Goal: Task Accomplishment & Management: Use online tool/utility

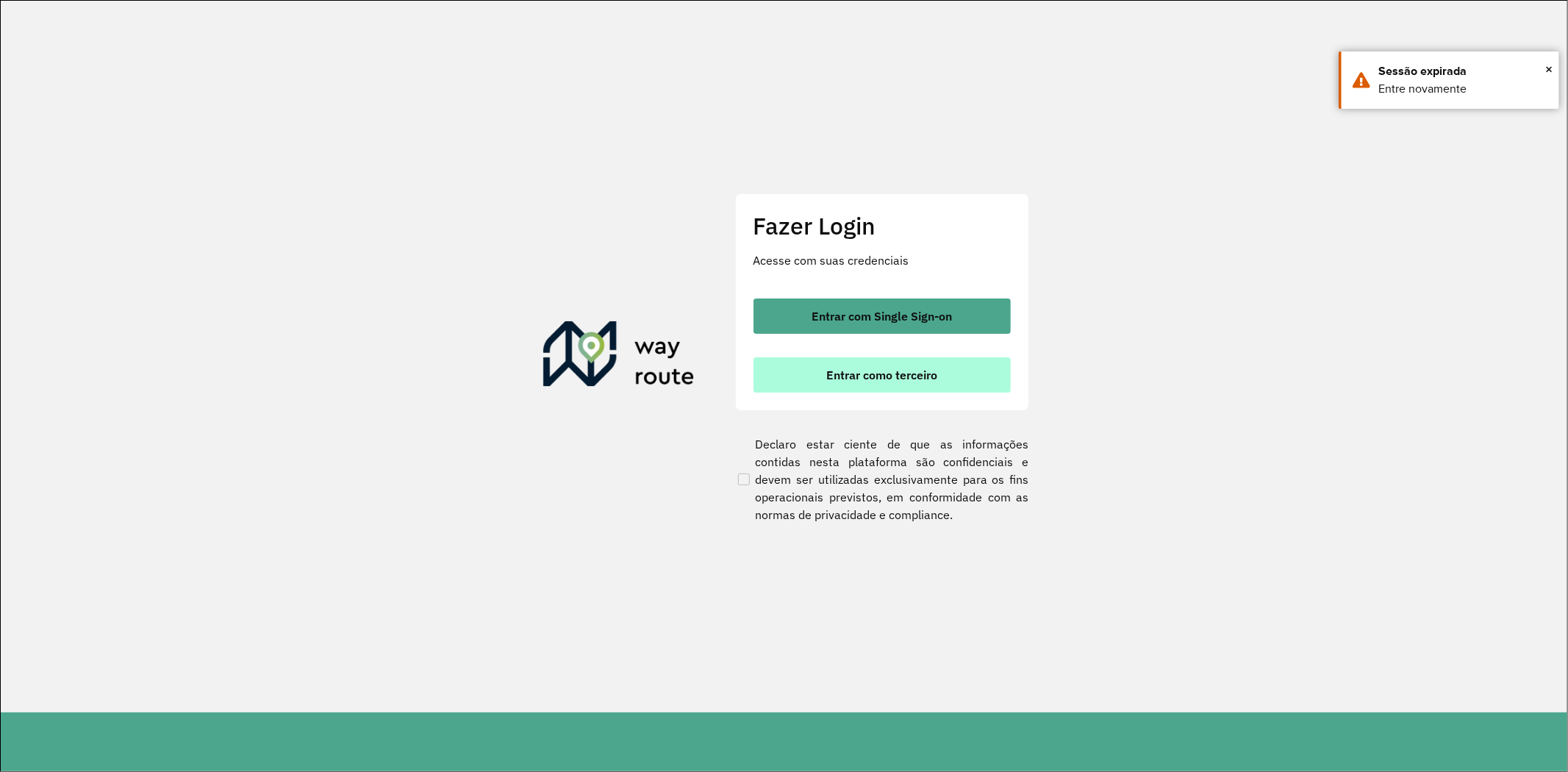
click at [859, 380] on span "Entrar como terceiro" at bounding box center [881, 375] width 111 height 12
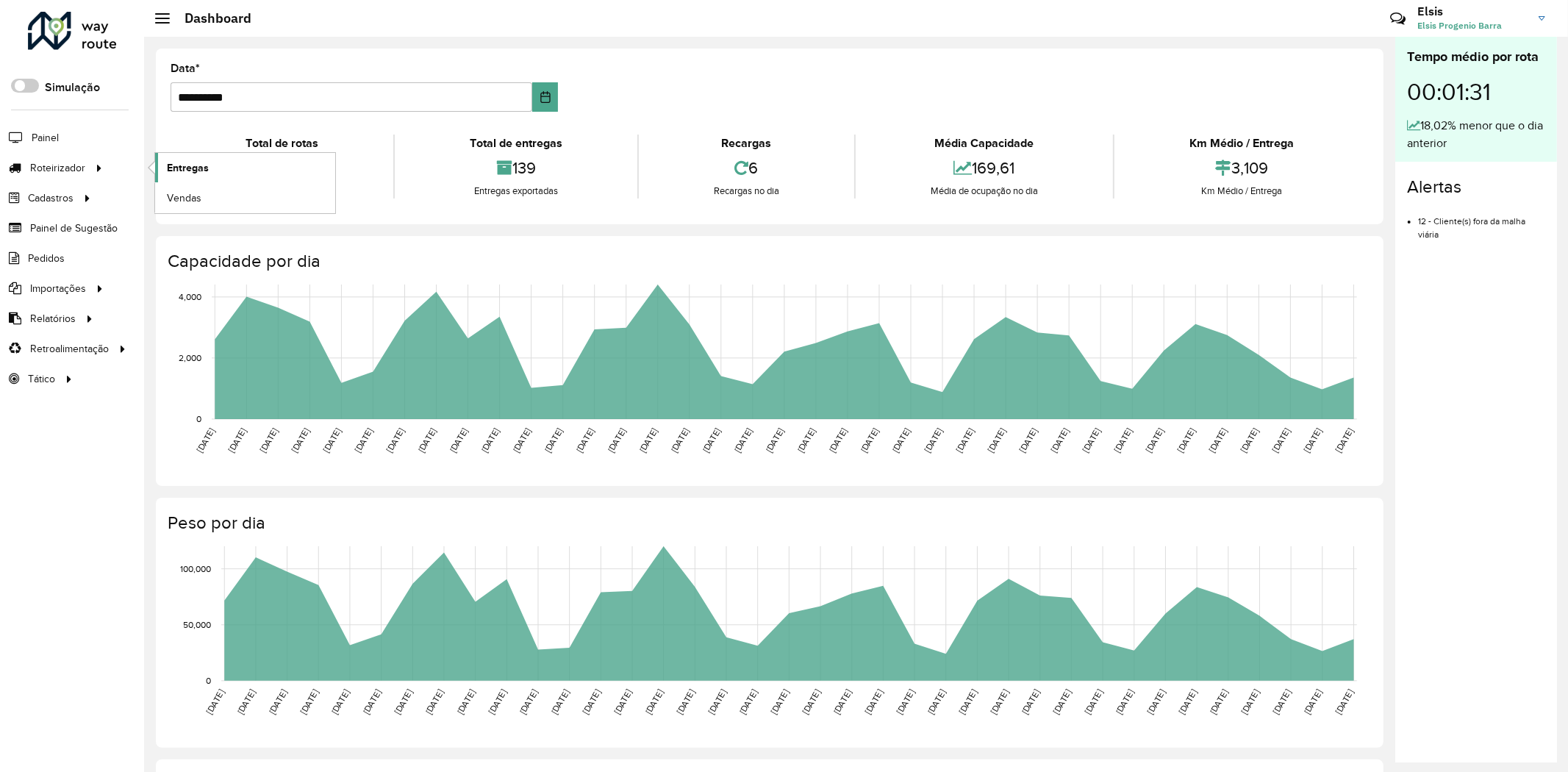
click at [187, 174] on span "Entregas" at bounding box center [188, 167] width 42 height 15
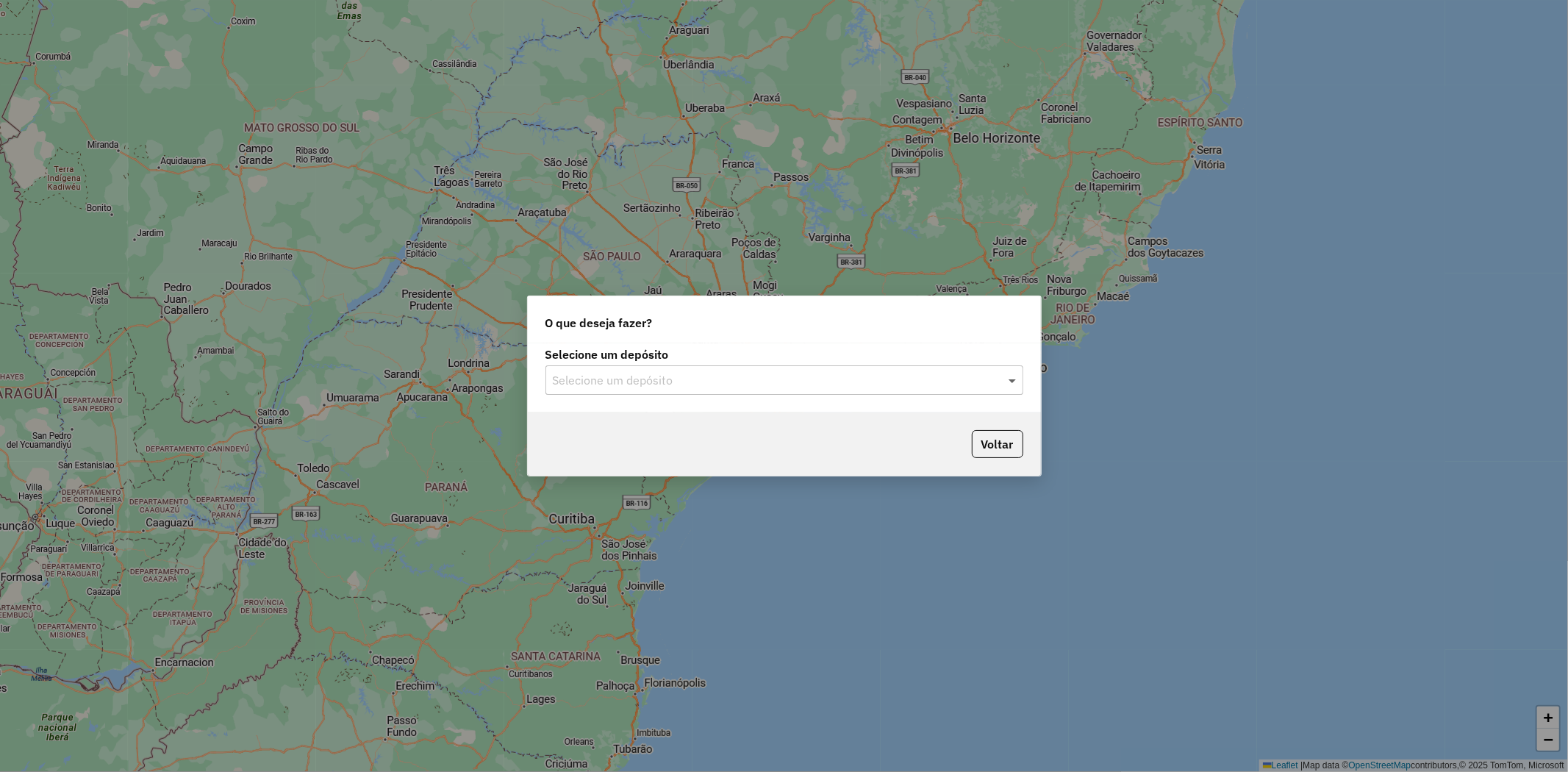
click at [1011, 379] on span at bounding box center [1014, 380] width 18 height 18
click at [947, 422] on div "Tocantins" at bounding box center [784, 422] width 477 height 25
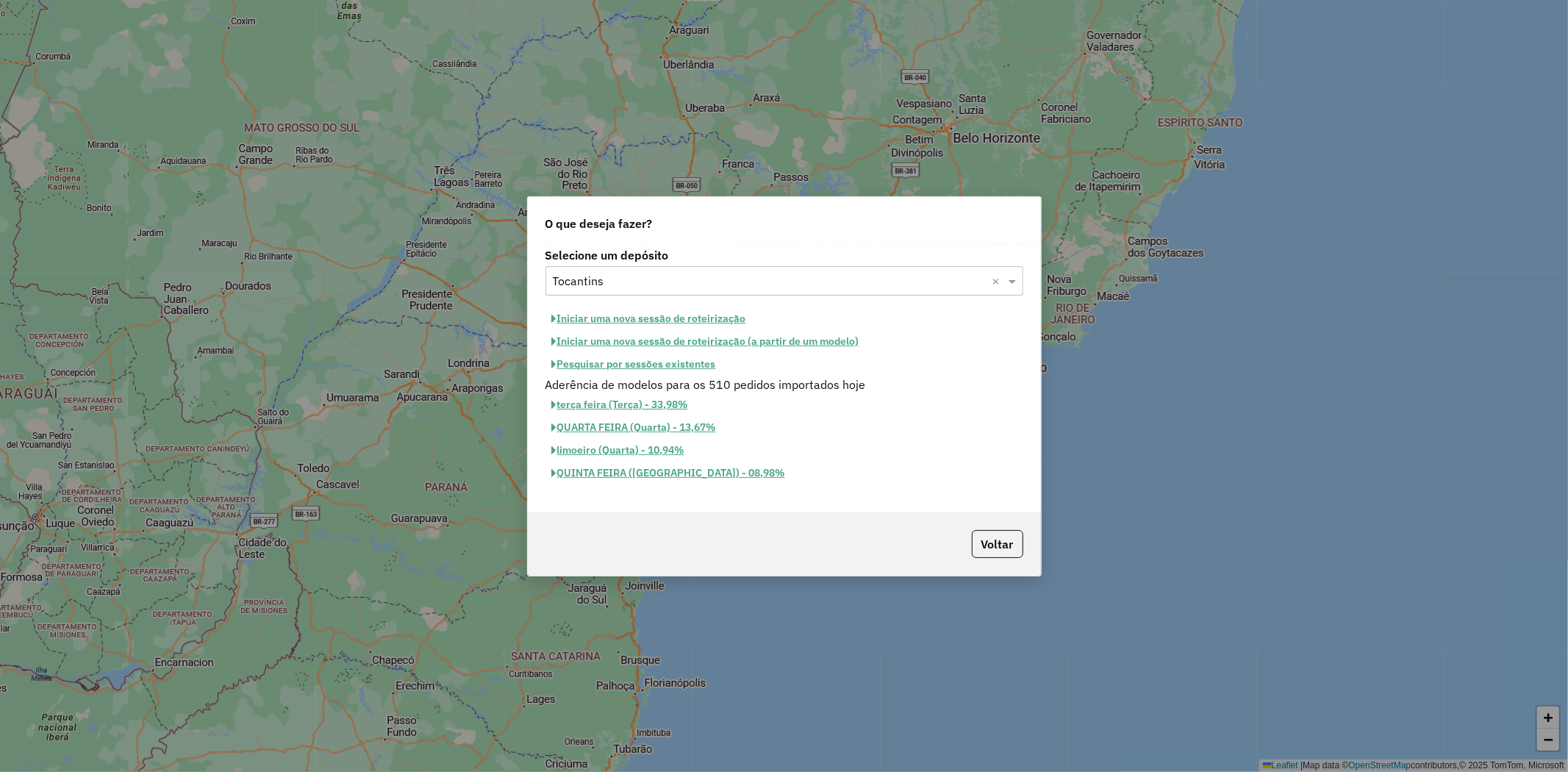
click at [708, 317] on button "Iniciar uma nova sessão de roteirização" at bounding box center [649, 318] width 207 height 23
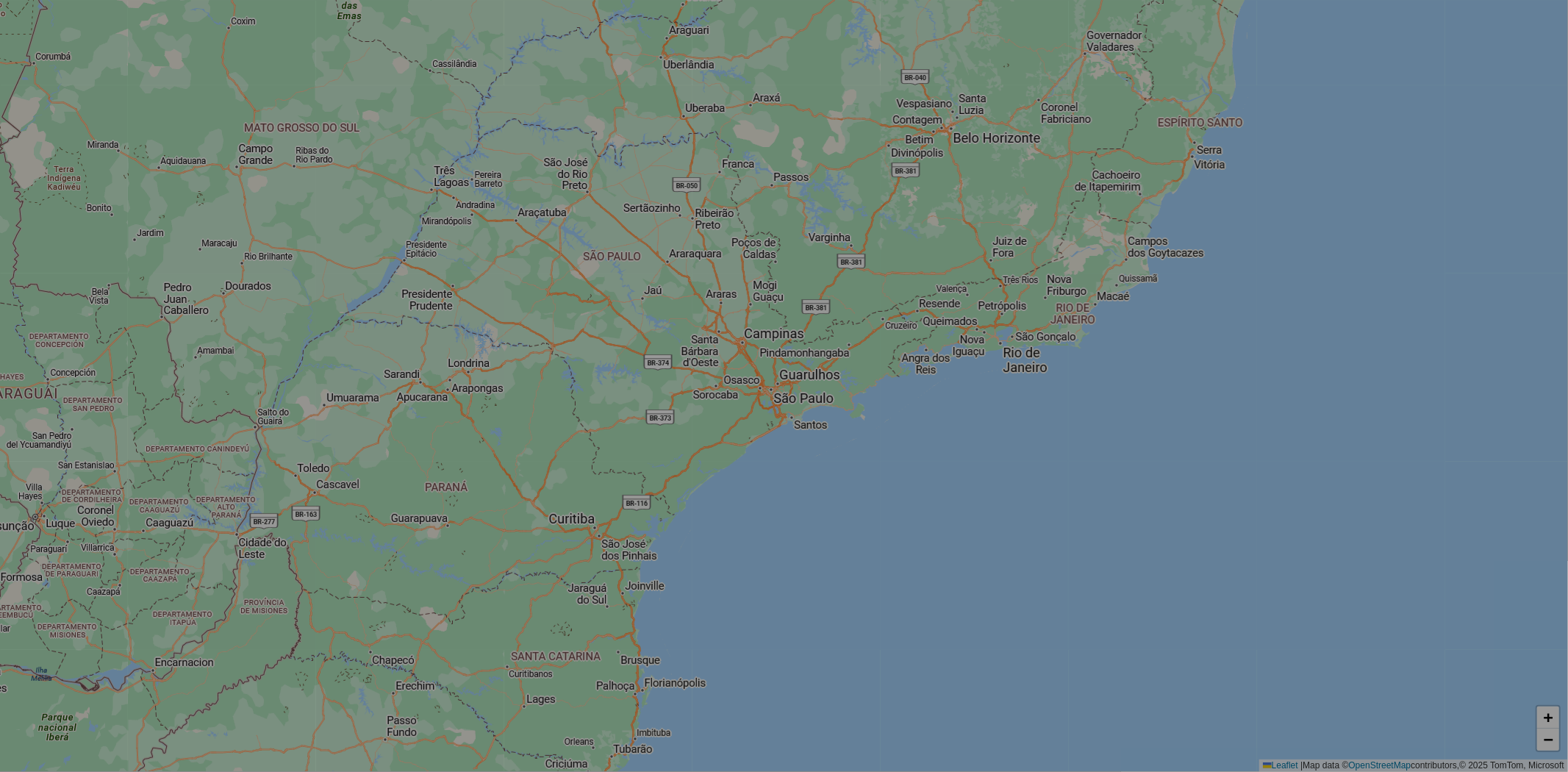
select select "*"
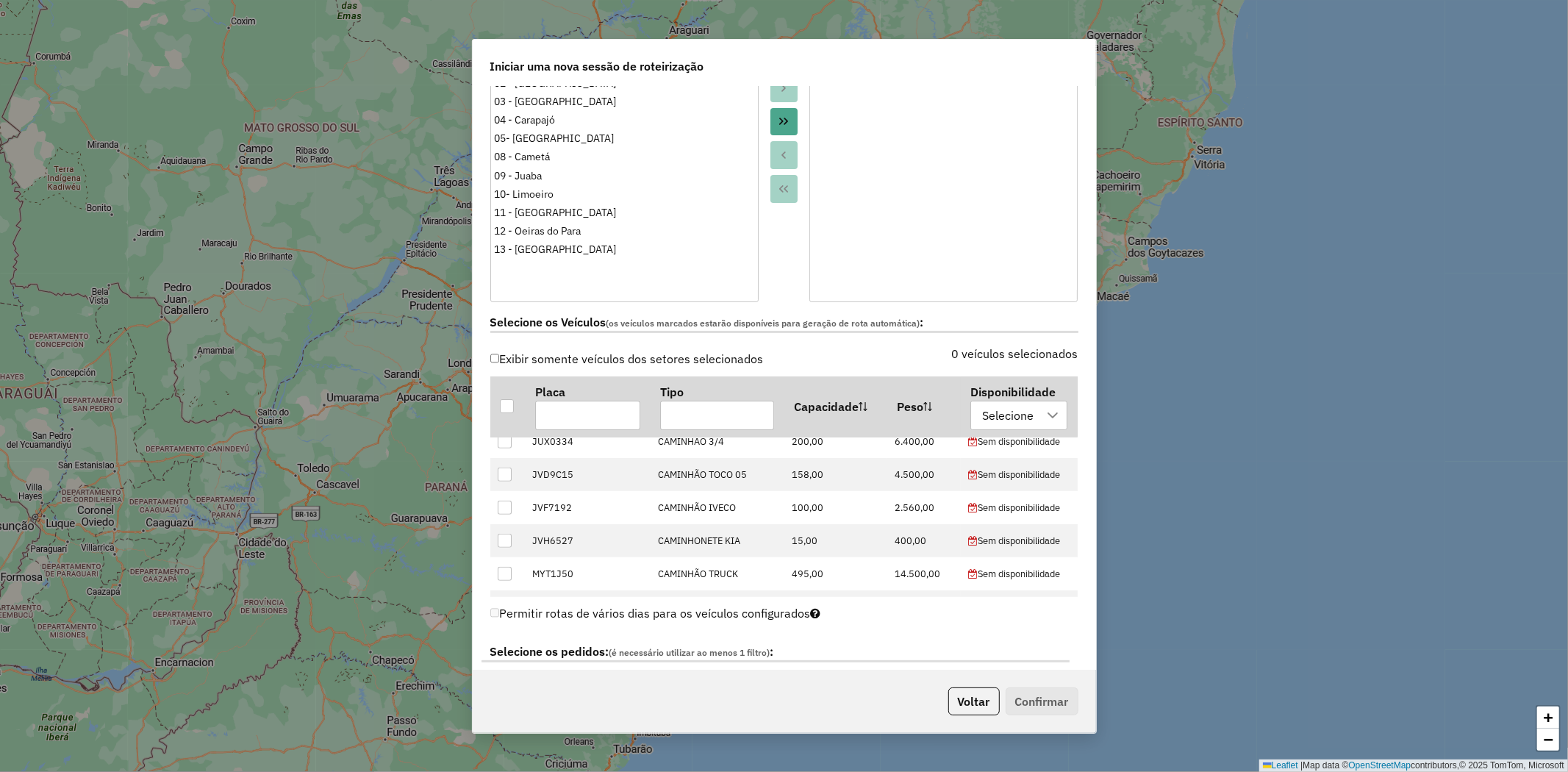
scroll to position [735, 0]
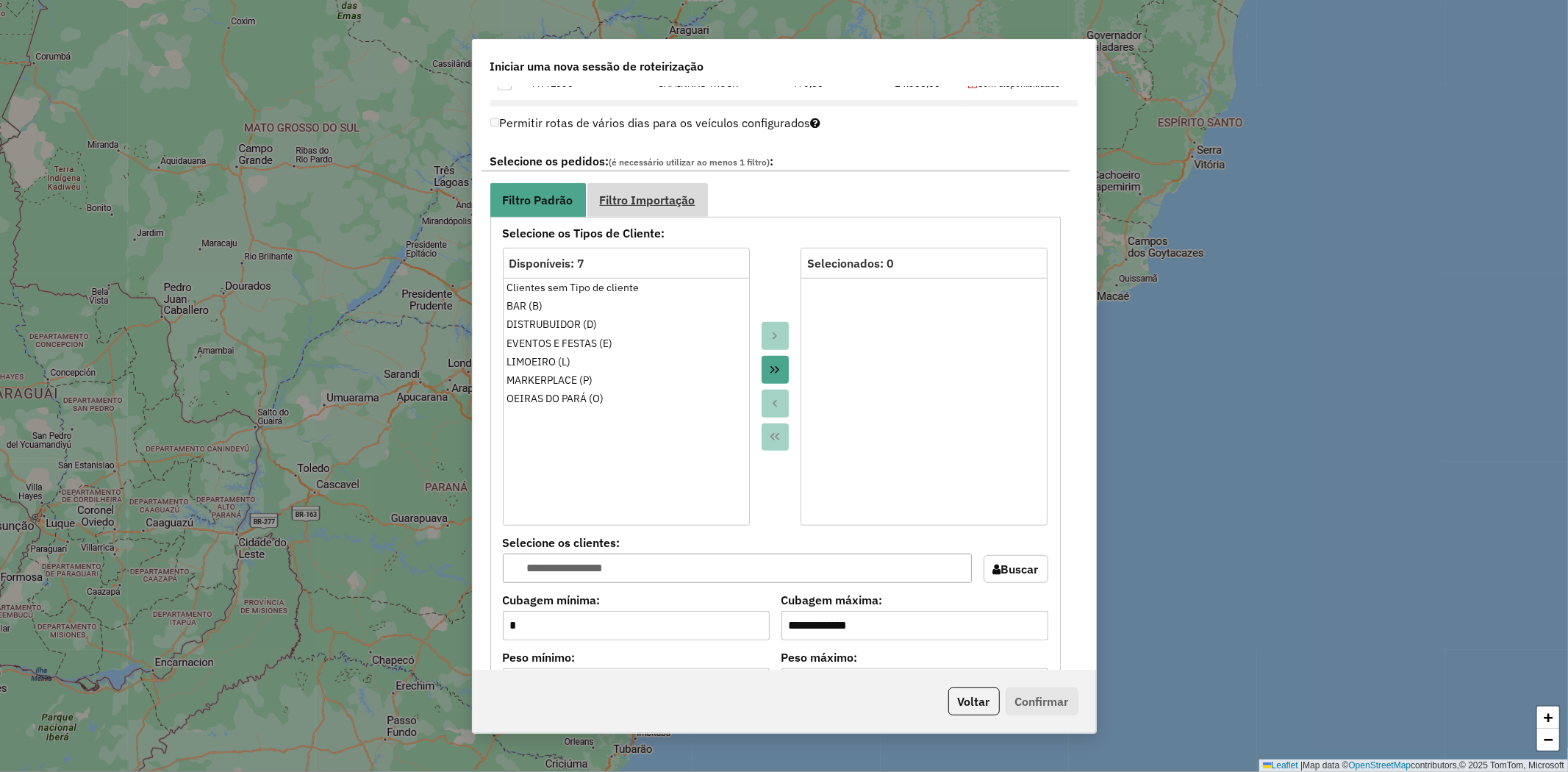
click at [641, 209] on link "Filtro Importação" at bounding box center [647, 200] width 120 height 33
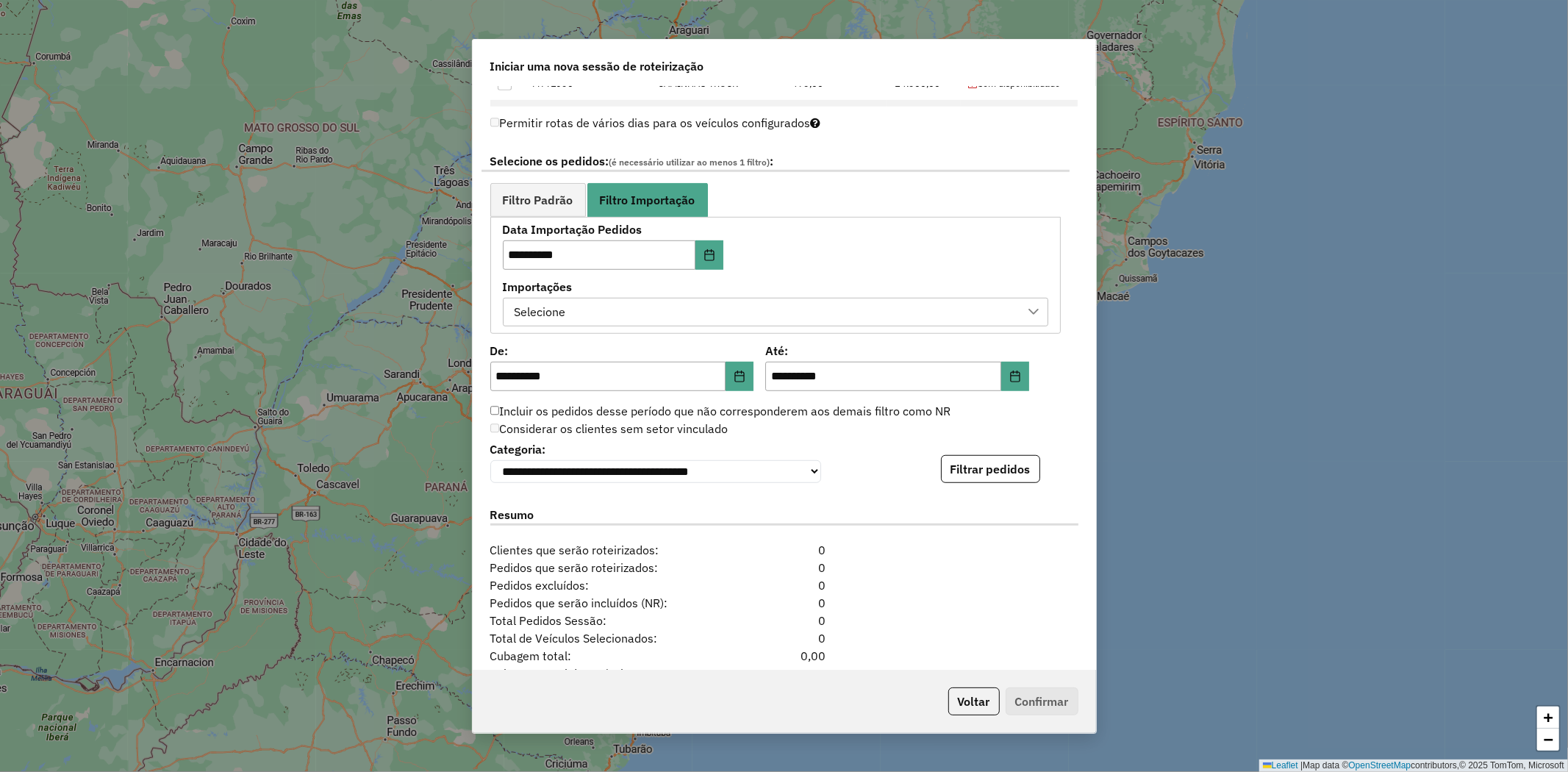
click at [895, 322] on div "Selecione" at bounding box center [764, 312] width 510 height 28
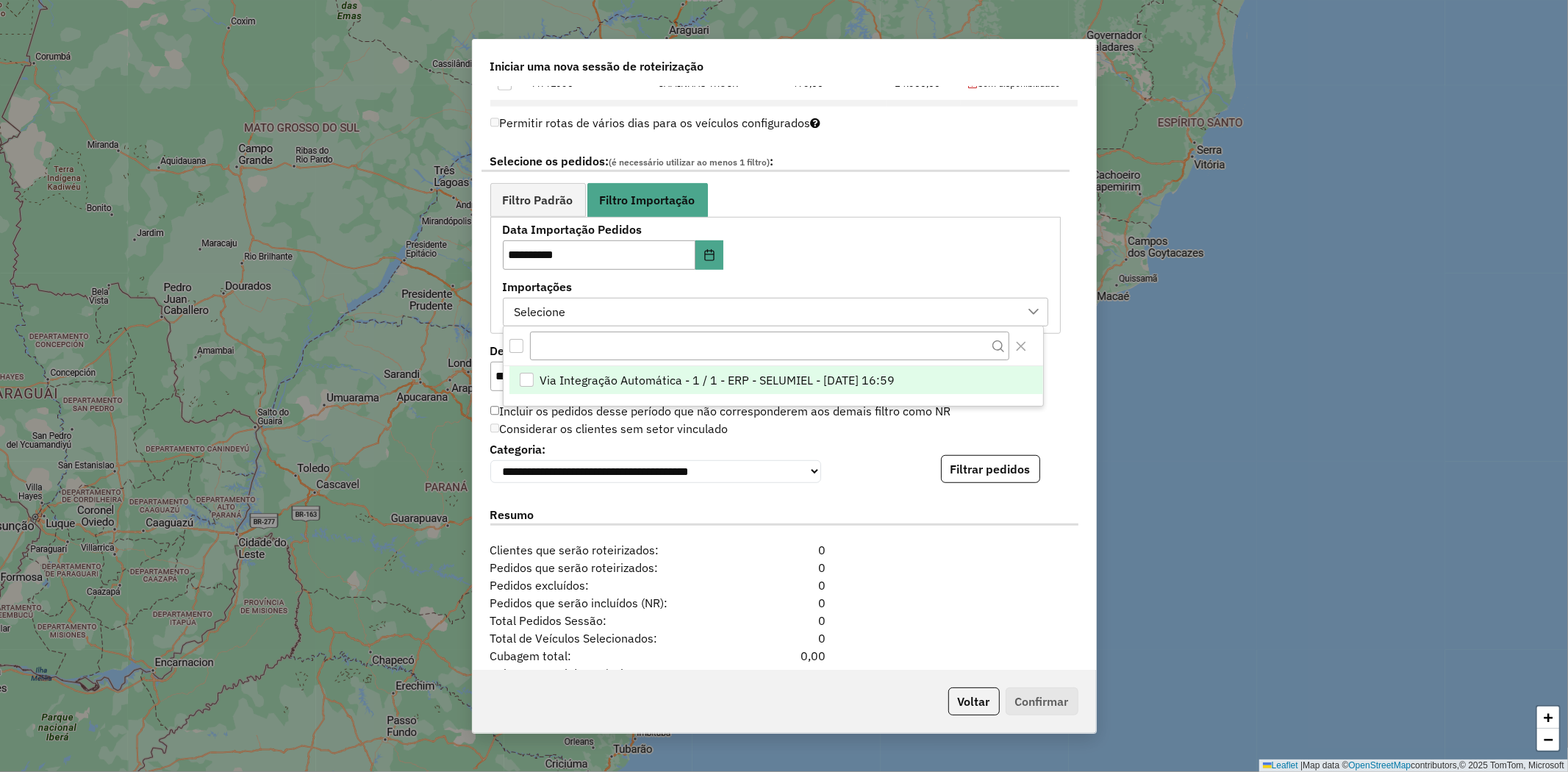
scroll to position [10, 66]
click at [822, 378] on span "Via Integração Automática - 1 / 1 - ERP - SELUMIEL - [DATE] 16:59" at bounding box center [718, 380] width 355 height 18
click at [549, 197] on span "Filtro Padrão" at bounding box center [538, 200] width 71 height 12
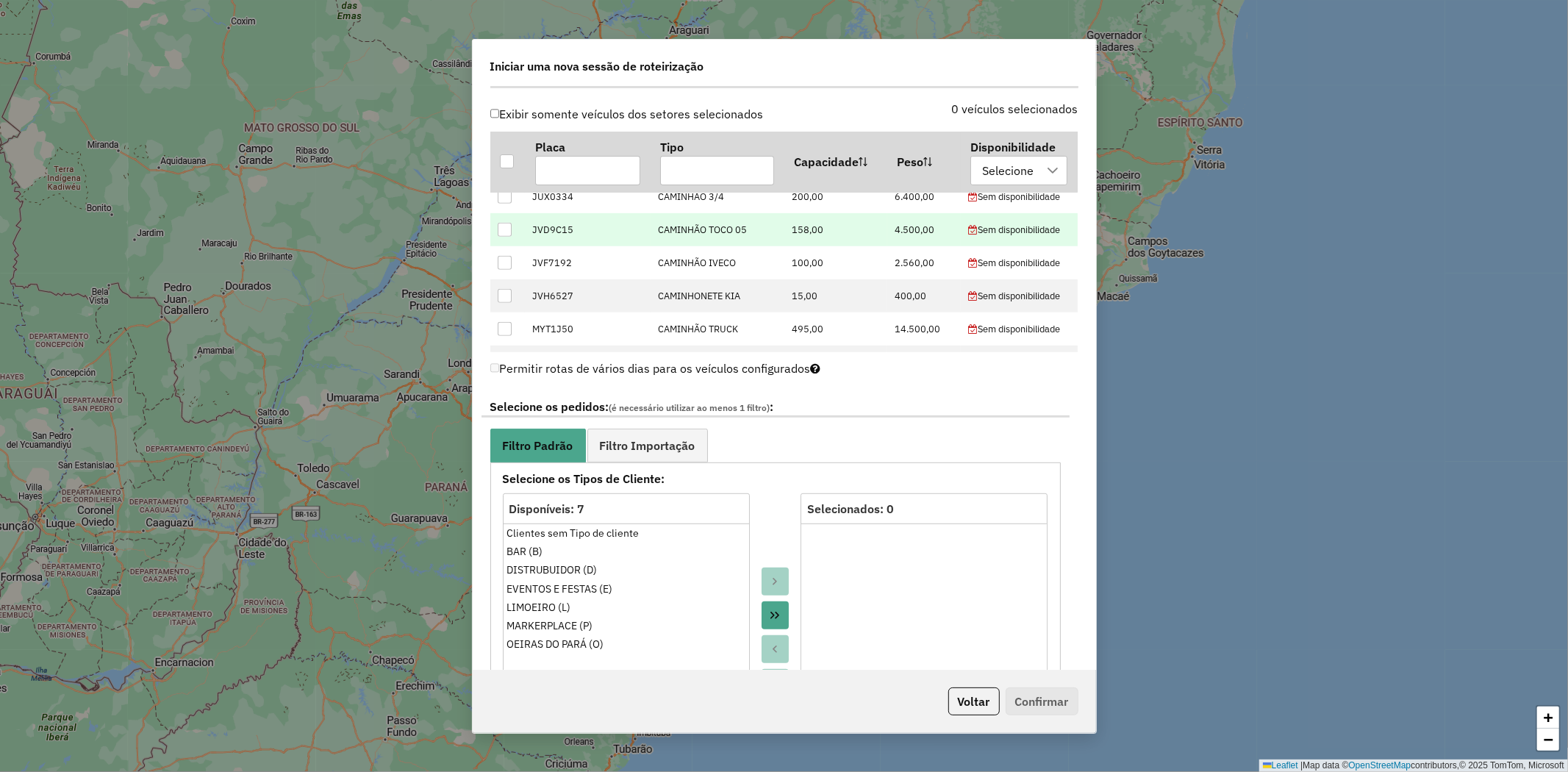
scroll to position [0, 0]
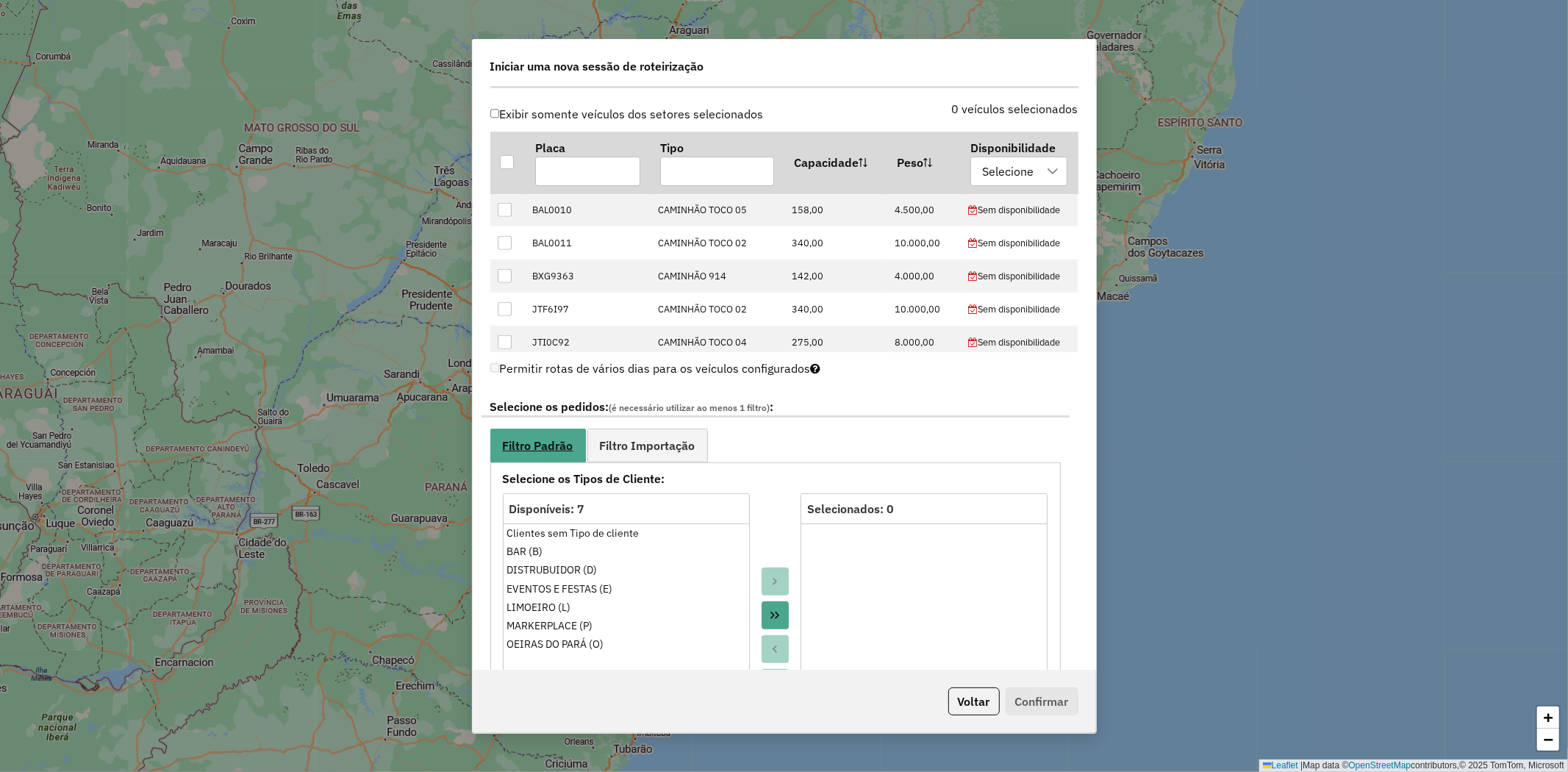
click at [546, 430] on link "Filtro Padrão" at bounding box center [538, 445] width 96 height 33
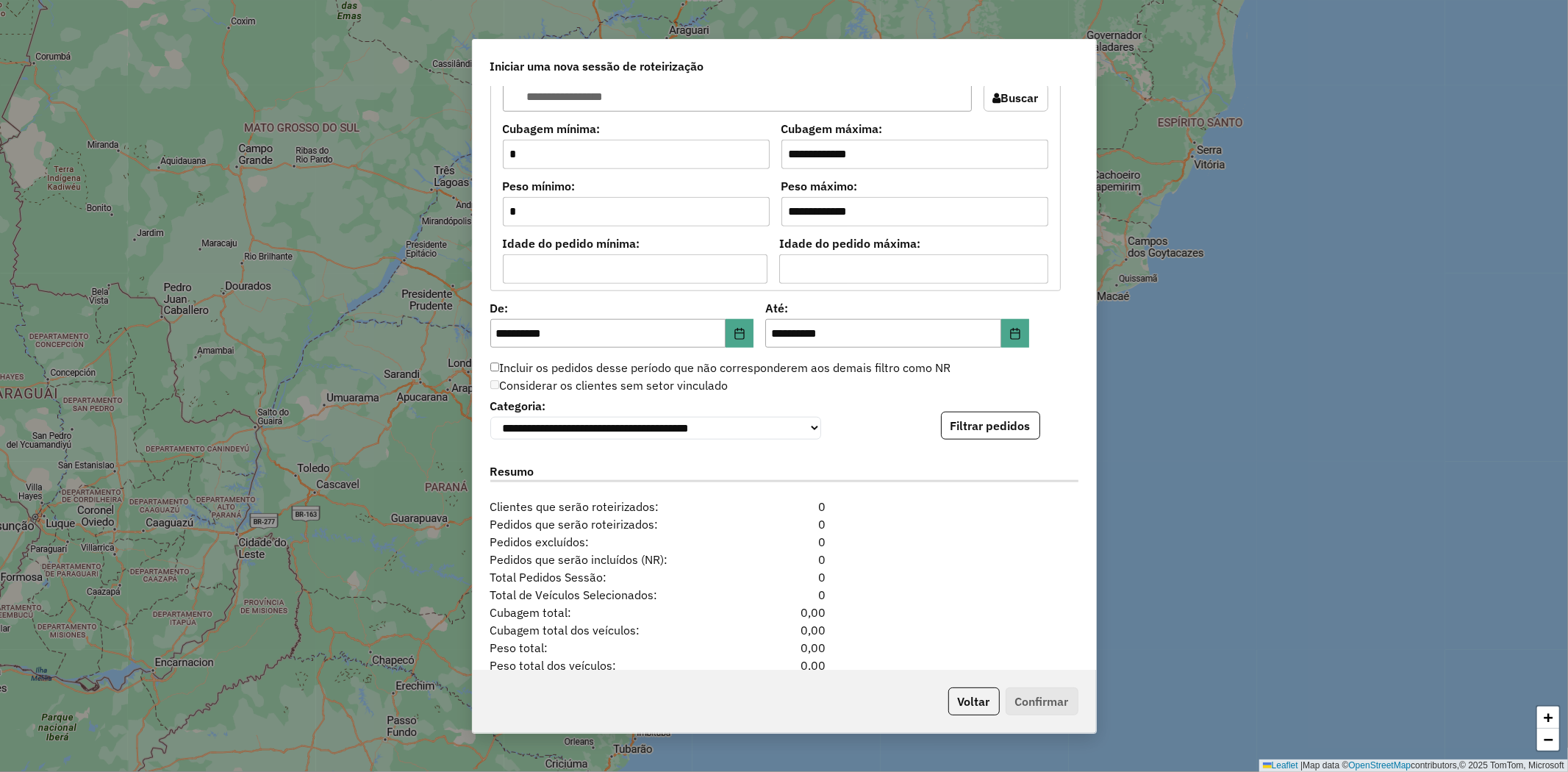
scroll to position [1225, 0]
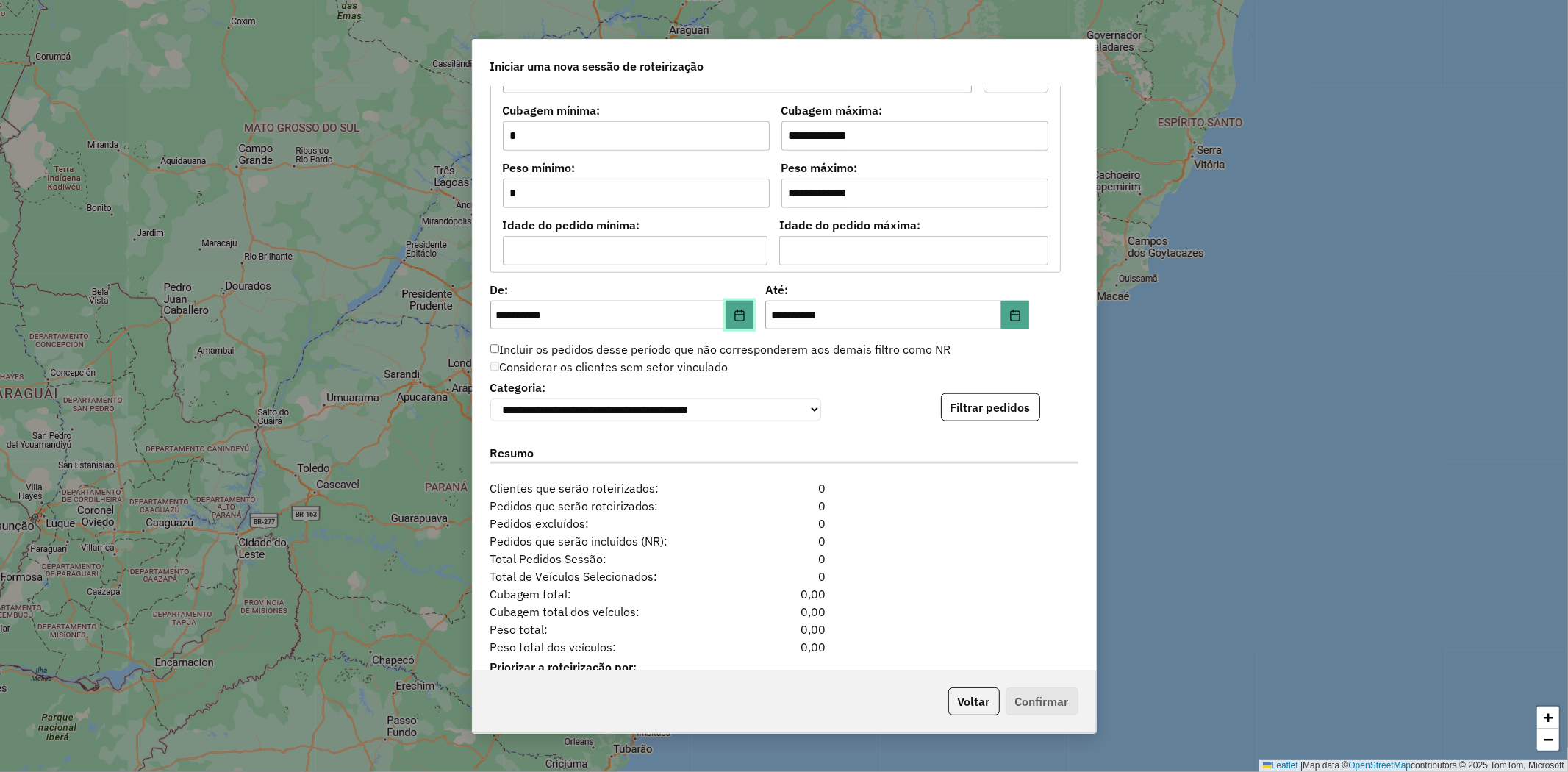
click at [739, 313] on icon "Choose Date" at bounding box center [740, 315] width 10 height 12
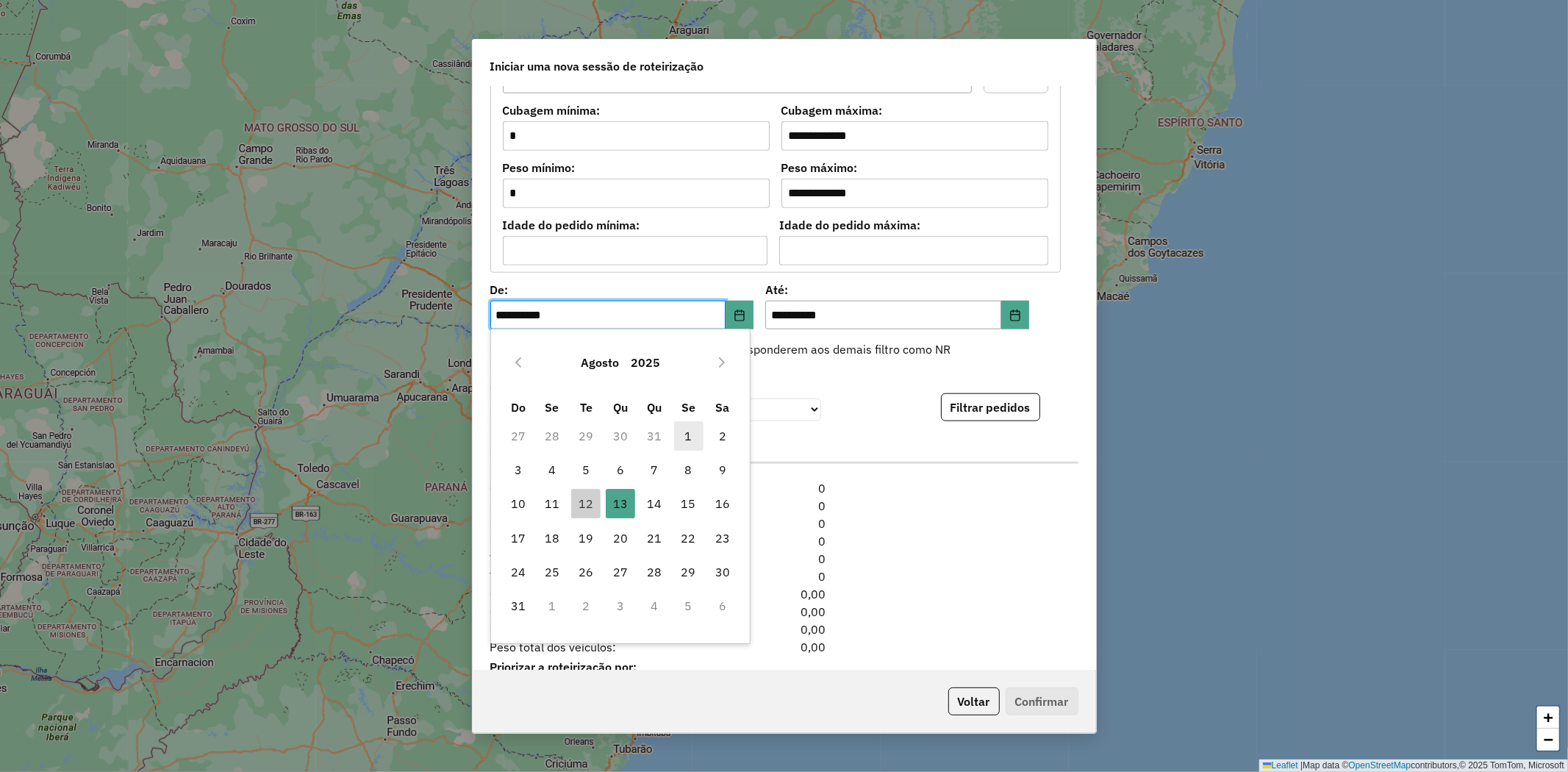
click at [685, 439] on span "1" at bounding box center [688, 435] width 29 height 29
type input "**********"
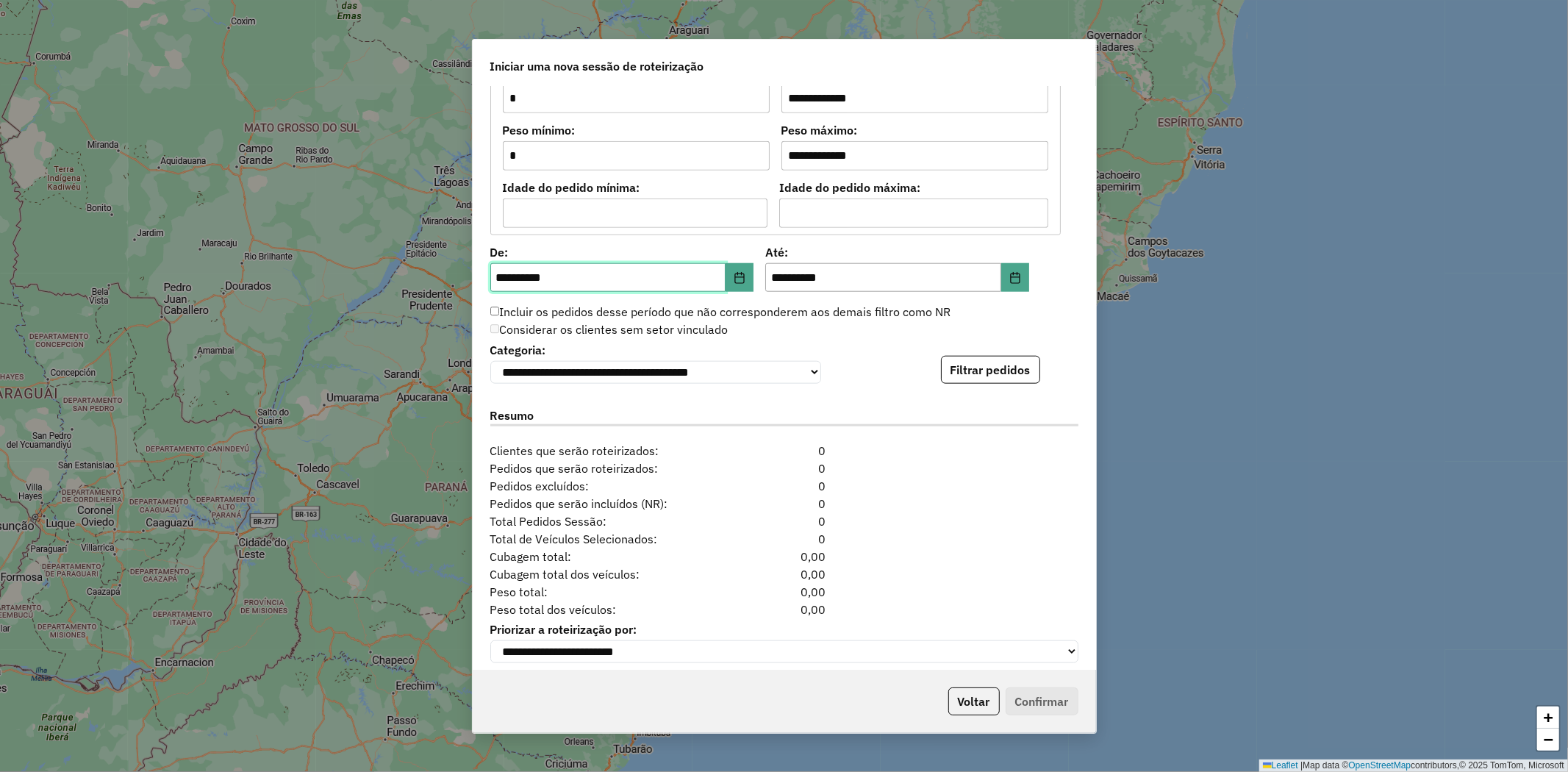
scroll to position [1279, 0]
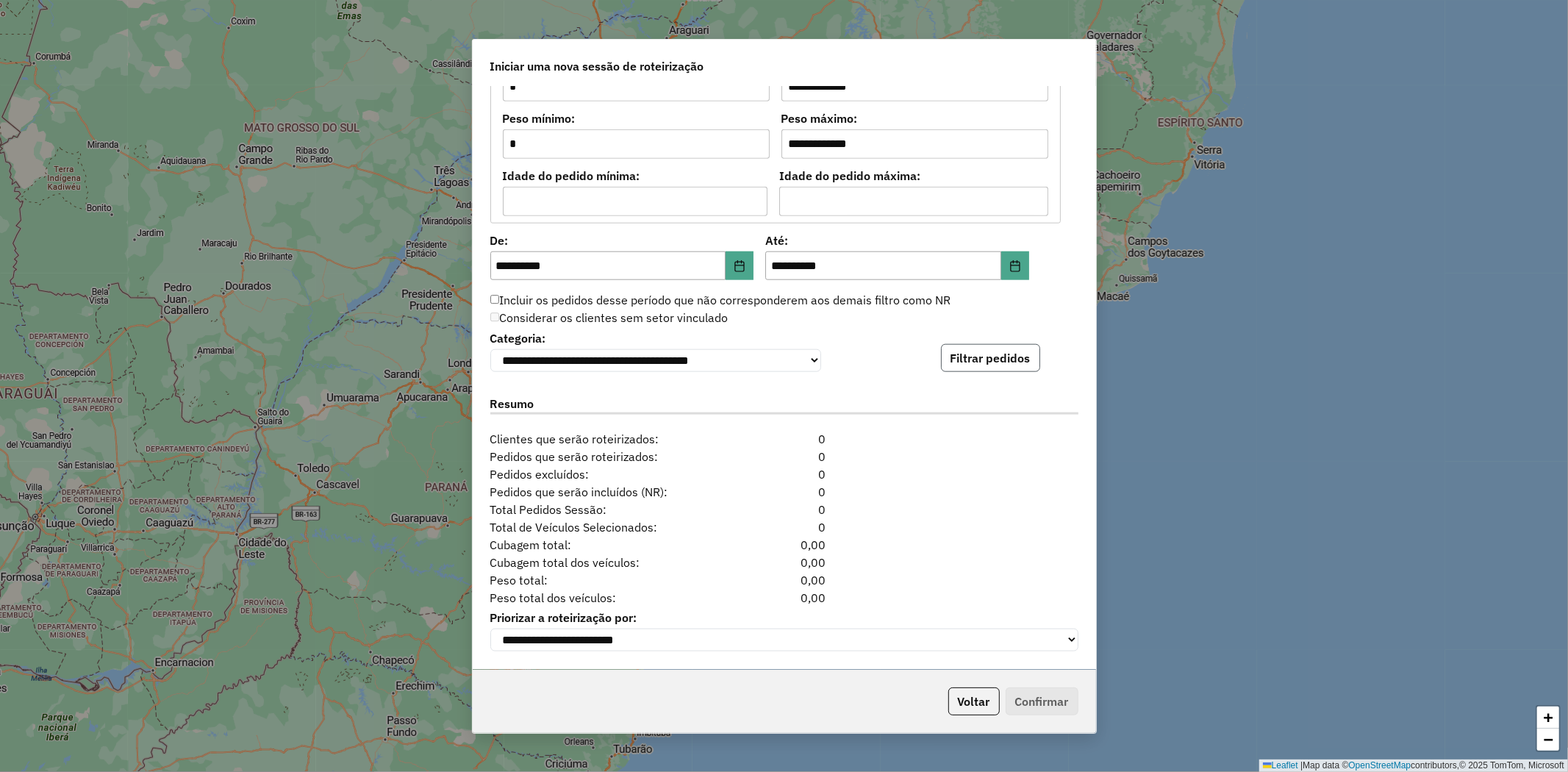
click at [987, 361] on button "Filtrar pedidos" at bounding box center [990, 357] width 99 height 28
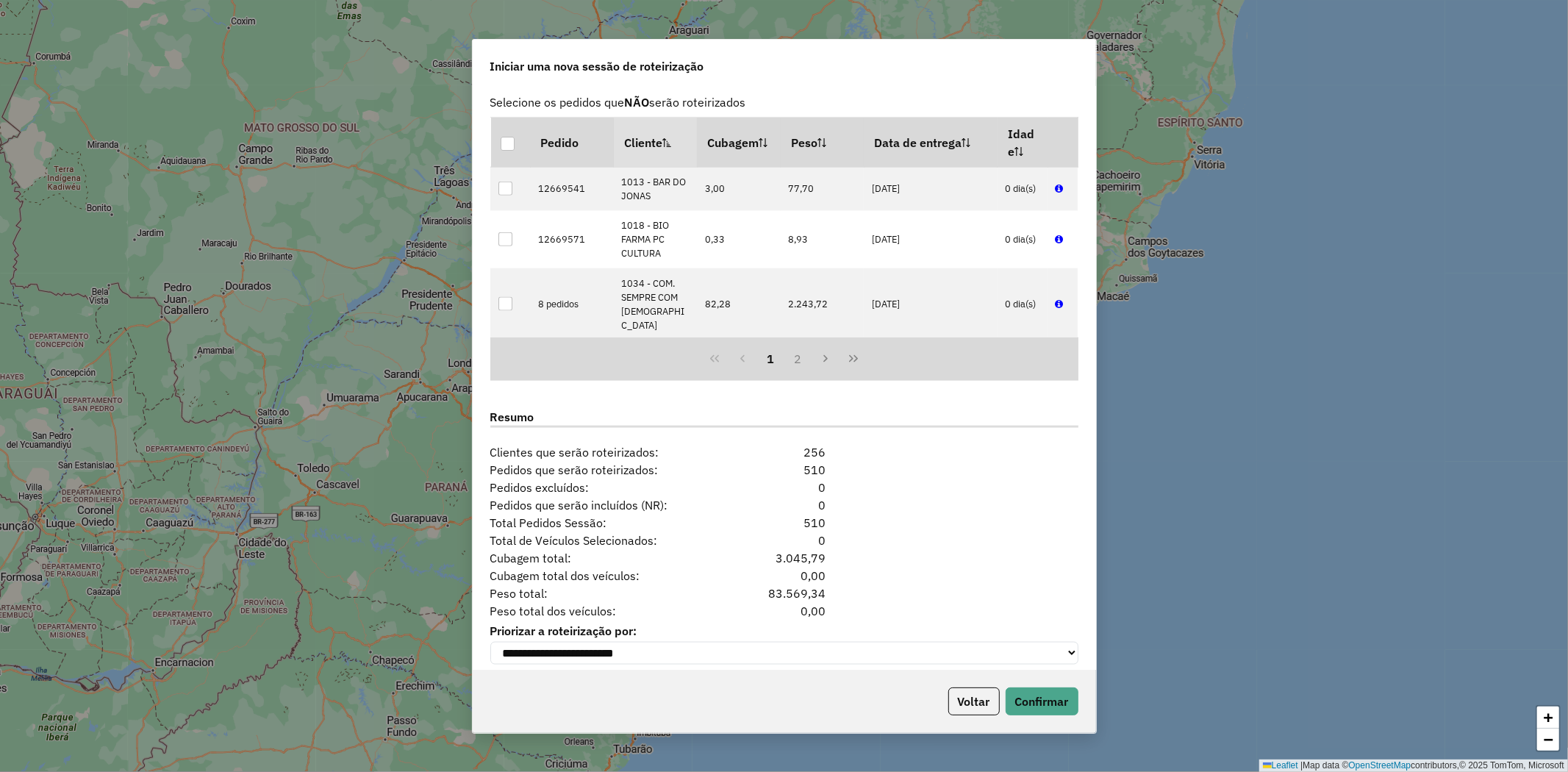
scroll to position [1583, 0]
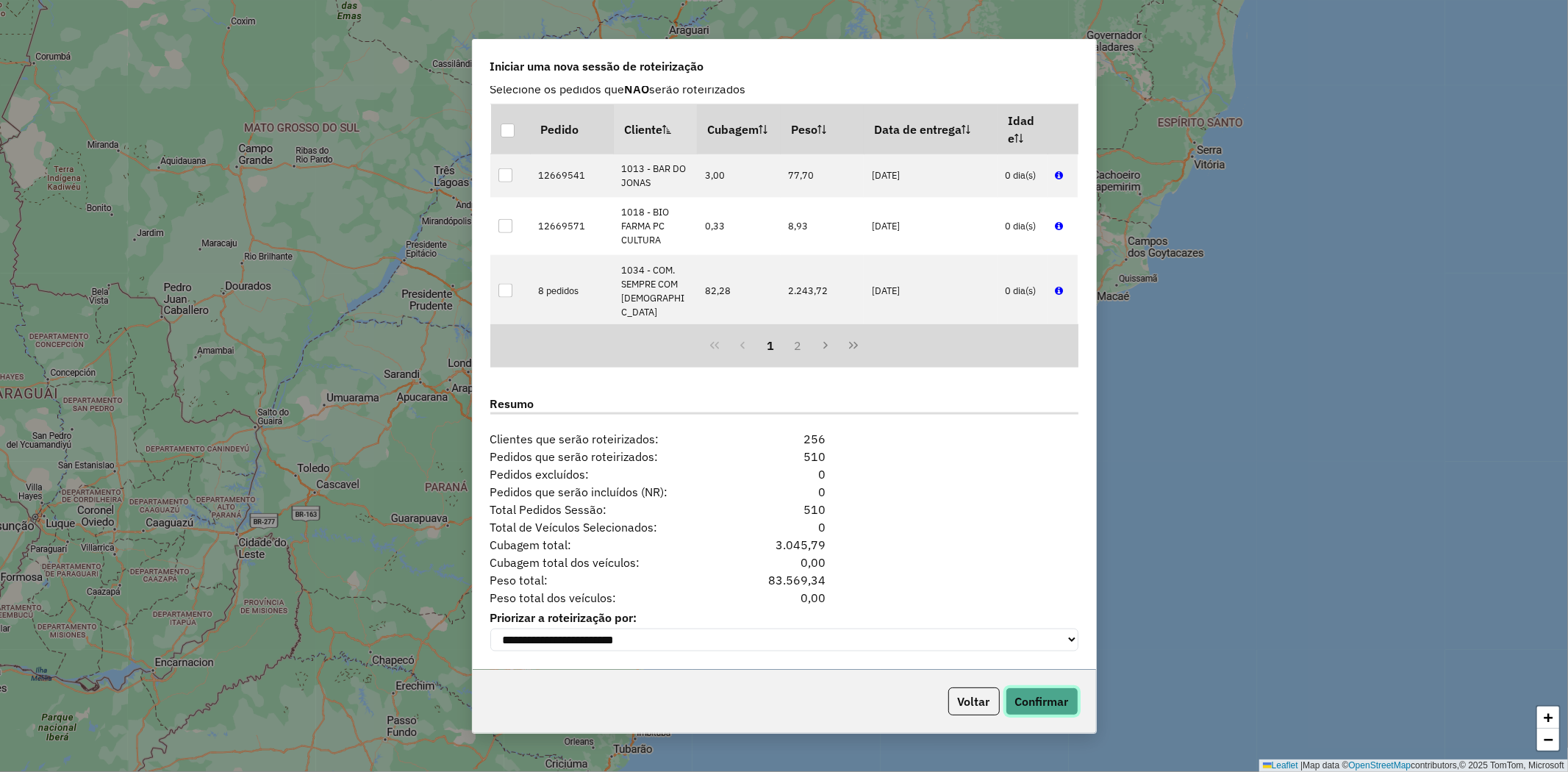
click at [1024, 698] on button "Confirmar" at bounding box center [1042, 701] width 72 height 28
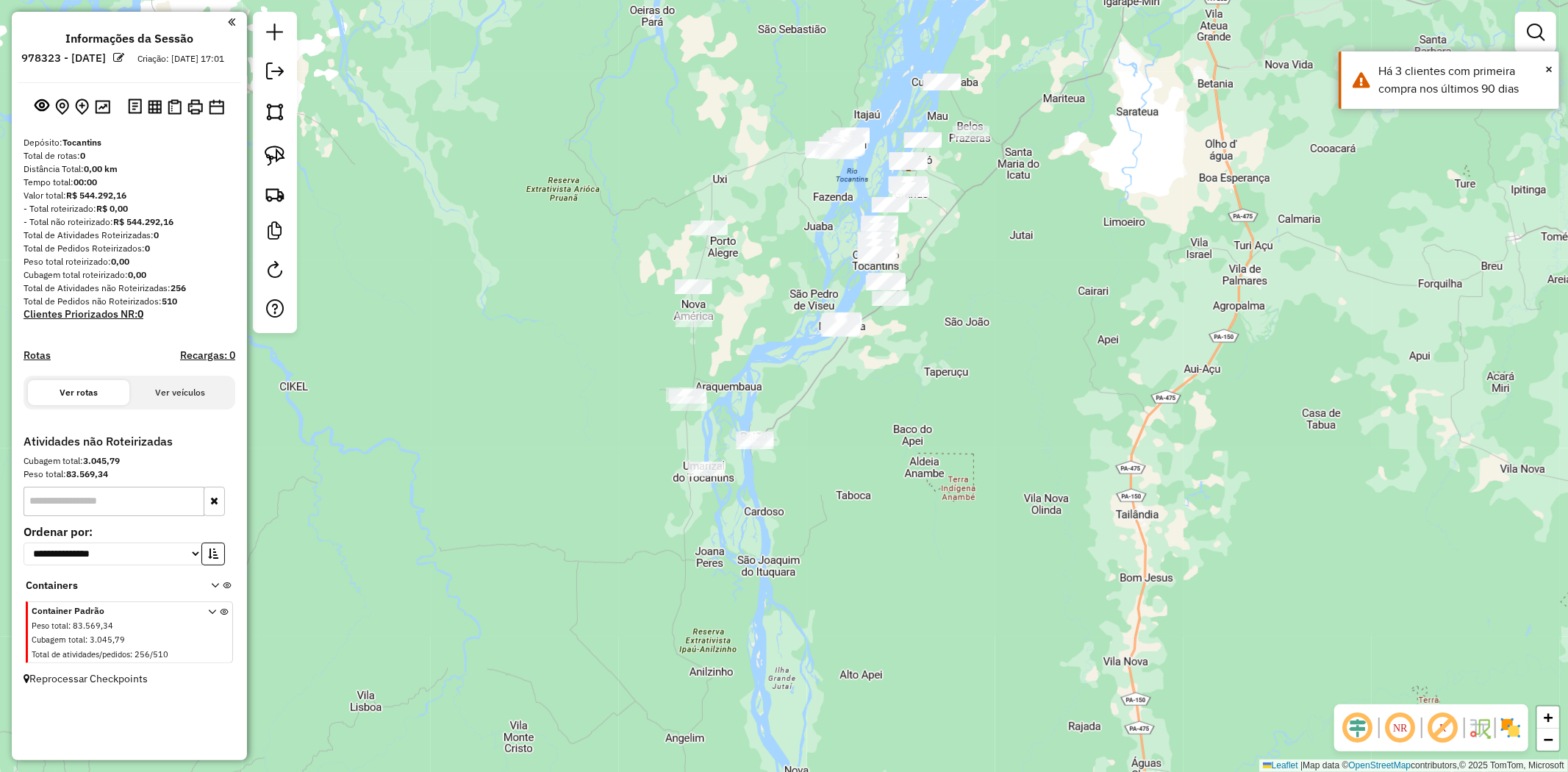
drag, startPoint x: 977, startPoint y: 543, endPoint x: 1015, endPoint y: 369, distance: 178.1
click at [1015, 369] on div "Janela de atendimento Grade de atendimento Capacidade Transportadoras Veículos …" at bounding box center [784, 386] width 1568 height 772
click at [268, 159] on img at bounding box center [275, 156] width 21 height 21
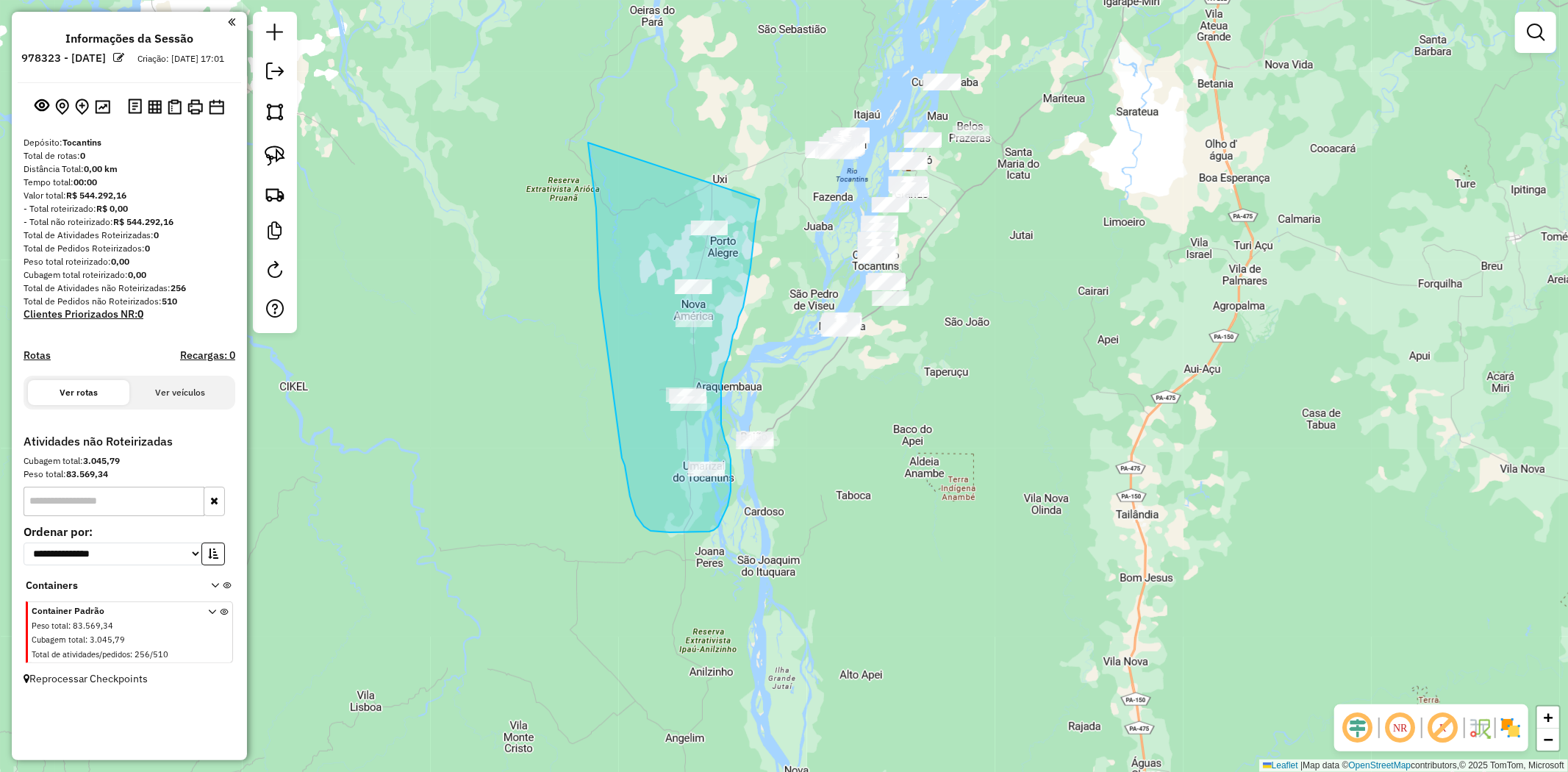
drag, startPoint x: 589, startPoint y: 151, endPoint x: 759, endPoint y: 198, distance: 176.4
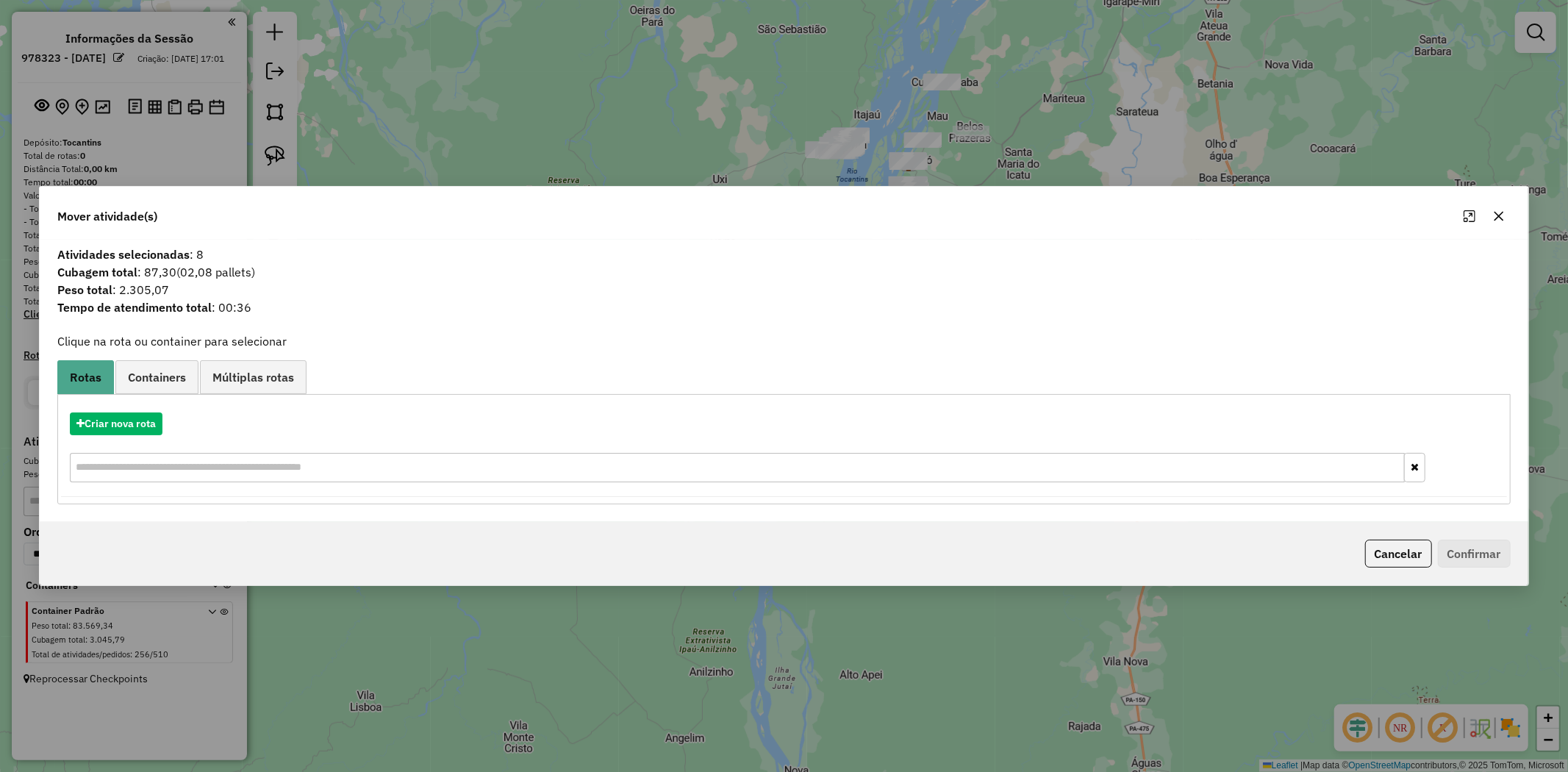
click at [1496, 216] on icon "button" at bounding box center [1499, 216] width 12 height 12
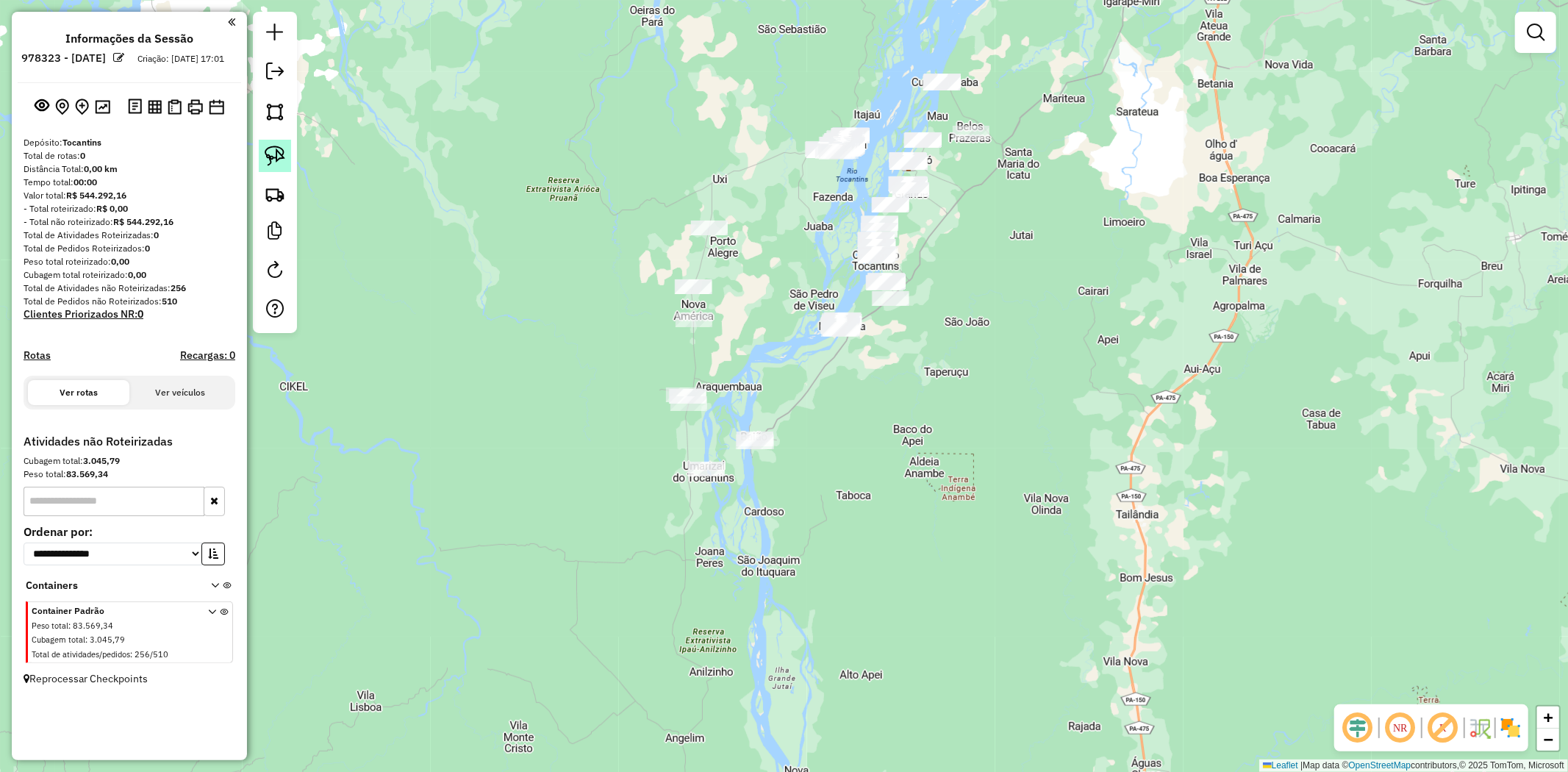
click at [284, 159] on img at bounding box center [275, 156] width 21 height 21
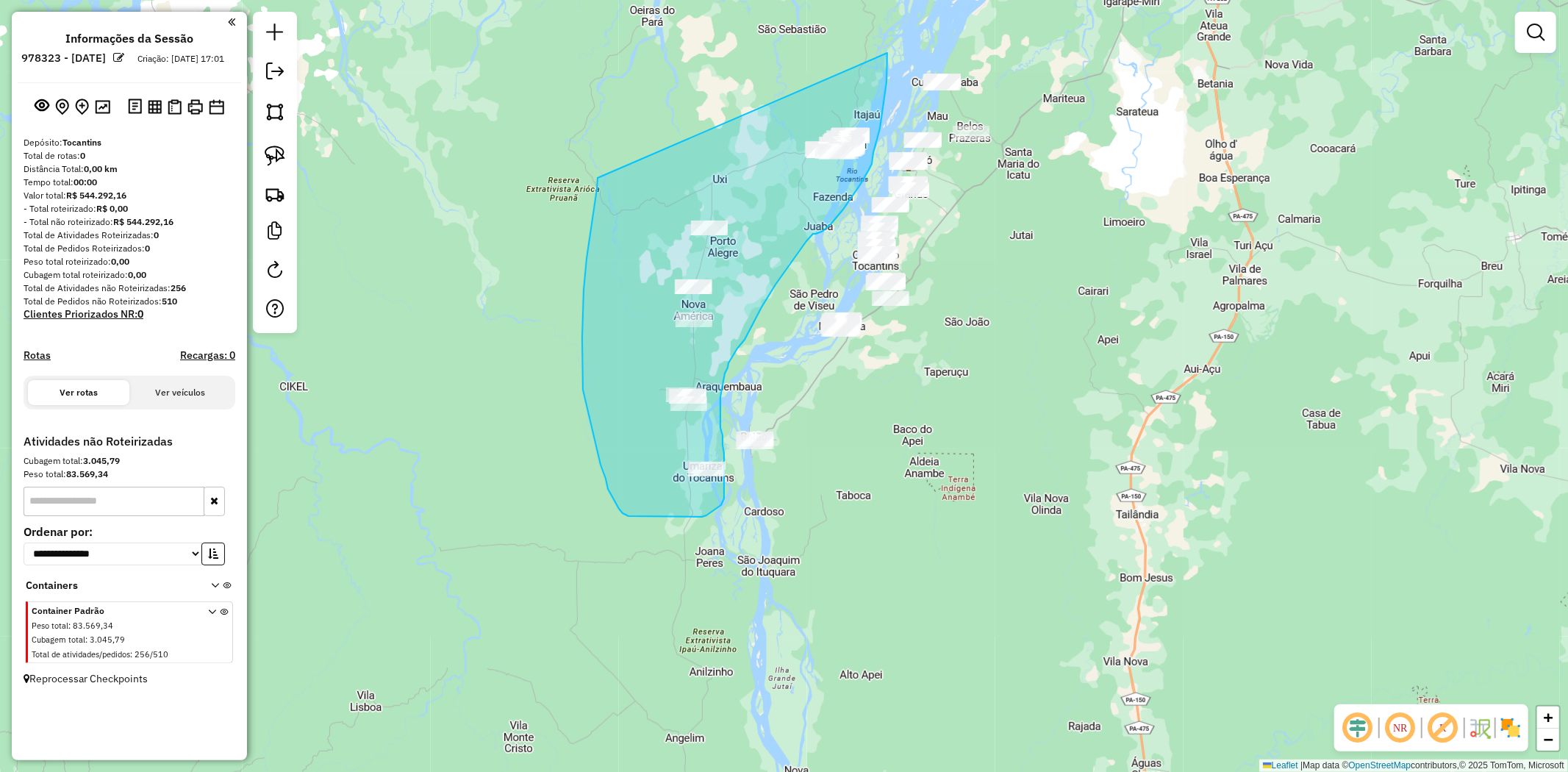
drag, startPoint x: 587, startPoint y: 259, endPoint x: 887, endPoint y: 53, distance: 363.9
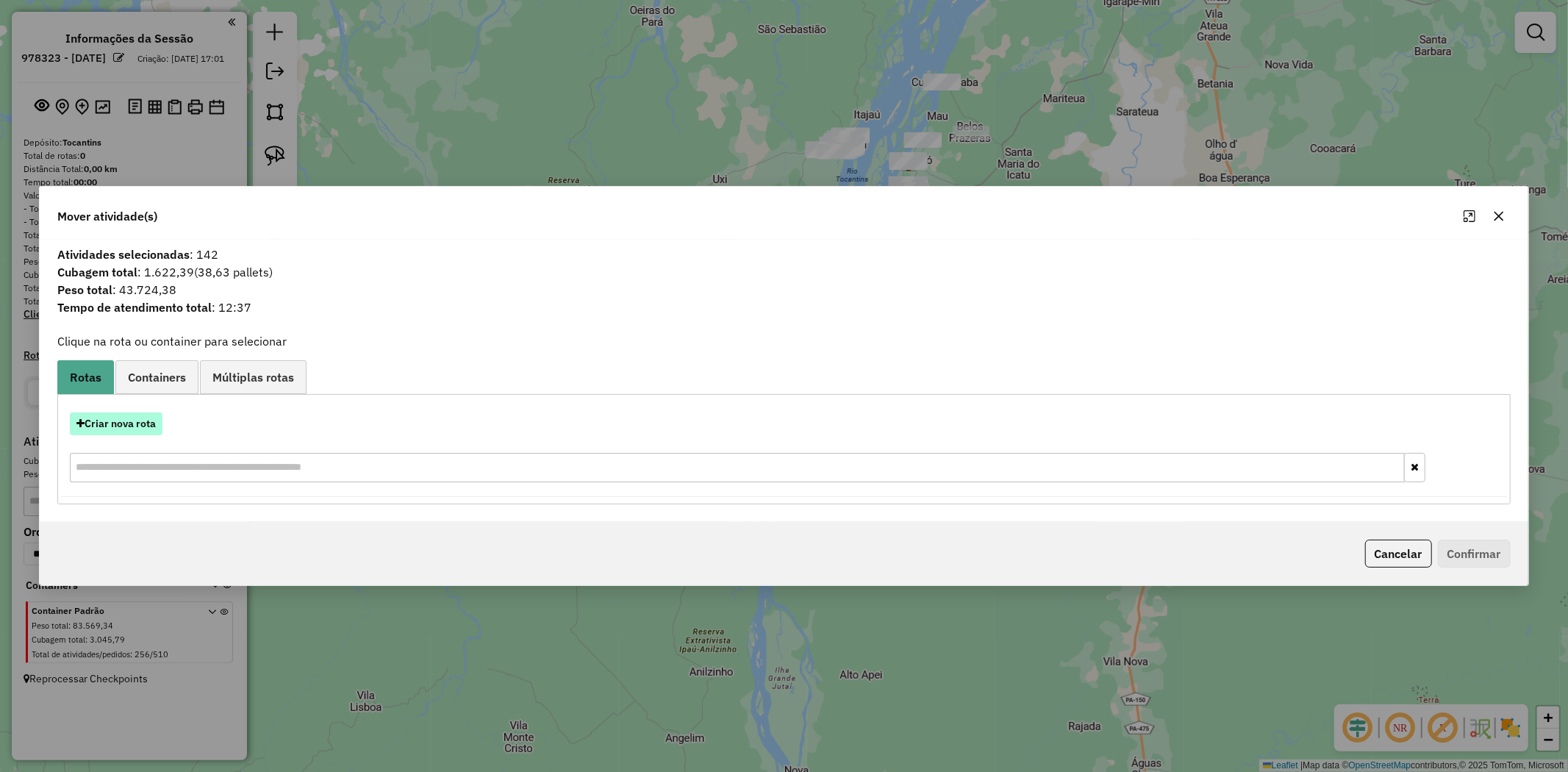
click at [155, 427] on button "Criar nova rota" at bounding box center [116, 423] width 92 height 23
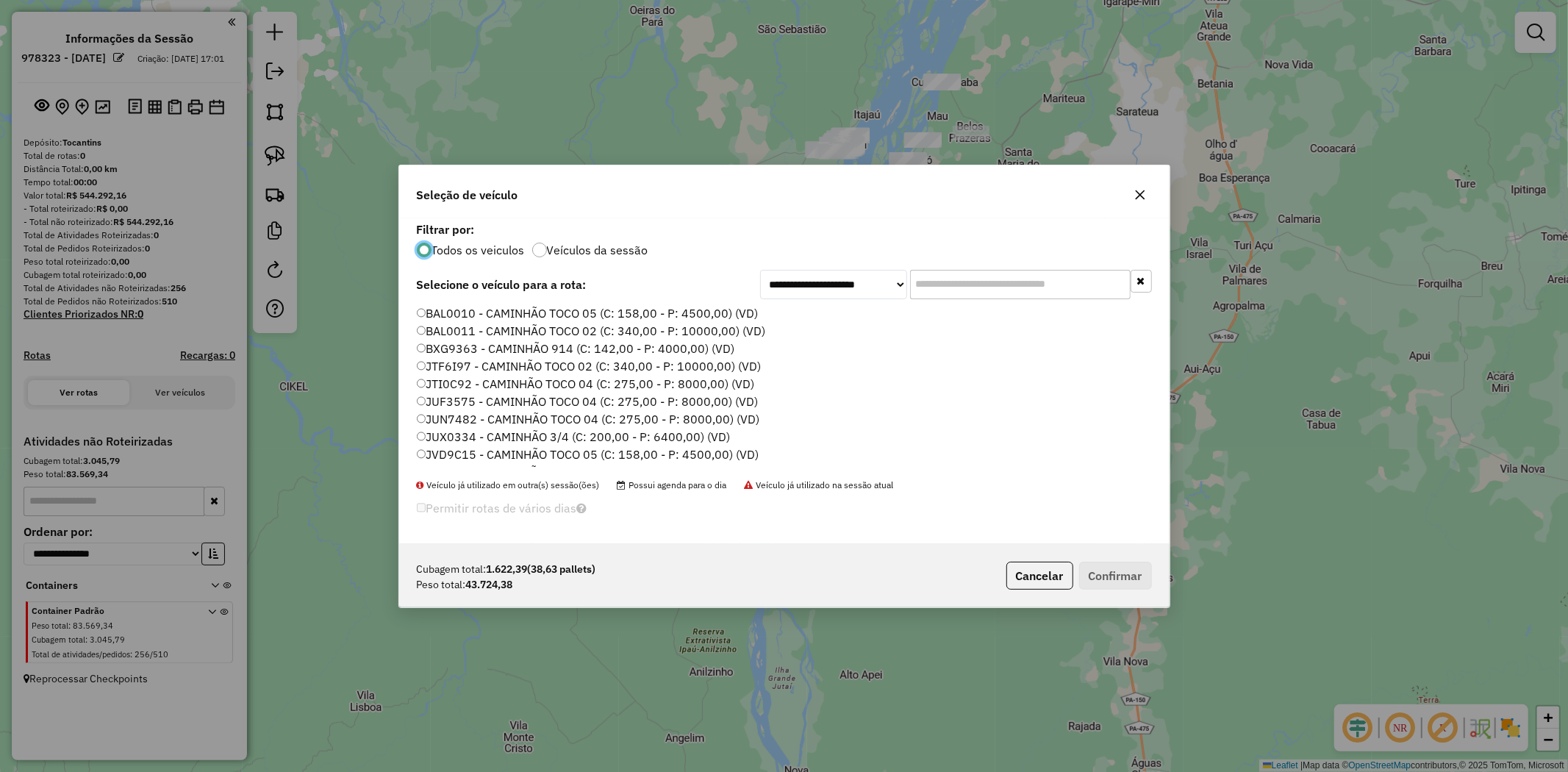
scroll to position [8, 4]
click at [484, 314] on label "BAL0010 - CAMINHÃO TOCO 05 (C: 158,00 - P: 4500,00) (VD)" at bounding box center [587, 313] width 341 height 18
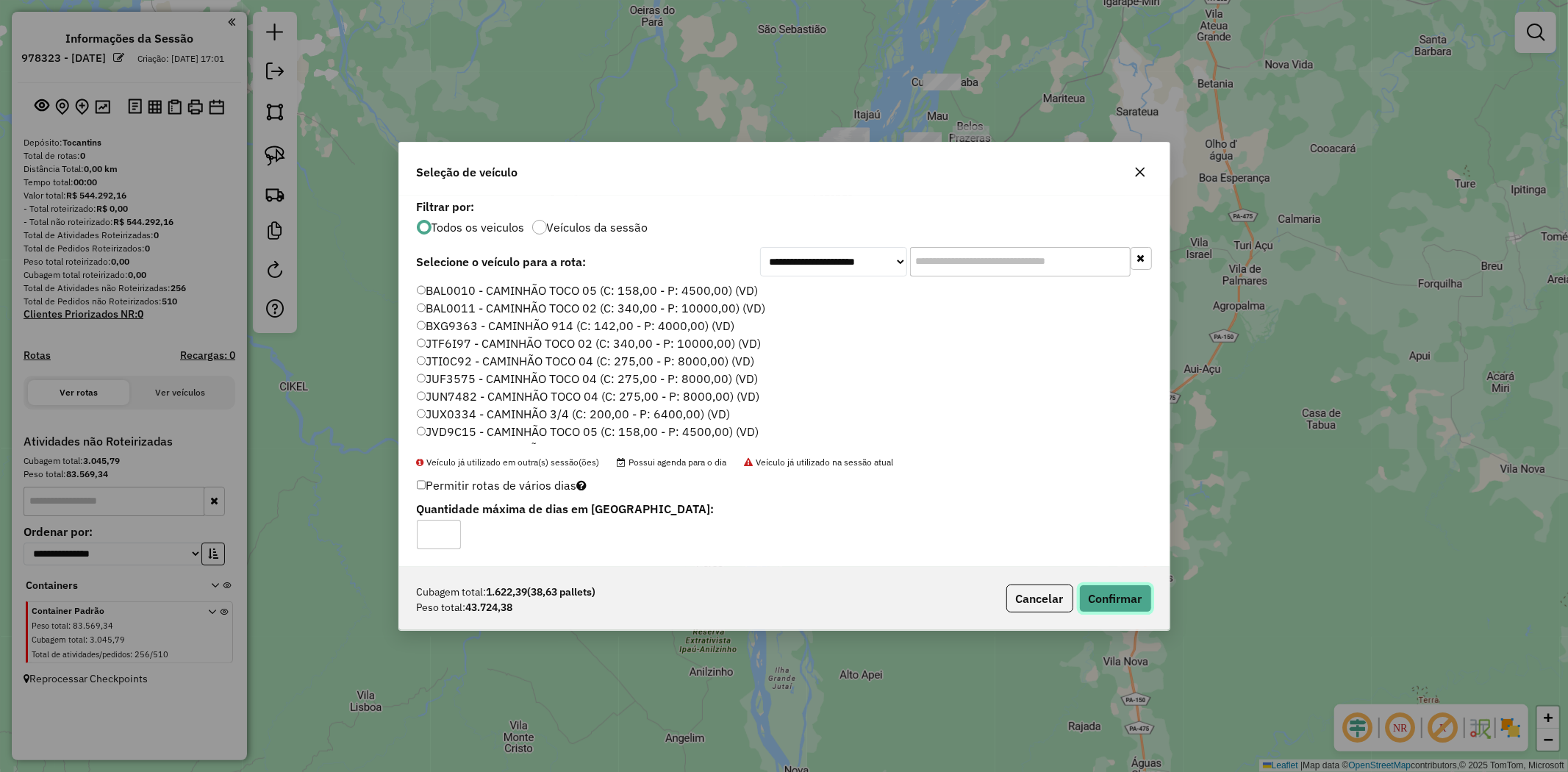
click at [1123, 601] on button "Confirmar" at bounding box center [1115, 598] width 72 height 28
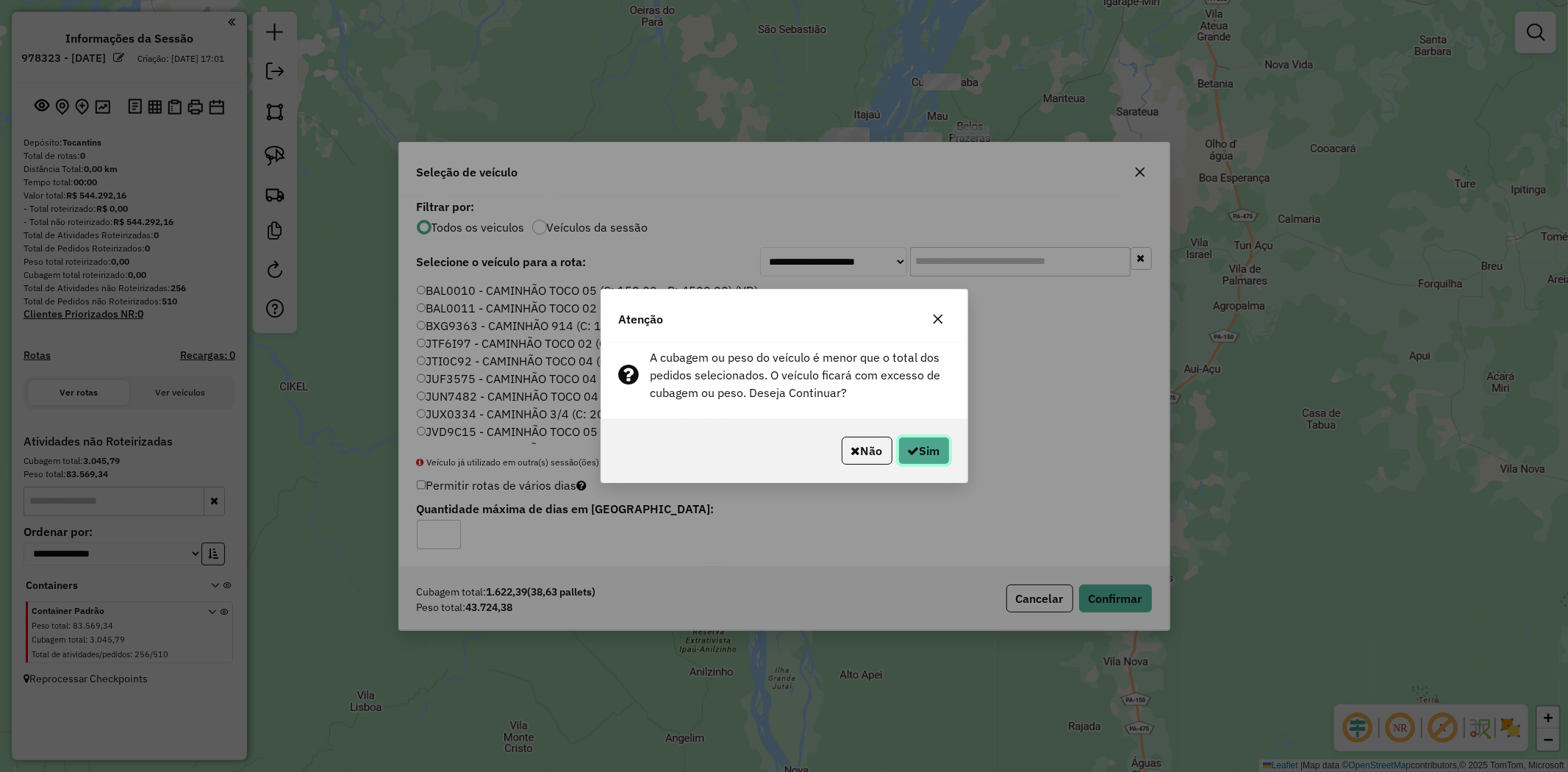
click at [919, 461] on button "Sim" at bounding box center [924, 450] width 52 height 28
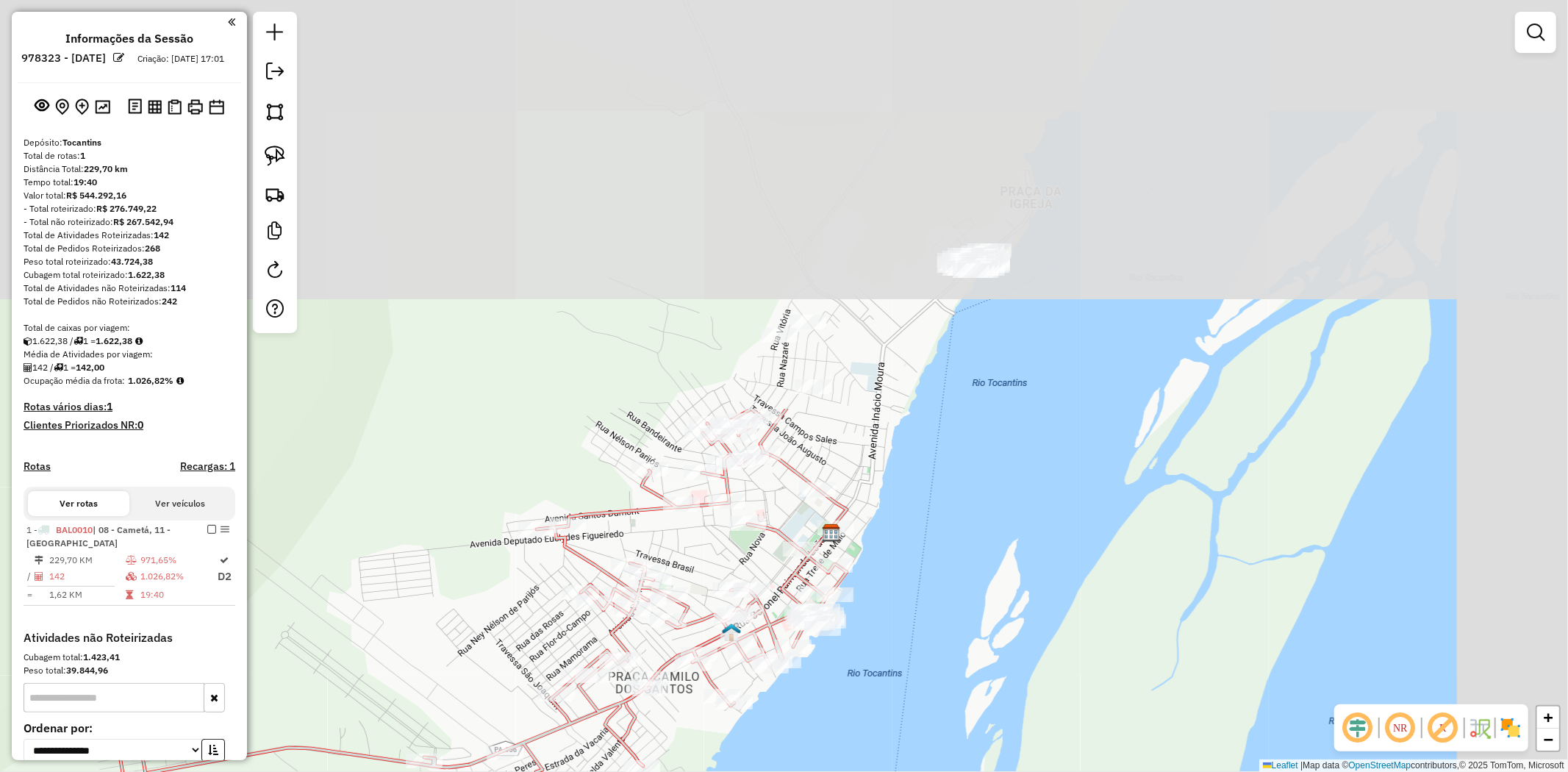
drag, startPoint x: 1149, startPoint y: 37, endPoint x: 942, endPoint y: 563, distance: 565.3
click at [950, 578] on div "Janela de atendimento Grade de atendimento Capacidade Transportadoras Veículos …" at bounding box center [784, 386] width 1568 height 772
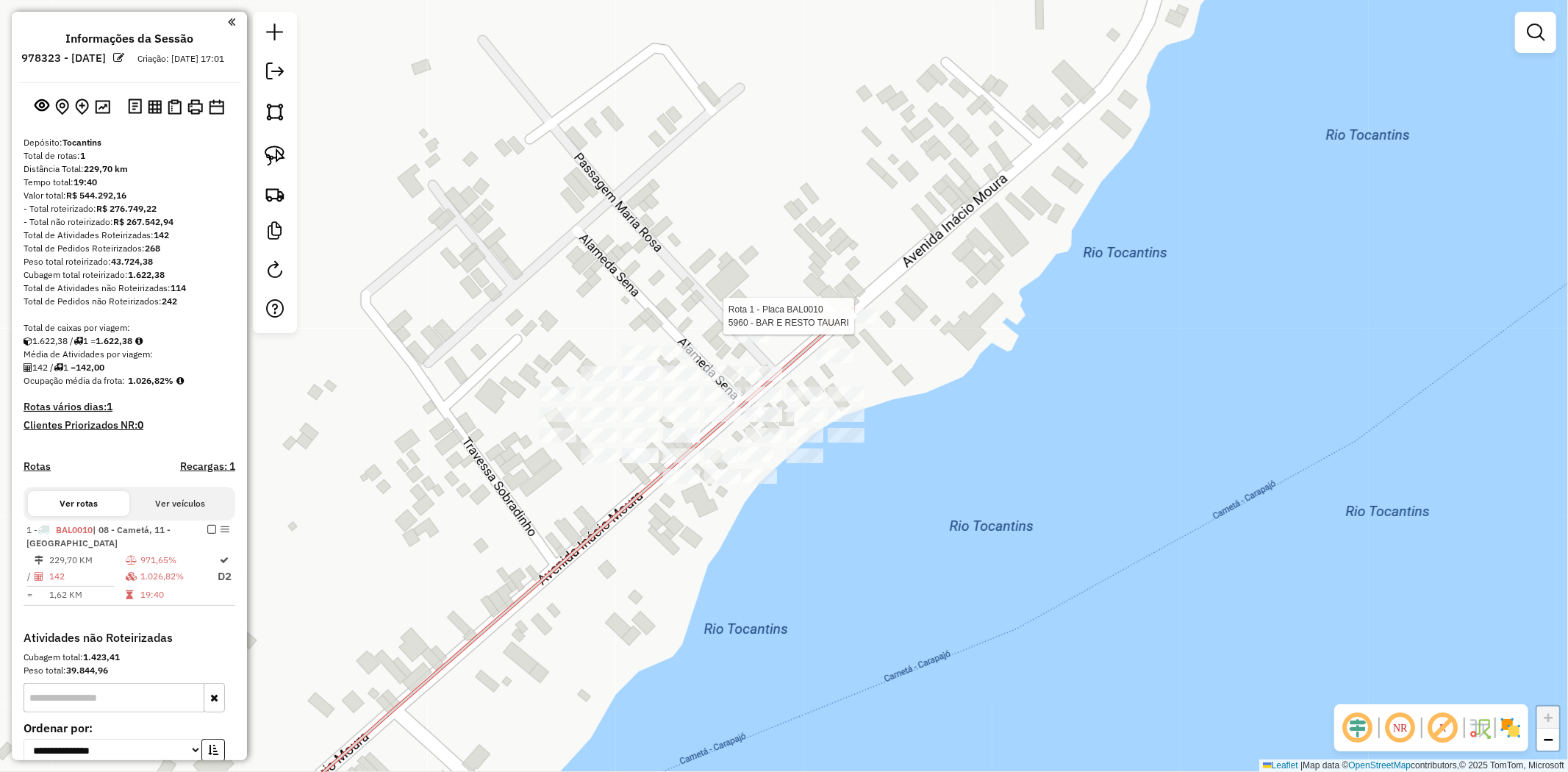
select select "**********"
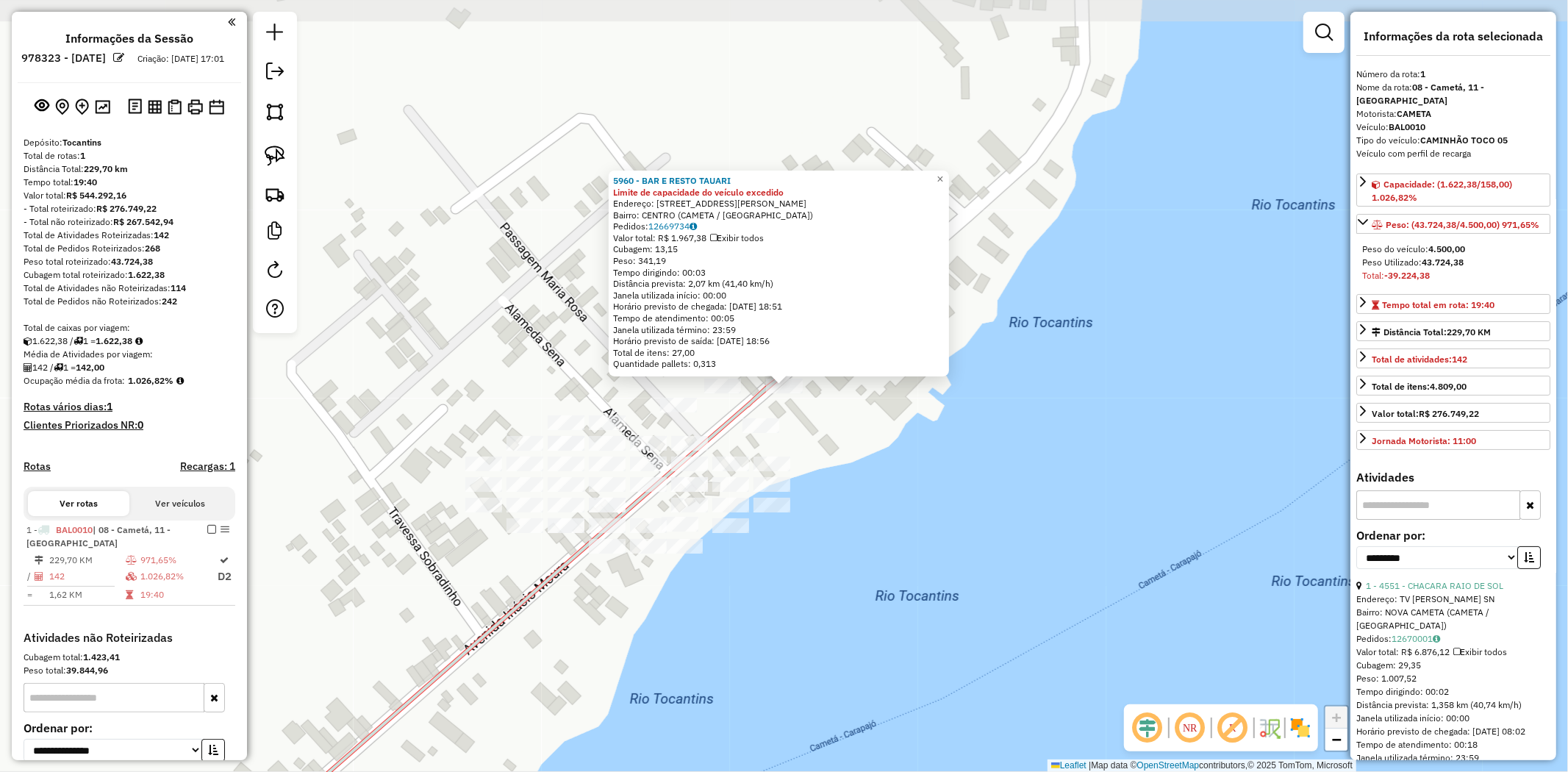
scroll to position [148, 0]
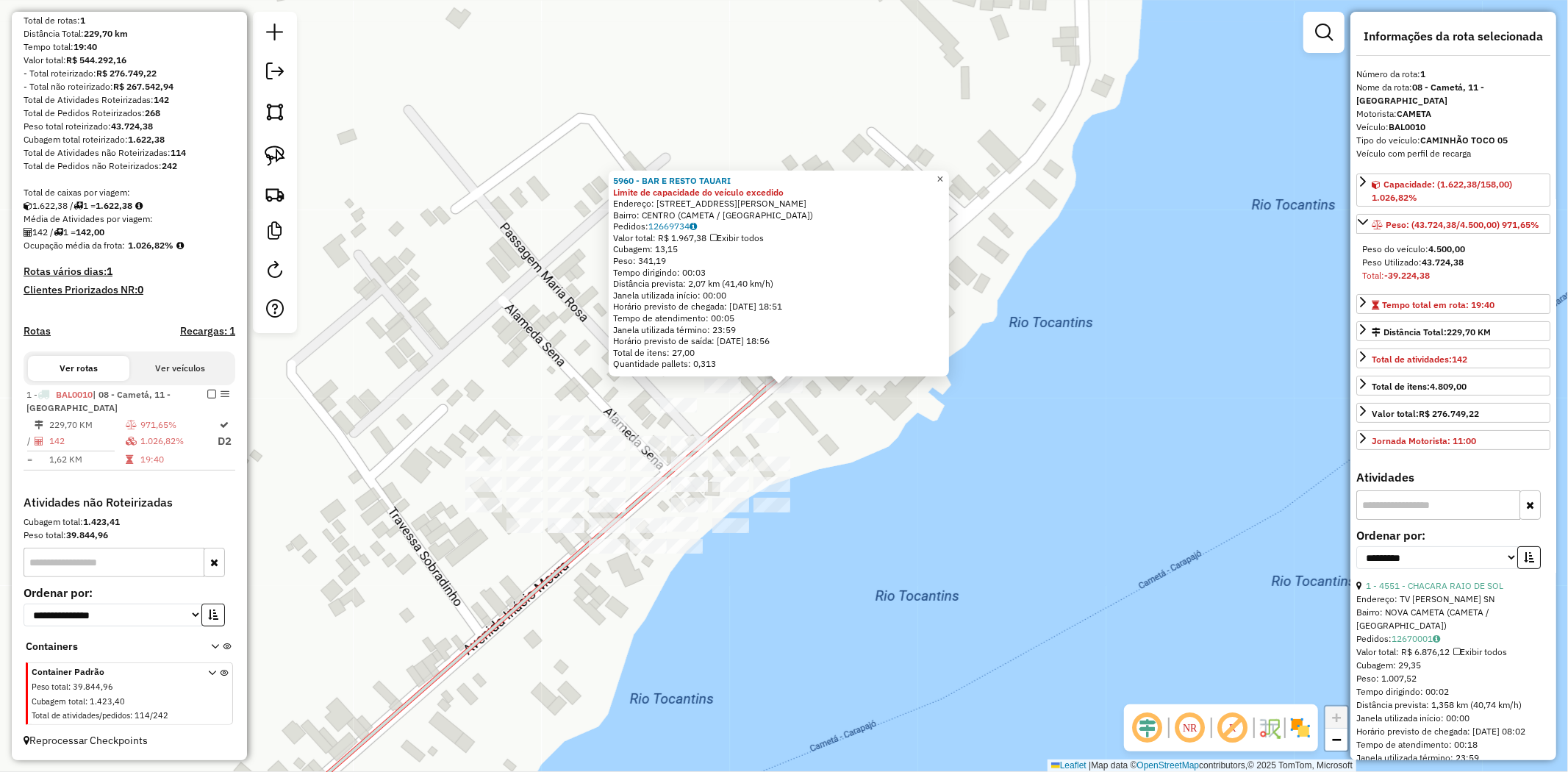
click at [943, 179] on span "×" at bounding box center [940, 179] width 6 height 13
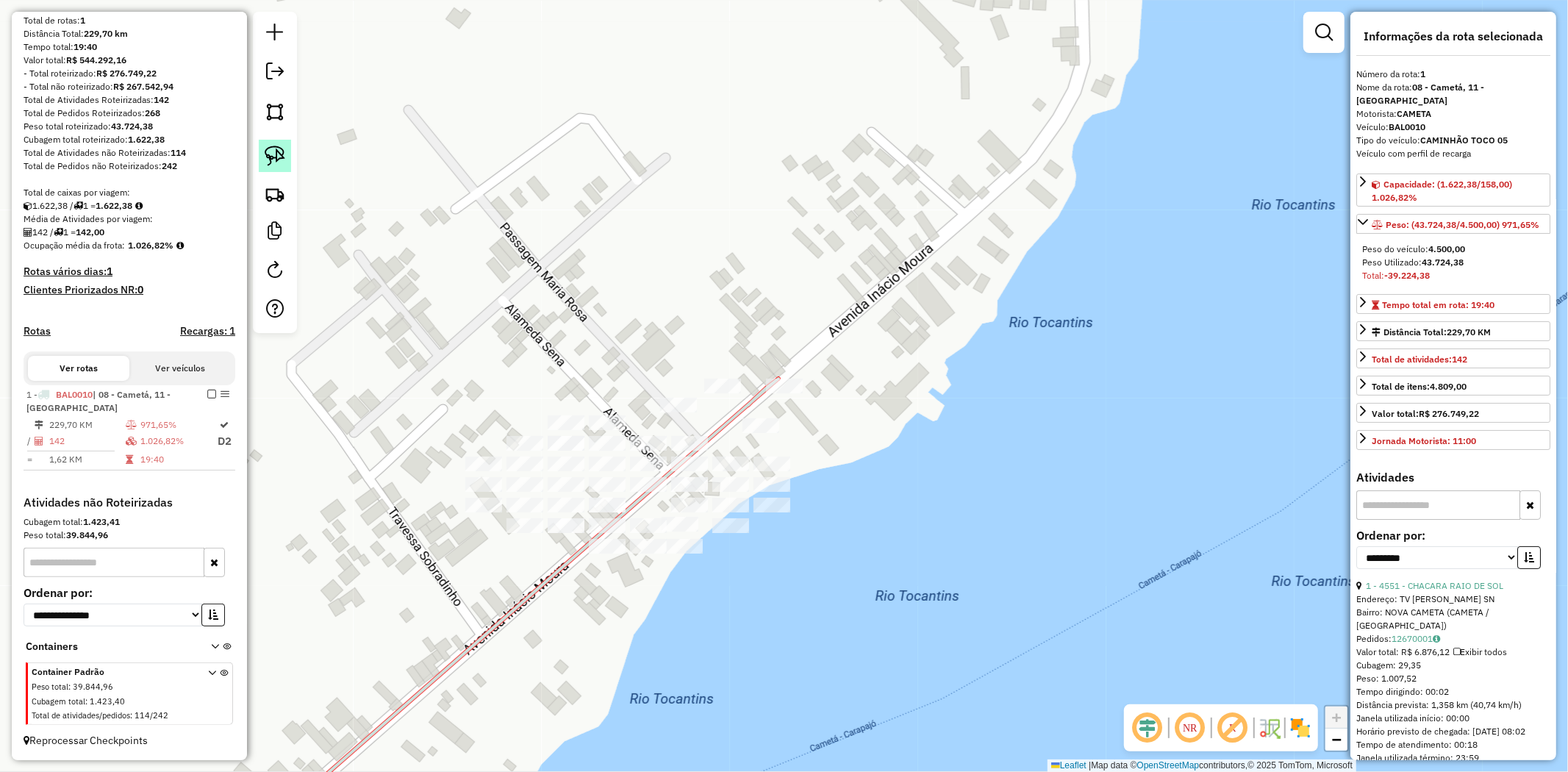
click at [270, 158] on img at bounding box center [275, 156] width 21 height 21
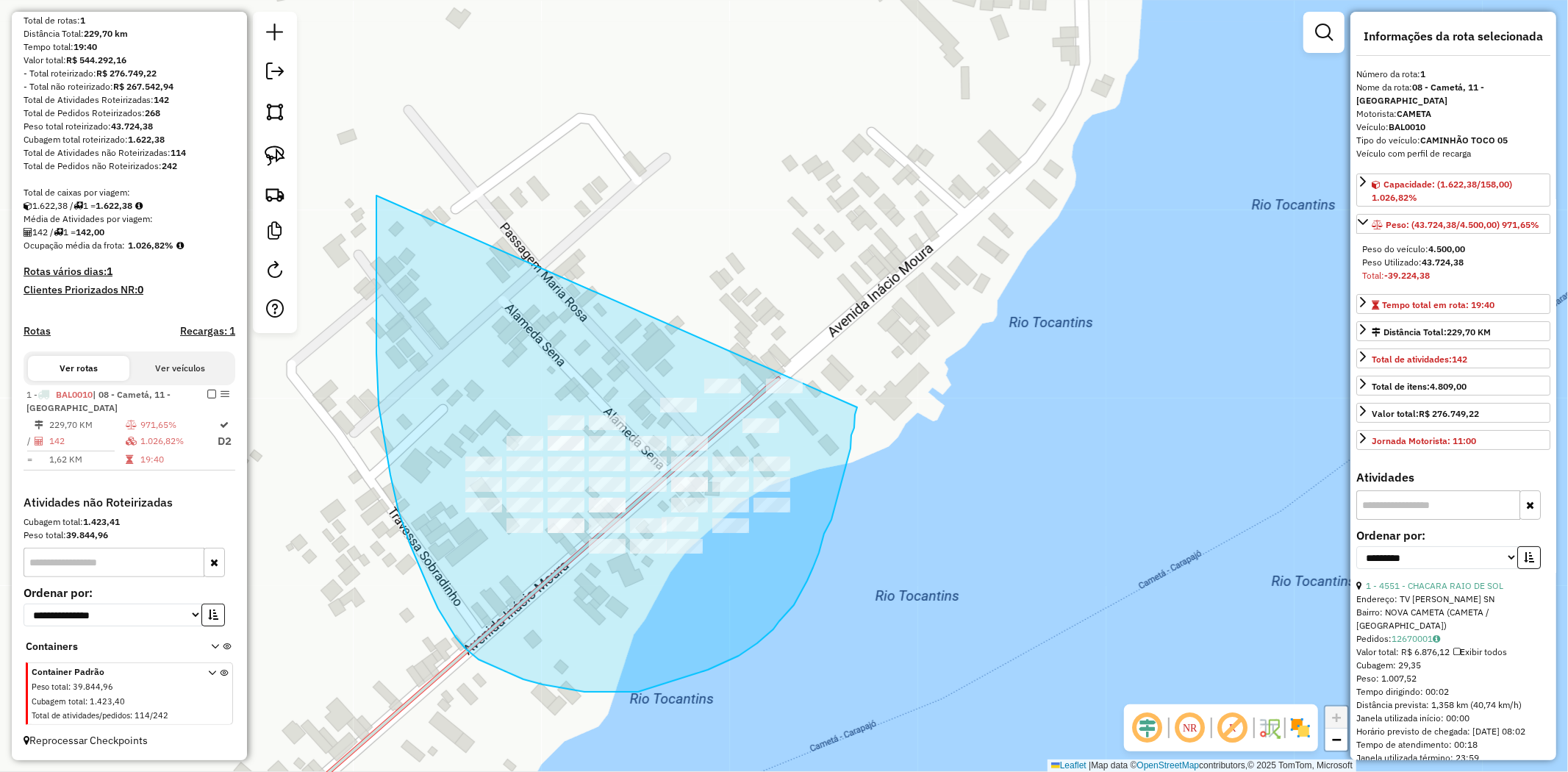
drag, startPoint x: 376, startPoint y: 353, endPoint x: 861, endPoint y: 377, distance: 485.6
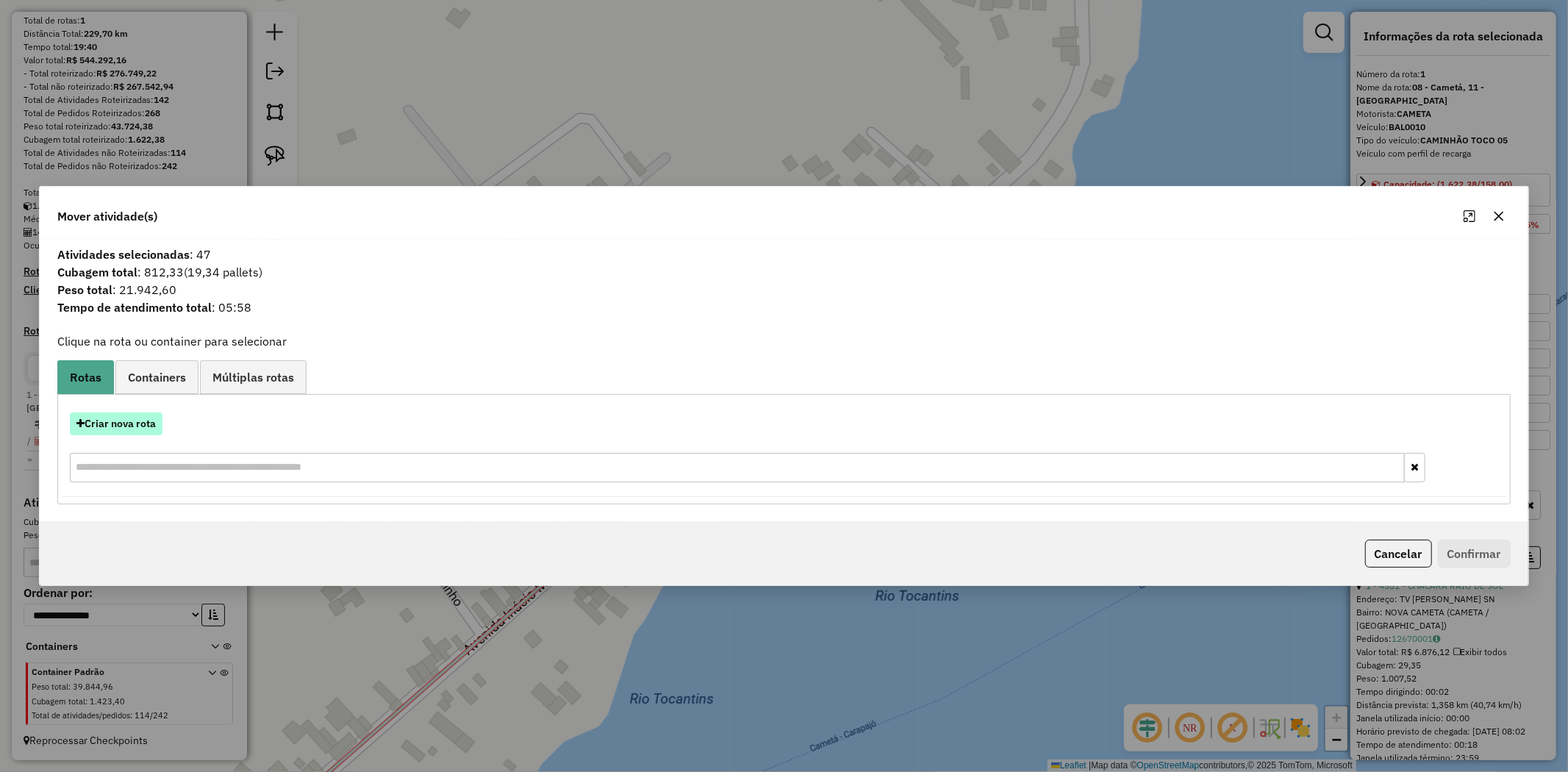
click at [142, 435] on button "Criar nova rota" at bounding box center [116, 423] width 92 height 23
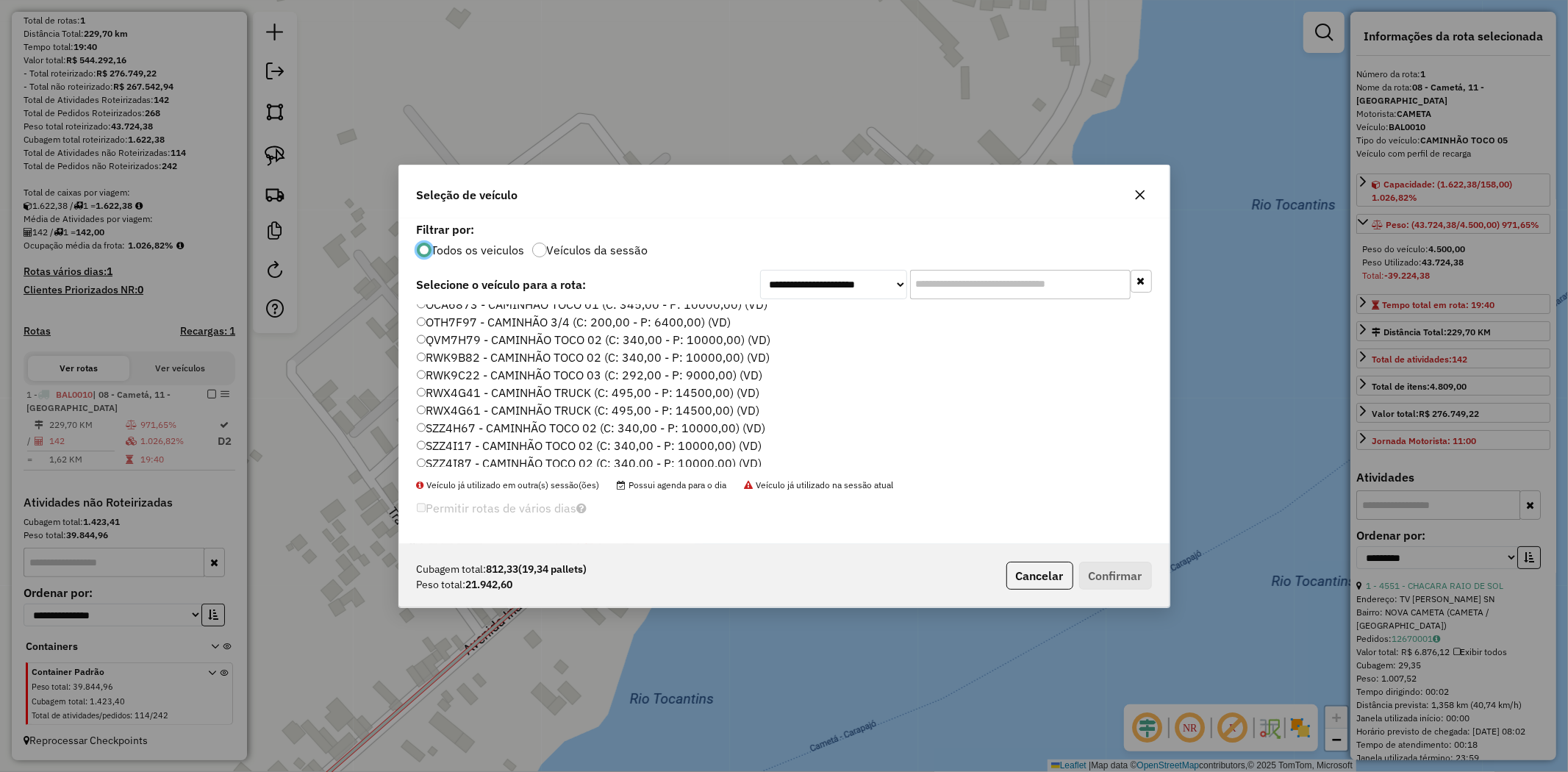
scroll to position [244, 0]
click at [697, 400] on label "RWX4G61 - CAMINHÃO TRUCK (C: 495,00 - P: 14500,00) (VD)" at bounding box center [588, 404] width 343 height 18
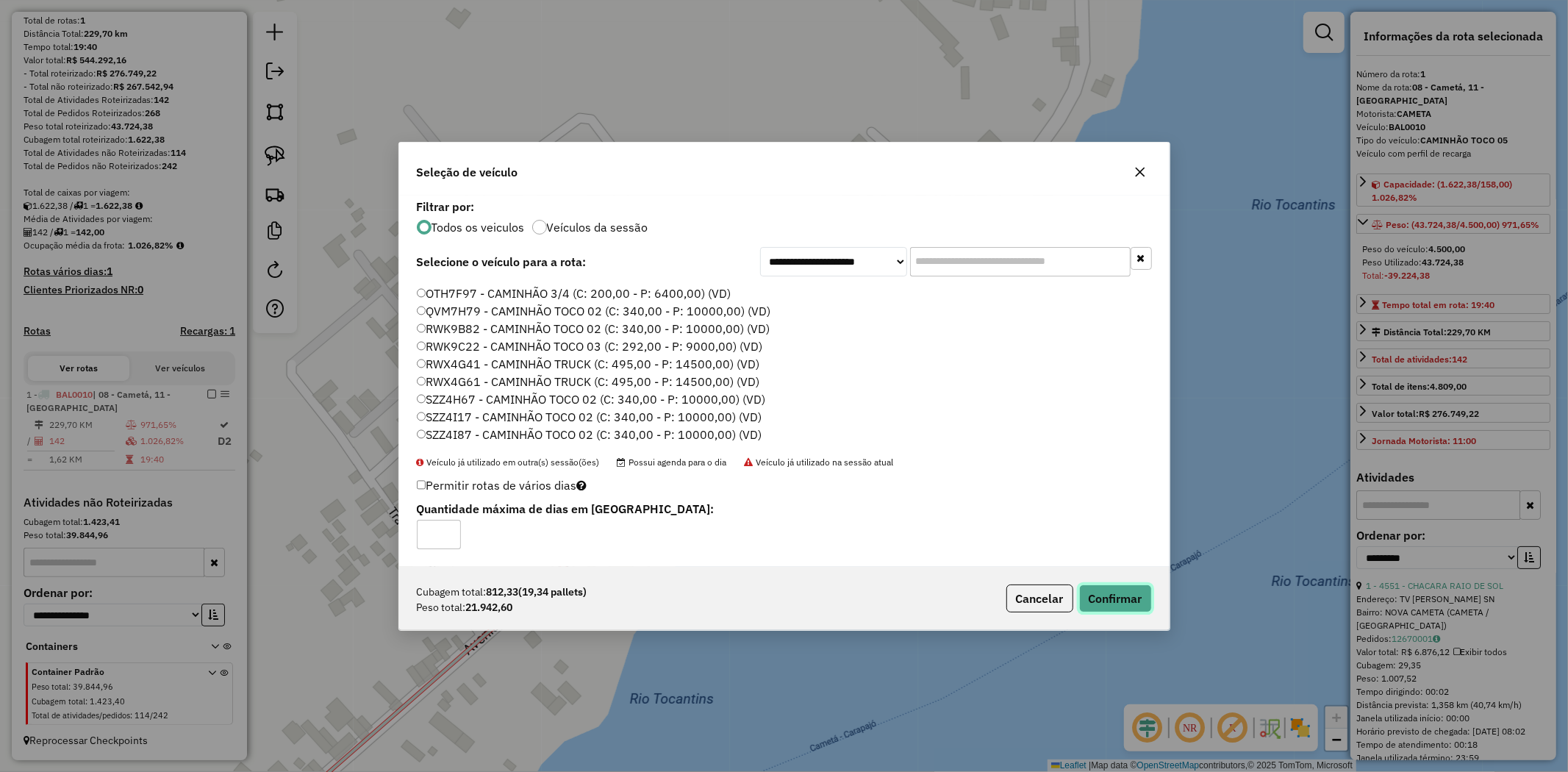
click at [1109, 602] on button "Confirmar" at bounding box center [1115, 598] width 72 height 28
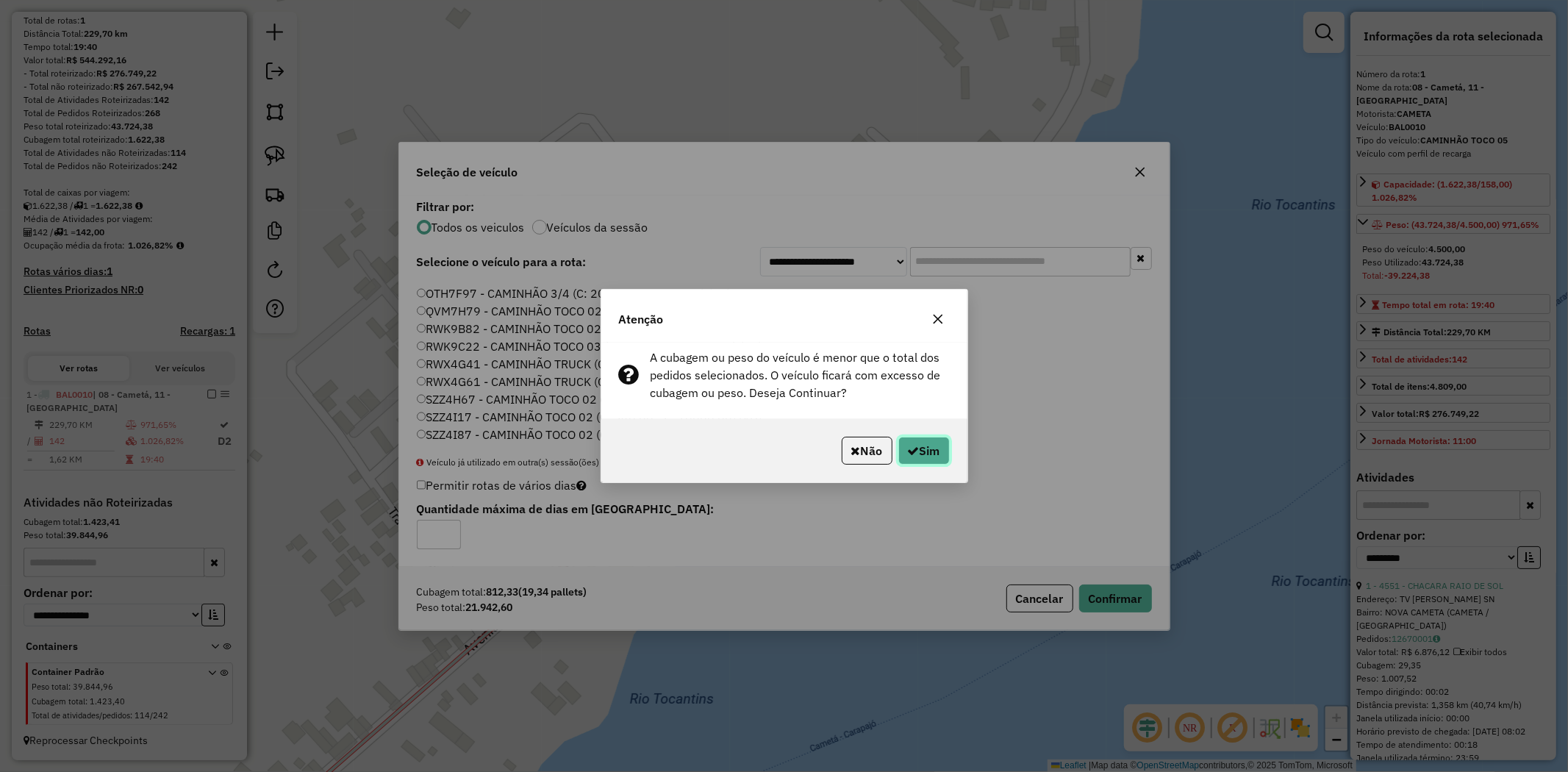
click at [935, 458] on button "Sim" at bounding box center [924, 450] width 52 height 28
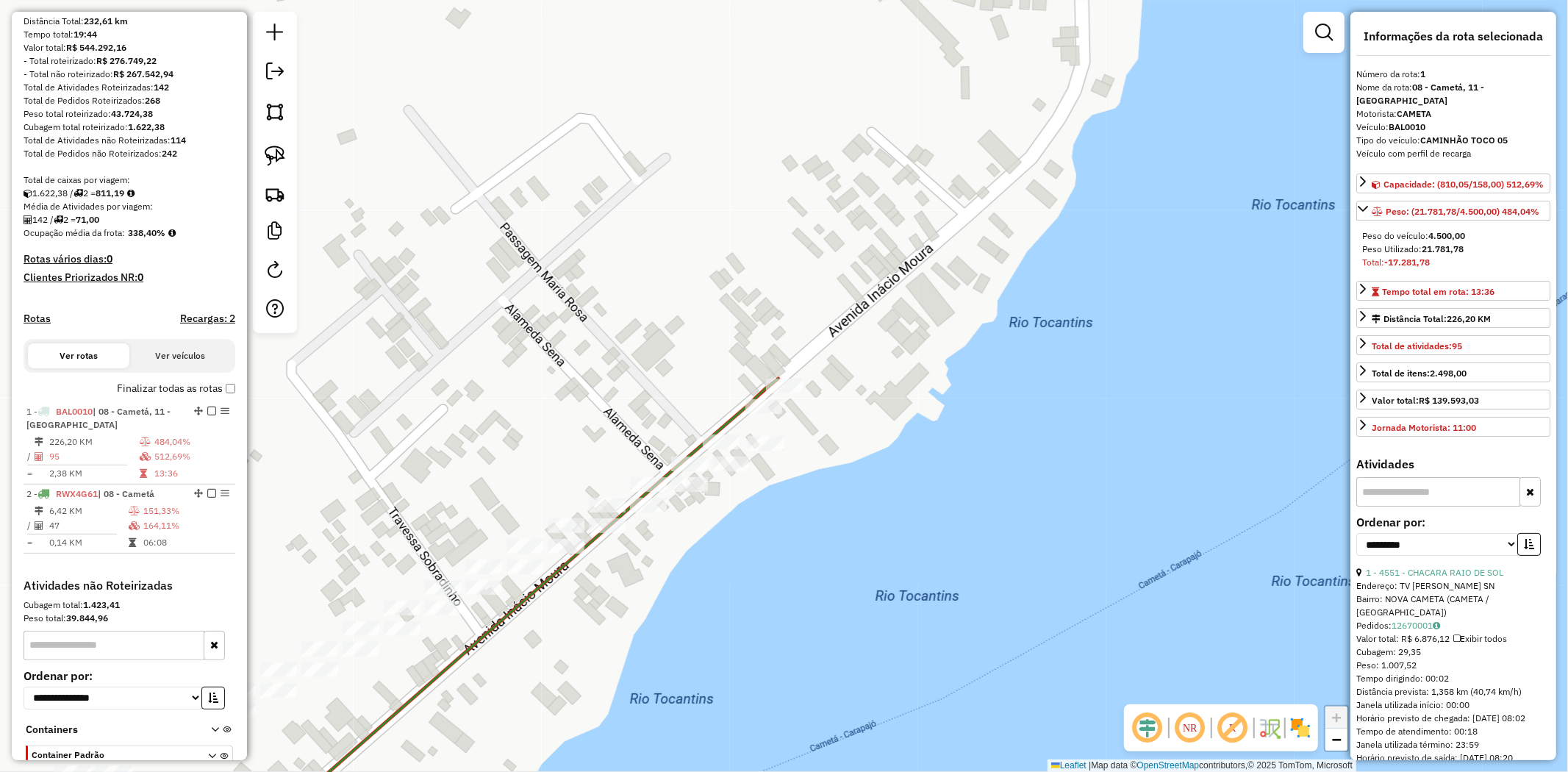
scroll to position [243, 0]
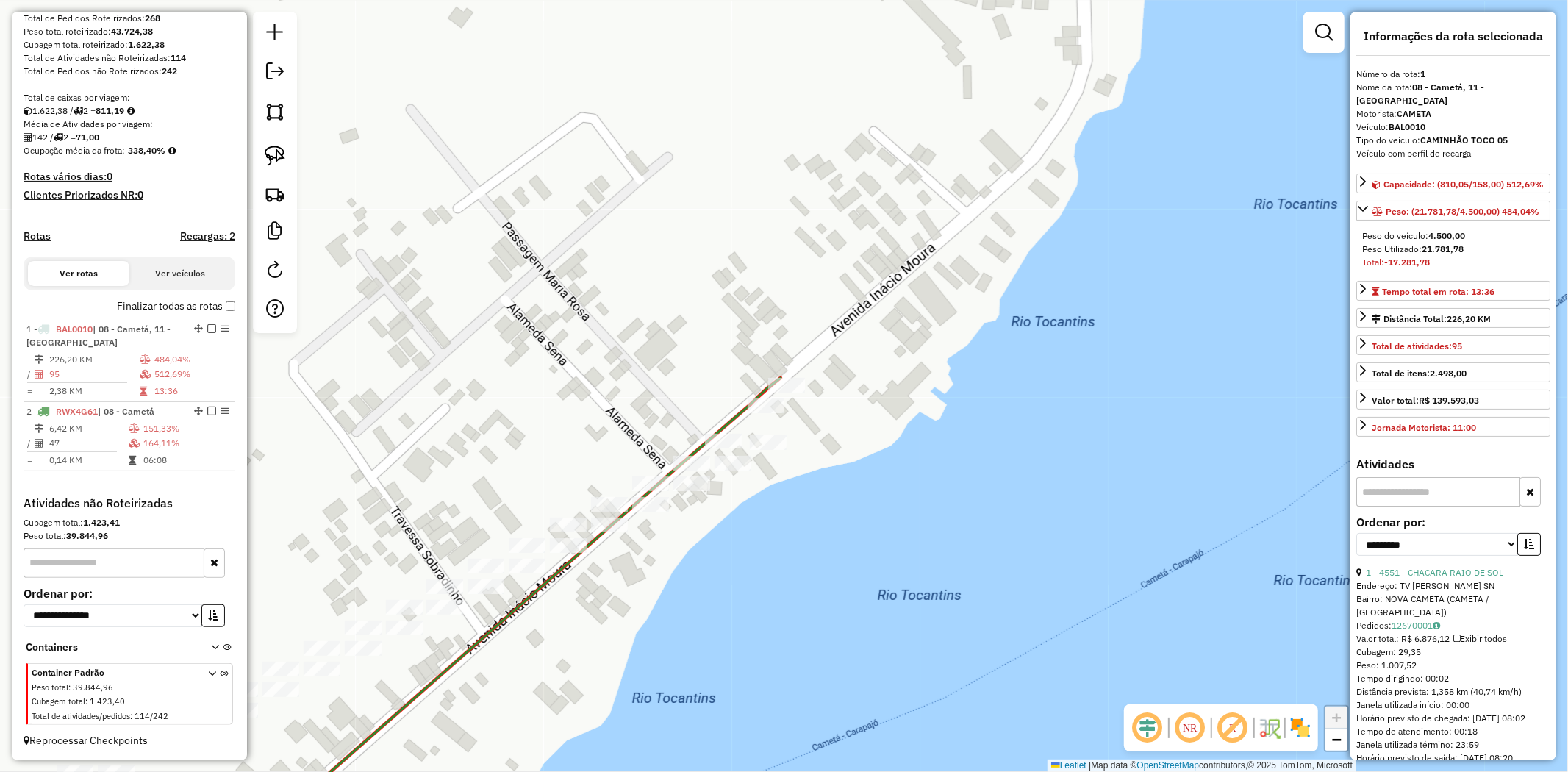
drag, startPoint x: 750, startPoint y: 563, endPoint x: 784, endPoint y: 302, distance: 263.2
click at [781, 346] on div "Janela de atendimento Grade de atendimento Capacidade Transportadoras Veículos …" at bounding box center [784, 386] width 1568 height 772
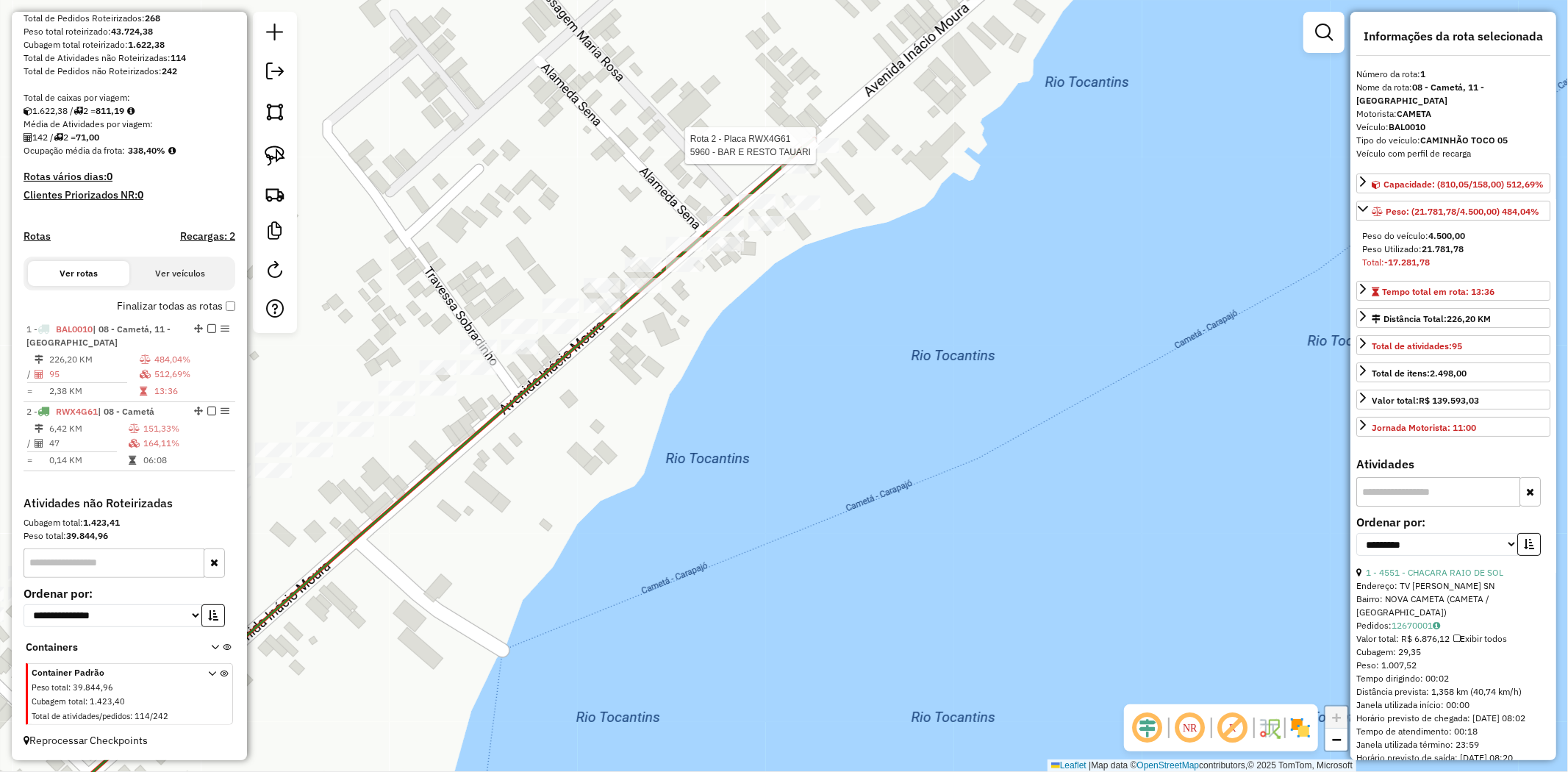
click at [832, 153] on div at bounding box center [821, 146] width 37 height 14
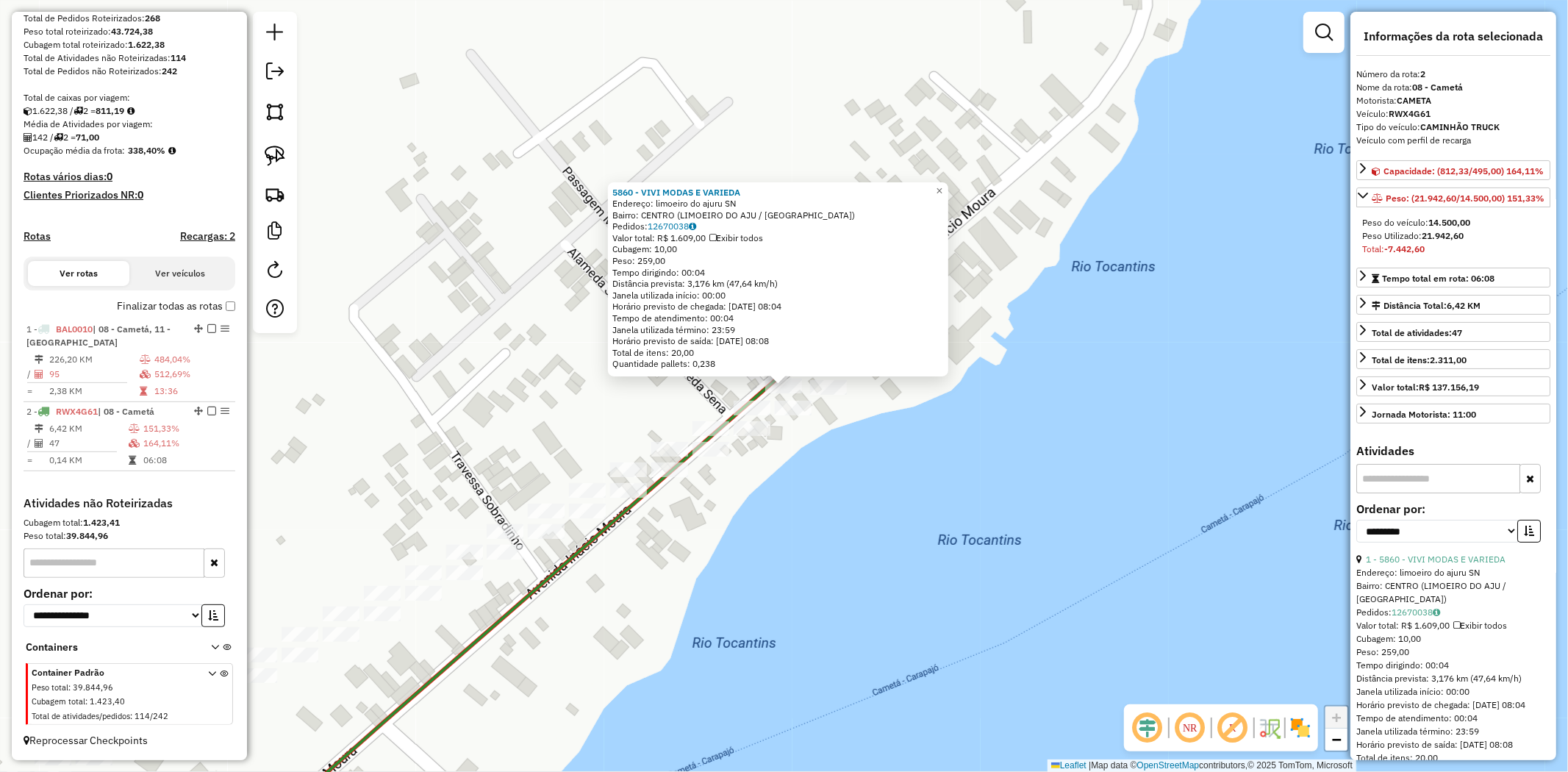
click at [743, 485] on div "Rota 2 - Placa RWX4G61 5491 - BAR DO LORI 5860 - VIVI MODAS E VARIEDA Endereço:…" at bounding box center [784, 386] width 1568 height 772
click at [944, 192] on link "×" at bounding box center [940, 193] width 18 height 18
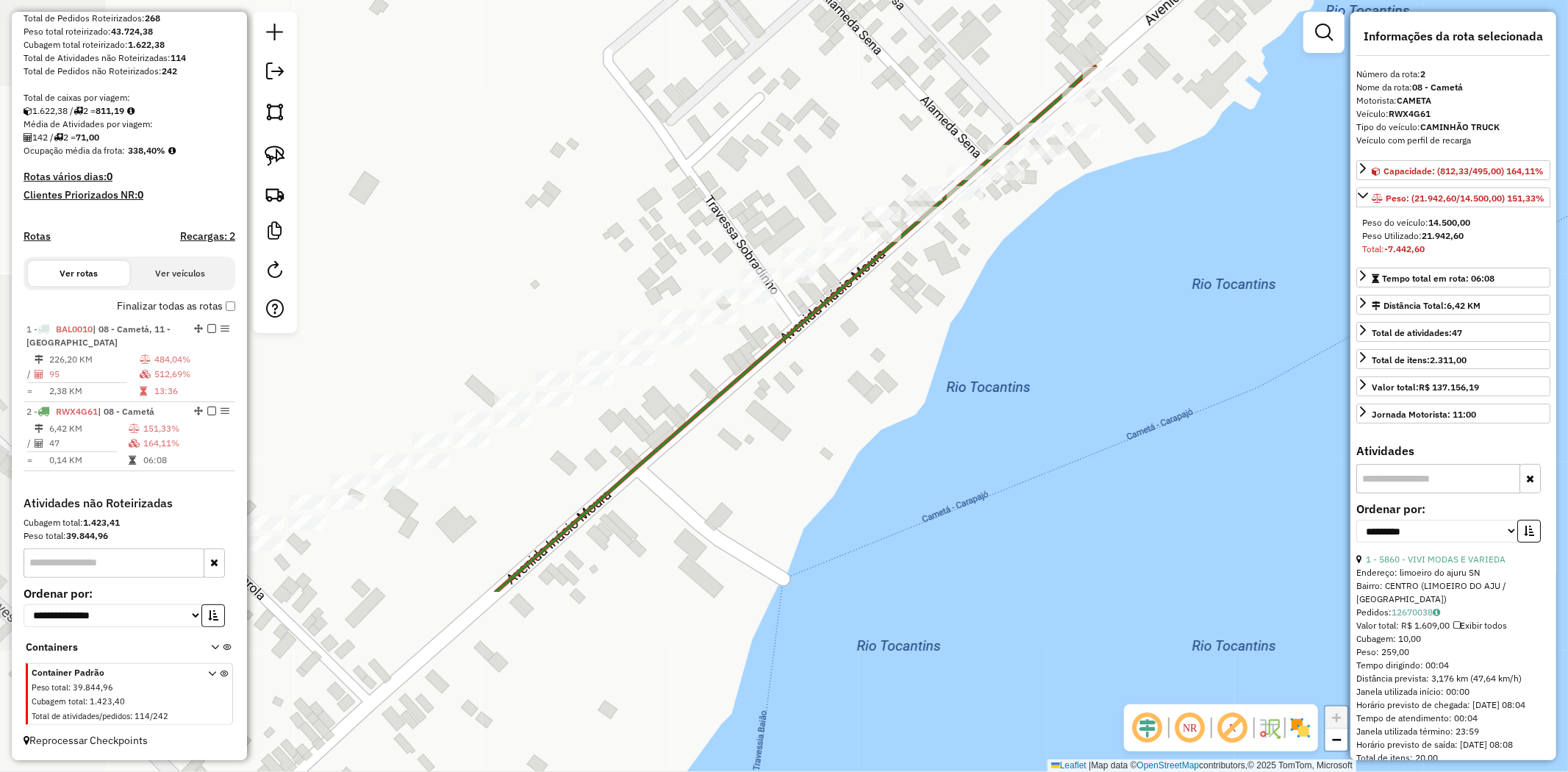
drag, startPoint x: 640, startPoint y: 599, endPoint x: 891, endPoint y: 335, distance: 364.3
click at [890, 343] on div "Janela de atendimento Grade de atendimento Capacidade Transportadoras Veículos …" at bounding box center [784, 386] width 1568 height 772
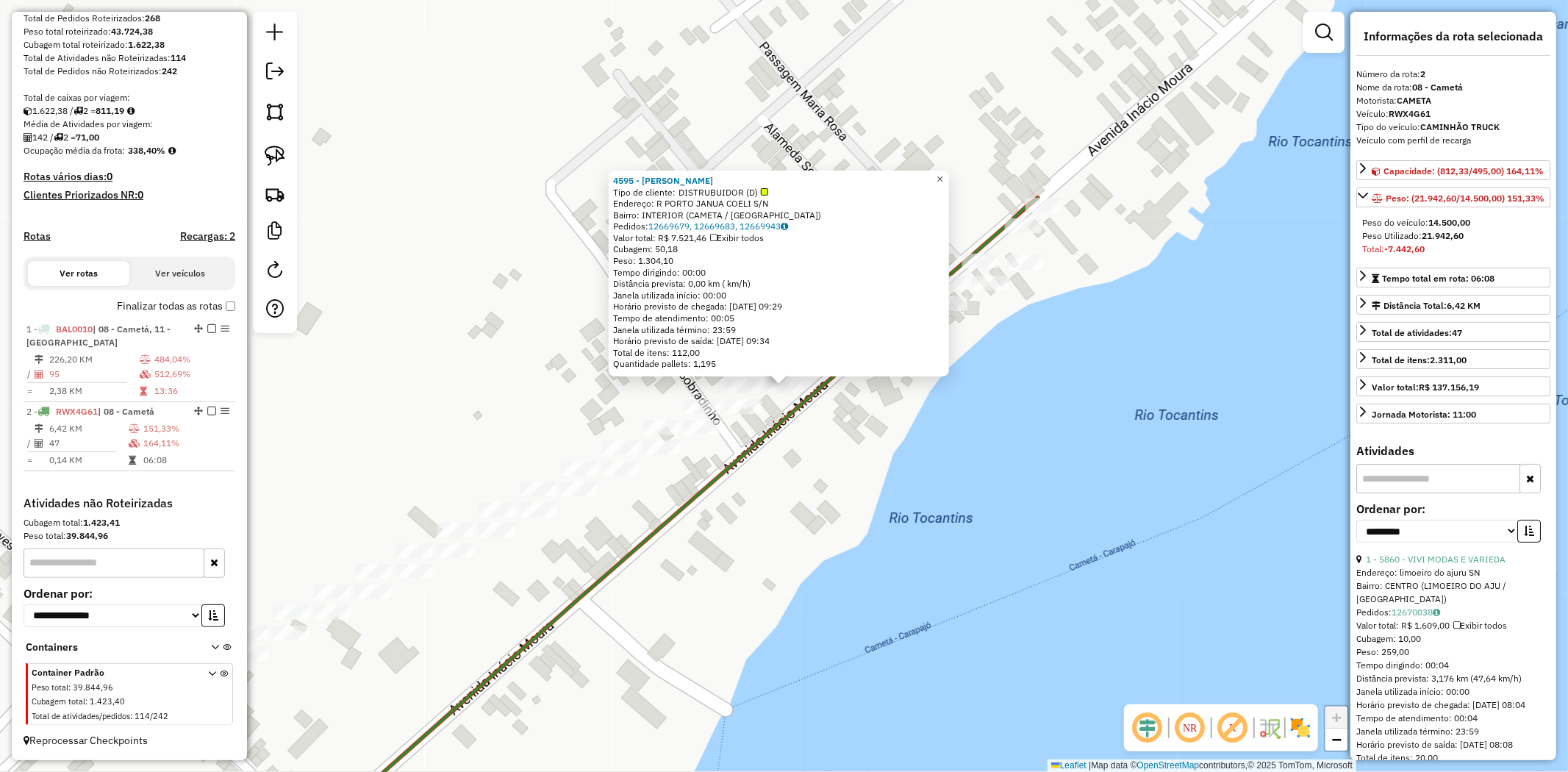
click at [943, 177] on span "×" at bounding box center [940, 179] width 6 height 13
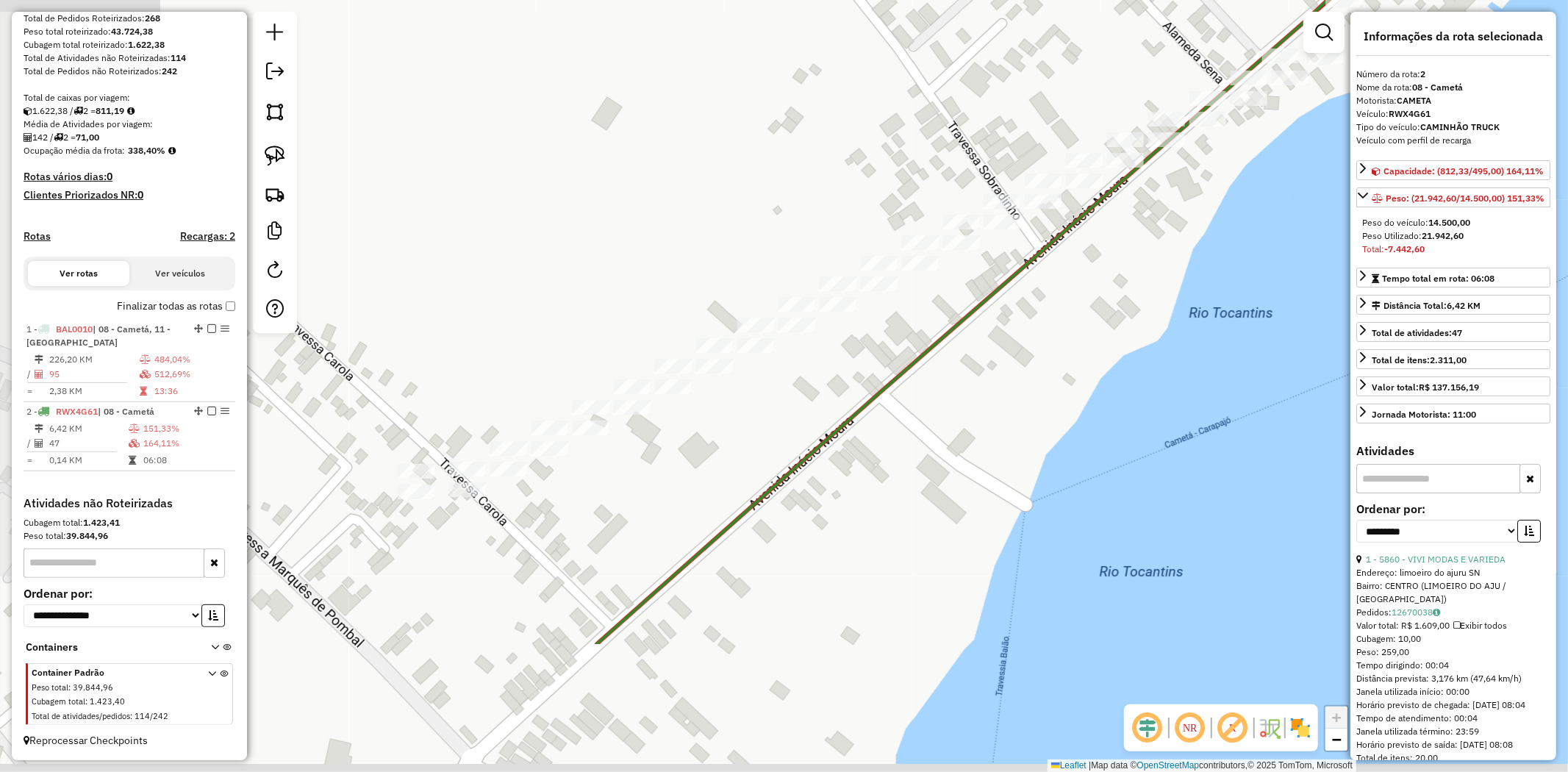
drag, startPoint x: 735, startPoint y: 605, endPoint x: 979, endPoint y: 435, distance: 297.4
click at [979, 435] on div "Janela de atendimento Grade de atendimento Capacidade Transportadoras Veículos …" at bounding box center [784, 386] width 1568 height 772
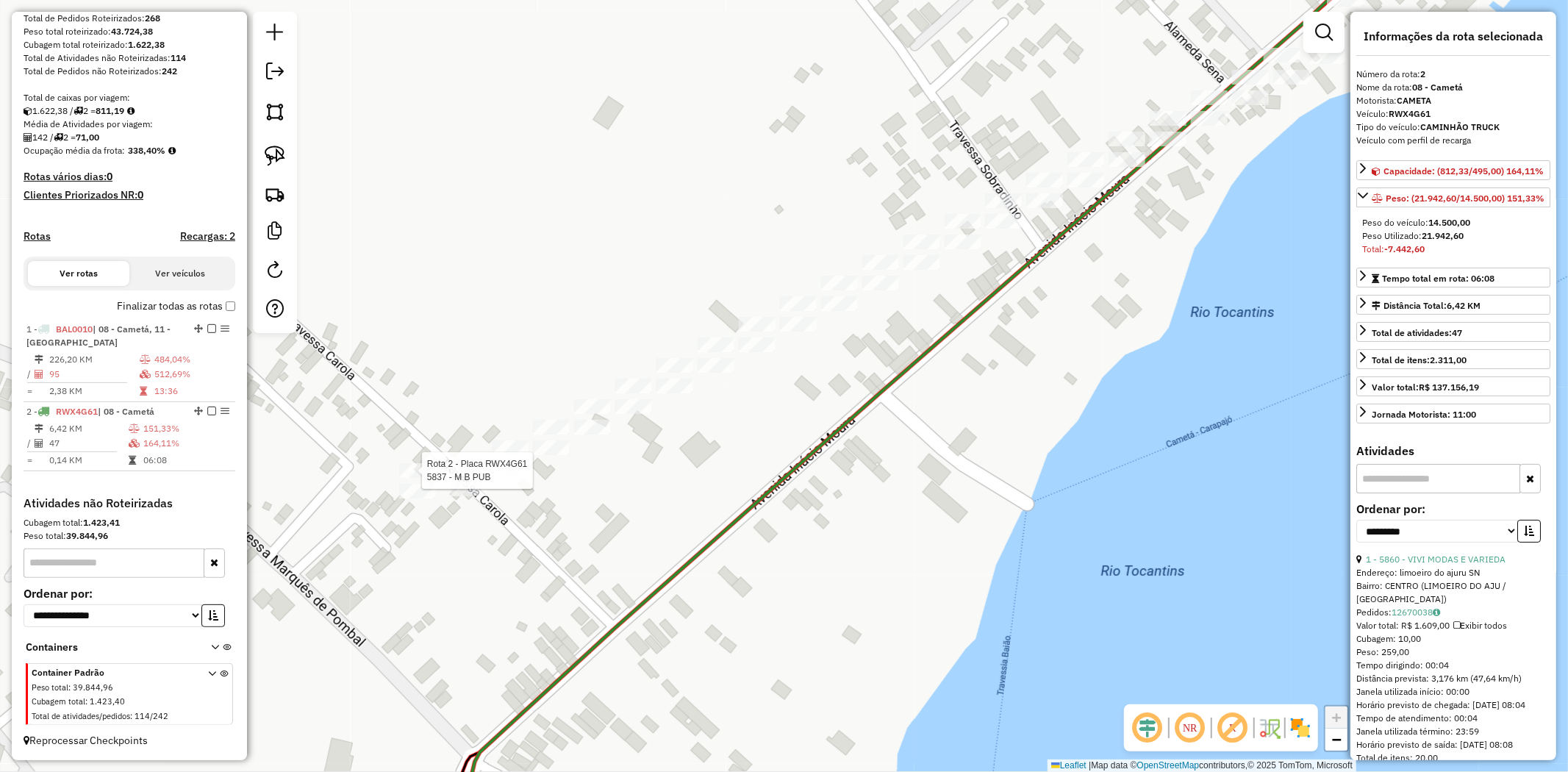
click at [407, 478] on div at bounding box center [418, 470] width 37 height 14
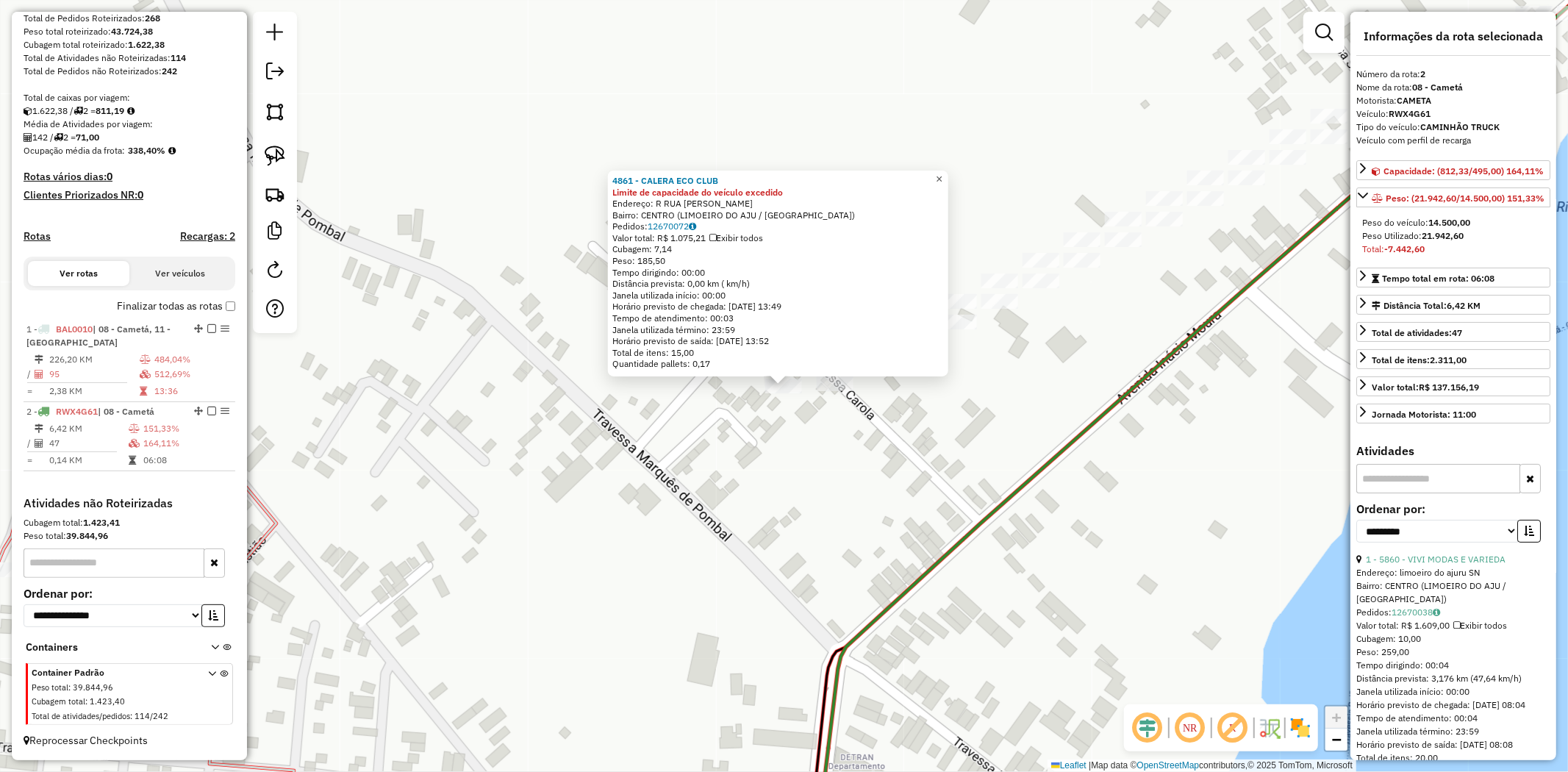
click at [942, 174] on span "×" at bounding box center [939, 179] width 6 height 13
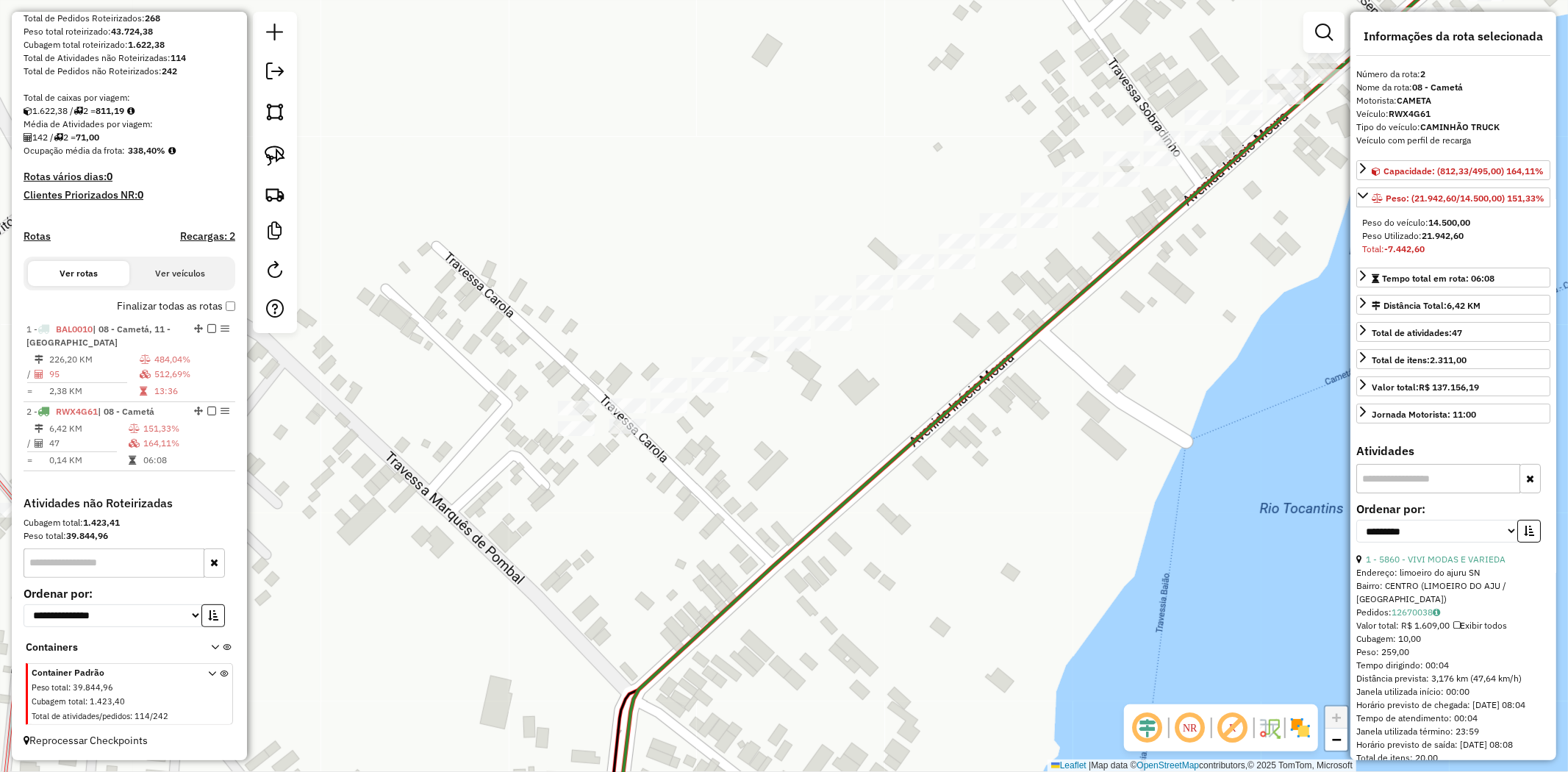
drag, startPoint x: 1073, startPoint y: 322, endPoint x: 852, endPoint y: 375, distance: 227.3
click at [852, 375] on div "Janela de atendimento Grade de atendimento Capacidade Transportadoras Veículos …" at bounding box center [784, 386] width 1568 height 772
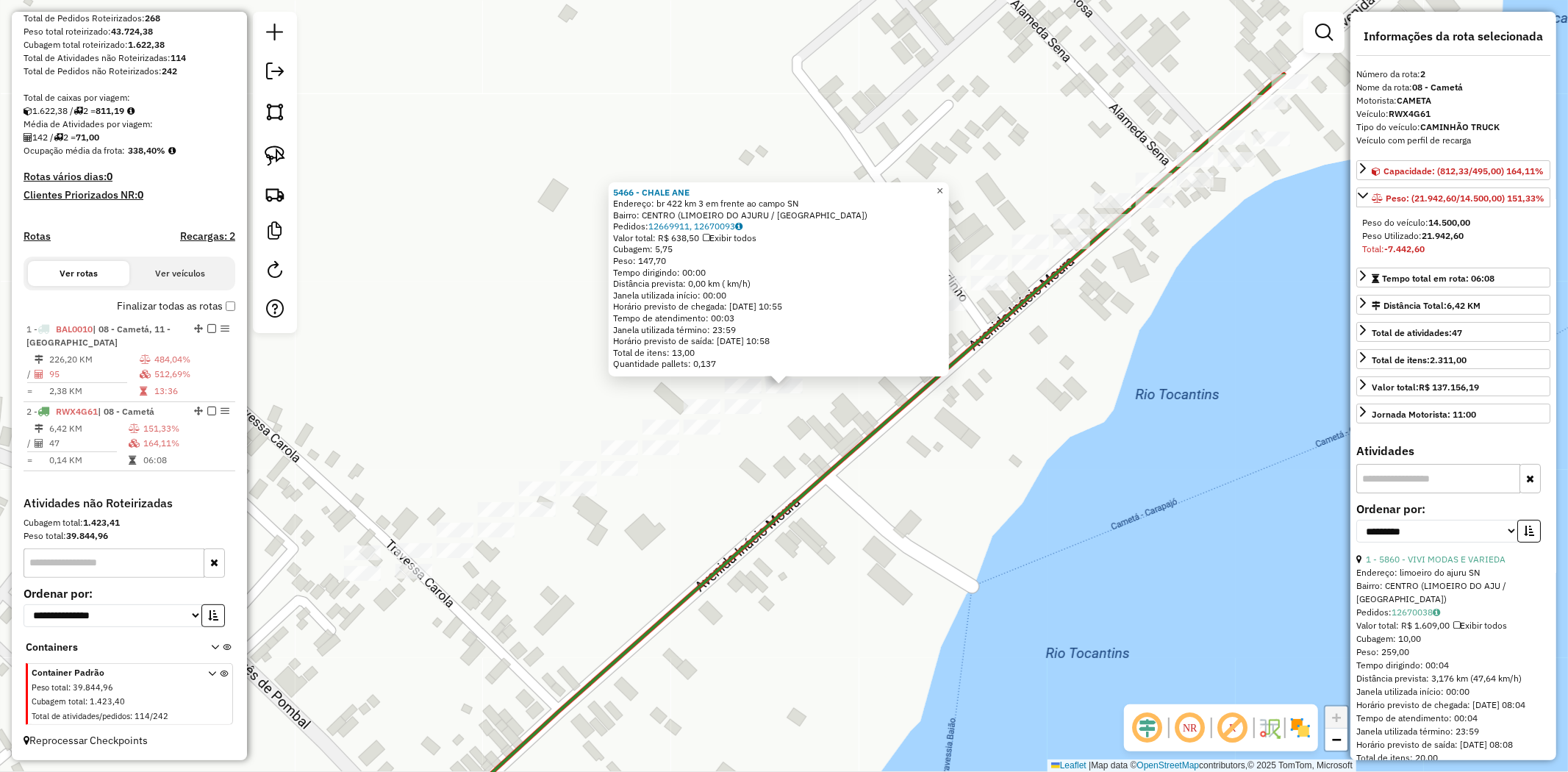
click at [943, 189] on span "×" at bounding box center [940, 191] width 6 height 13
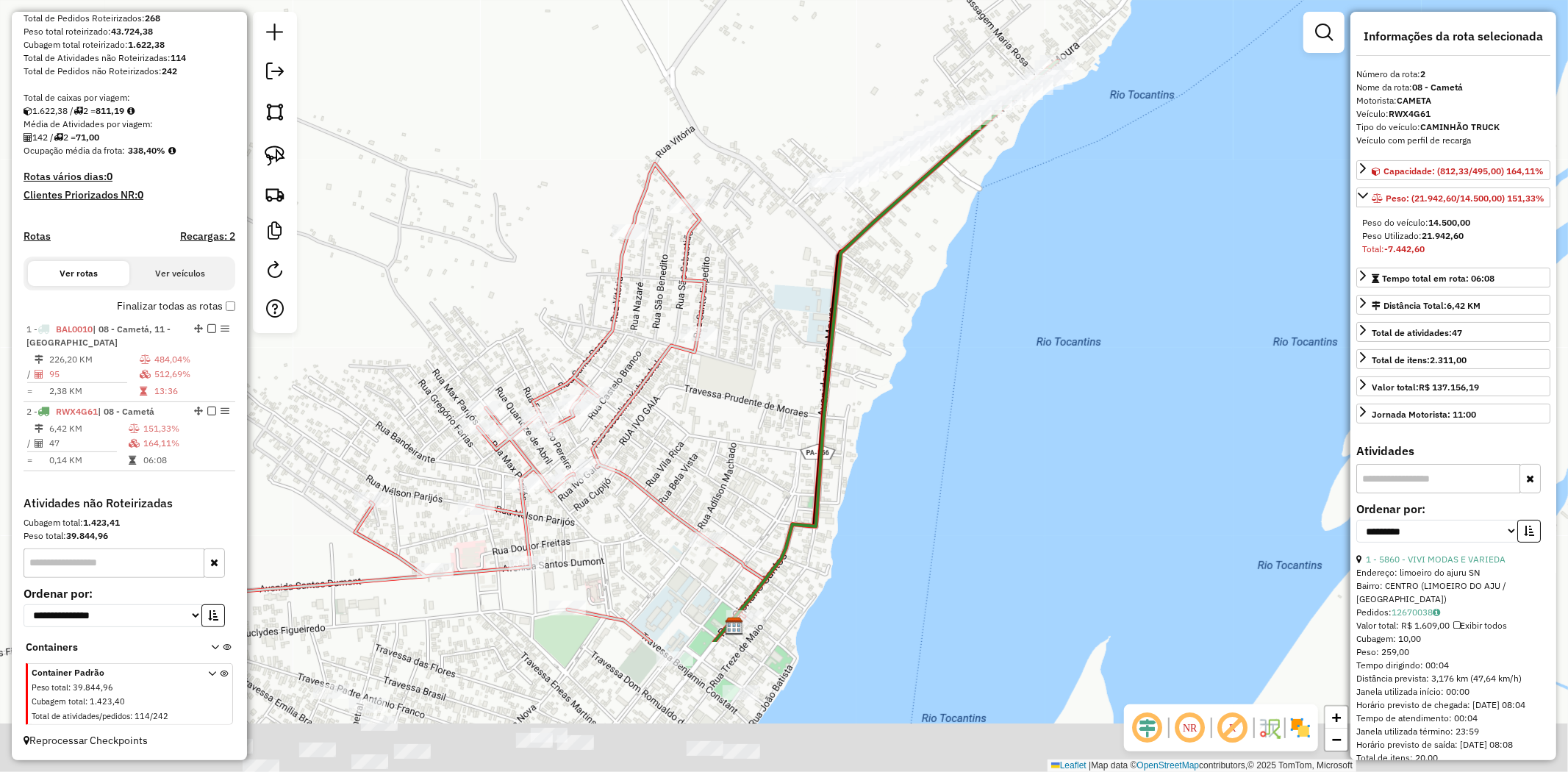
drag, startPoint x: 908, startPoint y: 527, endPoint x: 930, endPoint y: 132, distance: 395.6
click at [930, 150] on div "Janela de atendimento Grade de atendimento Capacidade Transportadoras Veículos …" at bounding box center [784, 386] width 1568 height 772
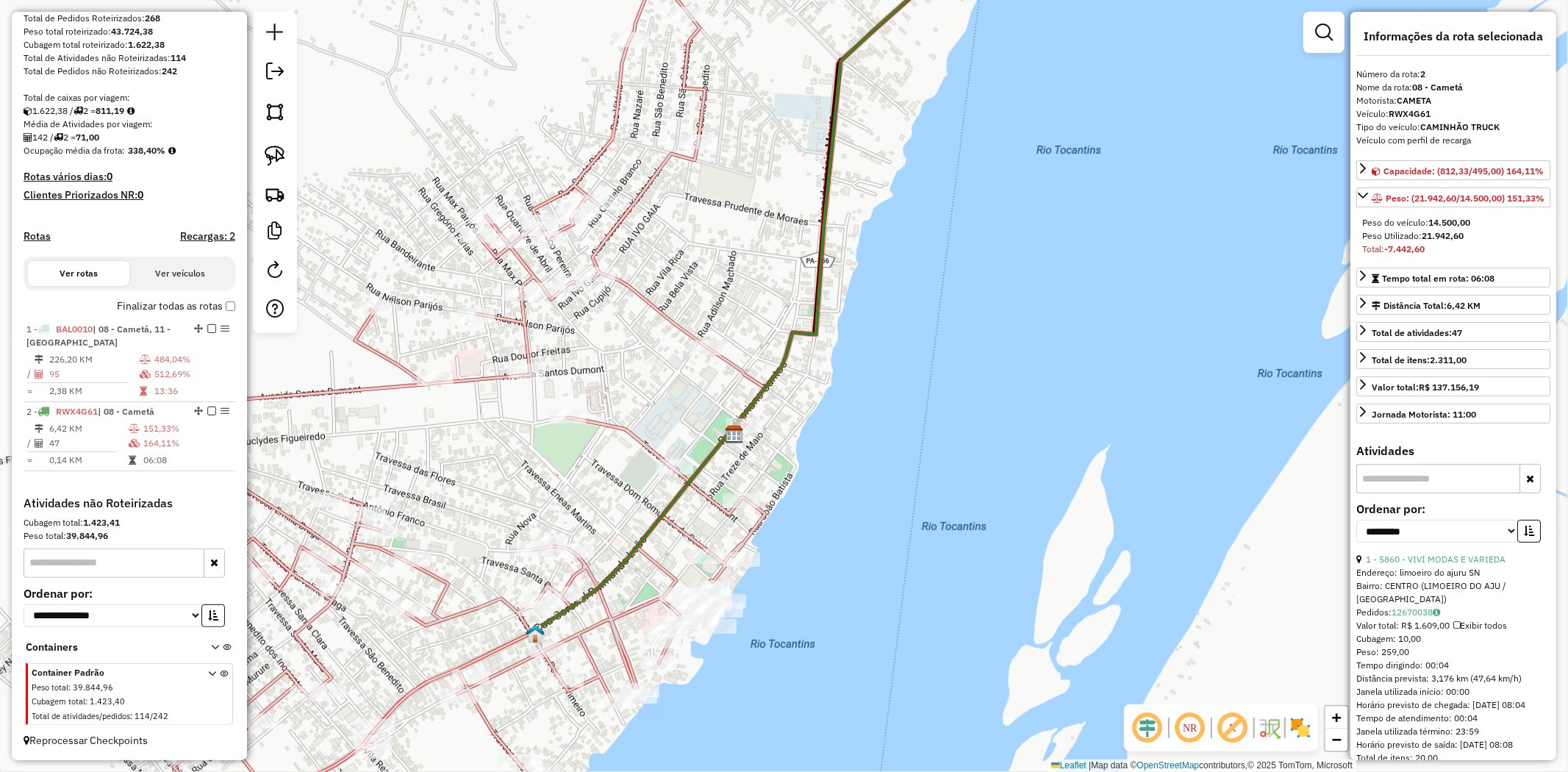
drag, startPoint x: 849, startPoint y: 590, endPoint x: 923, endPoint y: 294, distance: 305.1
click at [909, 335] on div "Janela de atendimento Grade de atendimento Capacidade Transportadoras Veículos …" at bounding box center [784, 386] width 1568 height 772
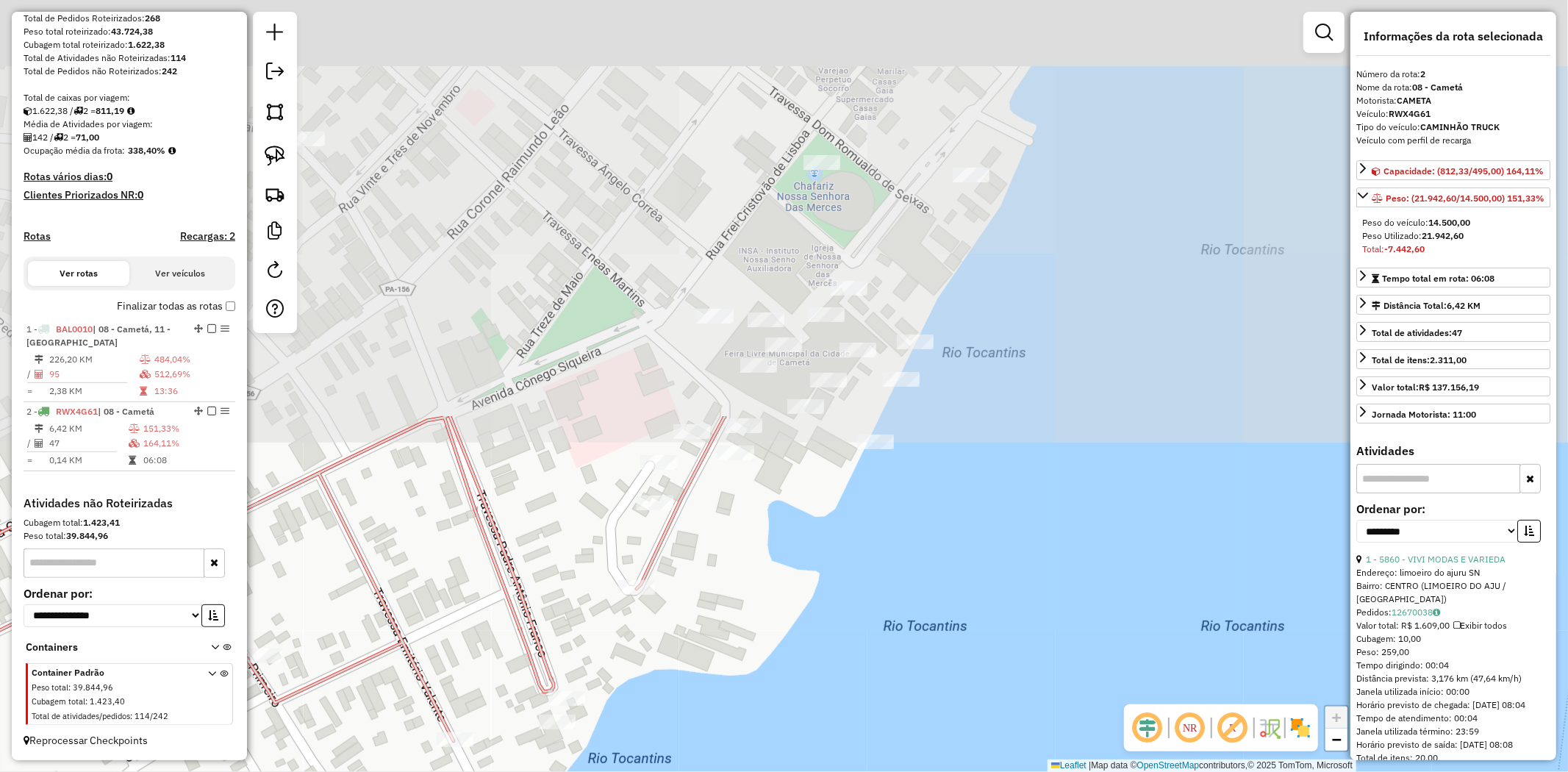
drag, startPoint x: 769, startPoint y: 215, endPoint x: 809, endPoint y: 708, distance: 494.6
click at [809, 708] on div "Janela de atendimento Grade de atendimento Capacidade Transportadoras Veículos …" at bounding box center [784, 386] width 1568 height 772
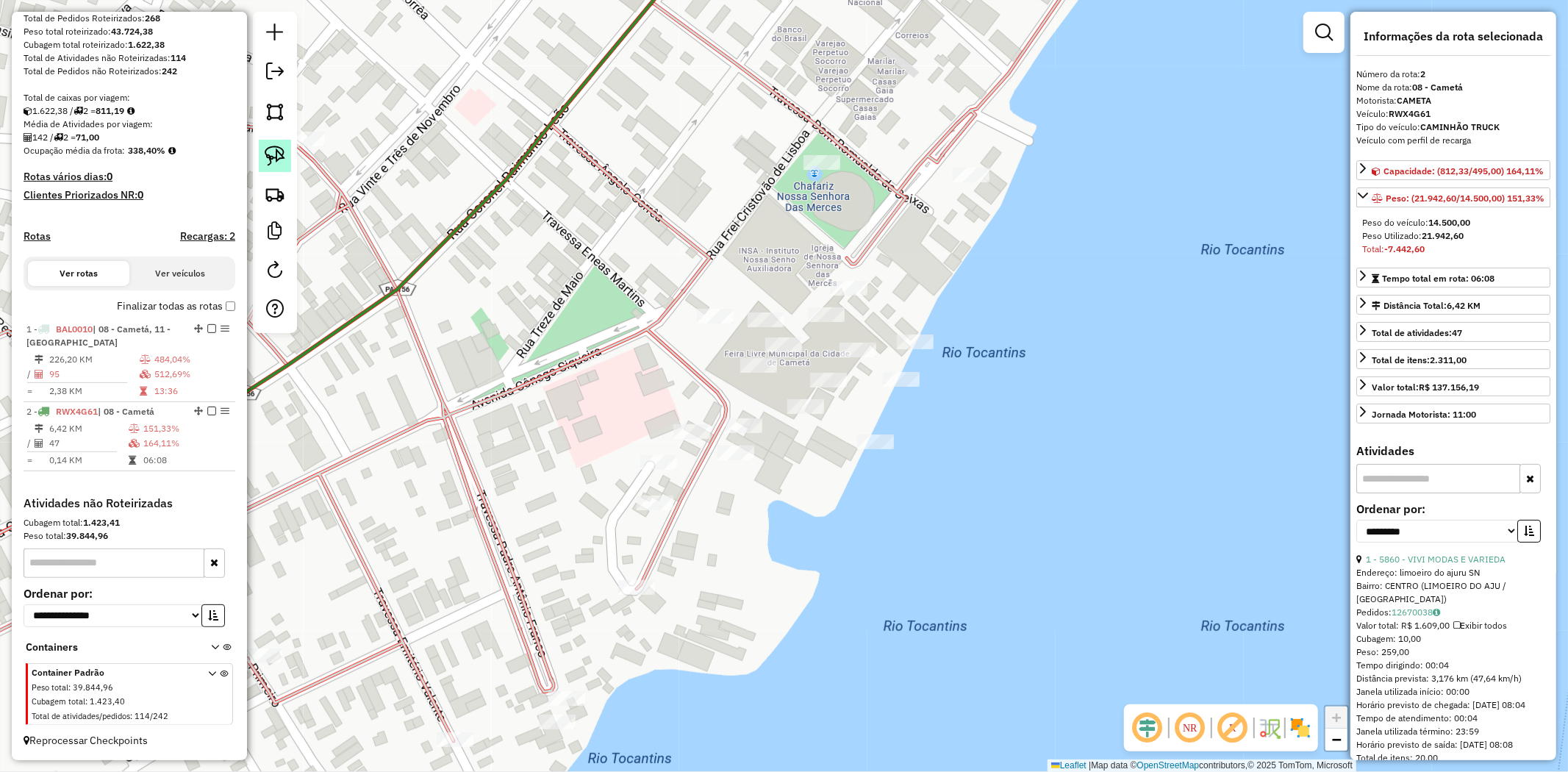
click at [275, 155] on img at bounding box center [275, 156] width 21 height 21
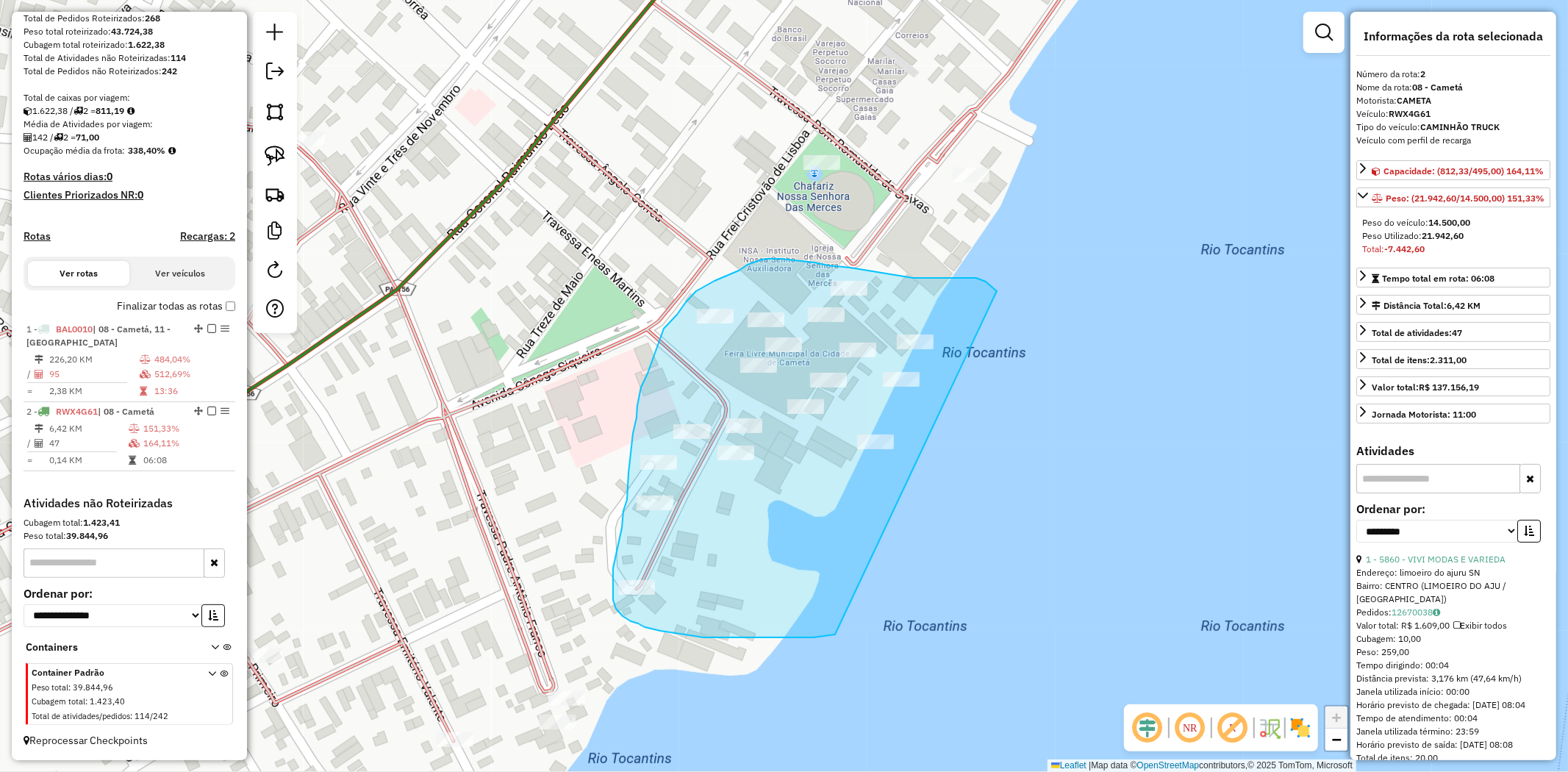
drag, startPoint x: 997, startPoint y: 291, endPoint x: 841, endPoint y: 630, distance: 373.2
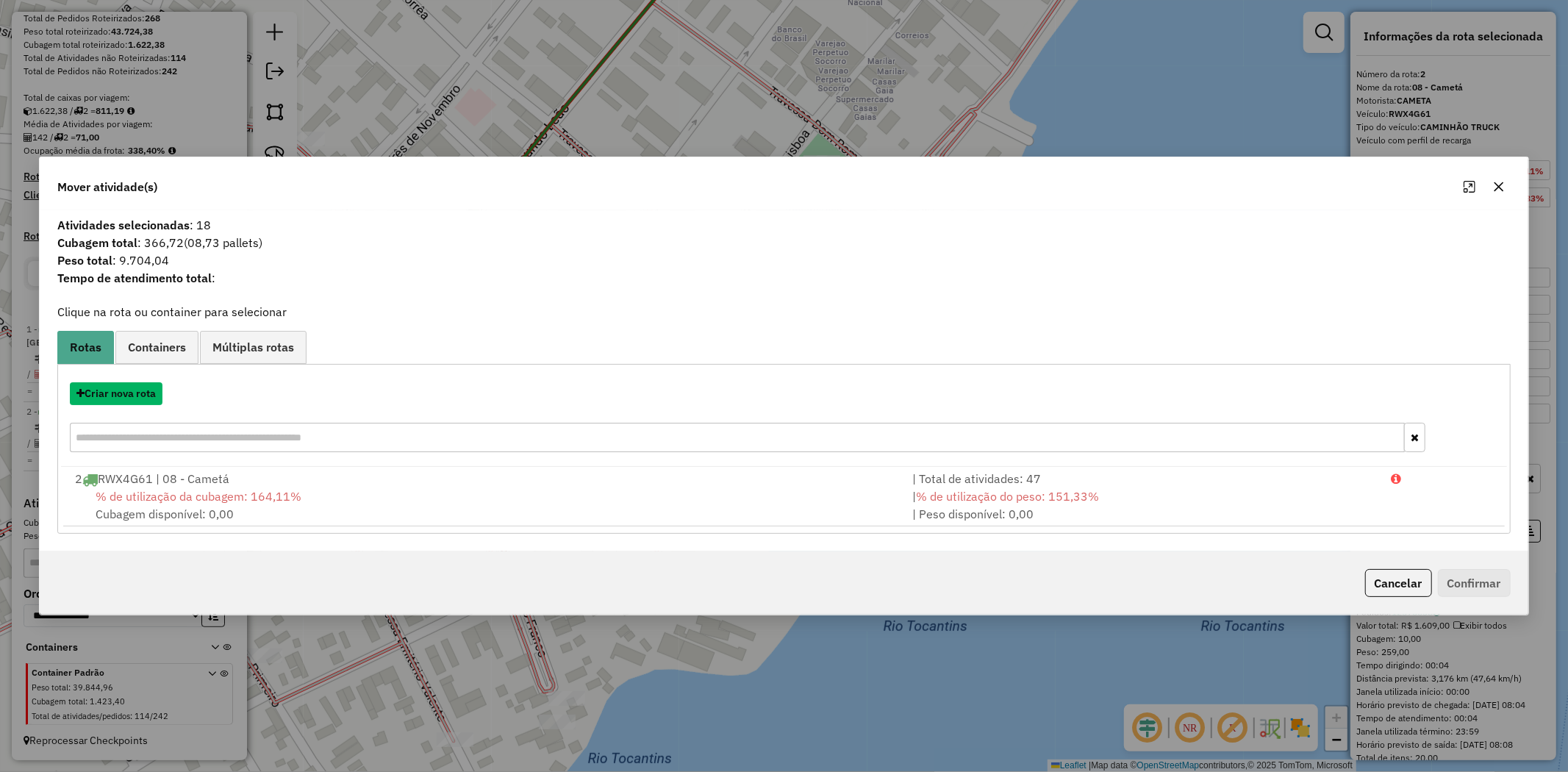
click at [146, 398] on button "Criar nova rota" at bounding box center [116, 393] width 92 height 23
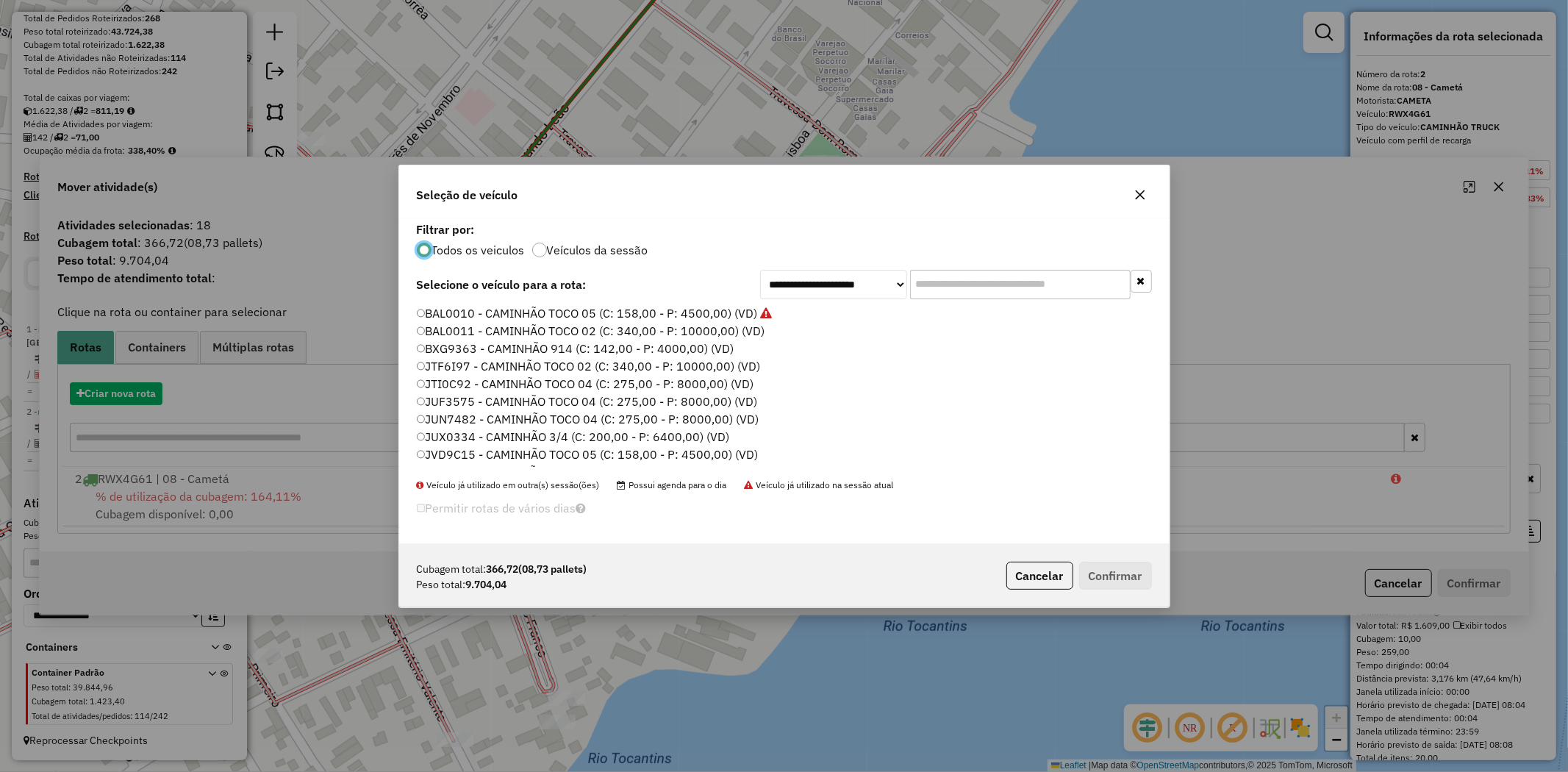
scroll to position [8, 4]
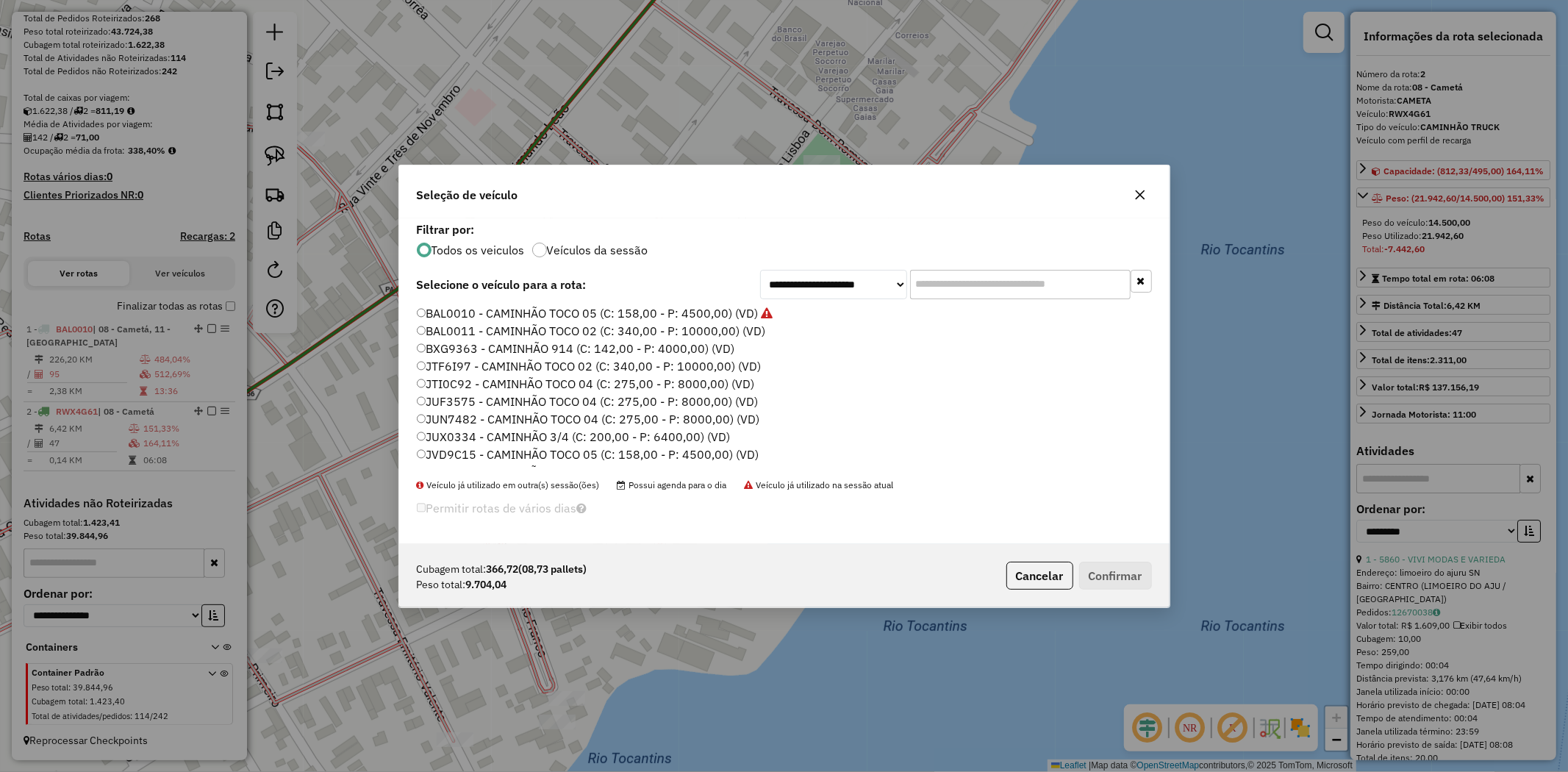
click at [453, 380] on label "JTI0C92 - CAMINHÃO TOCO 04 (C: 275,00 - P: 8000,00) (VD)" at bounding box center [586, 384] width 338 height 18
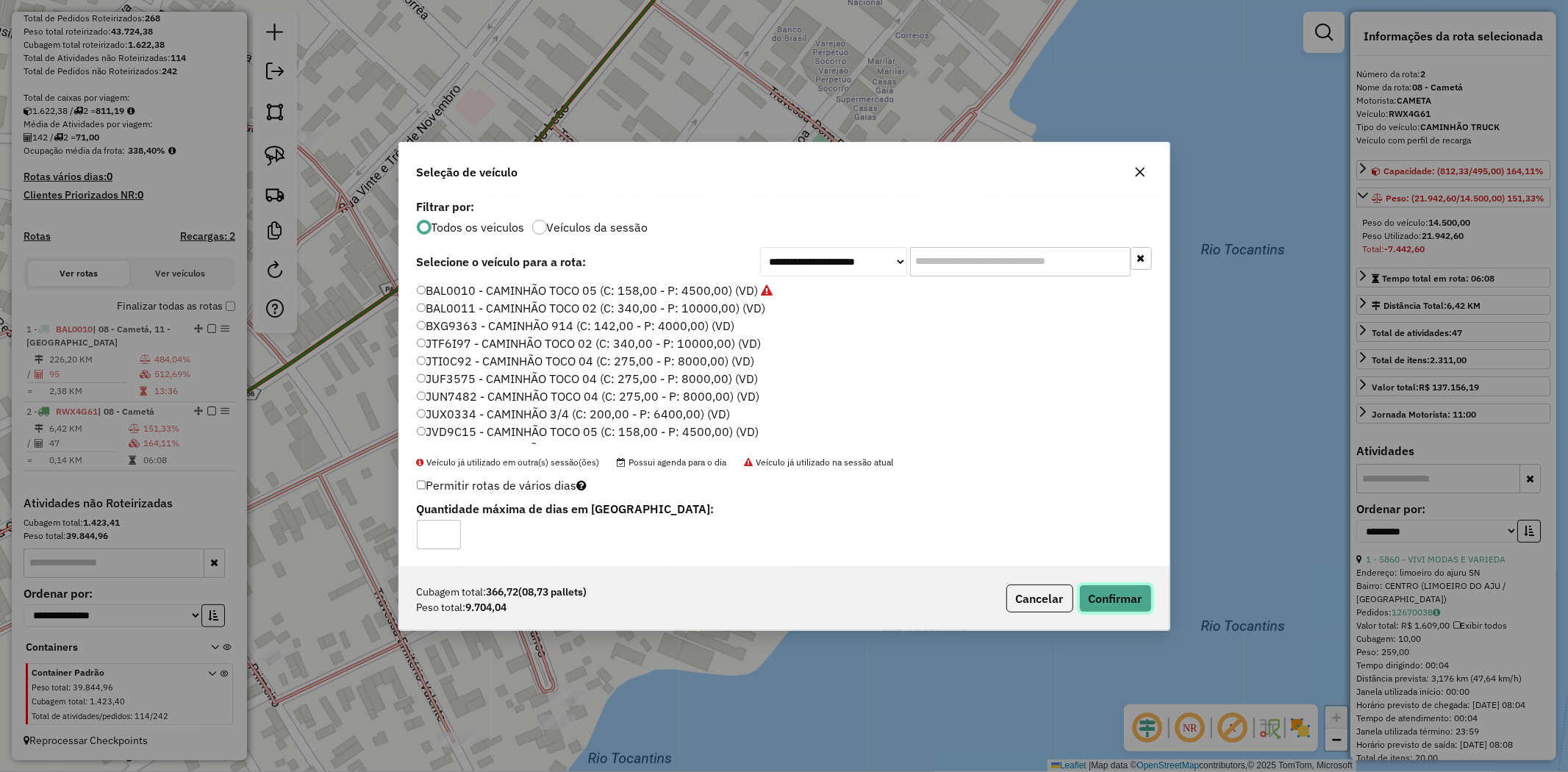
click at [1112, 591] on button "Confirmar" at bounding box center [1115, 598] width 72 height 28
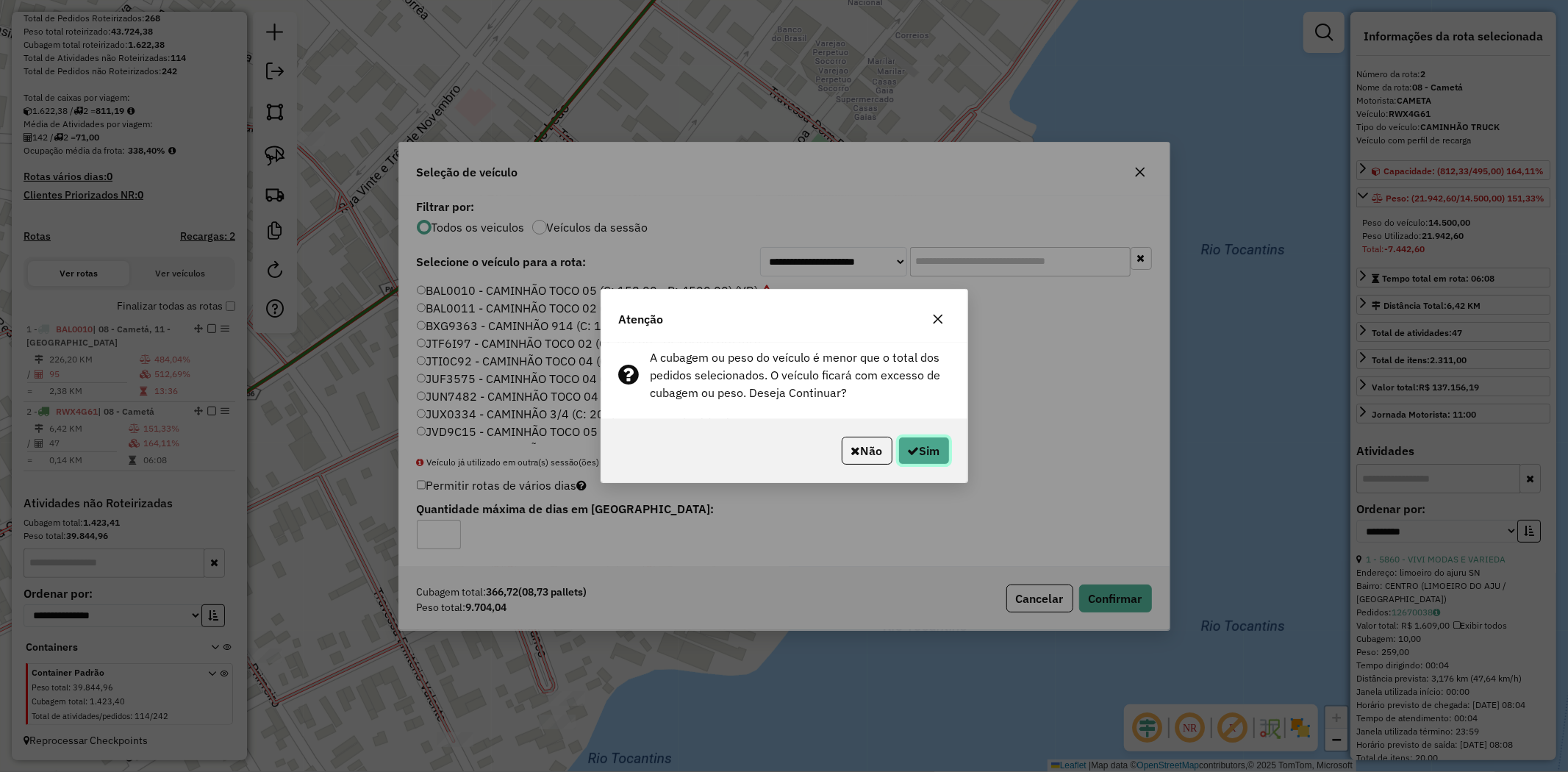
click at [930, 446] on button "Sim" at bounding box center [924, 450] width 52 height 28
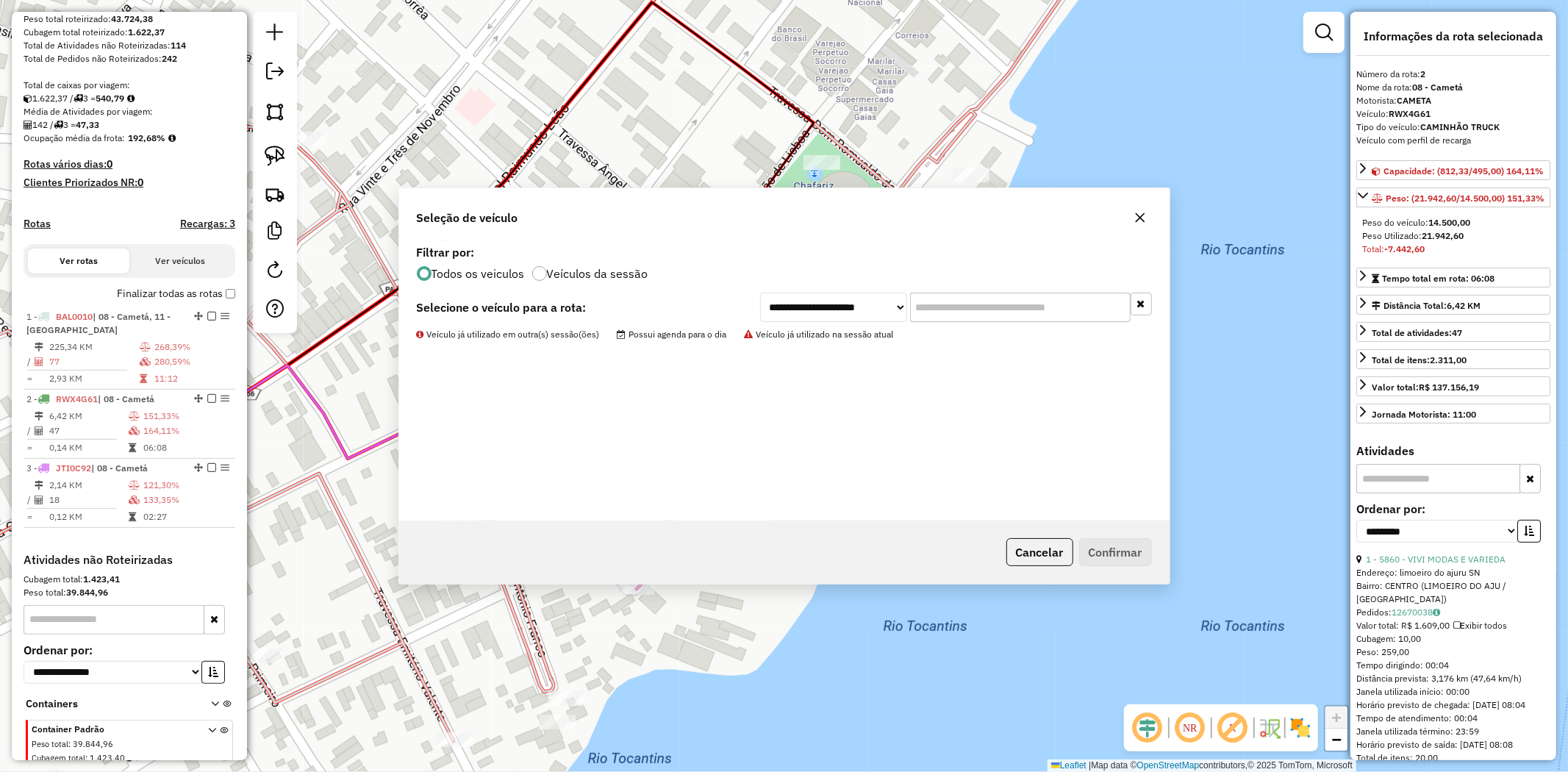
scroll to position [312, 0]
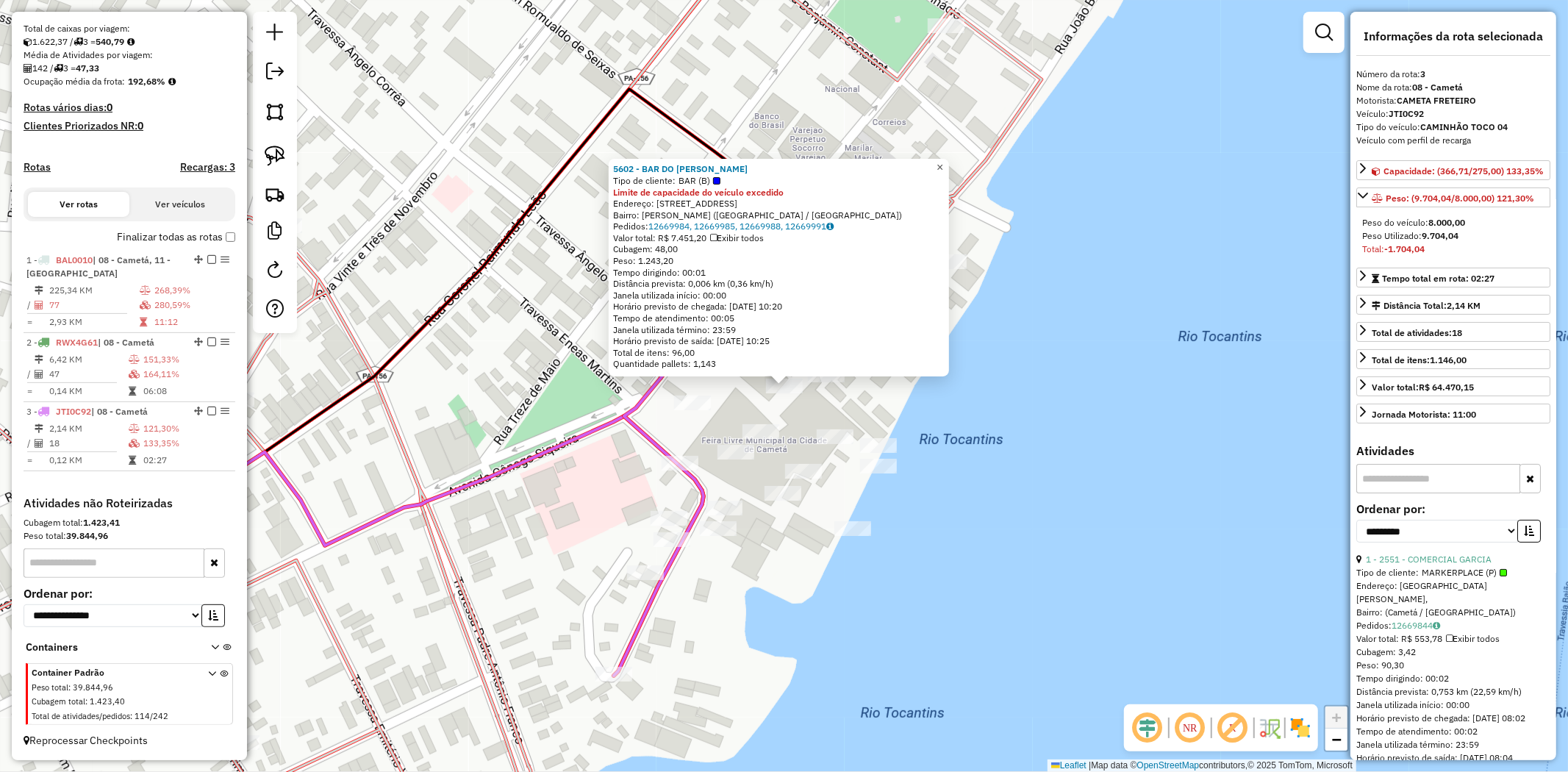
click at [943, 166] on span "×" at bounding box center [940, 167] width 6 height 13
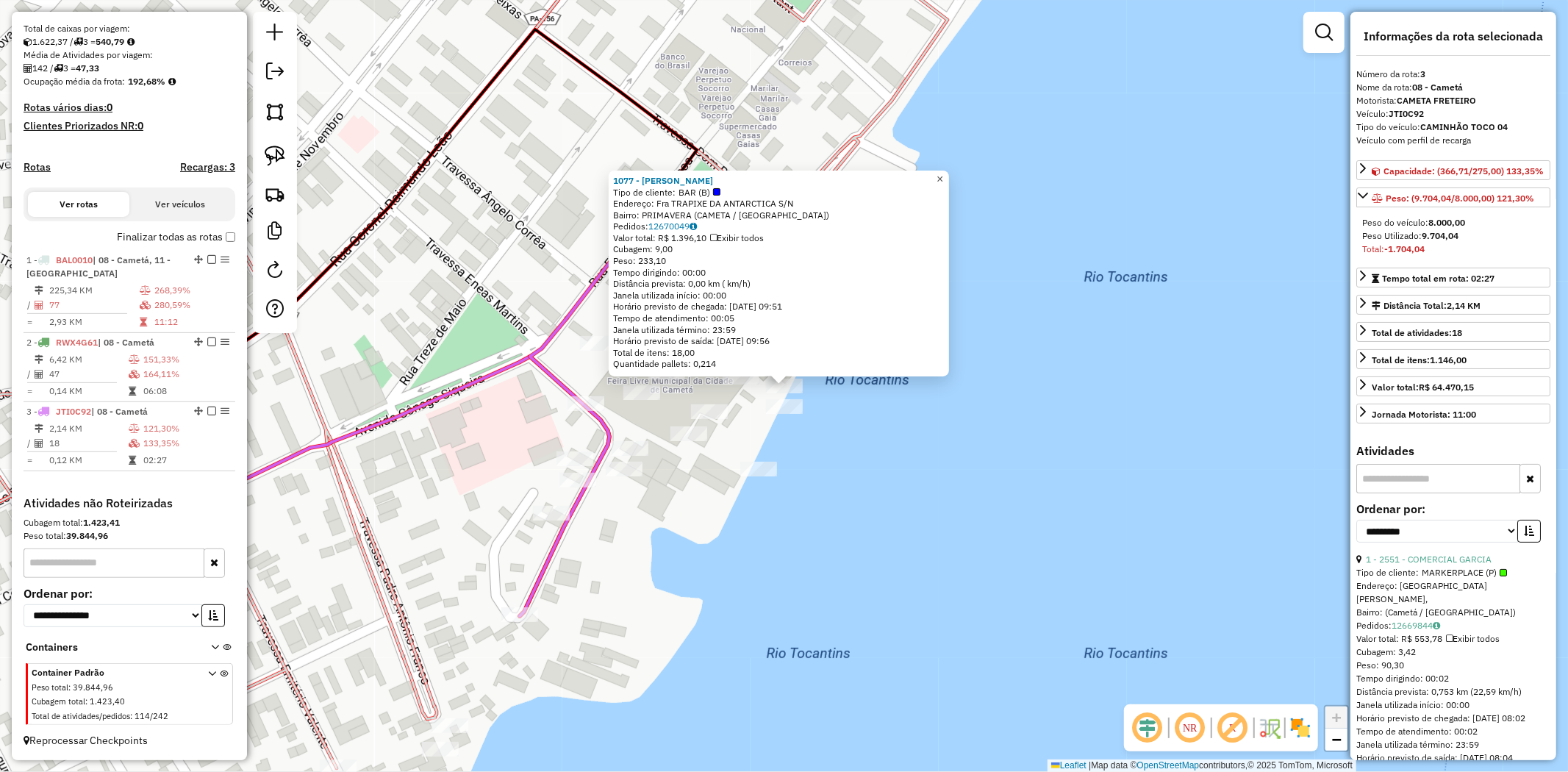
click at [943, 177] on span "×" at bounding box center [940, 179] width 6 height 13
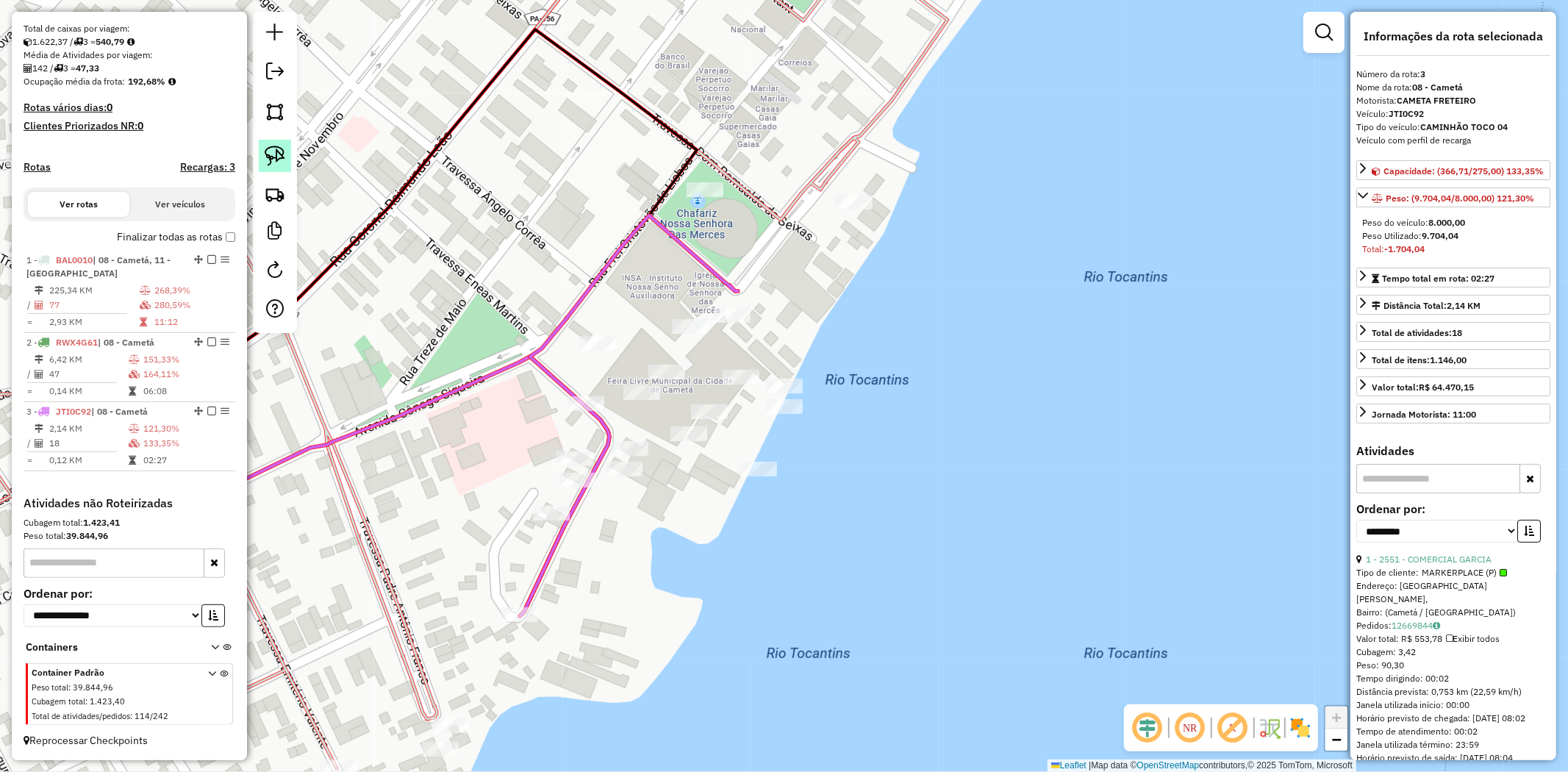
click at [279, 159] on img at bounding box center [275, 156] width 21 height 21
drag, startPoint x: 831, startPoint y: 351, endPoint x: 828, endPoint y: 395, distance: 44.1
click at [828, 395] on div "Rota 3 - Placa JTI0C92 1077 - [PERSON_NAME] Janela de atendimento Grade de aten…" at bounding box center [784, 386] width 1568 height 772
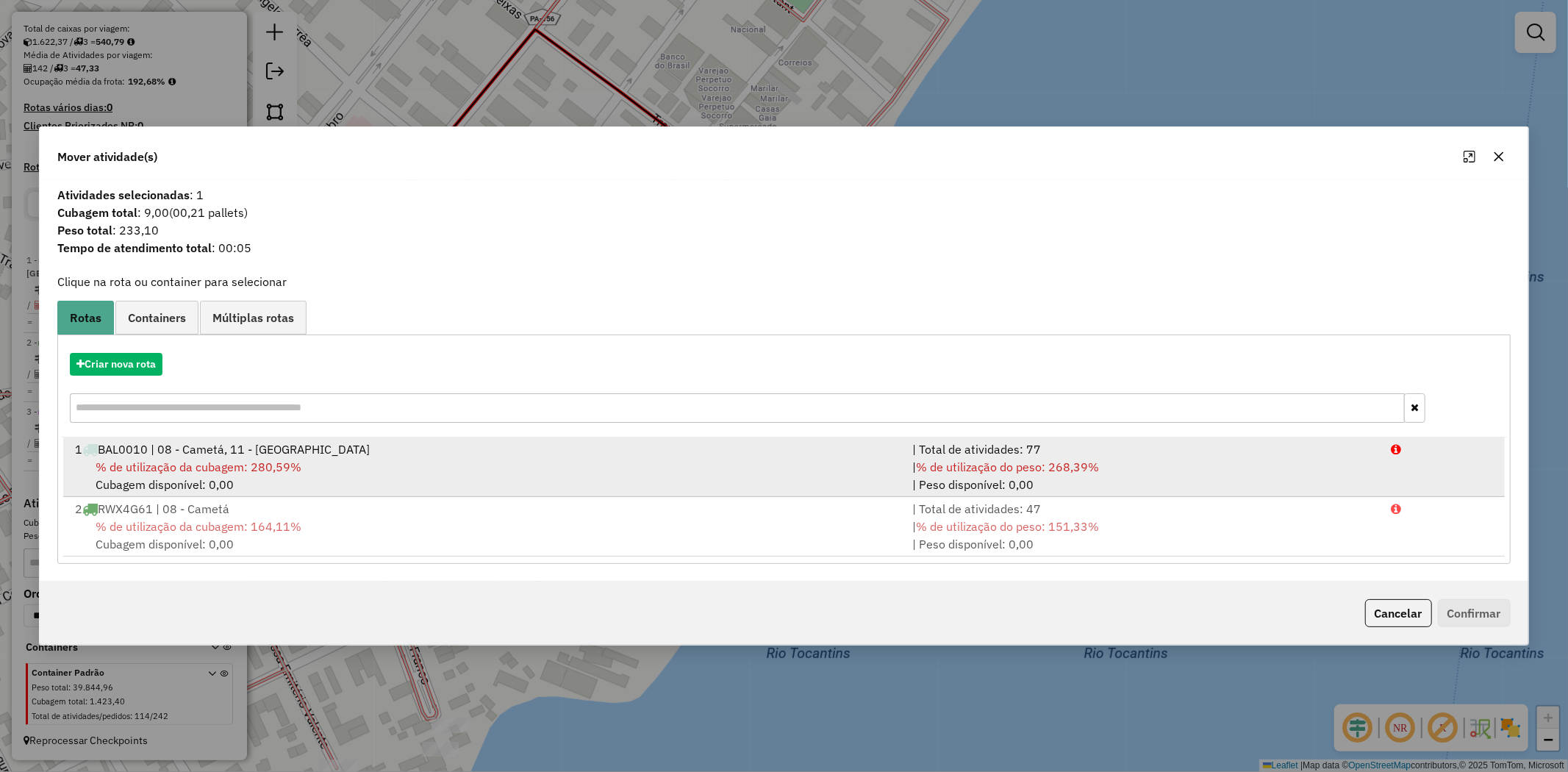
click at [253, 457] on div "1 BAL0010 | 08 - Cametá, 11 - [GEOGRAPHIC_DATA]" at bounding box center [485, 449] width 837 height 18
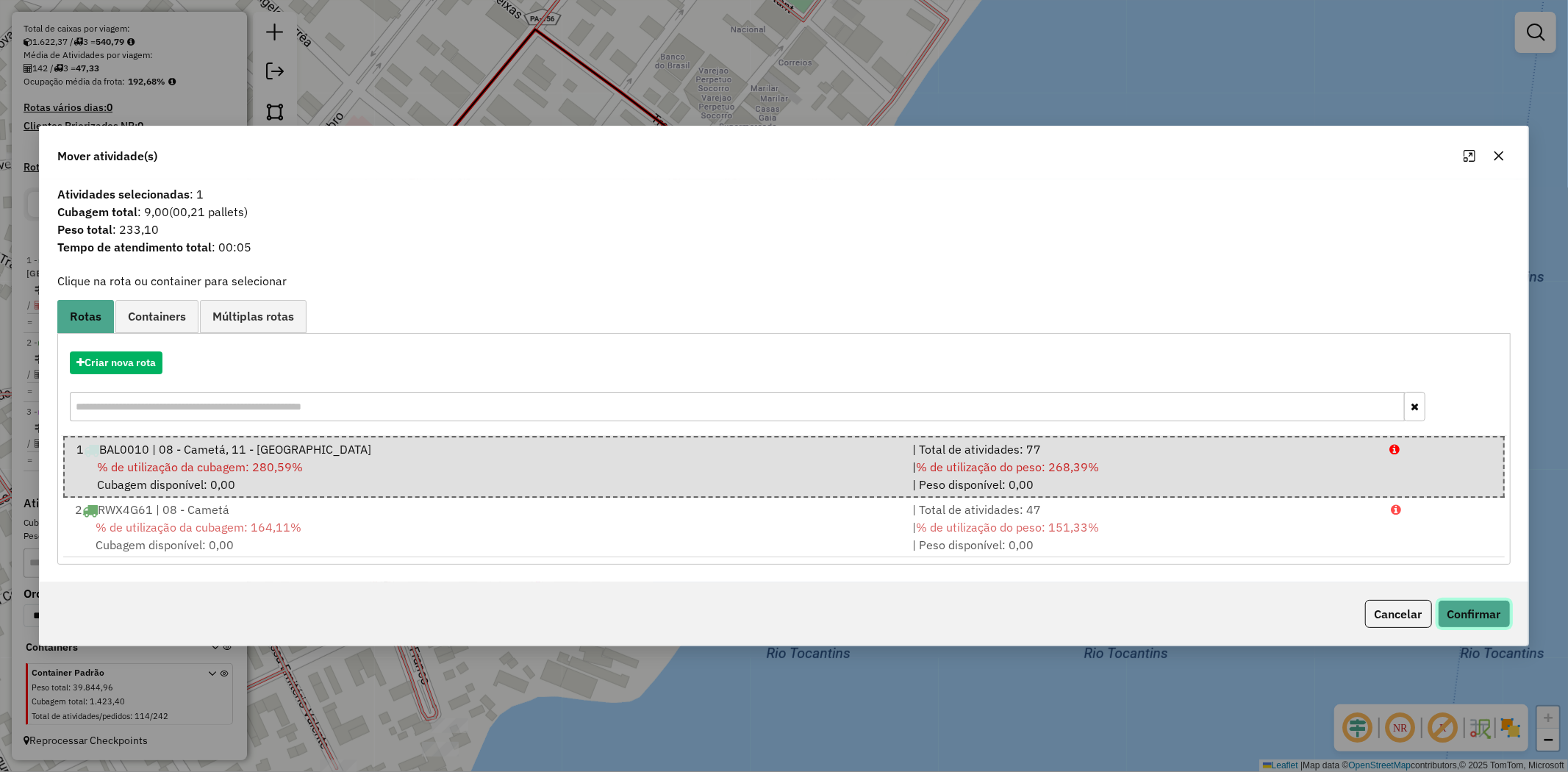
click at [1472, 620] on button "Confirmar" at bounding box center [1474, 614] width 72 height 28
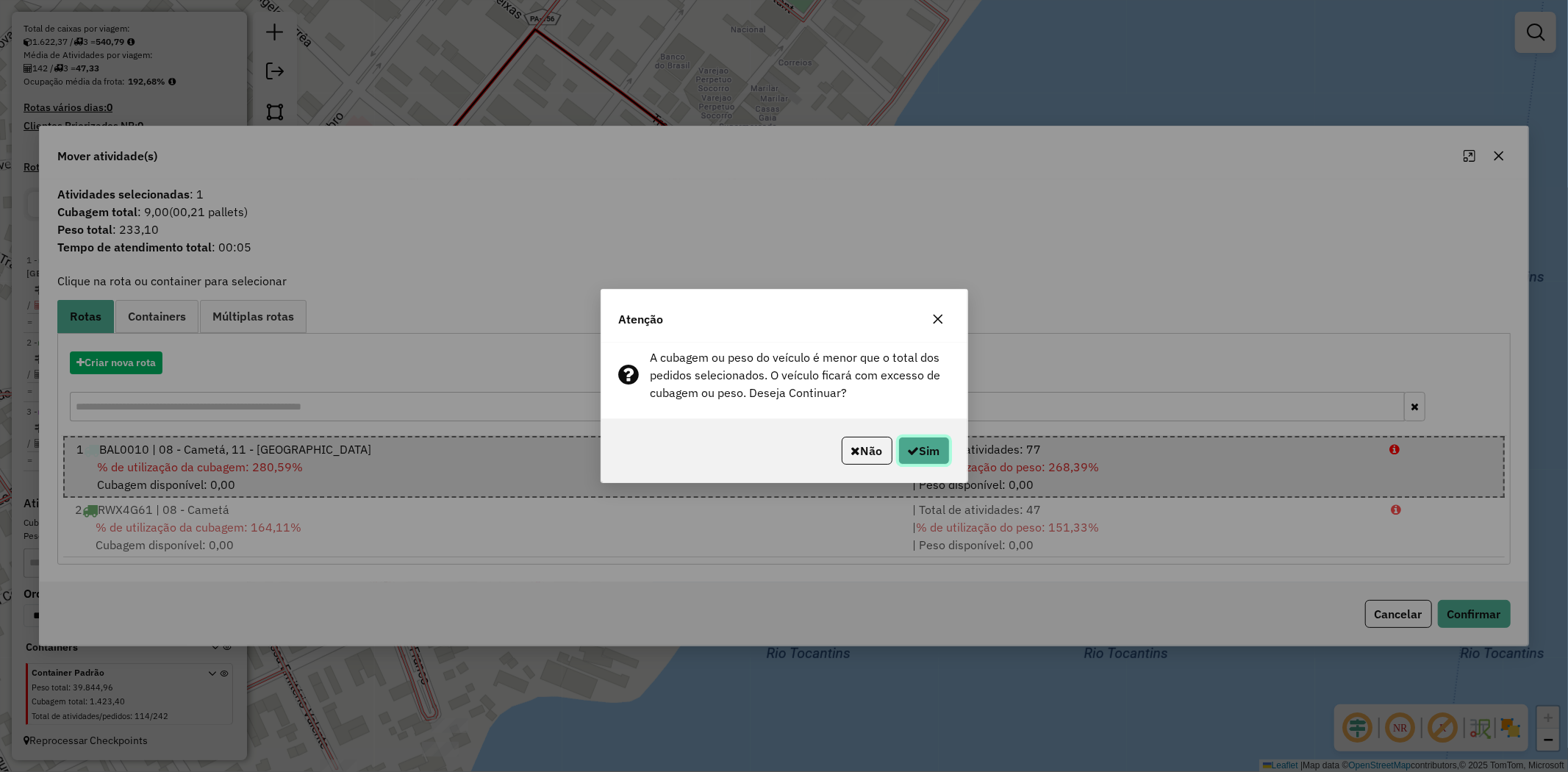
click at [937, 454] on button "Sim" at bounding box center [924, 450] width 52 height 28
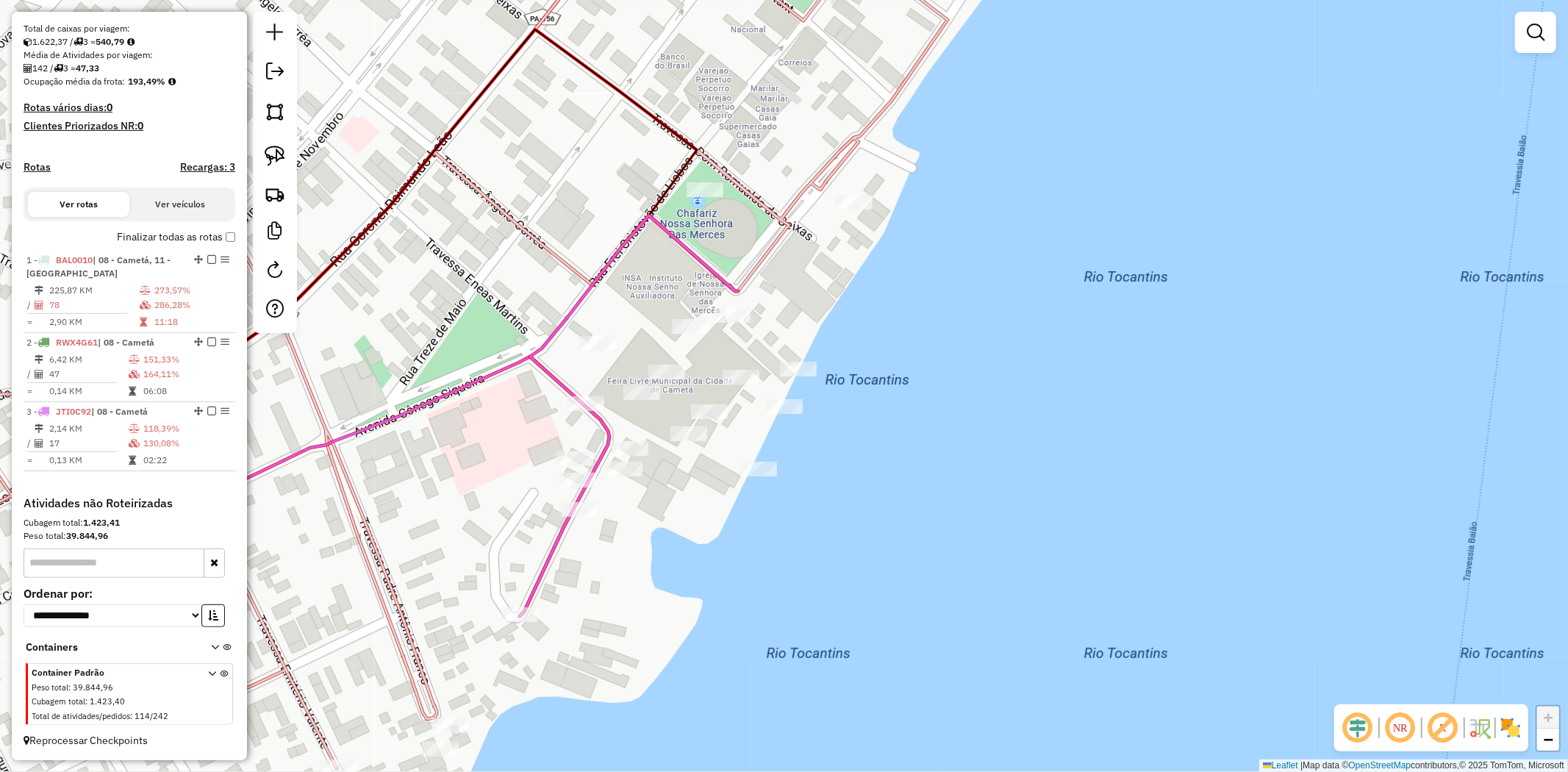
click at [792, 380] on div "Janela de atendimento Grade de atendimento Capacidade Transportadoras Veículos …" at bounding box center [784, 386] width 1568 height 772
select select "**********"
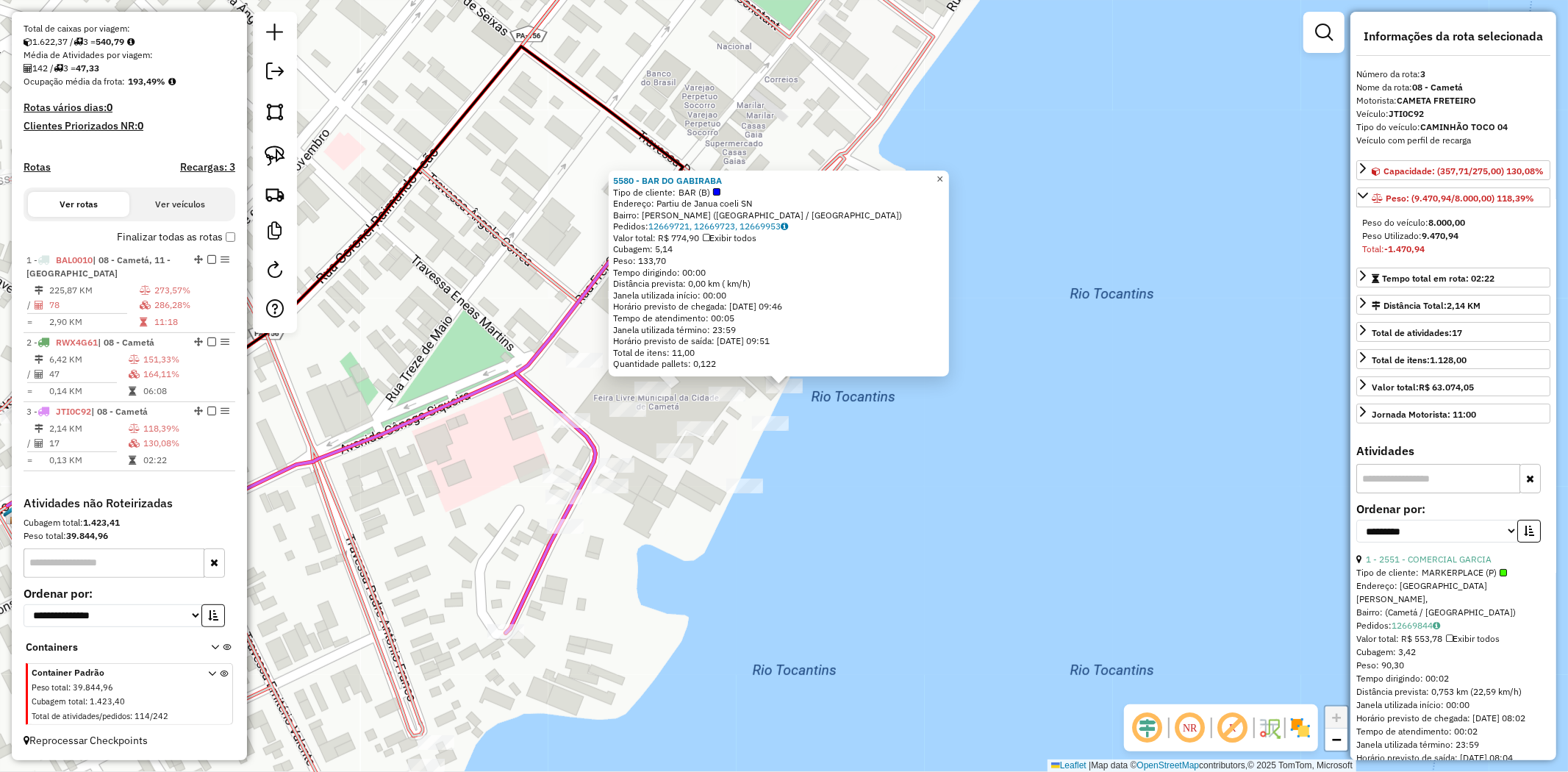
click at [943, 173] on span "×" at bounding box center [940, 179] width 6 height 13
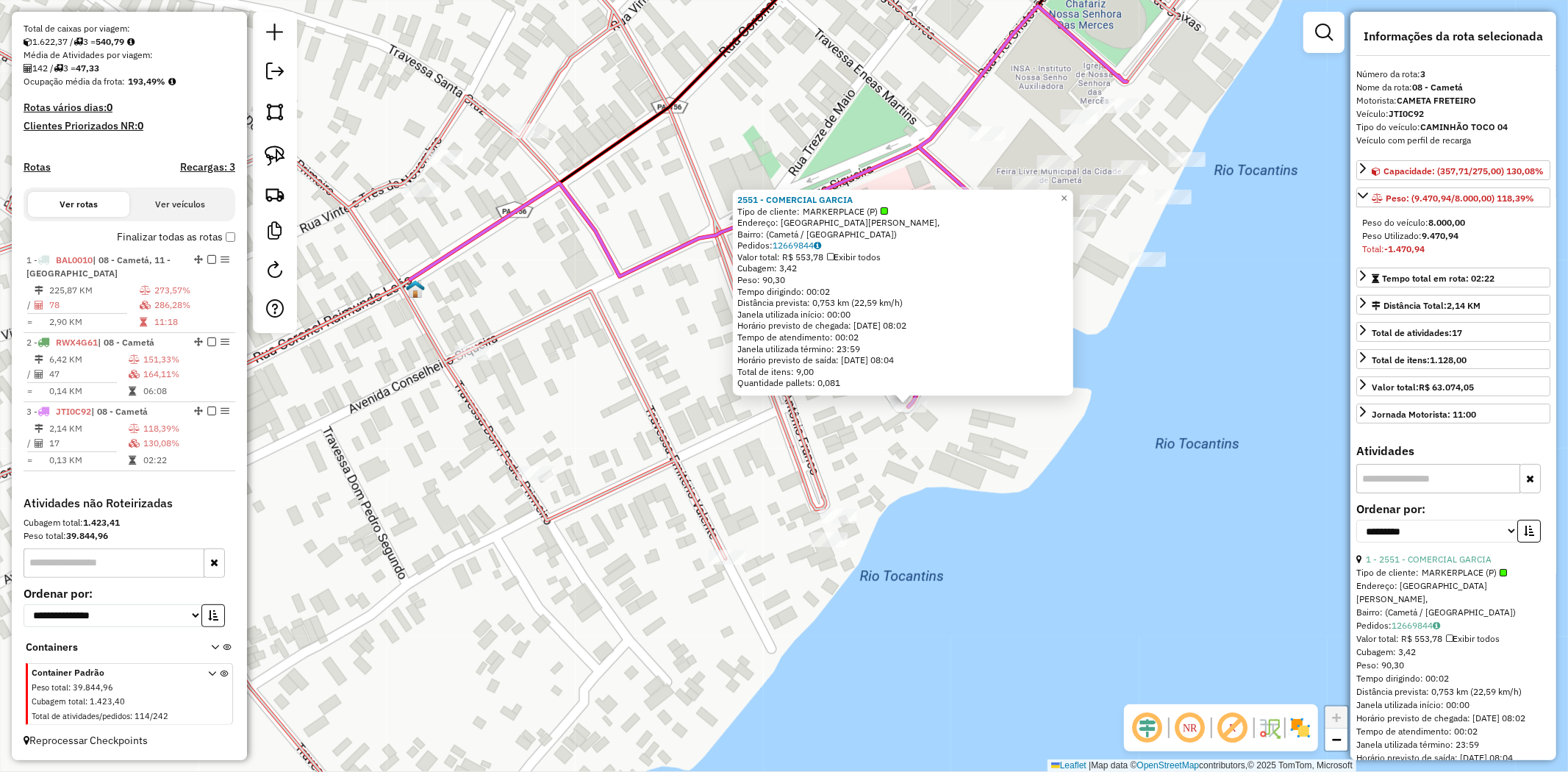
drag, startPoint x: 1004, startPoint y: 325, endPoint x: 1129, endPoint y: 344, distance: 126.4
click at [1129, 344] on div "2551 - COMERCIAL GARCIA Tipo de cliente: MARKERPLACE (P) Endereço: [GEOGRAPHIC_…" at bounding box center [784, 386] width 1568 height 772
click at [1069, 194] on link "×" at bounding box center [1064, 198] width 18 height 18
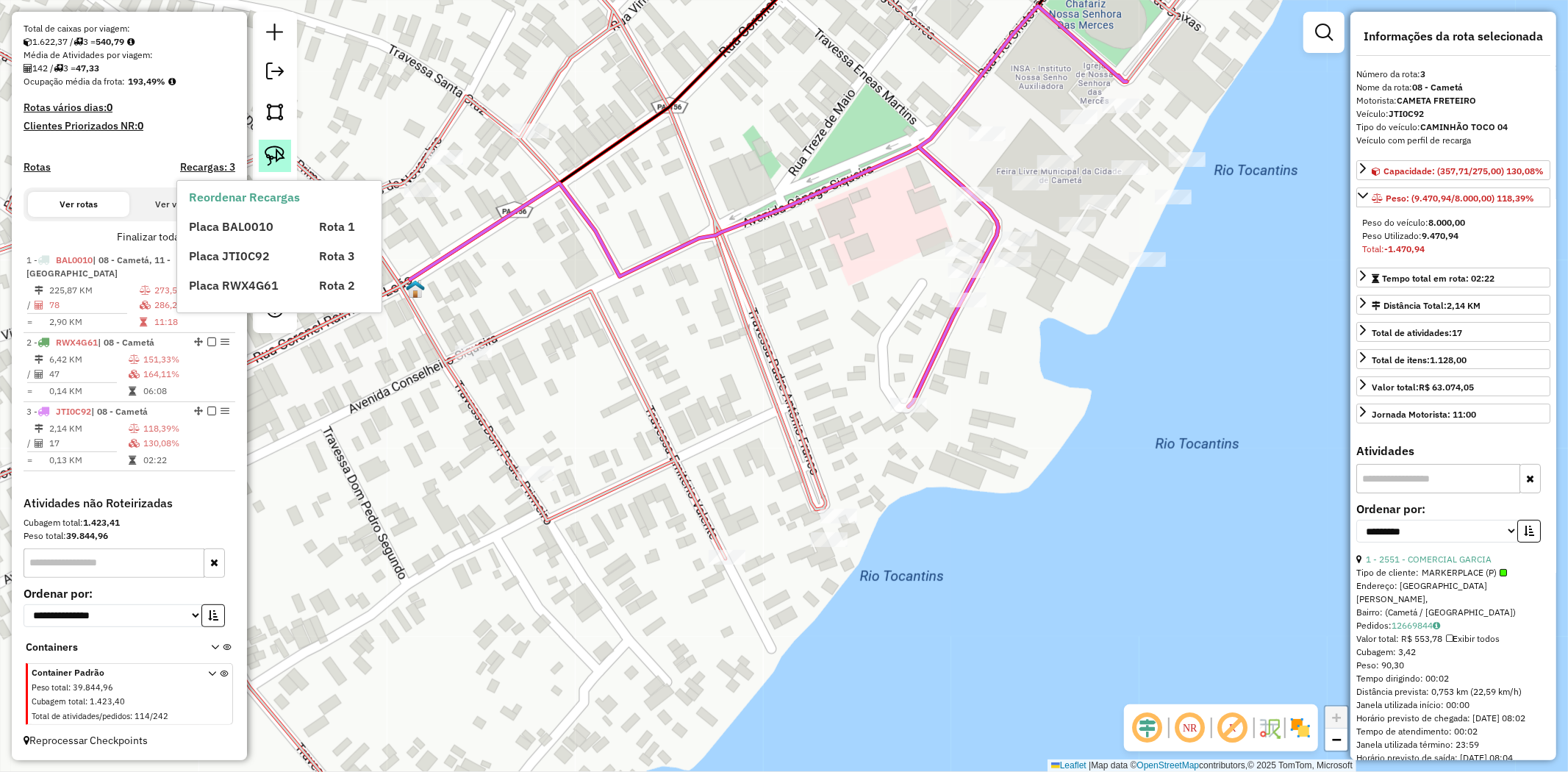
click at [261, 154] on link at bounding box center [275, 155] width 33 height 33
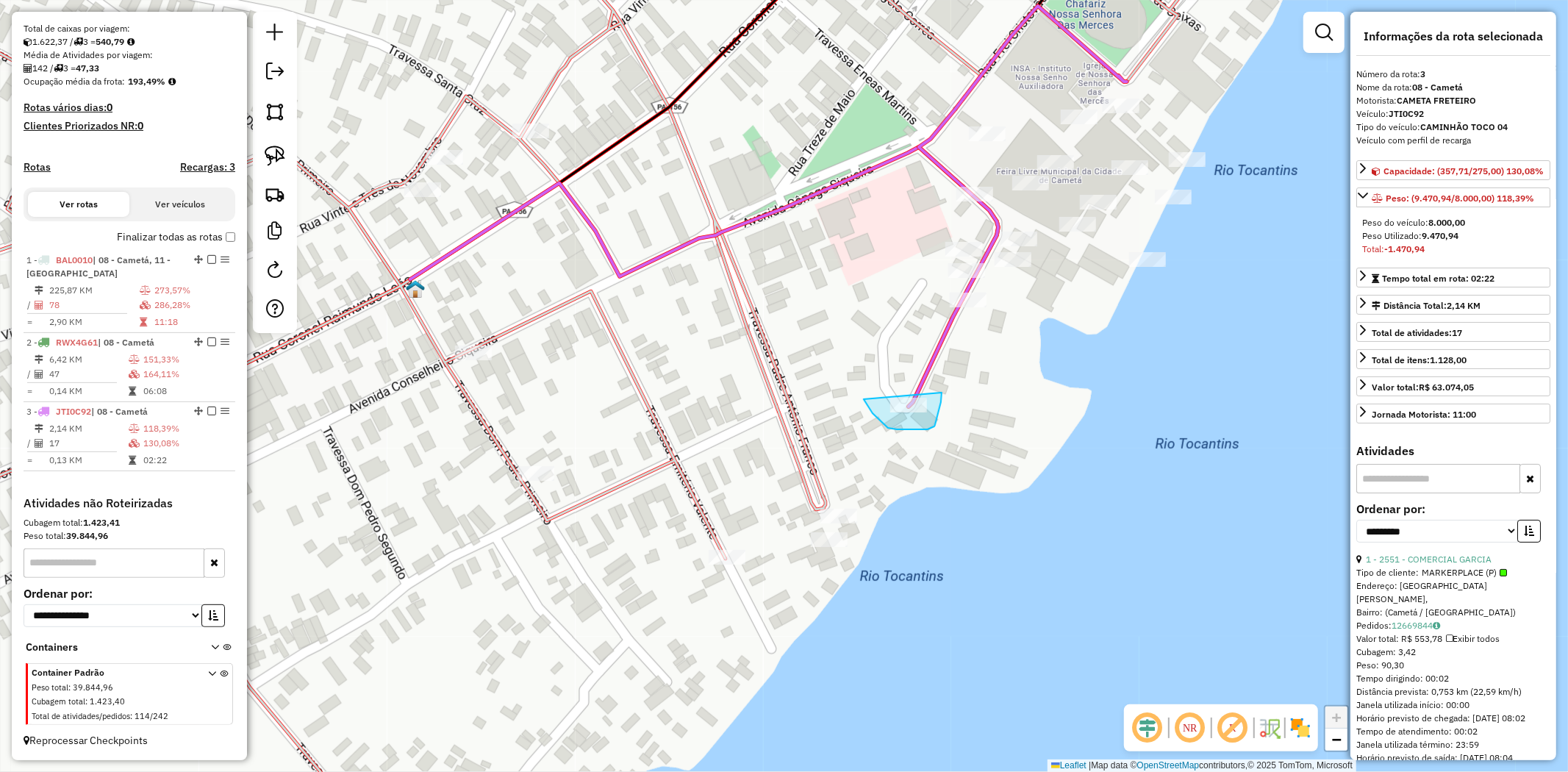
drag, startPoint x: 876, startPoint y: 417, endPoint x: 942, endPoint y: 392, distance: 70.6
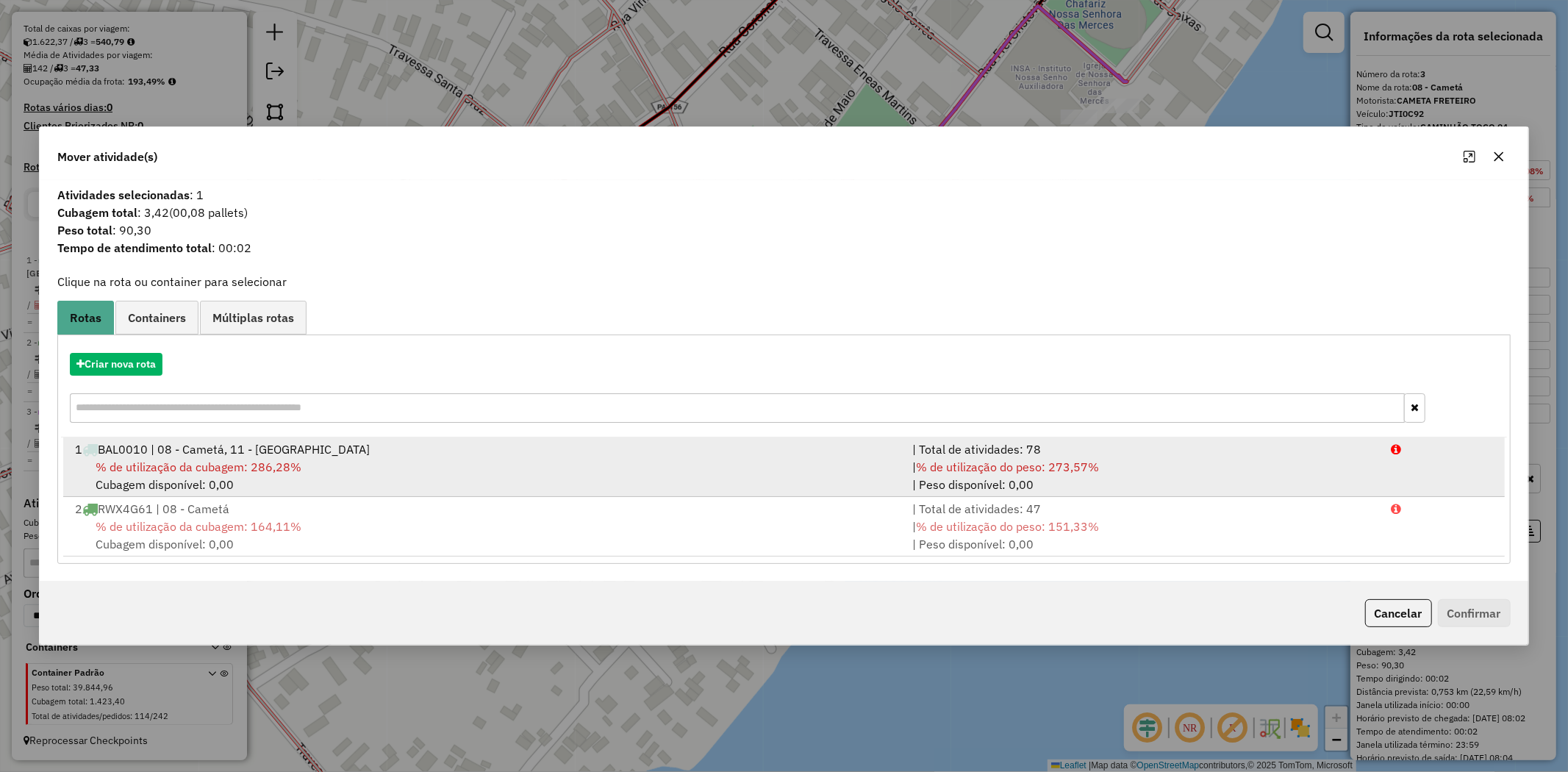
click at [276, 459] on span "% de utilização da cubagem: 286,28%" at bounding box center [198, 466] width 206 height 14
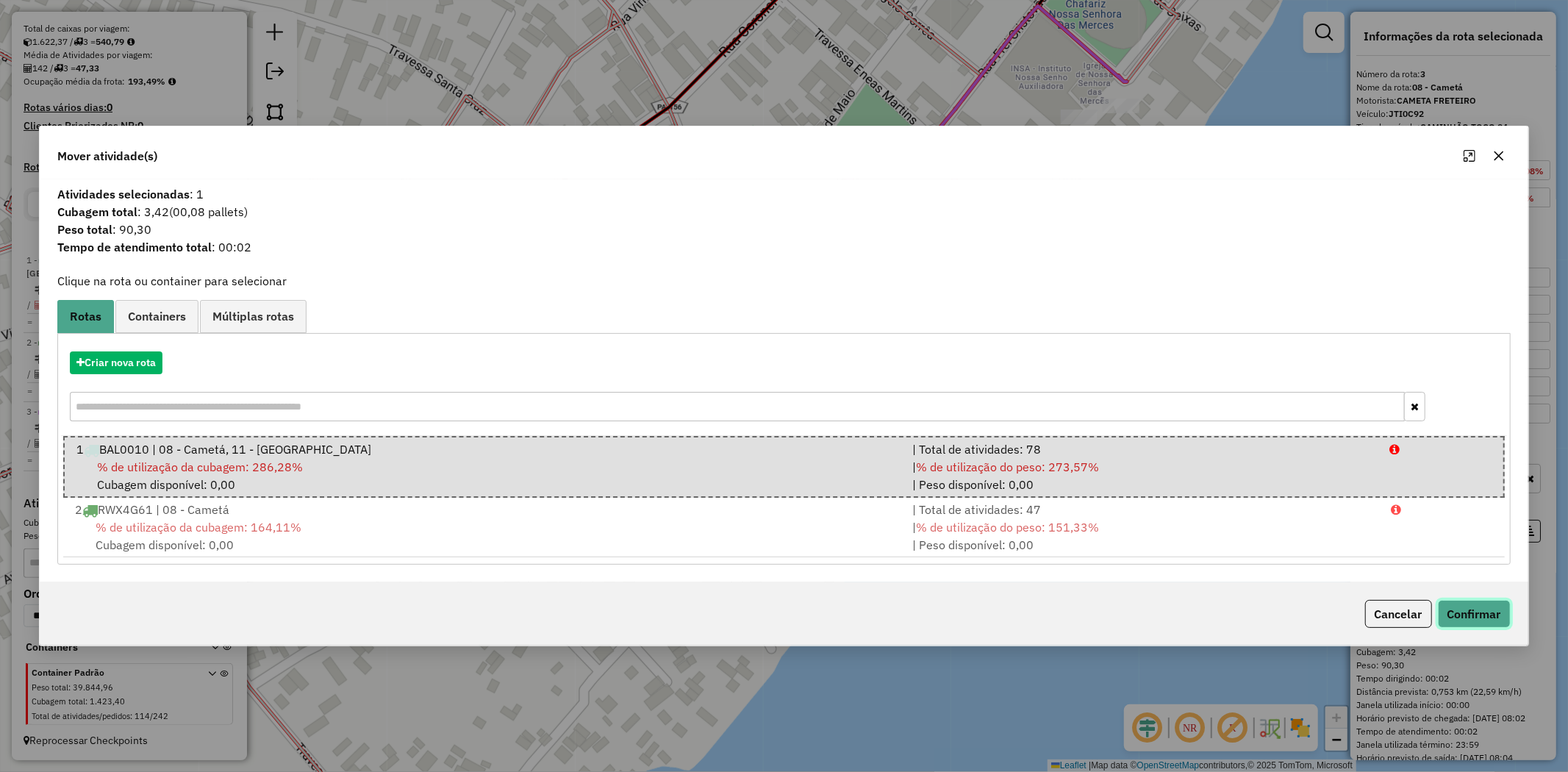
click at [1488, 611] on button "Confirmar" at bounding box center [1474, 614] width 72 height 28
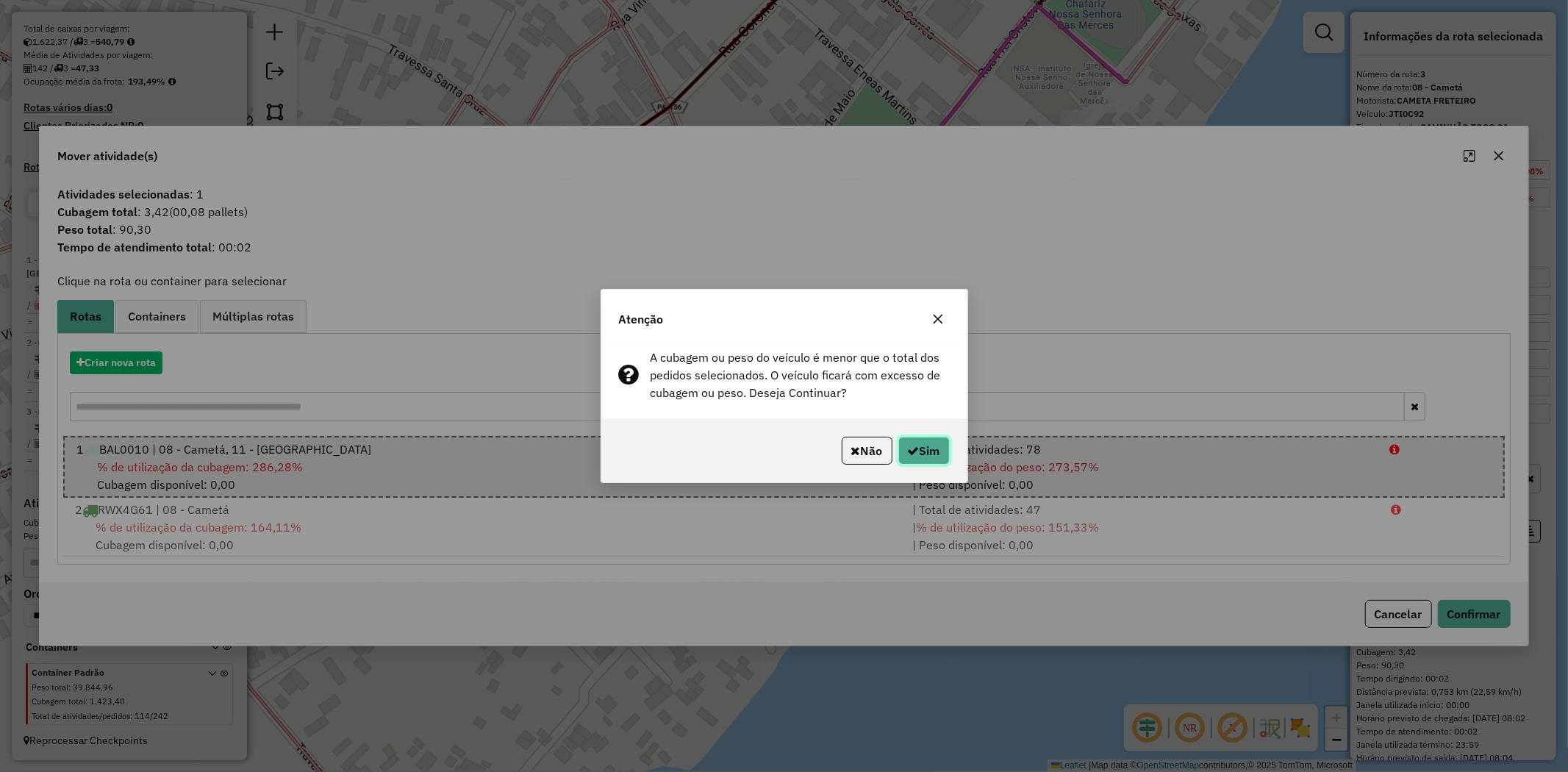
click at [946, 443] on button "Sim" at bounding box center [924, 450] width 52 height 28
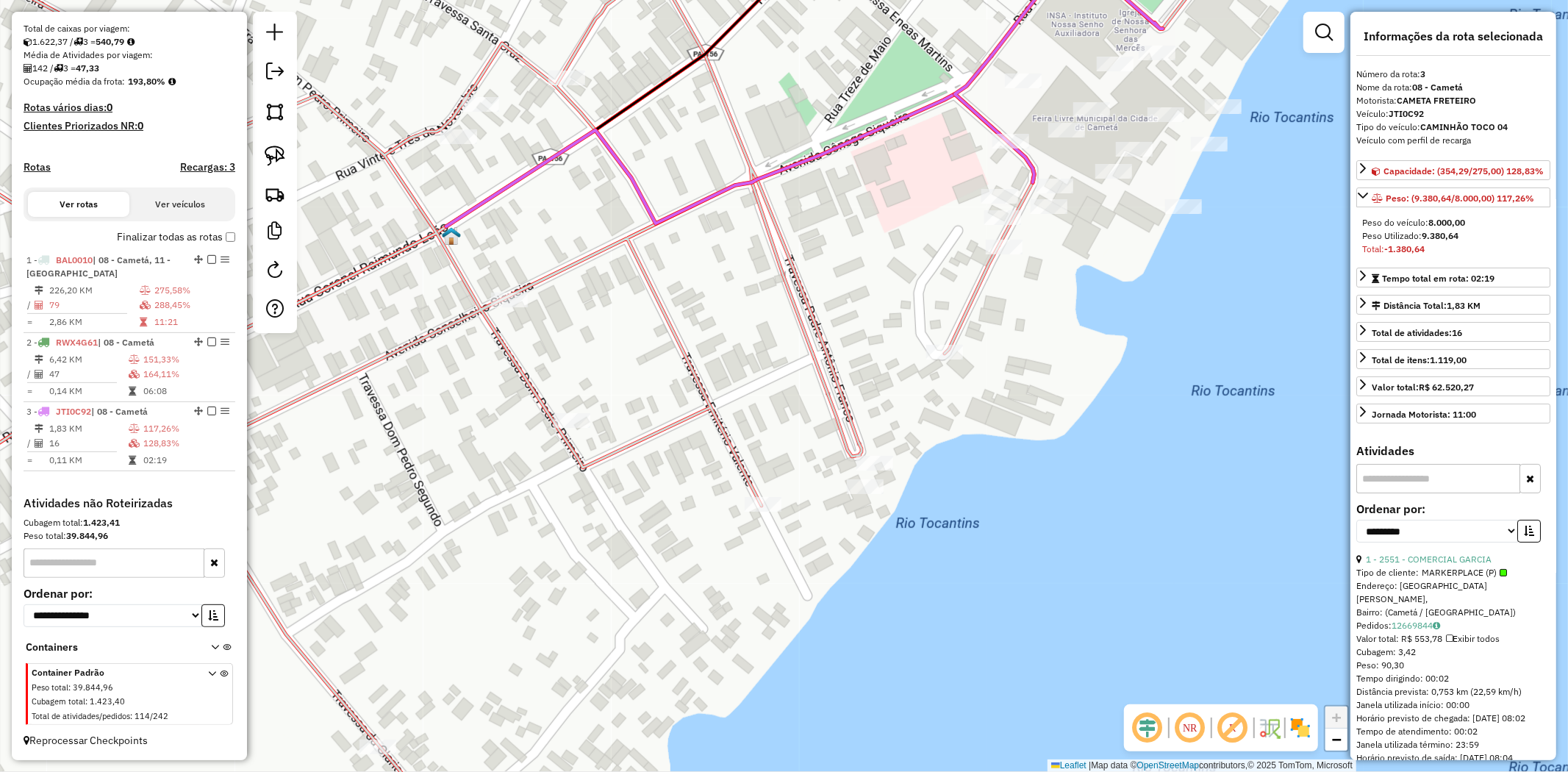
drag, startPoint x: 788, startPoint y: 359, endPoint x: 823, endPoint y: 305, distance: 64.4
click at [823, 305] on div "Janela de atendimento Grade de atendimento Capacidade Transportadoras Veículos …" at bounding box center [784, 386] width 1568 height 772
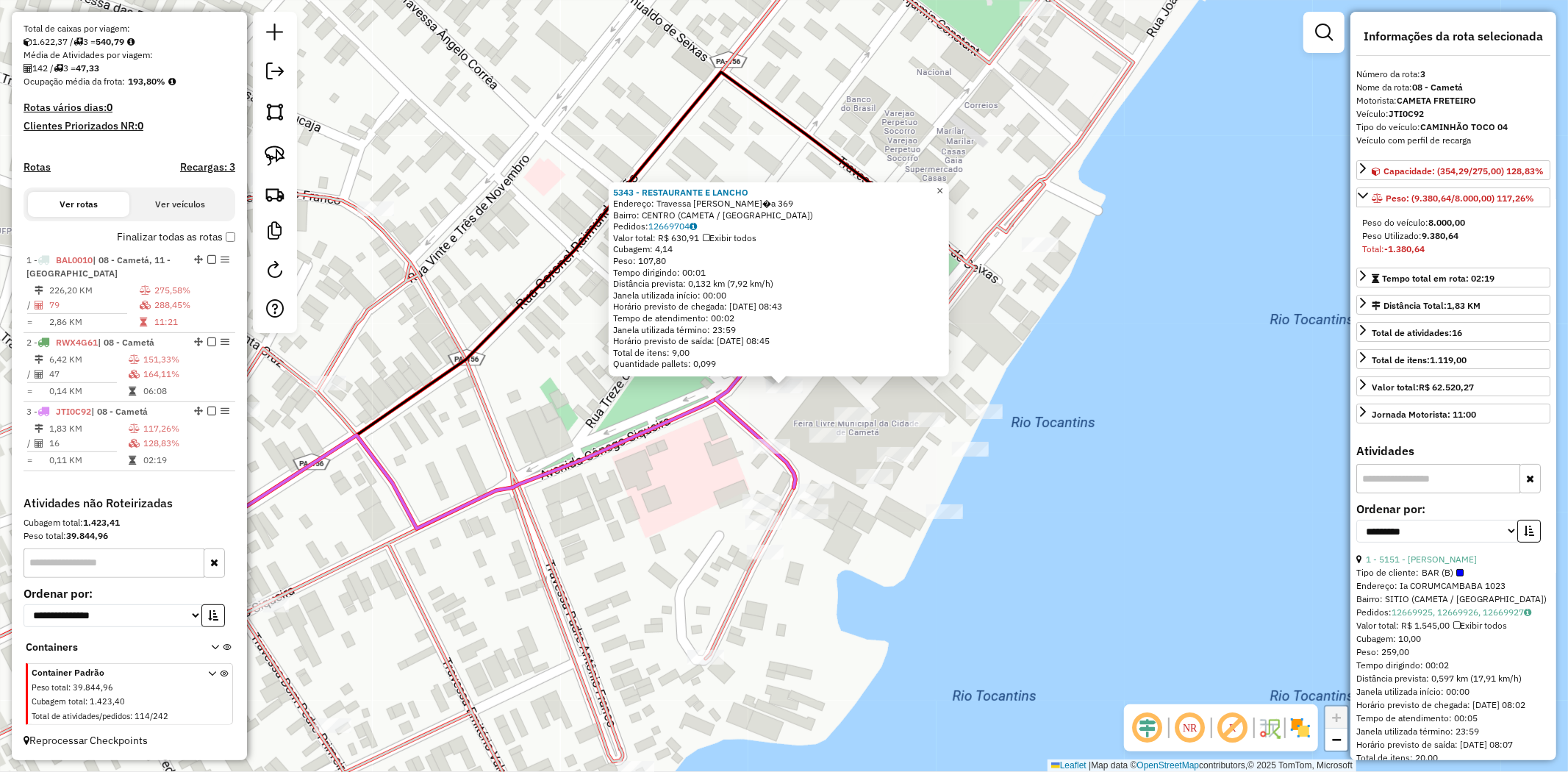
click at [943, 186] on span "×" at bounding box center [940, 191] width 6 height 13
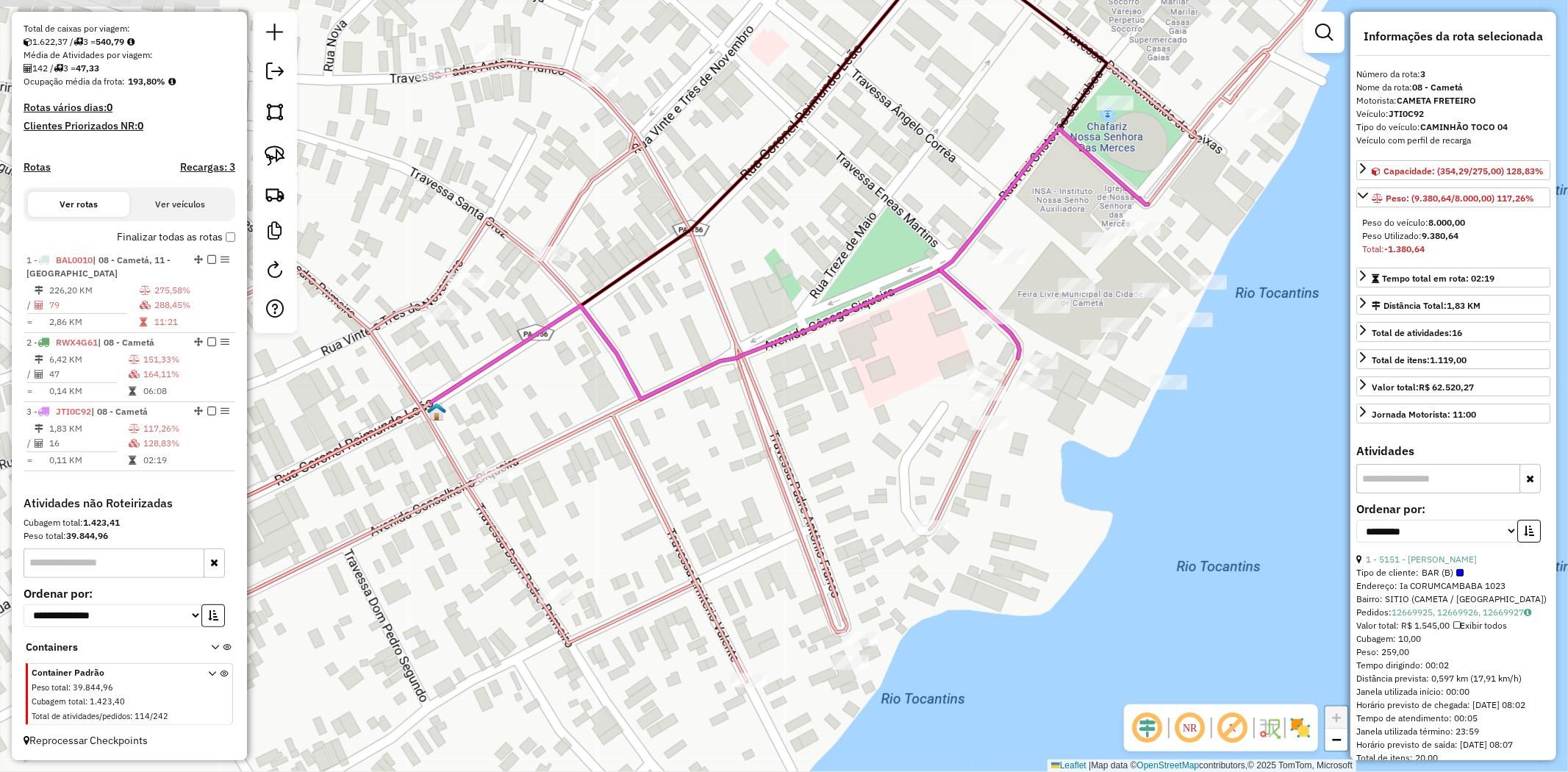
drag, startPoint x: 347, startPoint y: 479, endPoint x: 607, endPoint y: 313, distance: 308.5
click at [597, 321] on div "Janela de atendimento Grade de atendimento Capacidade Transportadoras Veículos …" at bounding box center [784, 386] width 1568 height 772
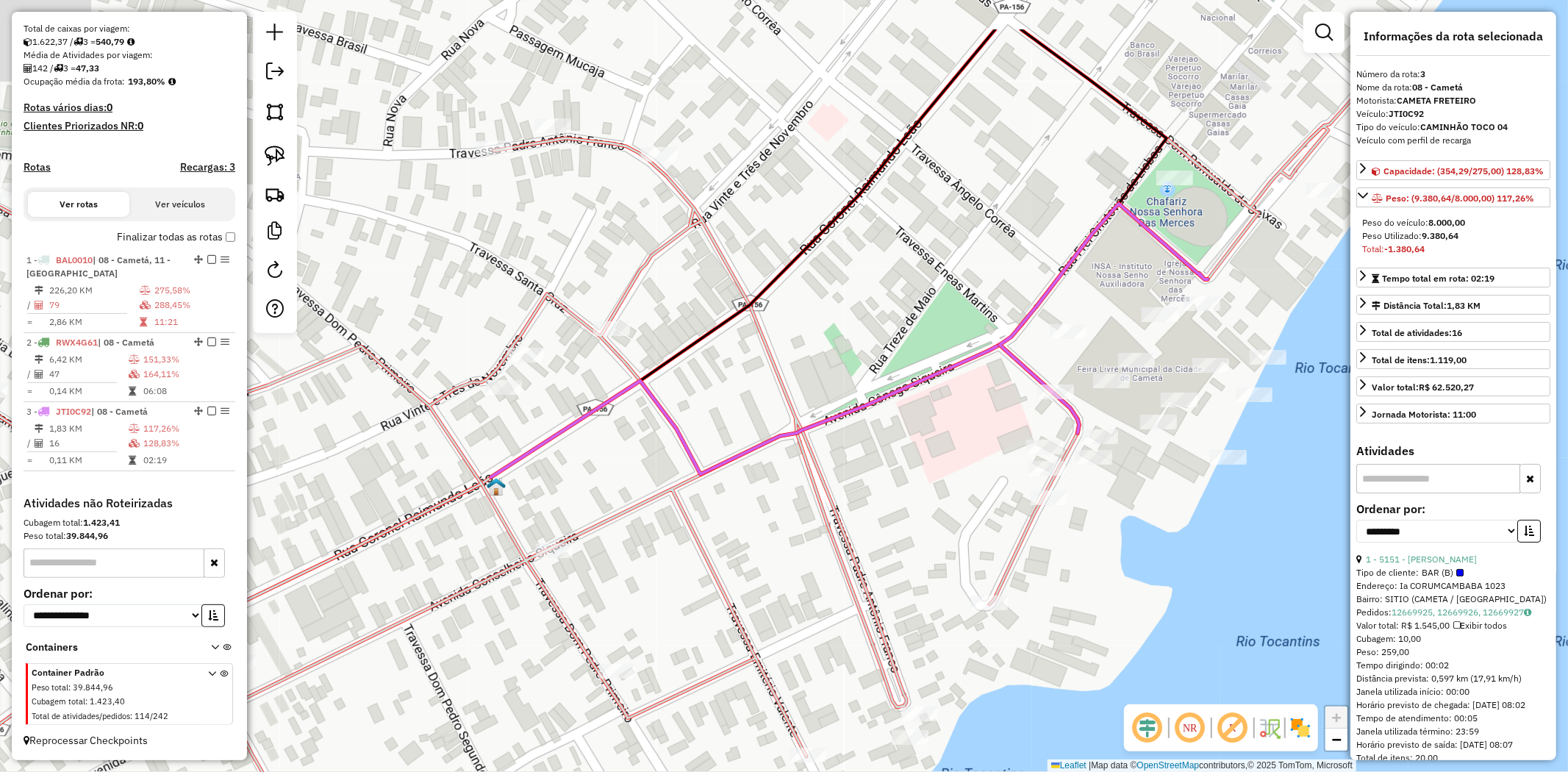
drag, startPoint x: 763, startPoint y: 561, endPoint x: 861, endPoint y: 783, distance: 242.7
click at [861, 771] on html "Aguarde... Pop-up bloqueado! Seu navegador bloqueou automáticamente a abertura …" at bounding box center [784, 386] width 1568 height 772
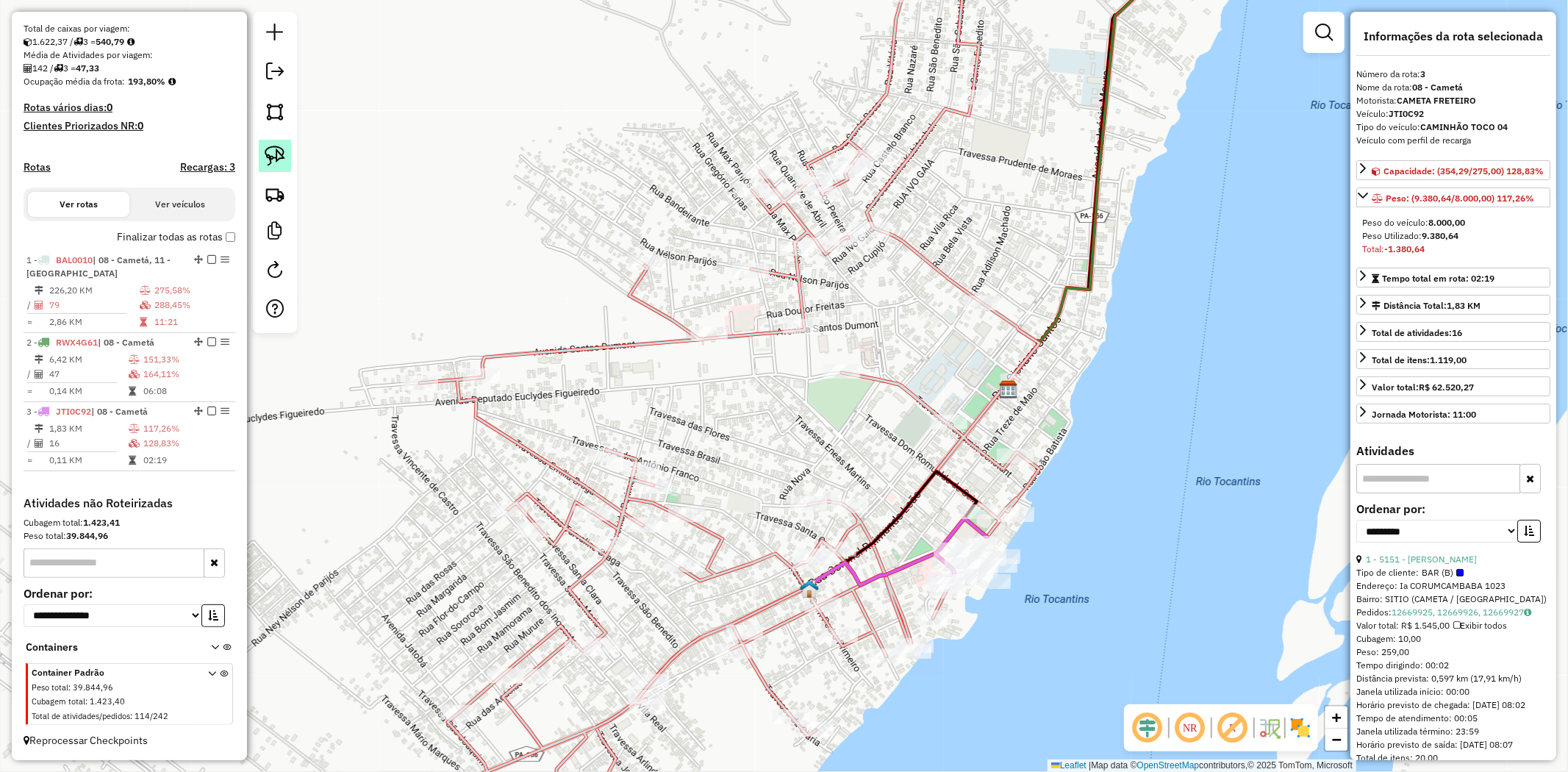
click at [275, 155] on img at bounding box center [275, 156] width 21 height 21
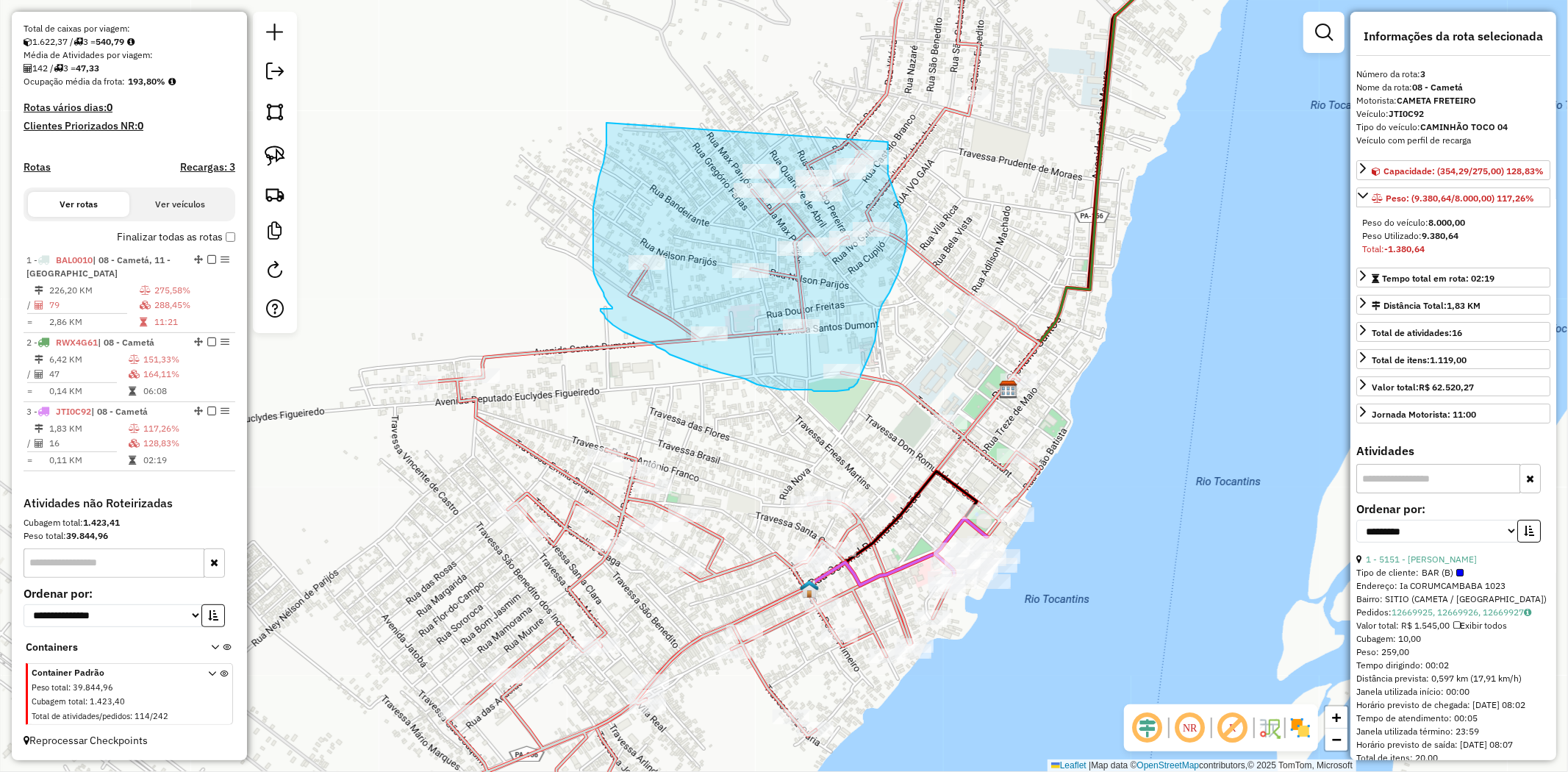
drag, startPoint x: 607, startPoint y: 126, endPoint x: 888, endPoint y: 142, distance: 281.5
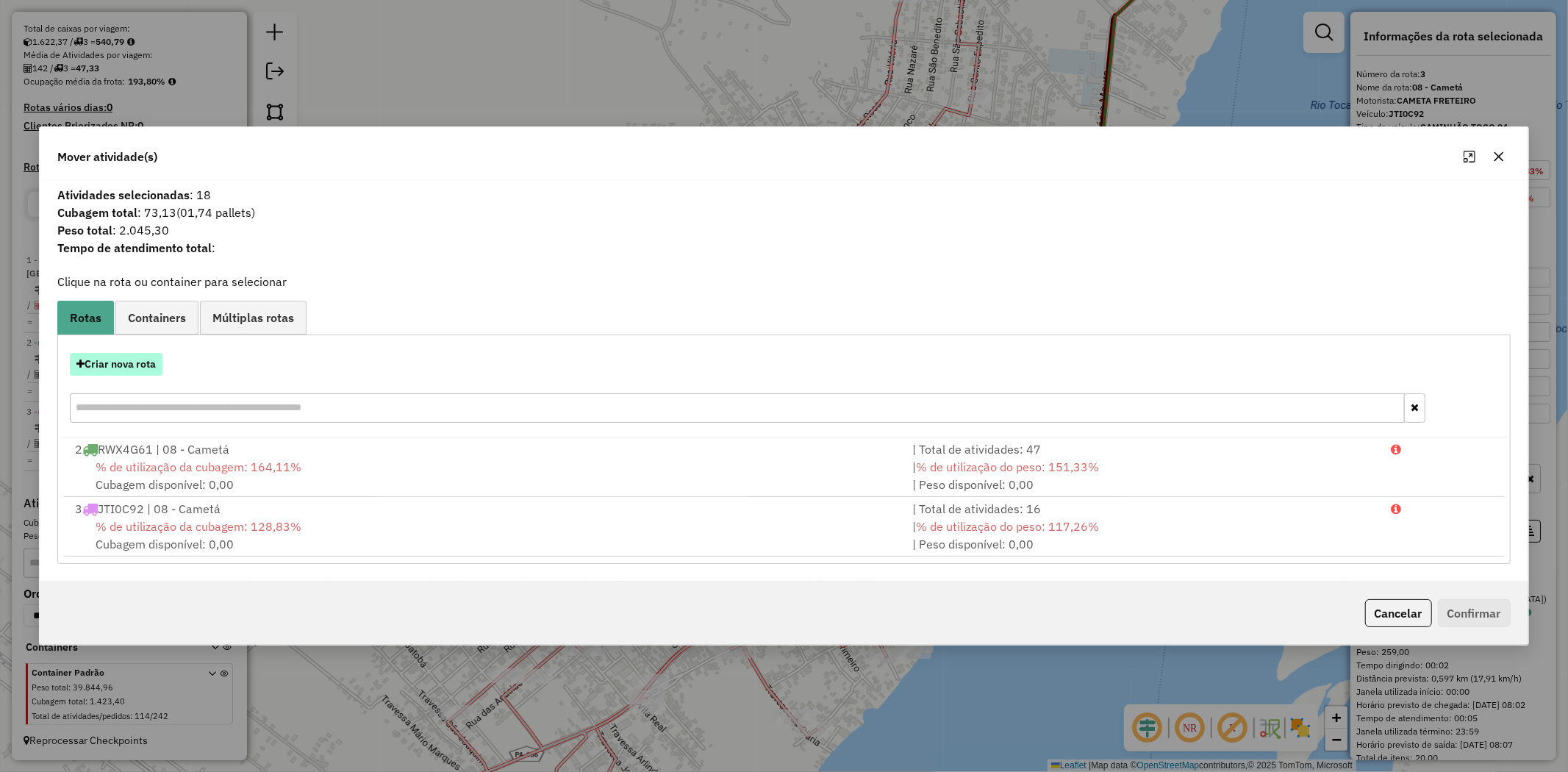
click at [151, 365] on button "Criar nova rota" at bounding box center [116, 364] width 92 height 23
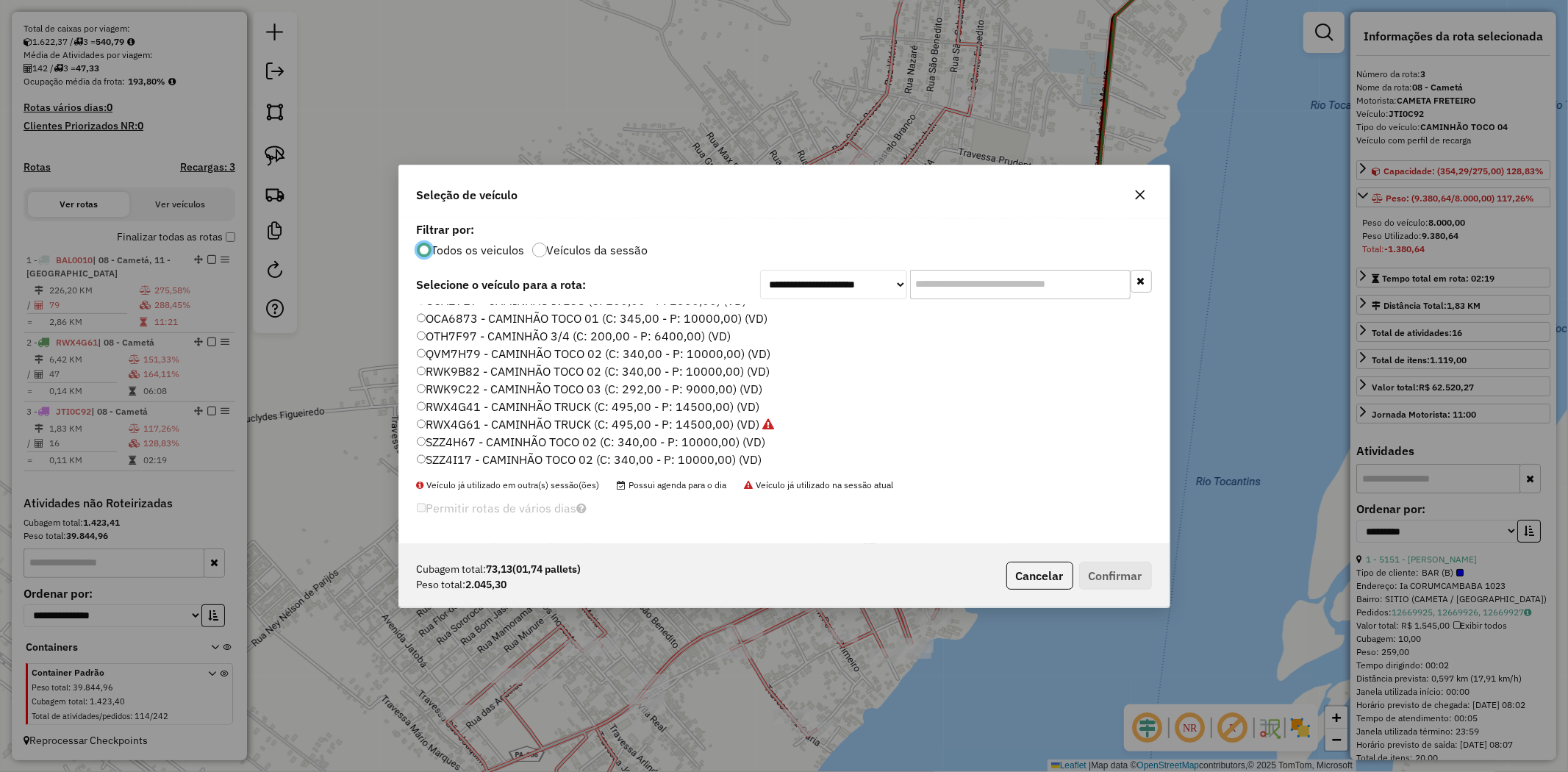
scroll to position [244, 0]
click at [703, 364] on label "RWK9C22 - CAMINHÃO TOCO 03 (C: 292,00 - P: 9000,00) (VD)" at bounding box center [590, 369] width 346 height 18
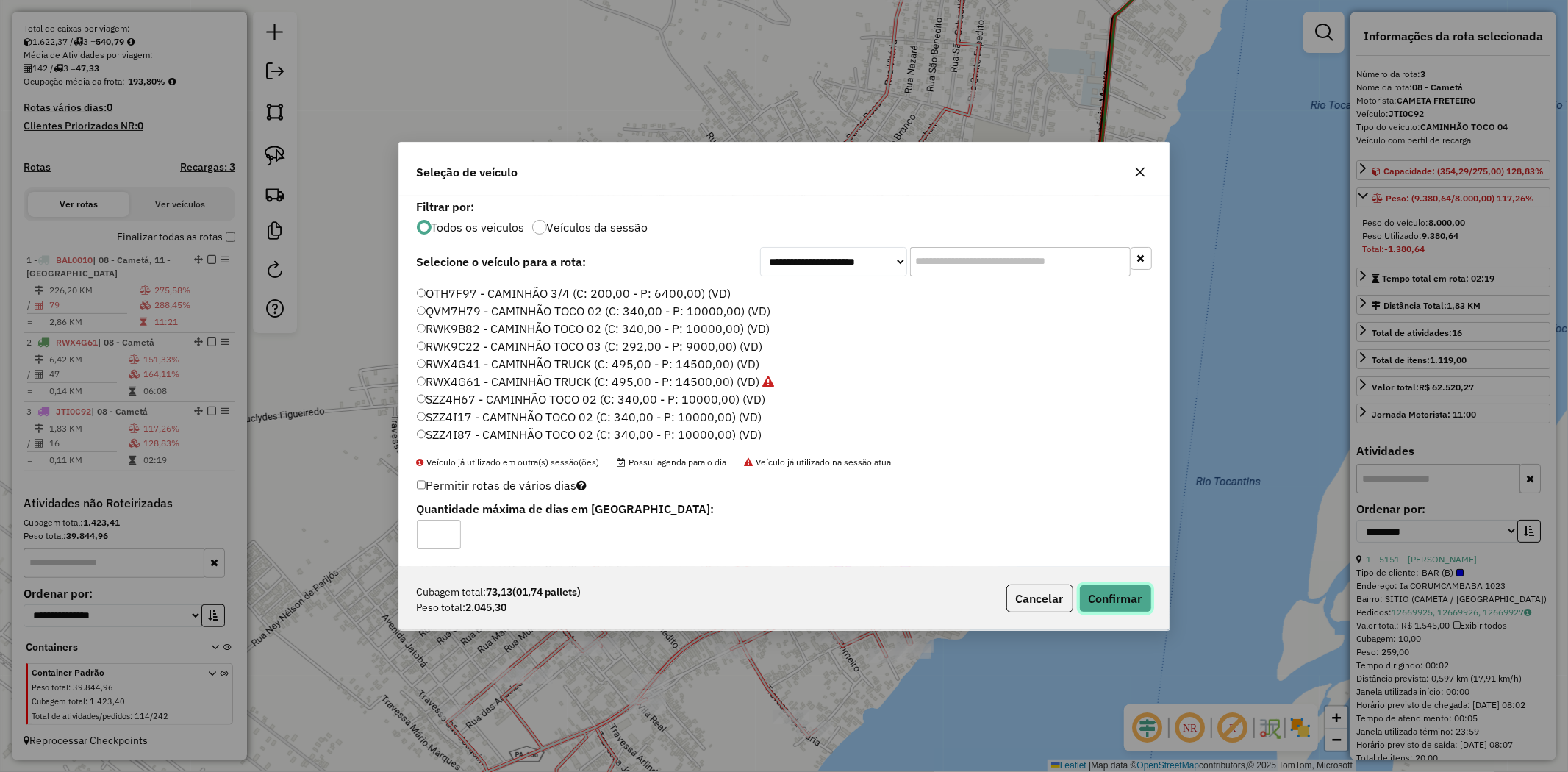
click at [1140, 595] on button "Confirmar" at bounding box center [1115, 598] width 72 height 28
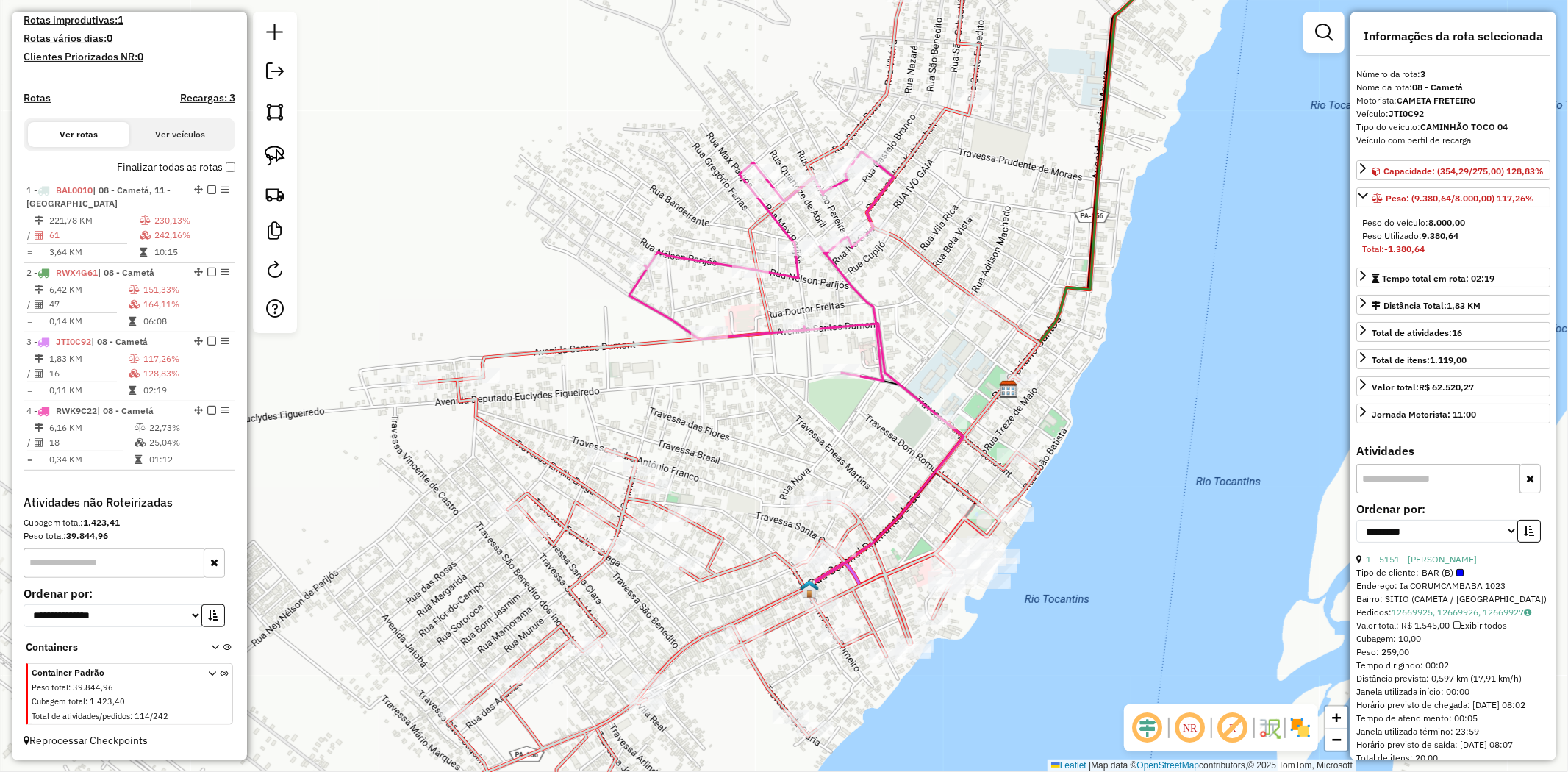
scroll to position [400, 0]
click at [995, 310] on div at bounding box center [982, 302] width 37 height 14
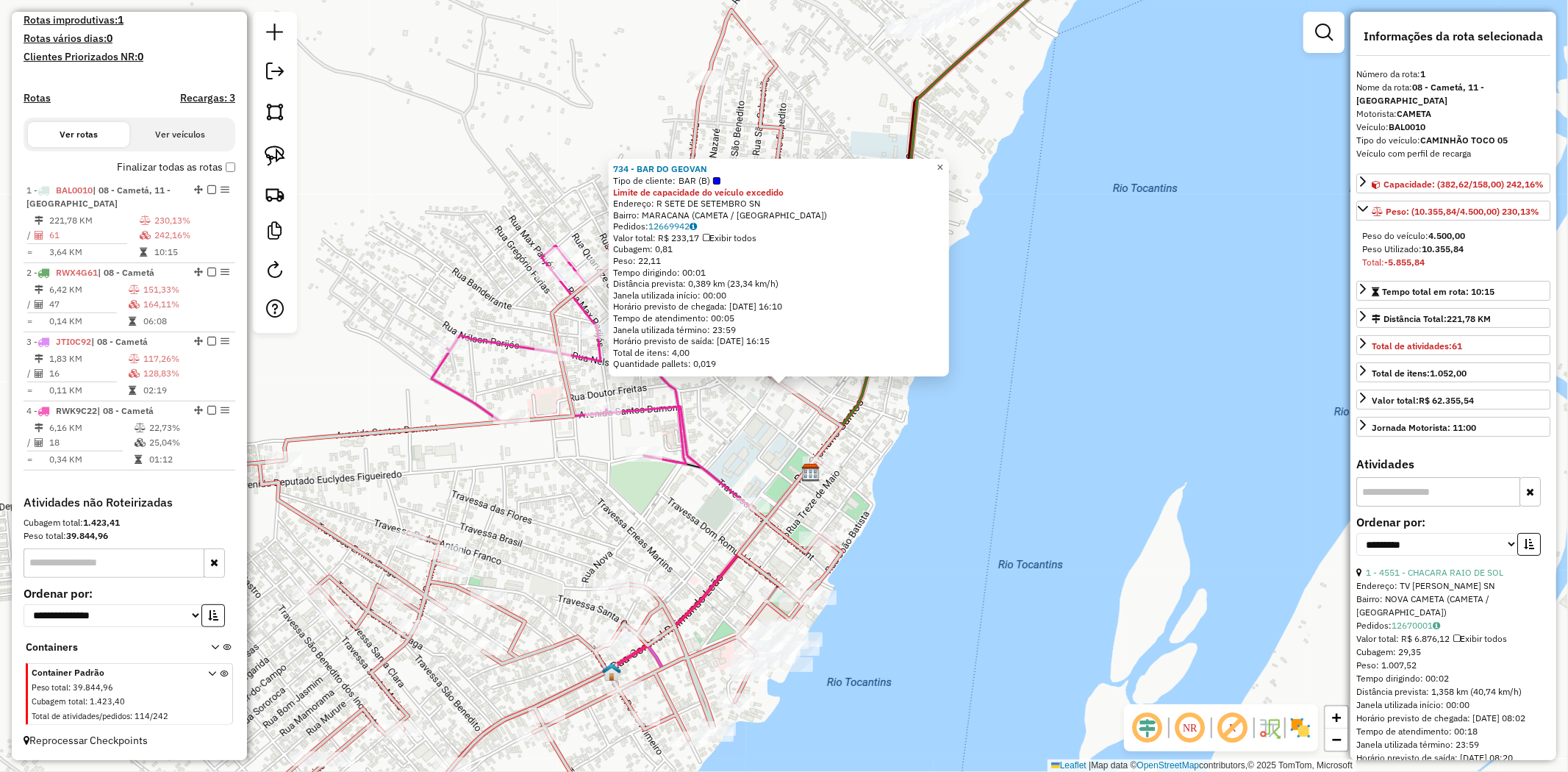
click at [949, 159] on link "×" at bounding box center [940, 168] width 18 height 18
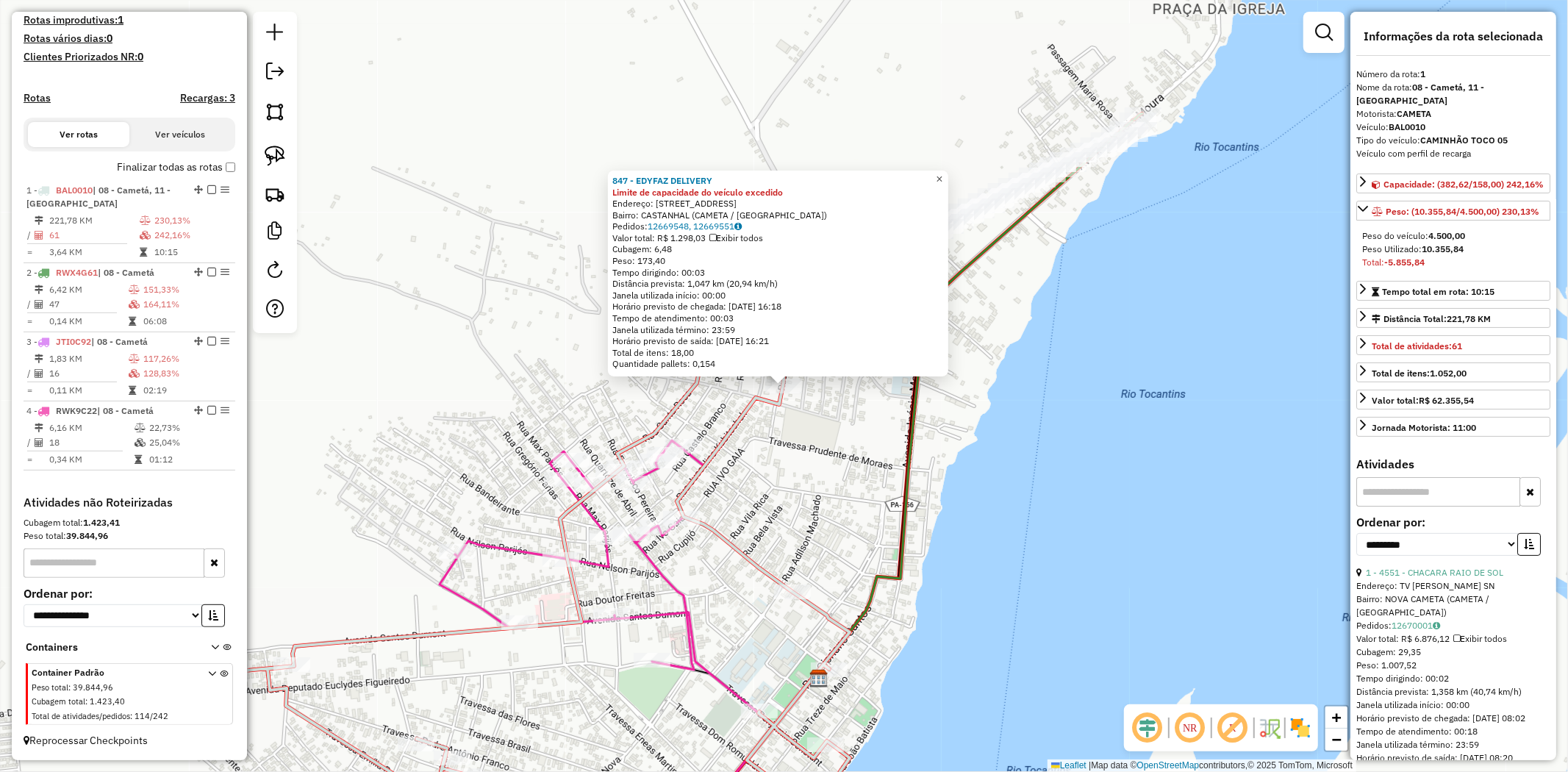
click at [942, 174] on span "×" at bounding box center [939, 179] width 6 height 13
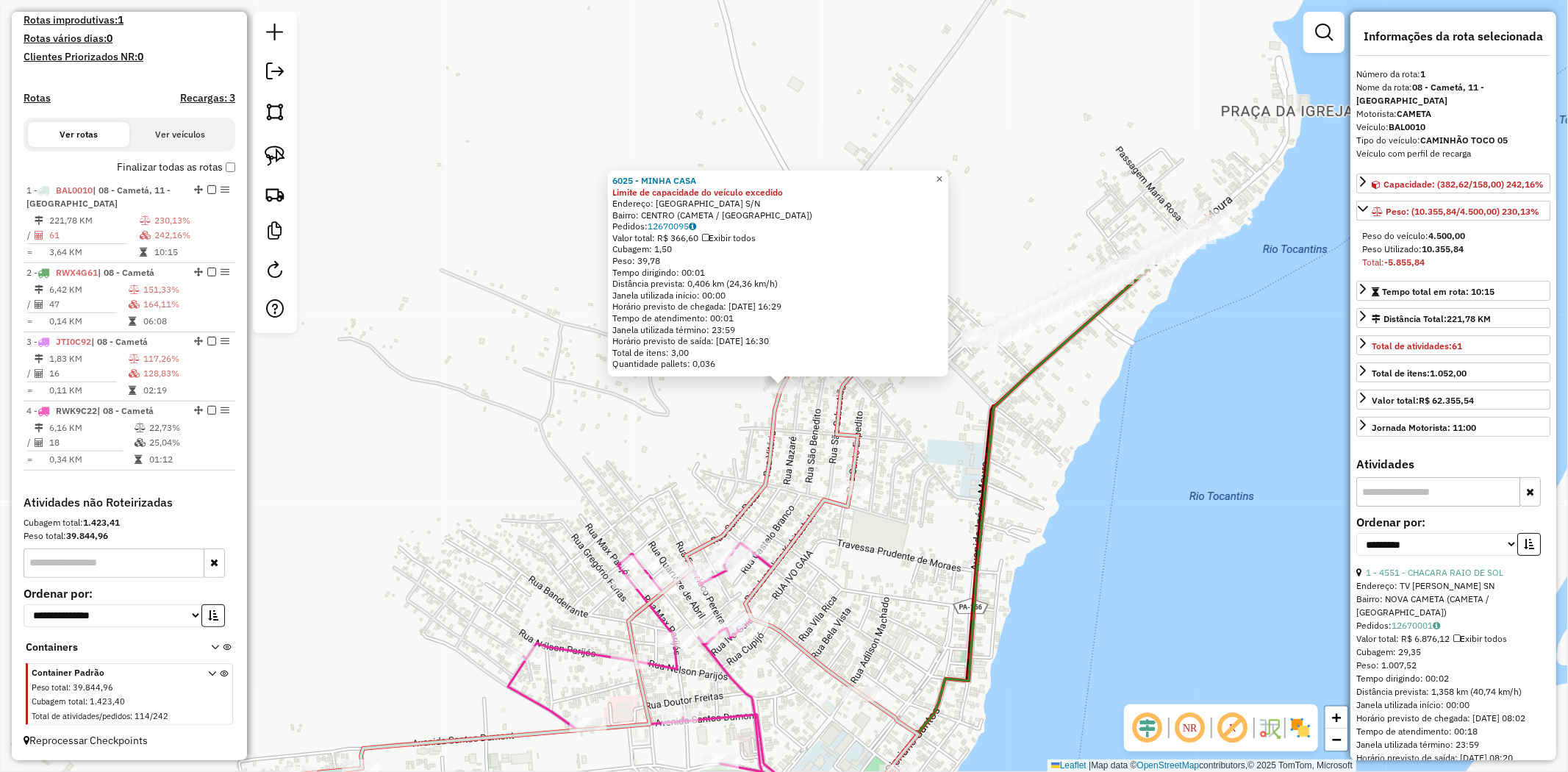
click at [942, 173] on span "×" at bounding box center [939, 179] width 6 height 13
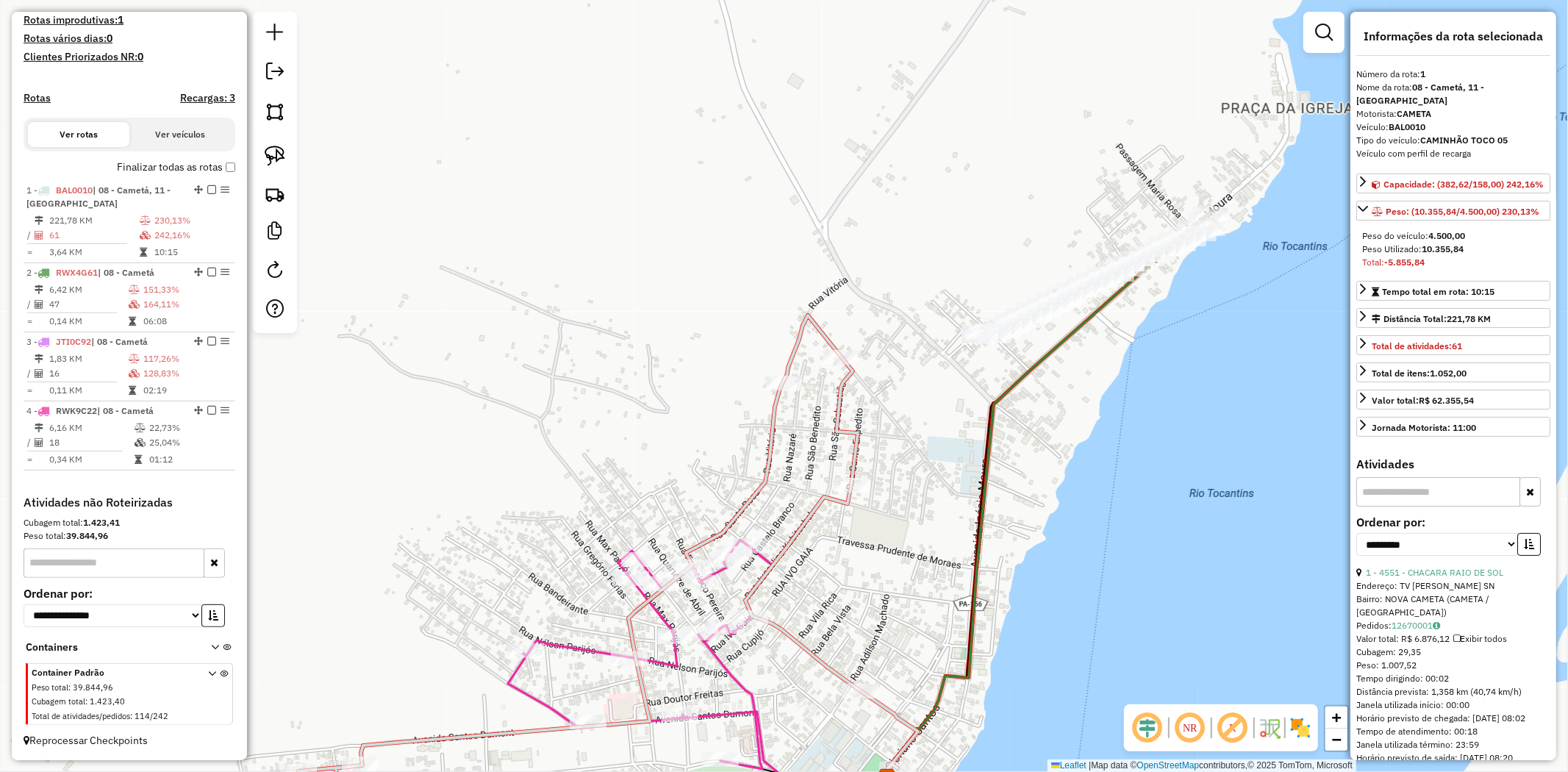
drag, startPoint x: 665, startPoint y: 351, endPoint x: 686, endPoint y: 121, distance: 231.0
click at [686, 123] on div "Janela de atendimento Grade de atendimento Capacidade Transportadoras Veículos …" at bounding box center [784, 386] width 1568 height 772
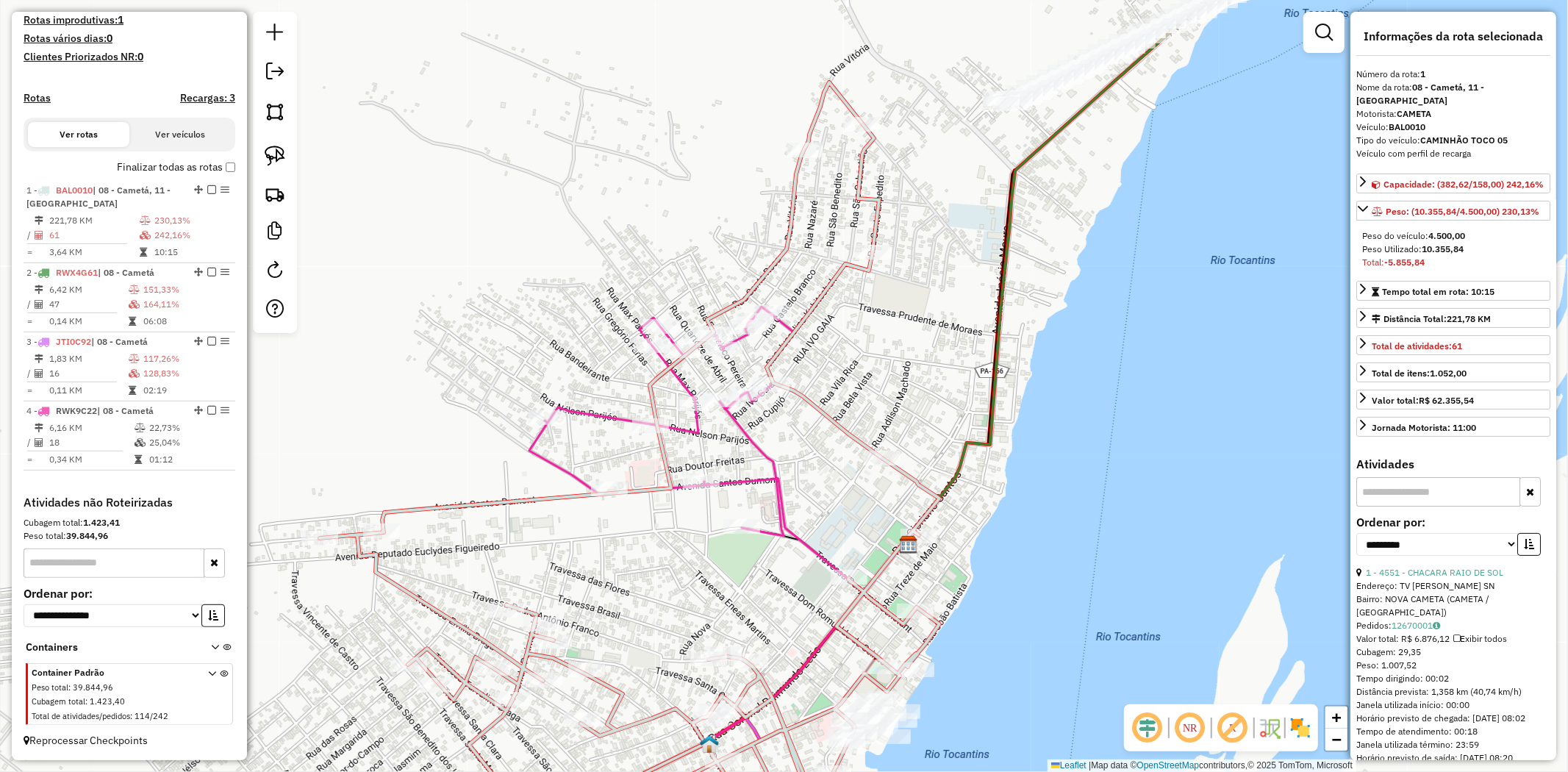
drag, startPoint x: 271, startPoint y: 154, endPoint x: 627, endPoint y: 158, distance: 356.0
click at [270, 155] on img at bounding box center [275, 156] width 21 height 21
drag, startPoint x: 845, startPoint y: 210, endPoint x: 898, endPoint y: 262, distance: 74.2
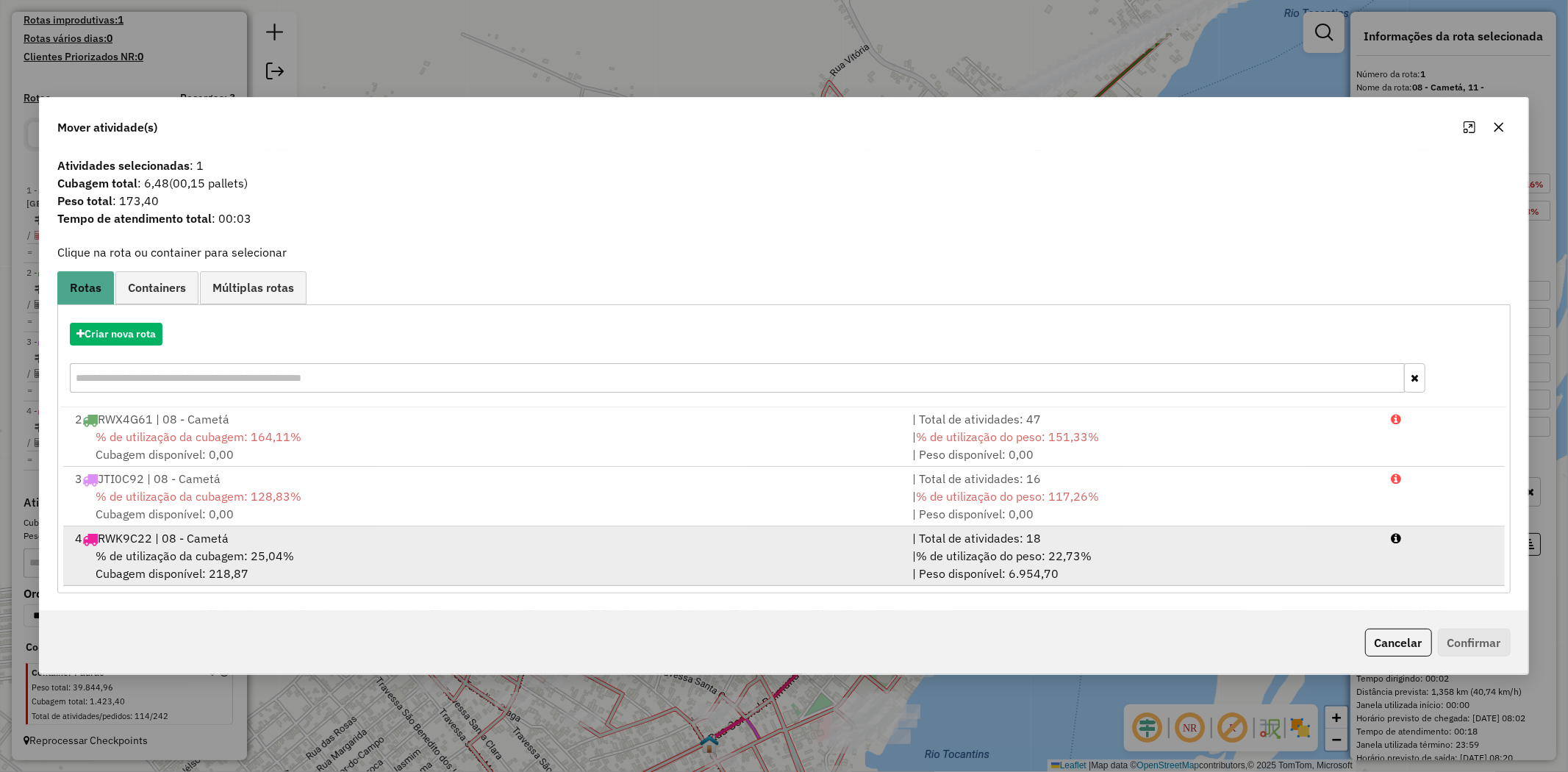
click at [177, 557] on span "% de utilização da cubagem: 25,04%" at bounding box center [194, 556] width 198 height 14
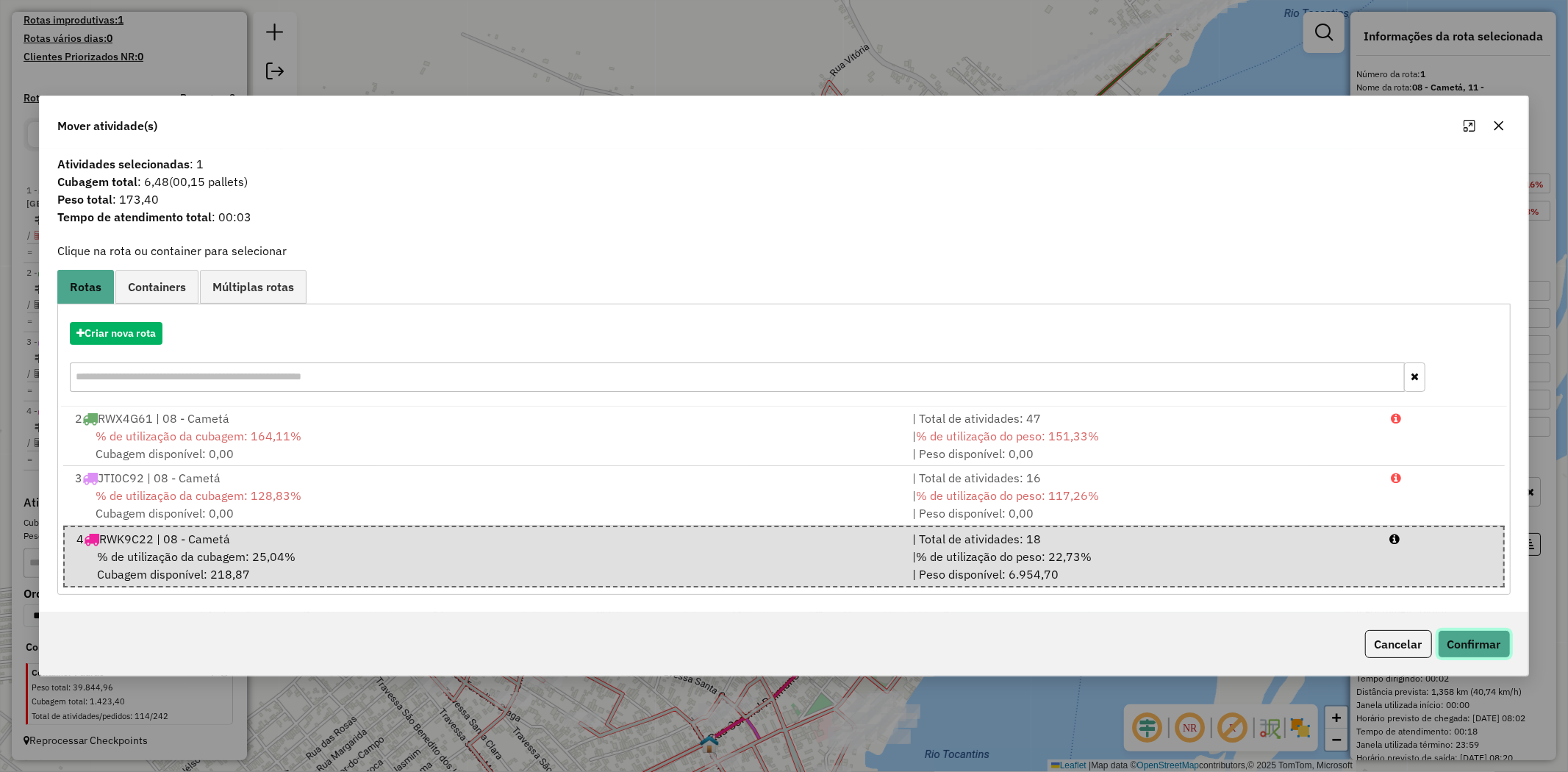
click at [1492, 641] on button "Confirmar" at bounding box center [1474, 644] width 72 height 28
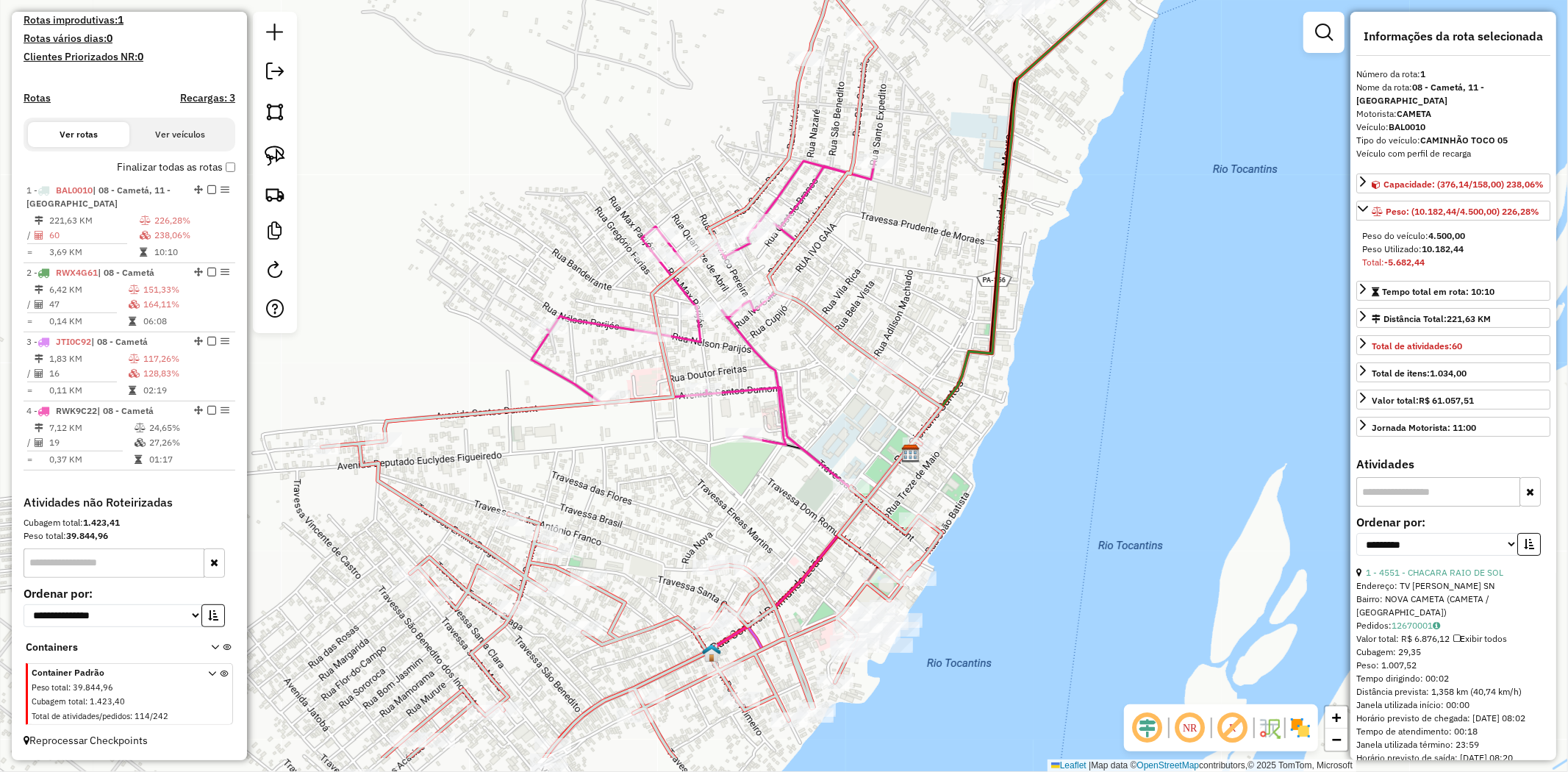
drag, startPoint x: 759, startPoint y: 404, endPoint x: 759, endPoint y: 341, distance: 63.0
click at [759, 341] on div "Janela de atendimento Grade de atendimento Capacidade Transportadoras Veículos …" at bounding box center [784, 386] width 1568 height 772
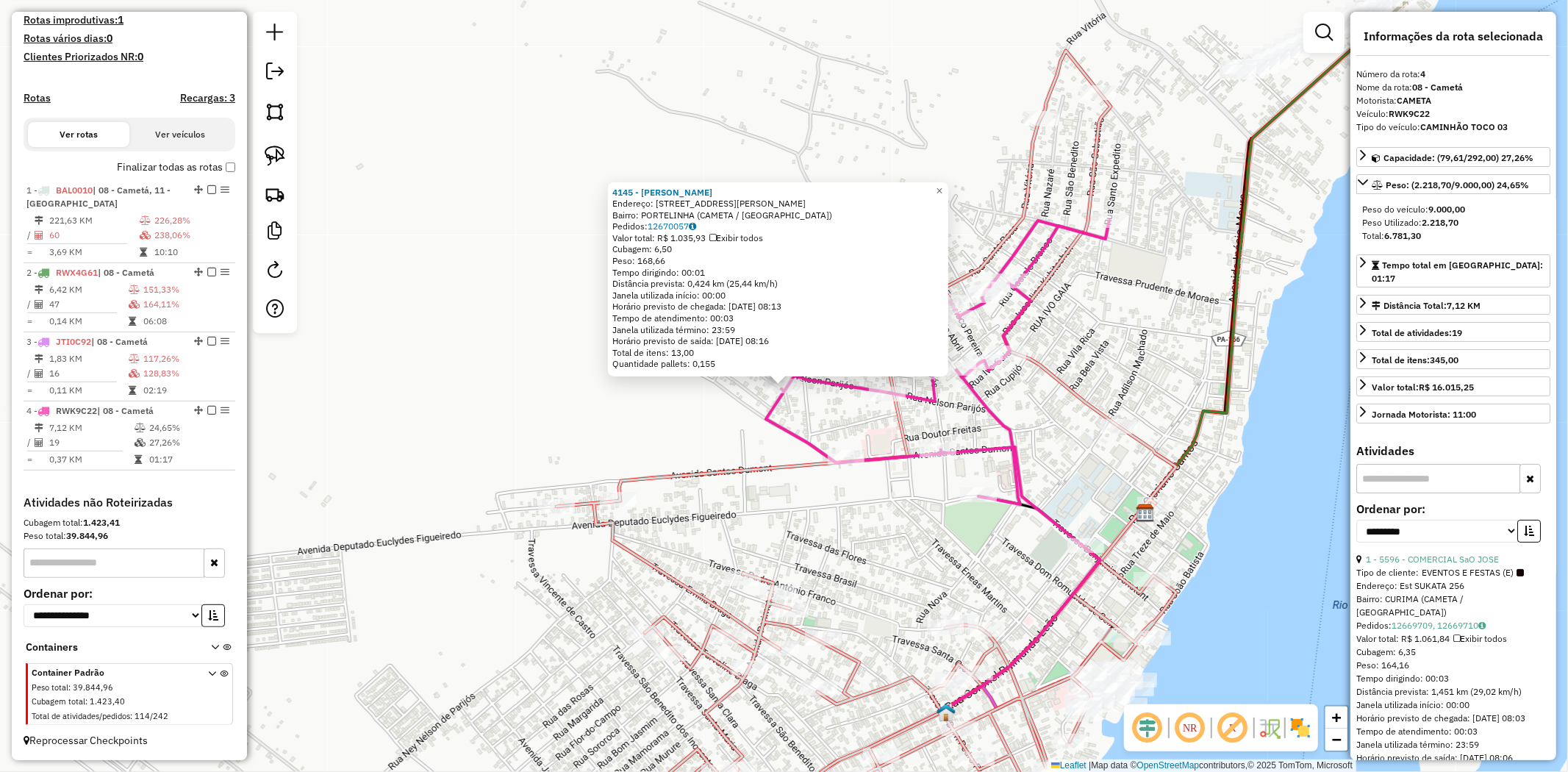
click at [885, 384] on icon at bounding box center [937, 362] width 343 height 284
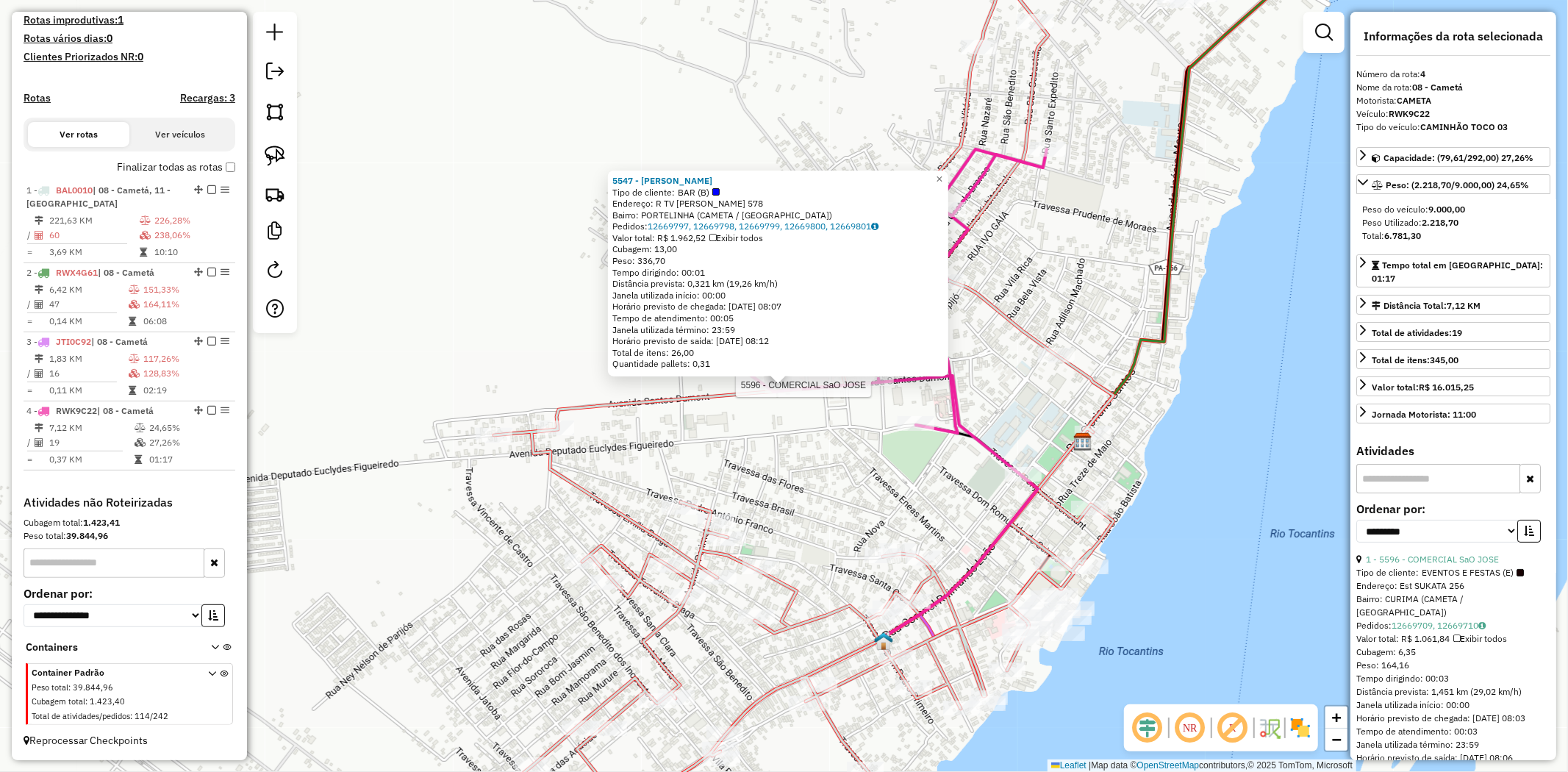
click at [883, 386] on div at bounding box center [876, 378] width 37 height 14
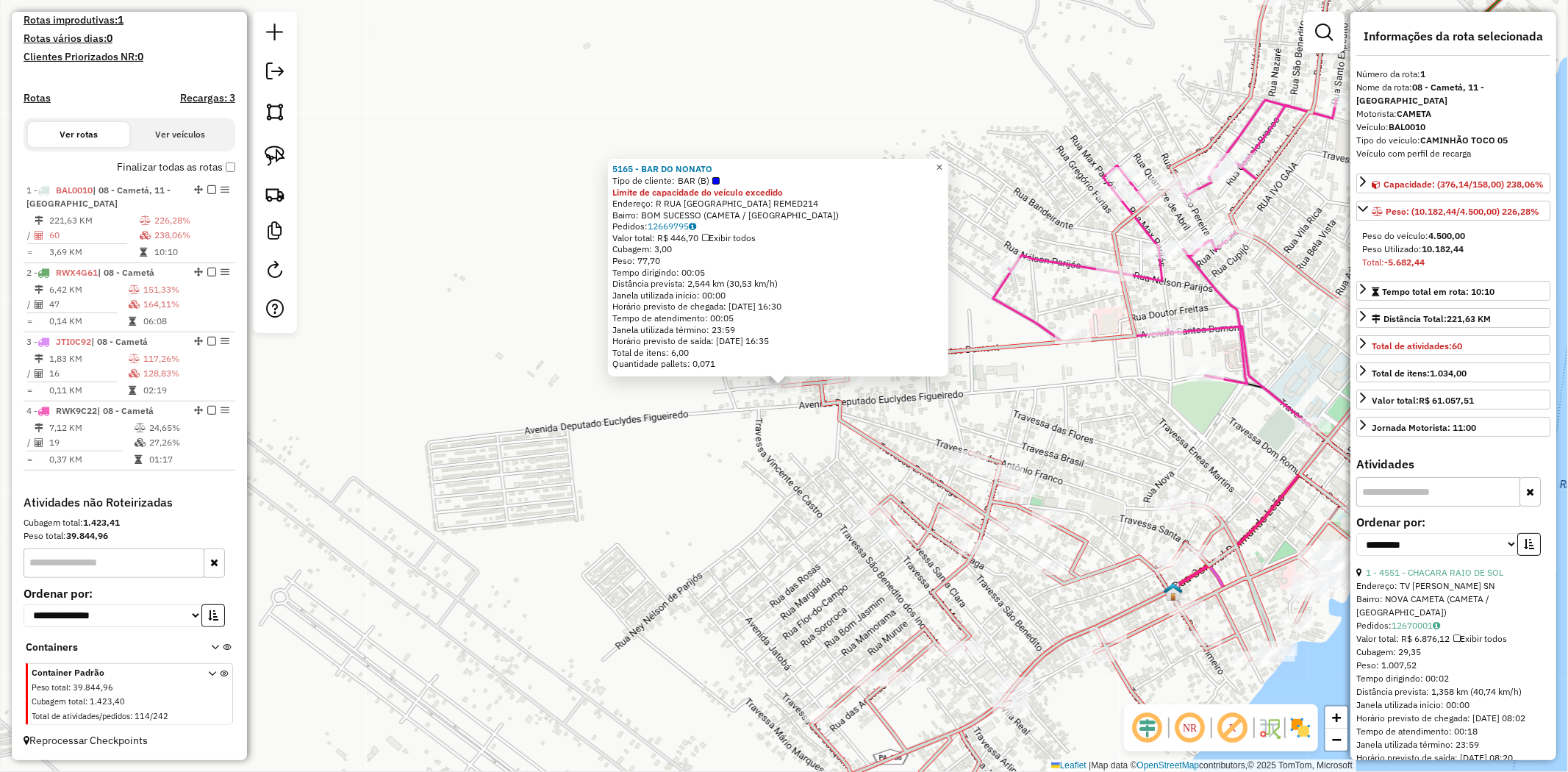
click at [942, 162] on span "×" at bounding box center [939, 167] width 6 height 13
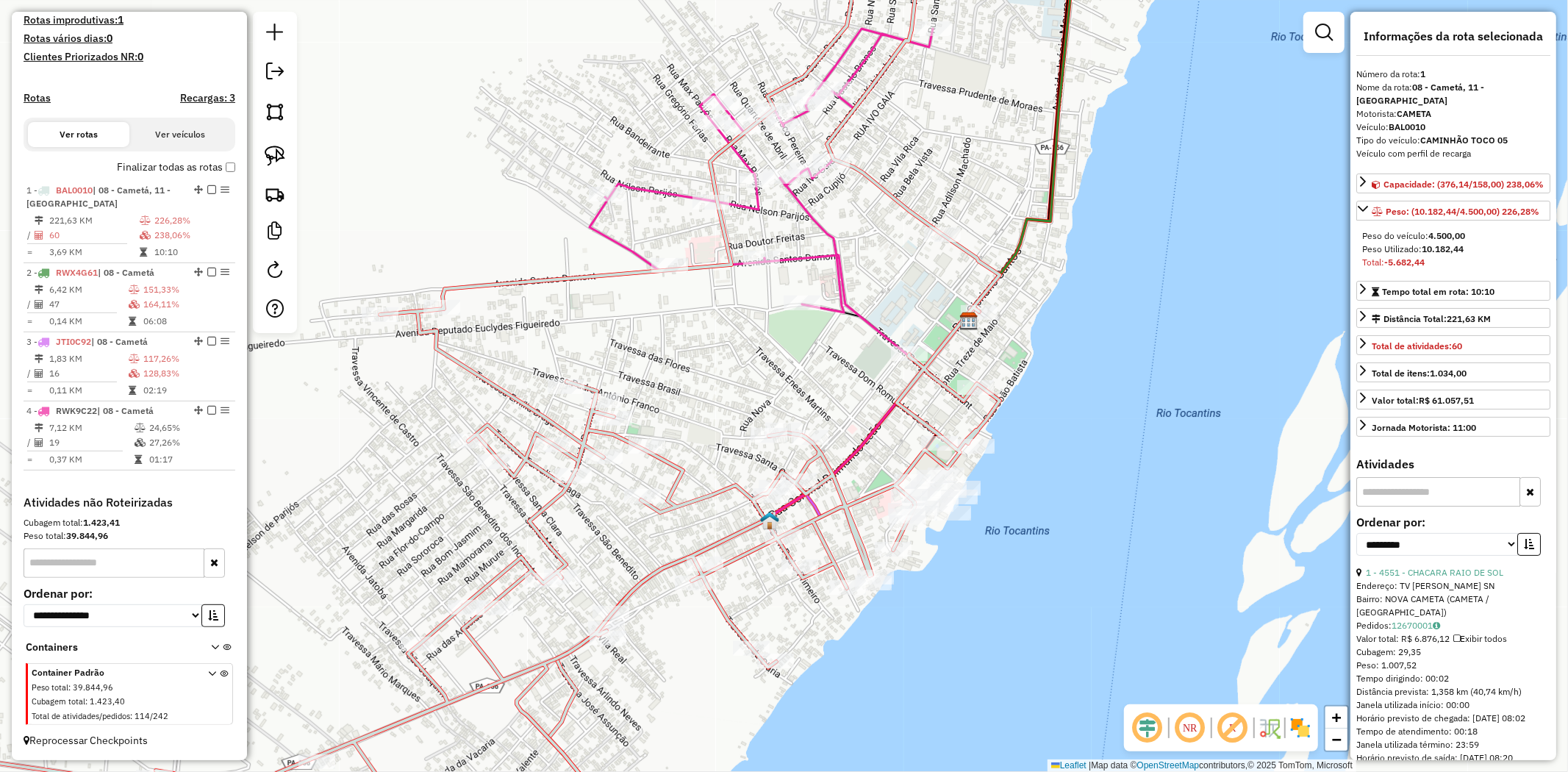
drag, startPoint x: 883, startPoint y: 265, endPoint x: 390, endPoint y: 192, distance: 498.4
click at [390, 192] on div "Janela de atendimento Grade de atendimento Capacidade Transportadoras Veículos …" at bounding box center [784, 386] width 1568 height 772
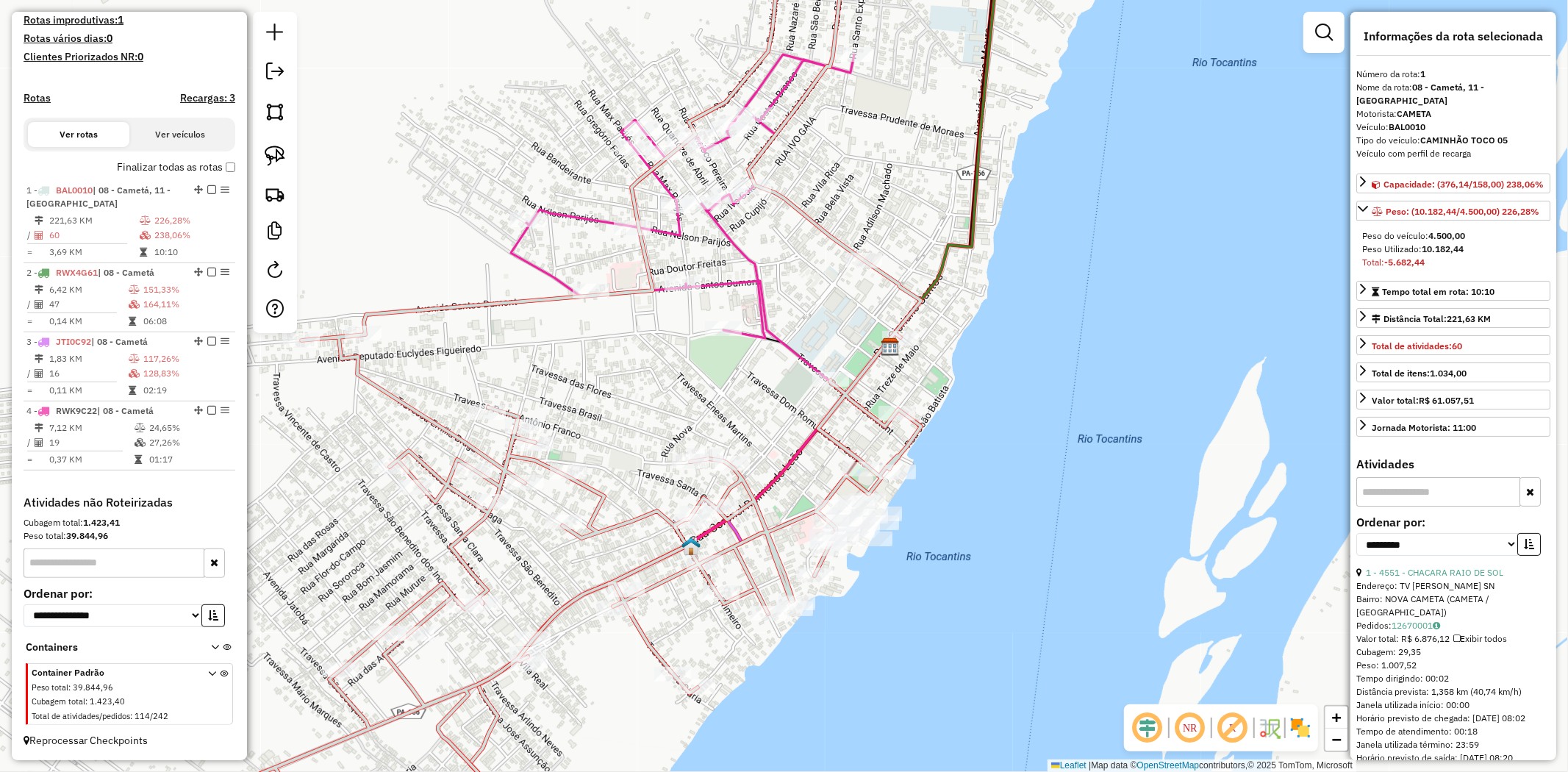
drag, startPoint x: 753, startPoint y: 265, endPoint x: 763, endPoint y: 273, distance: 12.8
click at [761, 271] on icon at bounding box center [682, 196] width 343 height 284
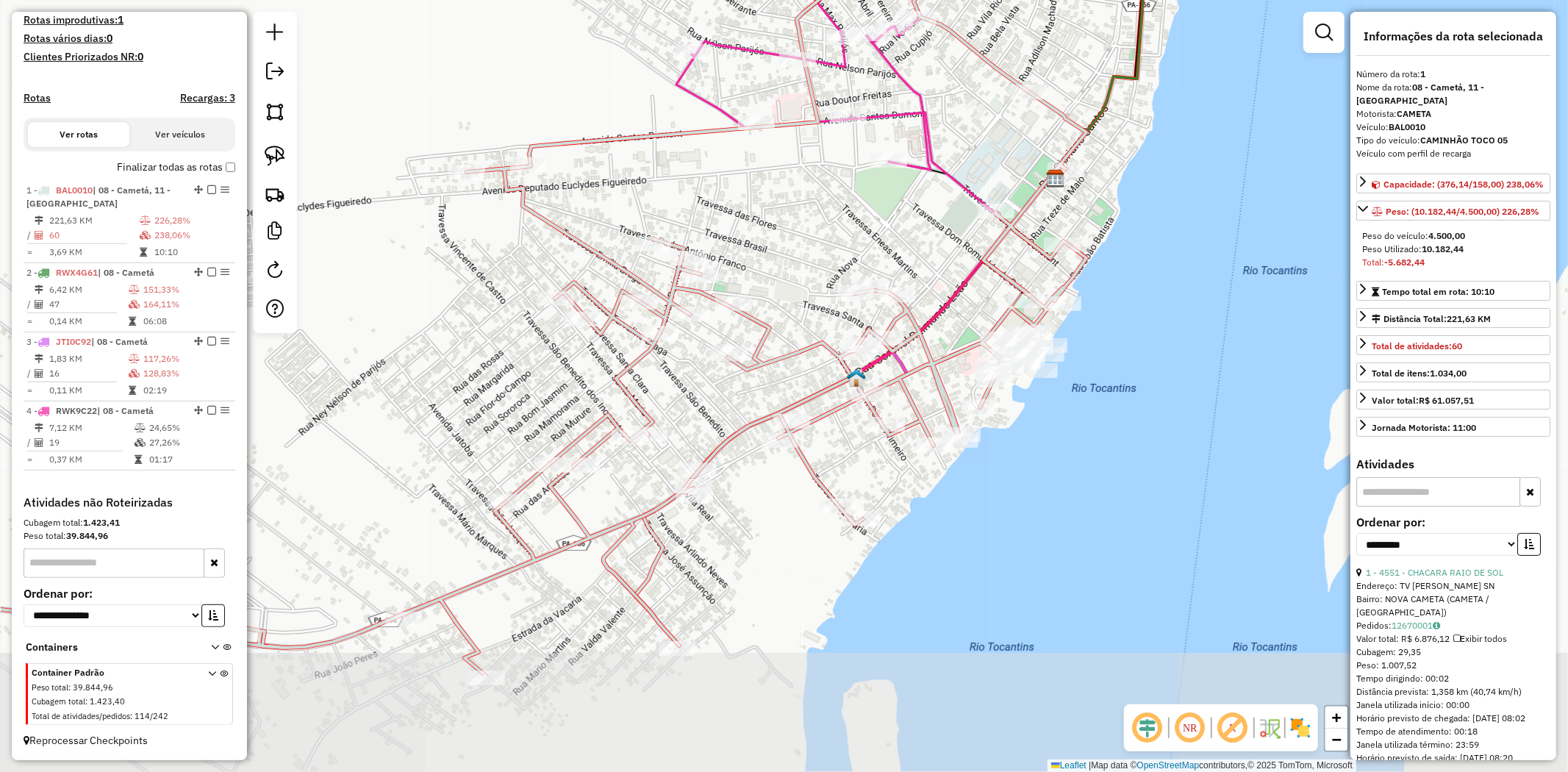
drag, startPoint x: 527, startPoint y: 317, endPoint x: 618, endPoint y: 198, distance: 149.8
click at [618, 198] on div "Janela de atendimento Grade de atendimento Capacidade Transportadoras Veículos …" at bounding box center [784, 386] width 1568 height 772
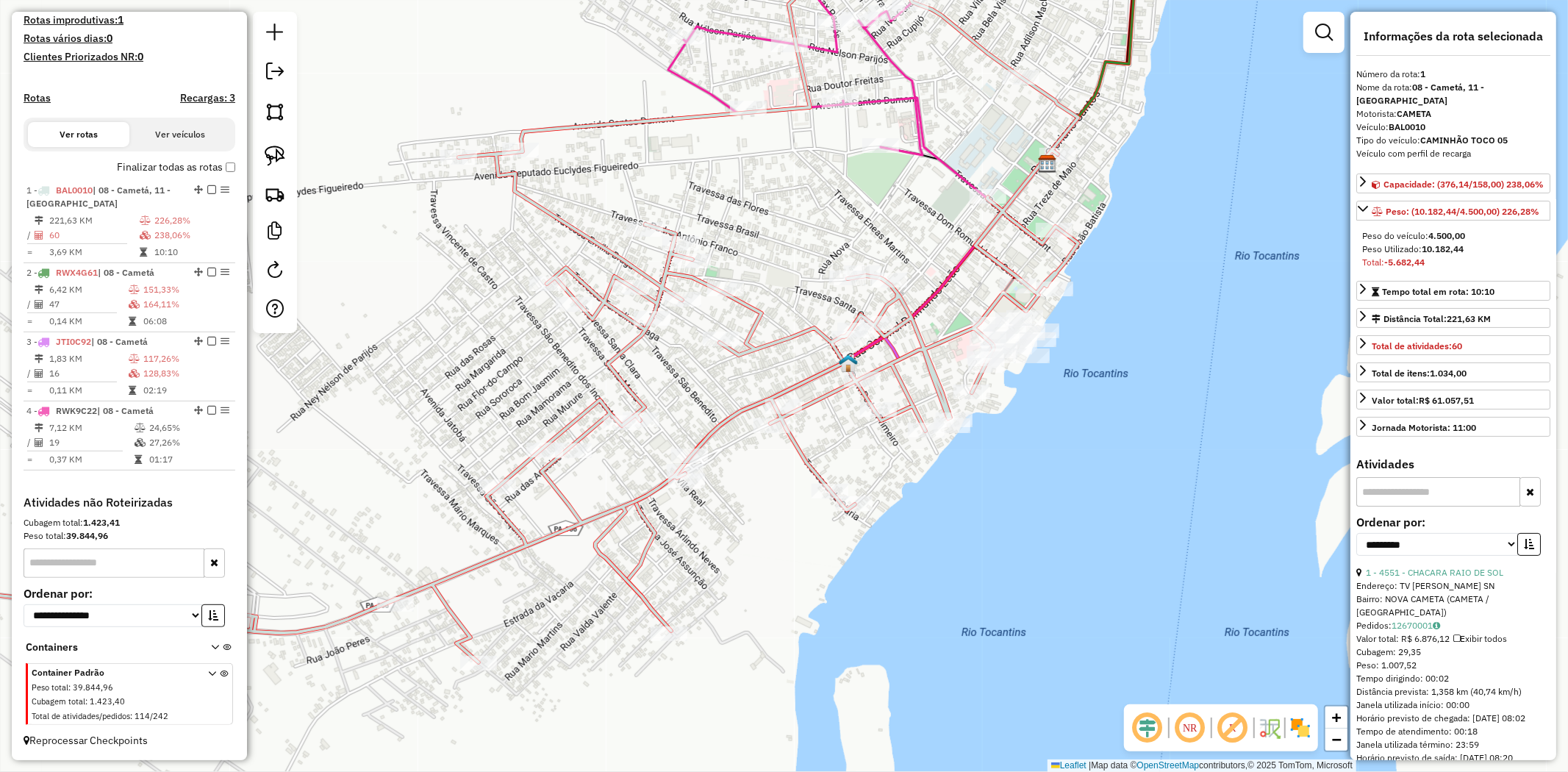
drag, startPoint x: 833, startPoint y: 324, endPoint x: 752, endPoint y: 204, distance: 144.8
click at [752, 208] on div "Janela de atendimento Grade de atendimento Capacidade Transportadoras Veículos …" at bounding box center [784, 386] width 1568 height 772
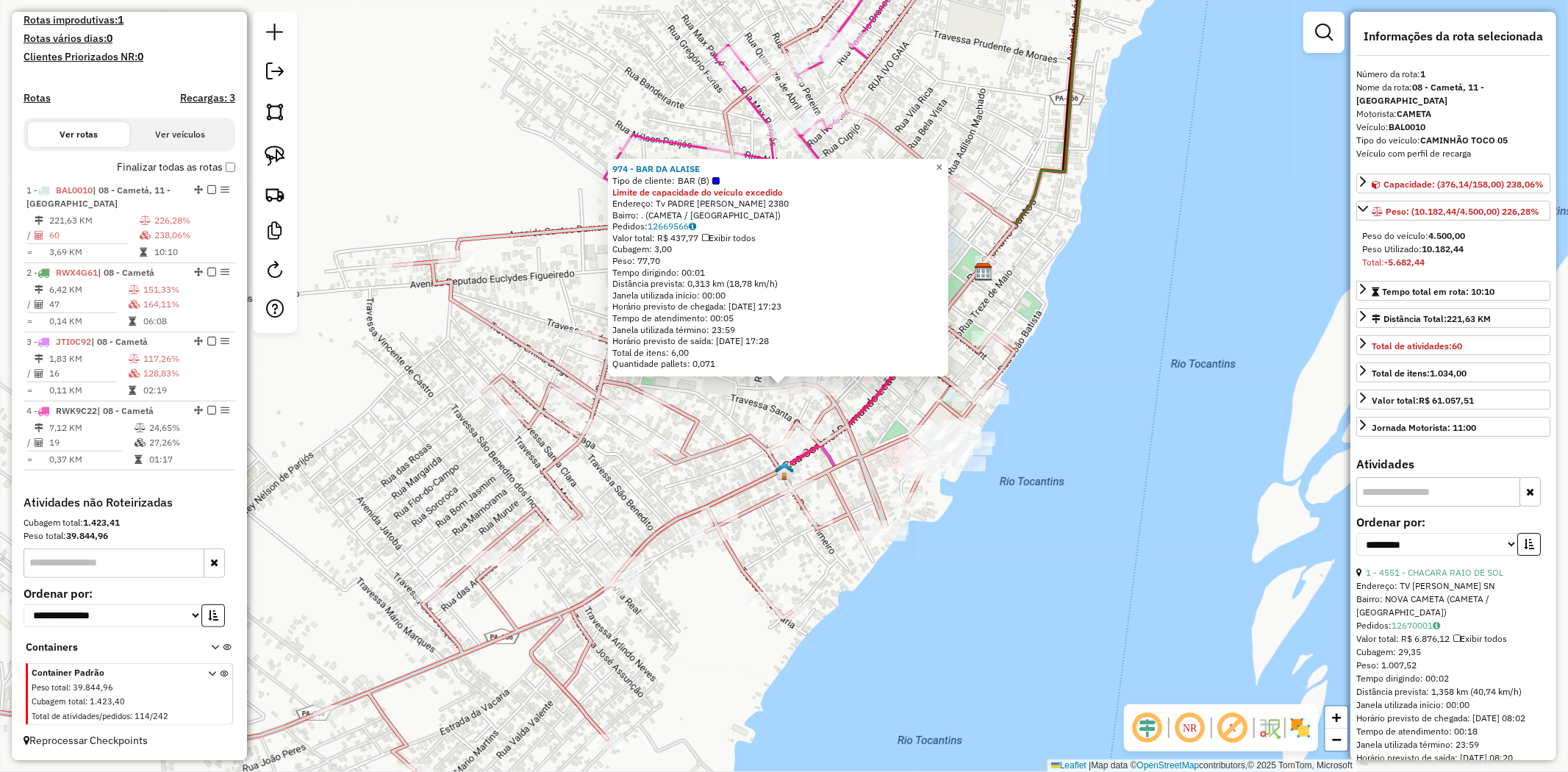
click at [942, 166] on span "×" at bounding box center [939, 167] width 6 height 13
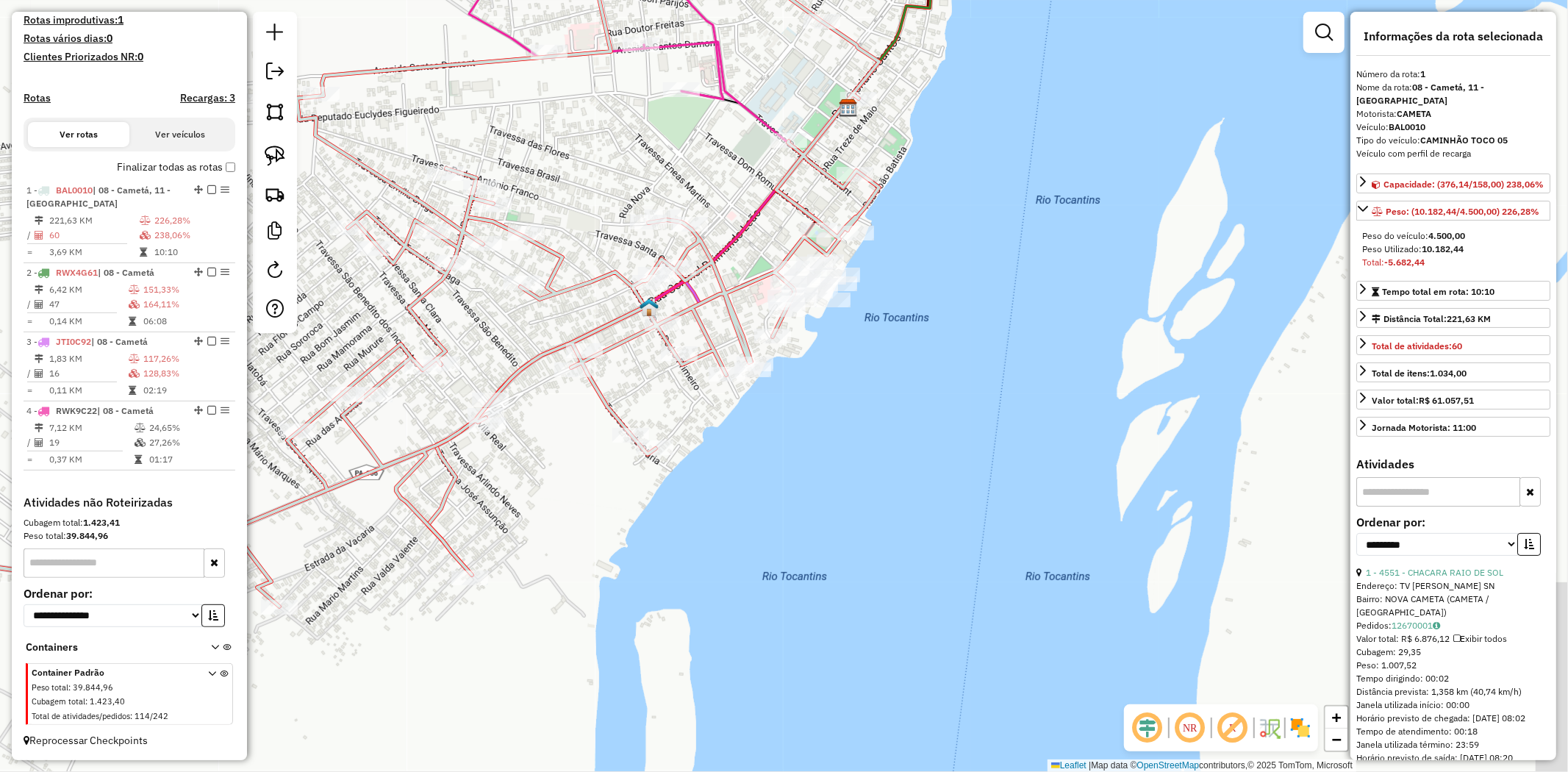
drag, startPoint x: 677, startPoint y: 306, endPoint x: 542, endPoint y: 142, distance: 212.4
click at [542, 142] on div "Janela de atendimento Grade de atendimento Capacidade Transportadoras Veículos …" at bounding box center [784, 386] width 1568 height 772
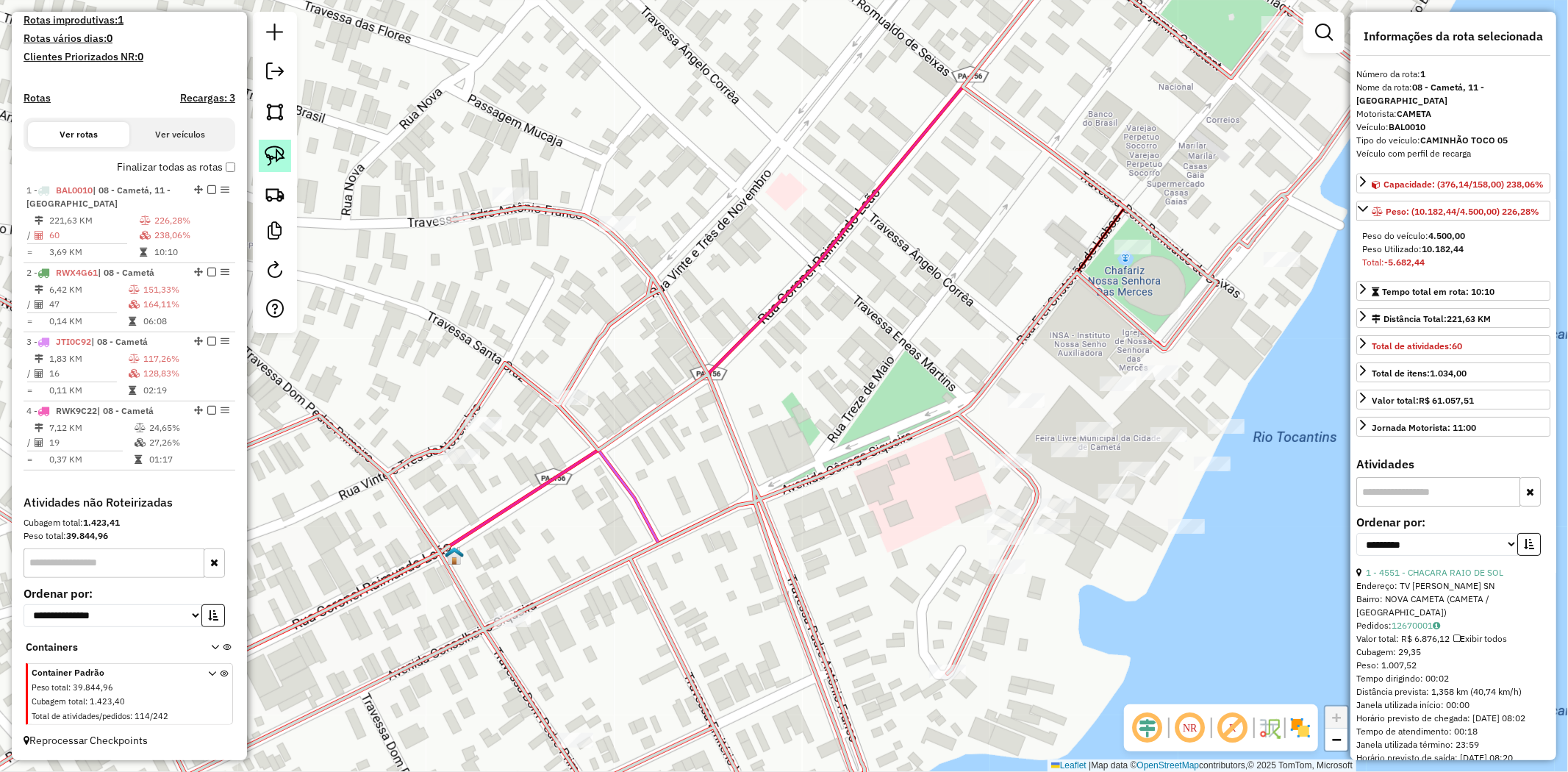
click at [267, 159] on img at bounding box center [275, 156] width 21 height 21
drag, startPoint x: 620, startPoint y: 182, endPoint x: 774, endPoint y: 218, distance: 158.2
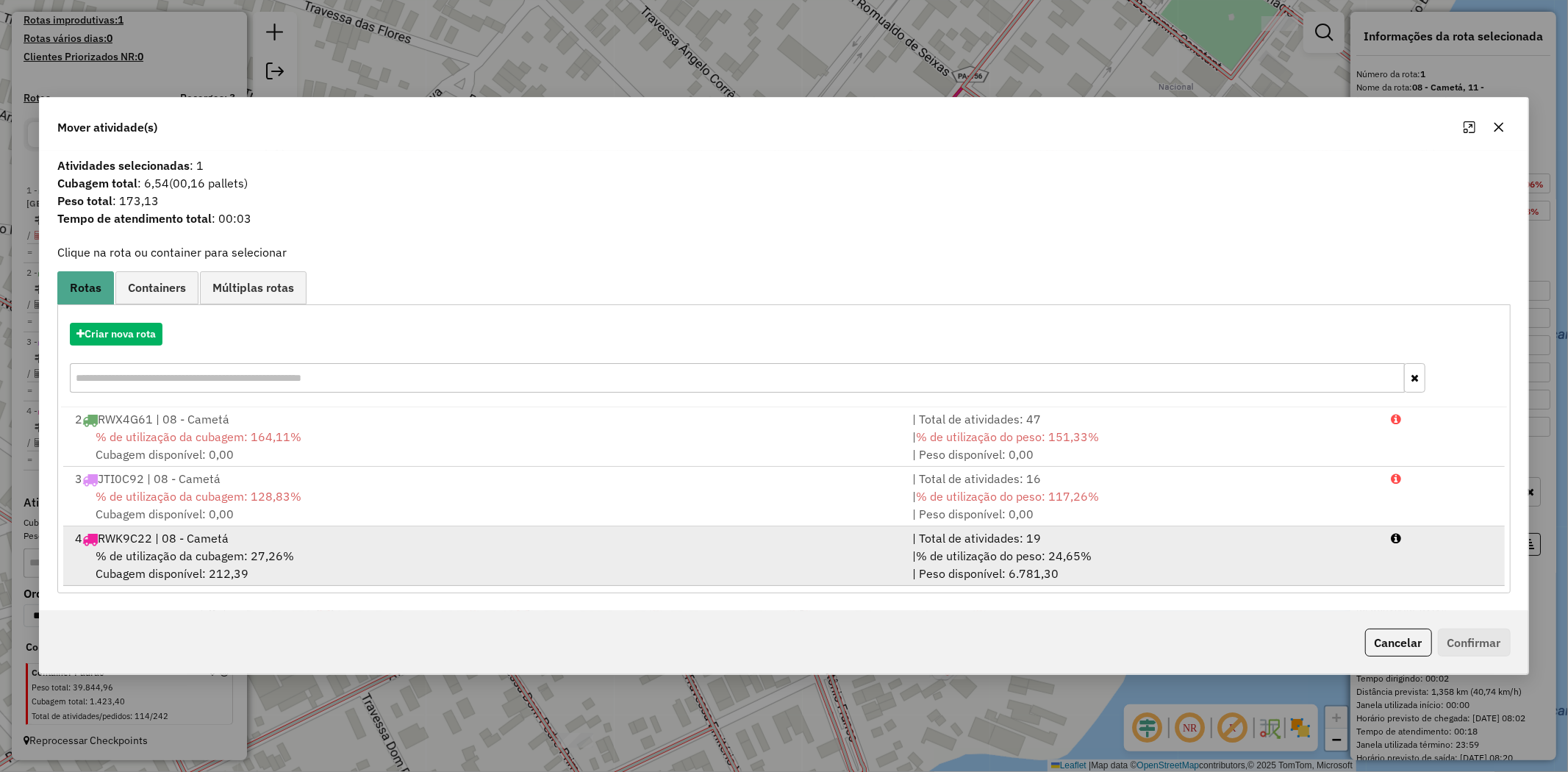
click at [153, 537] on div "4 RWK9C22 | 08 - Cametá" at bounding box center [485, 538] width 837 height 18
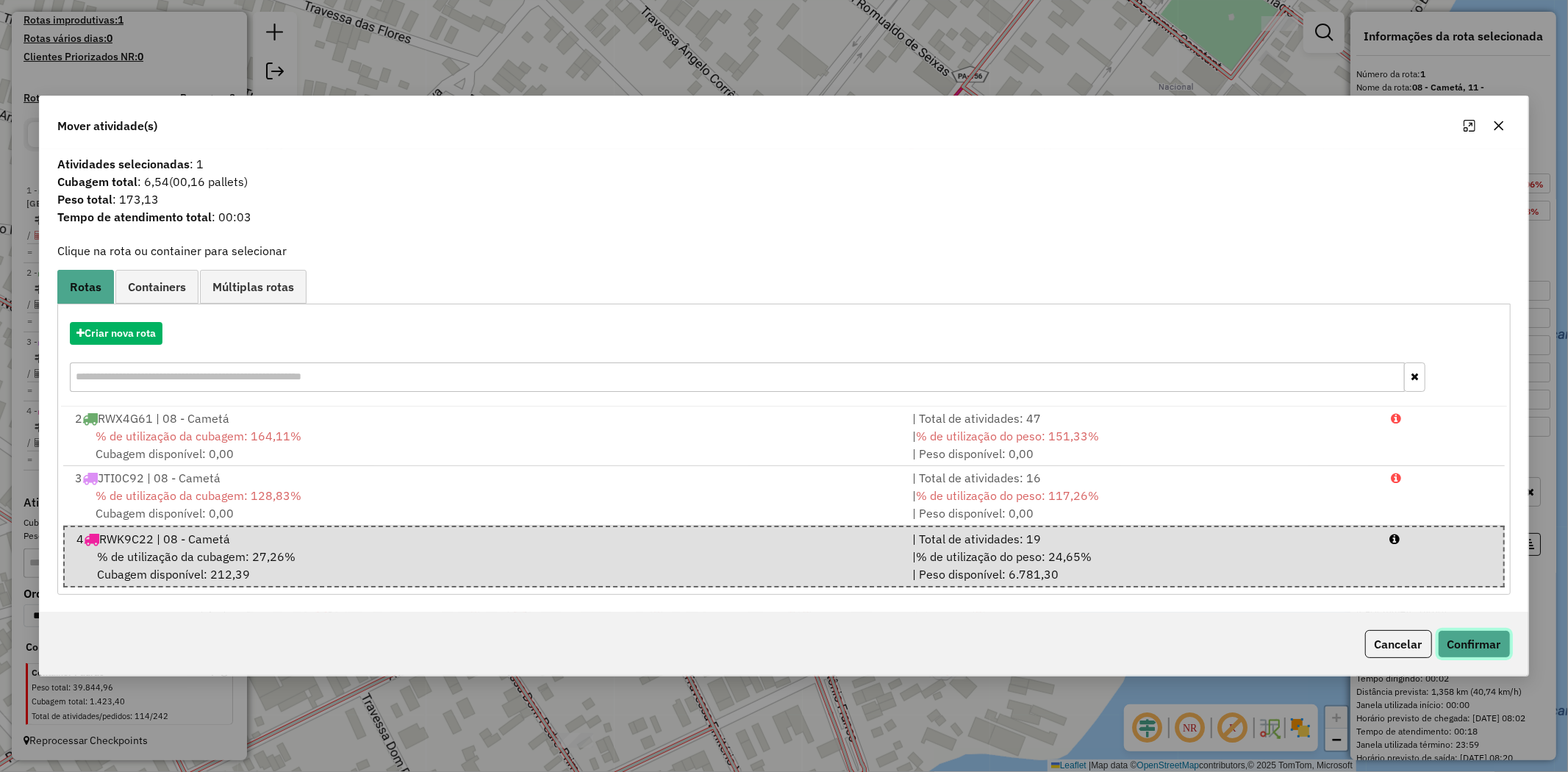
click at [1479, 641] on button "Confirmar" at bounding box center [1474, 644] width 72 height 28
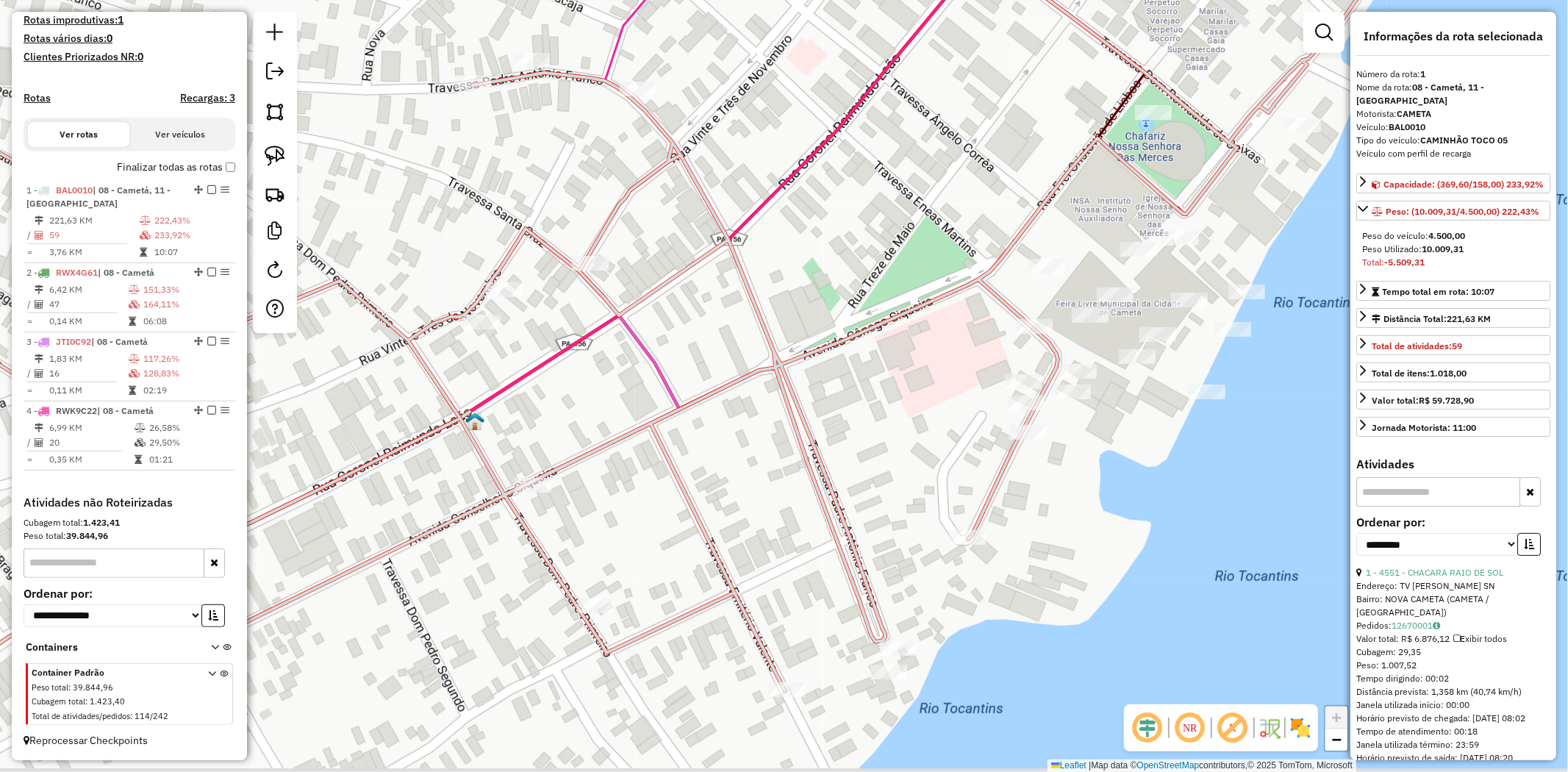
drag, startPoint x: 592, startPoint y: 469, endPoint x: 618, endPoint y: 230, distance: 240.4
click at [625, 271] on div "Janela de atendimento Grade de atendimento Capacidade Transportadoras Veículos …" at bounding box center [784, 386] width 1568 height 772
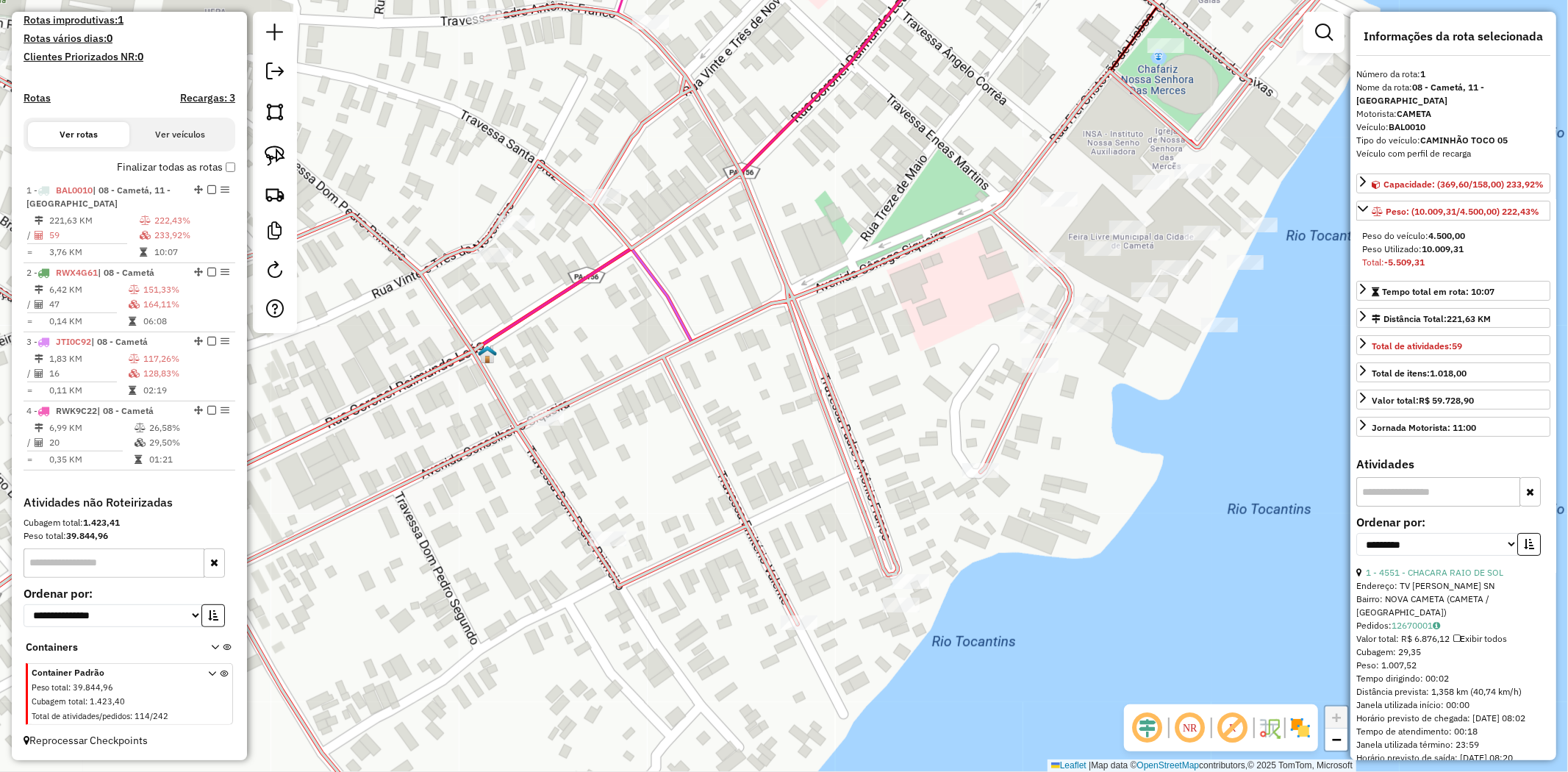
click at [599, 184] on icon at bounding box center [610, 386] width 1533 height 926
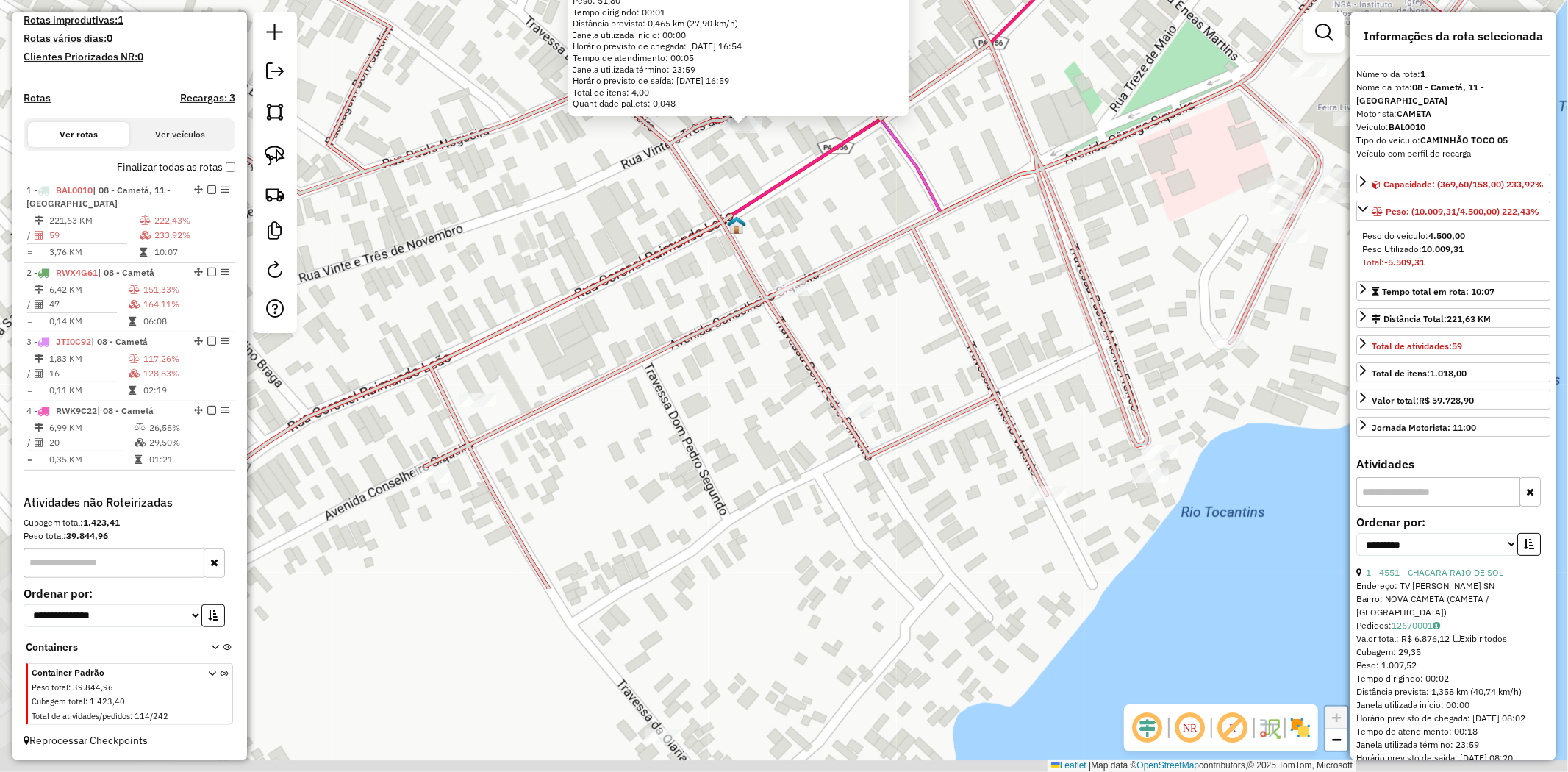
drag, startPoint x: 890, startPoint y: 459, endPoint x: 850, endPoint y: 219, distance: 243.3
click at [850, 219] on div "5245 - BAR DO BARCARENA Tipo de cliente: BAR (B) Limite de capacidade do veícul…" at bounding box center [784, 386] width 1568 height 772
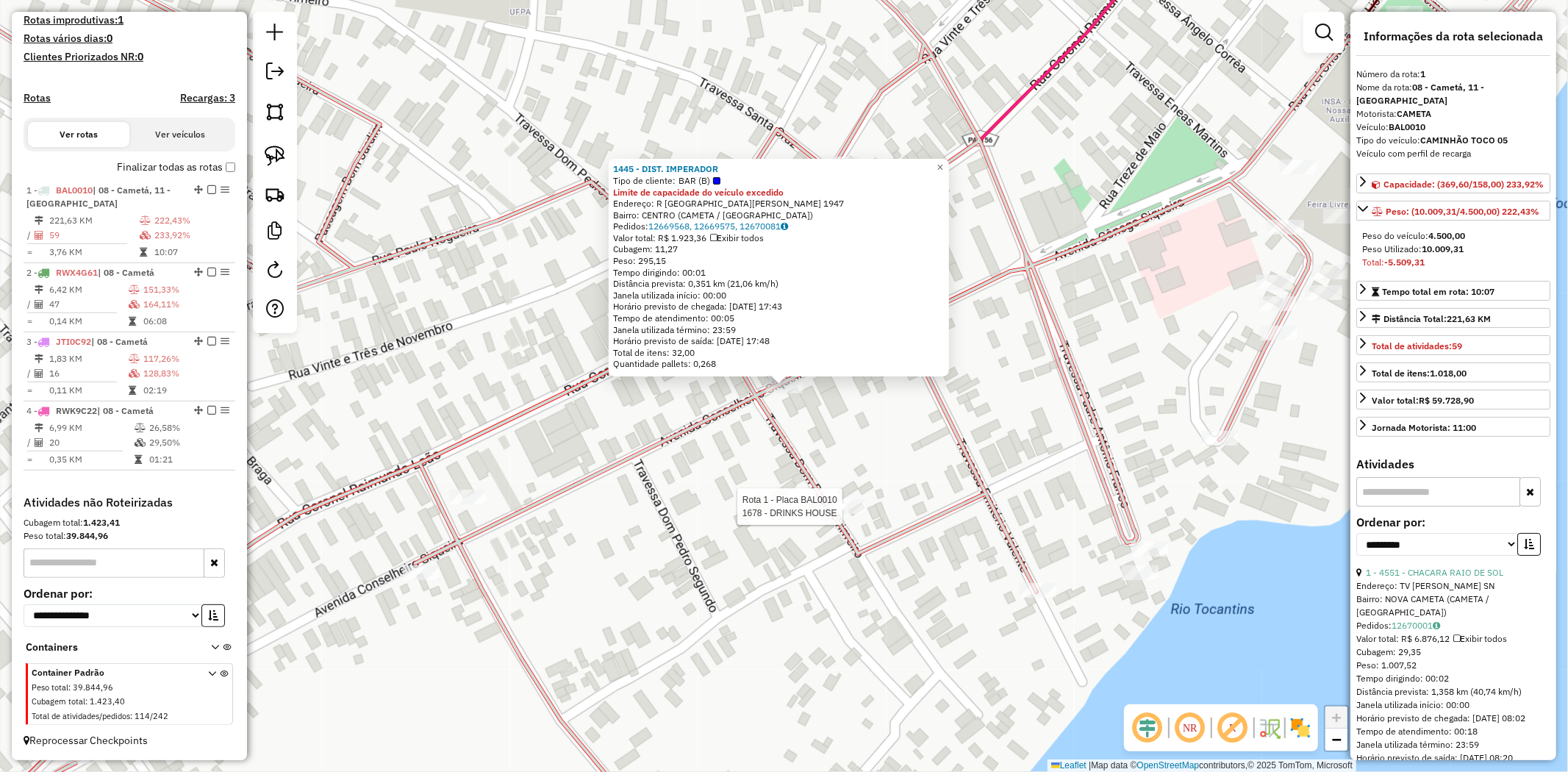
click at [861, 514] on div at bounding box center [847, 506] width 37 height 14
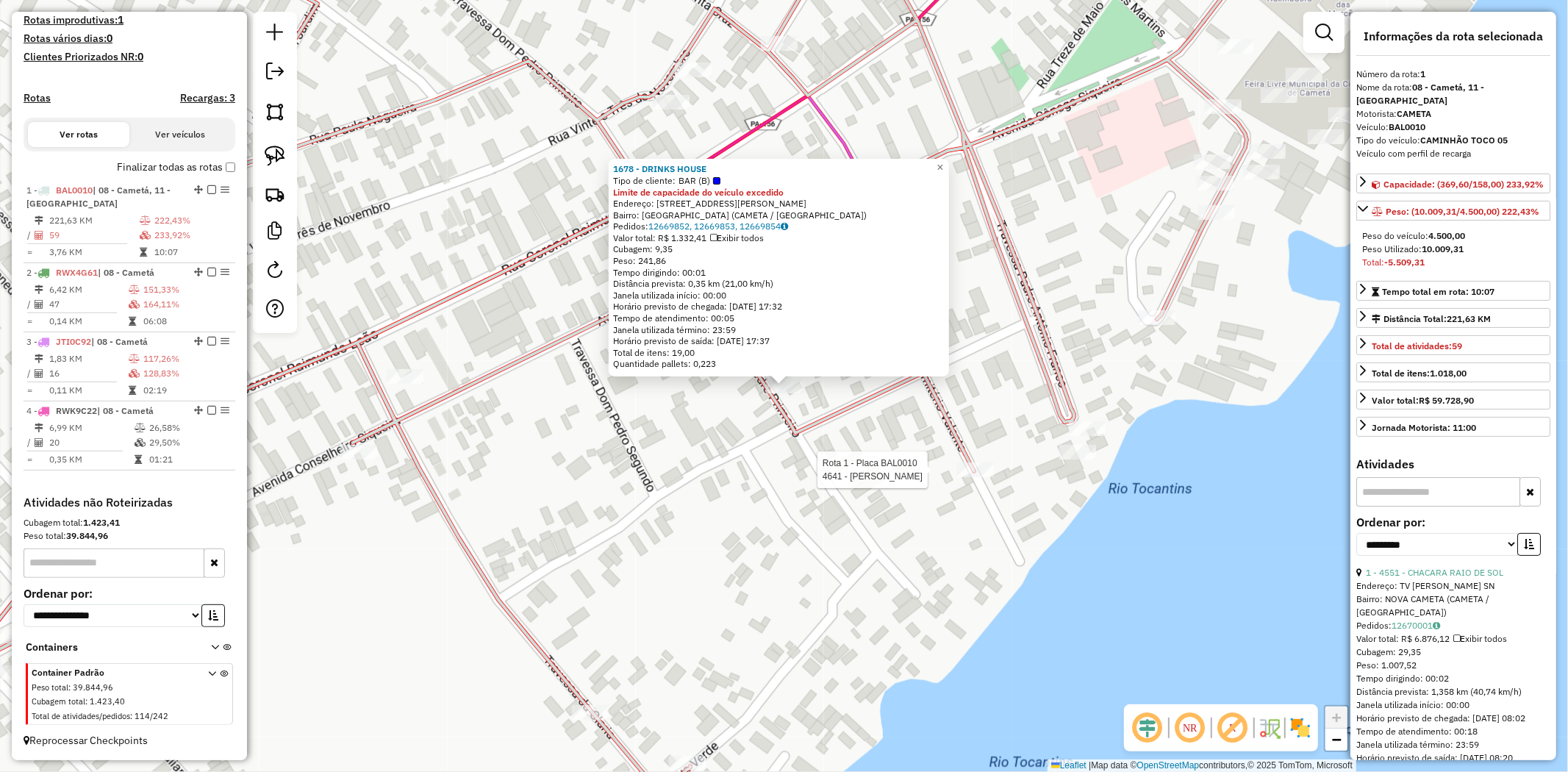
click at [971, 477] on div at bounding box center [976, 470] width 37 height 14
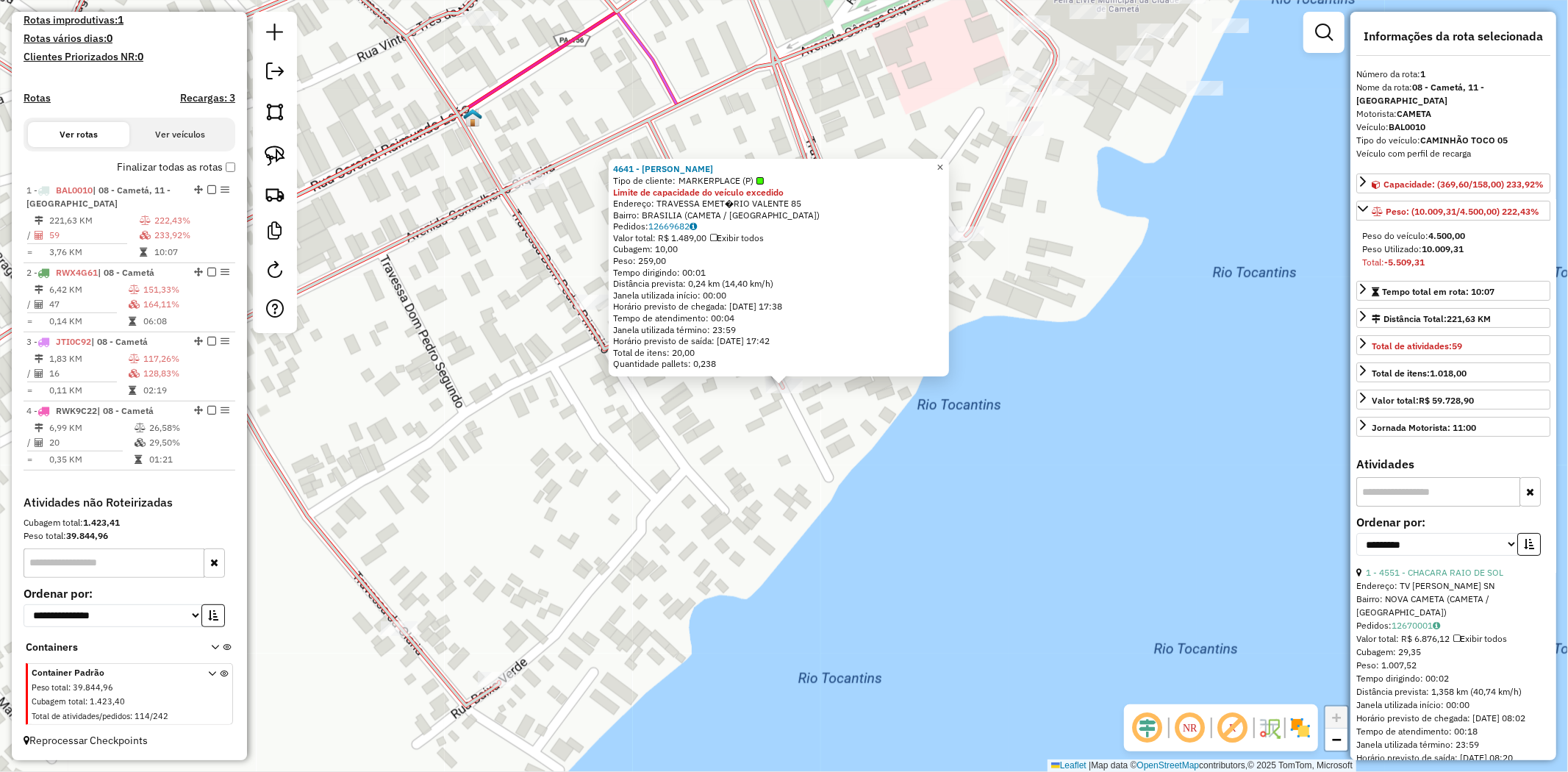
click at [943, 161] on span "×" at bounding box center [940, 167] width 6 height 13
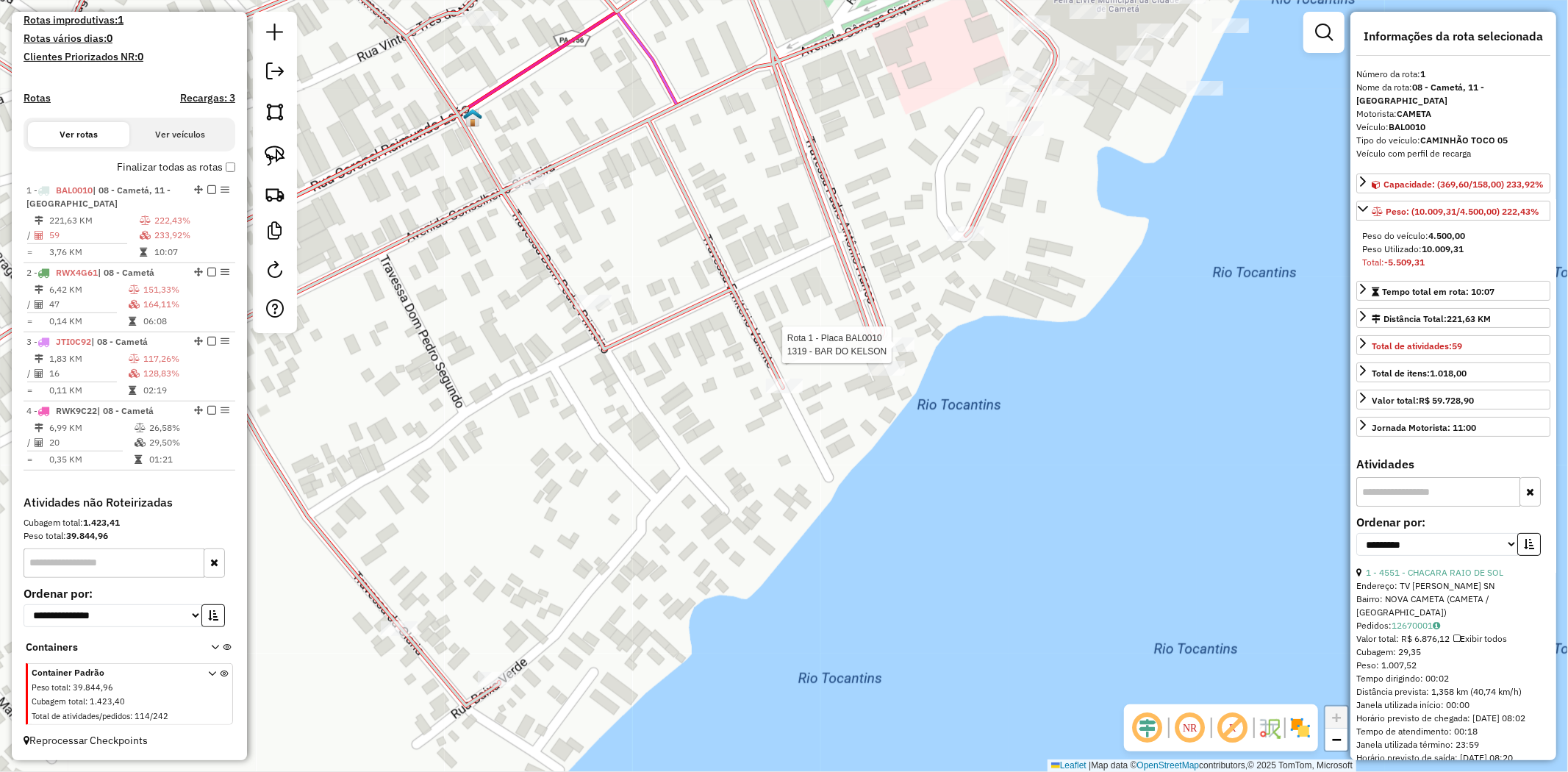
click at [891, 352] on div at bounding box center [896, 345] width 37 height 14
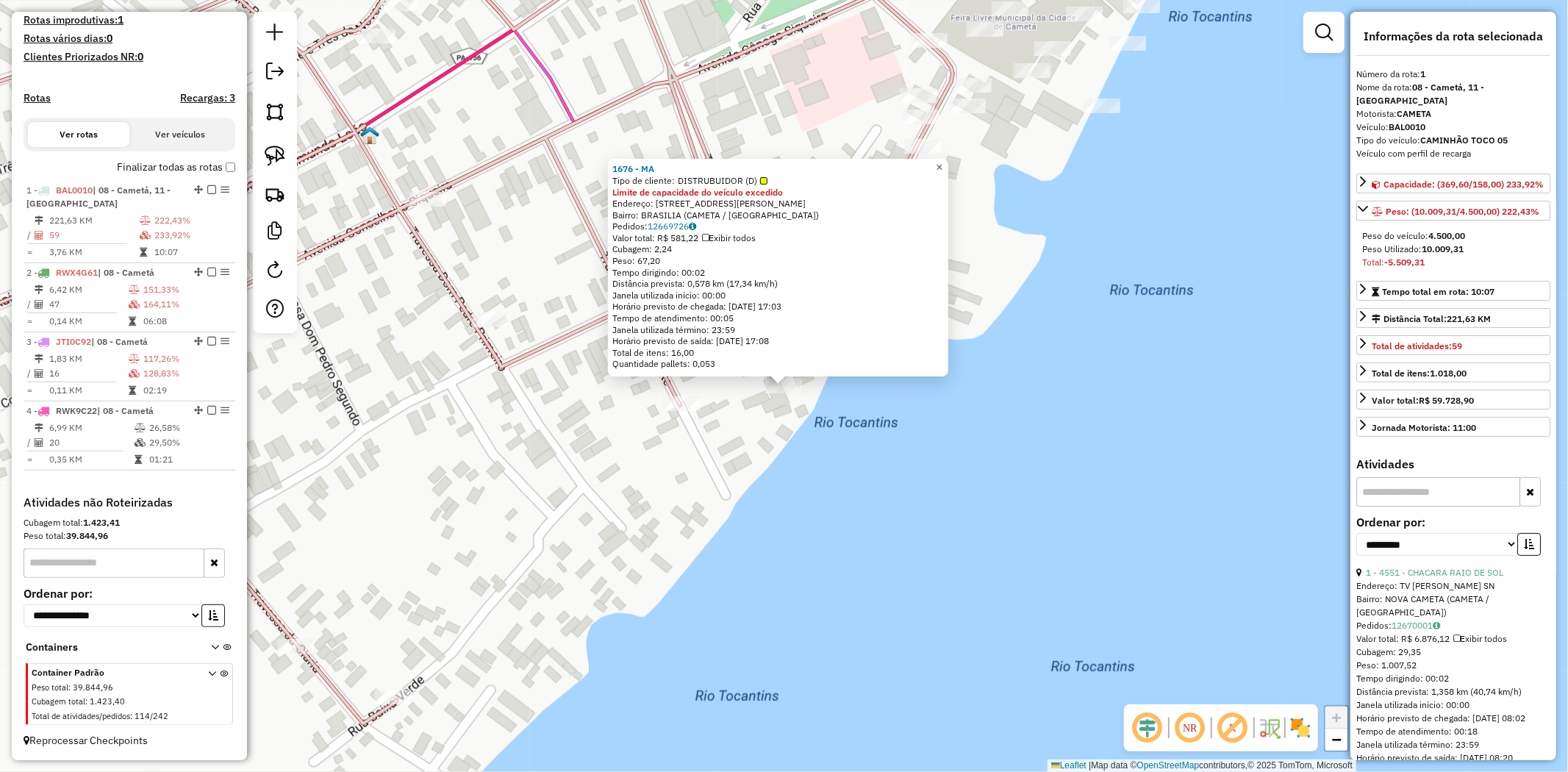
click at [942, 164] on span "×" at bounding box center [939, 167] width 6 height 13
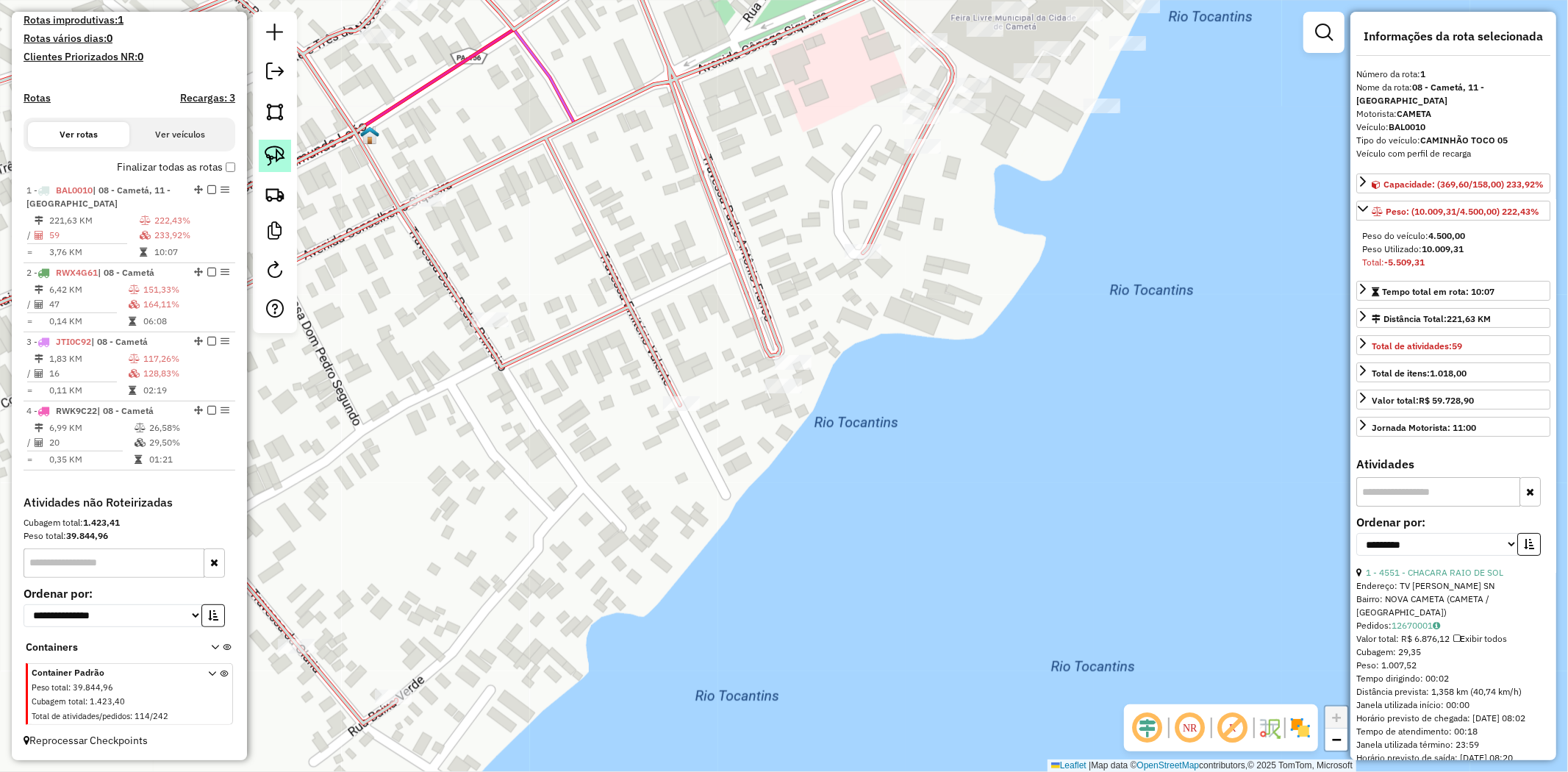
click at [276, 159] on img at bounding box center [275, 156] width 21 height 21
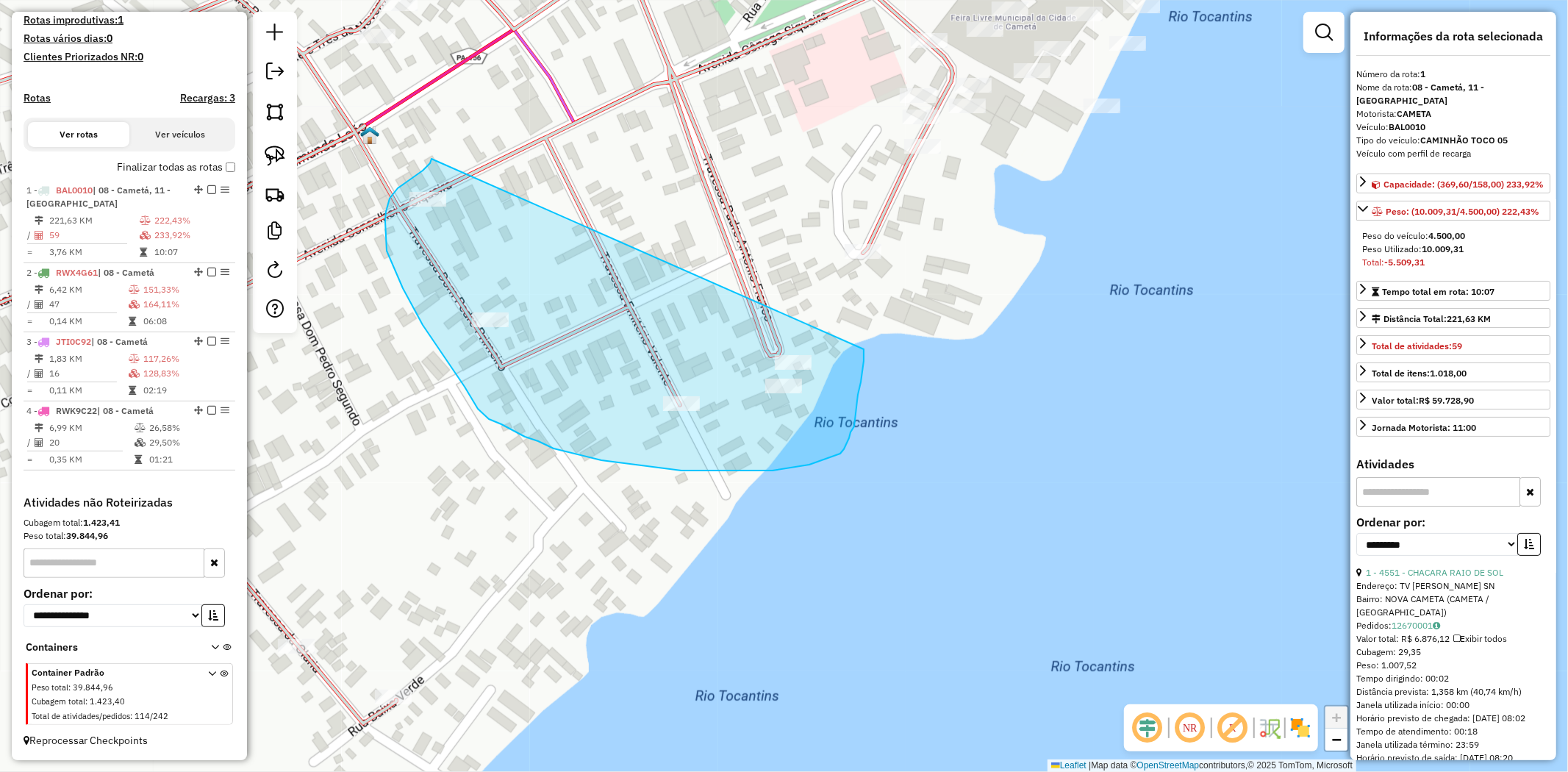
drag, startPoint x: 431, startPoint y: 159, endPoint x: 864, endPoint y: 349, distance: 472.9
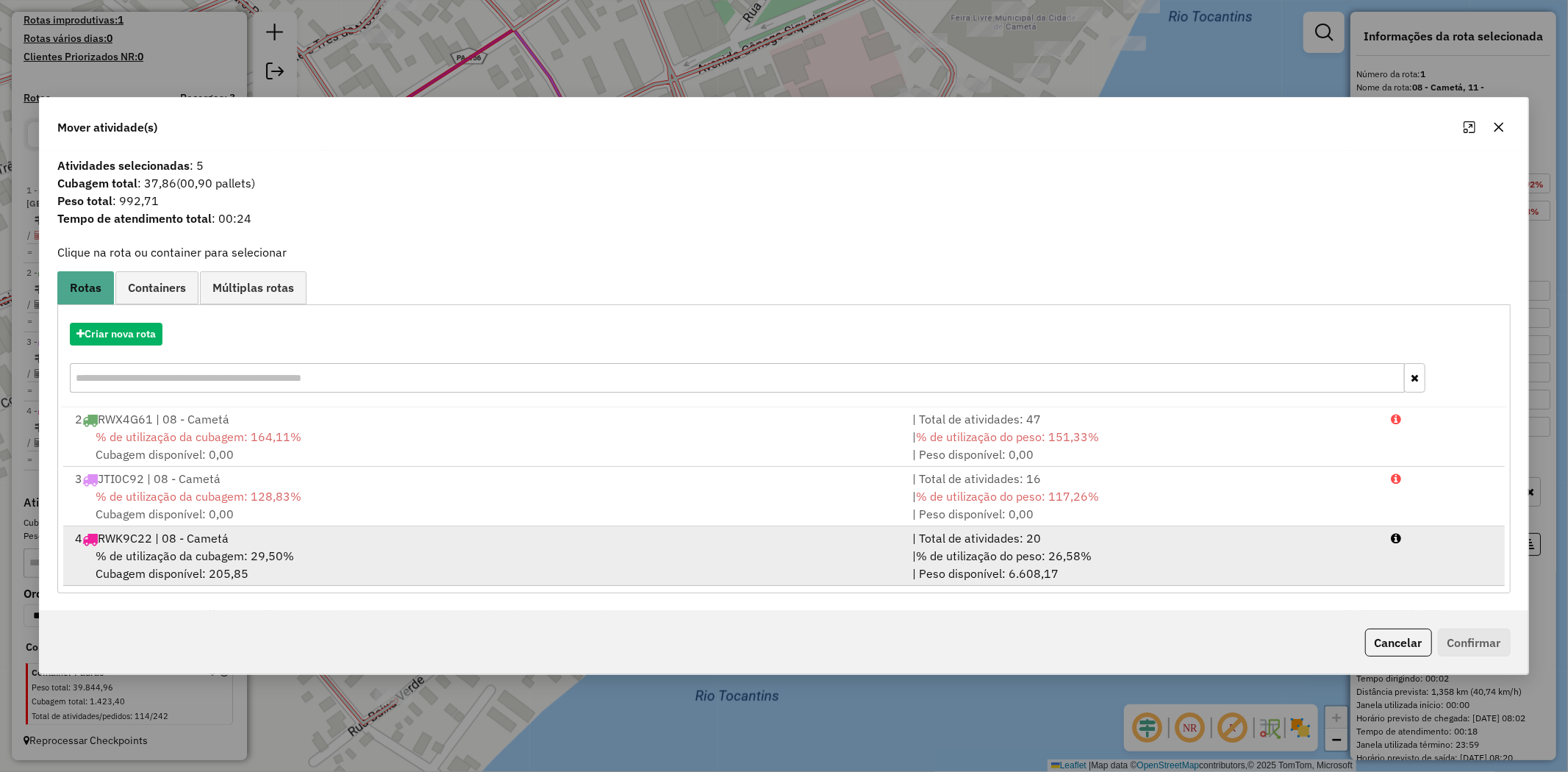
click at [156, 556] on span "% de utilização da cubagem: 29,50%" at bounding box center [194, 556] width 198 height 14
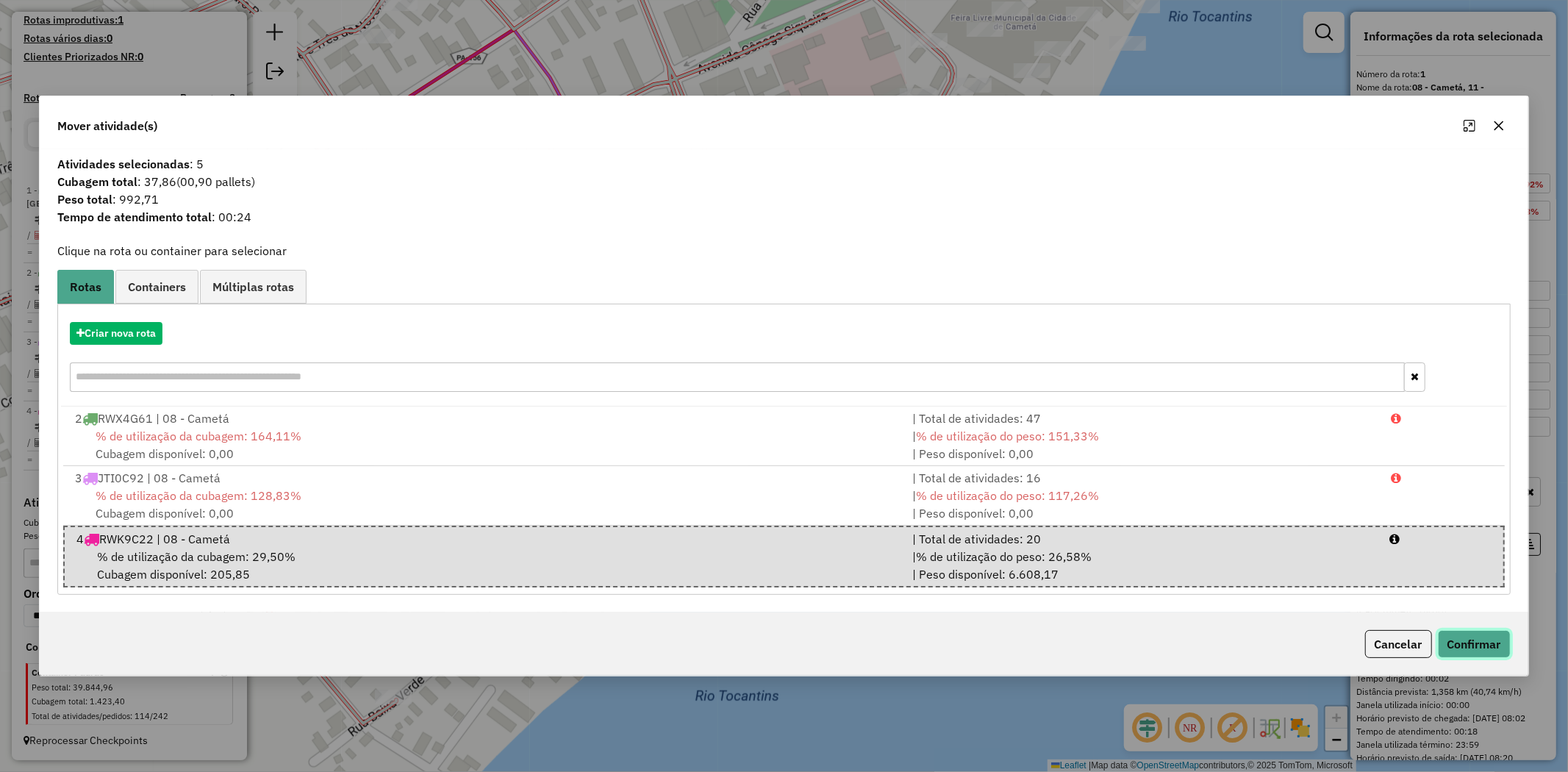
click at [1461, 640] on button "Confirmar" at bounding box center [1474, 644] width 72 height 28
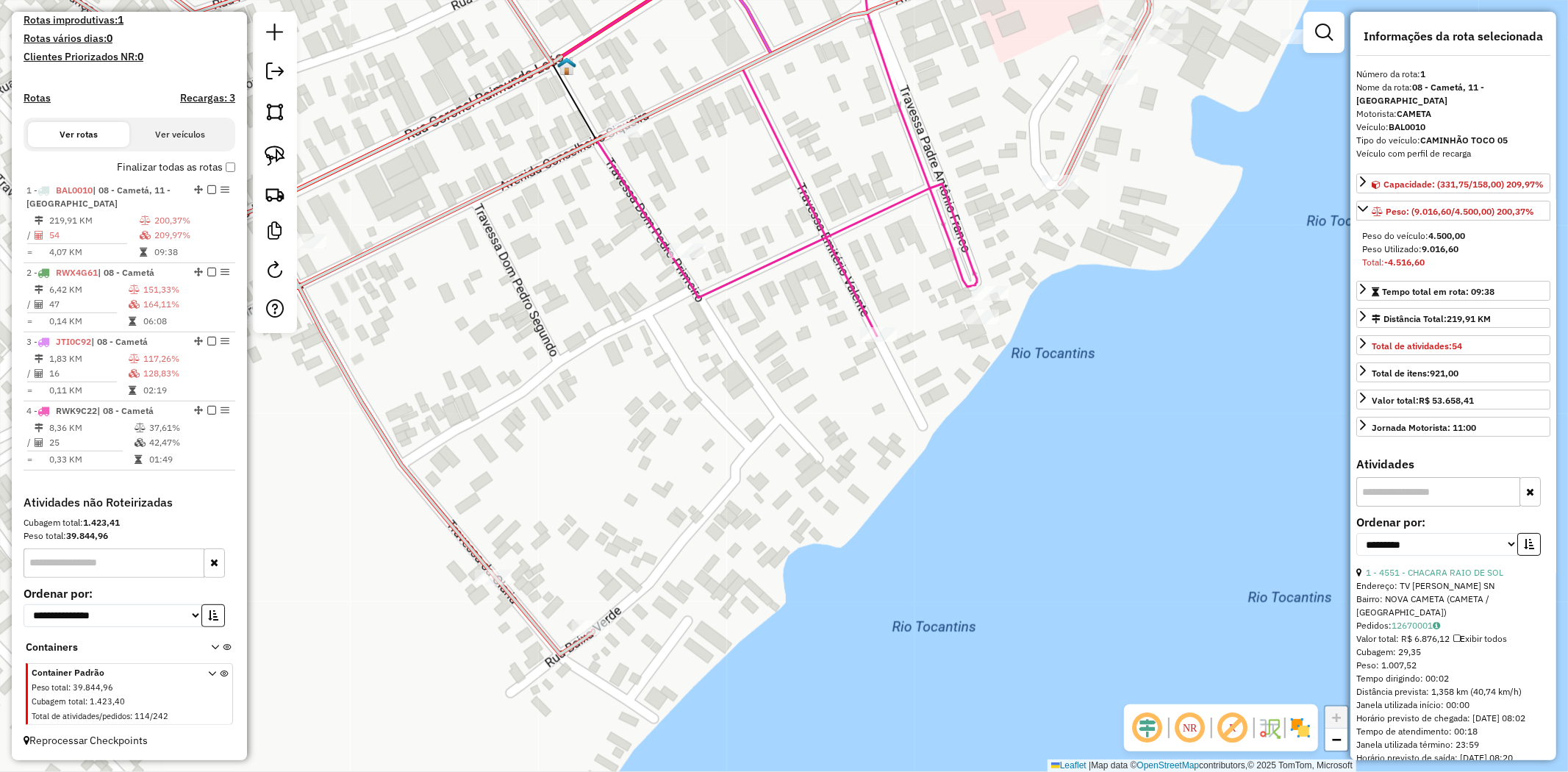
drag, startPoint x: 681, startPoint y: 489, endPoint x: 1060, endPoint y: 321, distance: 414.6
click at [1060, 321] on div "Janela de atendimento Grade de atendimento Capacidade Transportadoras Veículos …" at bounding box center [784, 386] width 1568 height 772
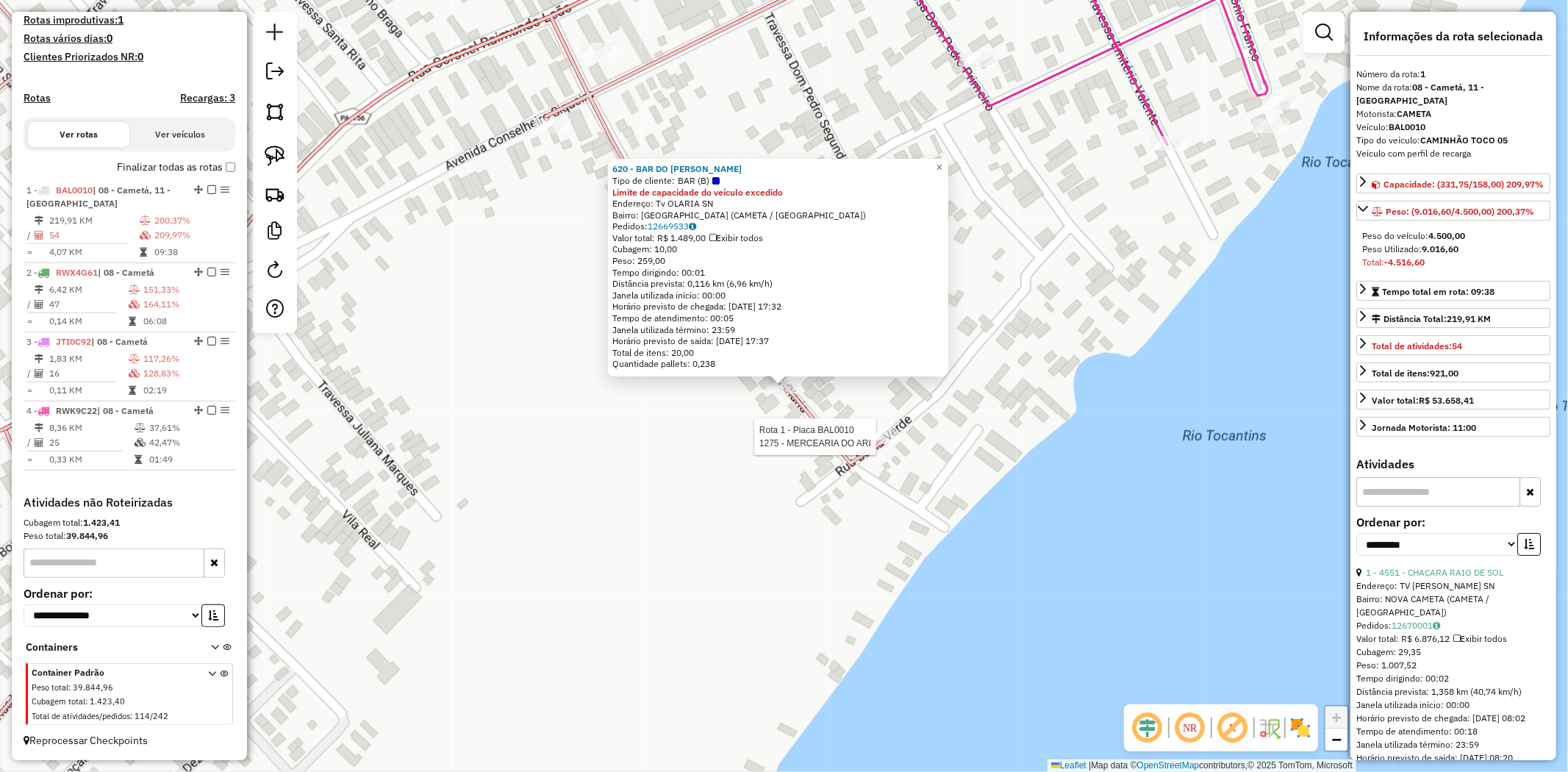
click at [888, 444] on div at bounding box center [880, 436] width 37 height 14
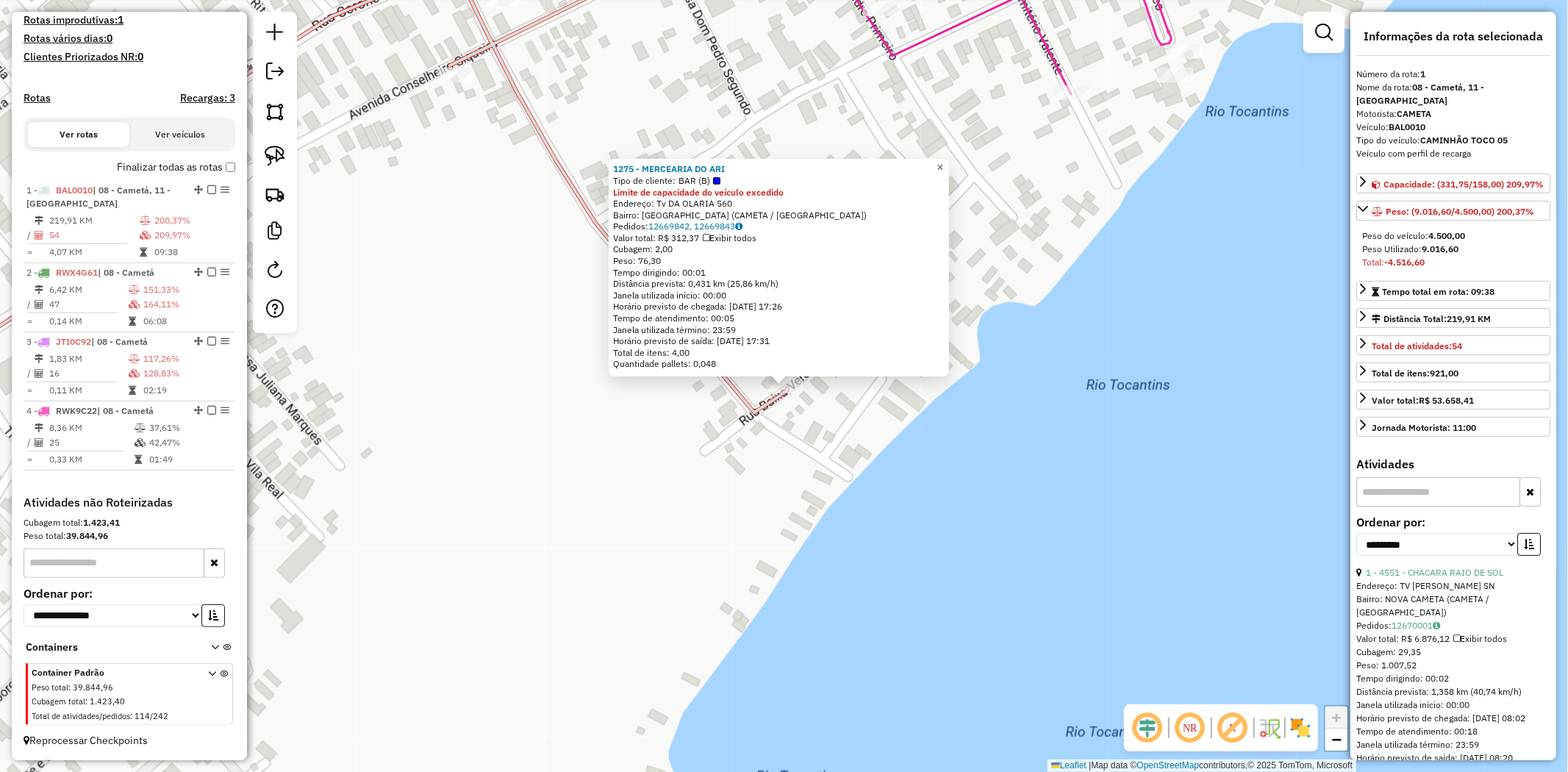
click at [943, 167] on span "×" at bounding box center [940, 167] width 6 height 13
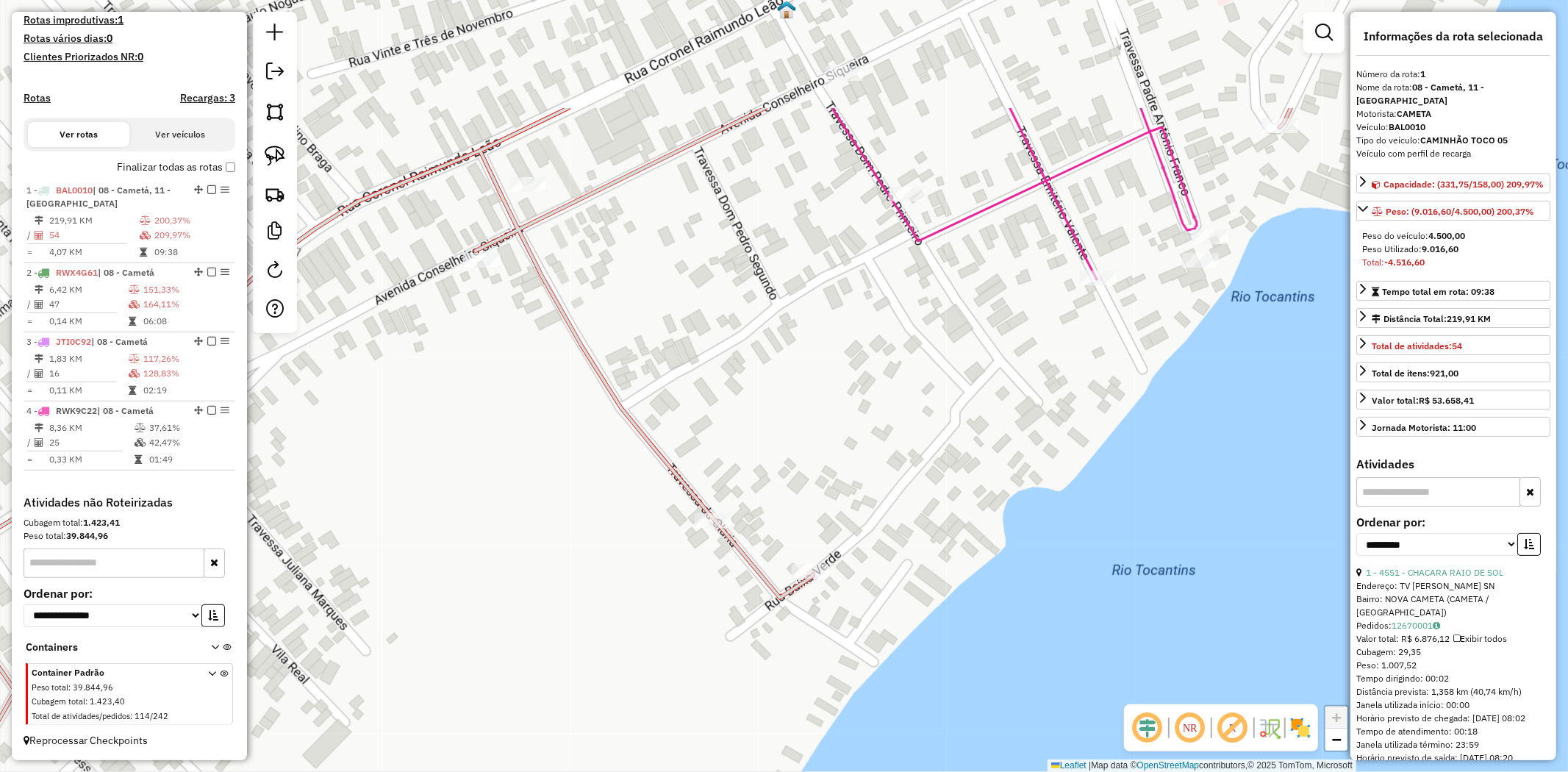
drag, startPoint x: 516, startPoint y: 83, endPoint x: 542, endPoint y: 268, distance: 186.8
click at [542, 268] on icon at bounding box center [580, 571] width 1422 height 926
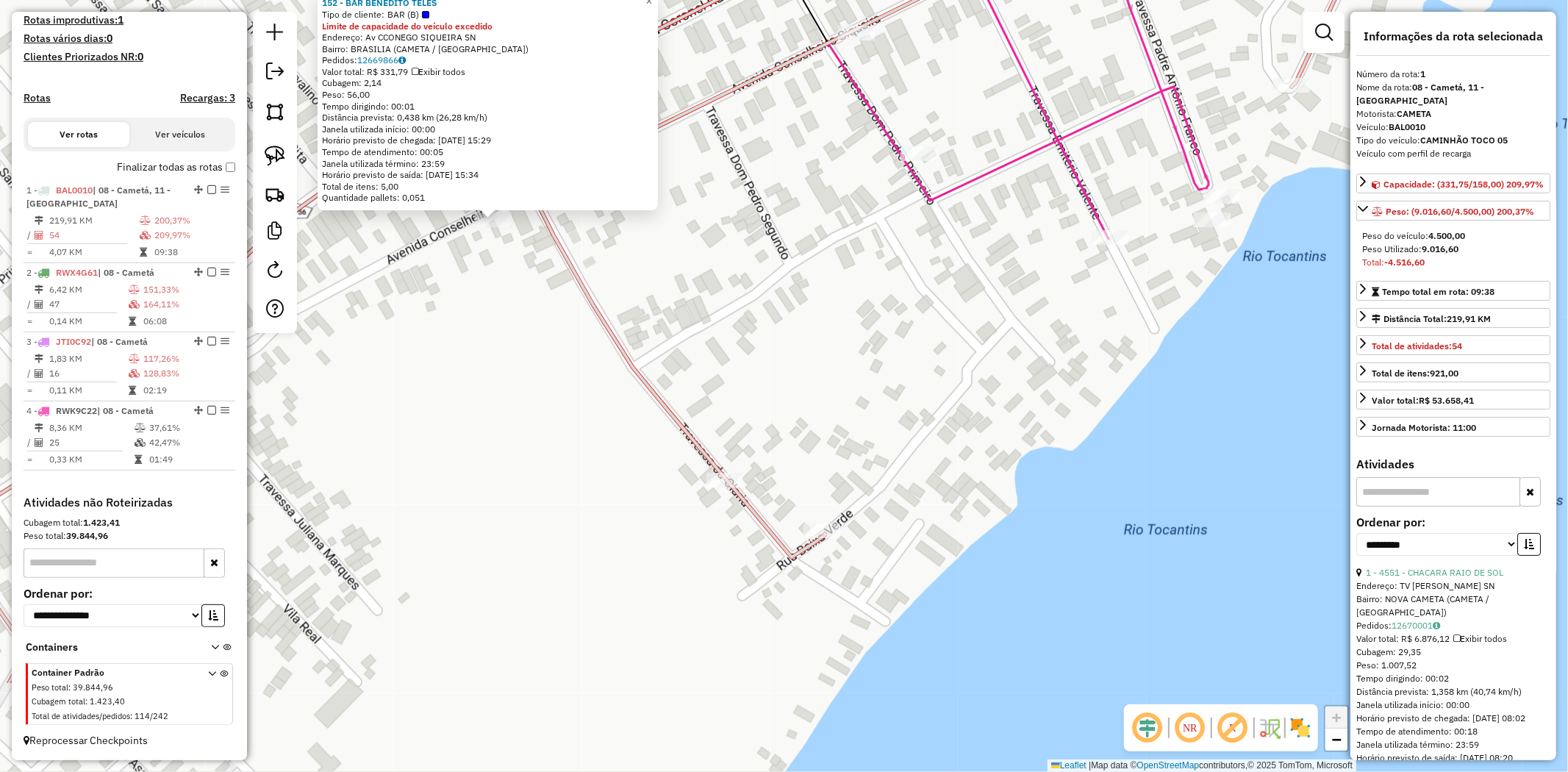
drag, startPoint x: 928, startPoint y: 513, endPoint x: 615, endPoint y: 318, distance: 368.8
click at [615, 318] on div "152 - BAR BENEDITO TELES Tipo de cliente: BAR (B) Limite de capacidade do veícu…" at bounding box center [784, 386] width 1568 height 772
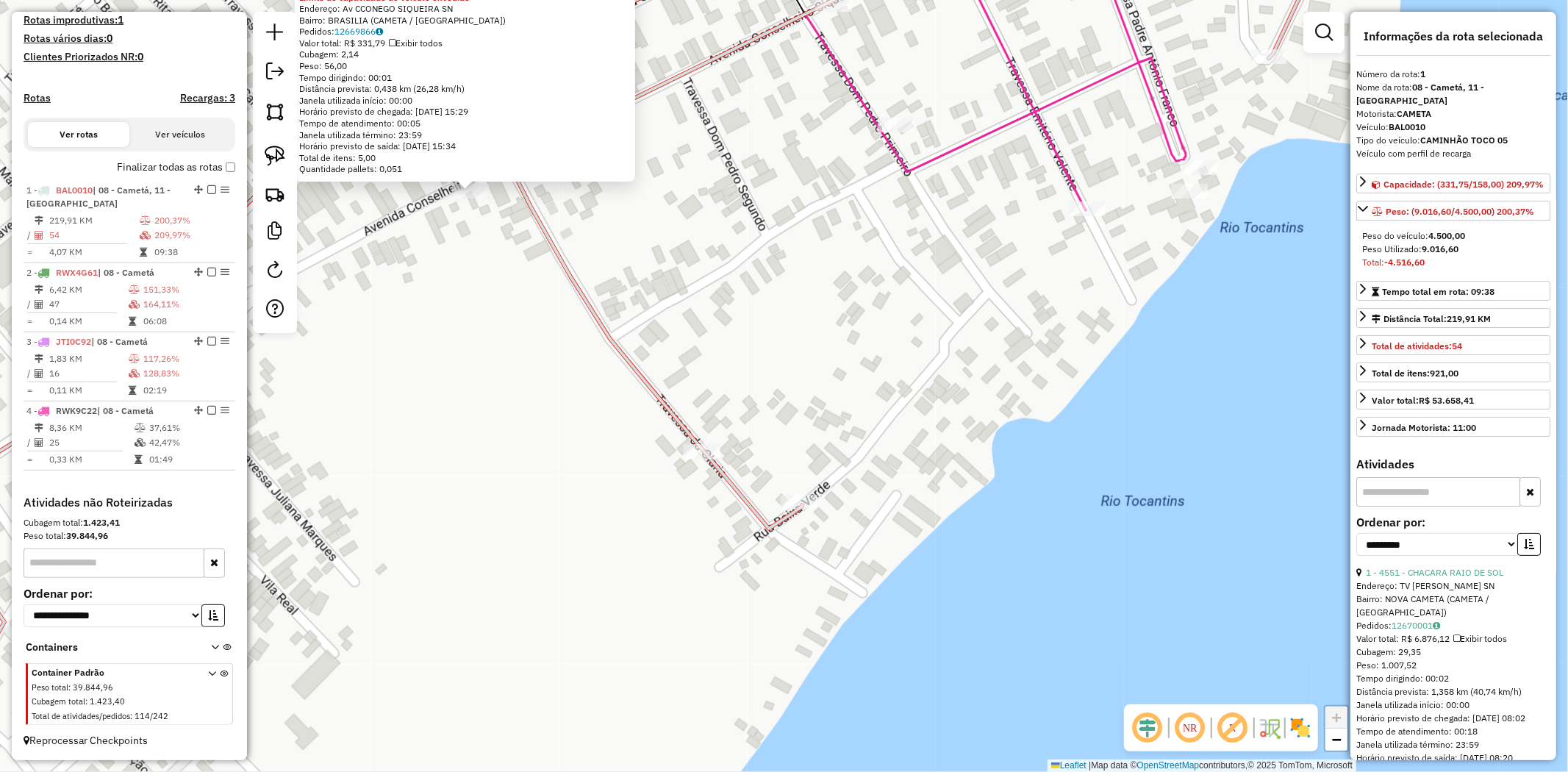
drag, startPoint x: 752, startPoint y: 272, endPoint x: 692, endPoint y: 533, distance: 267.8
click at [696, 520] on div "152 - BAR BENEDITO TELES Tipo de cliente: BAR (B) Limite de capacidade do veícu…" at bounding box center [784, 386] width 1568 height 772
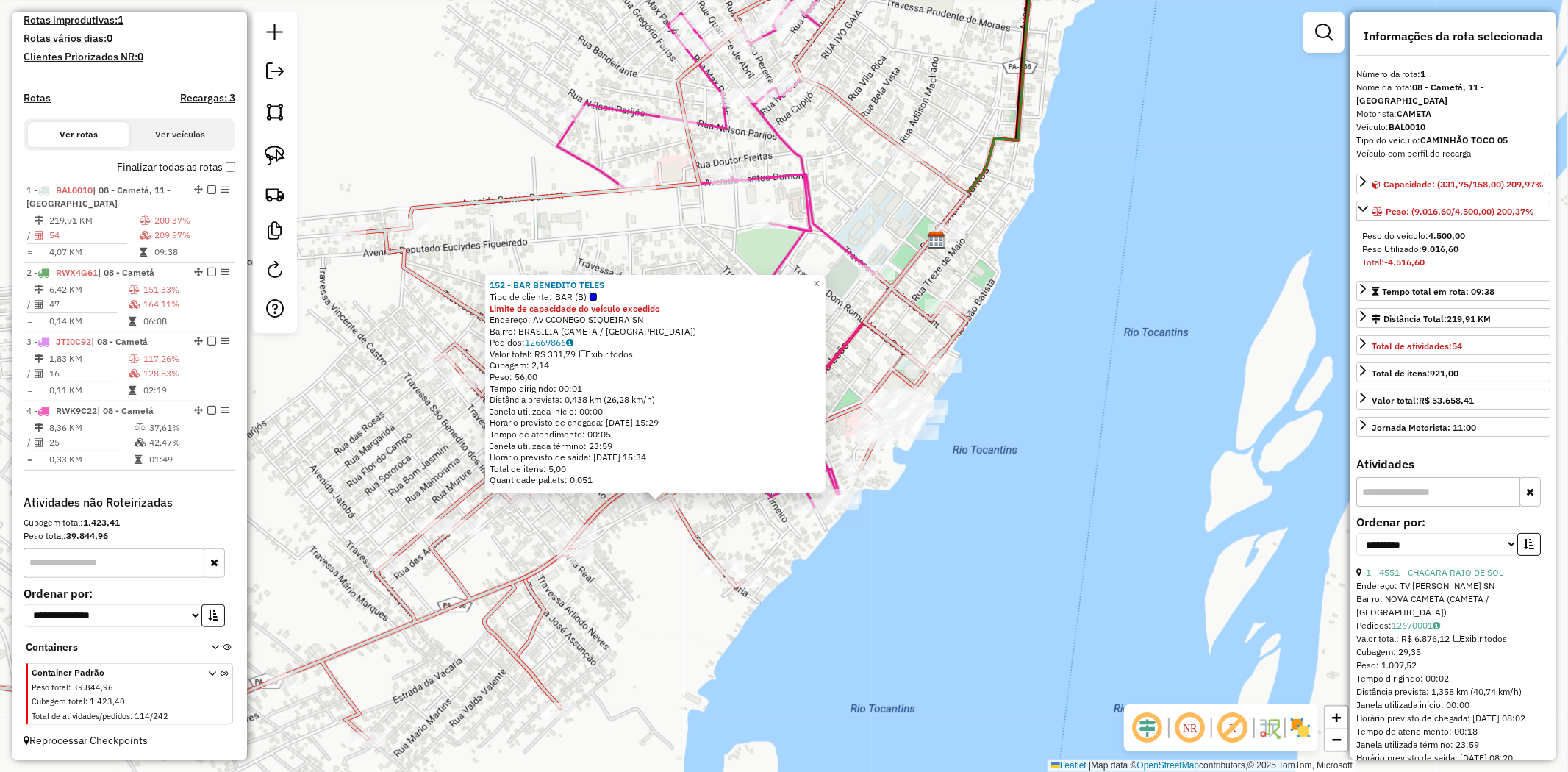
drag, startPoint x: 604, startPoint y: 379, endPoint x: 581, endPoint y: 466, distance: 90.0
click at [581, 466] on div "152 - BAR BENEDITO TELES Tipo de cliente: BAR (B) Limite de capacidade do veícu…" at bounding box center [656, 383] width 341 height 217
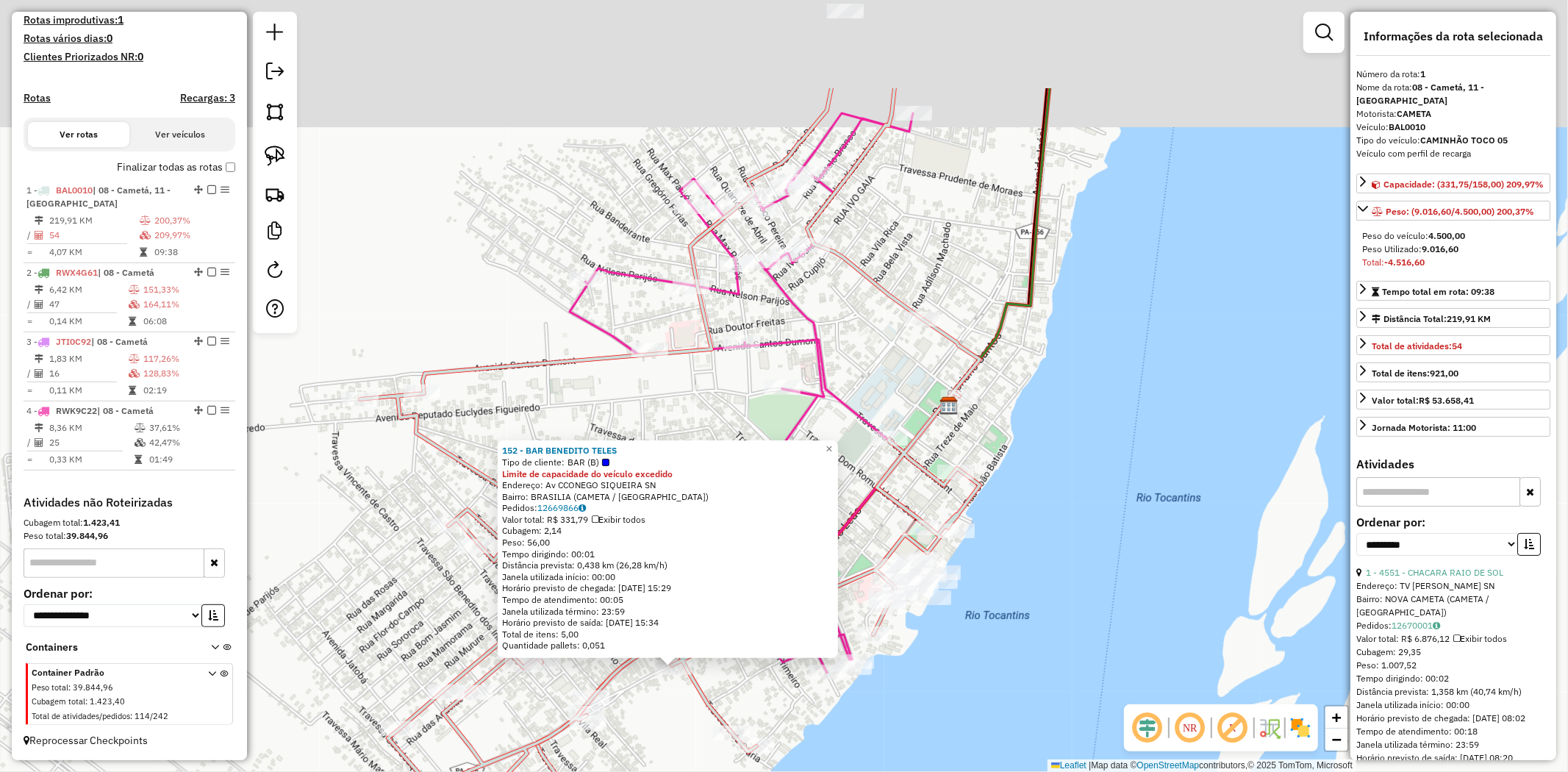
drag, startPoint x: 807, startPoint y: 266, endPoint x: 807, endPoint y: 320, distance: 54.0
click at [807, 320] on div "152 - BAR BENEDITO TELES Tipo de cliente: BAR (B) Limite de capacidade do veícu…" at bounding box center [784, 386] width 1568 height 772
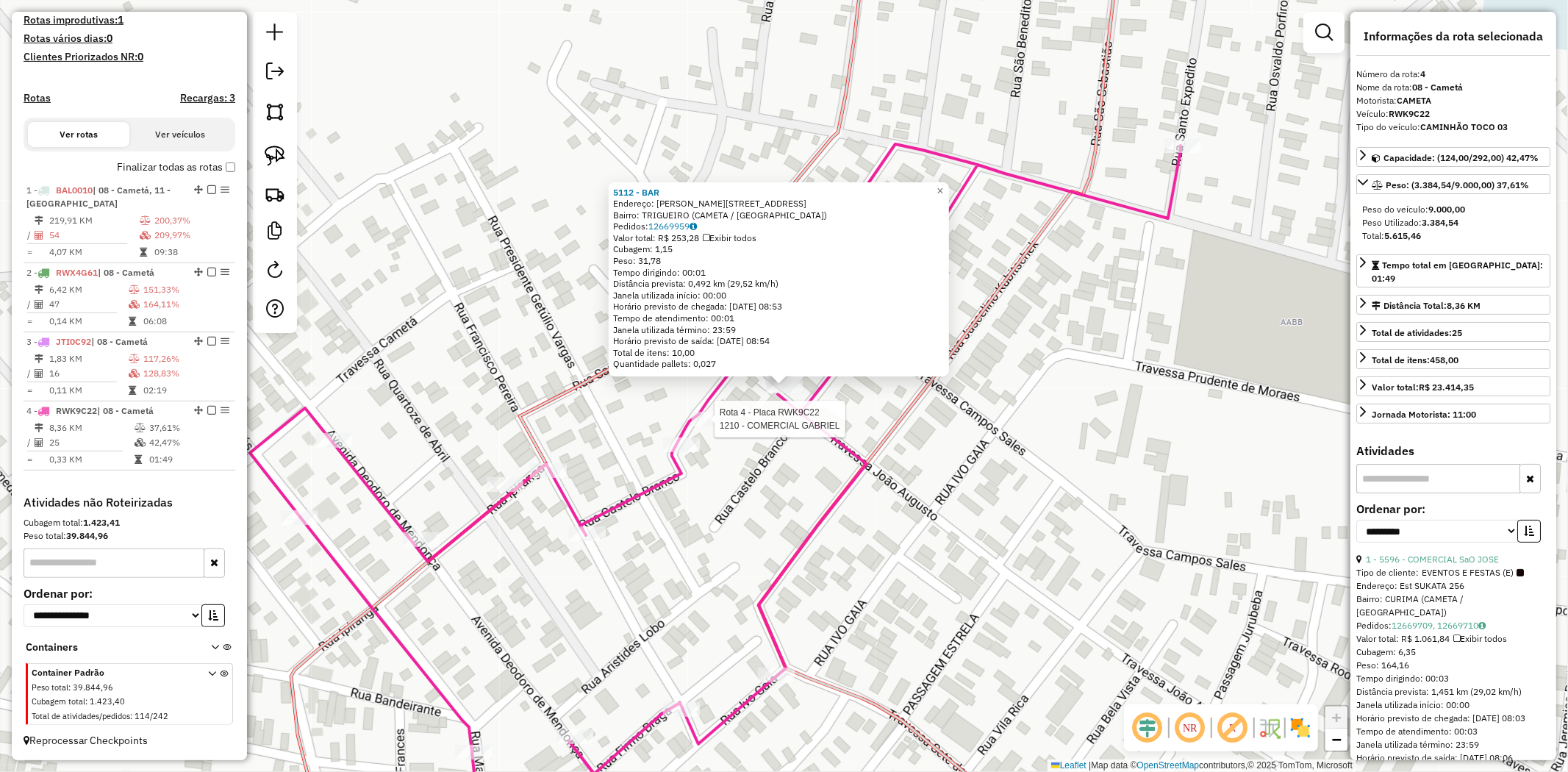
click at [716, 427] on div at bounding box center [710, 419] width 37 height 14
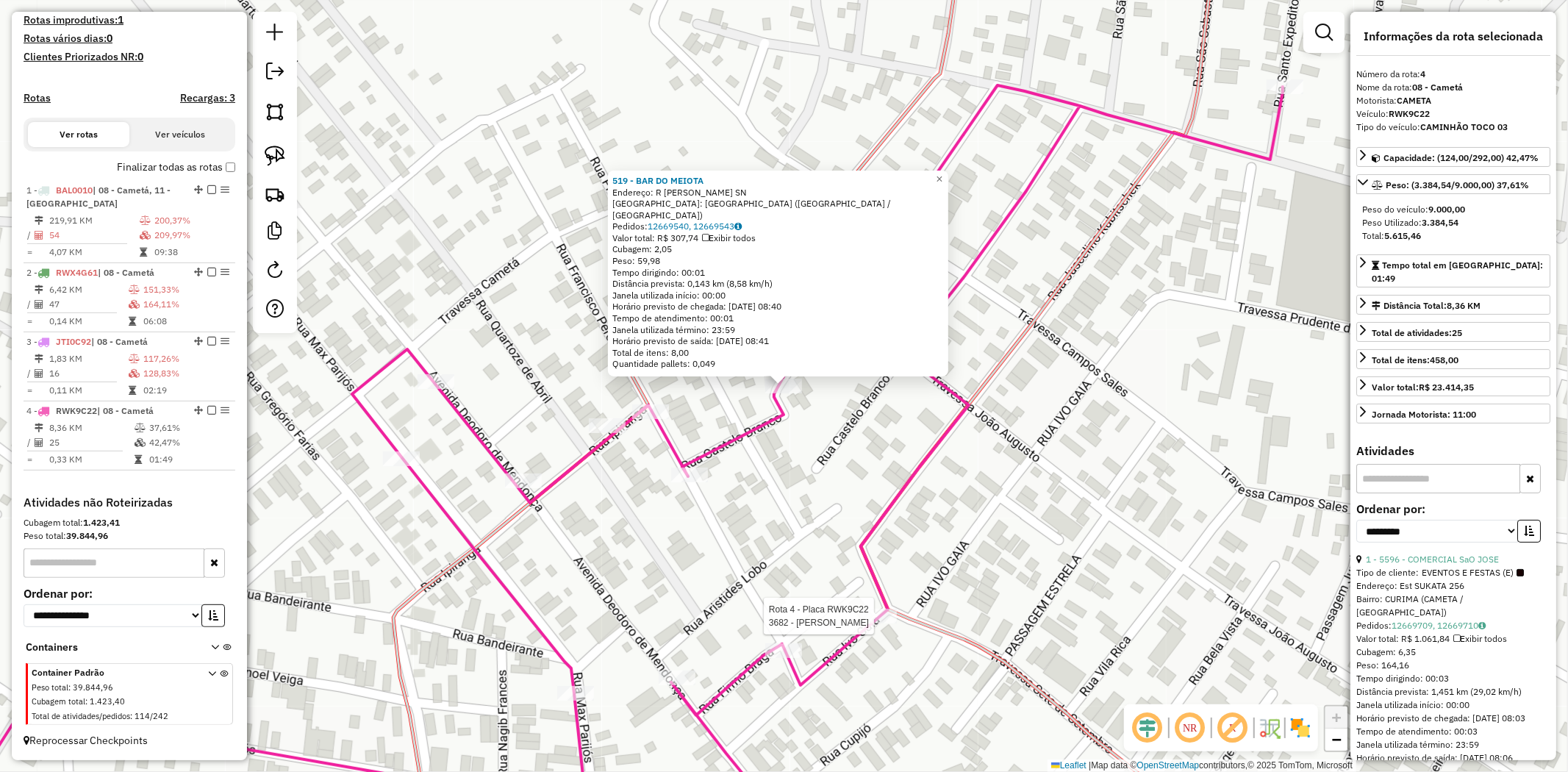
click at [871, 623] on div at bounding box center [879, 616] width 37 height 14
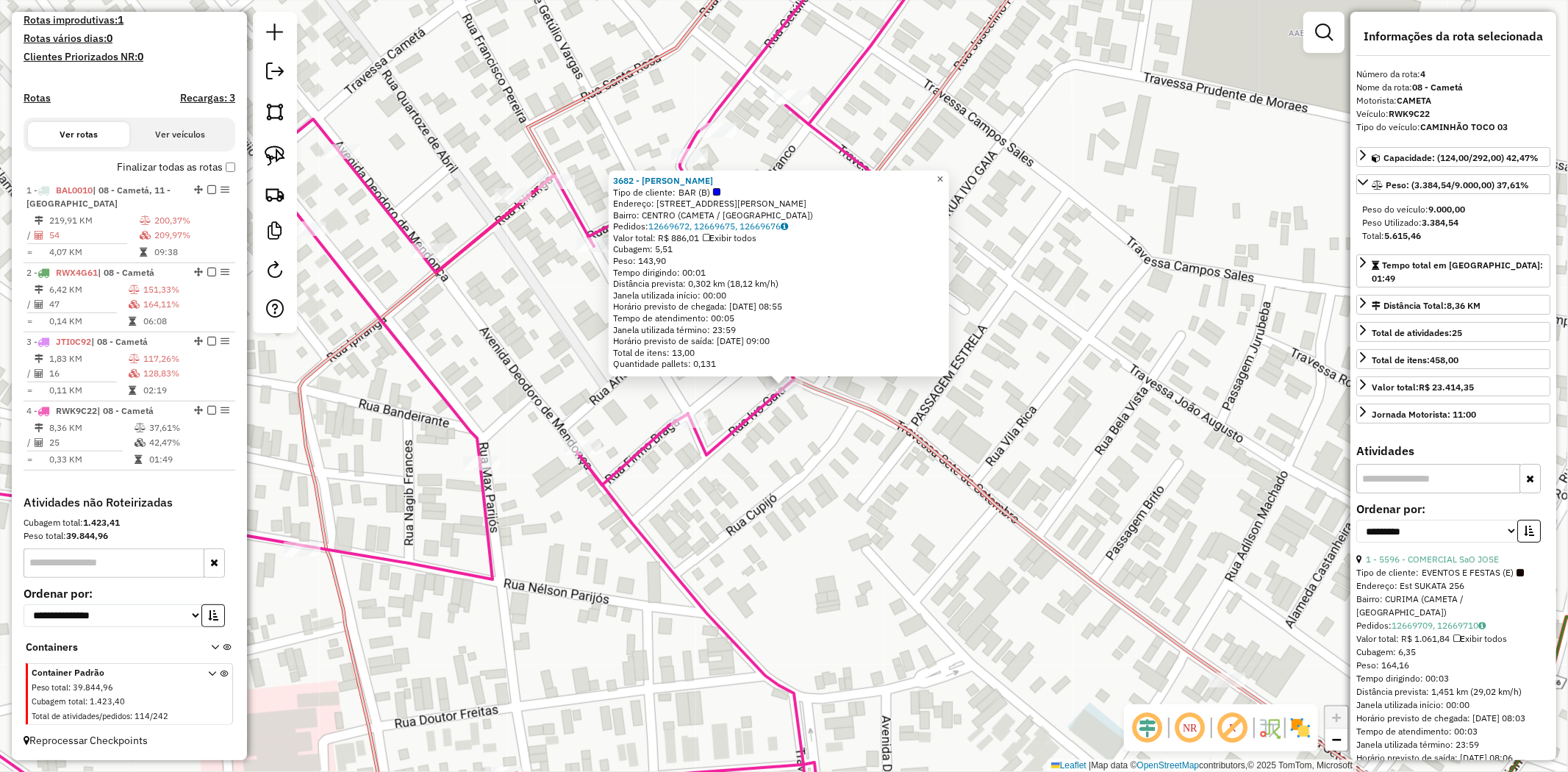
click at [943, 177] on span "×" at bounding box center [940, 179] width 6 height 13
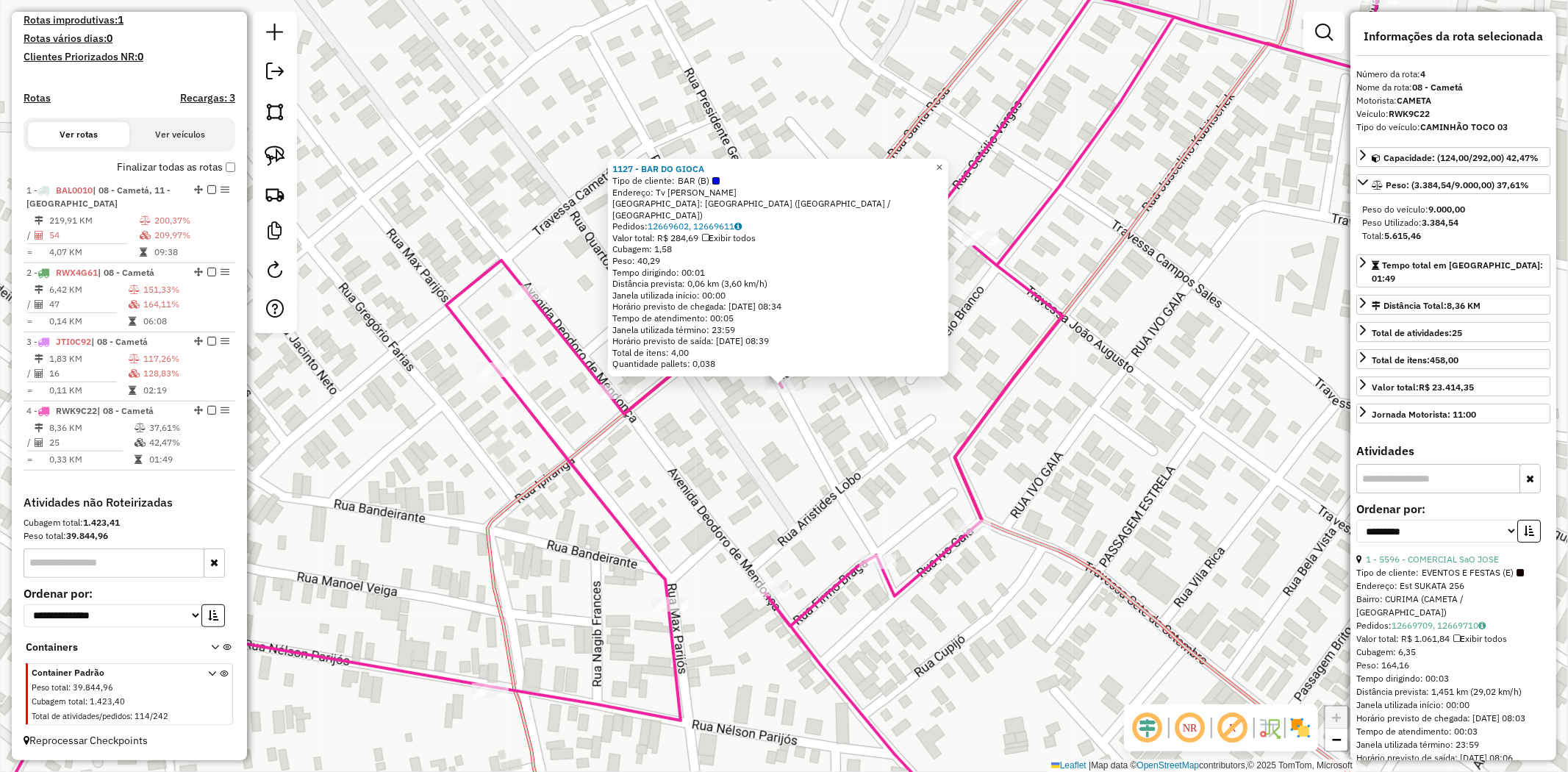
click at [943, 171] on link "×" at bounding box center [939, 168] width 18 height 18
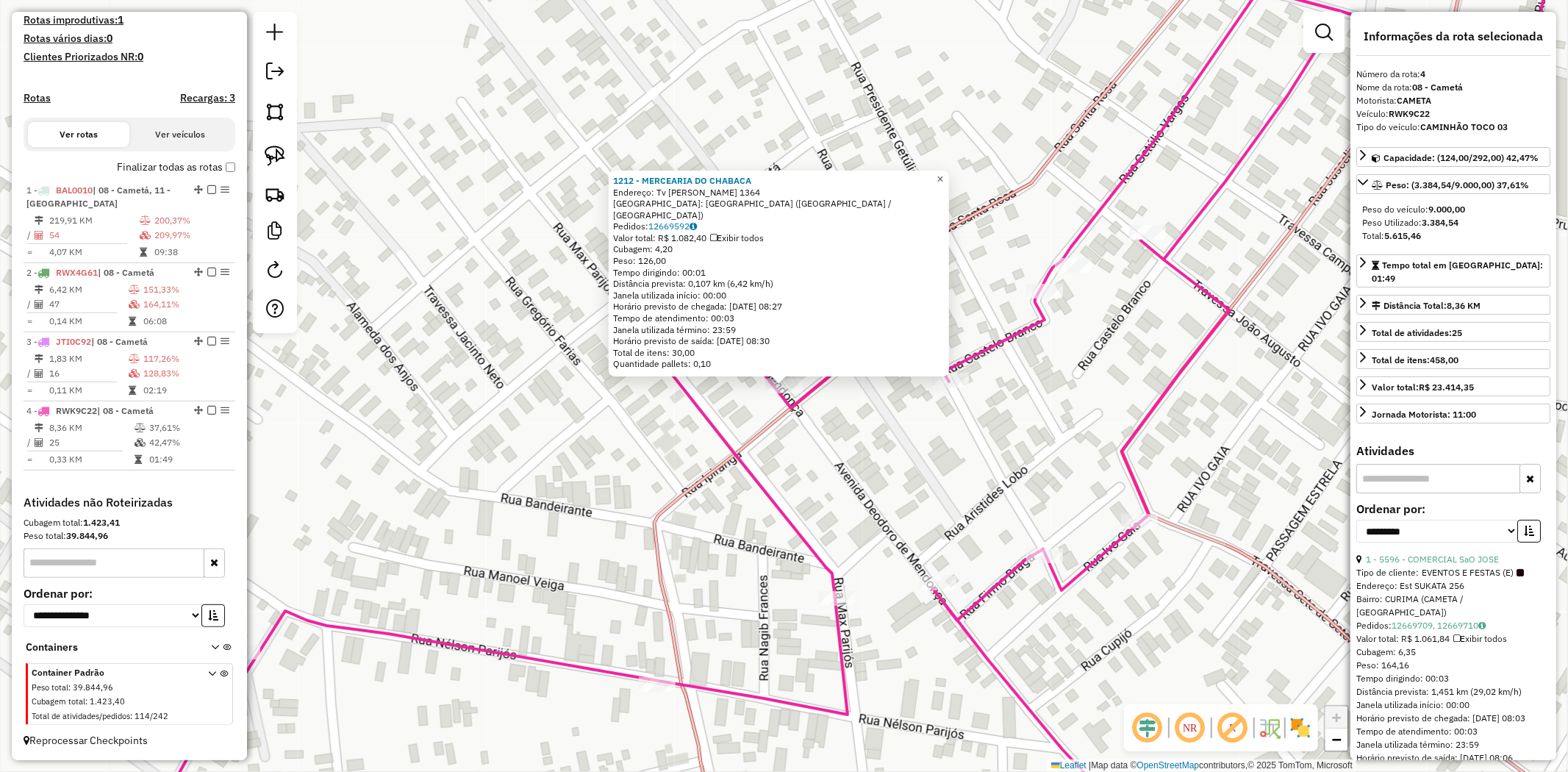
click at [949, 188] on link "×" at bounding box center [940, 179] width 18 height 18
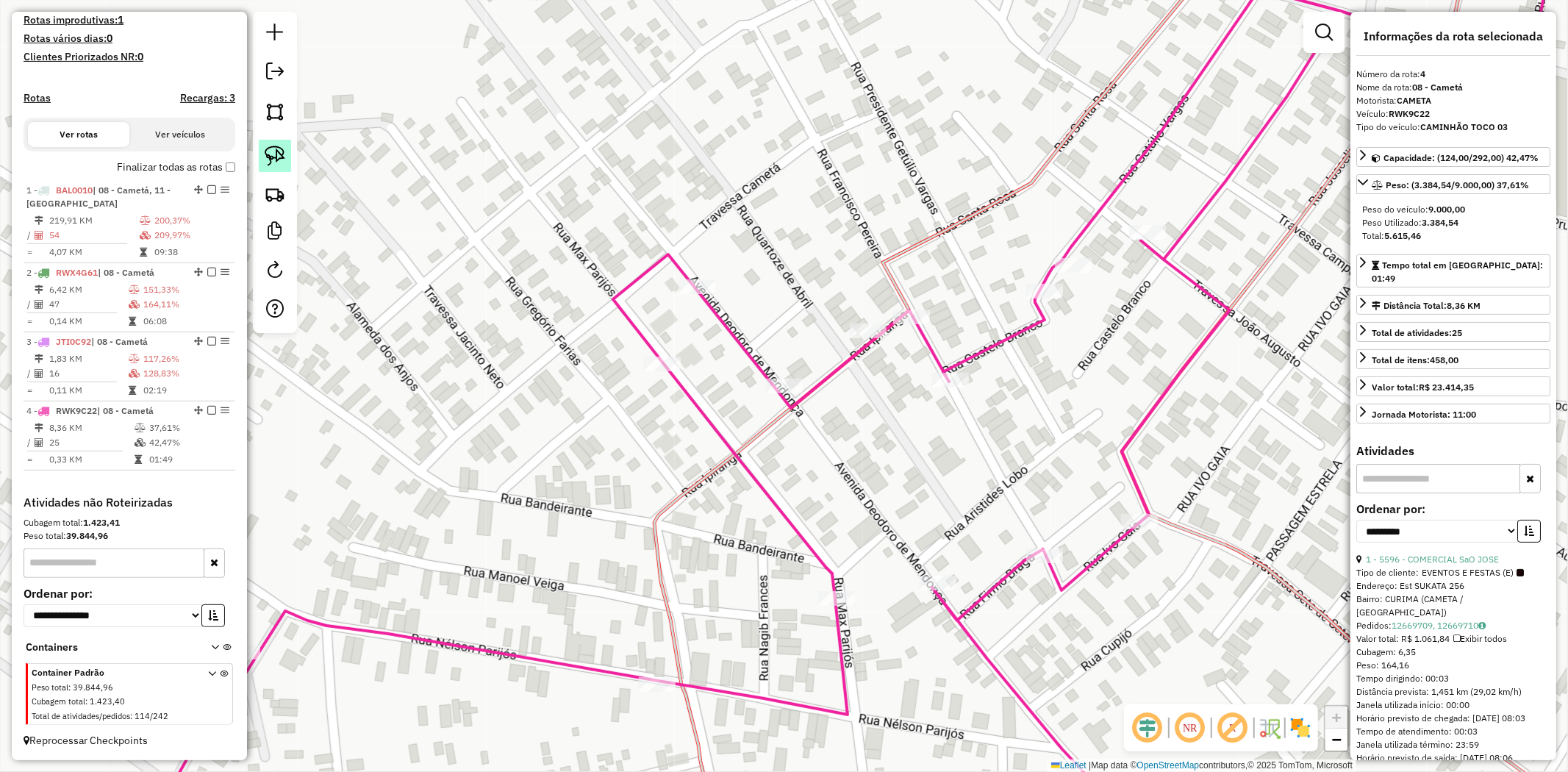
click at [275, 160] on img at bounding box center [275, 156] width 21 height 21
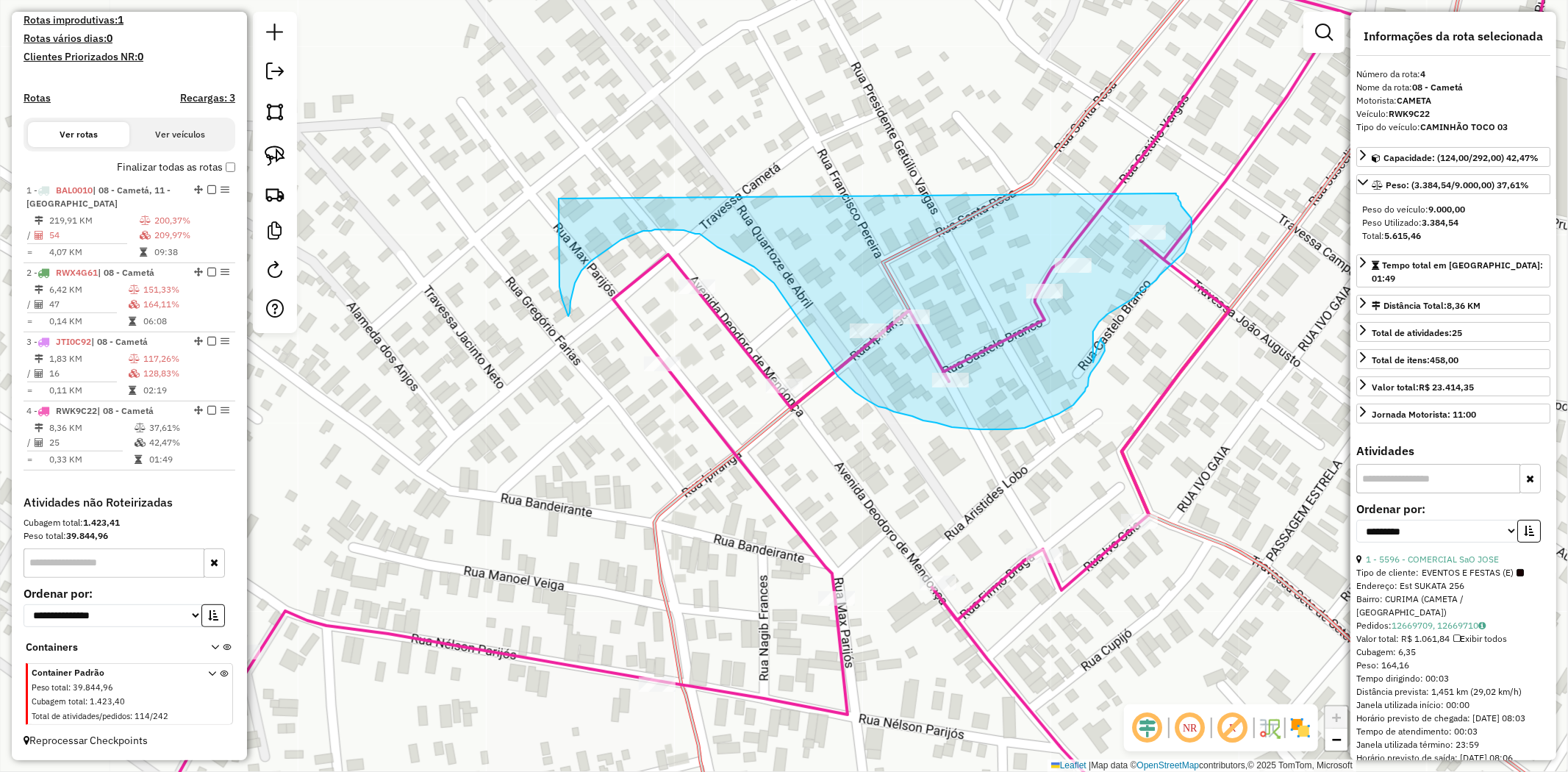
drag, startPoint x: 560, startPoint y: 266, endPoint x: 1173, endPoint y: 188, distance: 617.9
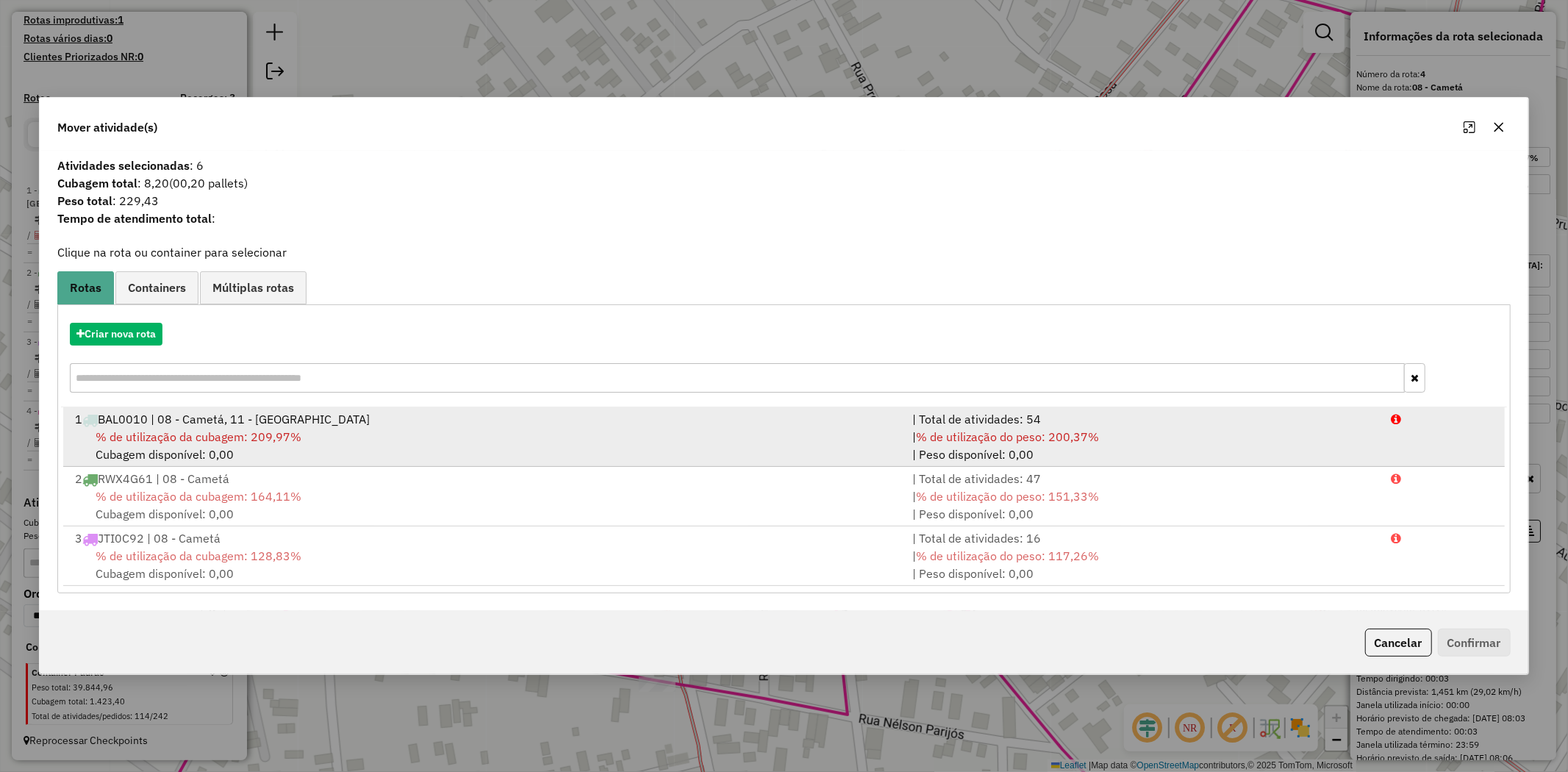
click at [172, 428] on div "% de utilização da cubagem: 209,97% Cubagem disponível: 0,00" at bounding box center [485, 446] width 837 height 35
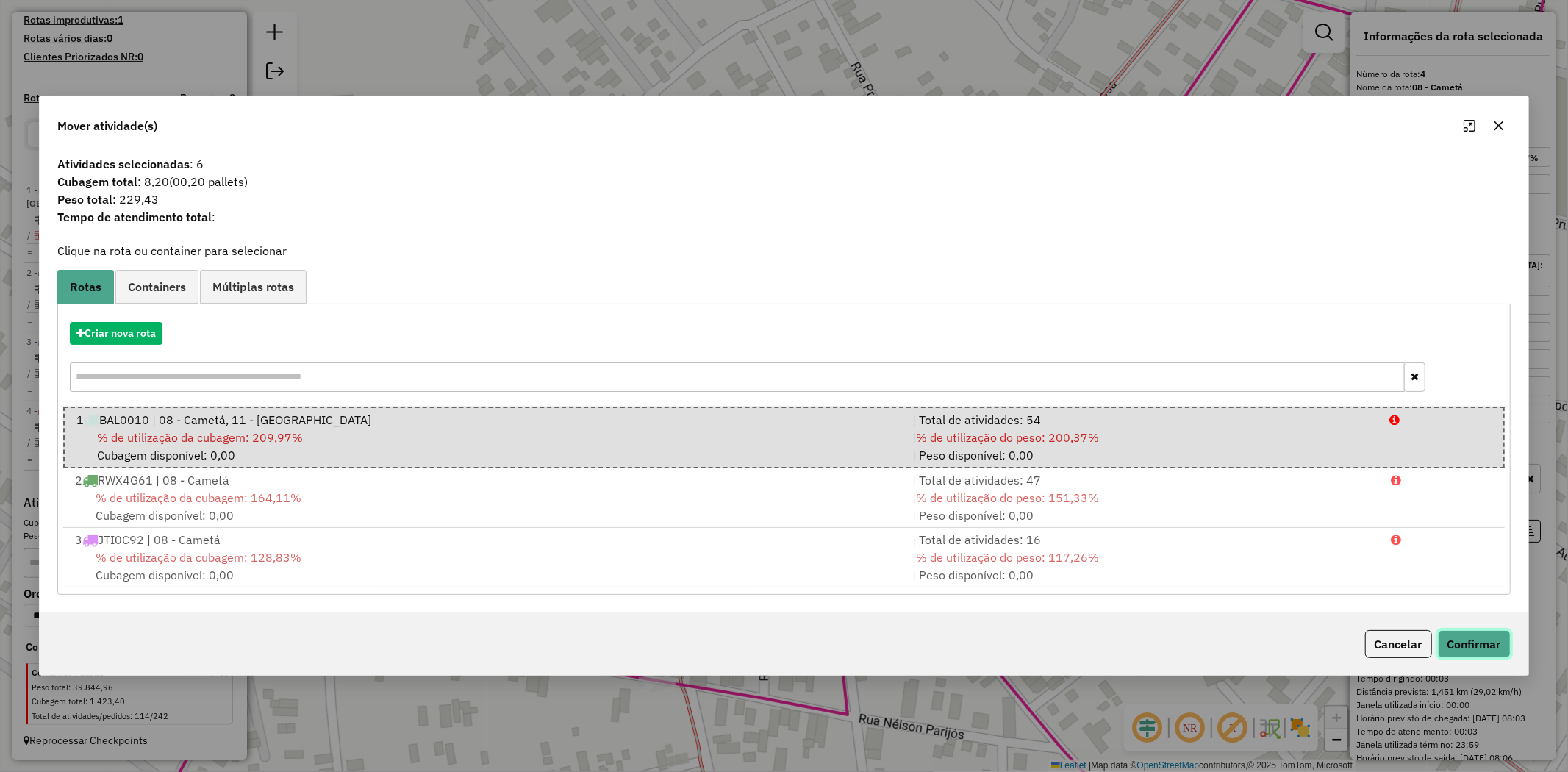
click at [1500, 644] on button "Confirmar" at bounding box center [1474, 644] width 72 height 28
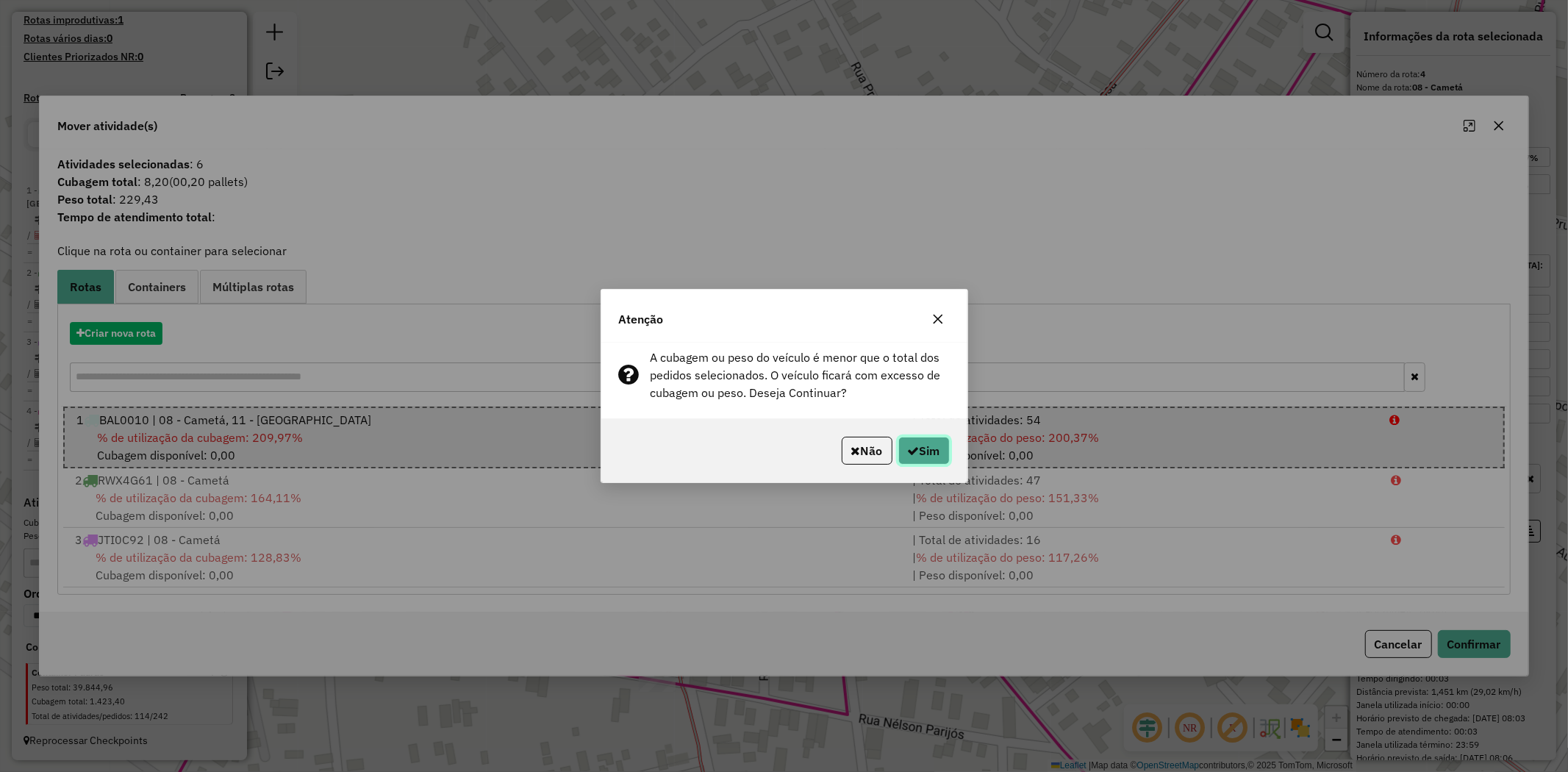
click at [934, 458] on button "Sim" at bounding box center [924, 450] width 52 height 28
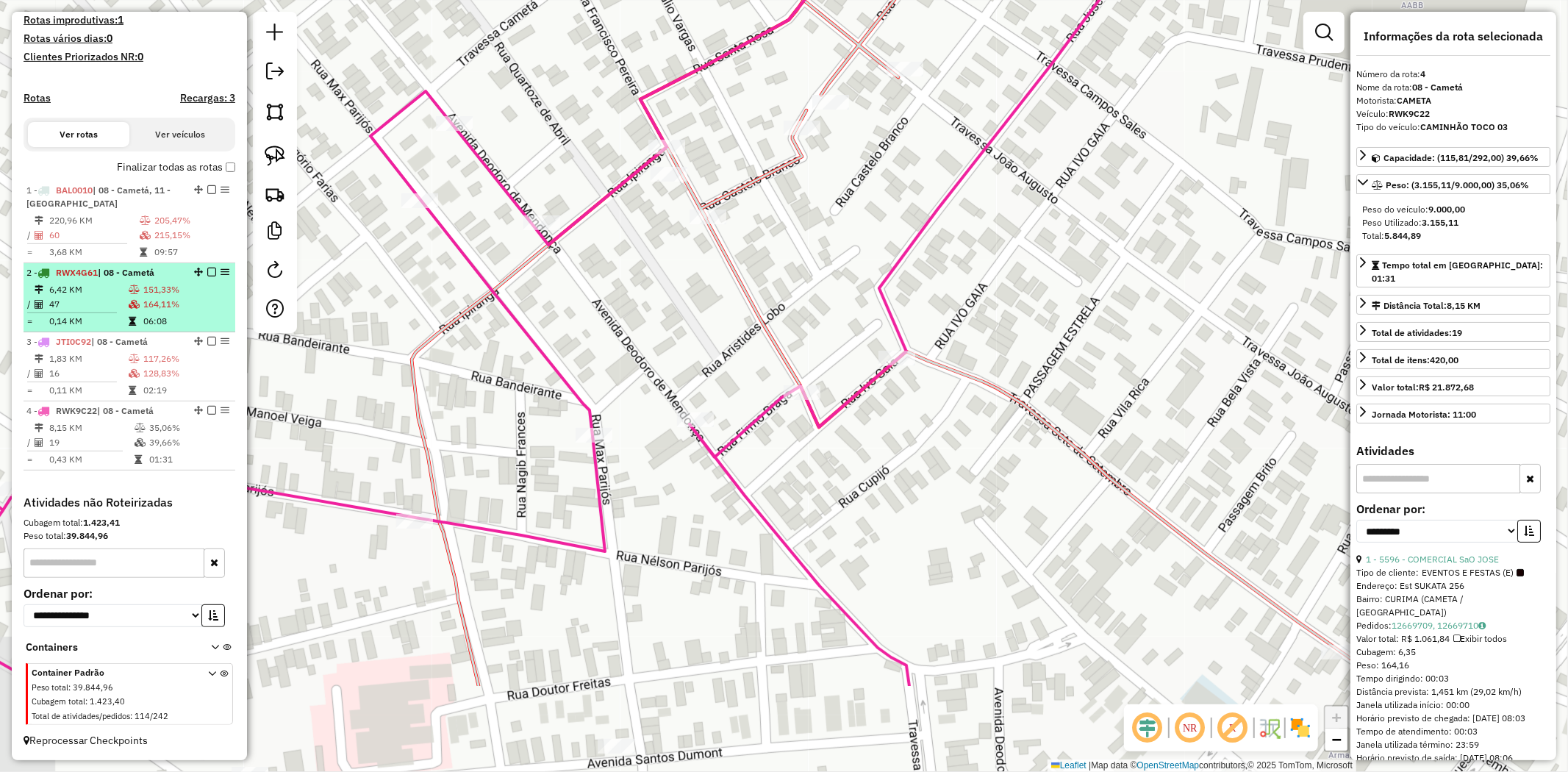
drag, startPoint x: 465, startPoint y: 460, endPoint x: 222, endPoint y: 297, distance: 292.6
click at [222, 297] on hb-router-mapa "Informações da Sessão 978323 - [DATE] Criação: [DATE] 17:01 Depósito: Tocantins…" at bounding box center [784, 386] width 1568 height 772
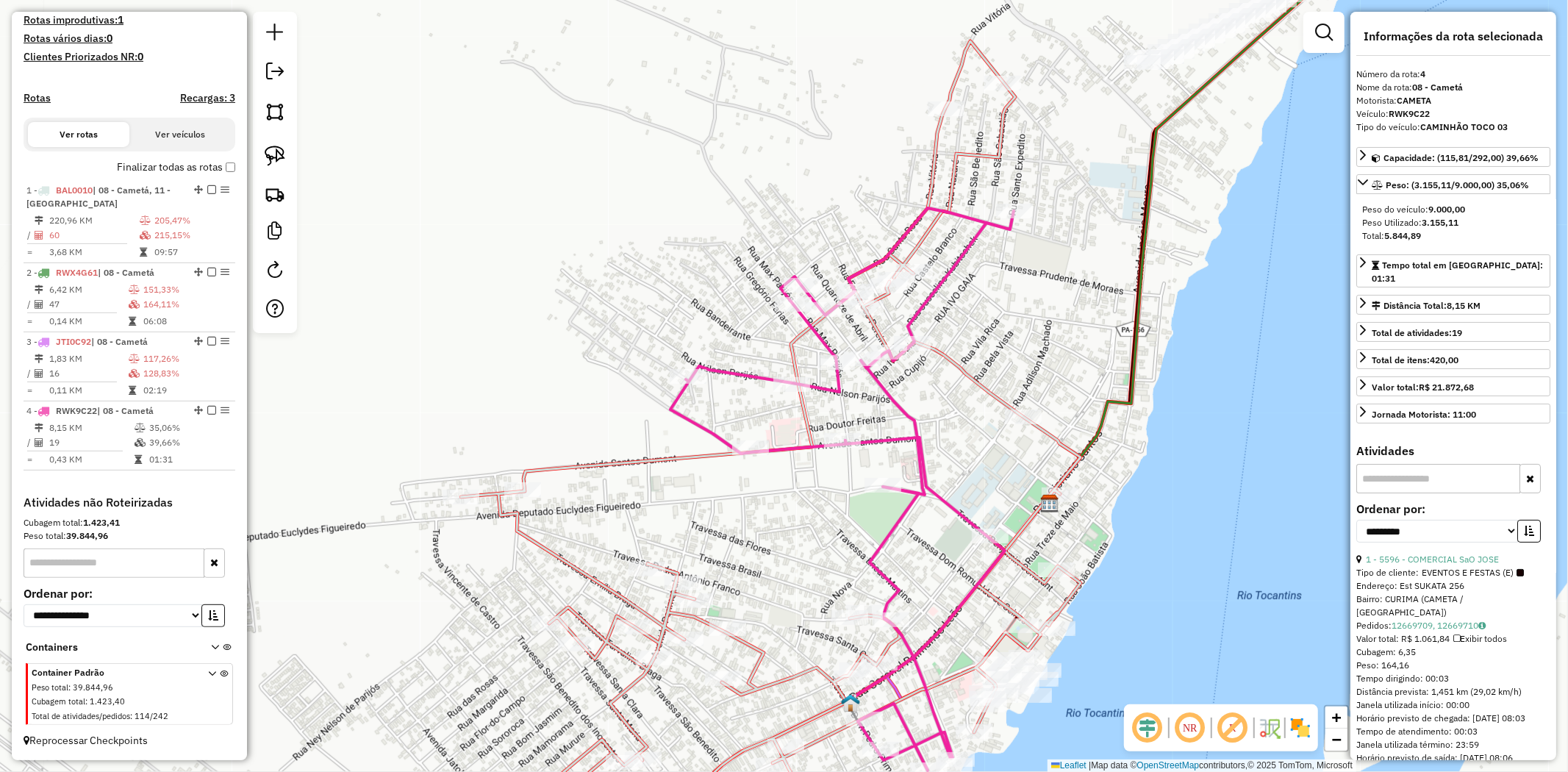
drag, startPoint x: 994, startPoint y: 339, endPoint x: 884, endPoint y: 288, distance: 121.2
click at [885, 298] on div "Janela de atendimento Grade de atendimento Capacidade Transportadoras Veículos …" at bounding box center [784, 386] width 1568 height 772
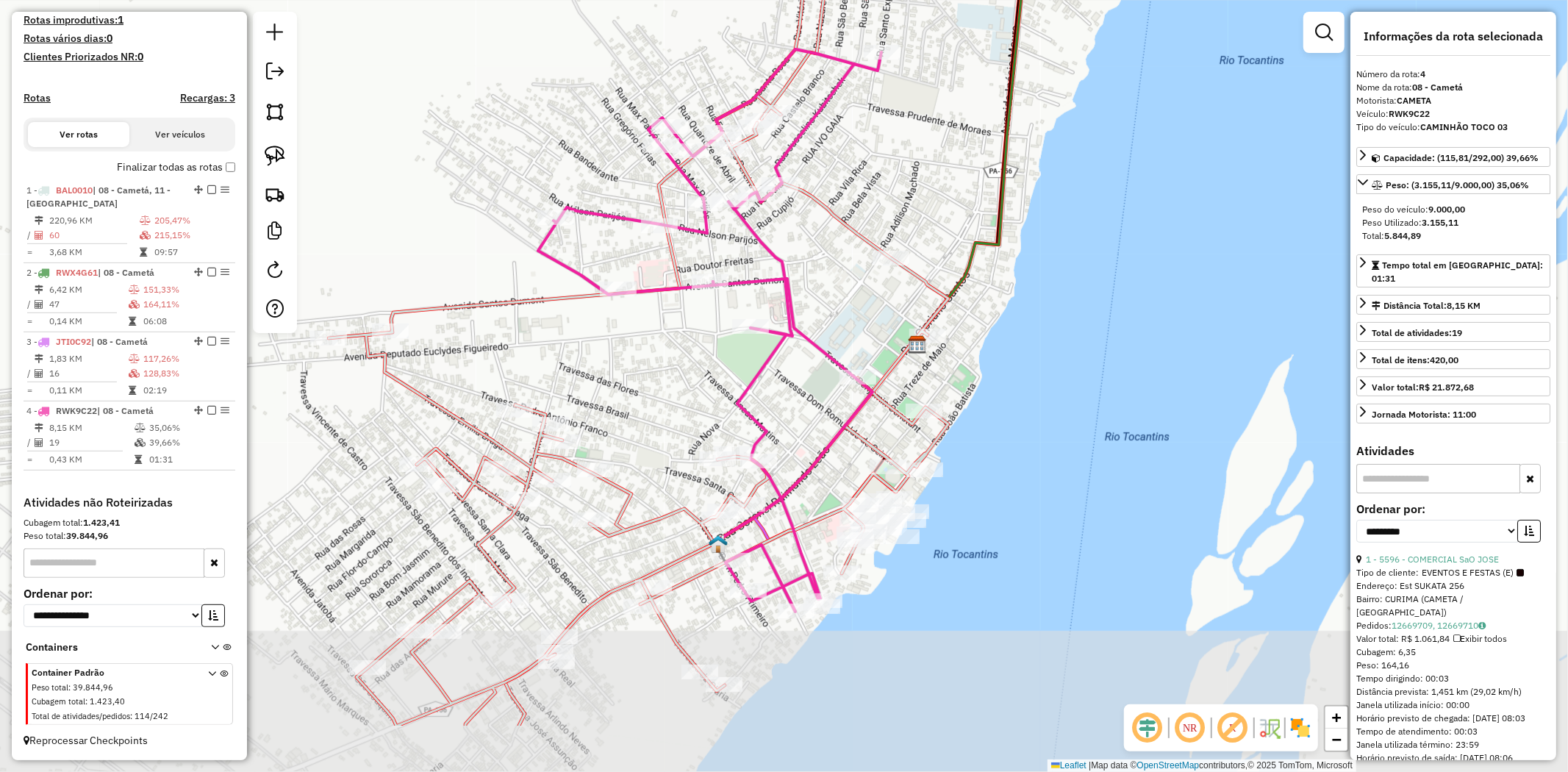
drag, startPoint x: 884, startPoint y: 261, endPoint x: 858, endPoint y: 136, distance: 127.7
click at [858, 136] on div "Janela de atendimento Grade de atendimento Capacidade Transportadoras Veículos …" at bounding box center [784, 386] width 1568 height 772
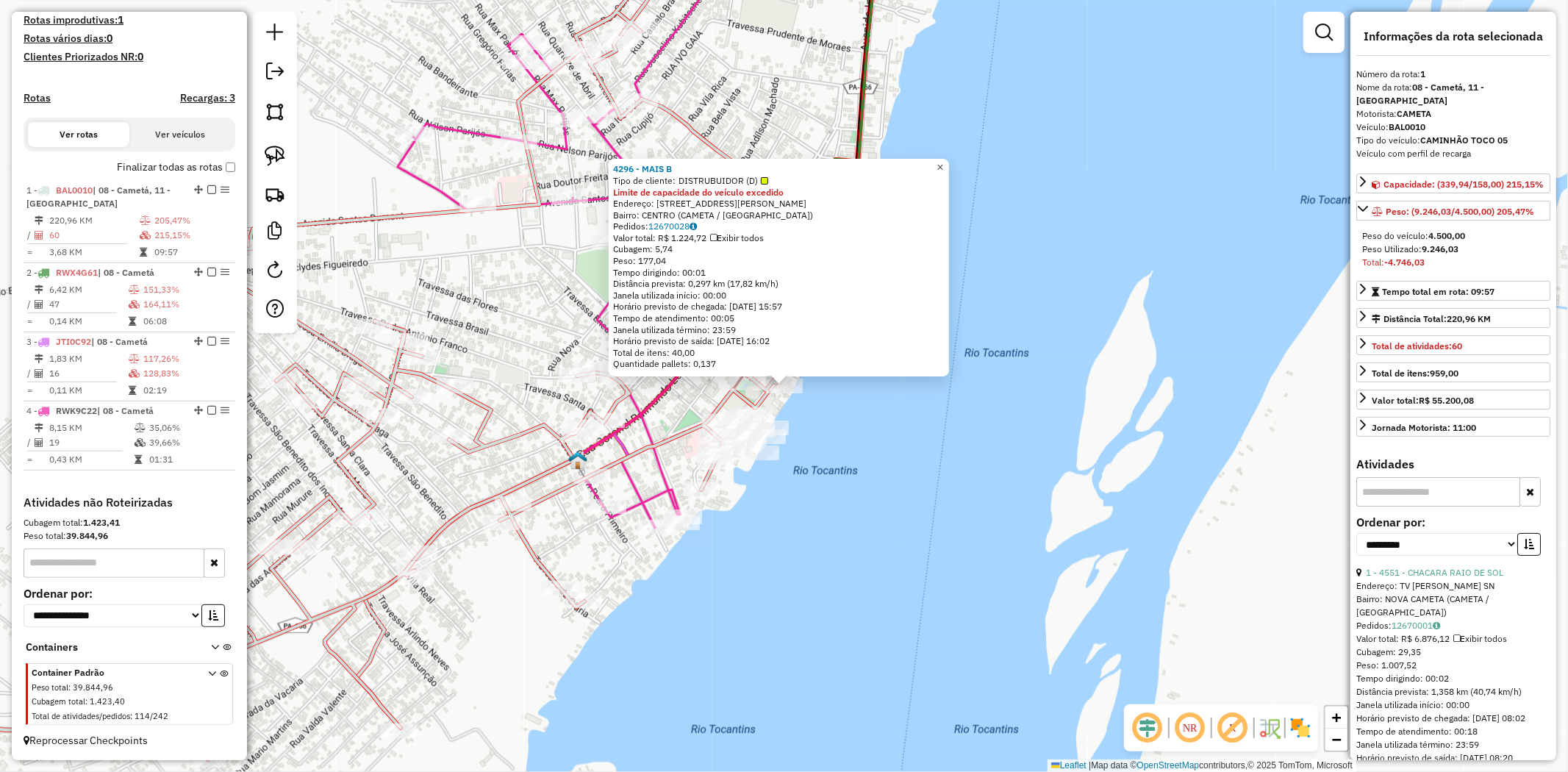
click at [942, 165] on link "×" at bounding box center [940, 168] width 18 height 18
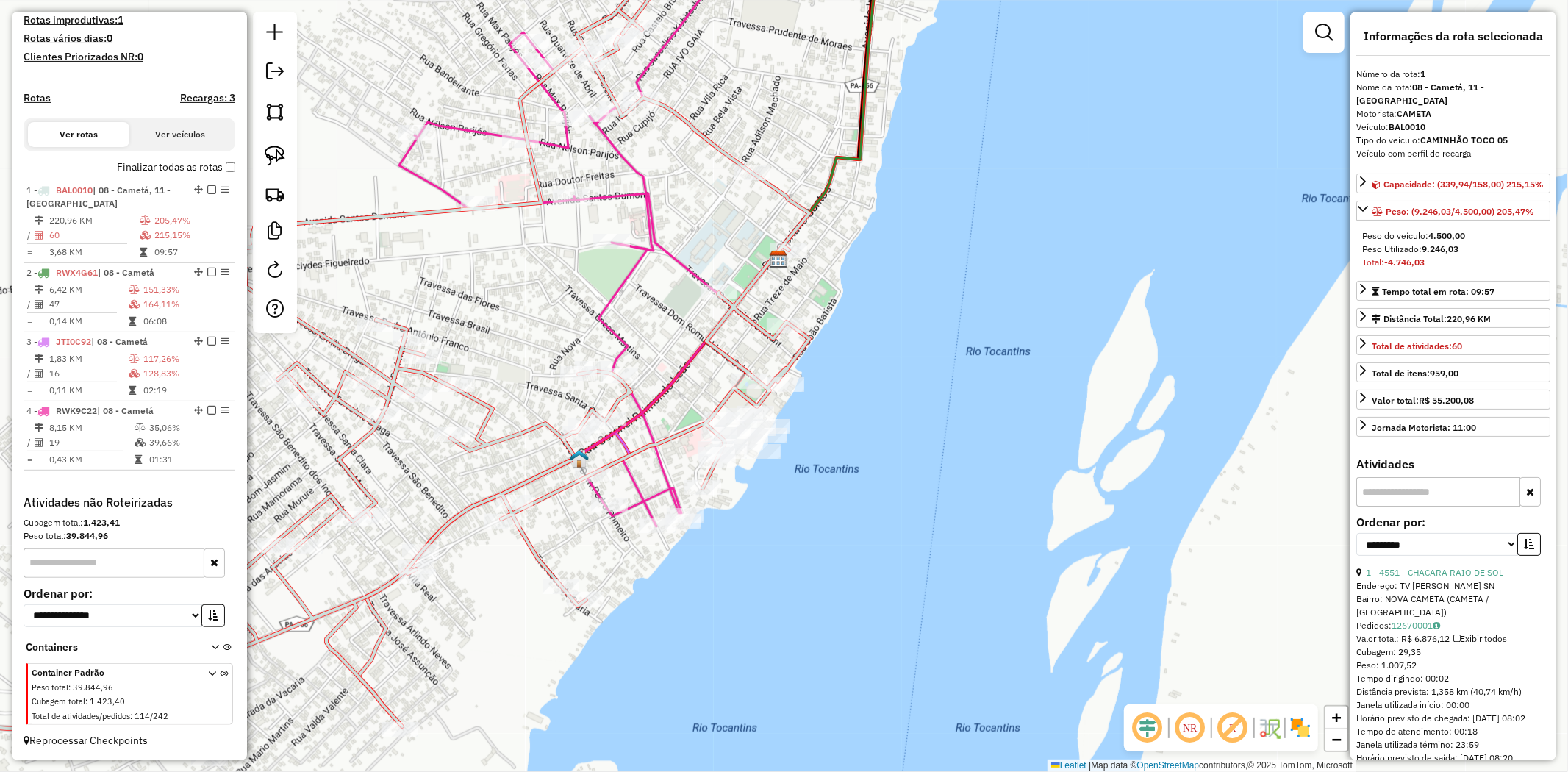
drag, startPoint x: 673, startPoint y: 363, endPoint x: 727, endPoint y: 302, distance: 81.5
click at [722, 303] on div "Janela de atendimento Grade de atendimento Capacidade Transportadoras Veículos …" at bounding box center [784, 386] width 1568 height 772
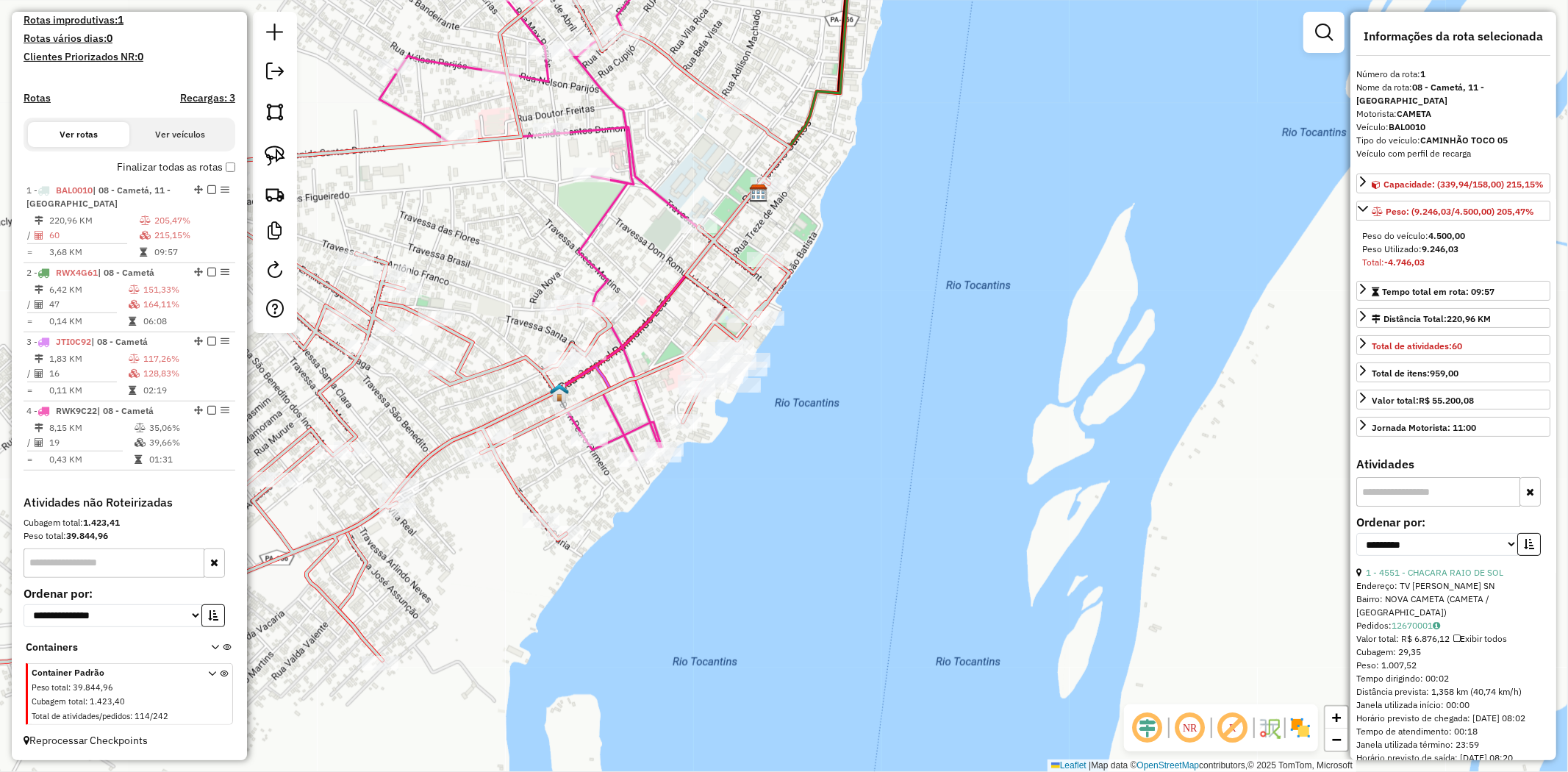
drag, startPoint x: 775, startPoint y: 310, endPoint x: 416, endPoint y: 238, distance: 366.1
click at [701, 281] on icon at bounding box center [281, 305] width 1016 height 774
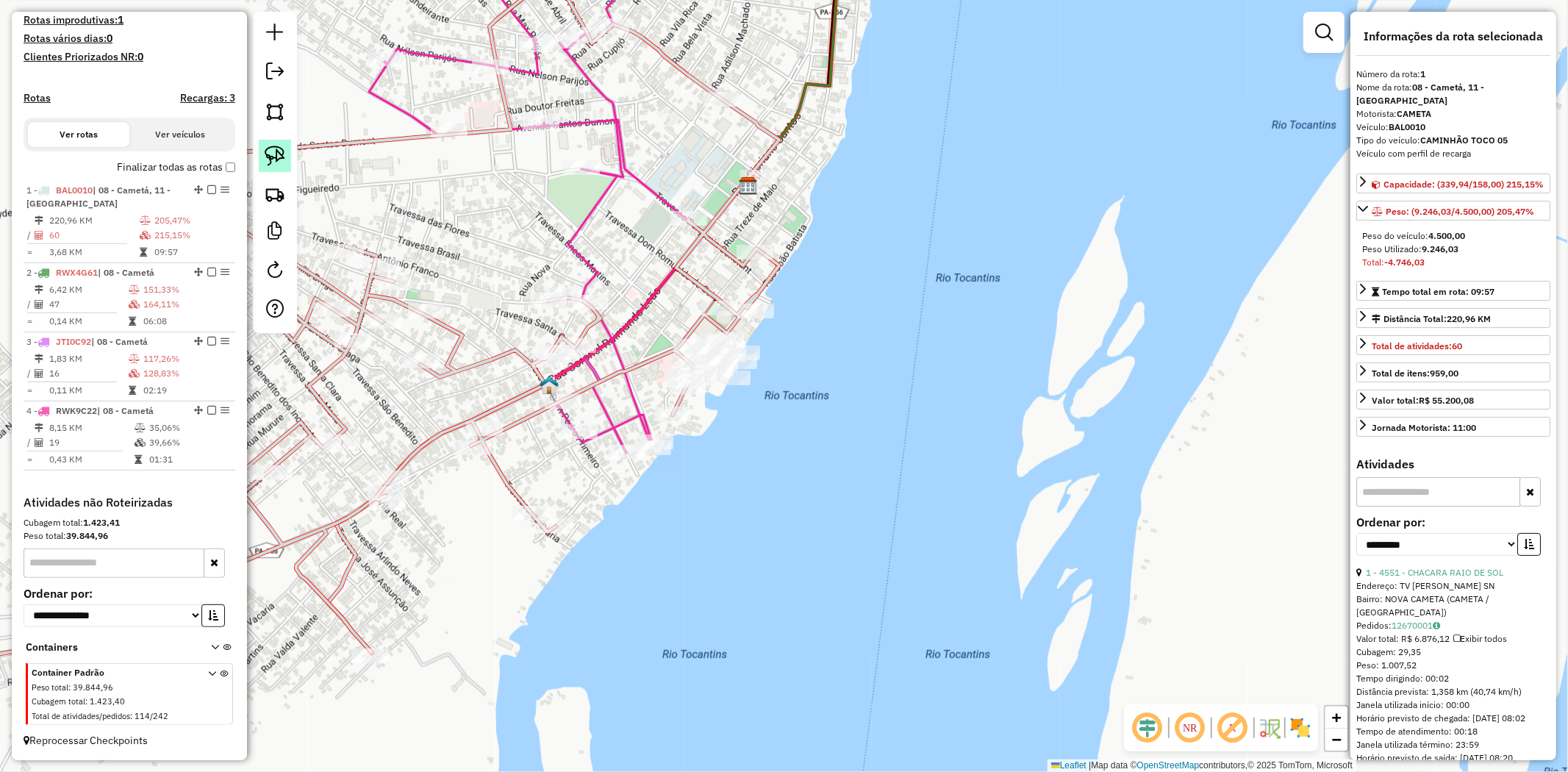
click at [274, 146] on link at bounding box center [275, 155] width 33 height 33
drag, startPoint x: 678, startPoint y: 283, endPoint x: 734, endPoint y: 292, distance: 56.7
click at [734, 292] on div "Rota 1 - Placa BAL0010 868 - LANCHONETE DO RAIMUN Janela de atendimento Grade d…" at bounding box center [784, 386] width 1568 height 772
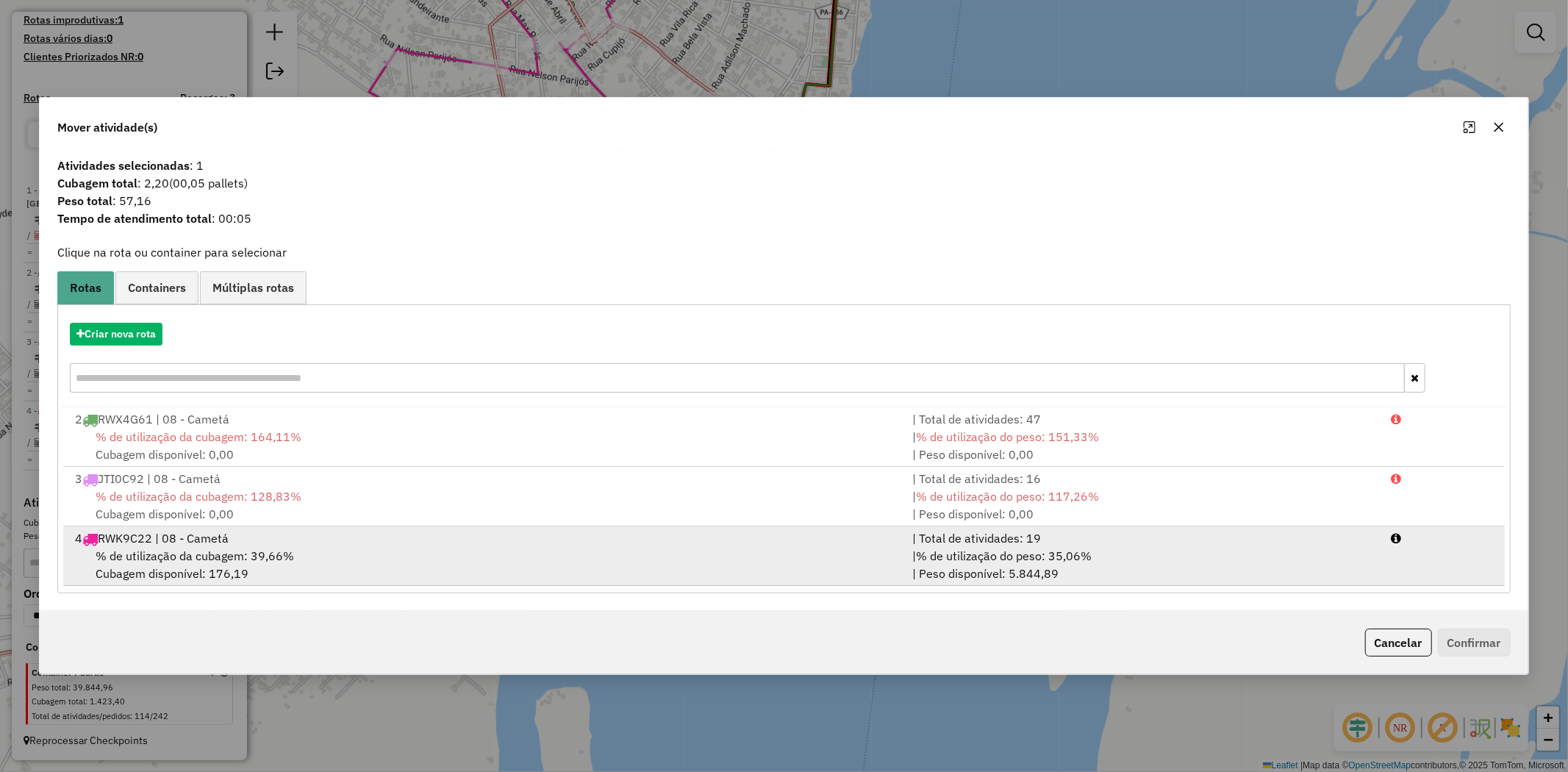
click at [147, 554] on span "% de utilização da cubagem: 39,66%" at bounding box center [194, 556] width 198 height 14
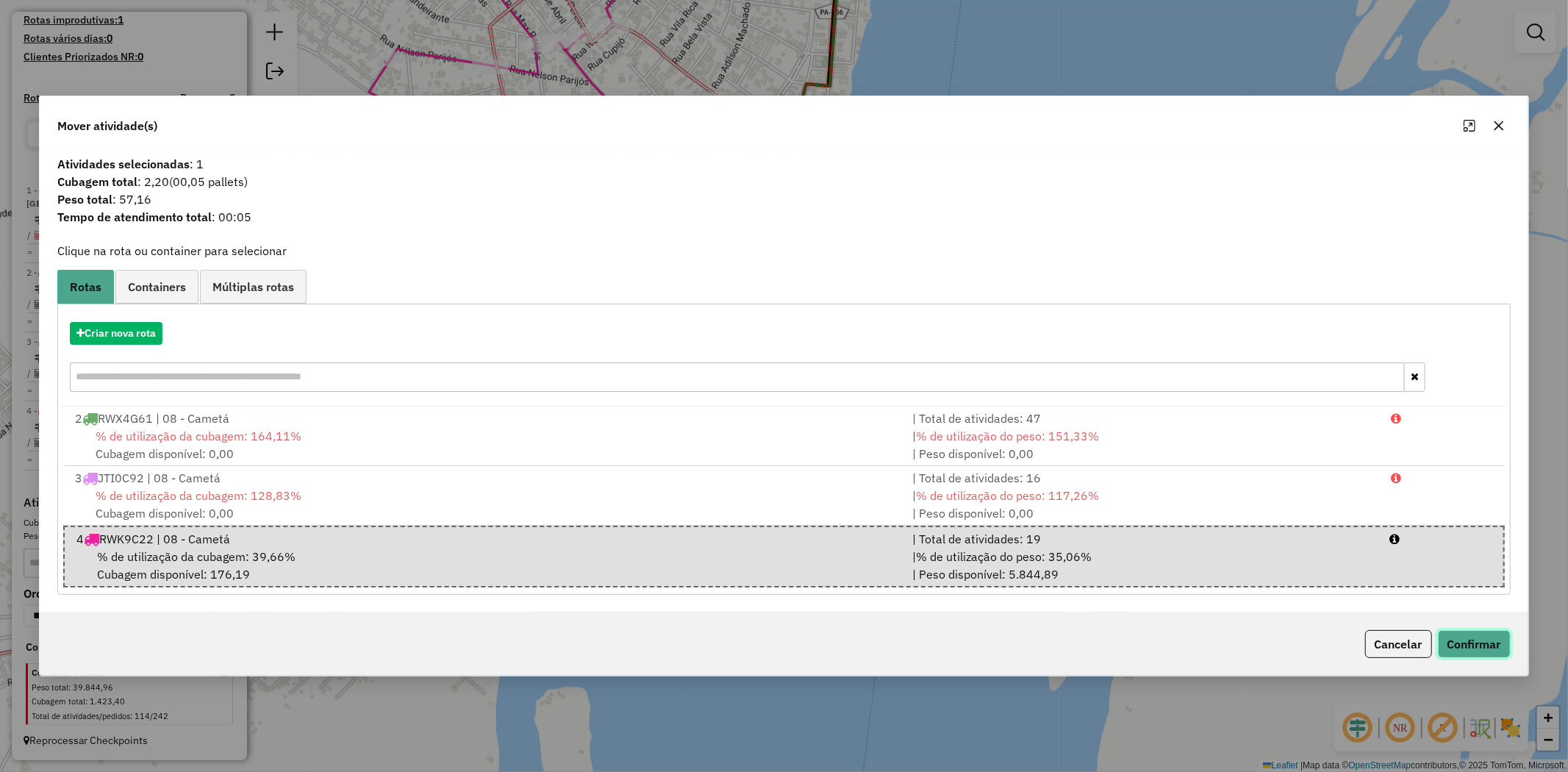
click at [1509, 638] on button "Confirmar" at bounding box center [1474, 644] width 72 height 28
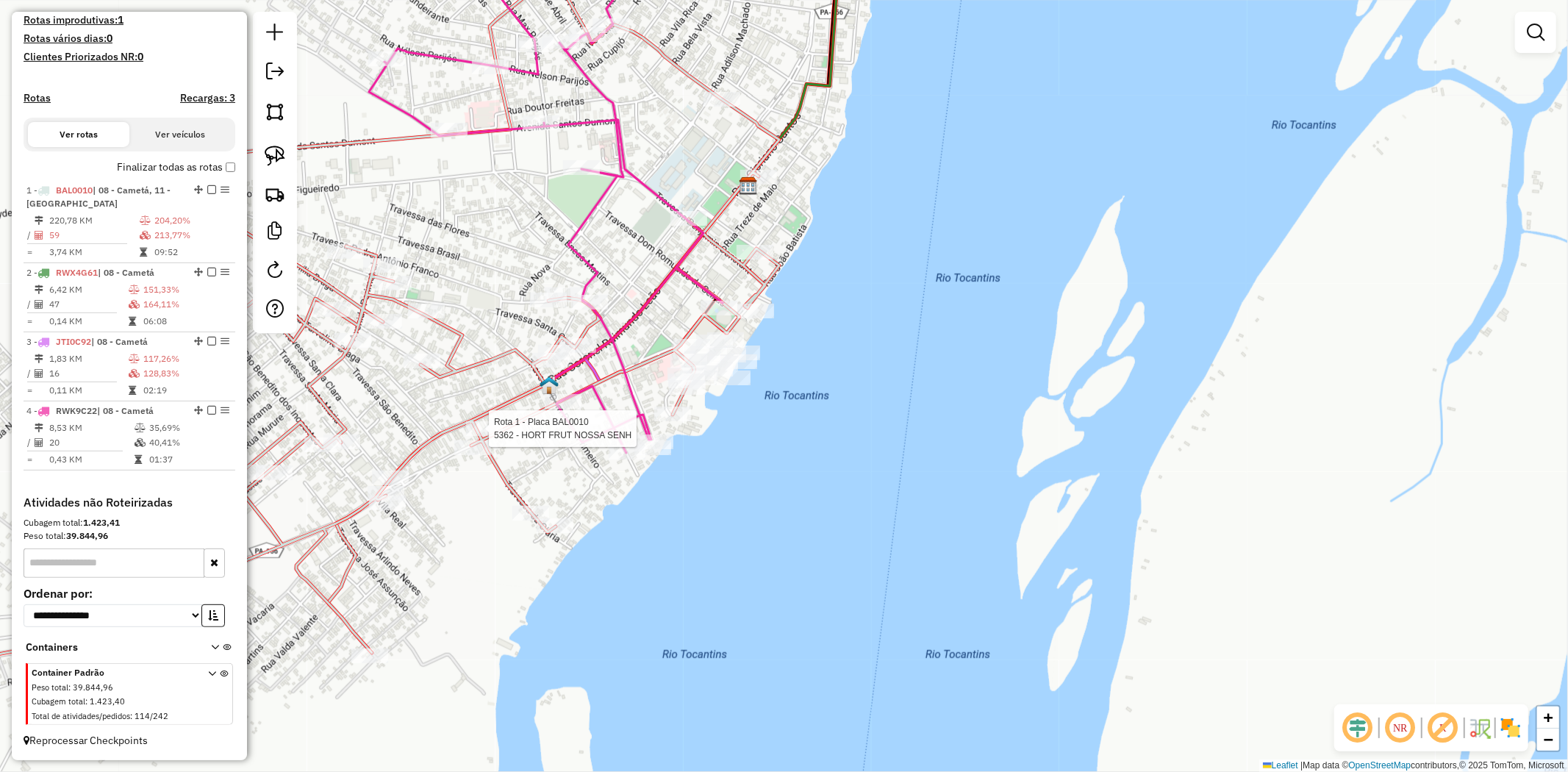
select select "**********"
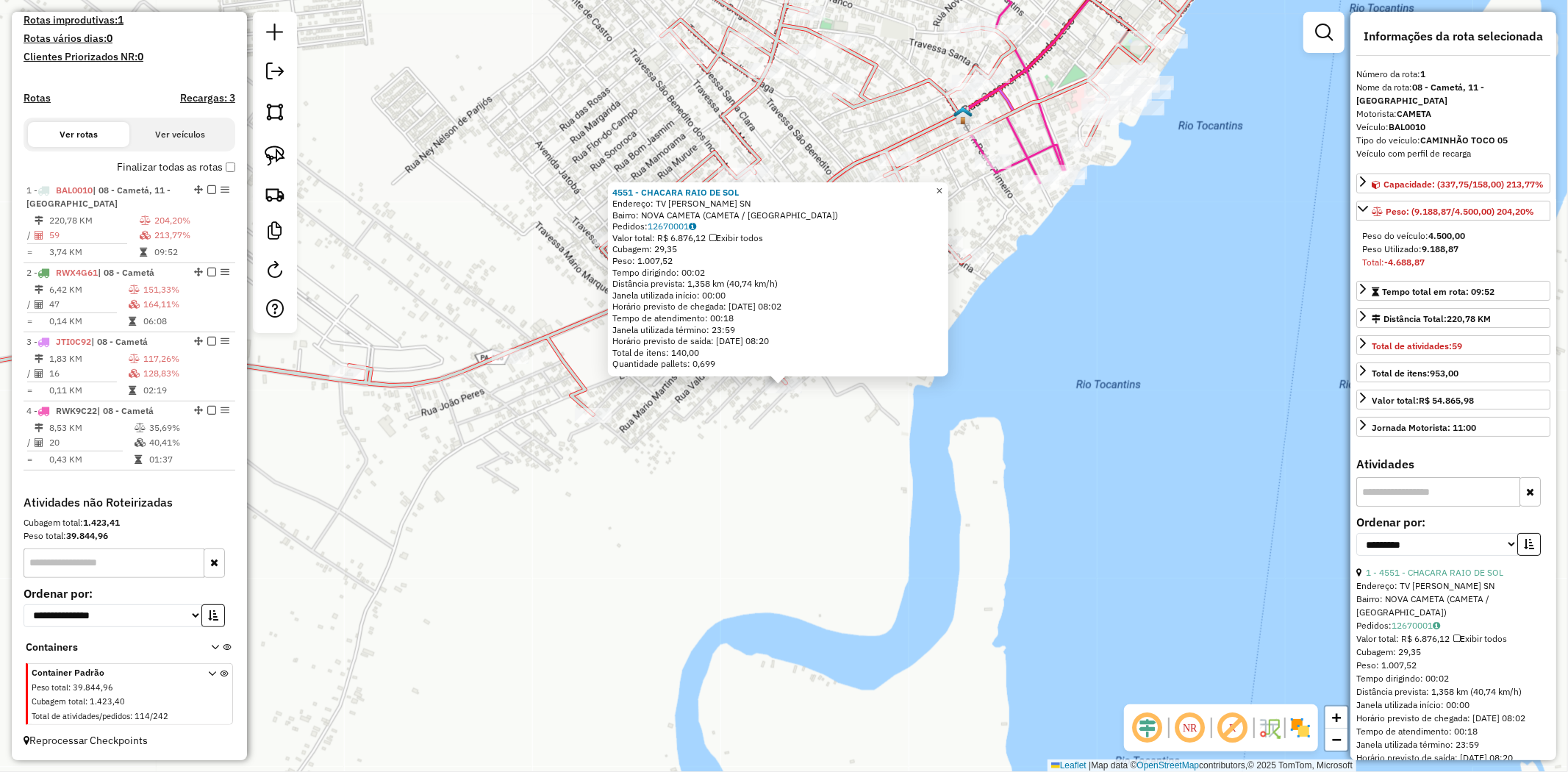
click at [948, 189] on link "×" at bounding box center [939, 191] width 18 height 18
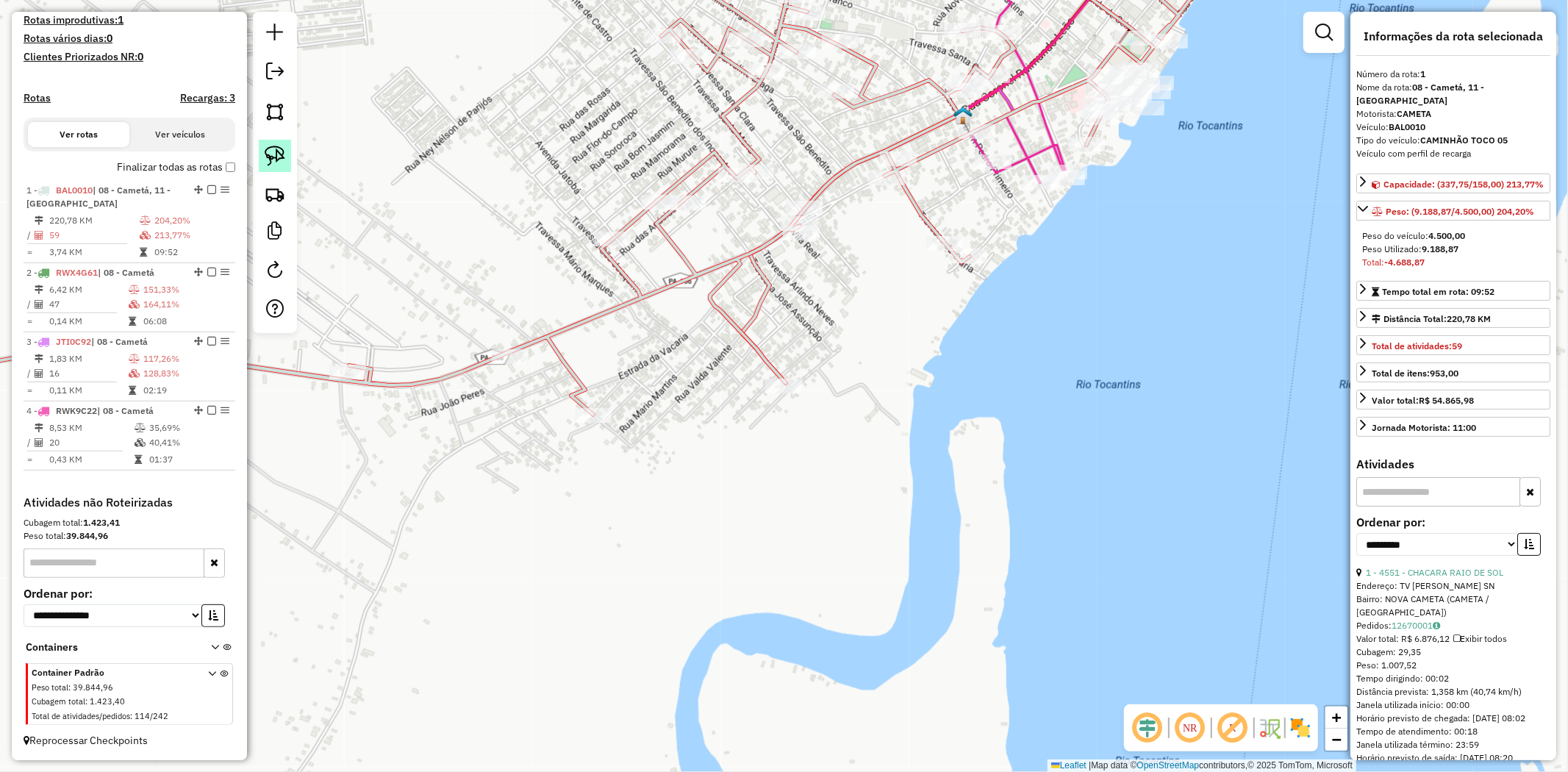
click at [287, 162] on link at bounding box center [275, 155] width 33 height 33
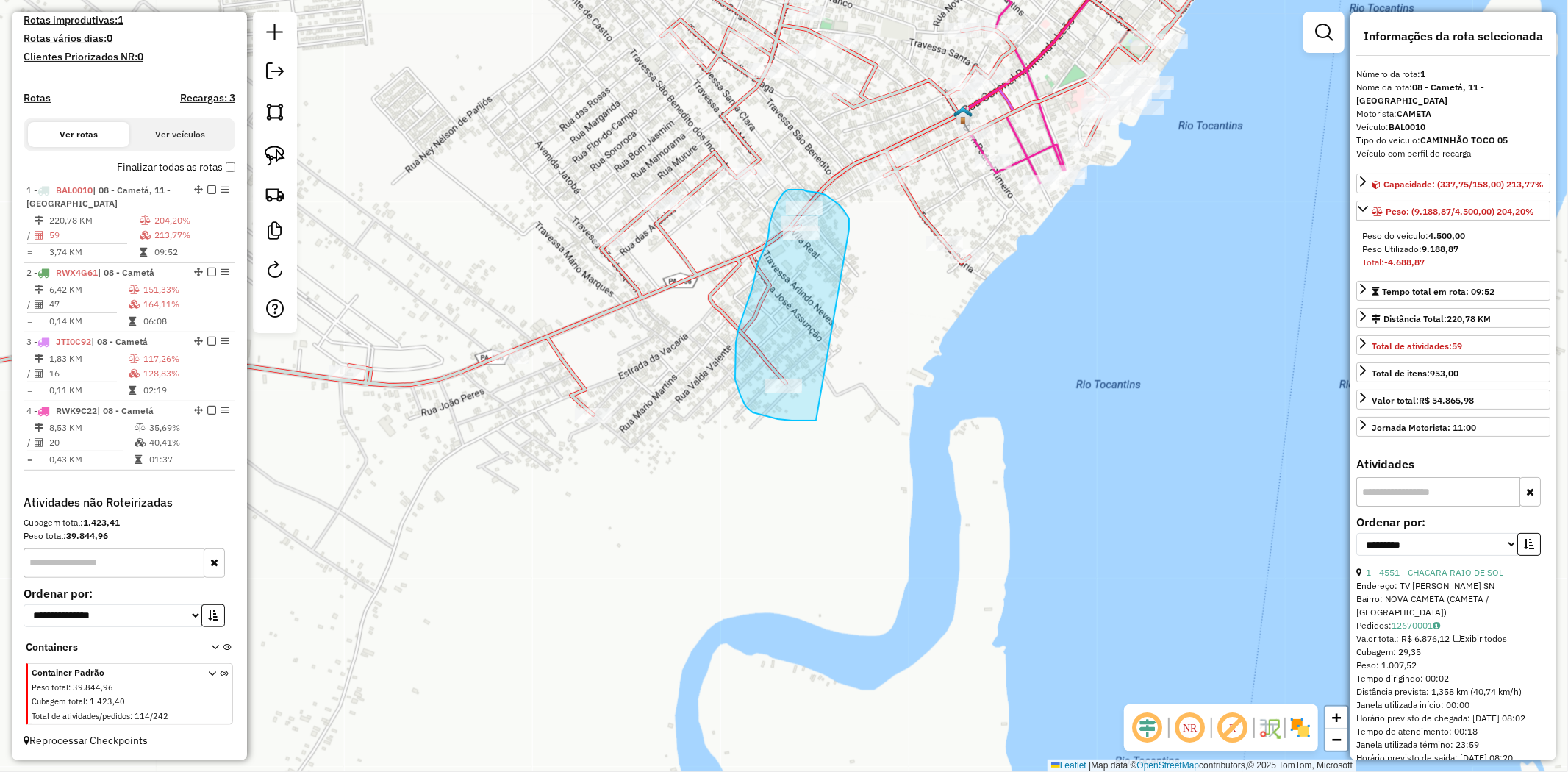
drag, startPoint x: 839, startPoint y: 205, endPoint x: 816, endPoint y: 420, distance: 216.2
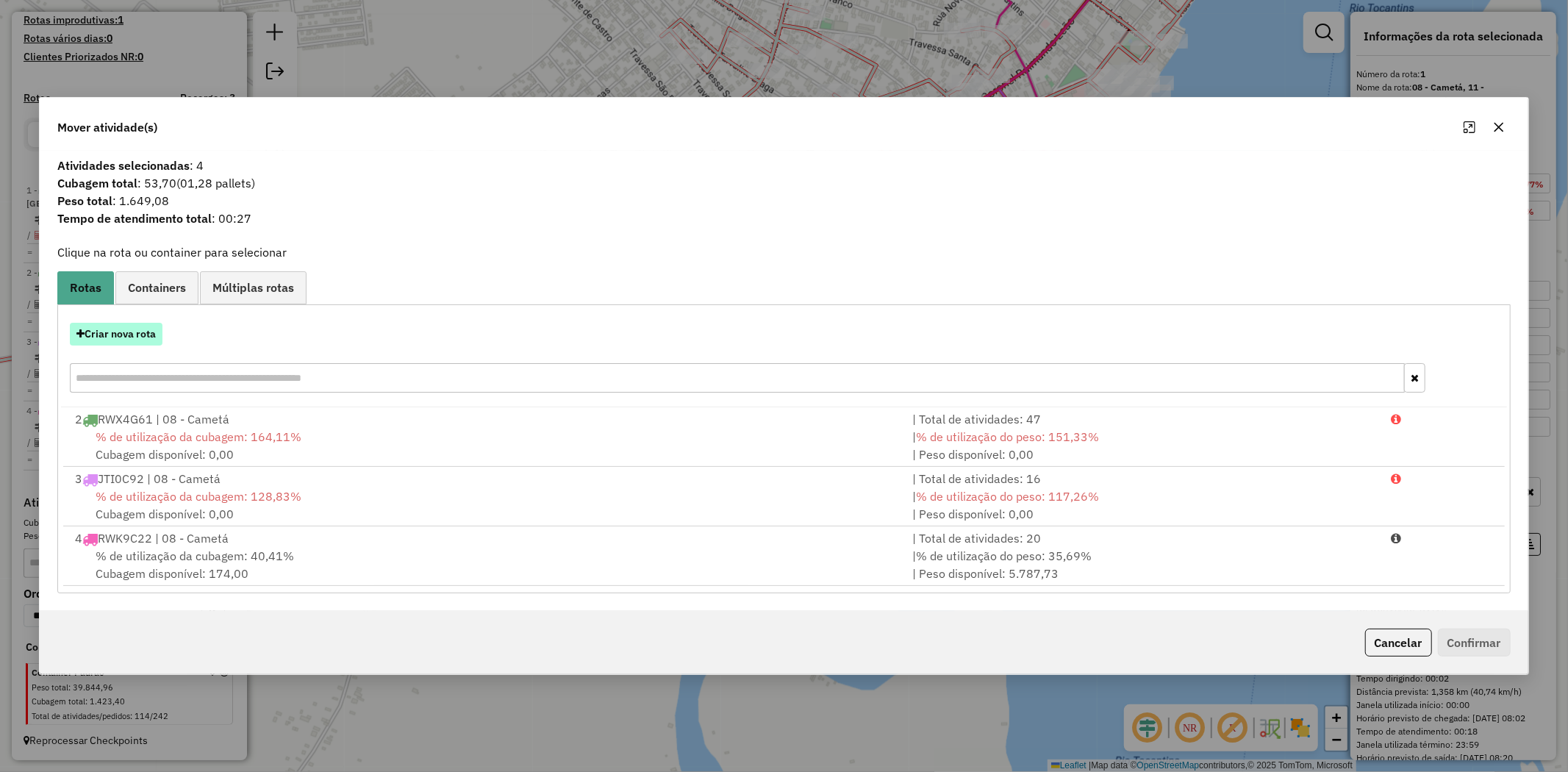
click at [147, 329] on button "Criar nova rota" at bounding box center [116, 333] width 92 height 23
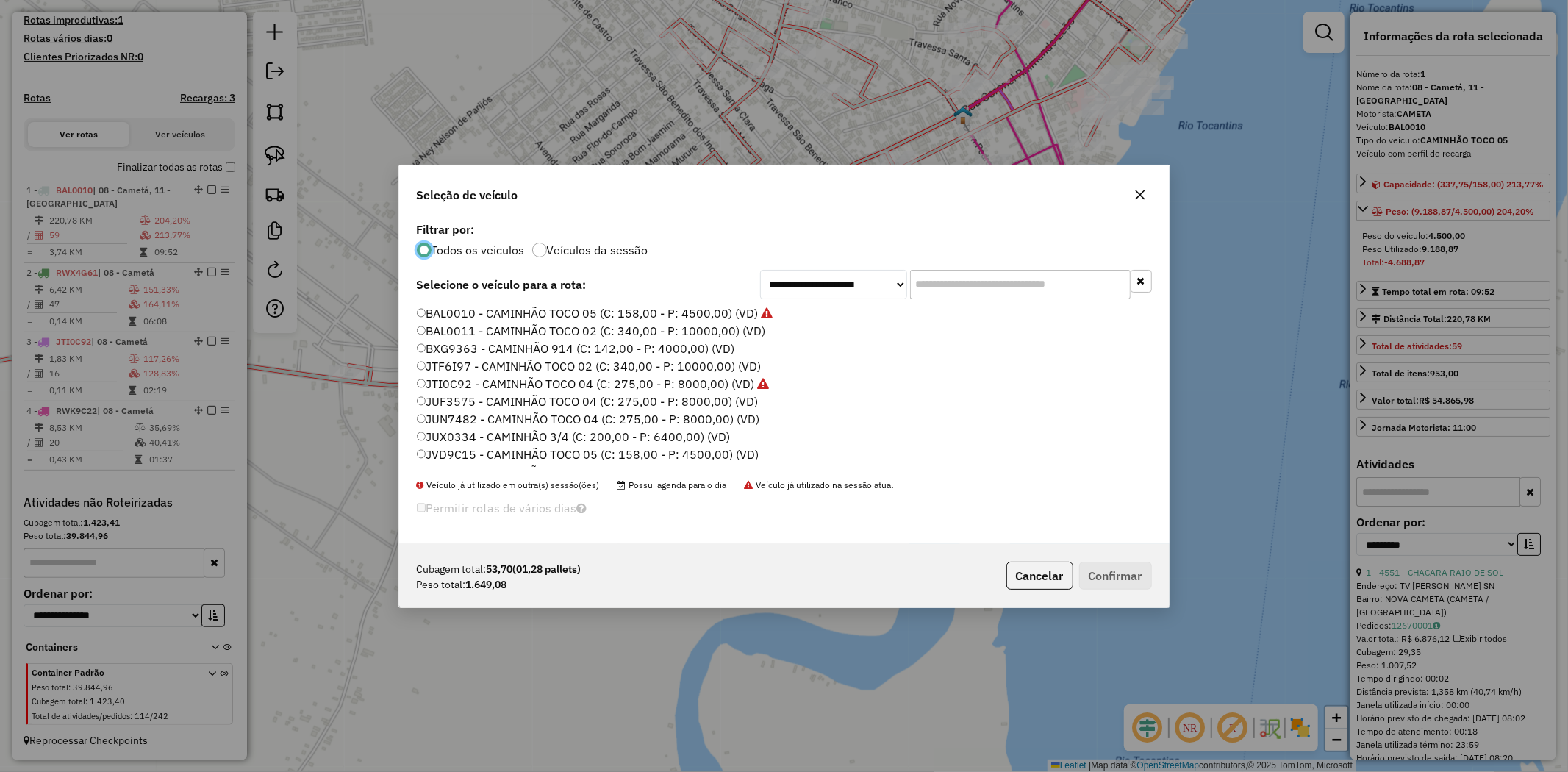
scroll to position [244, 0]
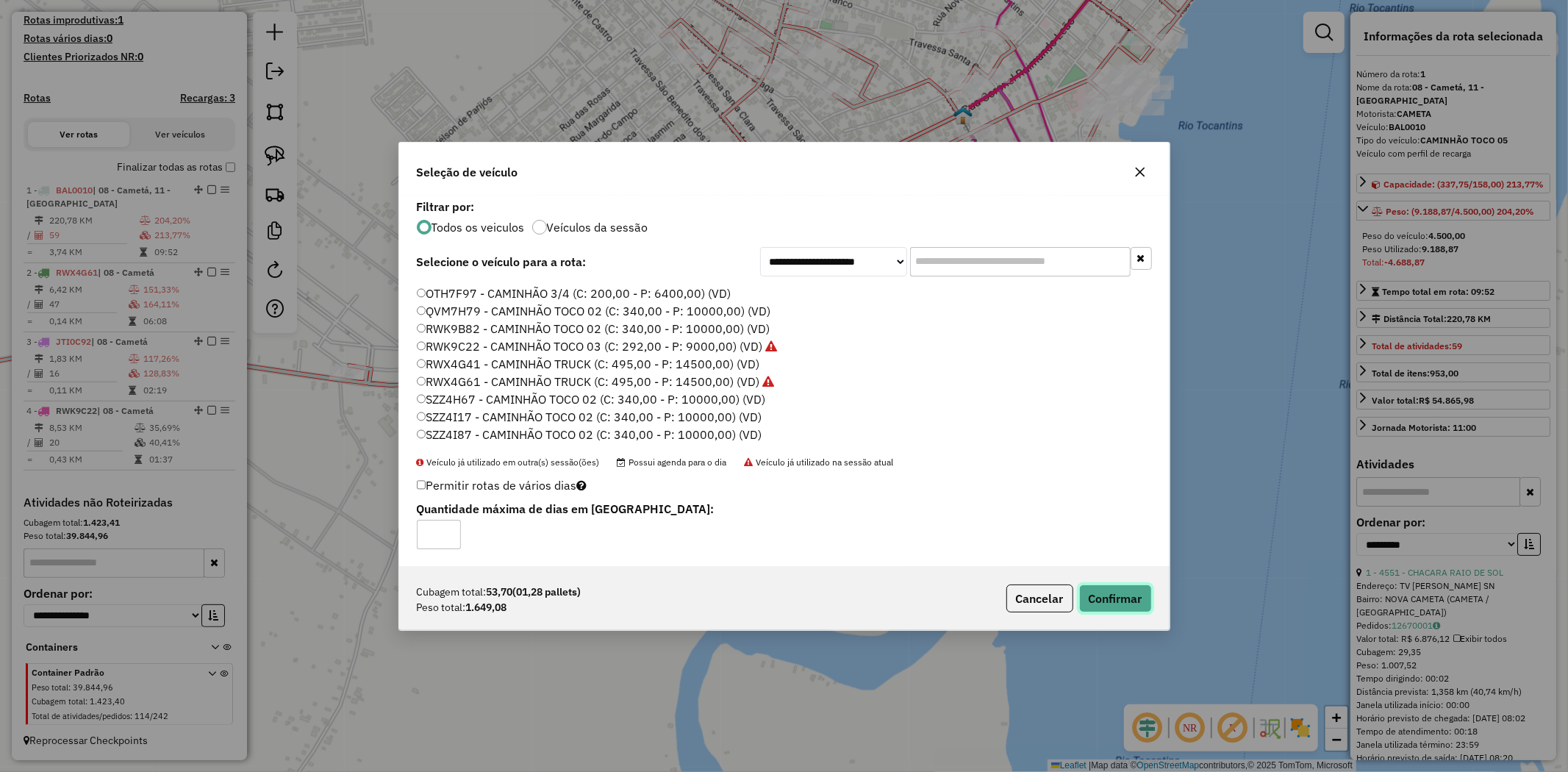
click at [1125, 600] on button "Confirmar" at bounding box center [1115, 598] width 72 height 28
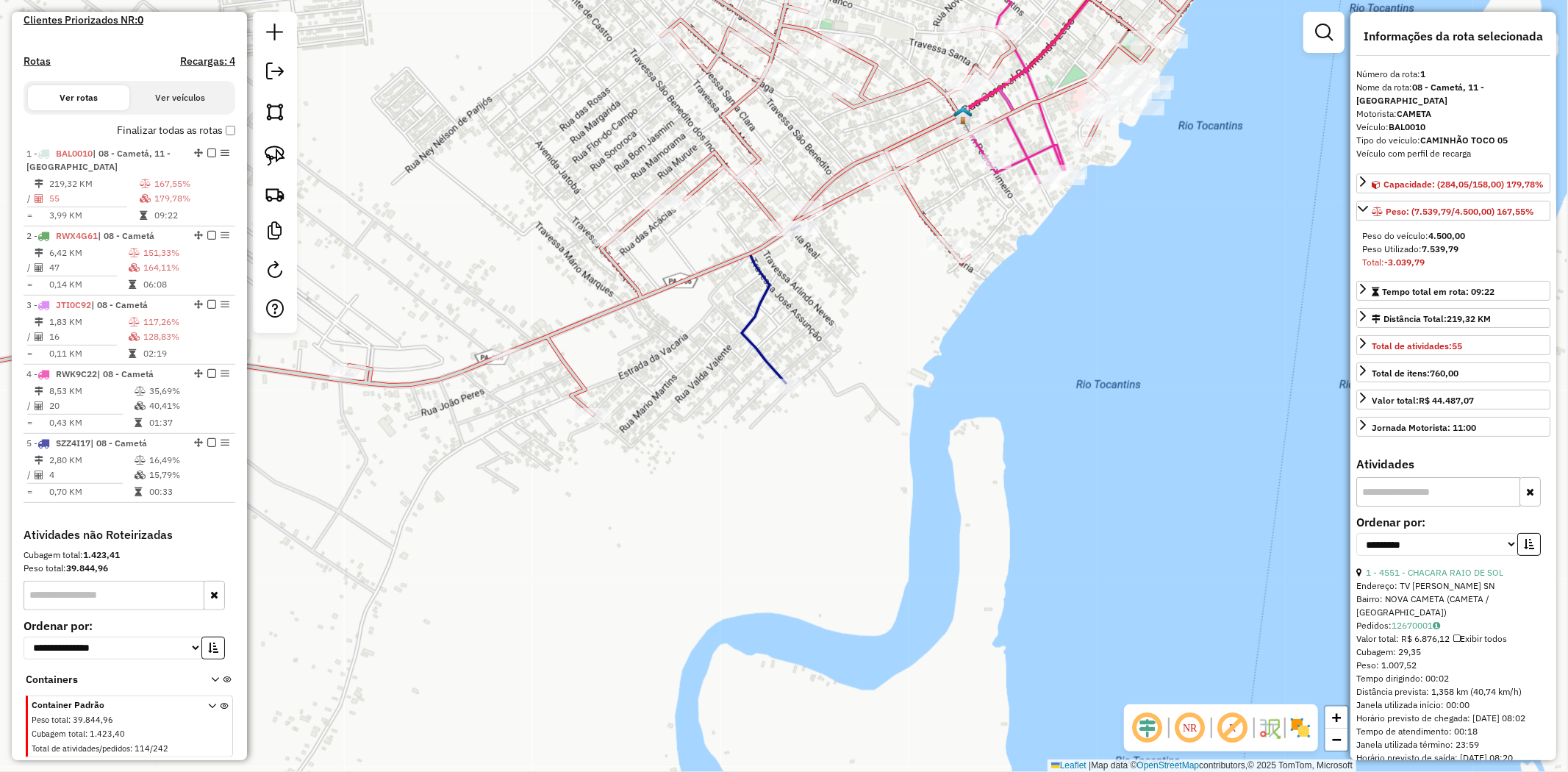
scroll to position [467, 0]
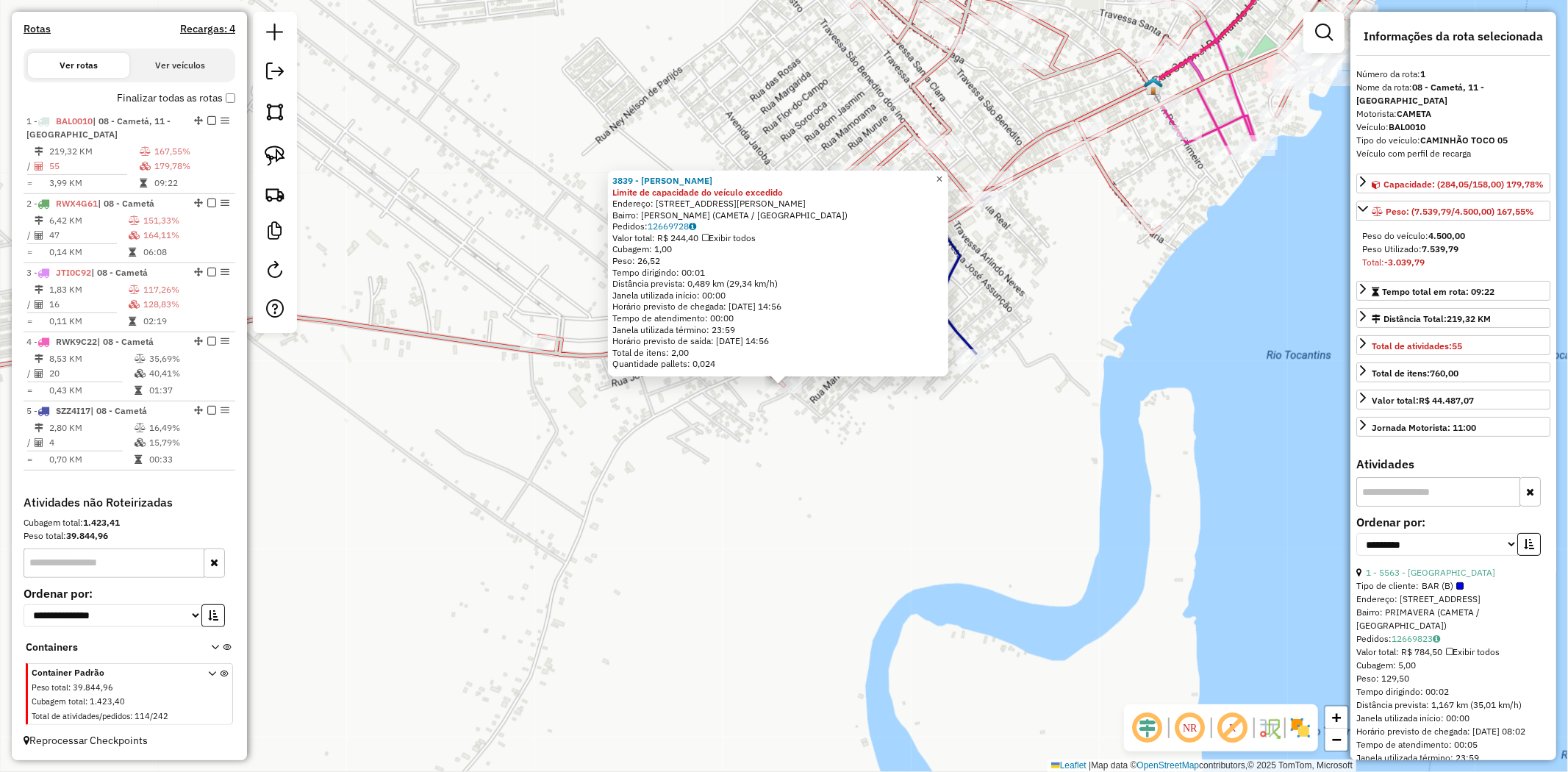
click at [942, 173] on span "×" at bounding box center [939, 179] width 6 height 13
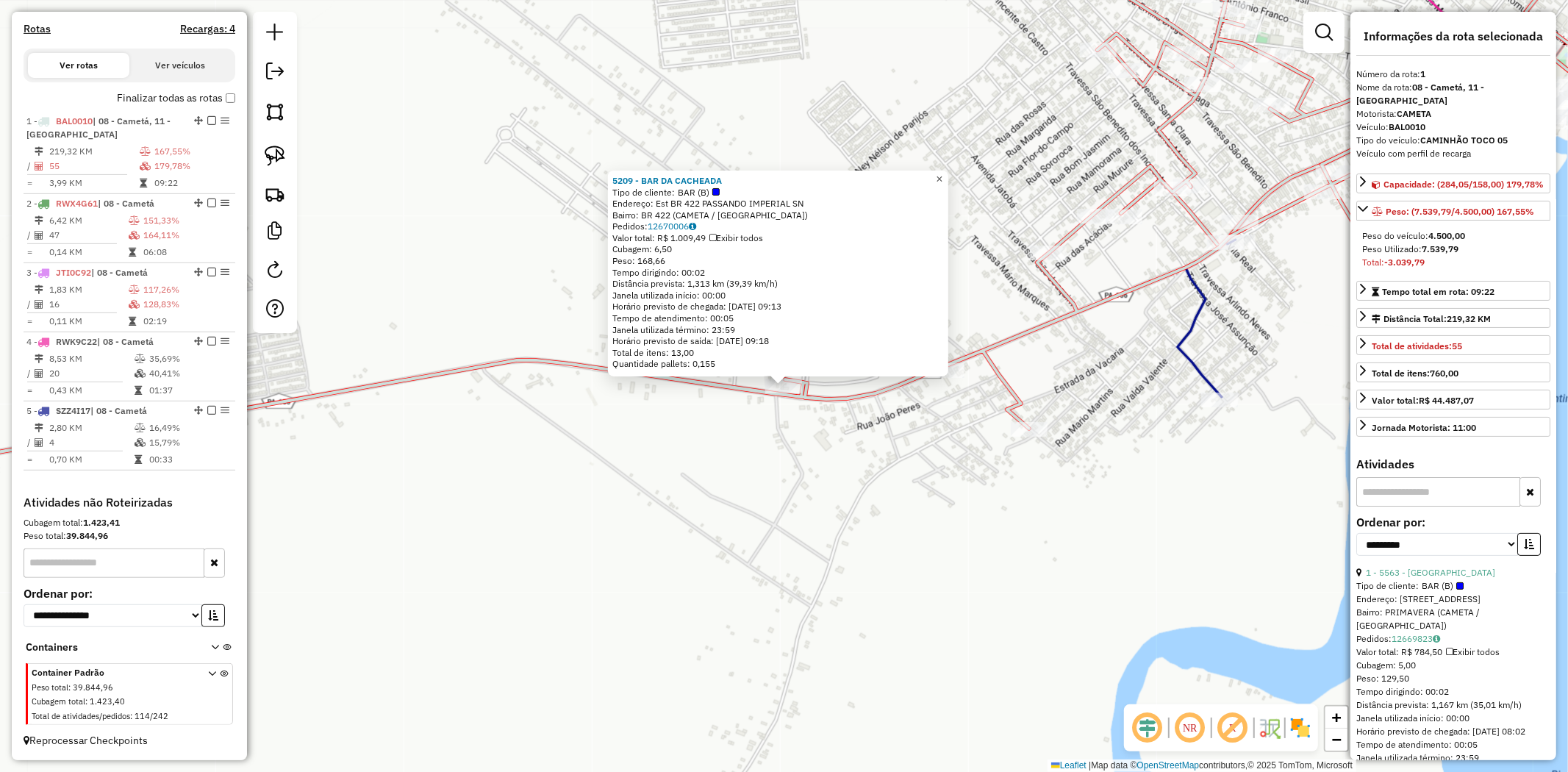
click at [942, 177] on span "×" at bounding box center [939, 179] width 6 height 13
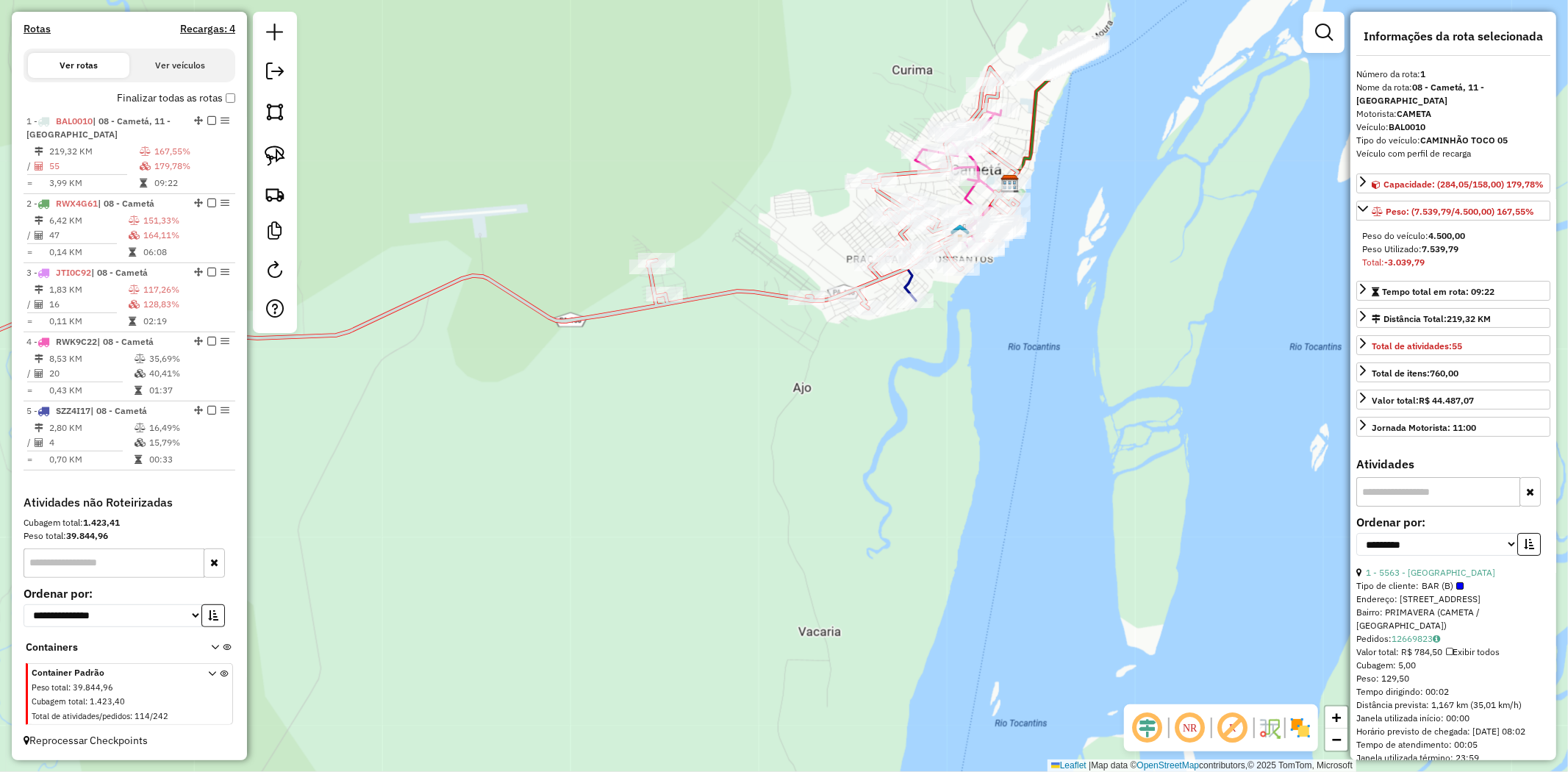
drag, startPoint x: 807, startPoint y: 266, endPoint x: 700, endPoint y: 275, distance: 107.4
click at [700, 275] on div "Janela de atendimento Grade de atendimento Capacidade Transportadoras Veículos …" at bounding box center [784, 386] width 1568 height 772
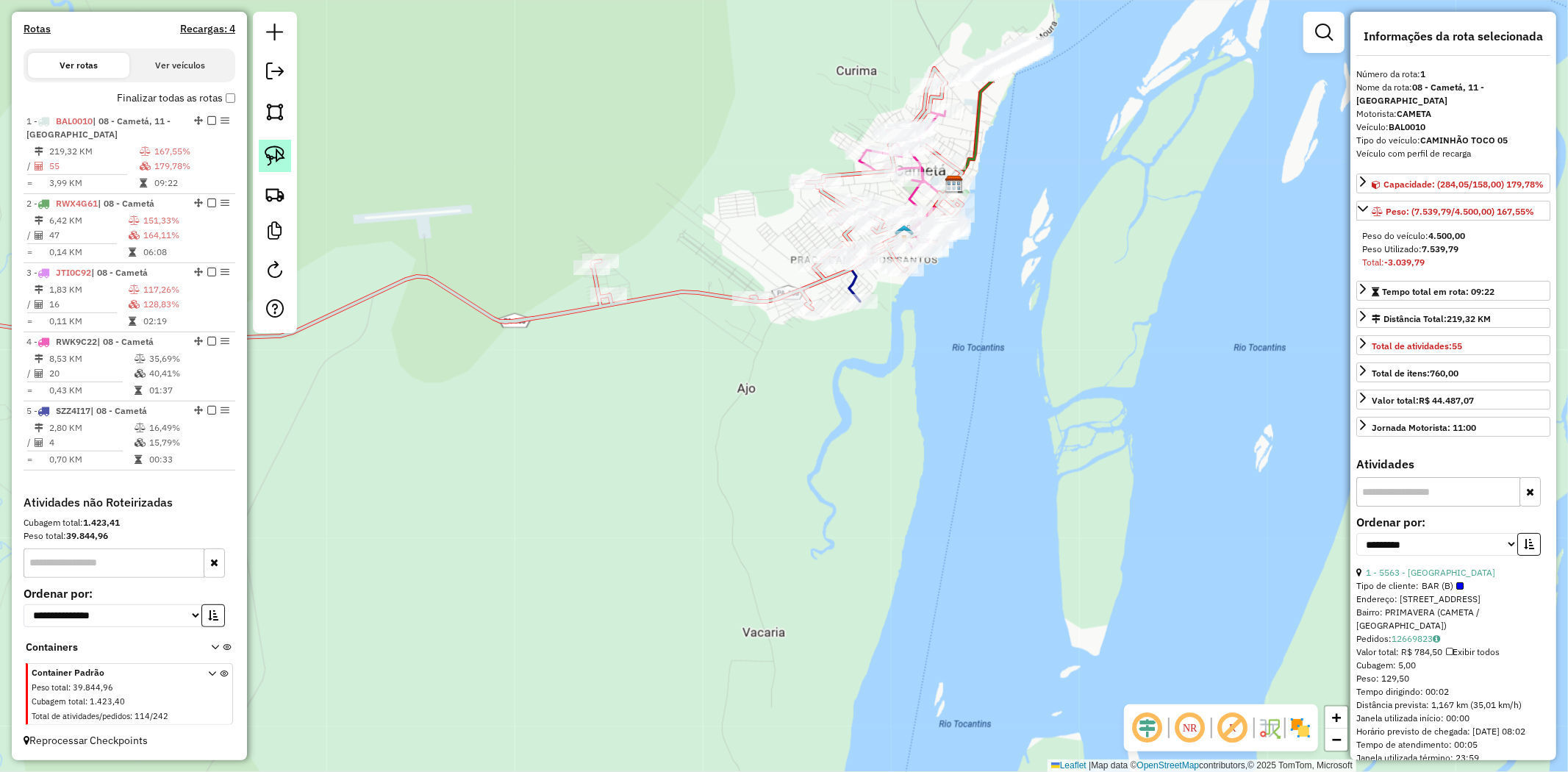
click at [276, 159] on img at bounding box center [275, 156] width 21 height 21
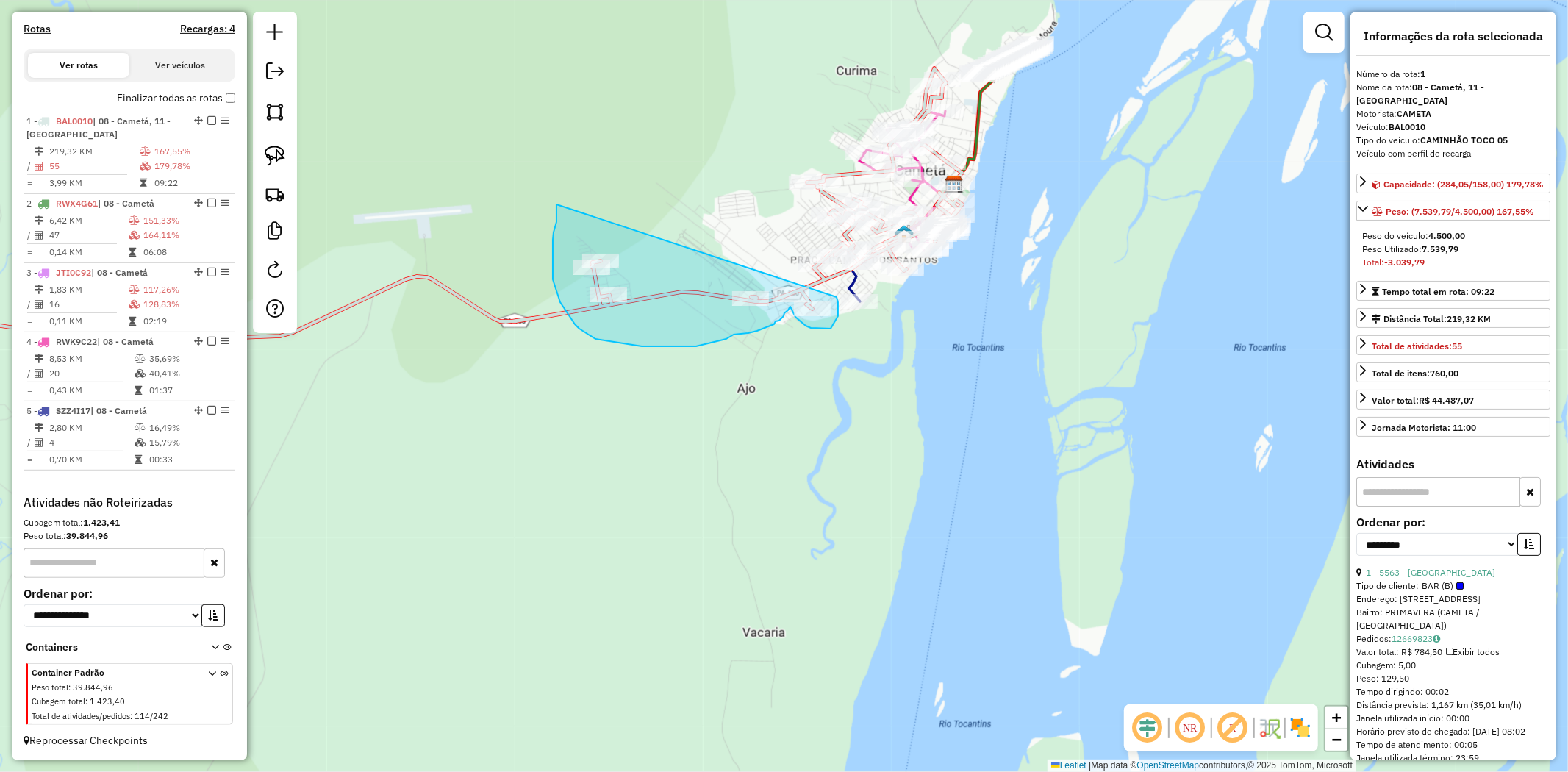
drag, startPoint x: 553, startPoint y: 232, endPoint x: 837, endPoint y: 297, distance: 291.3
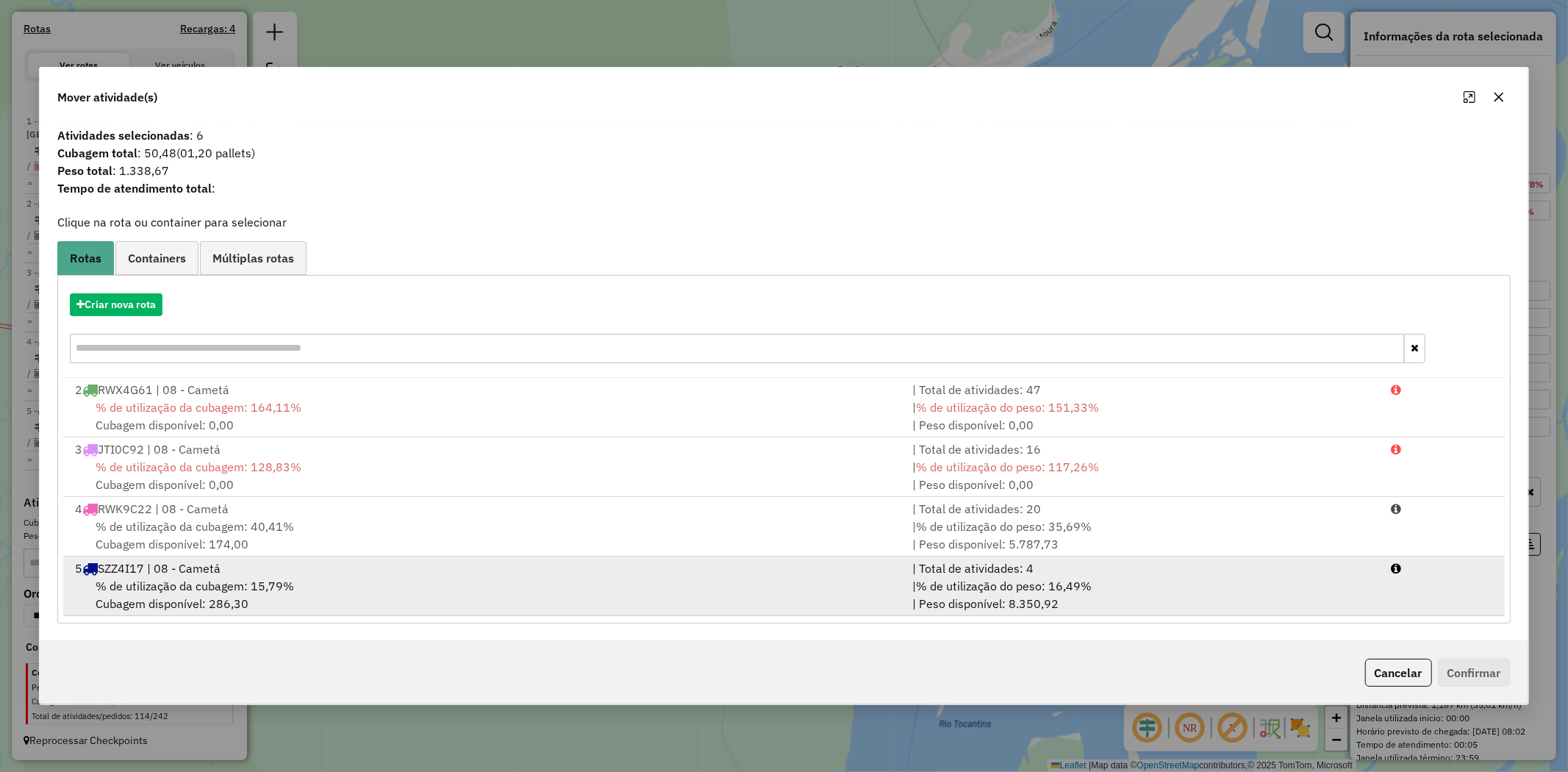
click at [222, 582] on span "% de utilização da cubagem: 15,79%" at bounding box center [194, 586] width 198 height 14
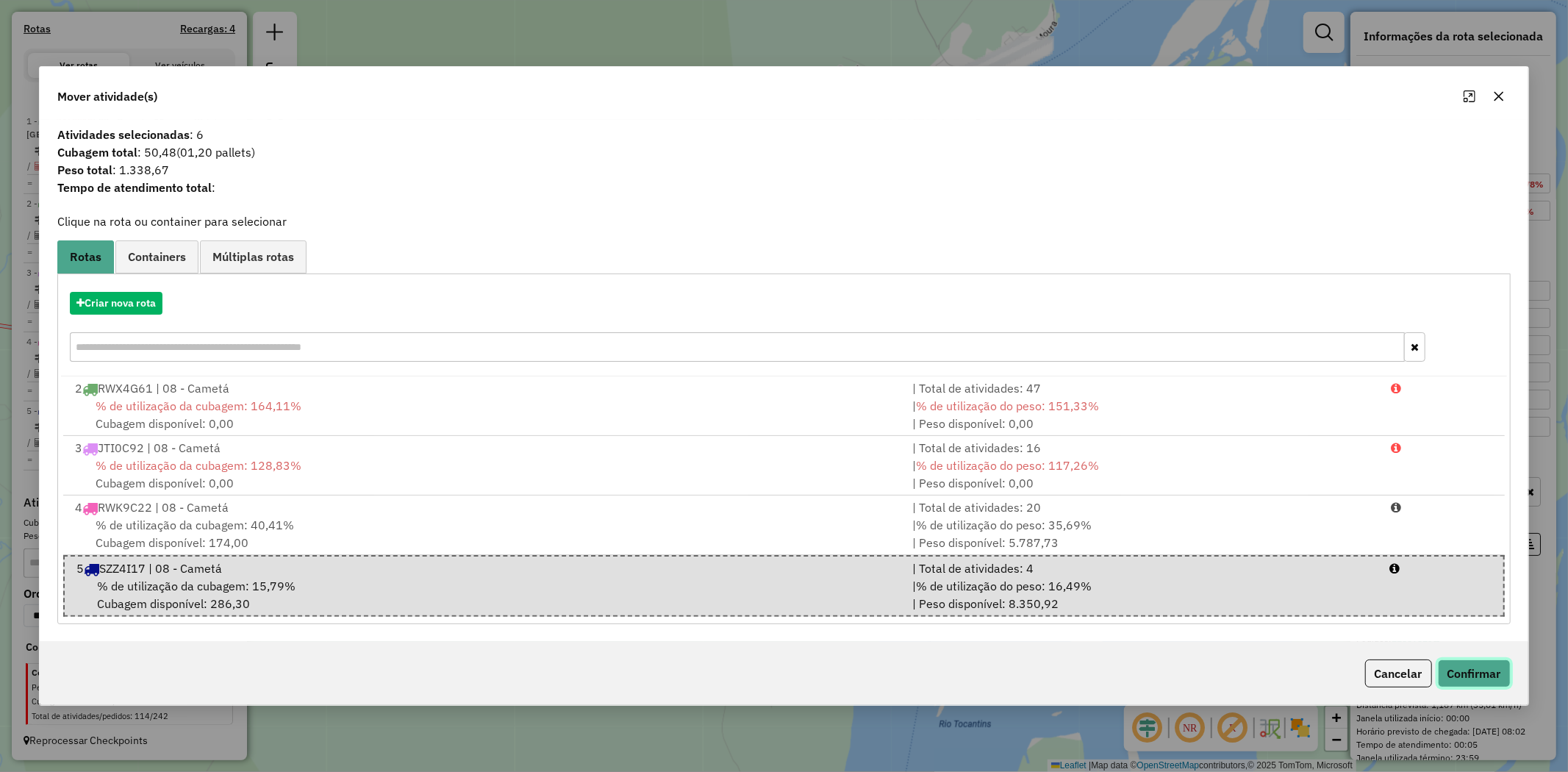
click at [1489, 680] on button "Confirmar" at bounding box center [1474, 673] width 72 height 28
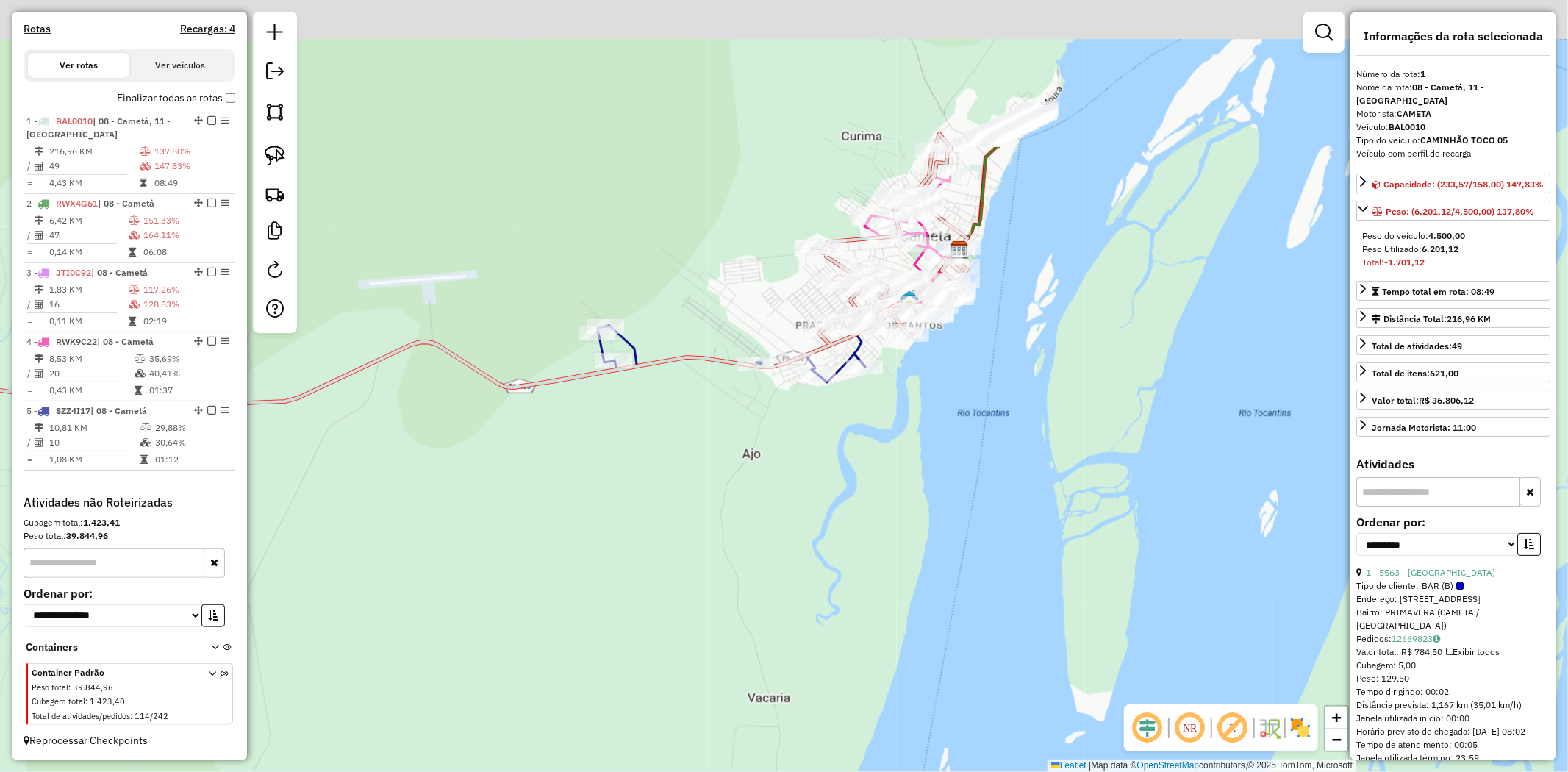
drag, startPoint x: 950, startPoint y: 539, endPoint x: 963, endPoint y: 622, distance: 84.0
click at [963, 622] on div "Janela de atendimento Grade de atendimento Capacidade Transportadoras Veículos …" at bounding box center [784, 386] width 1568 height 772
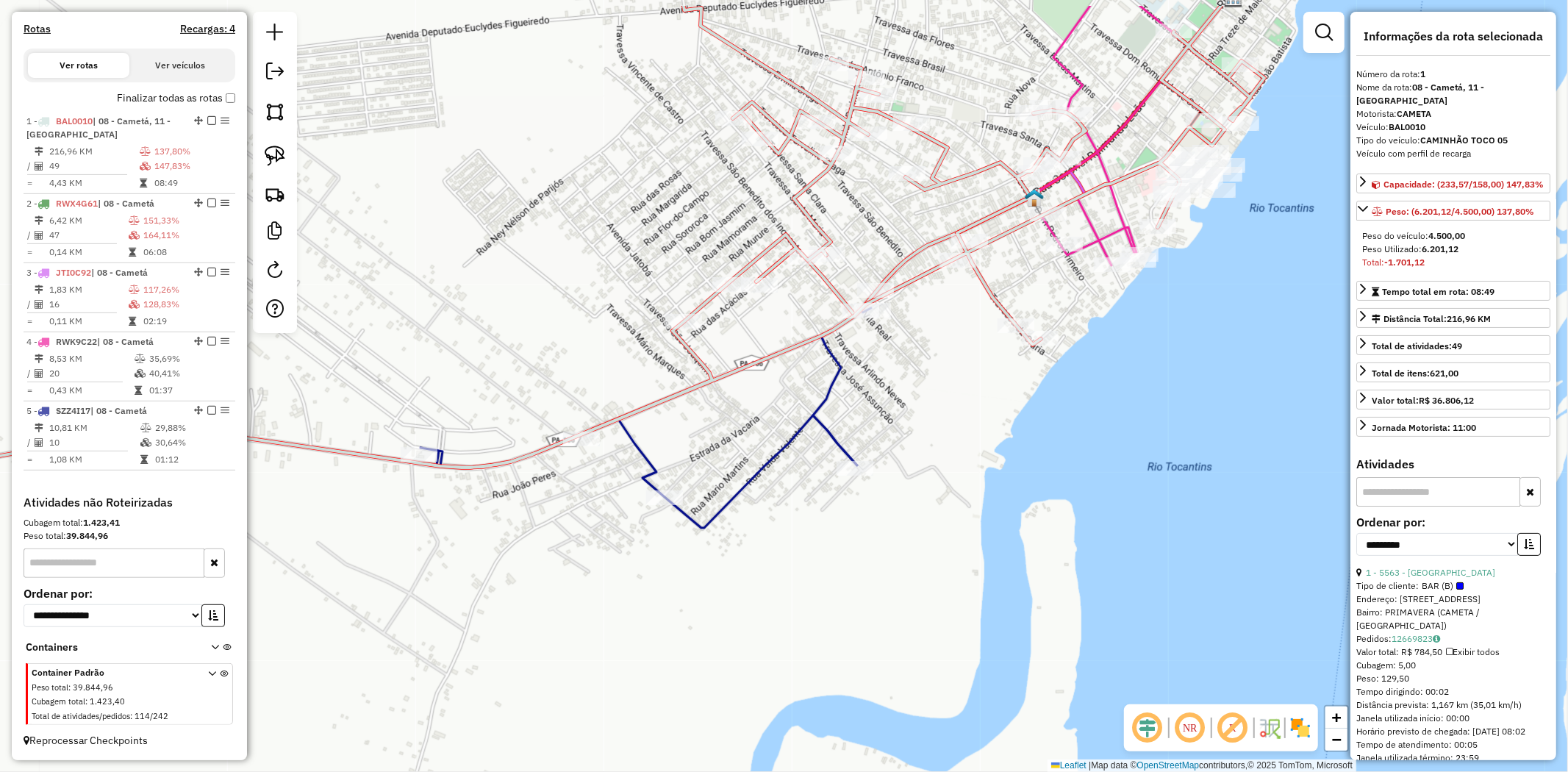
drag, startPoint x: 758, startPoint y: 336, endPoint x: 782, endPoint y: 431, distance: 98.0
click at [782, 431] on icon at bounding box center [553, 244] width 1421 height 478
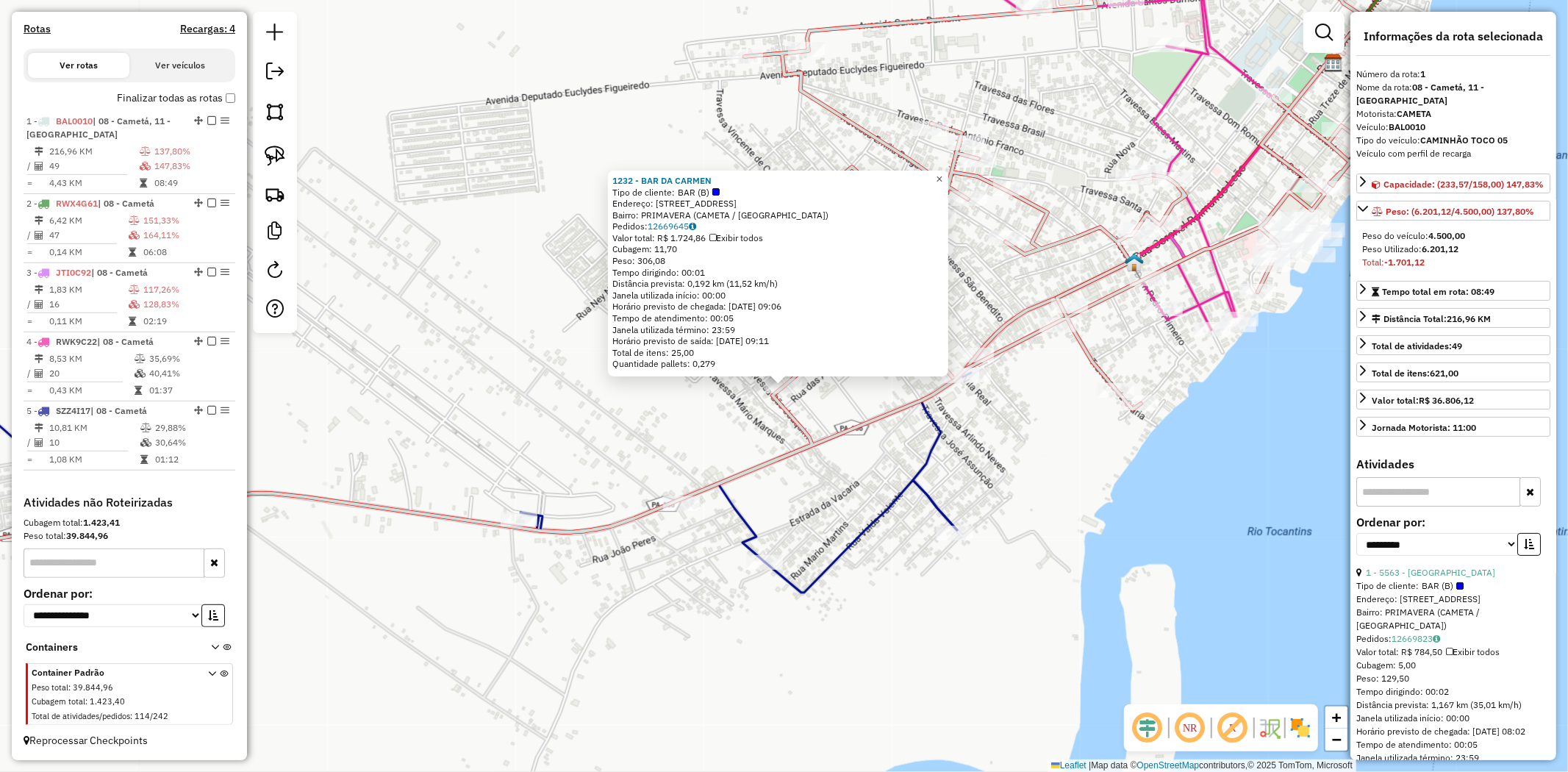
click at [942, 173] on span "×" at bounding box center [939, 179] width 6 height 13
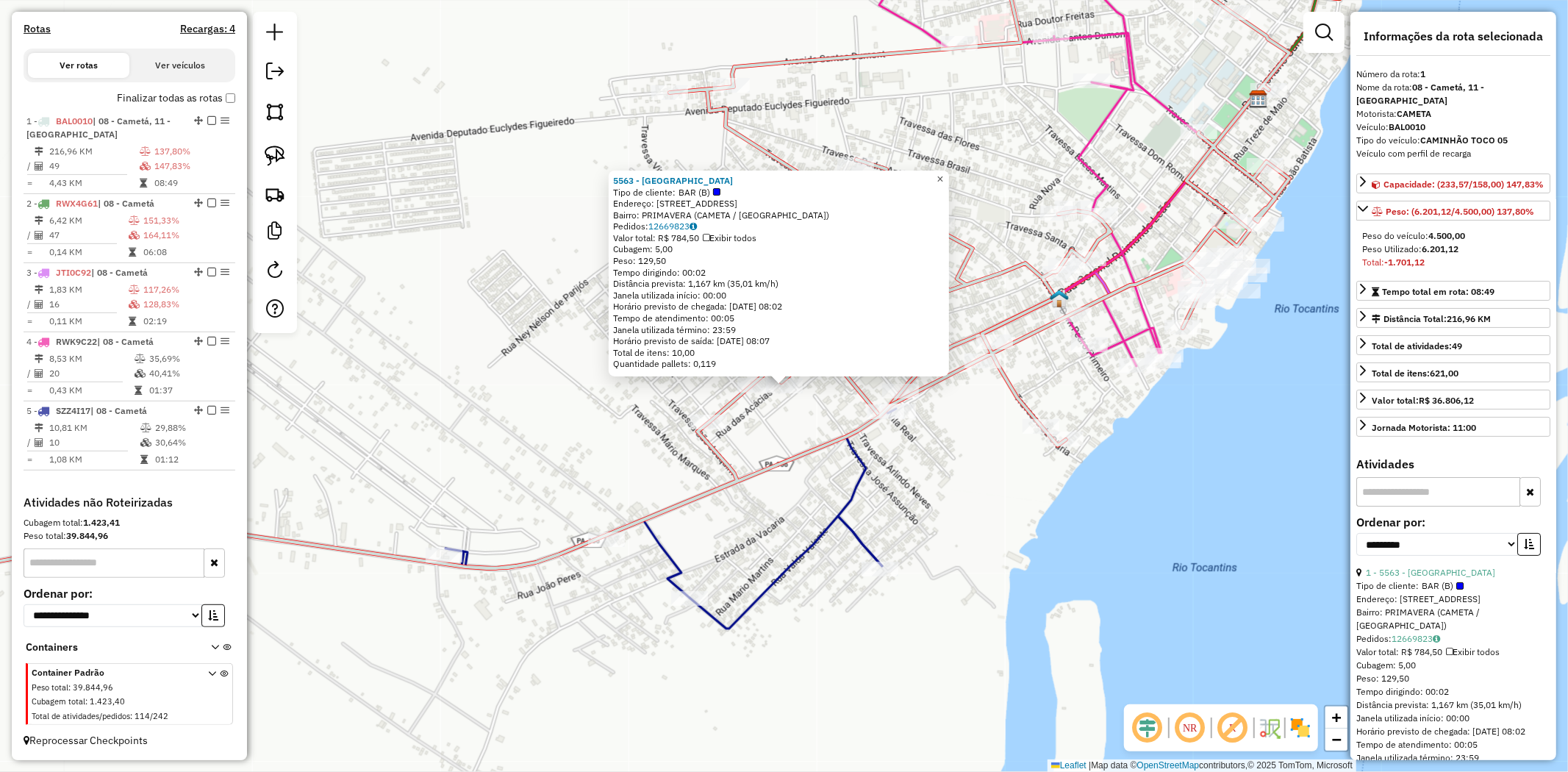
click at [943, 174] on span "×" at bounding box center [940, 179] width 6 height 13
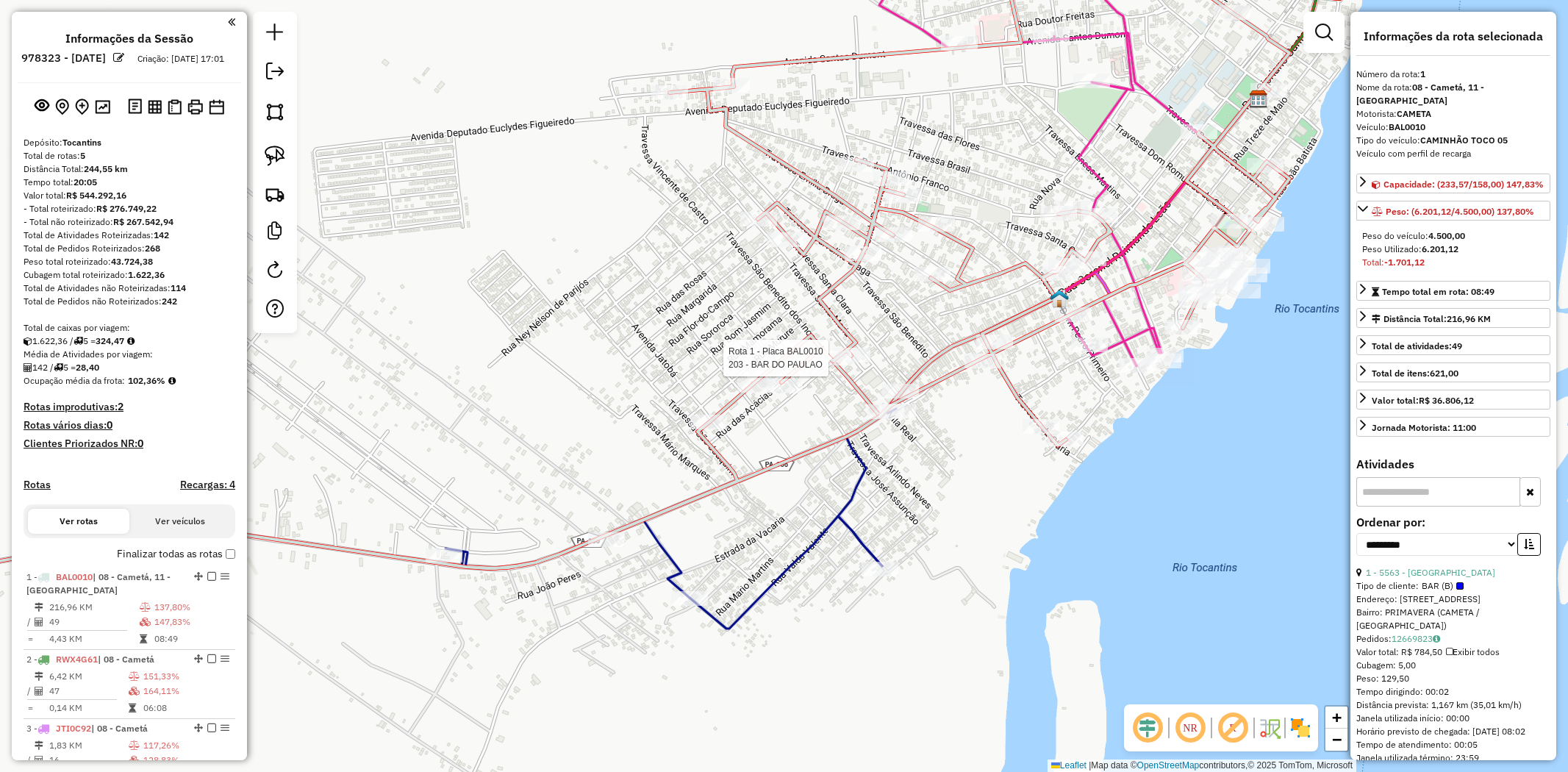
select select "**********"
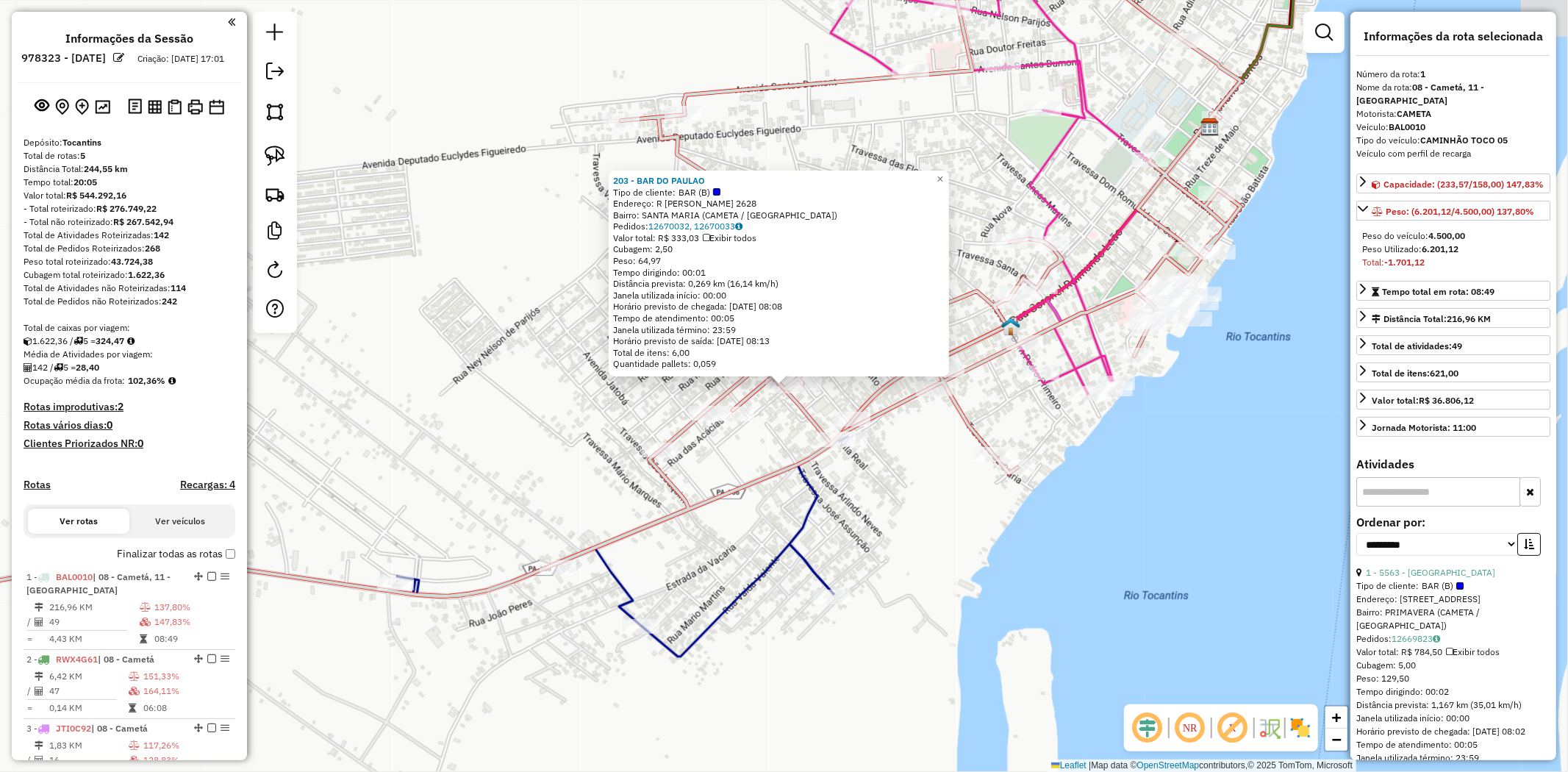
scroll to position [467, 0]
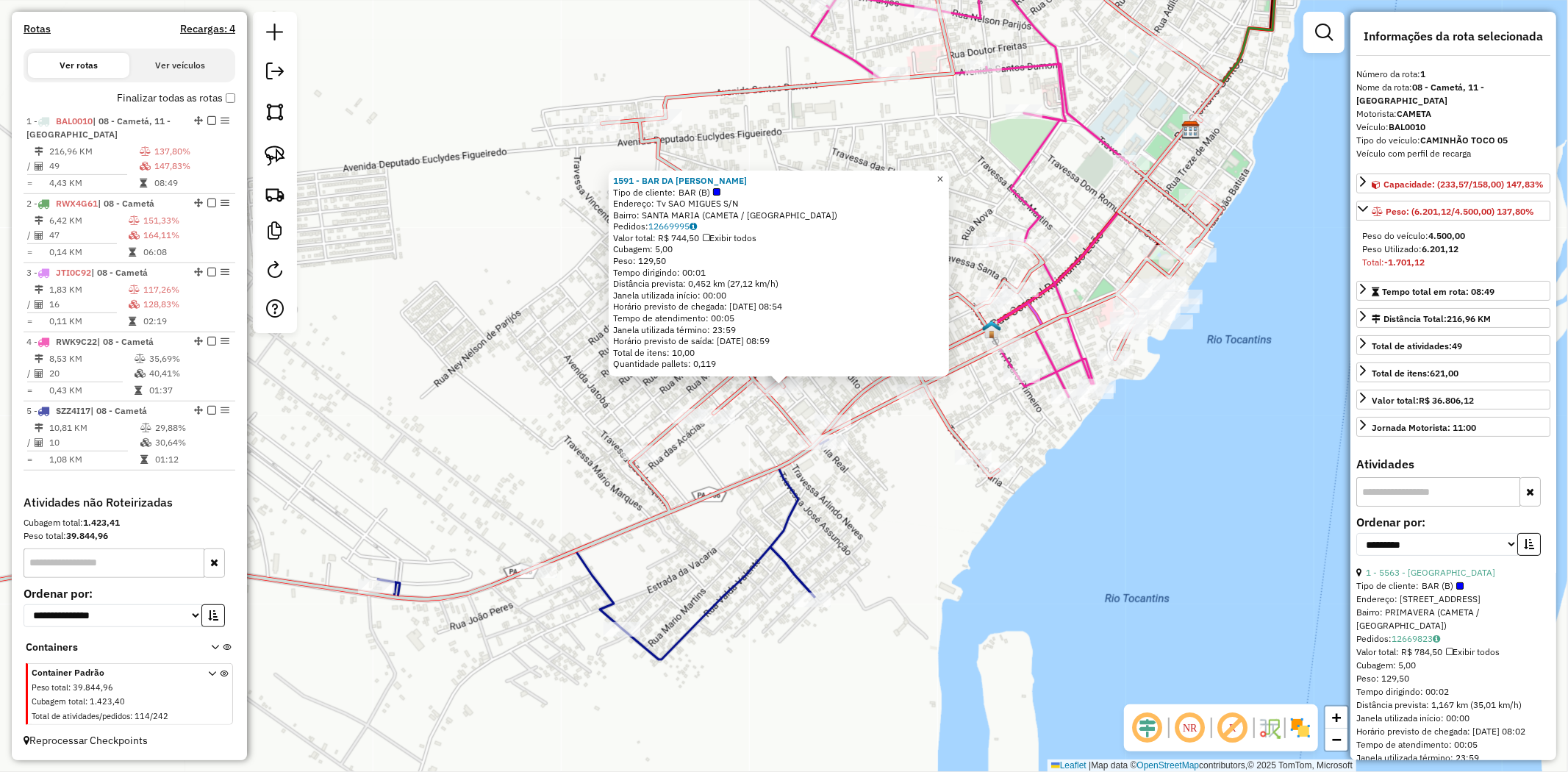
click at [943, 178] on span "×" at bounding box center [940, 179] width 6 height 13
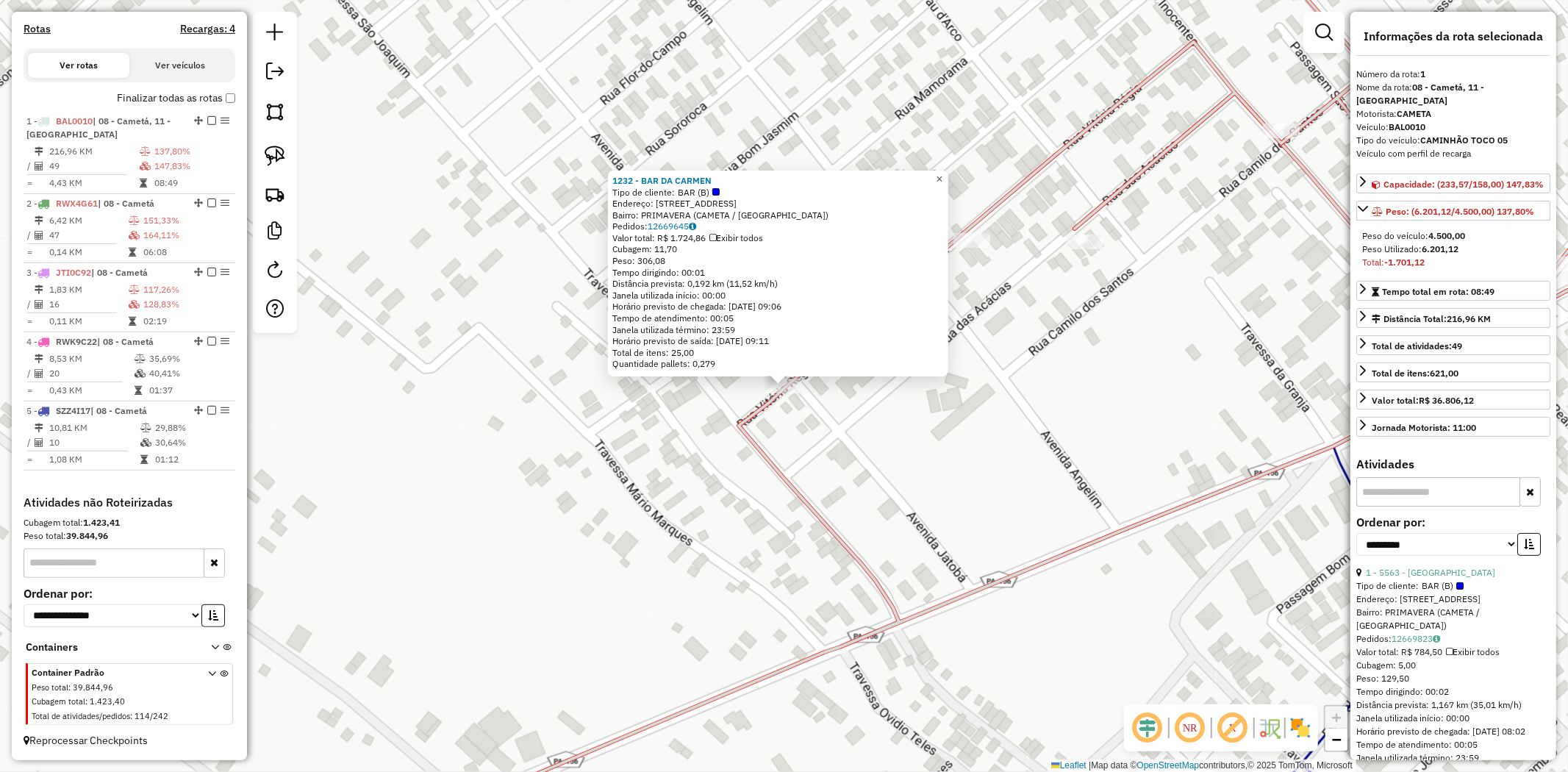
drag, startPoint x: 946, startPoint y: 175, endPoint x: 935, endPoint y: 204, distance: 31.0
click at [942, 177] on span "×" at bounding box center [939, 179] width 6 height 13
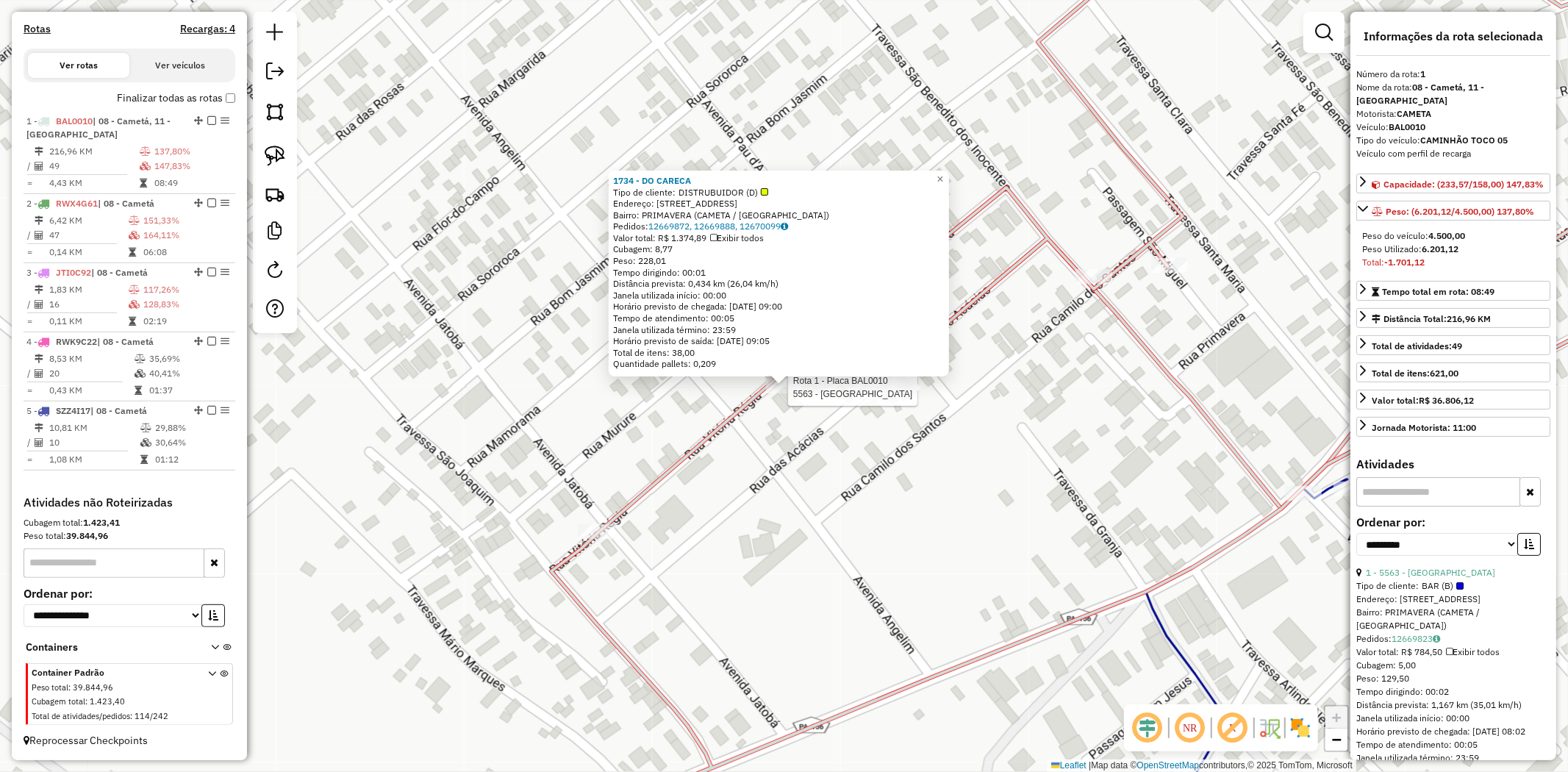
click at [894, 395] on div at bounding box center [898, 388] width 37 height 14
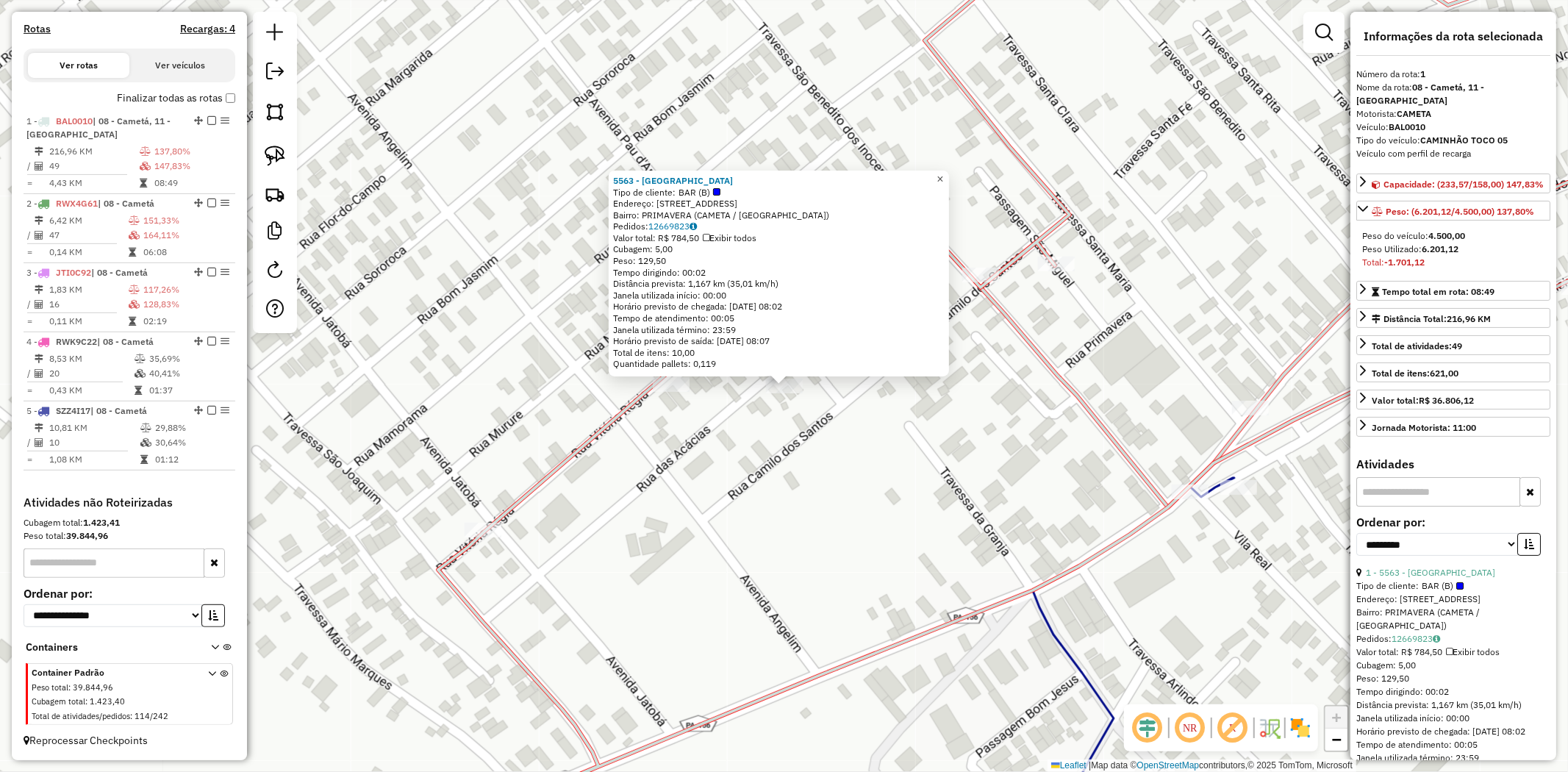
click at [943, 173] on span "×" at bounding box center [940, 179] width 6 height 13
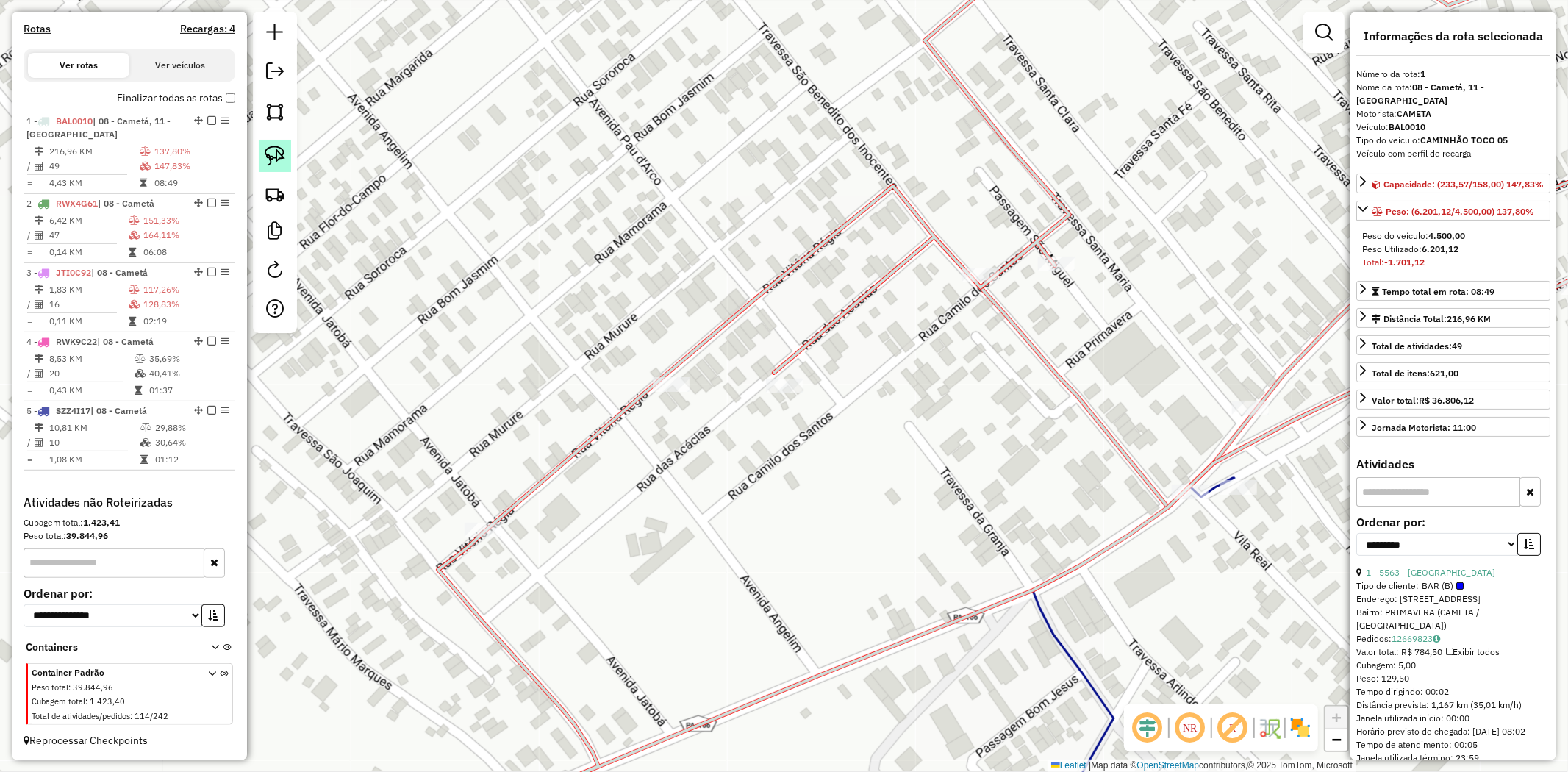
click at [278, 150] on img at bounding box center [275, 156] width 21 height 21
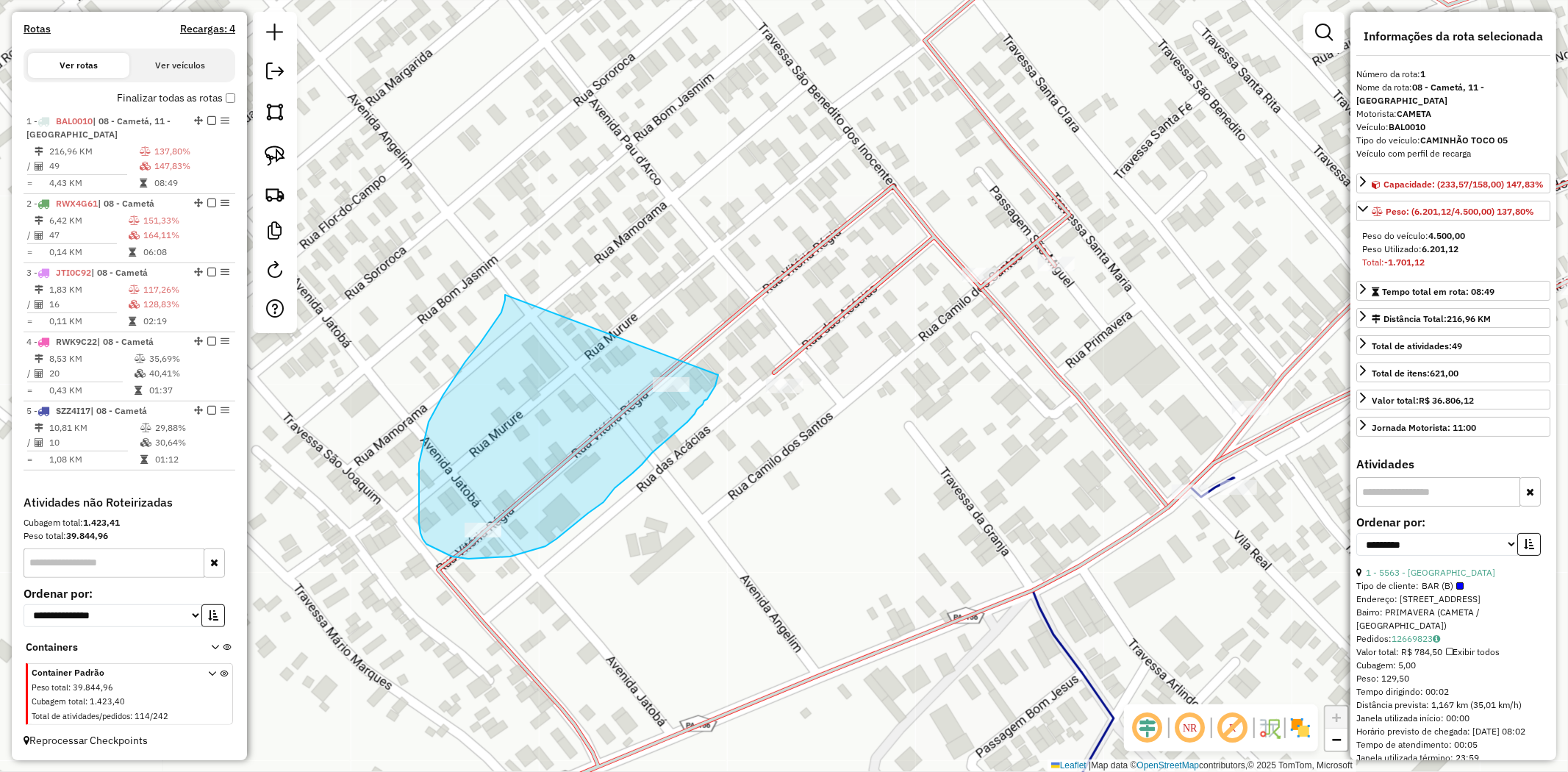
drag, startPoint x: 505, startPoint y: 300, endPoint x: 718, endPoint y: 375, distance: 225.8
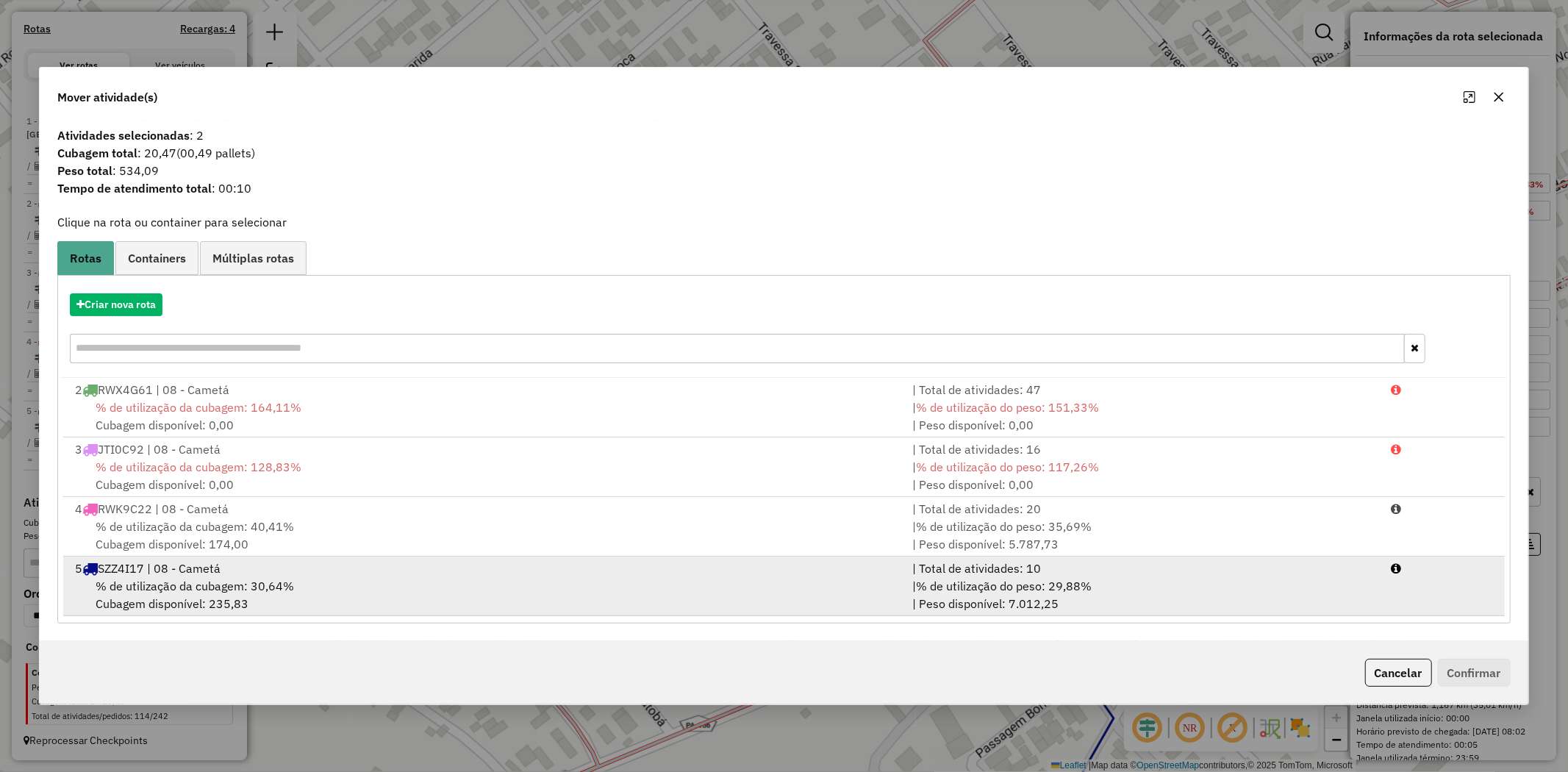
drag, startPoint x: 181, startPoint y: 576, endPoint x: 201, endPoint y: 579, distance: 20.2
click at [180, 577] on div "% de utilização da cubagem: 30,64% Cubagem disponível: 235,83" at bounding box center [485, 595] width 837 height 35
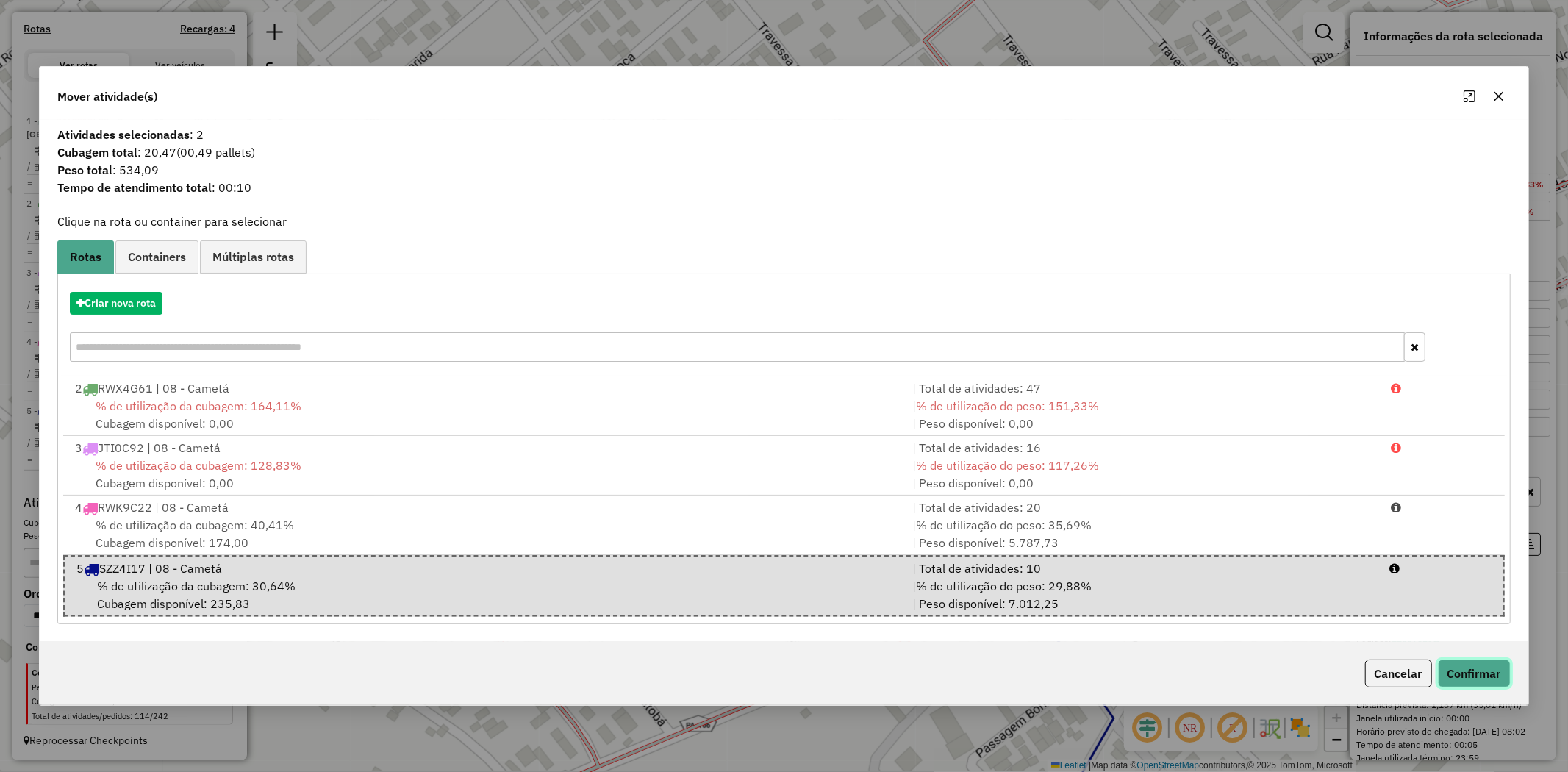
click at [1473, 684] on button "Confirmar" at bounding box center [1474, 673] width 72 height 28
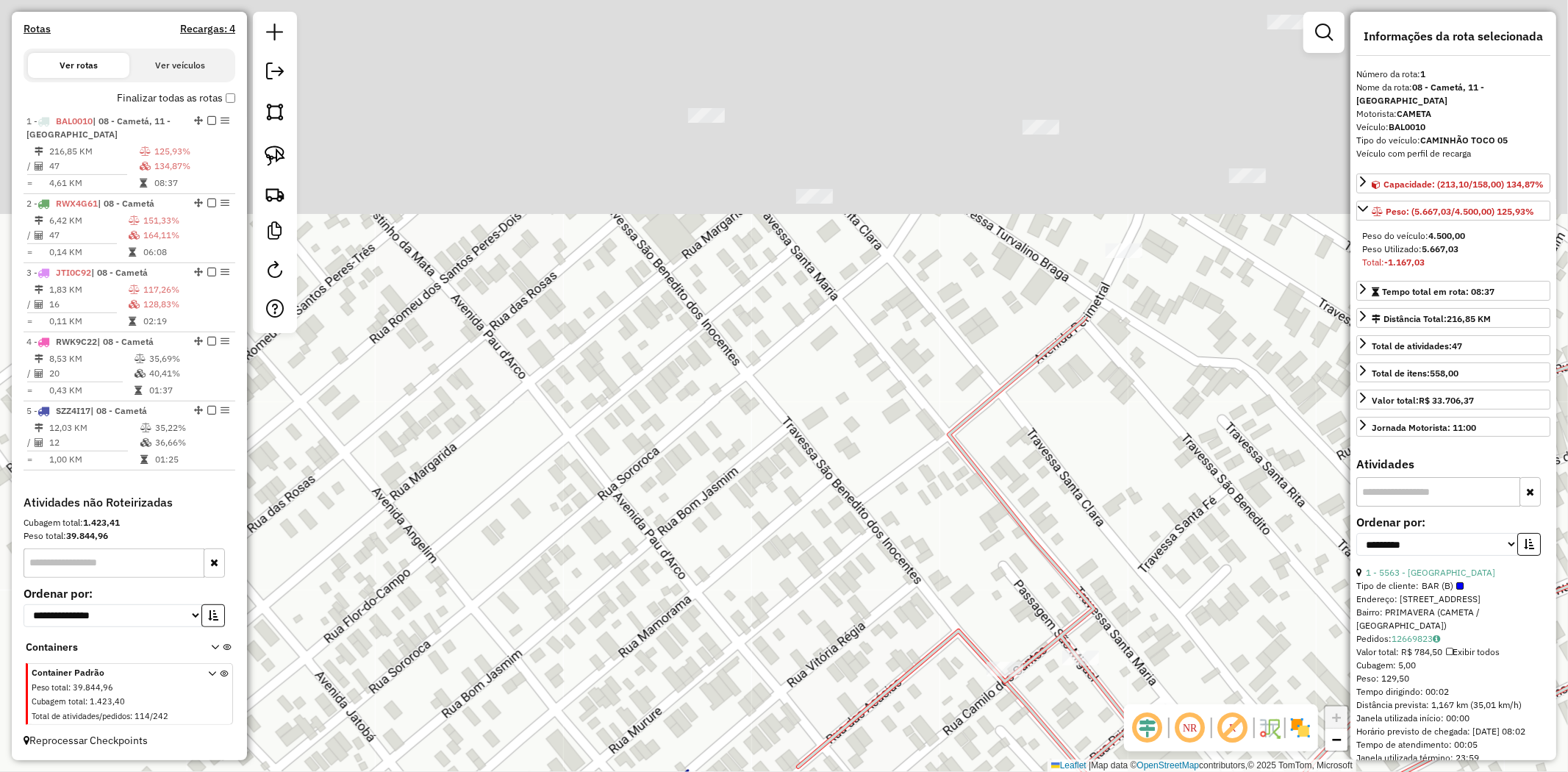
drag, startPoint x: 1044, startPoint y: 642, endPoint x: 1077, endPoint y: 810, distance: 171.2
click at [1077, 771] on html "Aguarde... Pop-up bloqueado! Seu navegador bloqueou automáticamente a abertura …" at bounding box center [784, 386] width 1568 height 772
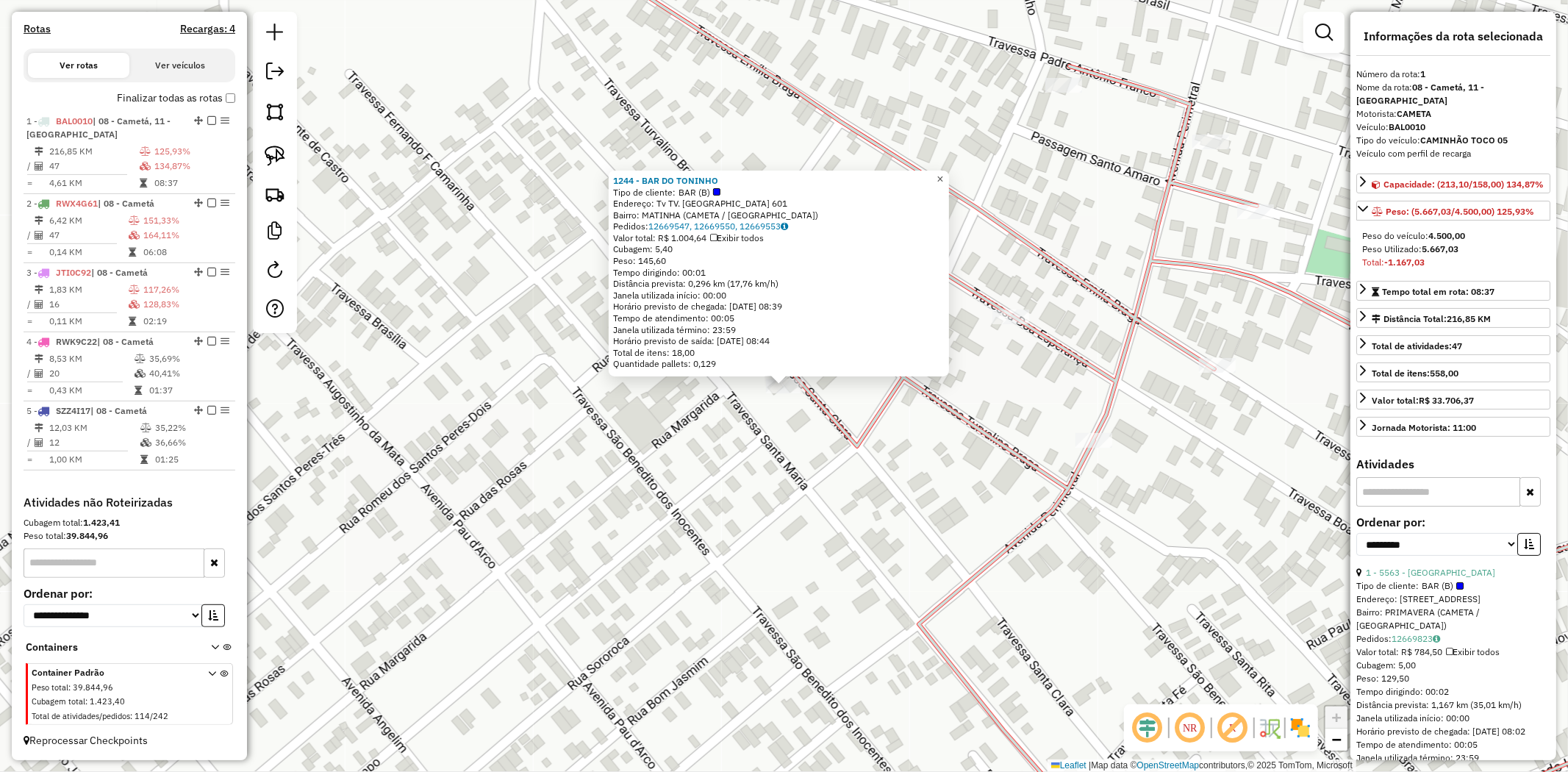
click at [943, 175] on span "×" at bounding box center [940, 179] width 6 height 13
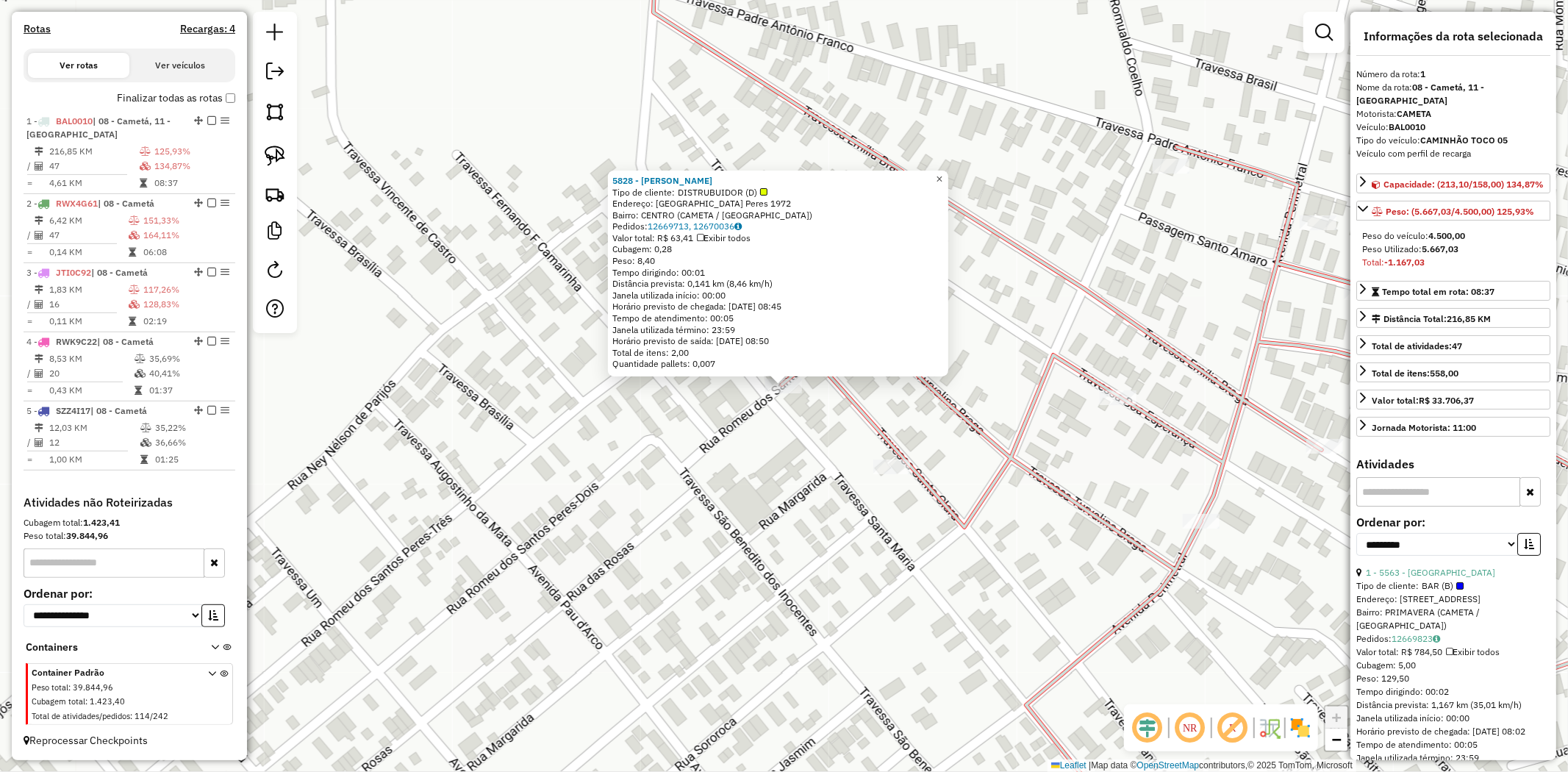
click at [942, 177] on span "×" at bounding box center [939, 179] width 6 height 13
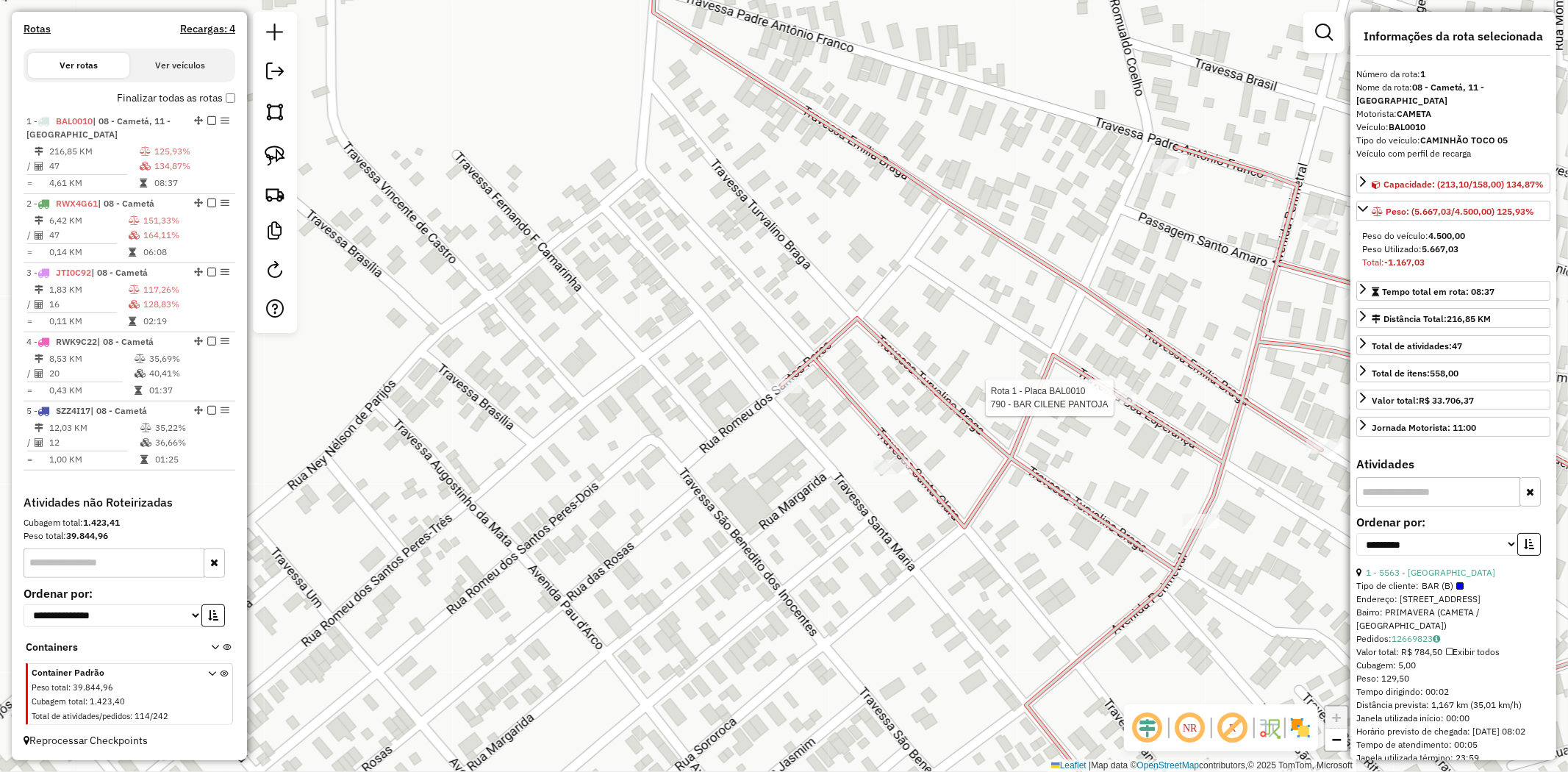
click at [1112, 405] on div at bounding box center [1118, 397] width 37 height 14
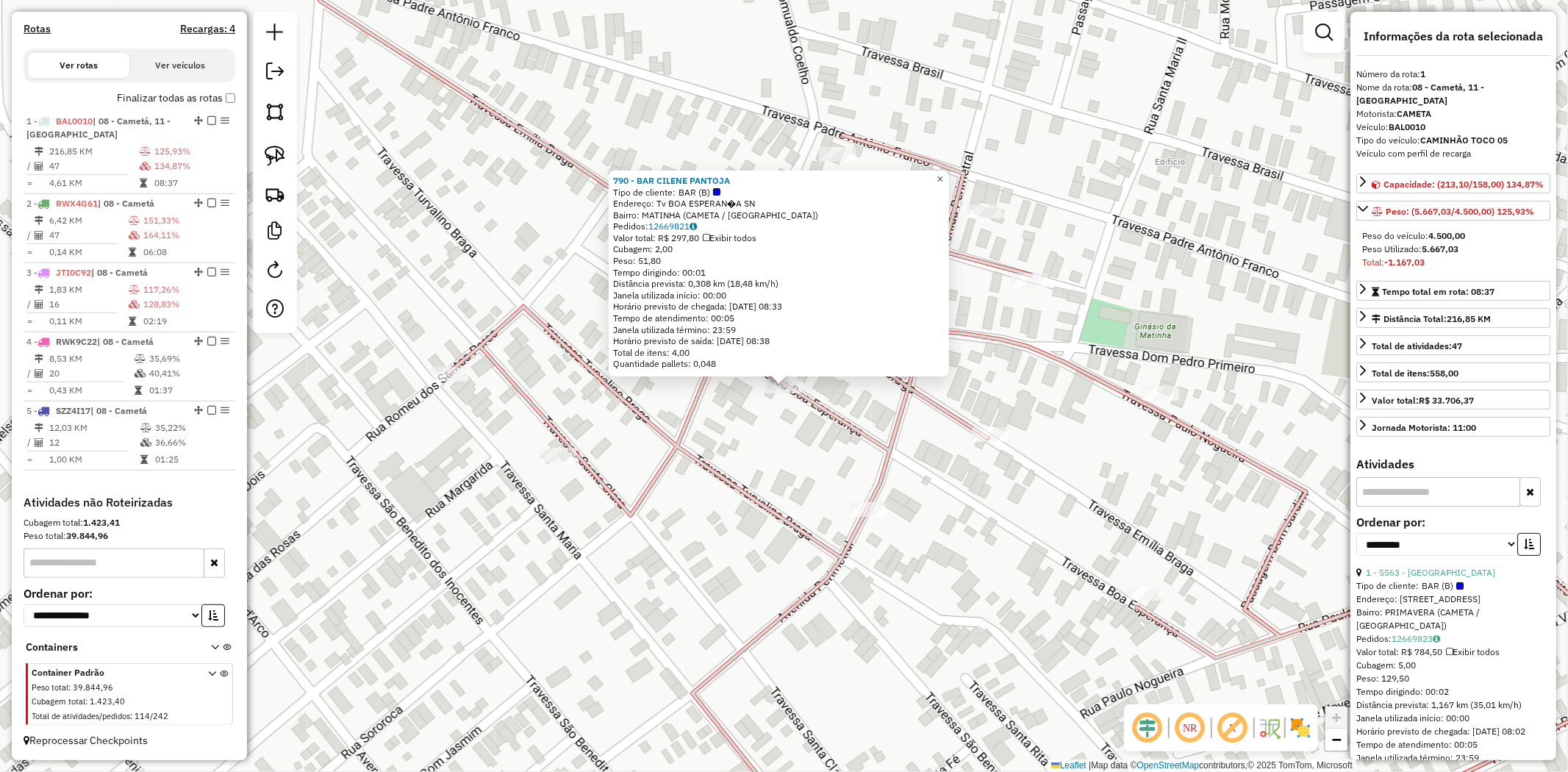
click at [943, 174] on span "×" at bounding box center [940, 179] width 6 height 13
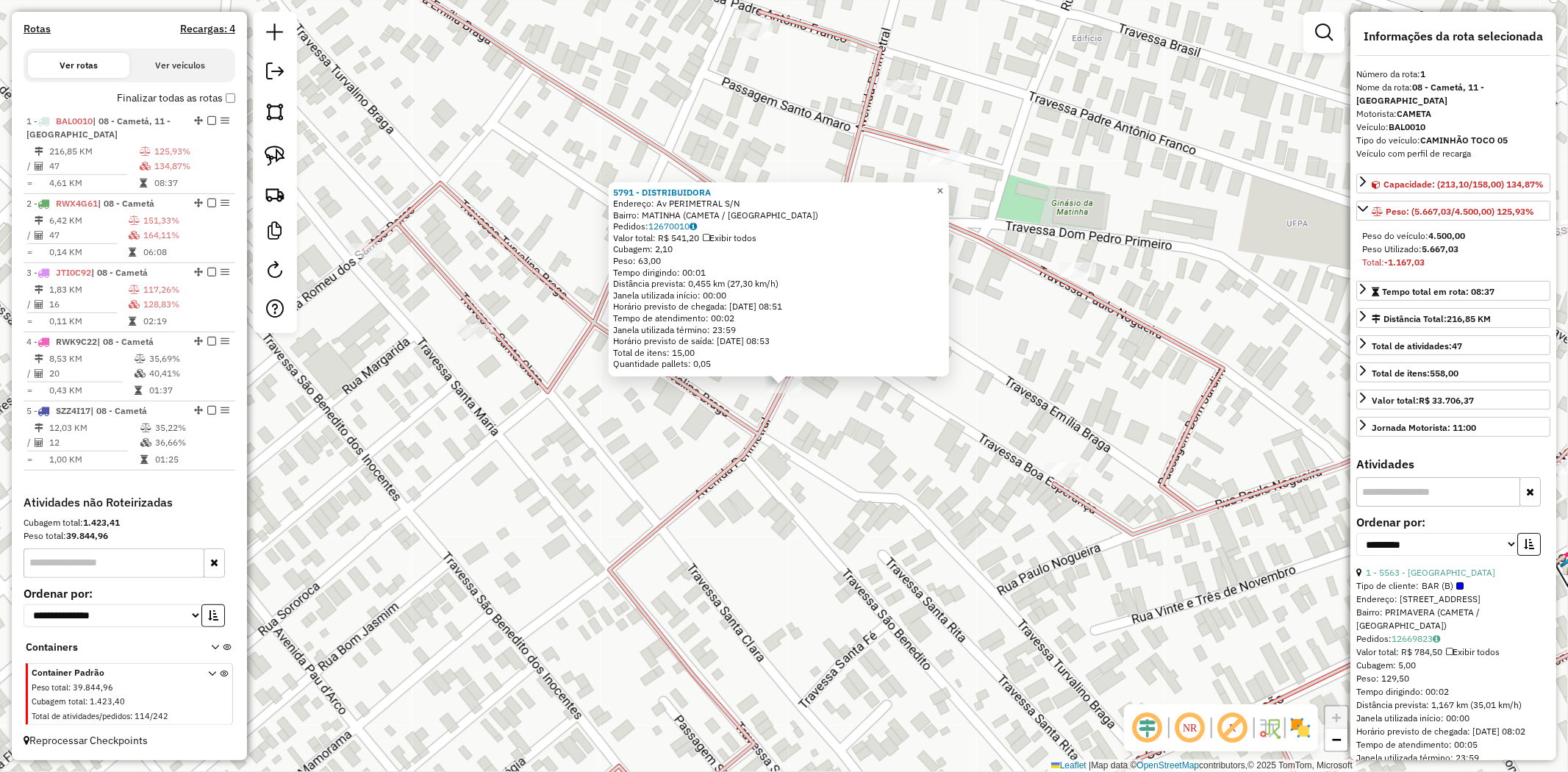
click at [943, 185] on span "×" at bounding box center [940, 191] width 6 height 13
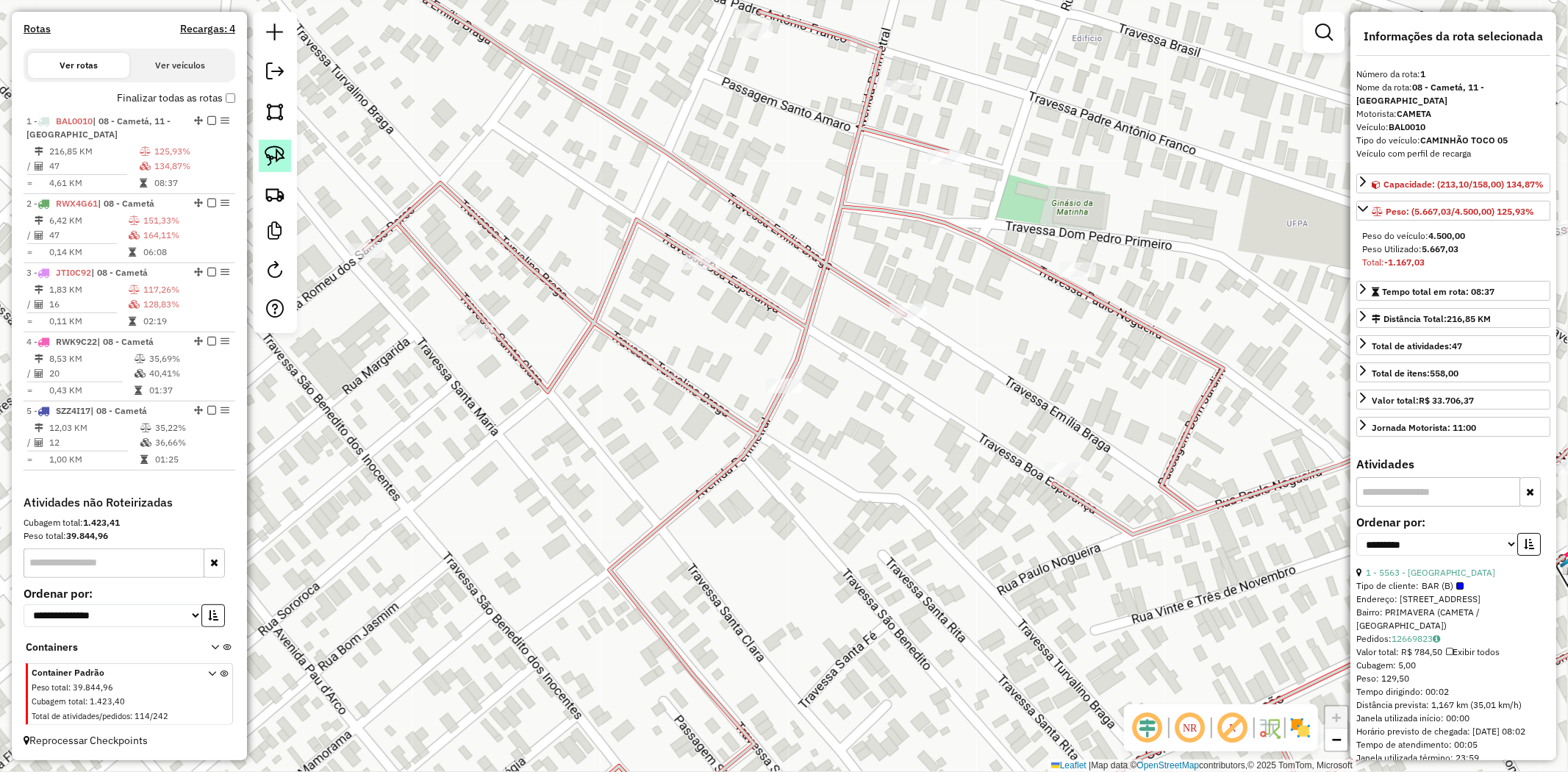
click at [274, 158] on img at bounding box center [275, 156] width 21 height 21
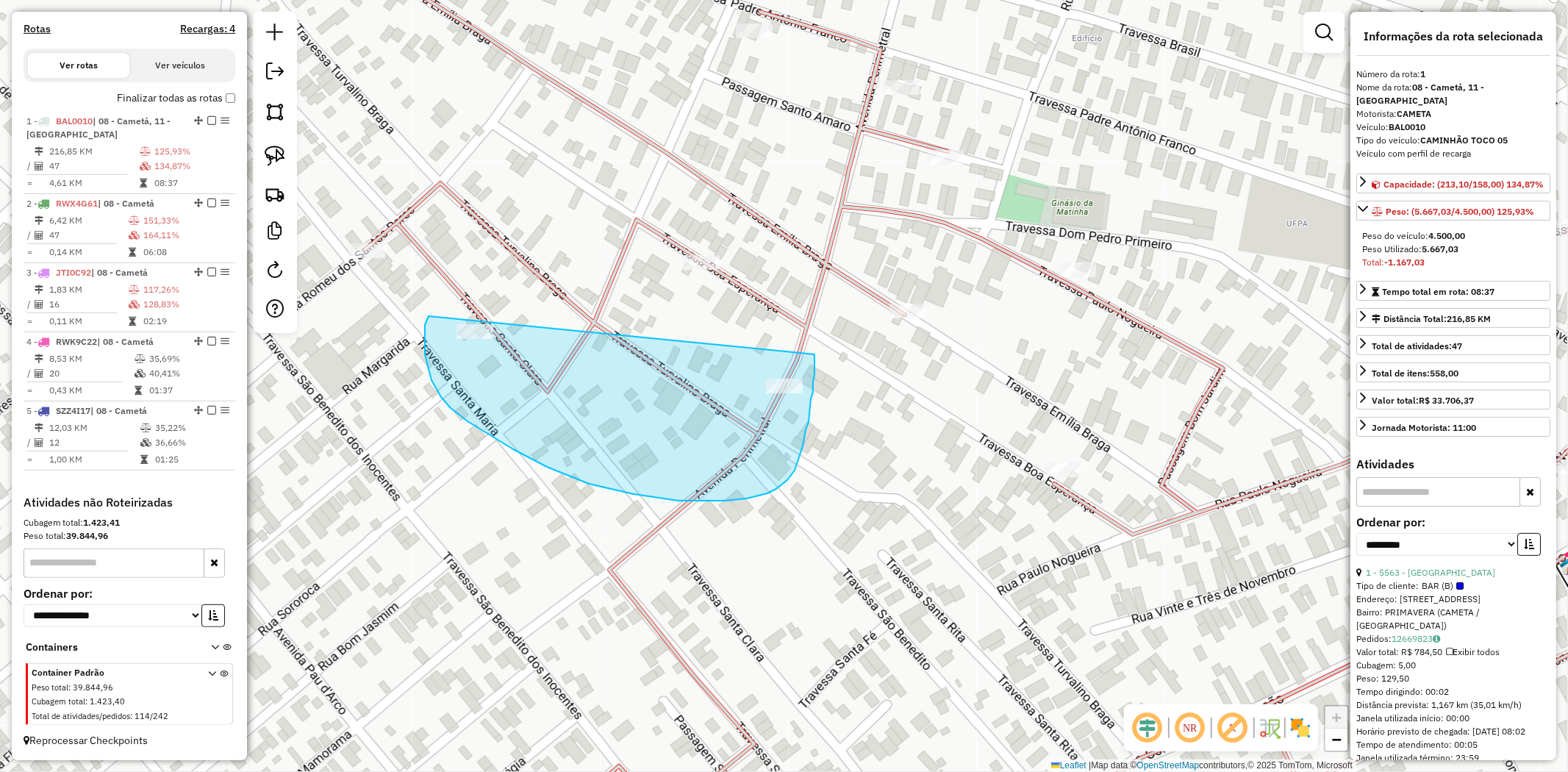
drag, startPoint x: 428, startPoint y: 320, endPoint x: 814, endPoint y: 353, distance: 387.4
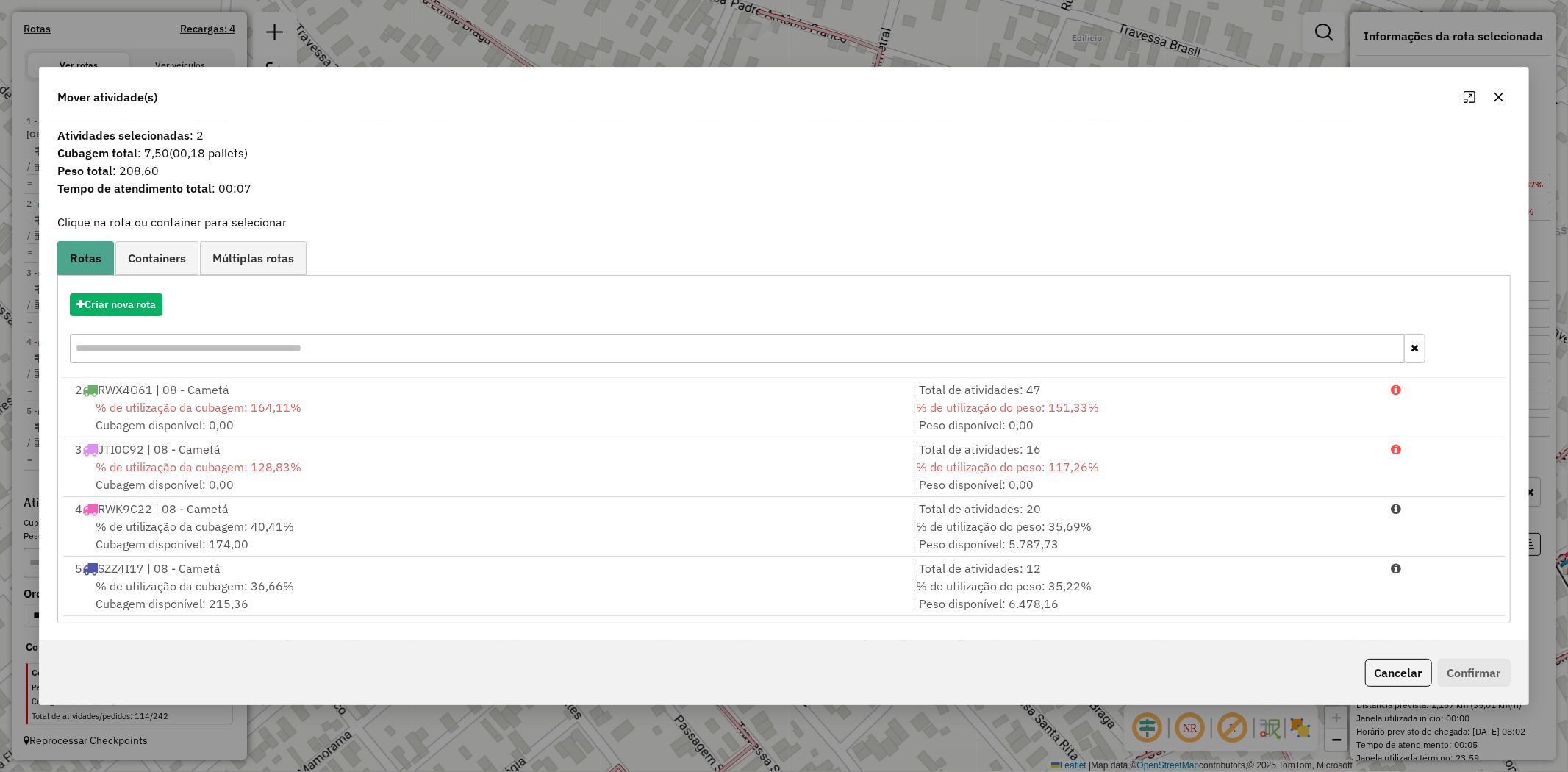
click at [209, 591] on span "% de utilização da cubagem: 36,66%" at bounding box center [194, 586] width 198 height 14
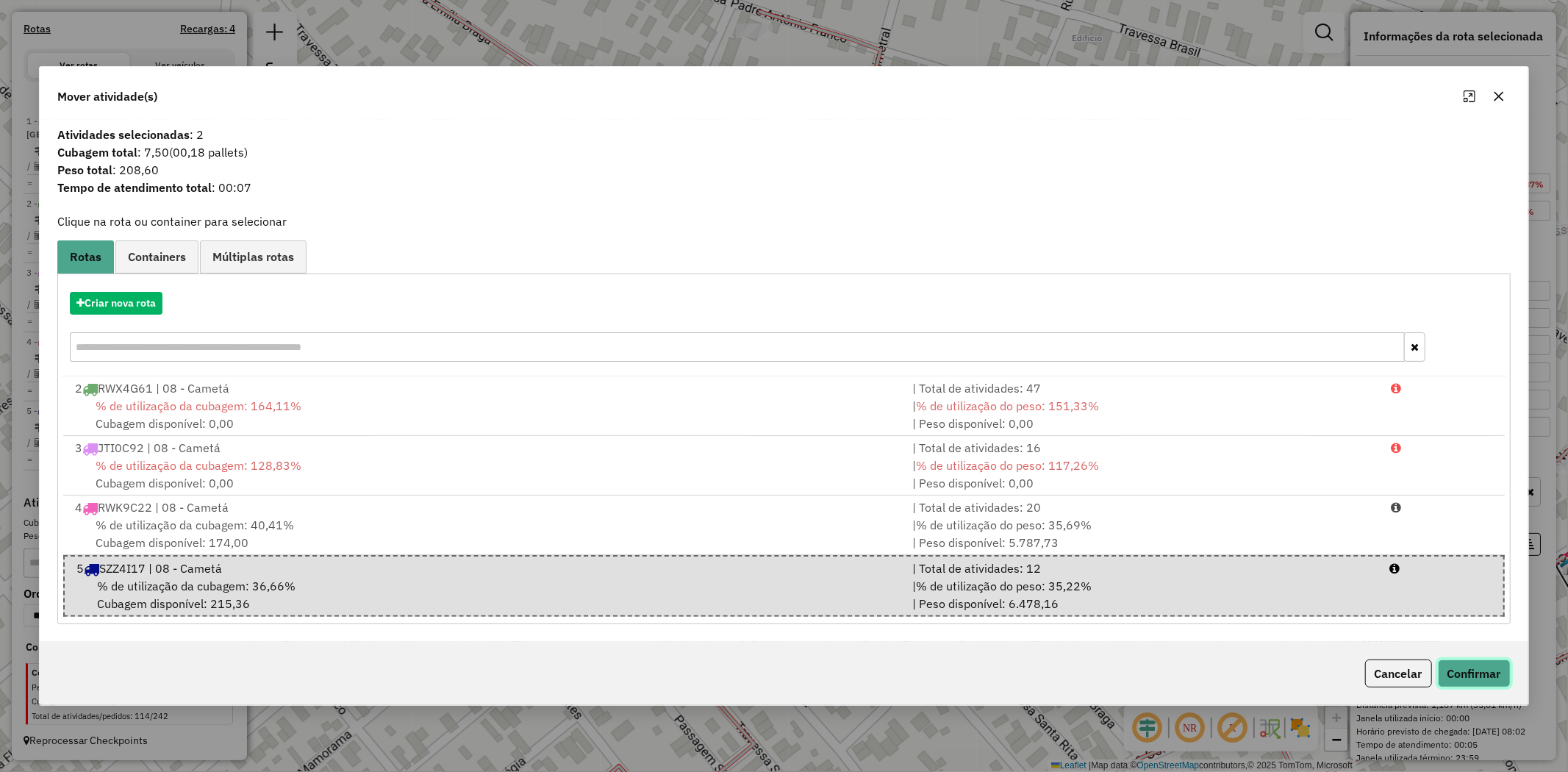
click at [1494, 669] on button "Confirmar" at bounding box center [1474, 673] width 72 height 28
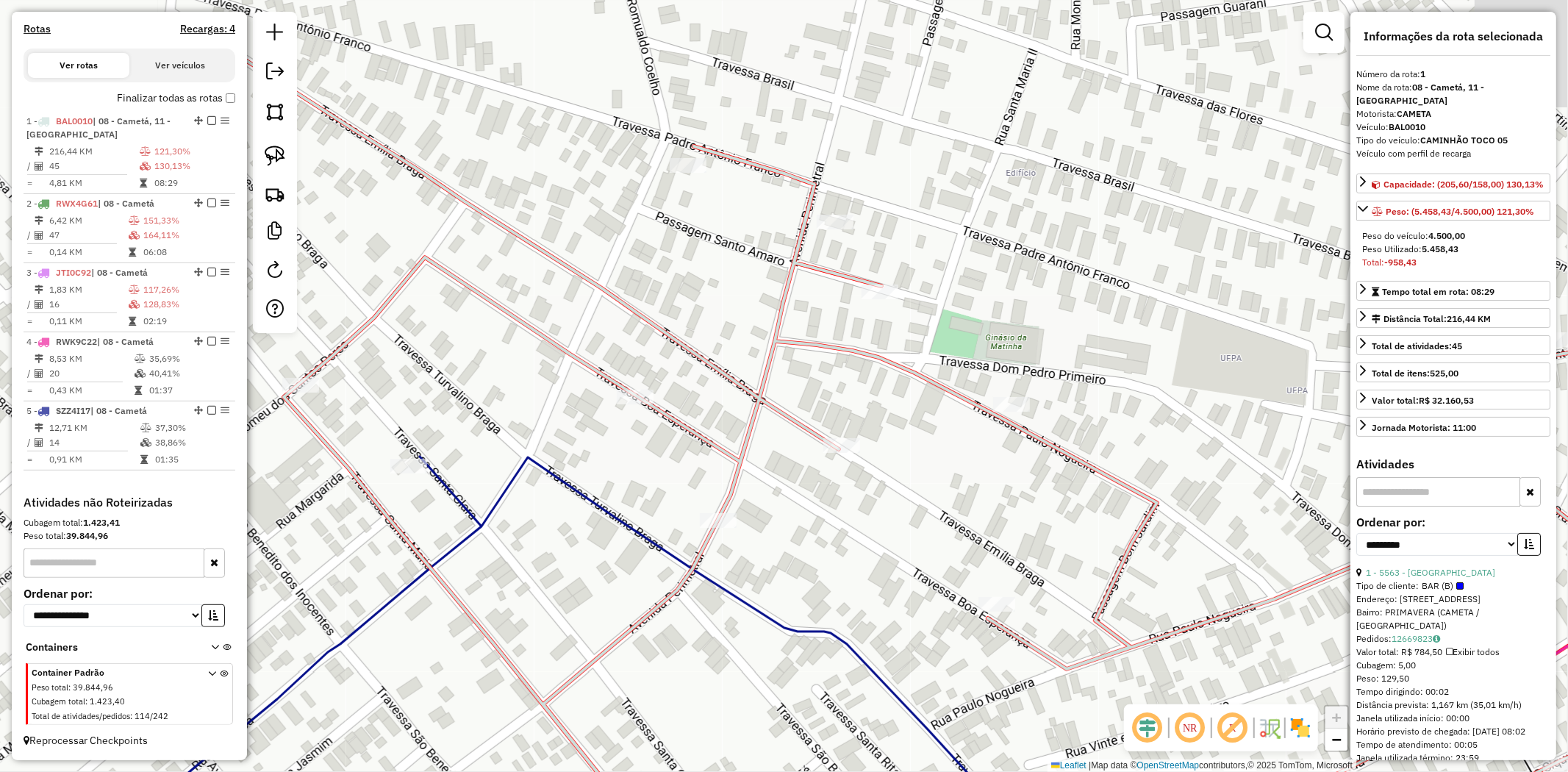
drag, startPoint x: 733, startPoint y: 283, endPoint x: 592, endPoint y: 361, distance: 161.1
click at [629, 363] on div "Janela de atendimento Grade de atendimento Capacidade Transportadoras Veículos …" at bounding box center [784, 386] width 1568 height 772
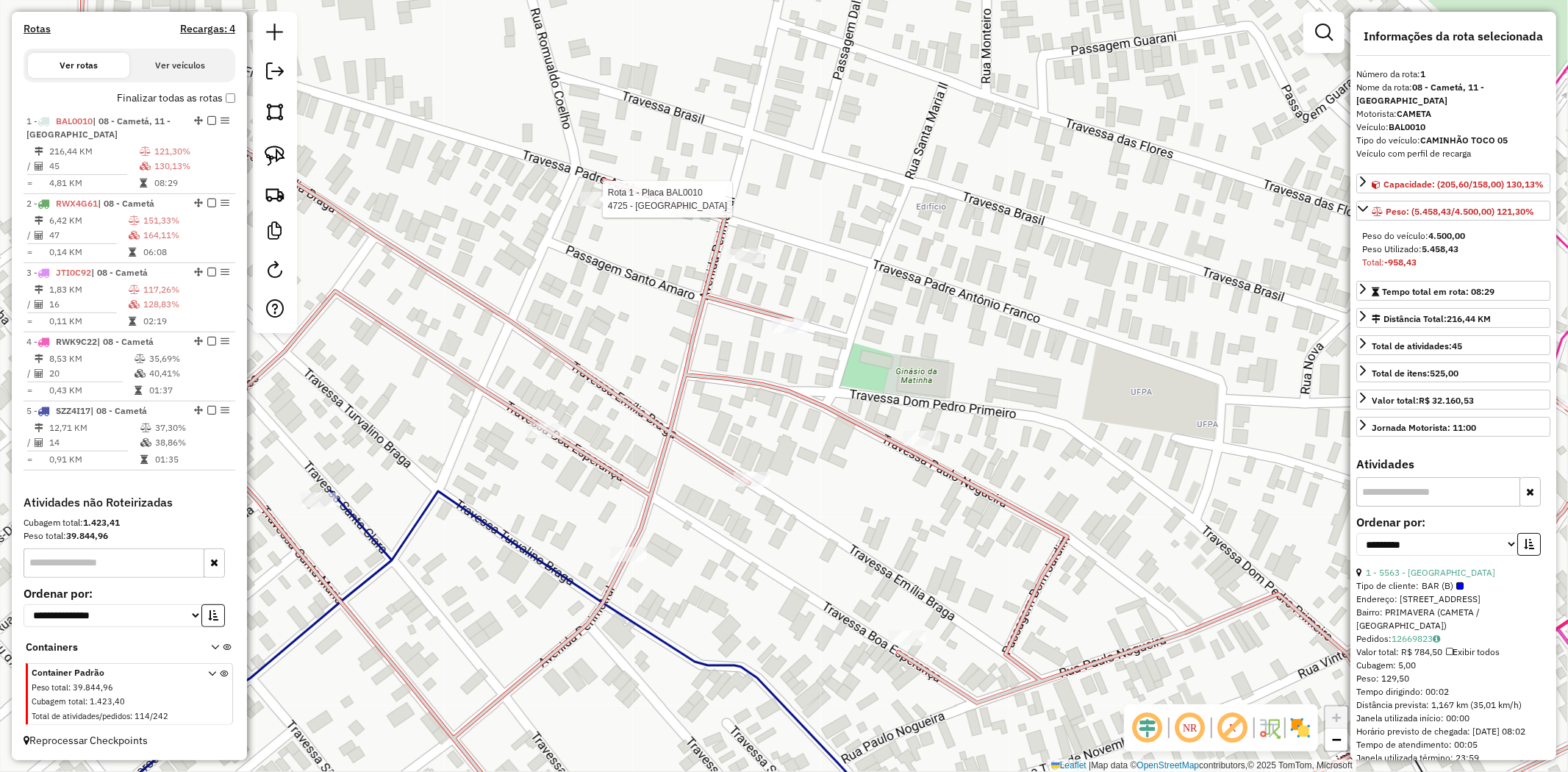
click at [590, 207] on div at bounding box center [599, 199] width 37 height 14
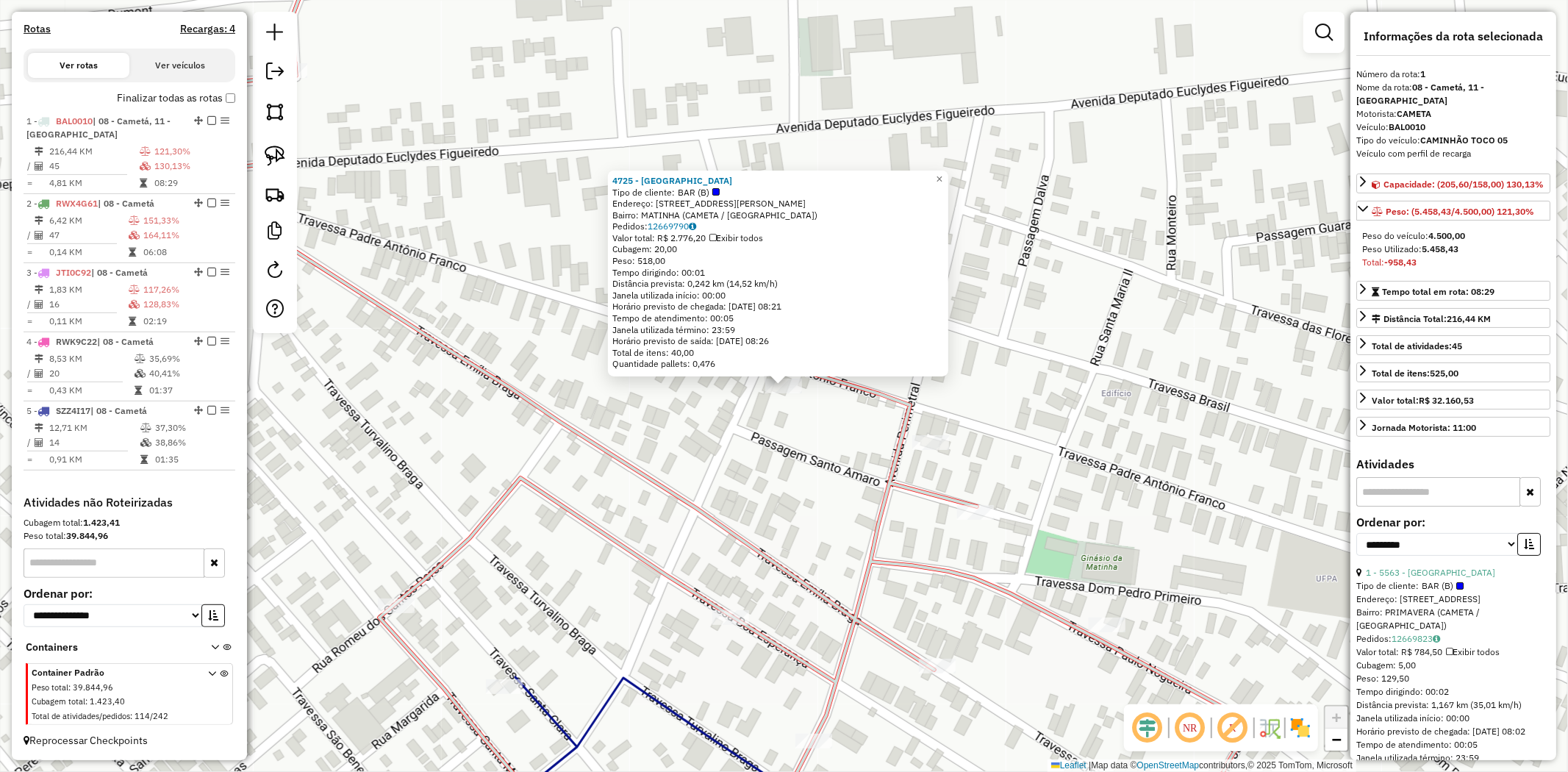
click at [731, 630] on div "Rota 1 - Placa BAL0010 790 - BAR CILENE PANTOJA 4725 - BAR DO ESTELIO Tipo de c…" at bounding box center [784, 386] width 1568 height 772
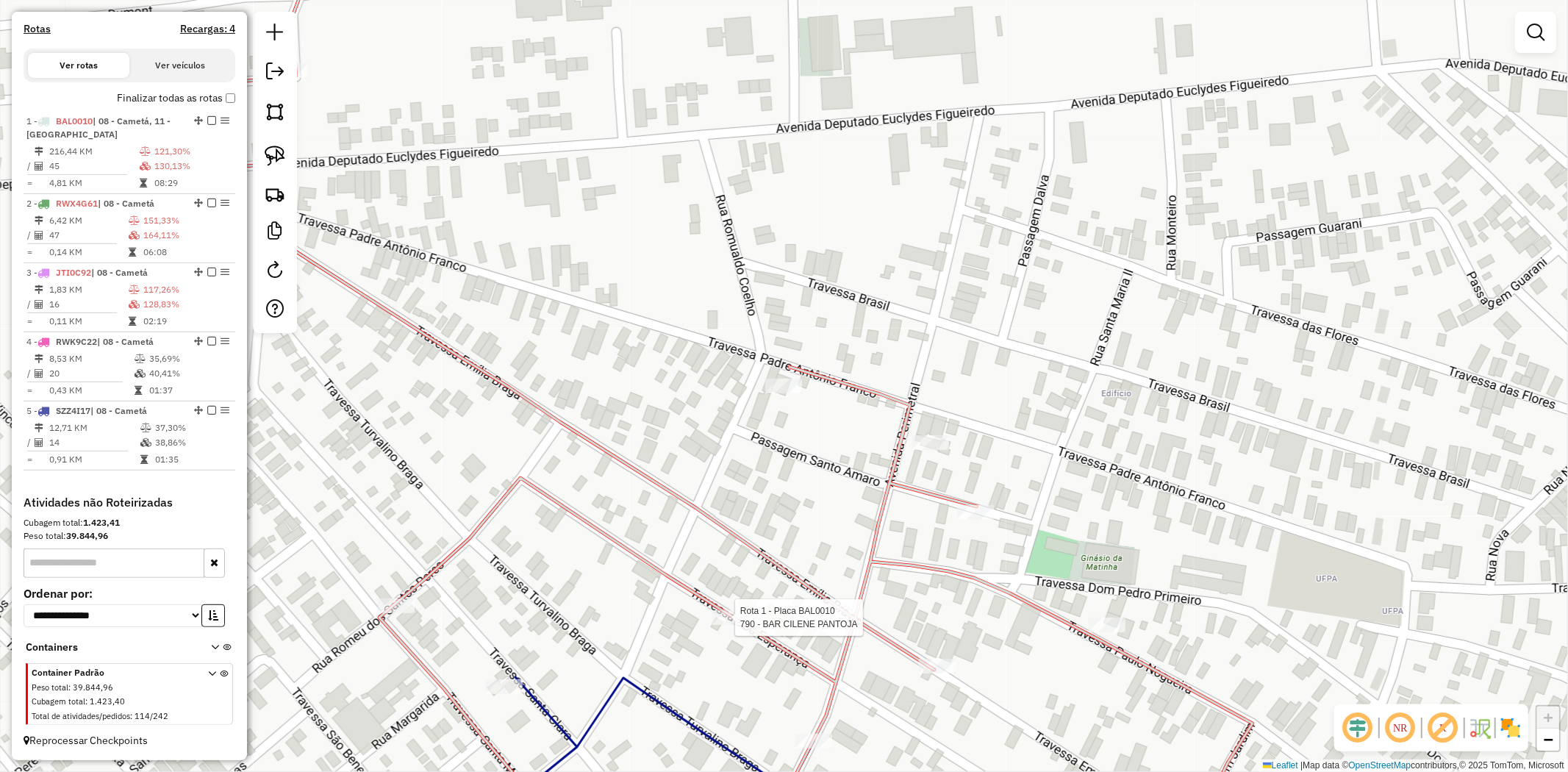
select select "**********"
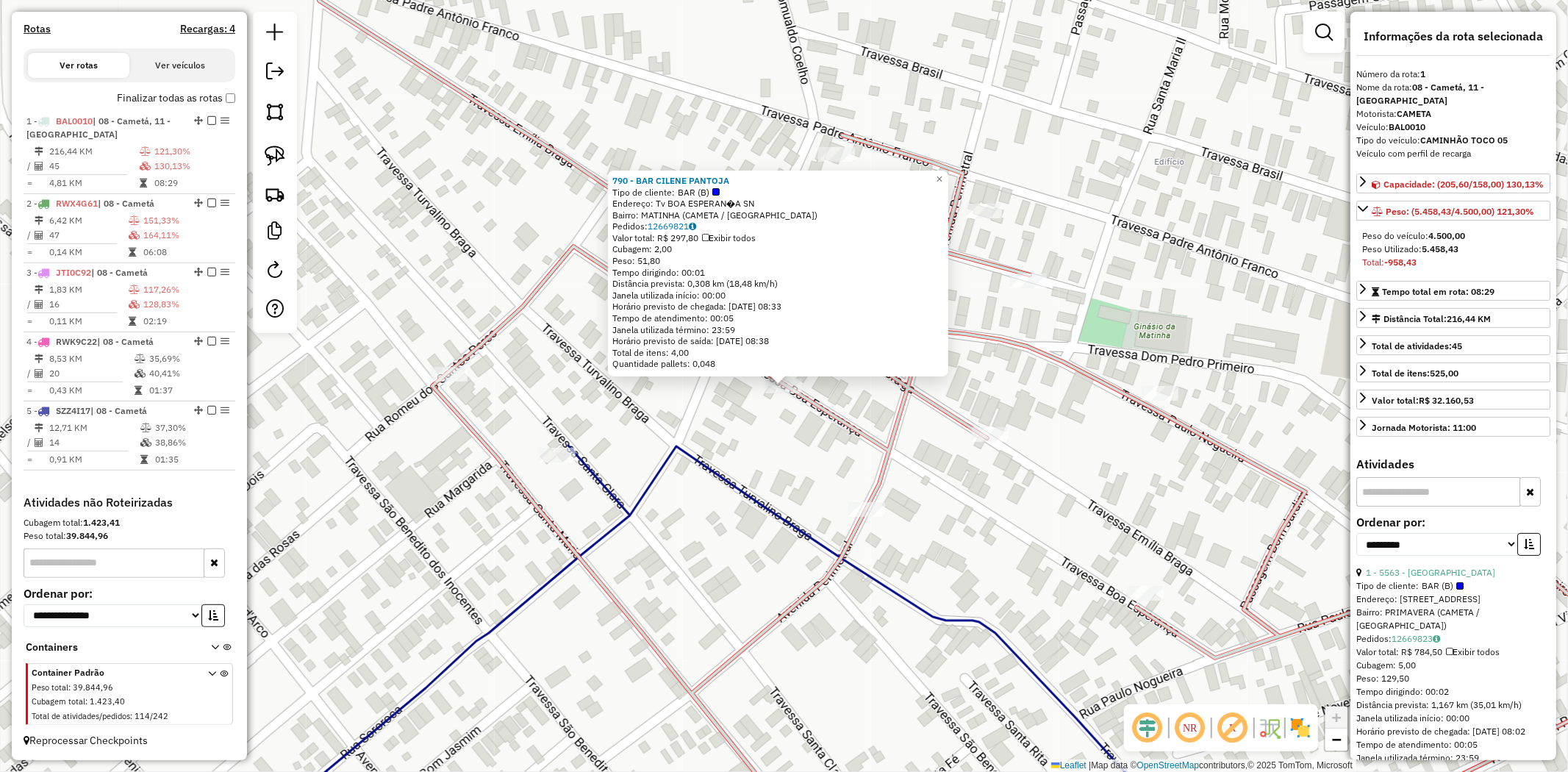
click at [946, 164] on icon at bounding box center [989, 386] width 1473 height 926
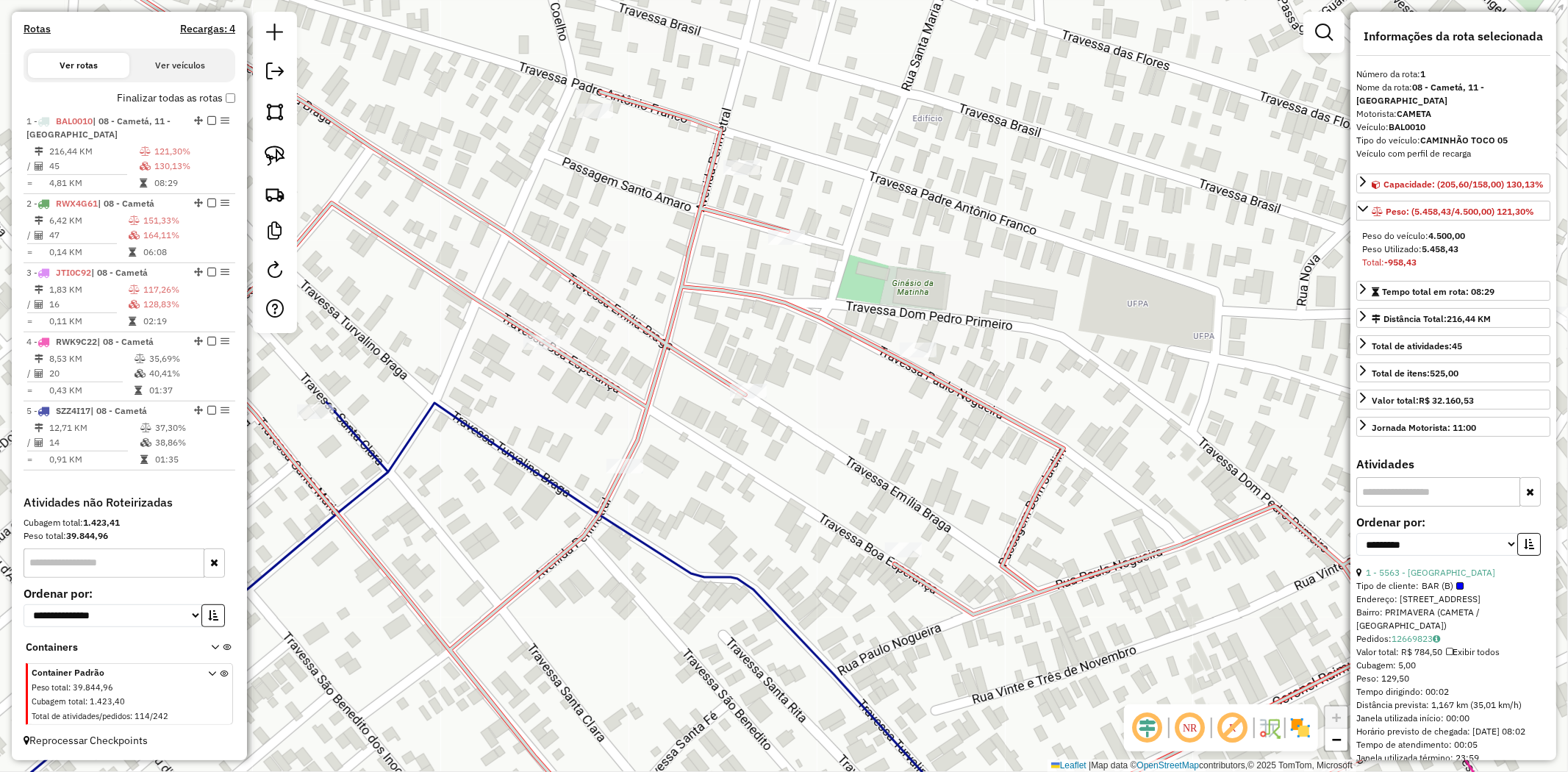
drag, startPoint x: 862, startPoint y: 252, endPoint x: 720, endPoint y: 172, distance: 163.0
click at [646, 194] on div "Janela de atendimento Grade de atendimento Capacidade Transportadoras Veículos …" at bounding box center [784, 386] width 1568 height 772
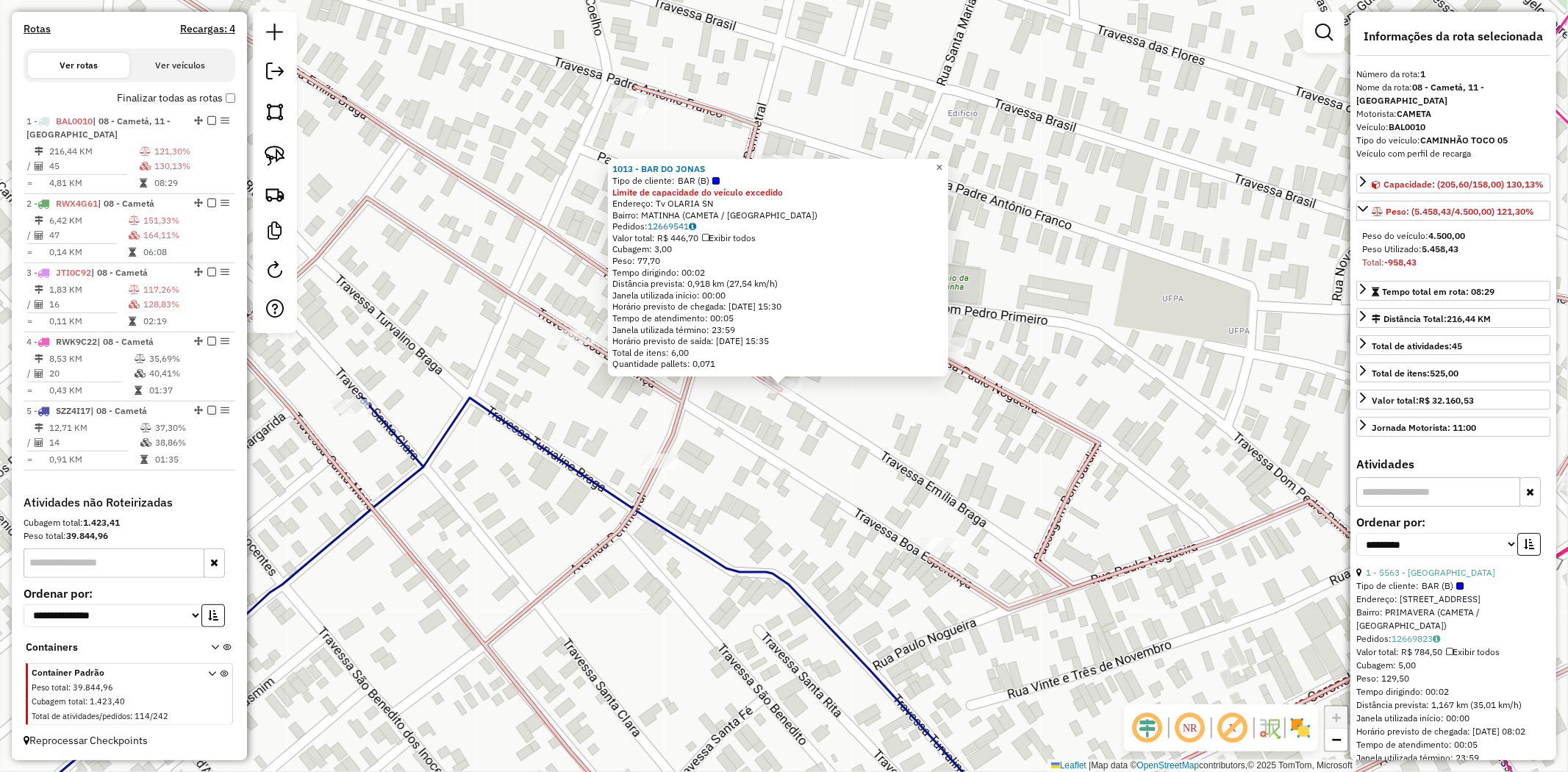
click at [948, 162] on link "×" at bounding box center [939, 168] width 18 height 18
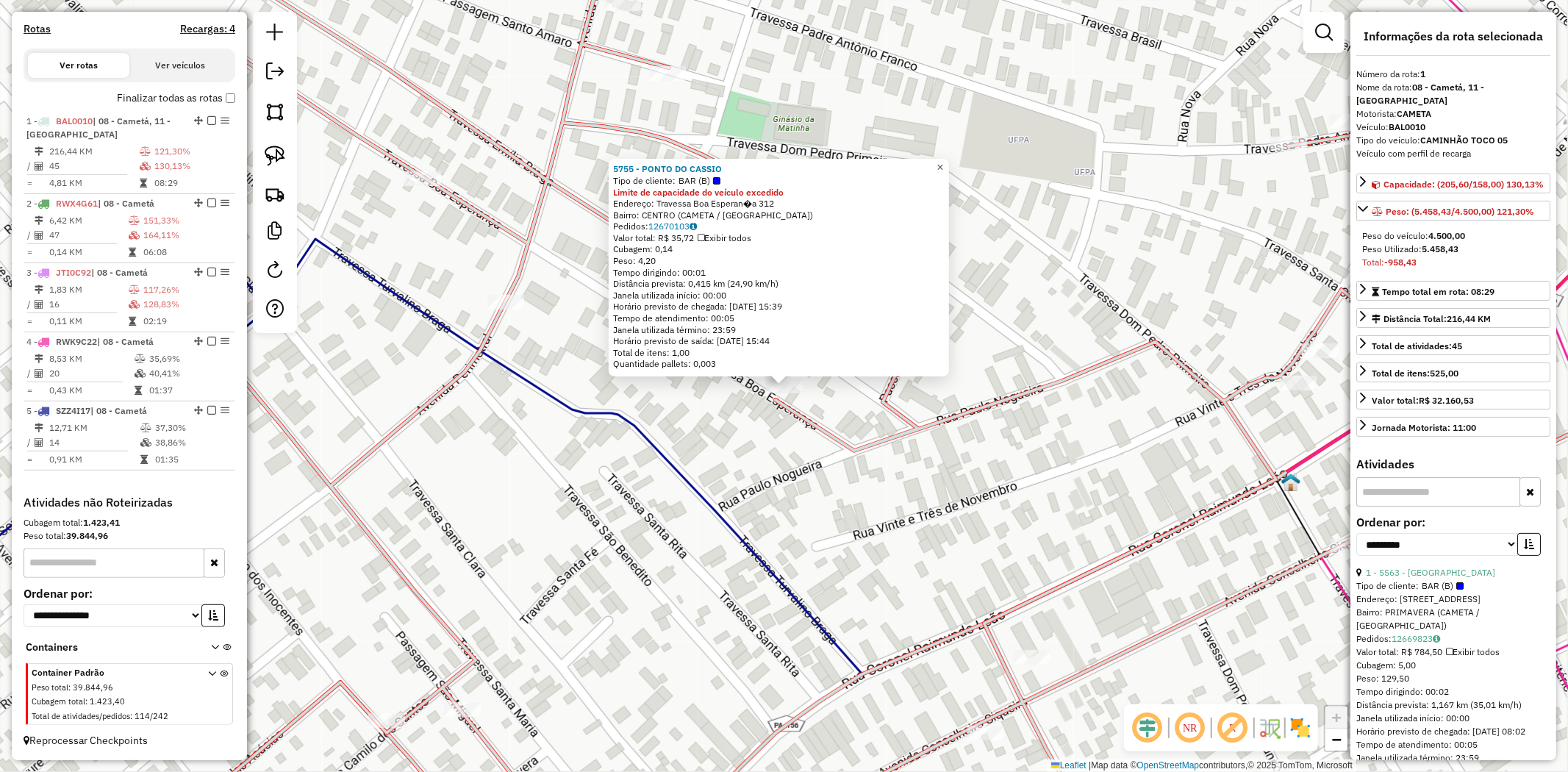
click at [949, 164] on link "×" at bounding box center [940, 168] width 18 height 18
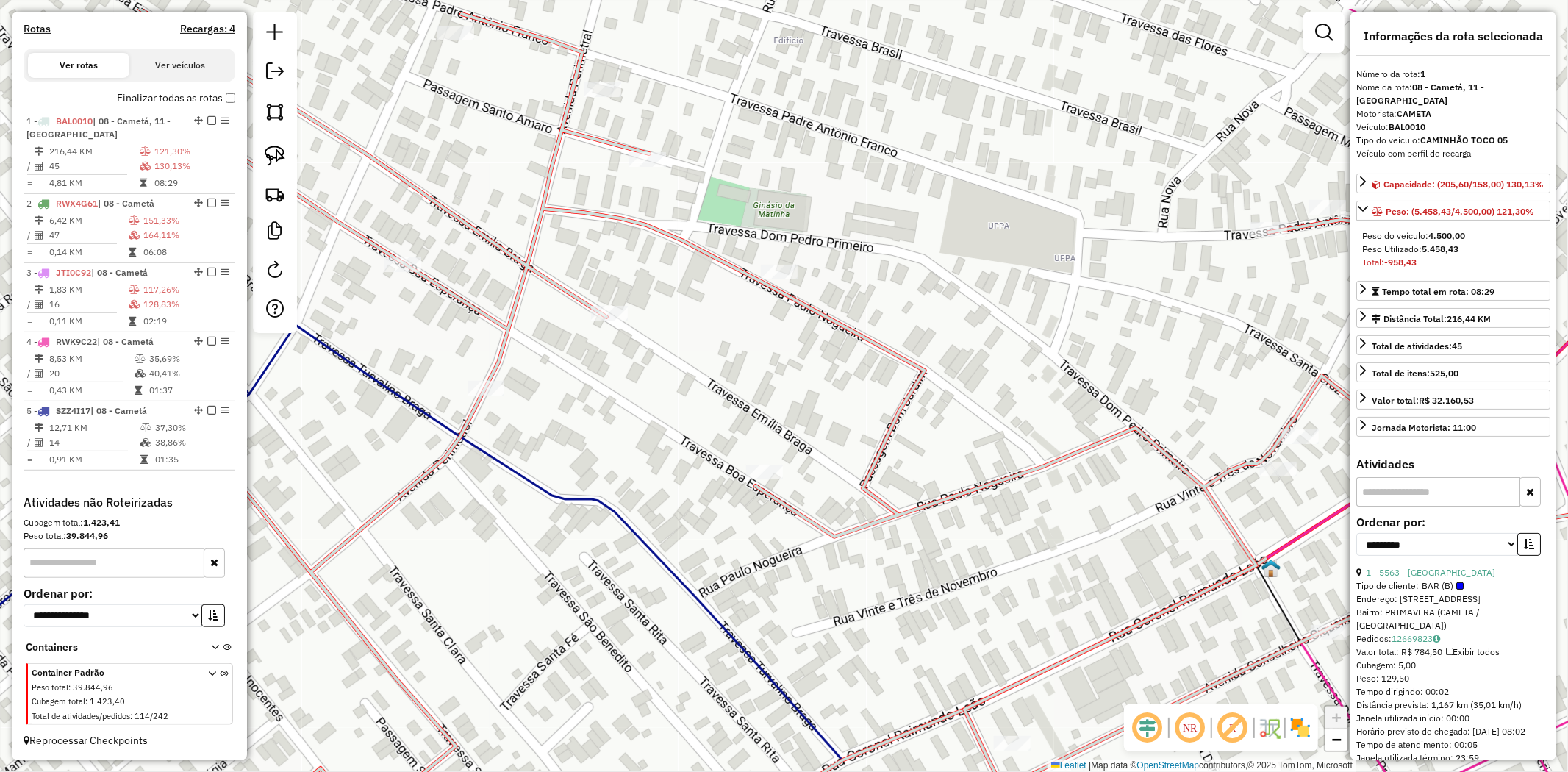
drag, startPoint x: 706, startPoint y: 201, endPoint x: 693, endPoint y: 263, distance: 63.3
click at [693, 263] on div "Janela de atendimento Grade de atendimento Capacidade Transportadoras Veículos …" at bounding box center [784, 386] width 1568 height 772
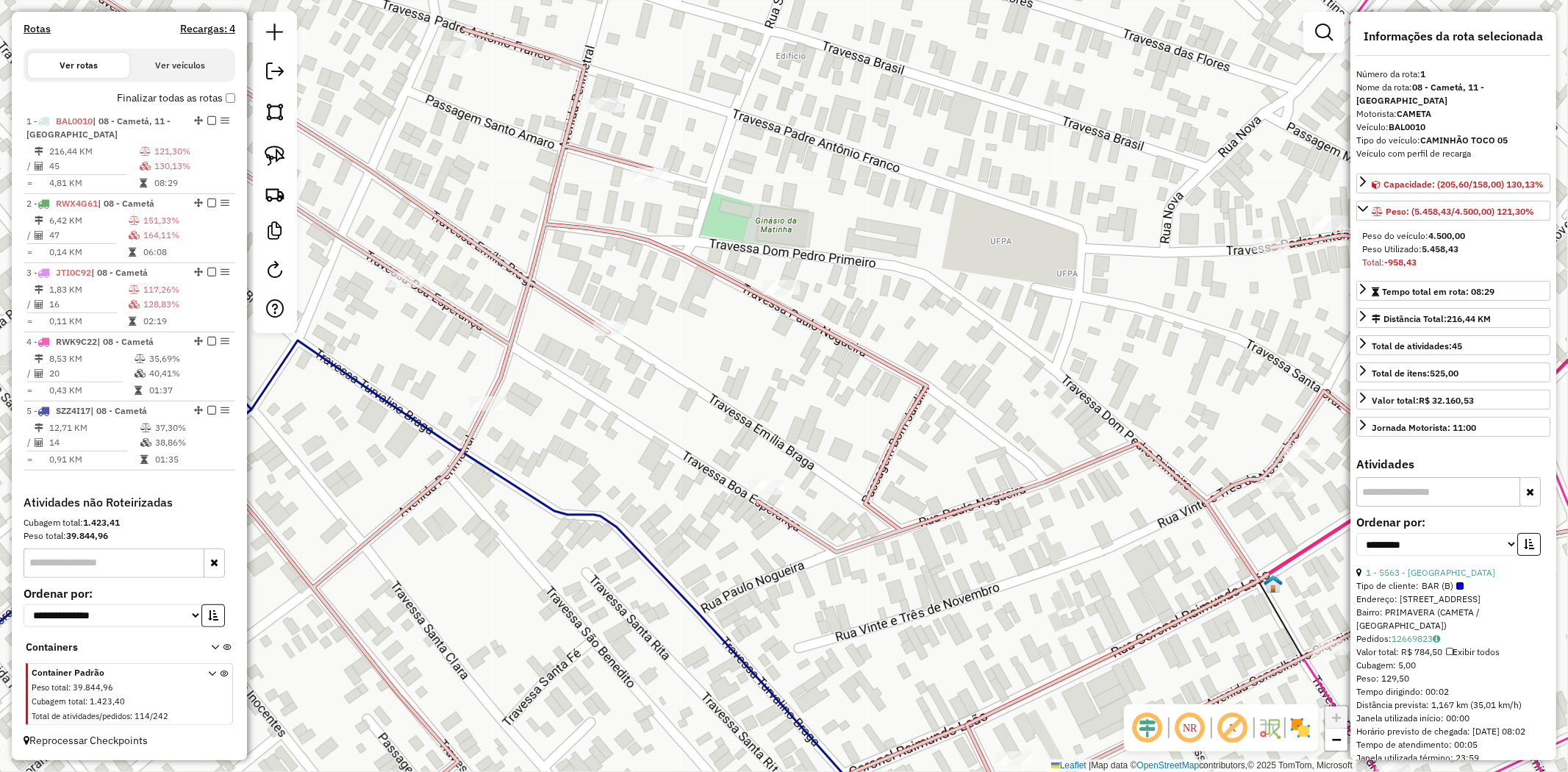
drag, startPoint x: 665, startPoint y: 275, endPoint x: 708, endPoint y: 361, distance: 96.2
click at [704, 361] on div "Janela de atendimento Grade de atendimento Capacidade Transportadoras Veículos …" at bounding box center [784, 386] width 1568 height 772
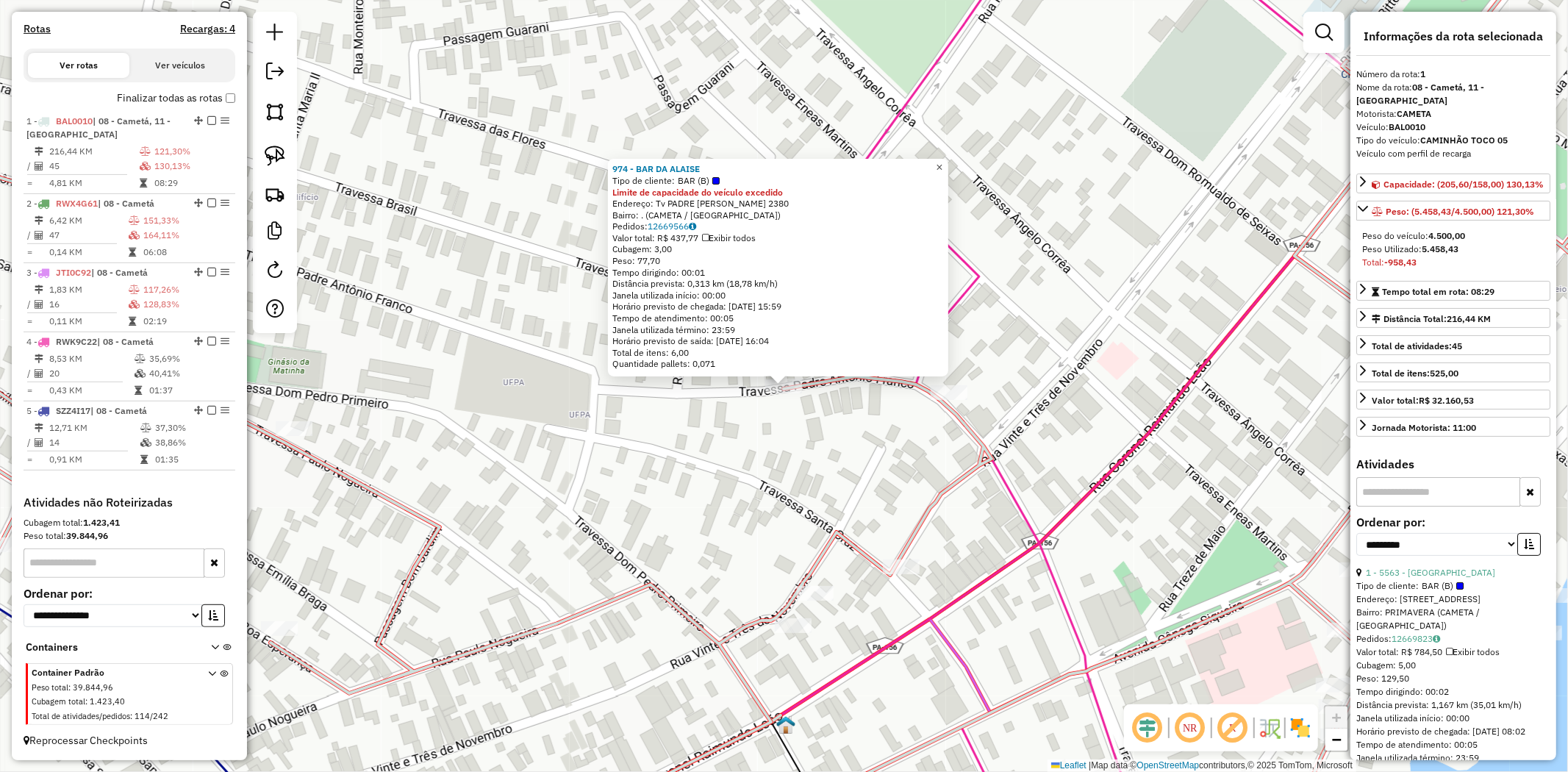
click at [948, 164] on link "×" at bounding box center [939, 168] width 18 height 18
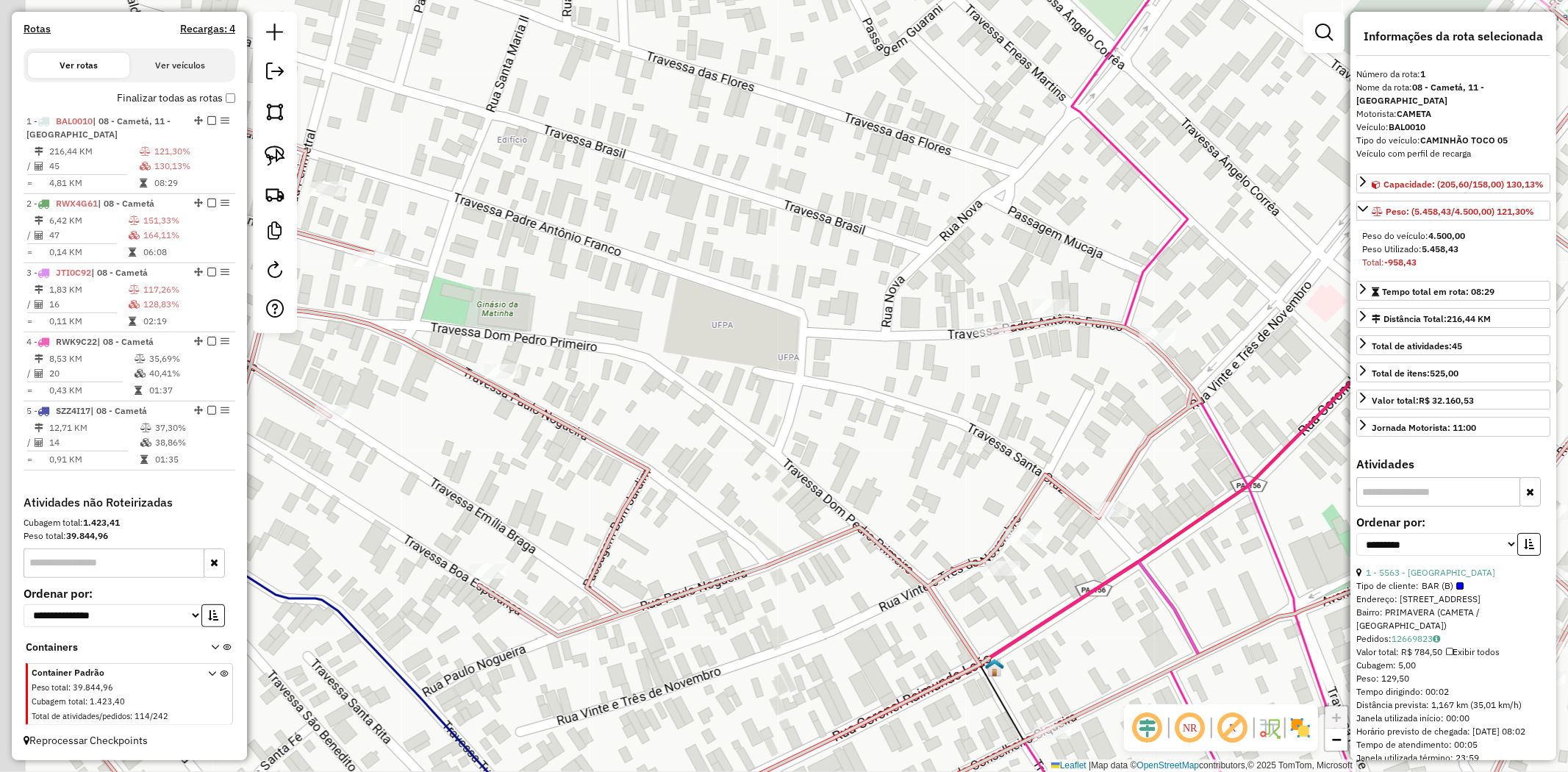
drag, startPoint x: 447, startPoint y: 428, endPoint x: 883, endPoint y: 192, distance: 495.8
click at [853, 228] on div "Janela de atendimento Grade de atendimento Capacidade Transportadoras Veículos …" at bounding box center [784, 386] width 1568 height 772
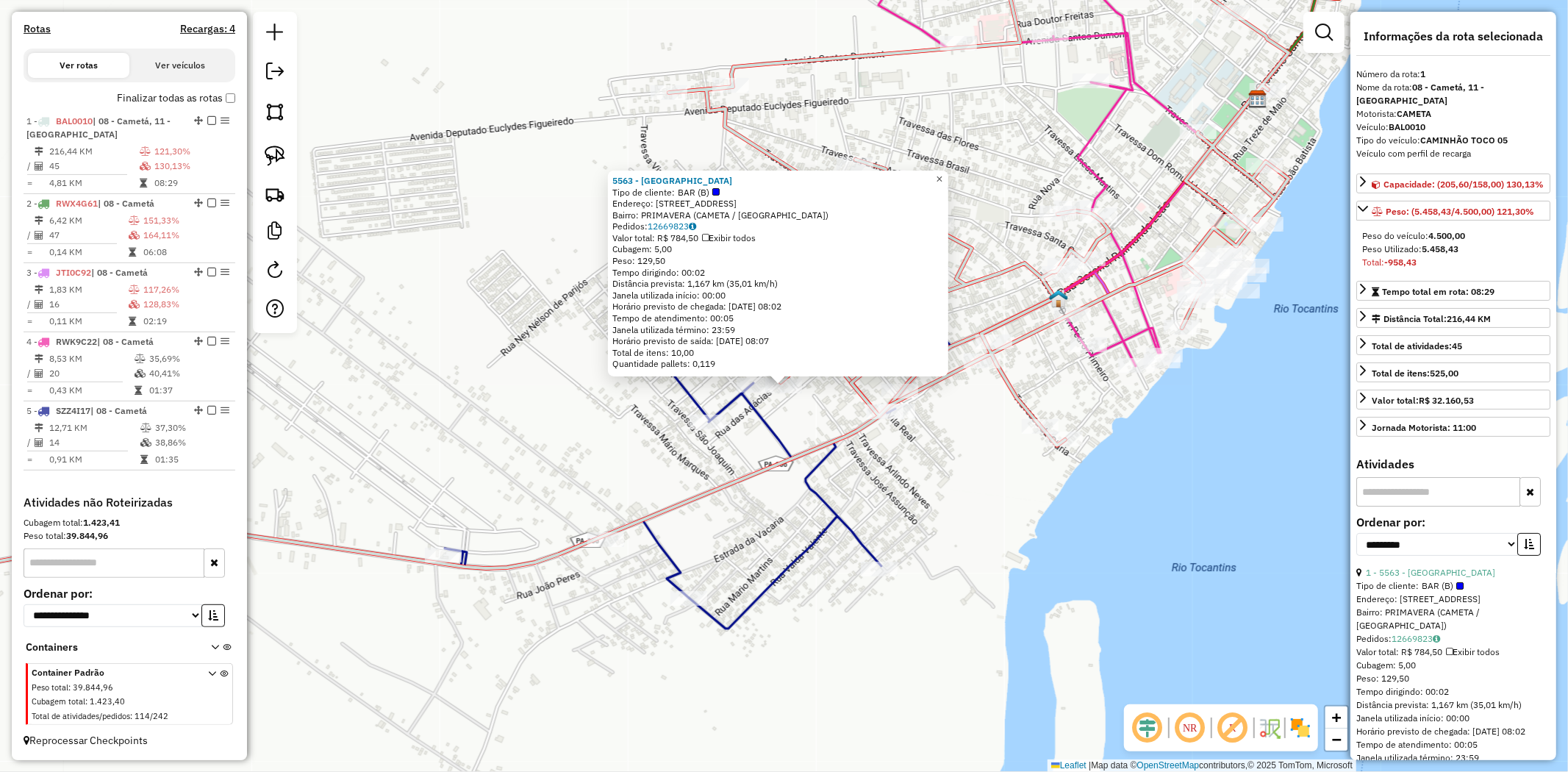
click at [942, 178] on span "×" at bounding box center [939, 179] width 6 height 13
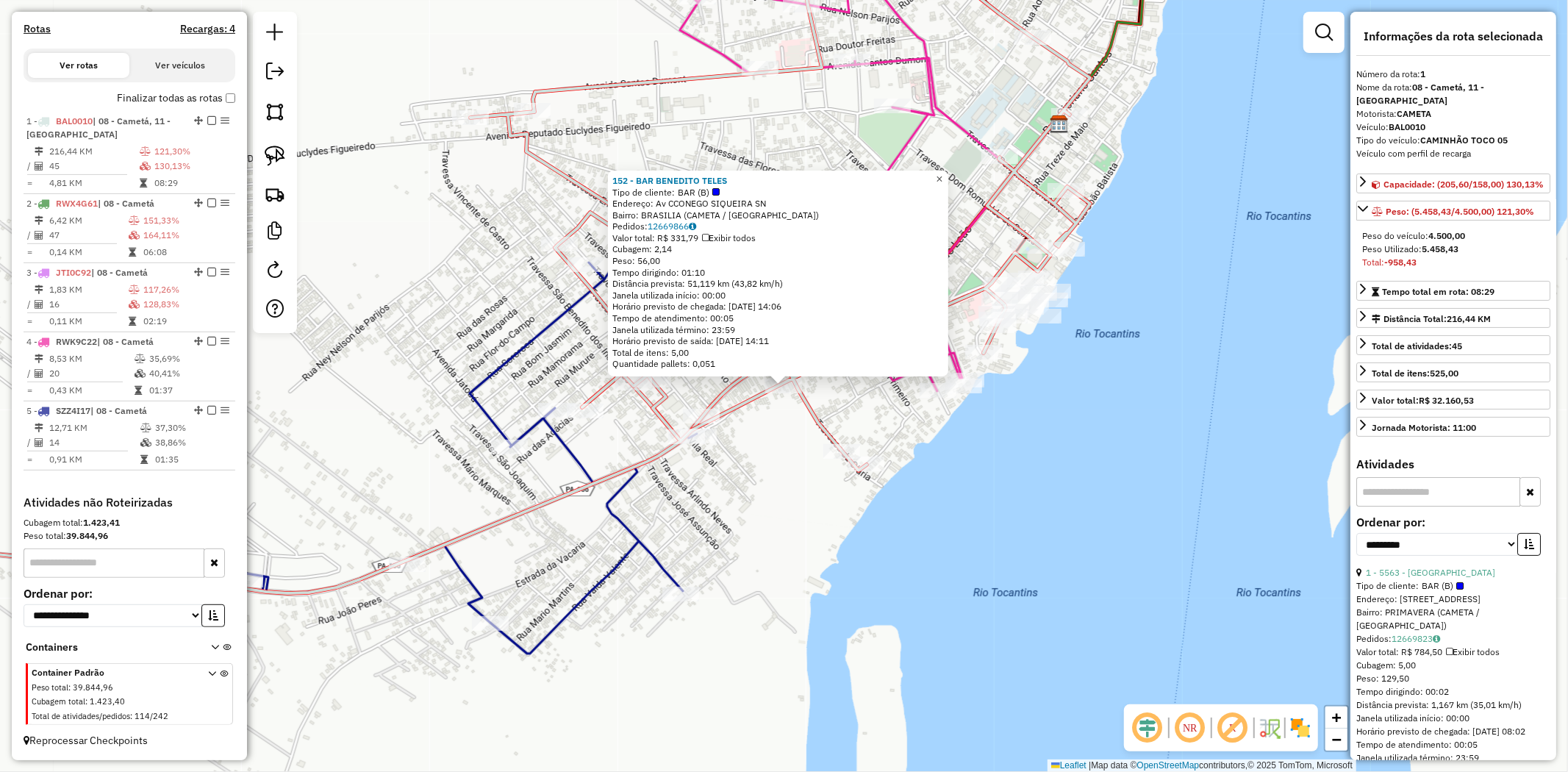
click at [942, 175] on span "×" at bounding box center [939, 179] width 6 height 13
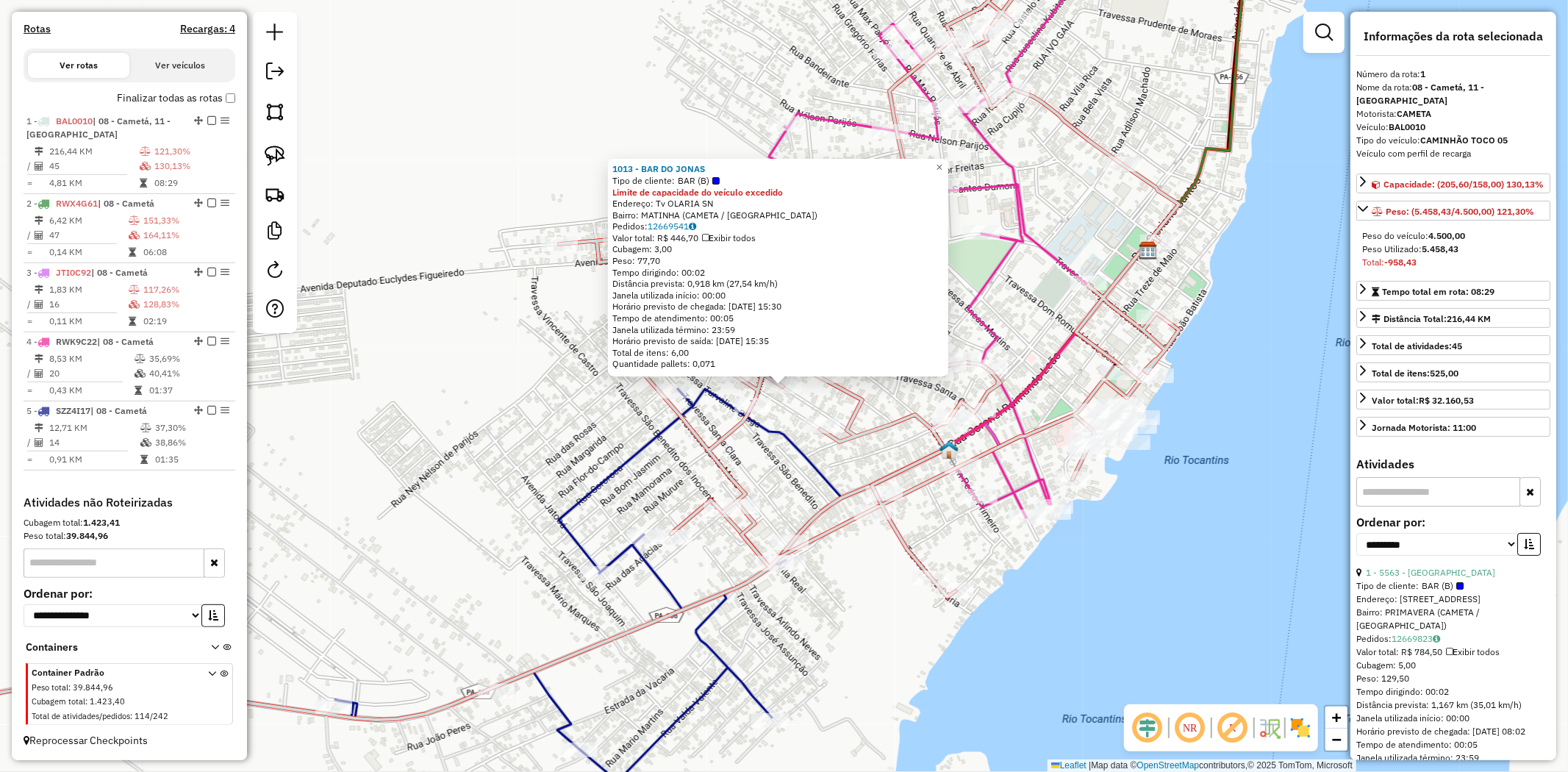
click at [958, 162] on div "1013 - BAR DO JONAS Tipo de cliente: BAR (B) Limite de capacidade do veículo ex…" at bounding box center [784, 386] width 1568 height 772
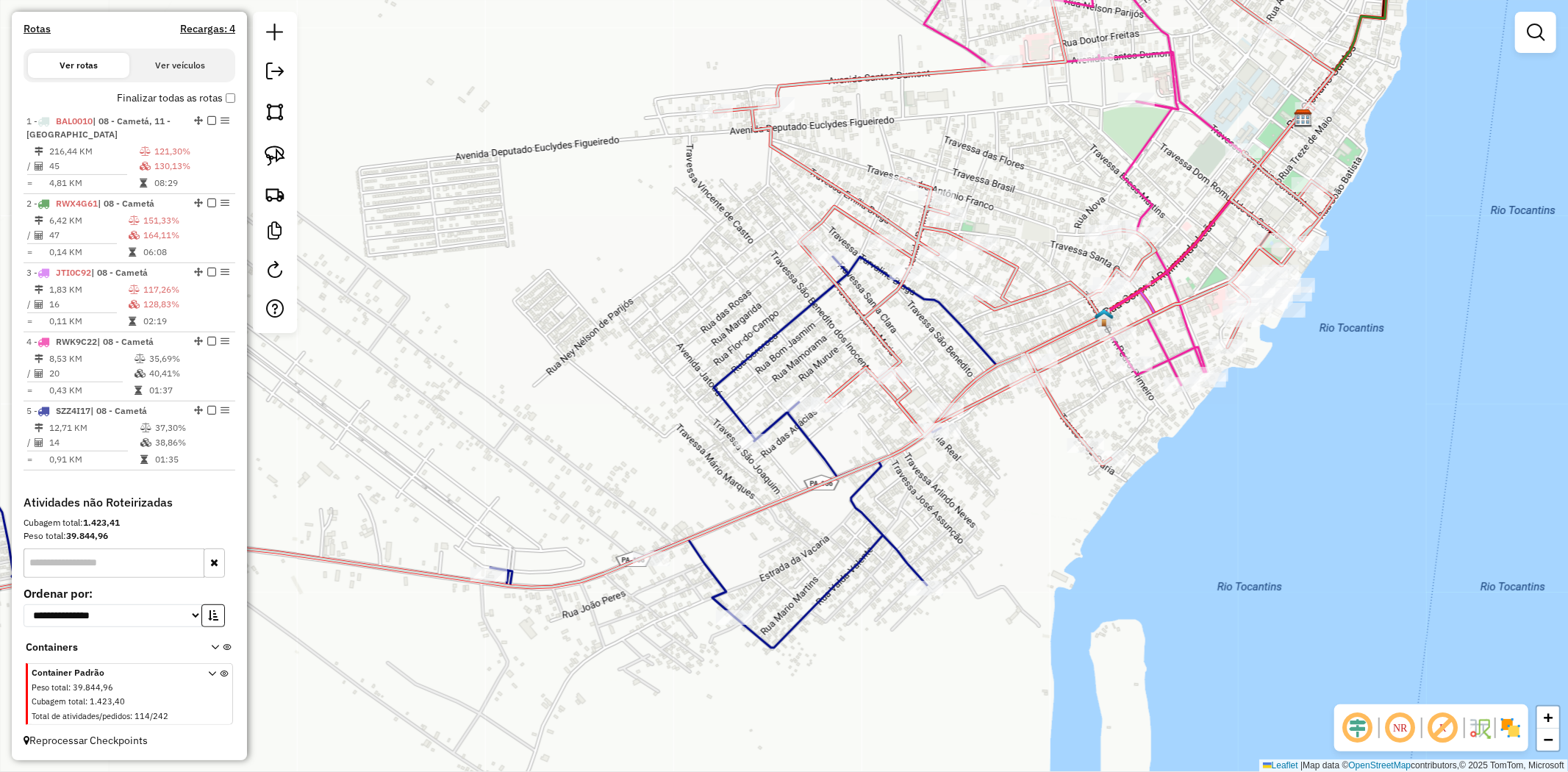
drag, startPoint x: 713, startPoint y: 359, endPoint x: 942, endPoint y: 177, distance: 292.5
click at [906, 207] on div "Janela de atendimento Grade de atendimento Capacidade Transportadoras Veículos …" at bounding box center [784, 386] width 1568 height 772
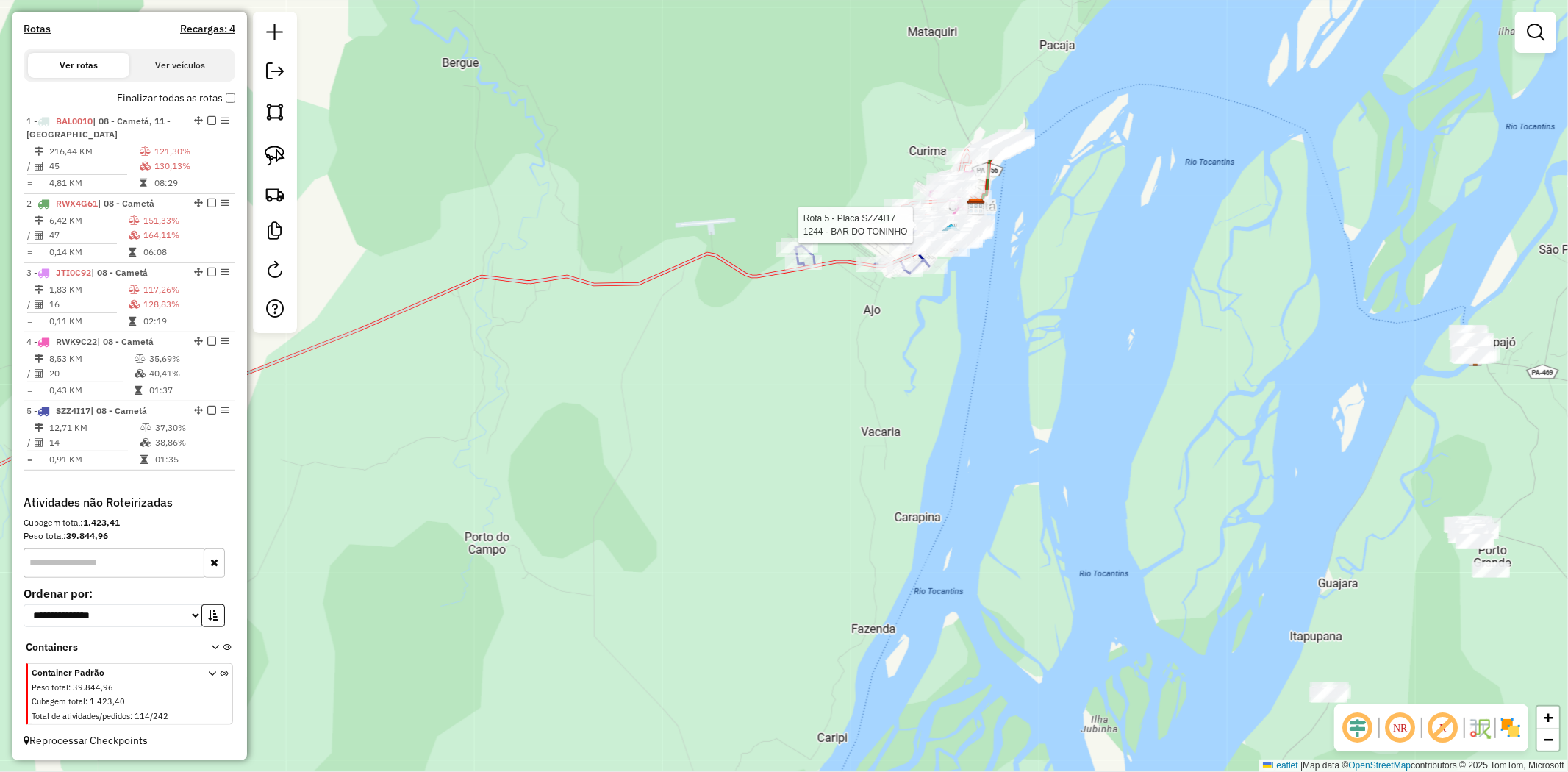
drag, startPoint x: 656, startPoint y: 437, endPoint x: 1071, endPoint y: 216, distance: 470.2
click at [1035, 236] on div "Rota 5 - Placa SZZ4I17 1244 - BAR DO TONINHO Janela de atendimento Grade de ate…" at bounding box center [784, 386] width 1568 height 772
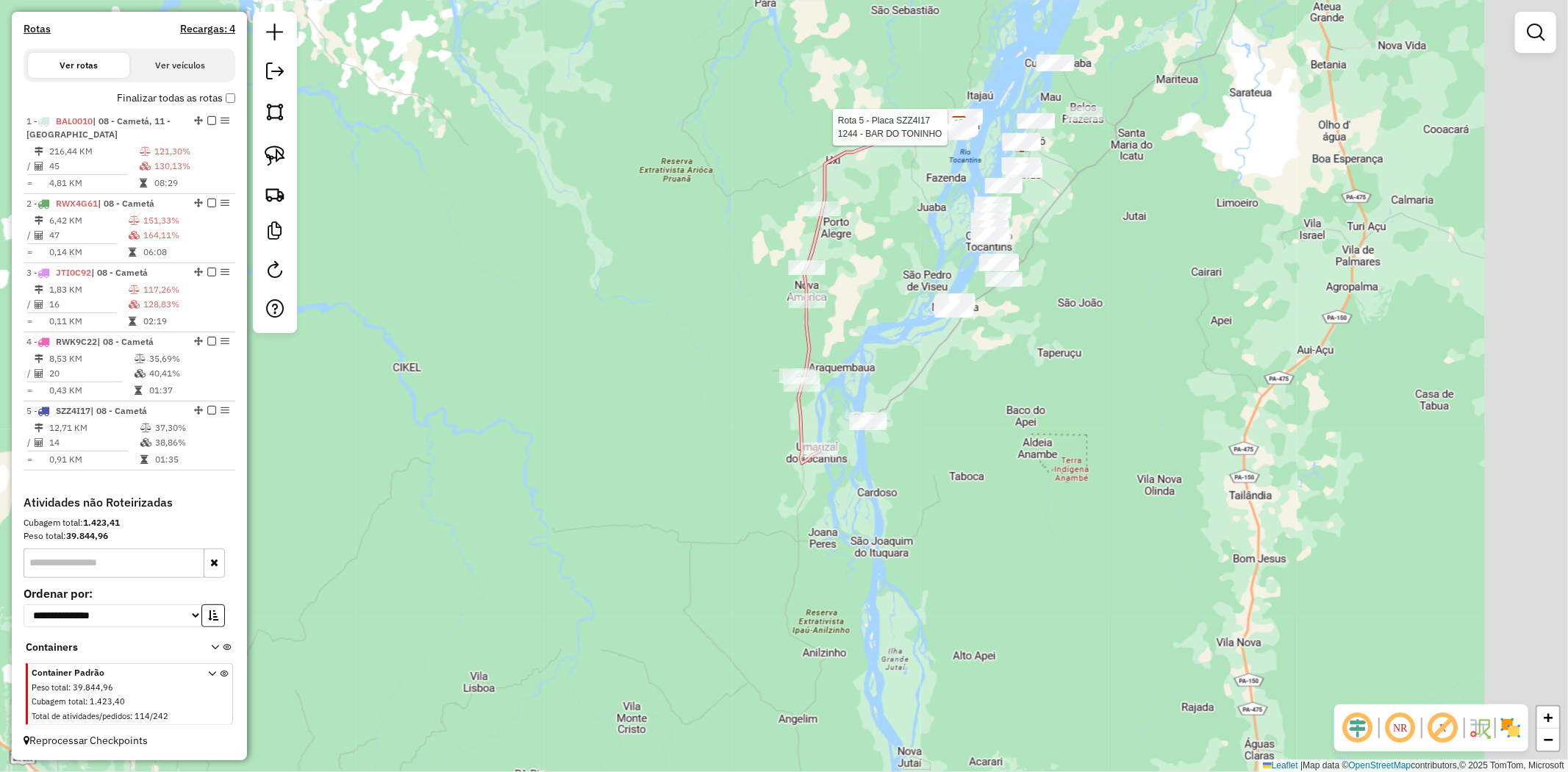
drag, startPoint x: 654, startPoint y: 295, endPoint x: 618, endPoint y: 261, distance: 49.5
click at [623, 267] on div "Rota 5 - Placa SZZ4I17 1244 - BAR DO TONINHO Janela de atendimento Grade de ate…" at bounding box center [784, 386] width 1568 height 772
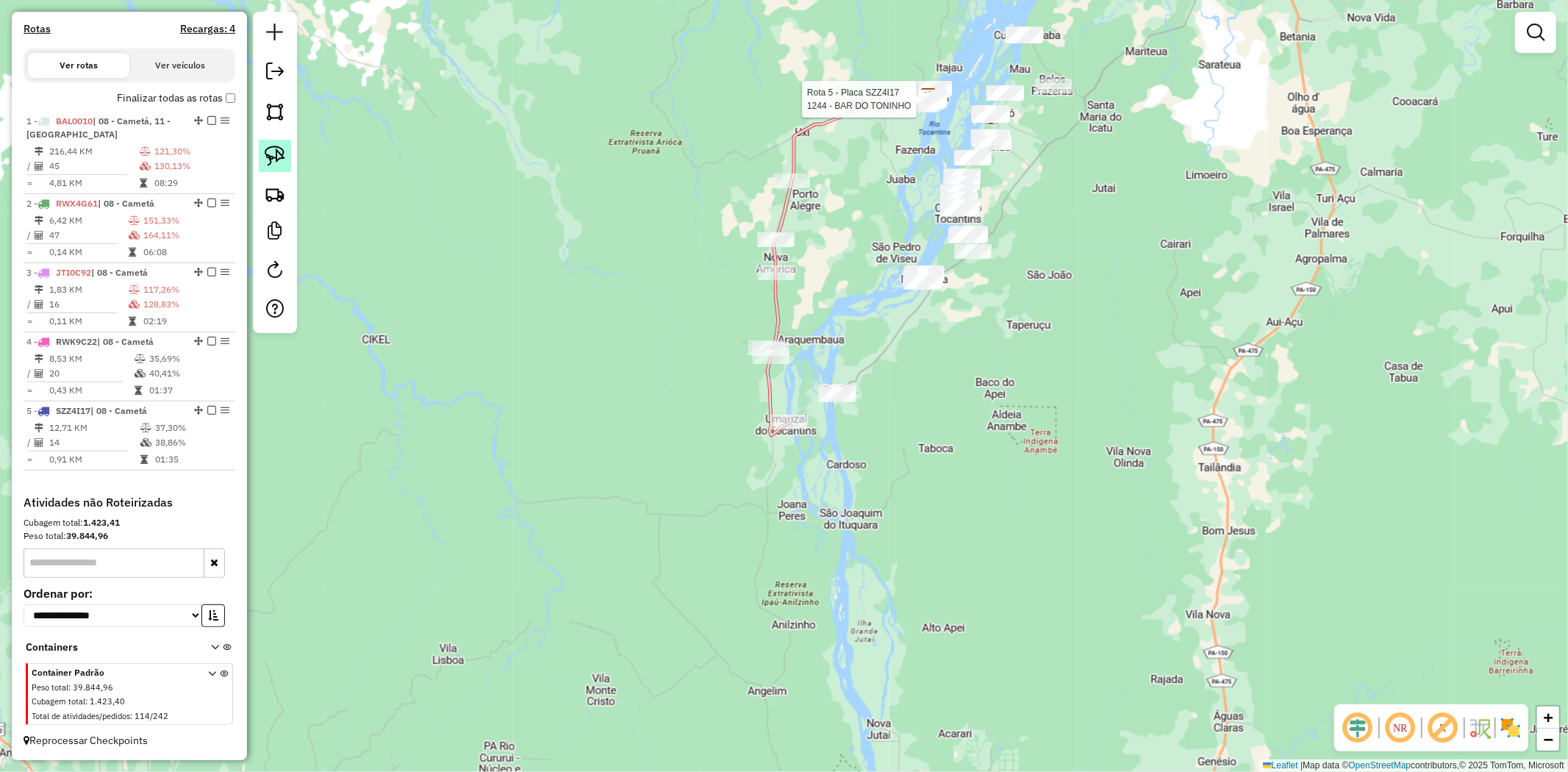
click at [267, 160] on img at bounding box center [275, 156] width 21 height 21
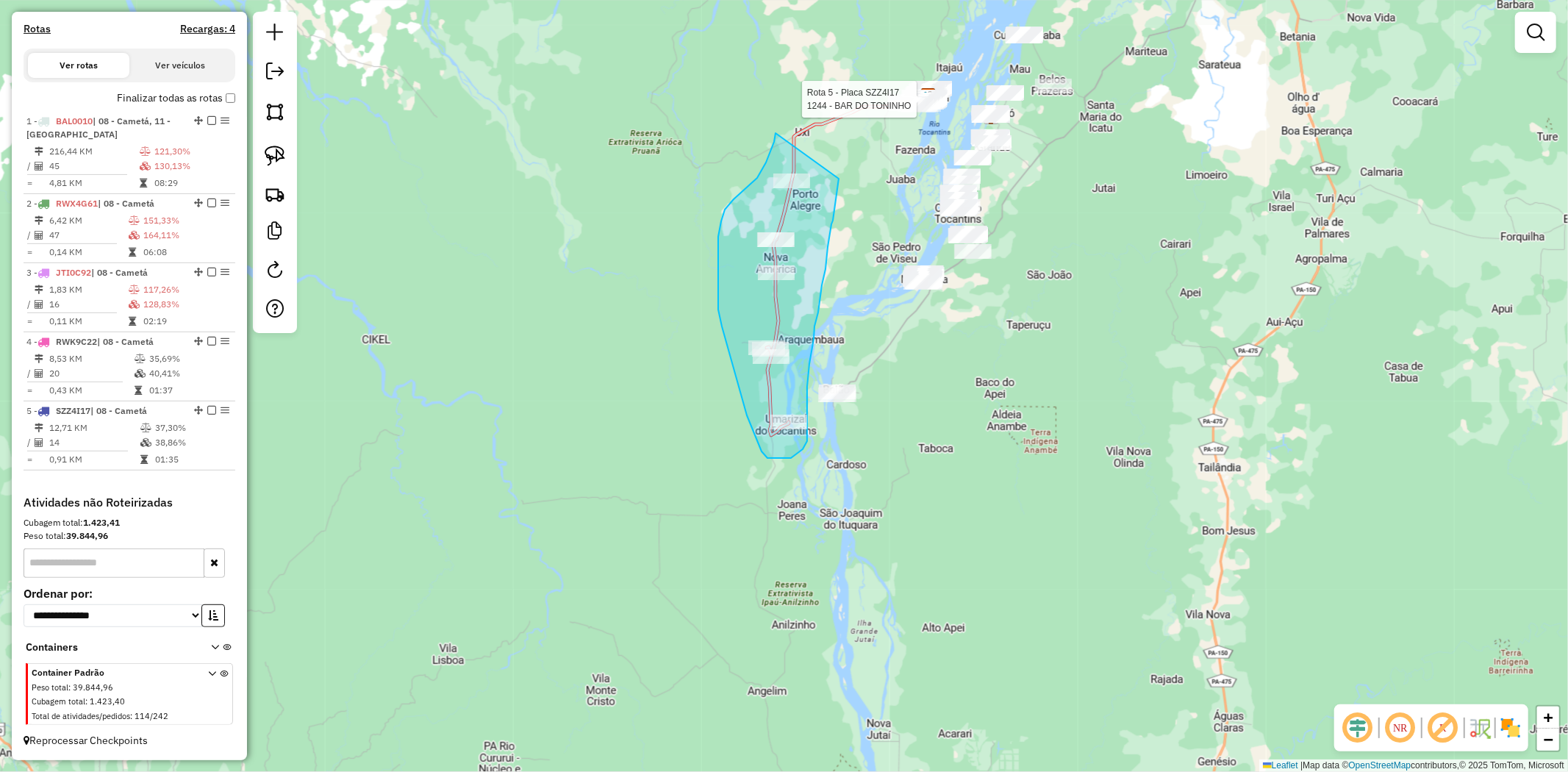
drag, startPoint x: 743, startPoint y: 192, endPoint x: 839, endPoint y: 177, distance: 97.2
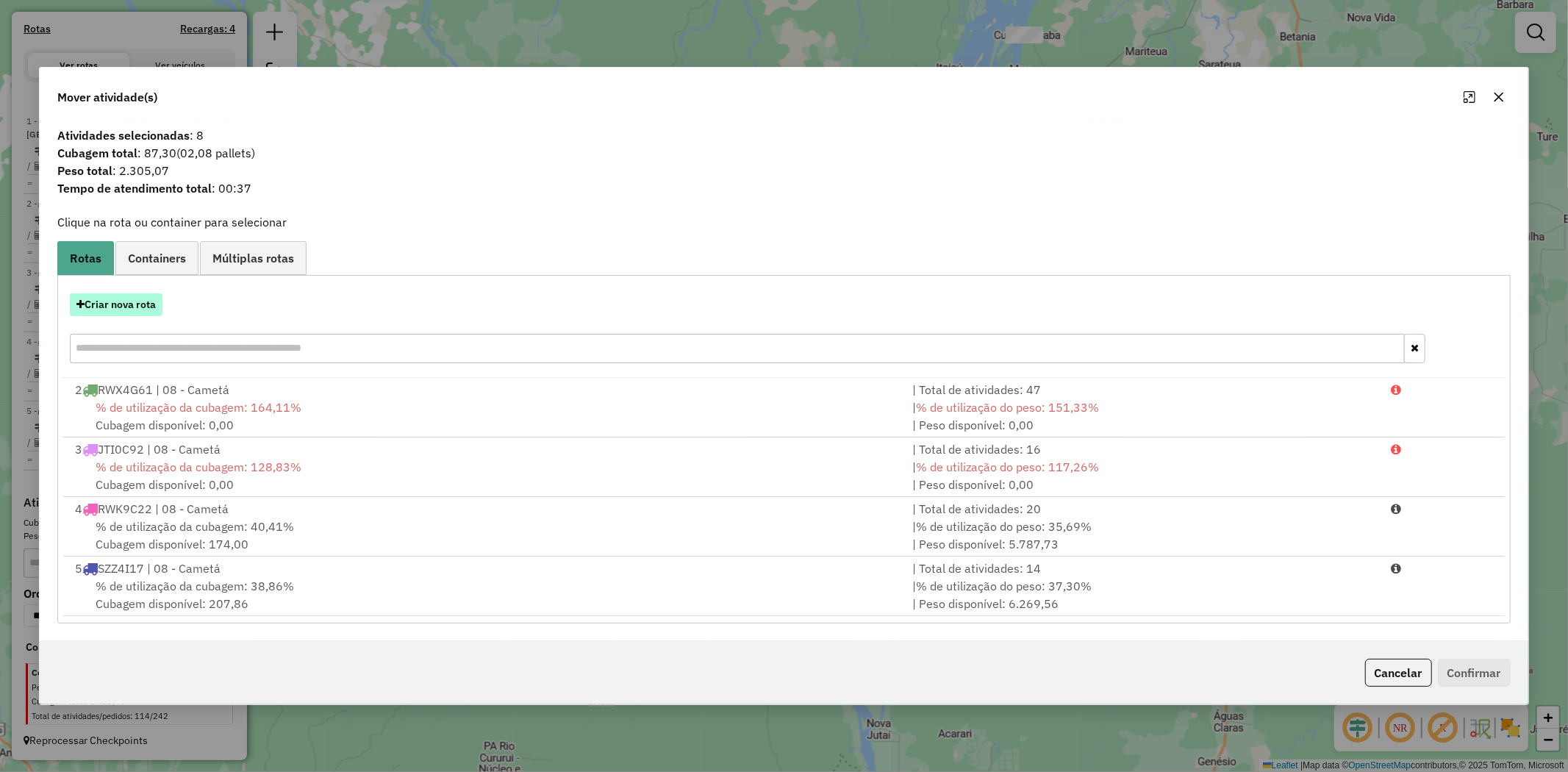
click at [123, 306] on button "Criar nova rota" at bounding box center [116, 305] width 92 height 23
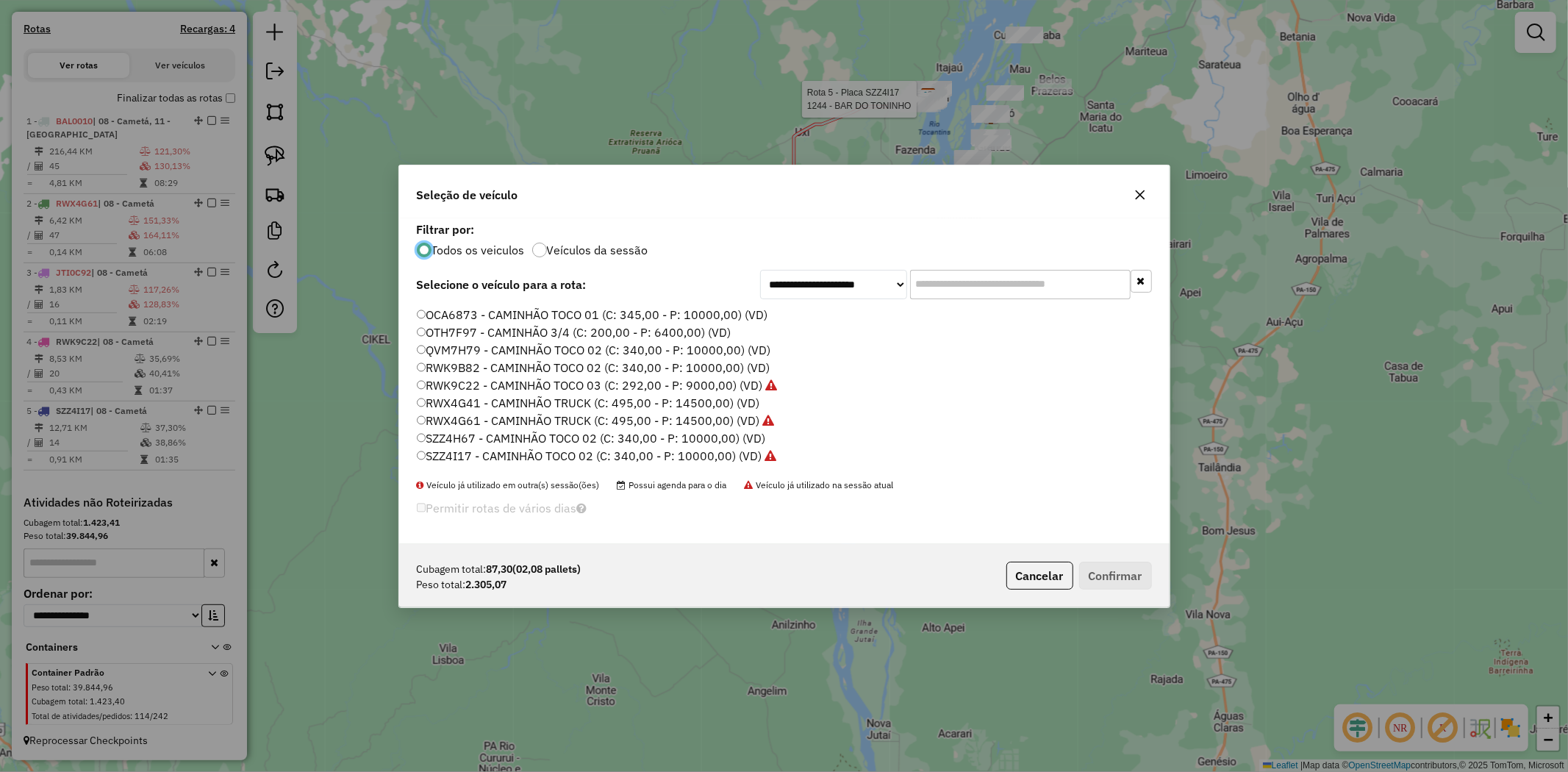
scroll to position [244, 0]
click at [515, 332] on label "QVM7H79 - CAMINHÃO TOCO 02 (C: 340,00 - P: 10000,00) (VD)" at bounding box center [594, 333] width 354 height 18
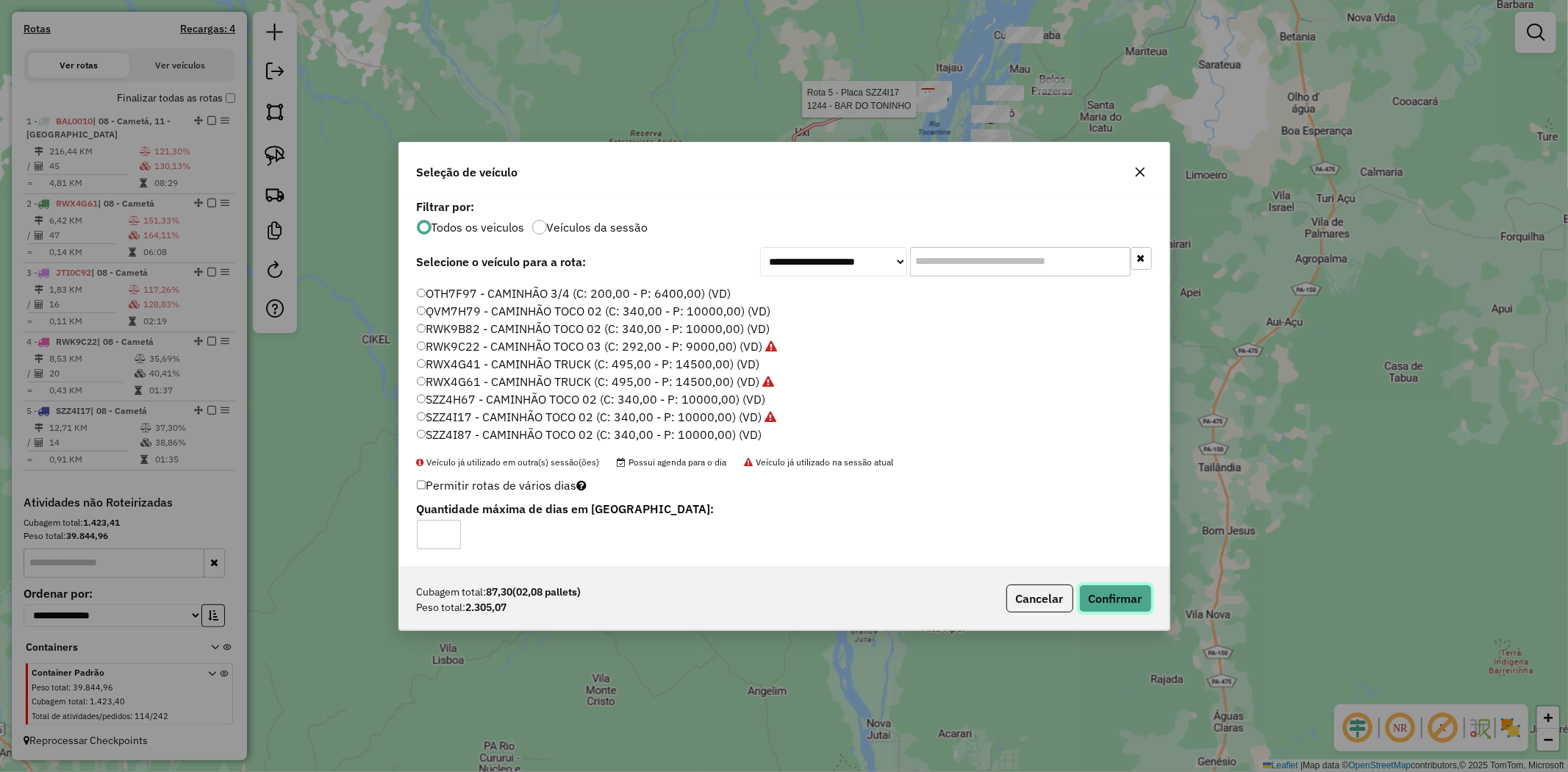
click at [1102, 594] on button "Confirmar" at bounding box center [1115, 598] width 72 height 28
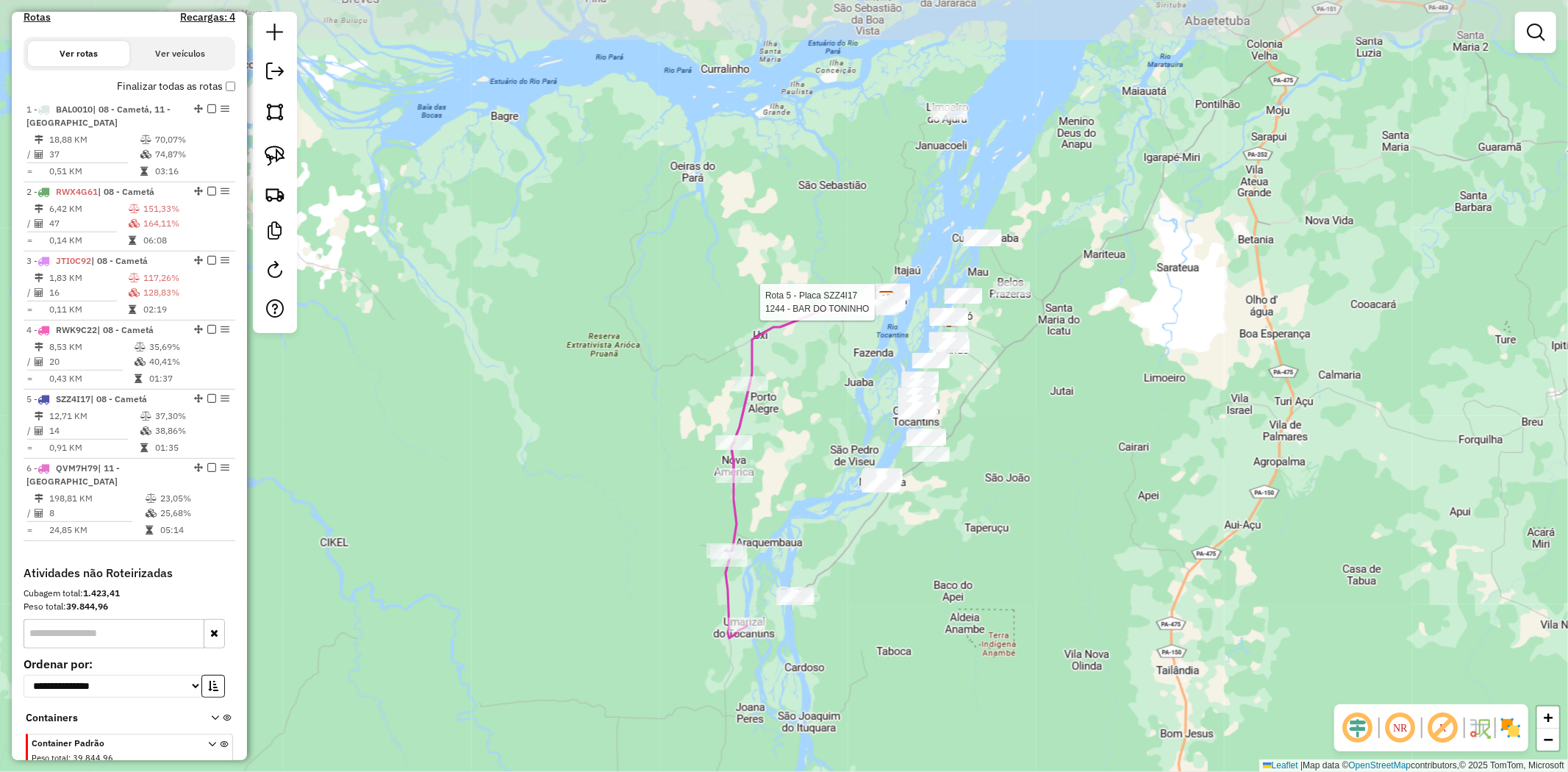
drag, startPoint x: 859, startPoint y: 245, endPoint x: 818, endPoint y: 424, distance: 183.6
click at [818, 424] on div "Rota 5 - Placa SZZ4I17 1244 - BAR DO TONINHO Janela de atendimento Grade de ate…" at bounding box center [784, 386] width 1568 height 772
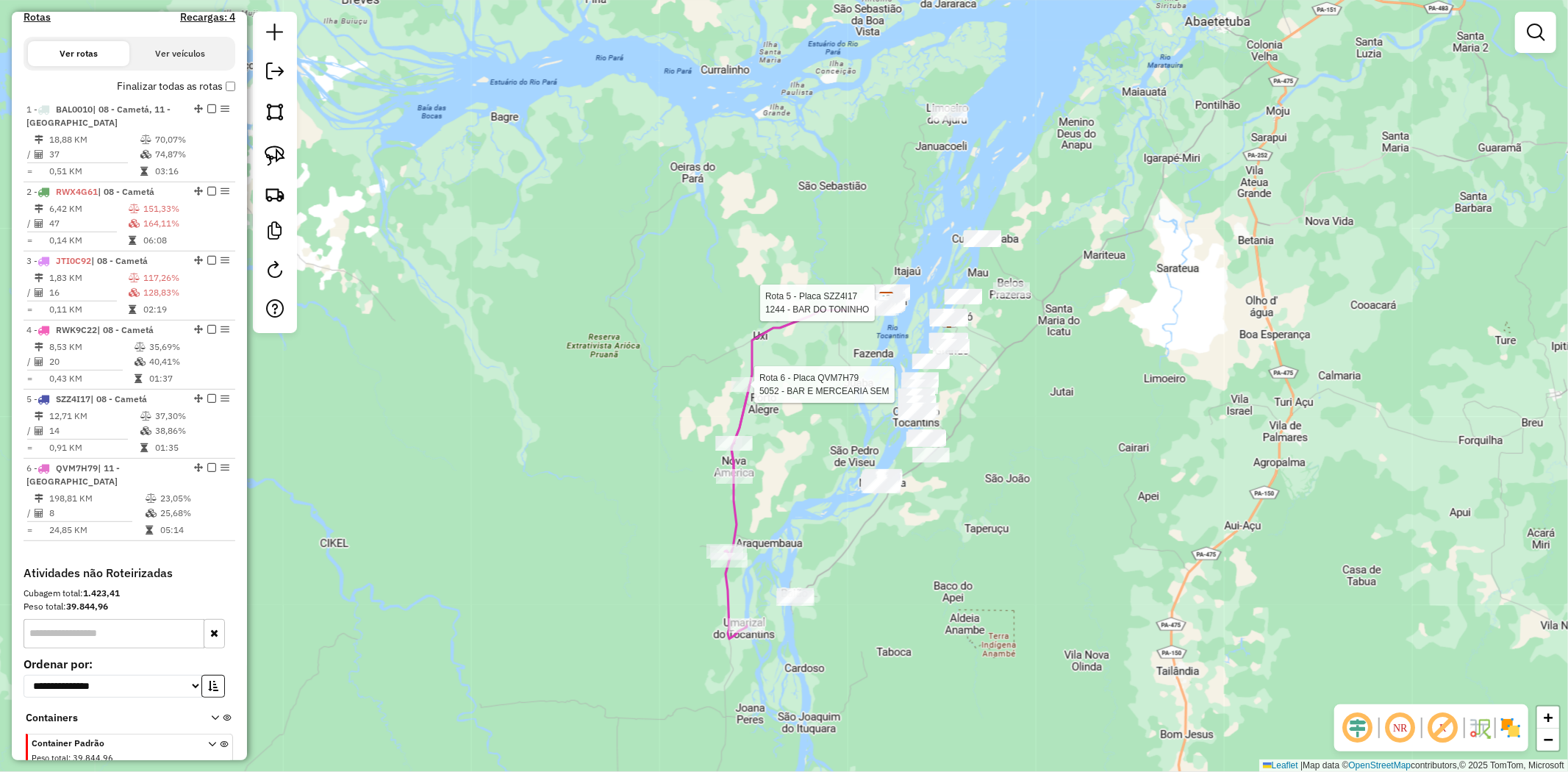
click at [763, 392] on div at bounding box center [750, 384] width 37 height 14
select select "**********"
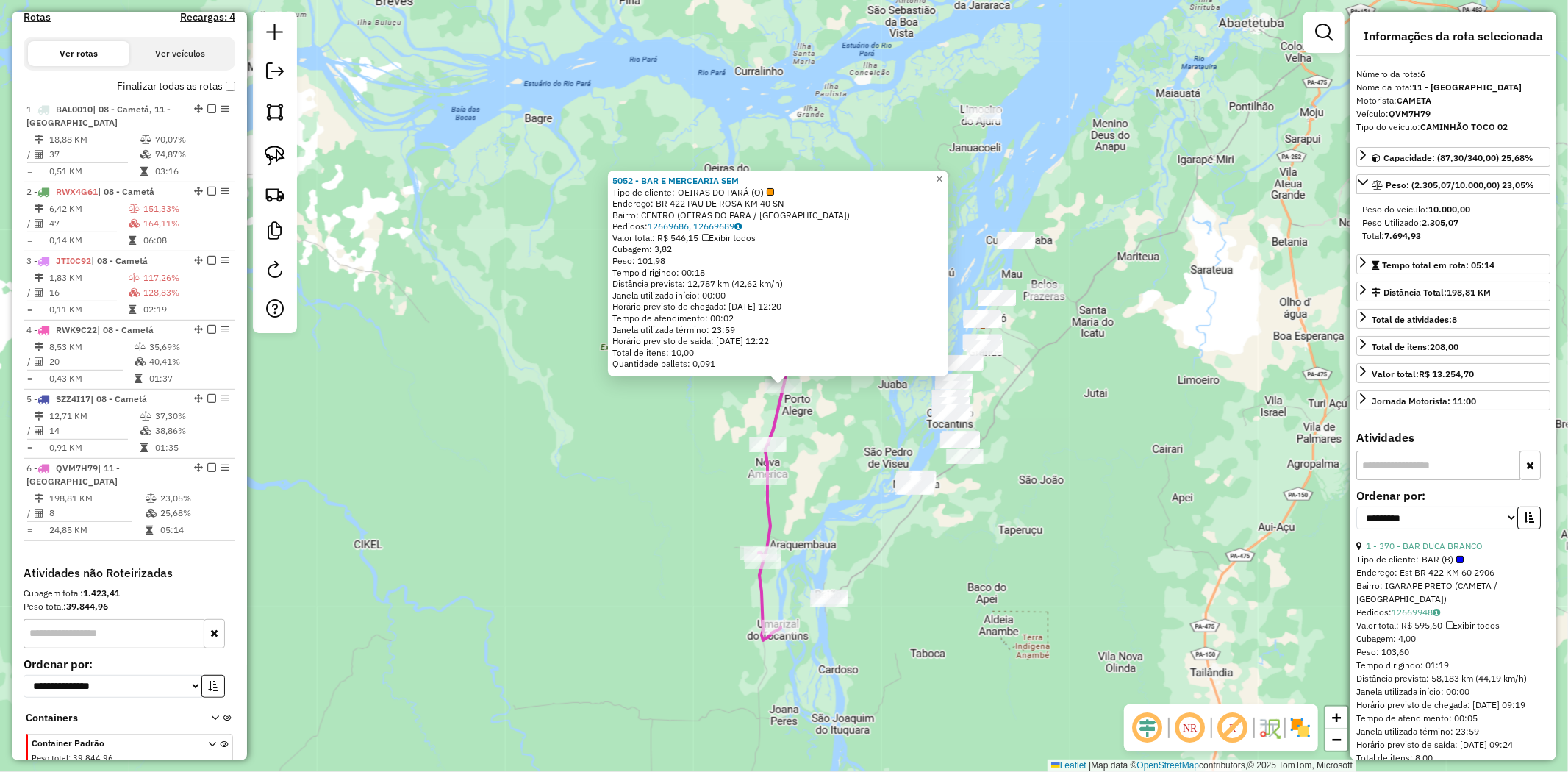
scroll to position [550, 0]
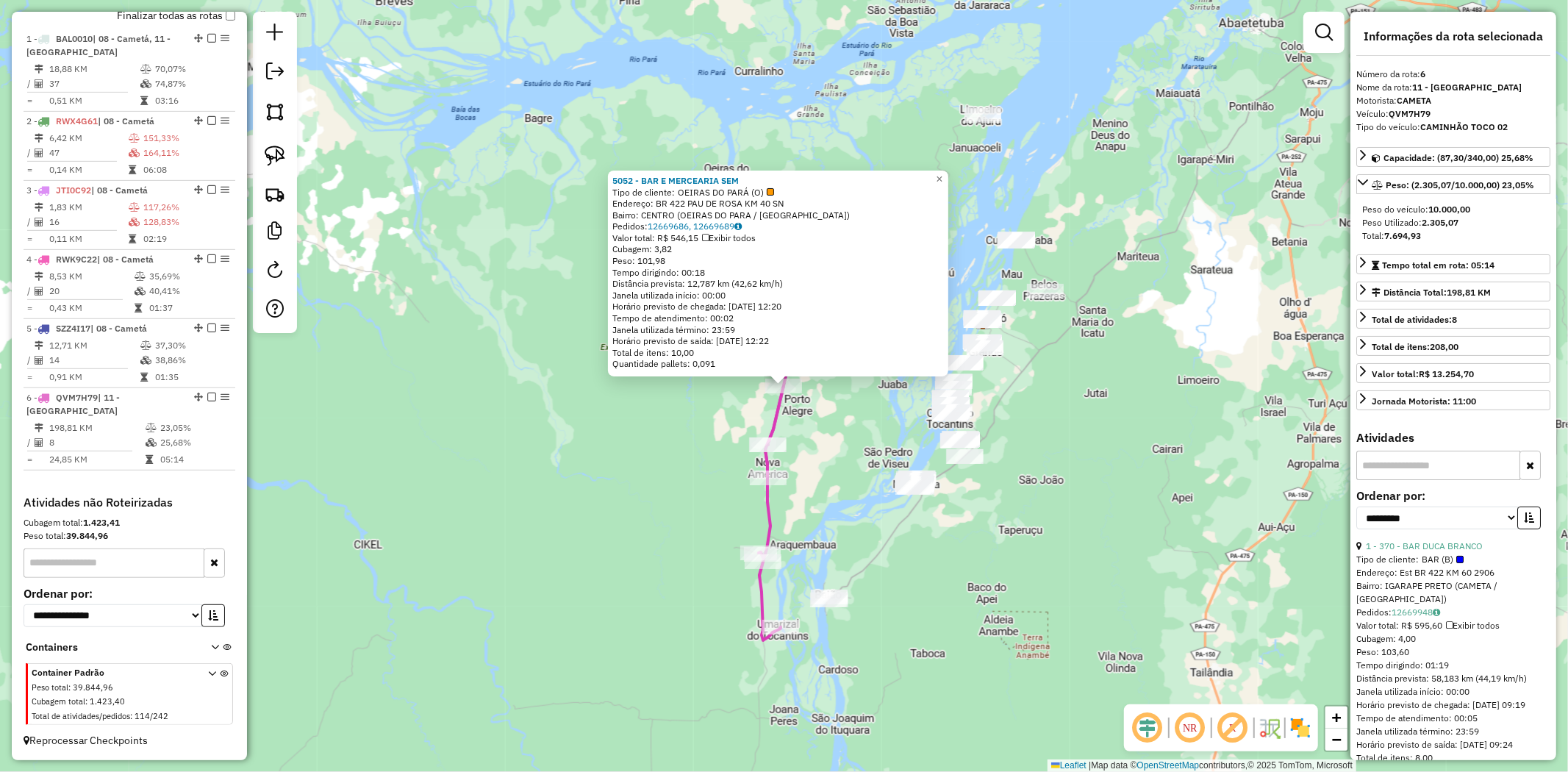
click at [958, 180] on div "5052 - BAR E MERCEARIA SEM Tipo de cliente: OEIRAS DO PARÁ (O) Endereço: BR 422…" at bounding box center [784, 386] width 1568 height 772
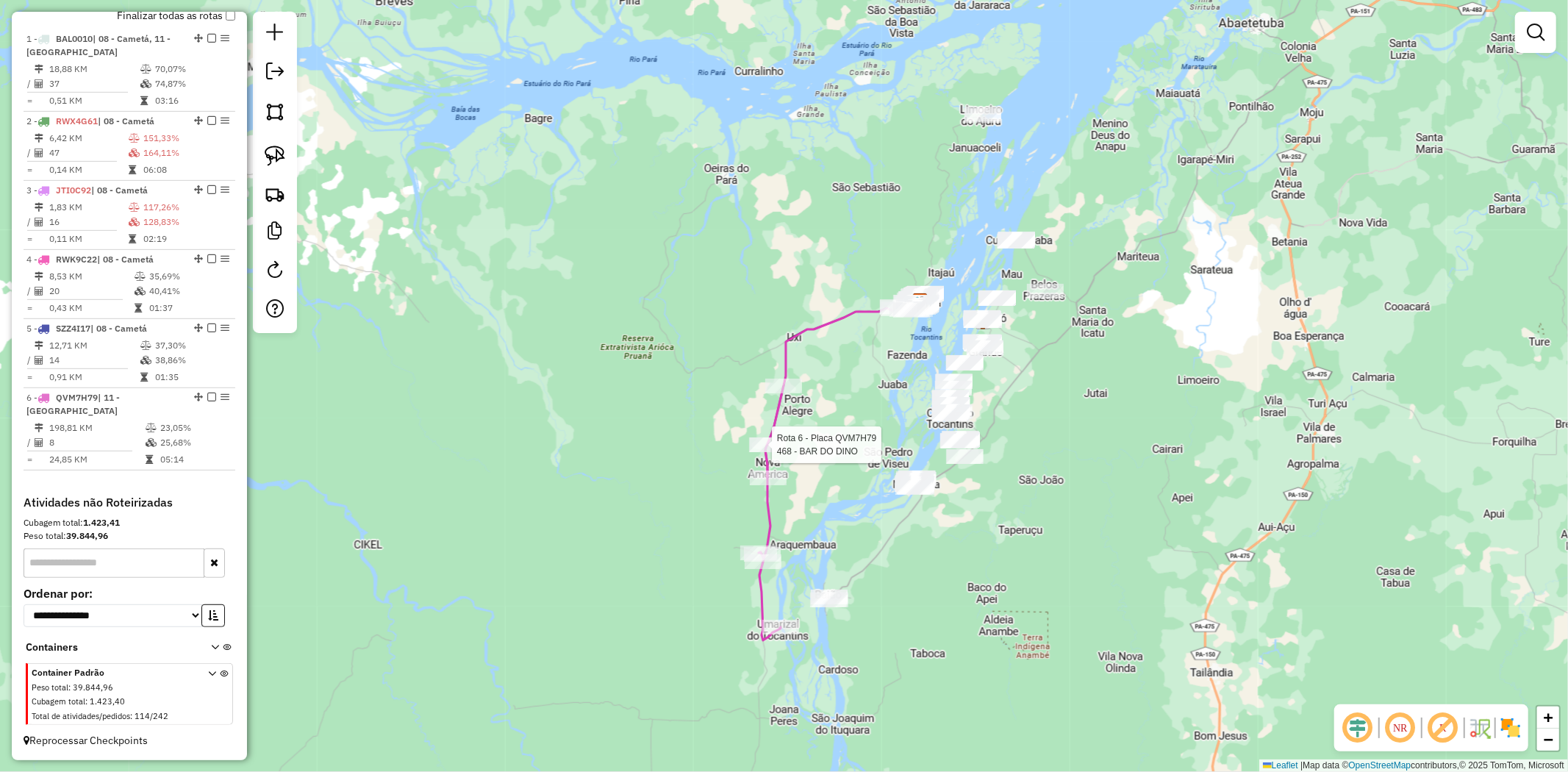
select select "**********"
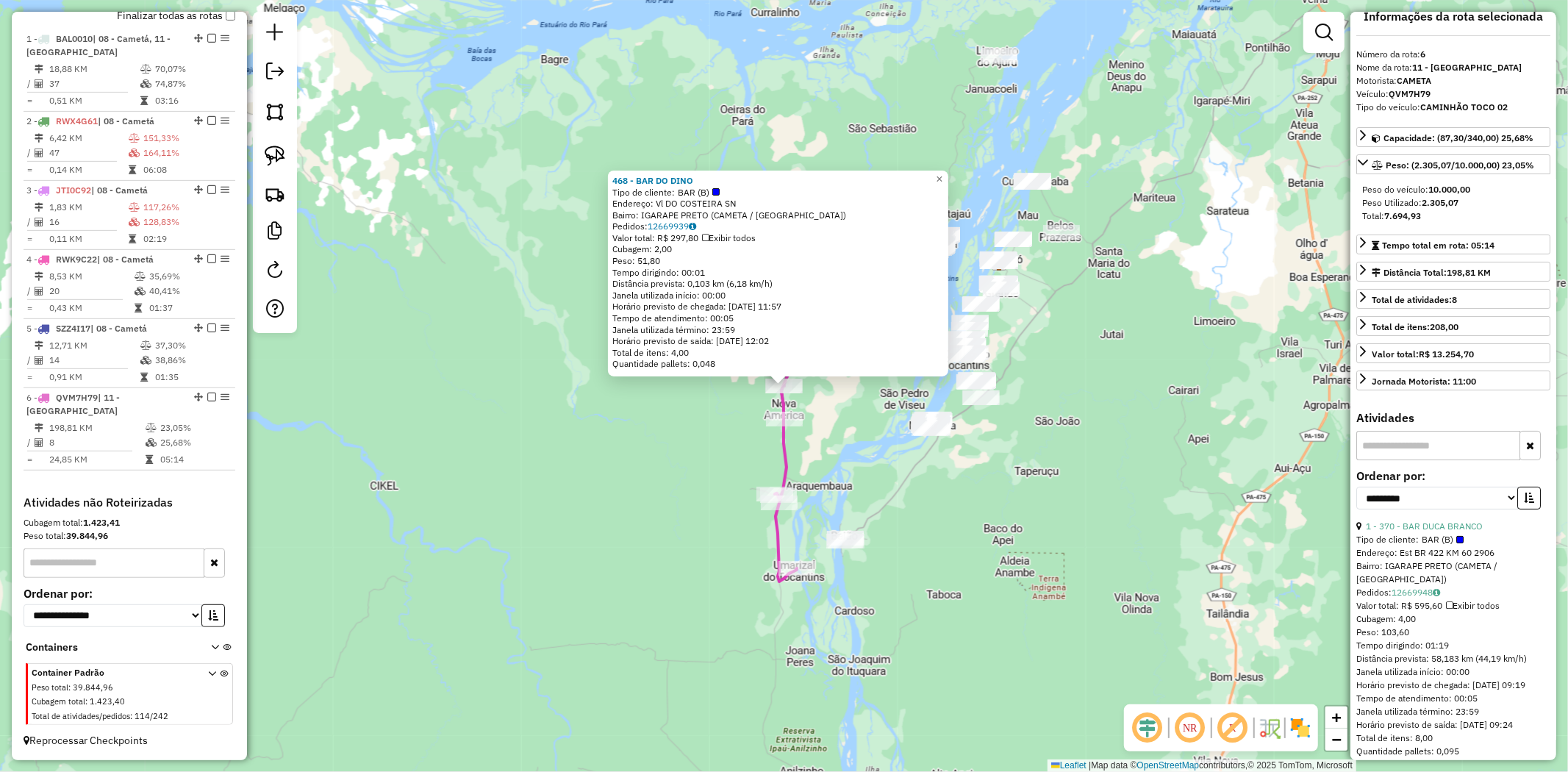
scroll to position [0, 0]
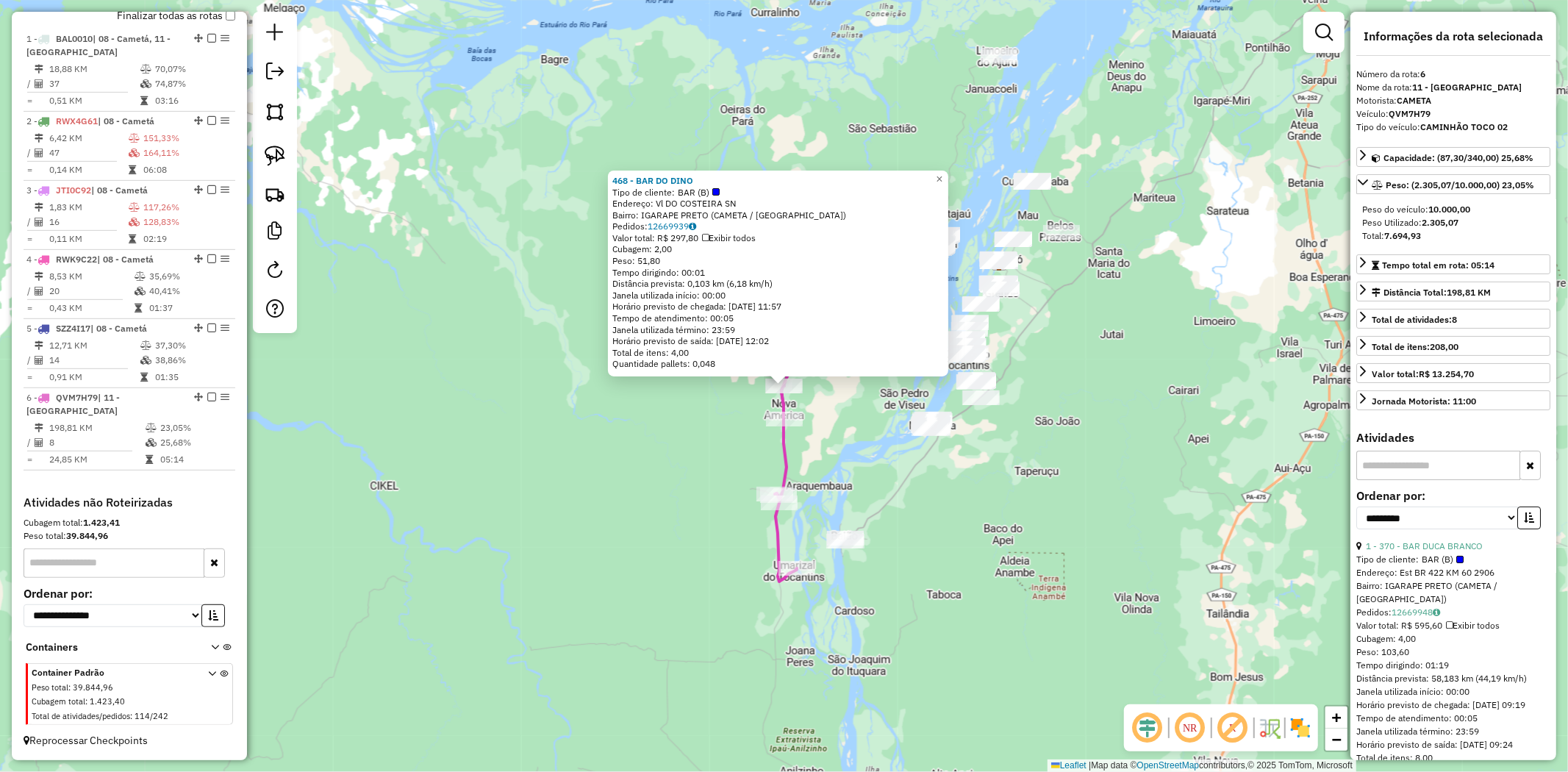
click at [1200, 494] on div "468 - BAR DO DINO Tipo de cliente: BAR (B) Endereço: Vl DO COSTEIRA SN Bairro: …" at bounding box center [784, 386] width 1568 height 772
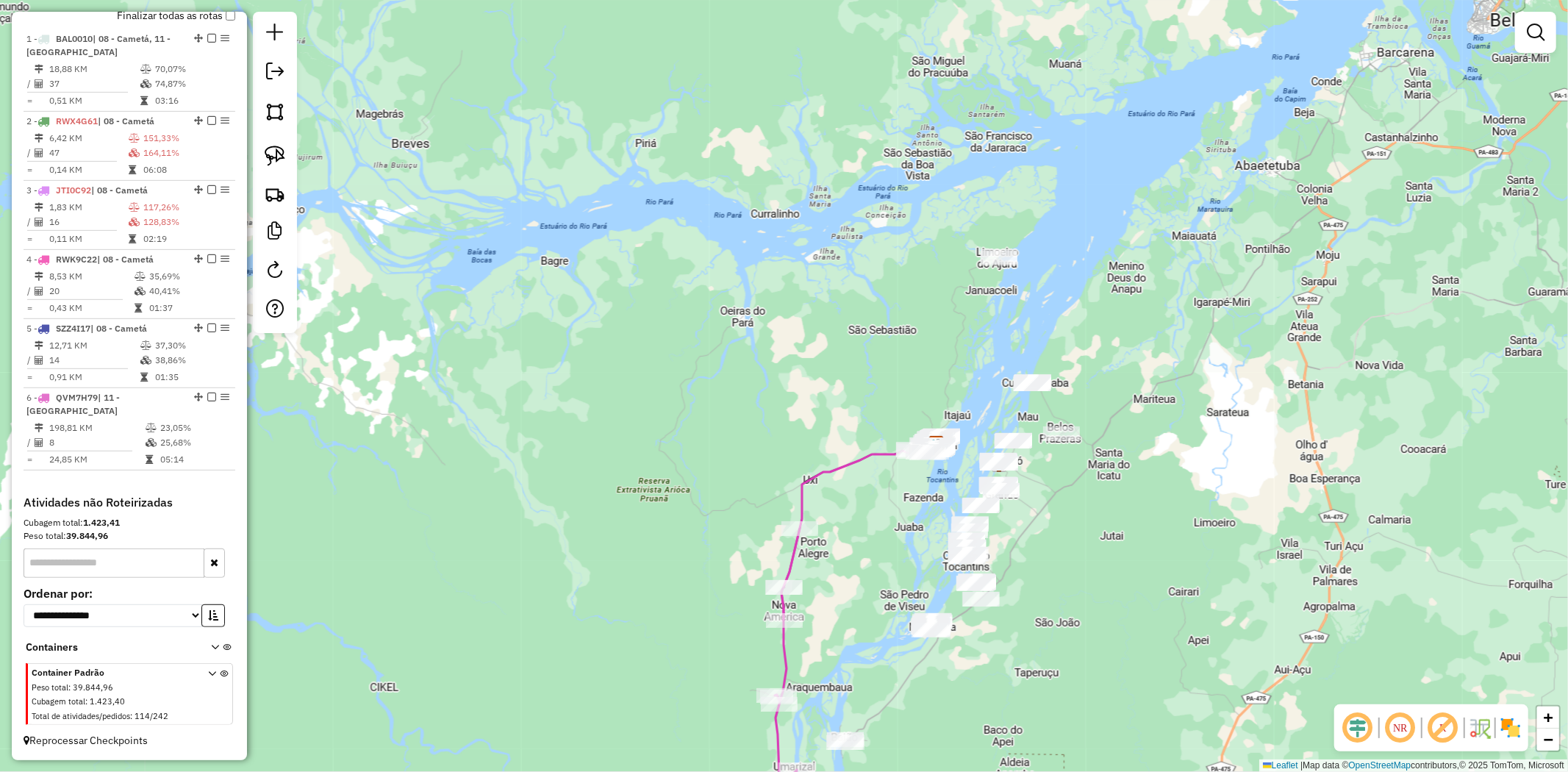
drag, startPoint x: 1108, startPoint y: 142, endPoint x: 1090, endPoint y: 531, distance: 389.4
click at [1090, 531] on div "Janela de atendimento Grade de atendimento Capacidade Transportadoras Veículos …" at bounding box center [784, 386] width 1568 height 772
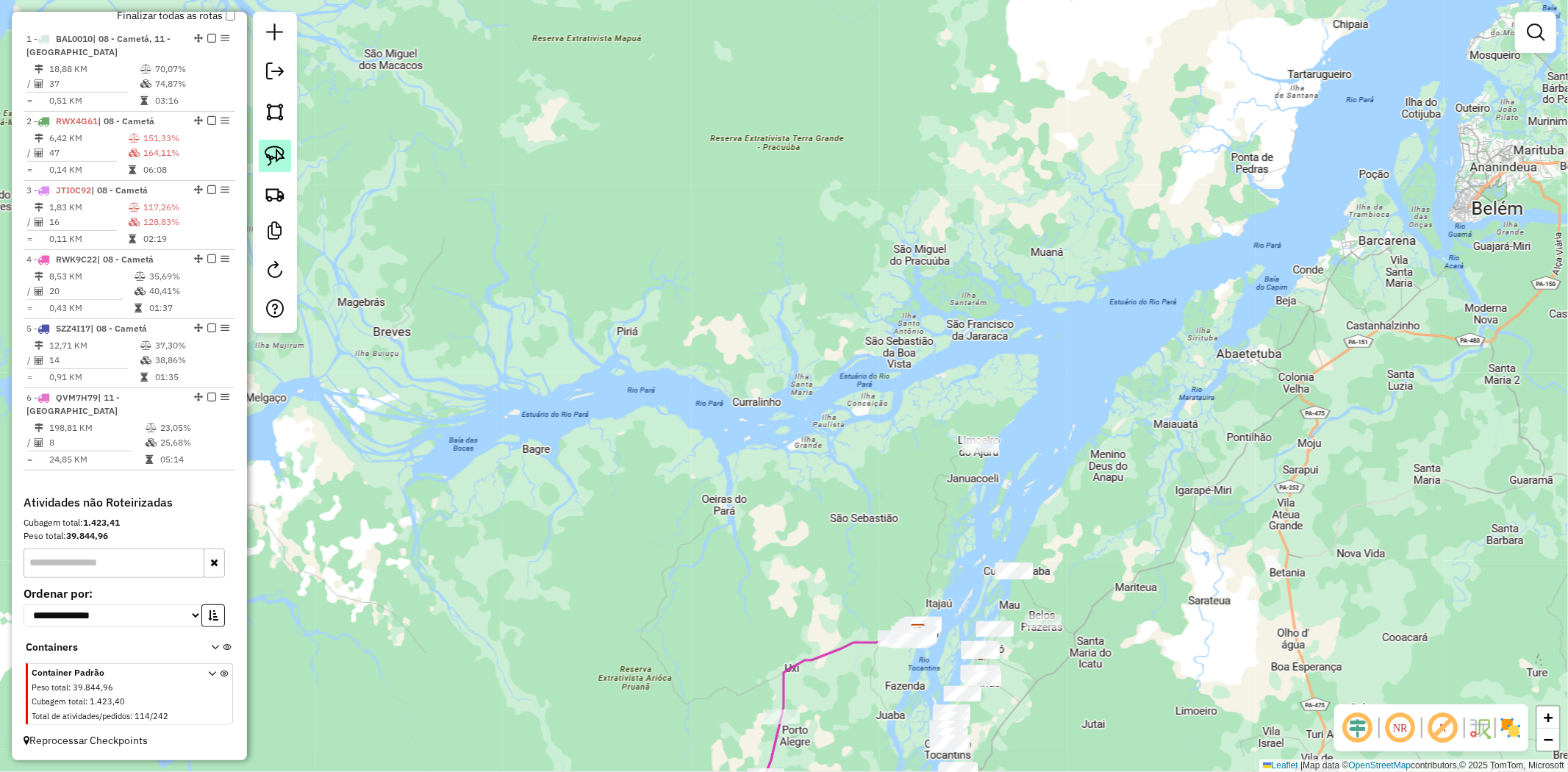
click at [280, 159] on img at bounding box center [275, 156] width 21 height 21
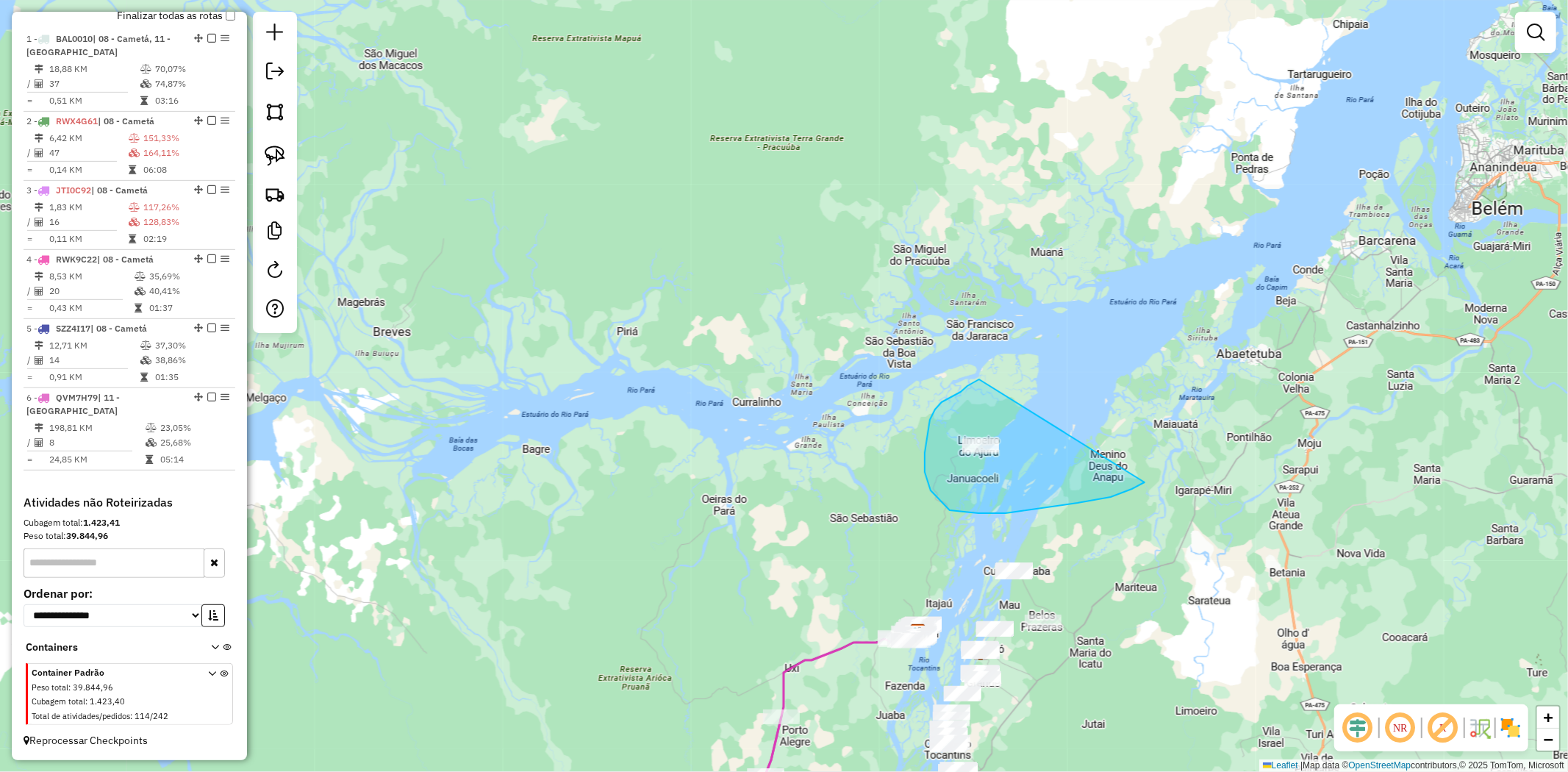
drag, startPoint x: 967, startPoint y: 386, endPoint x: 1149, endPoint y: 478, distance: 203.9
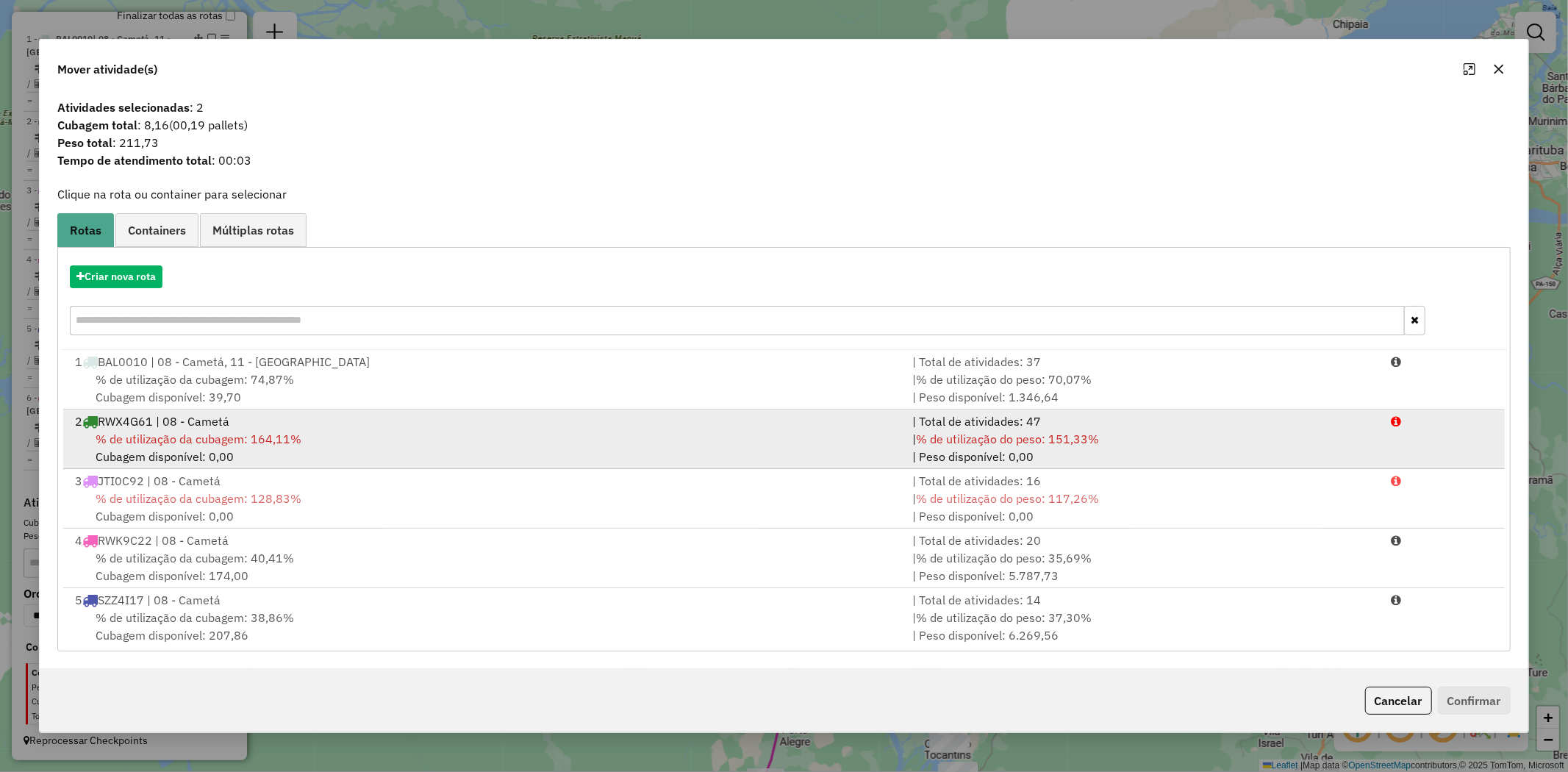
click at [199, 431] on span "% de utilização da cubagem: 164,11%" at bounding box center [198, 439] width 206 height 14
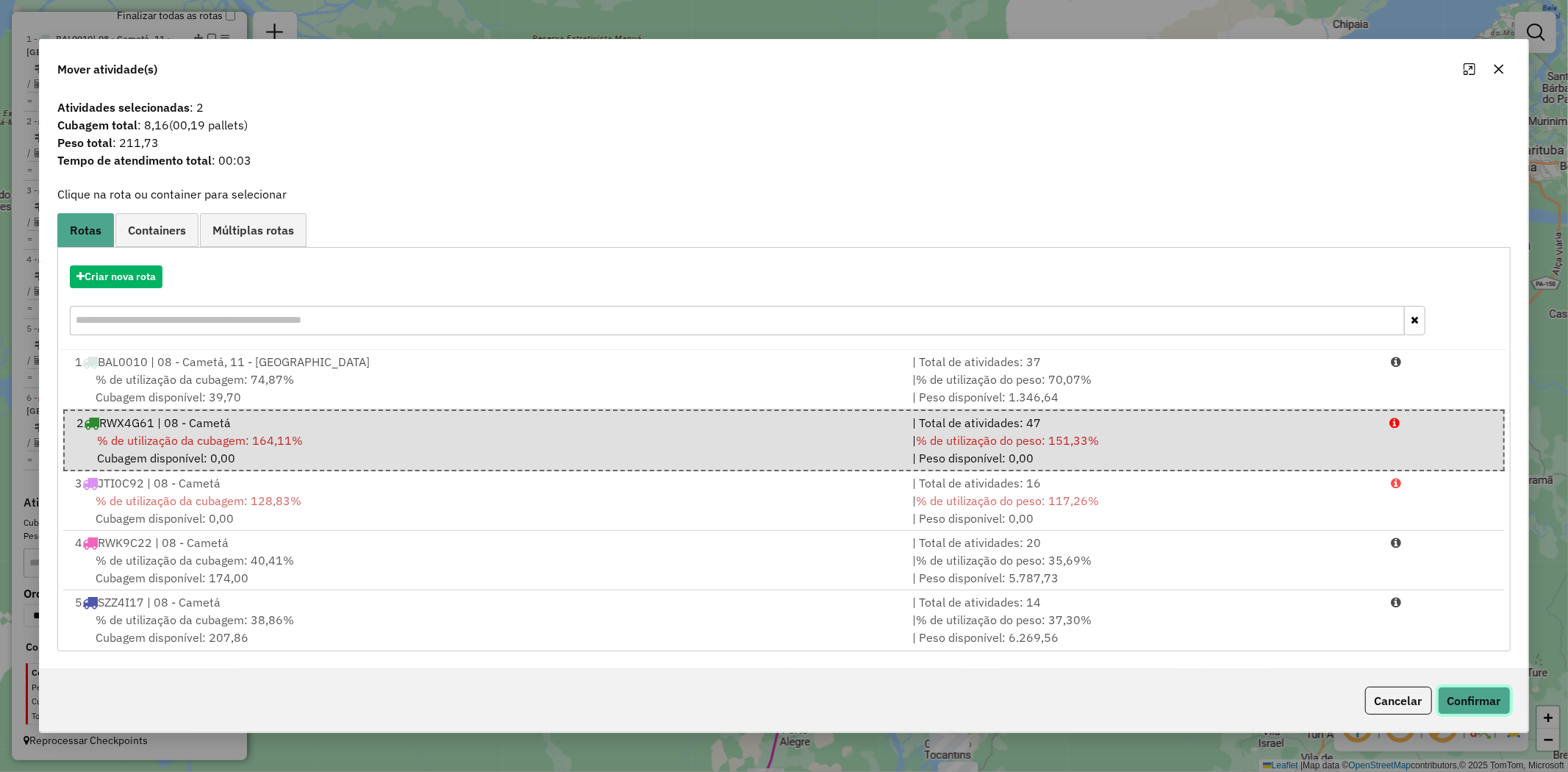
click at [1487, 708] on button "Confirmar" at bounding box center [1474, 700] width 72 height 28
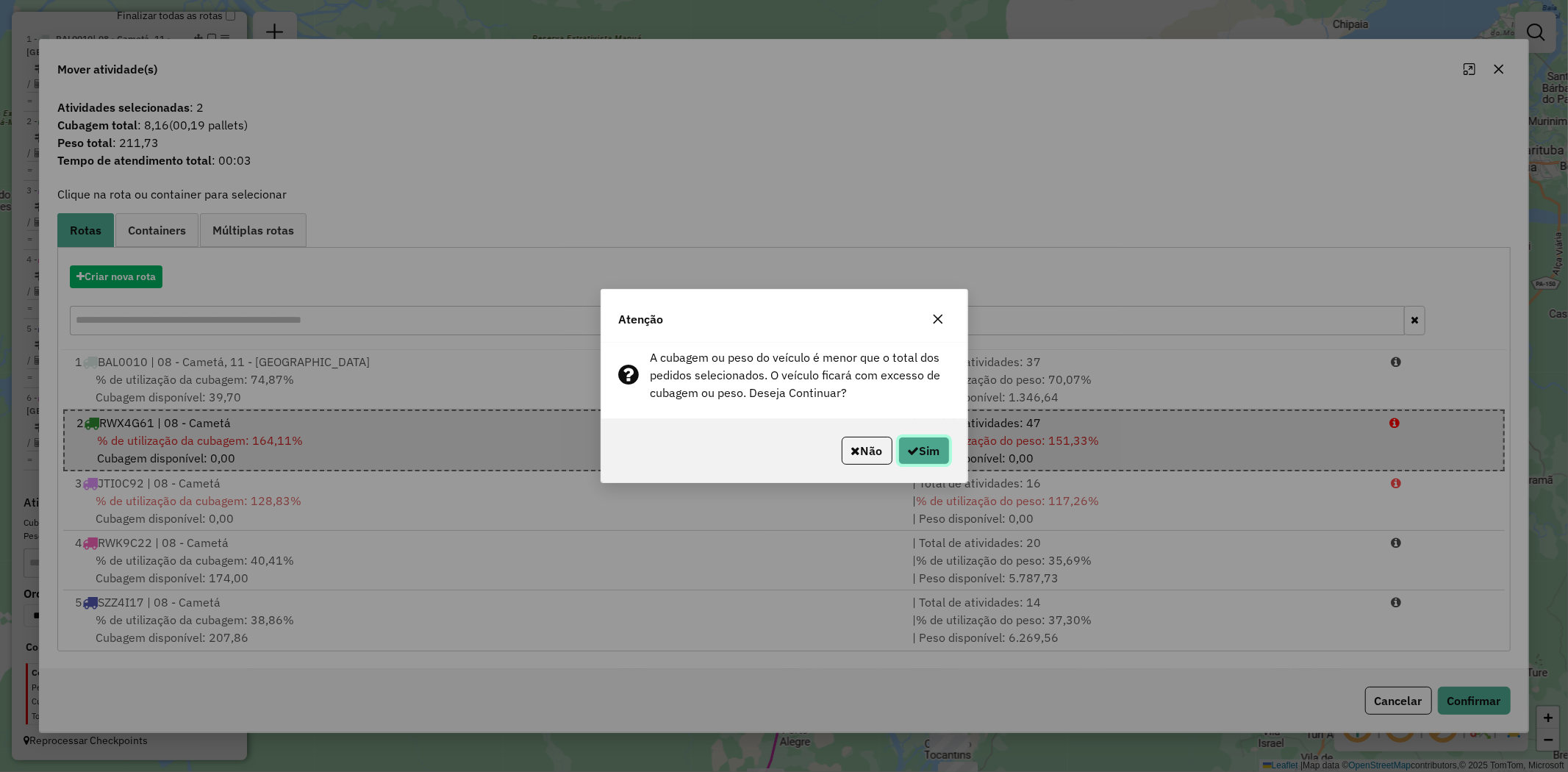
click at [941, 447] on button "Sim" at bounding box center [924, 450] width 52 height 28
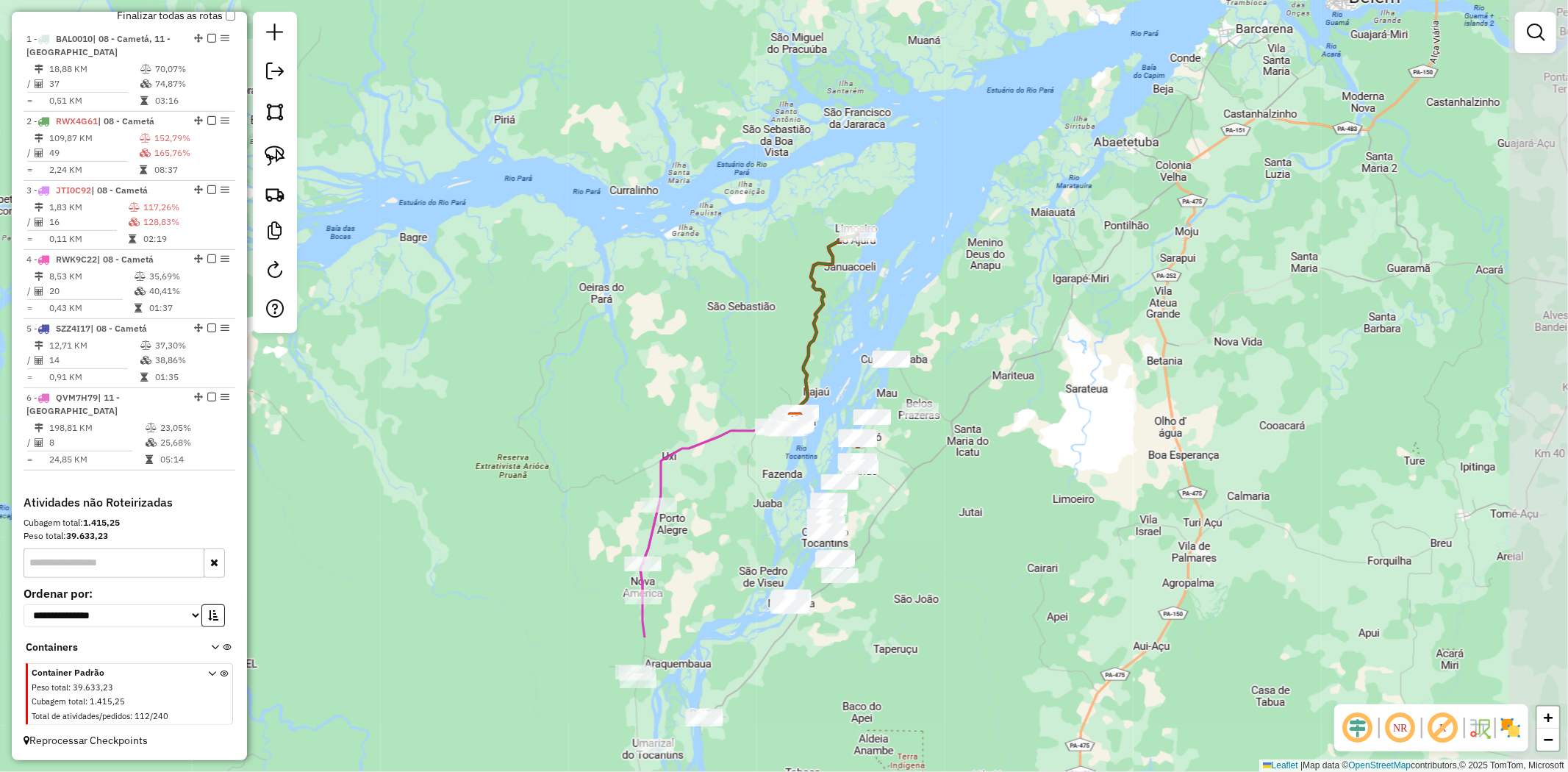
drag, startPoint x: 835, startPoint y: 494, endPoint x: 714, endPoint y: 284, distance: 242.4
click at [714, 284] on div "Janela de atendimento Grade de atendimento Capacidade Transportadoras Veículos …" at bounding box center [784, 386] width 1568 height 772
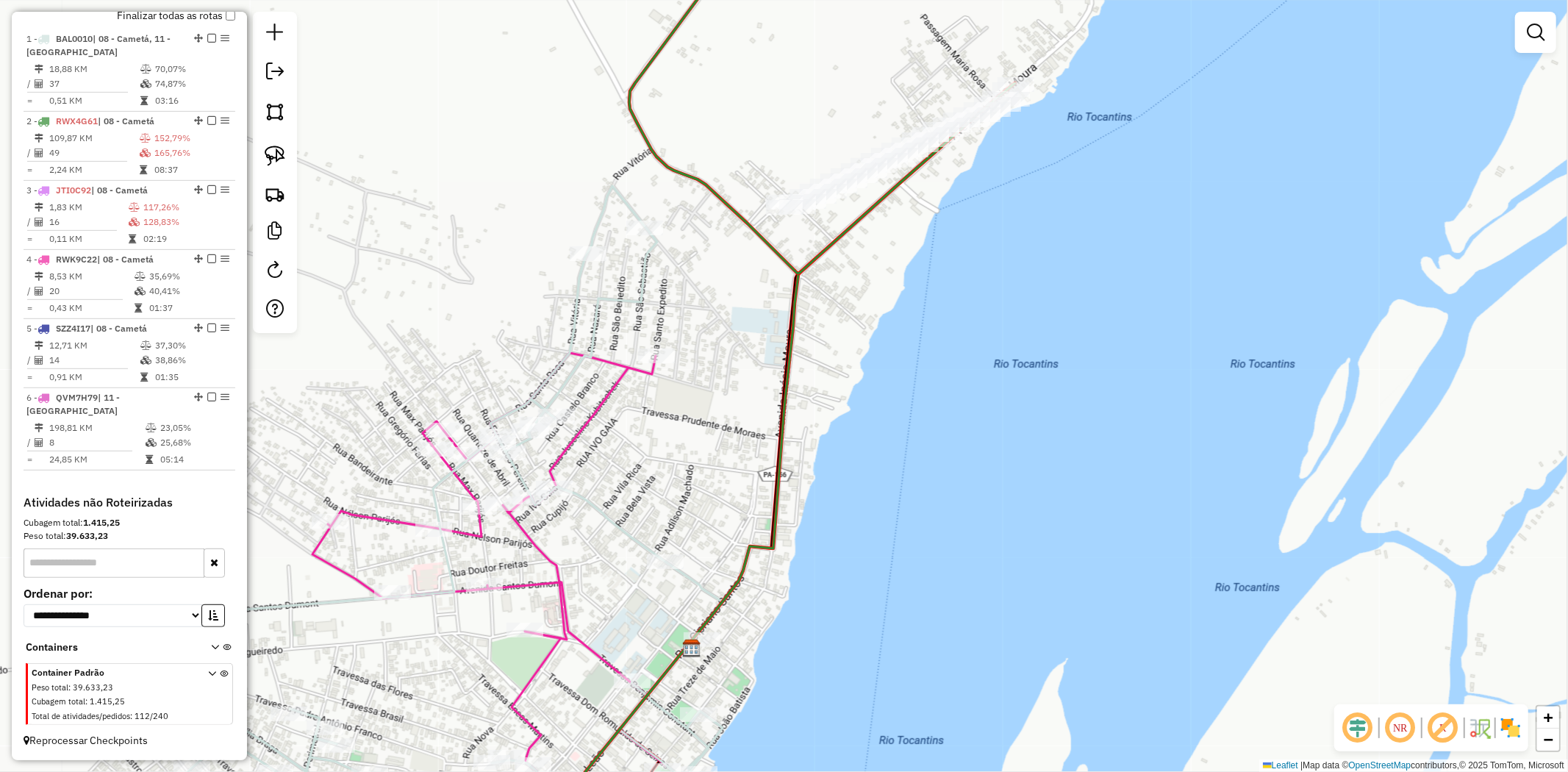
drag, startPoint x: 695, startPoint y: 341, endPoint x: 798, endPoint y: 284, distance: 117.7
click at [797, 285] on div "Janela de atendimento Grade de atendimento Capacidade Transportadoras Veículos …" at bounding box center [784, 386] width 1568 height 772
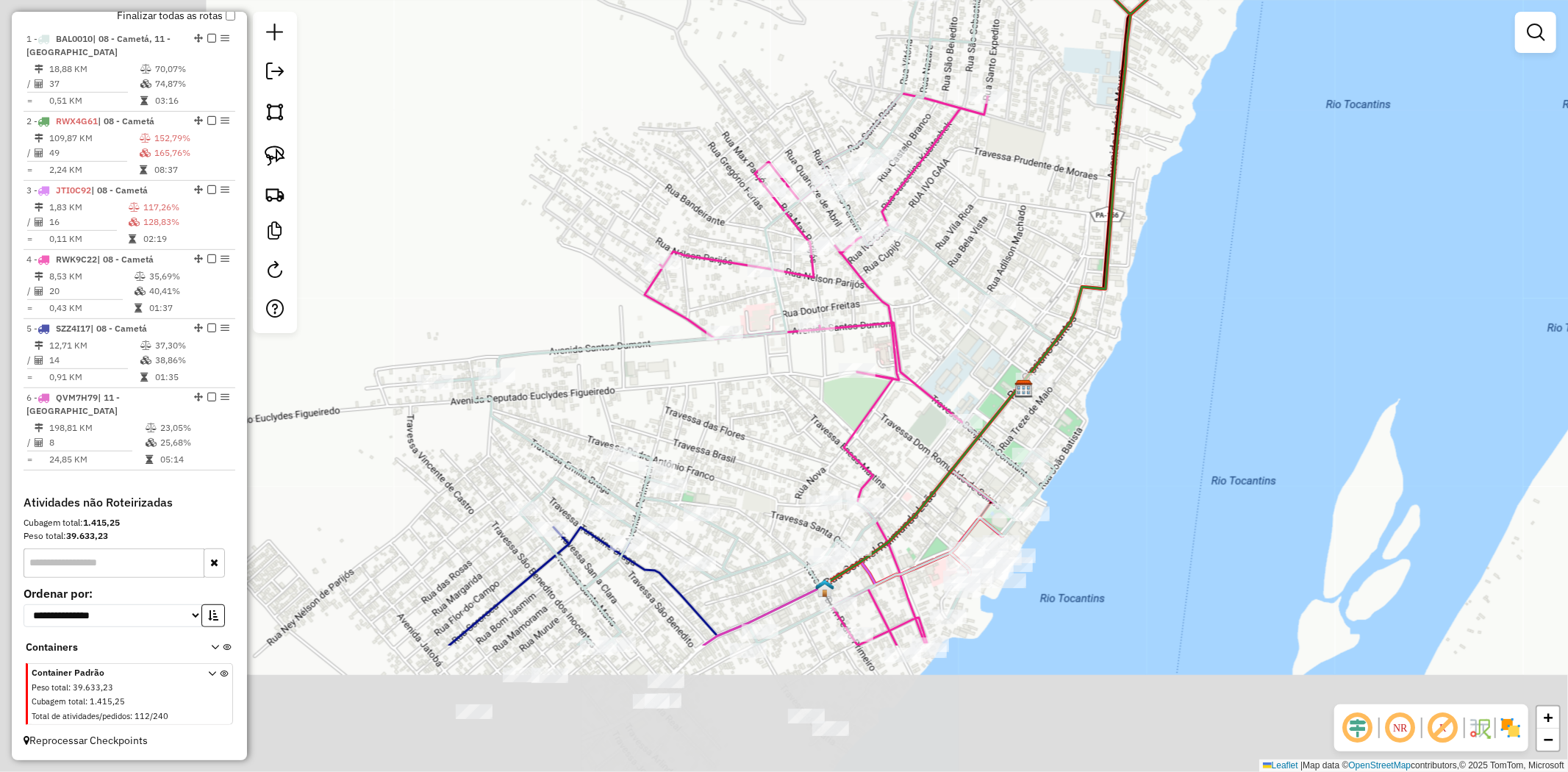
drag, startPoint x: 766, startPoint y: 408, endPoint x: 965, endPoint y: 216, distance: 276.5
click at [965, 216] on div "Janela de atendimento Grade de atendimento Capacidade Transportadoras Veículos …" at bounding box center [784, 386] width 1568 height 772
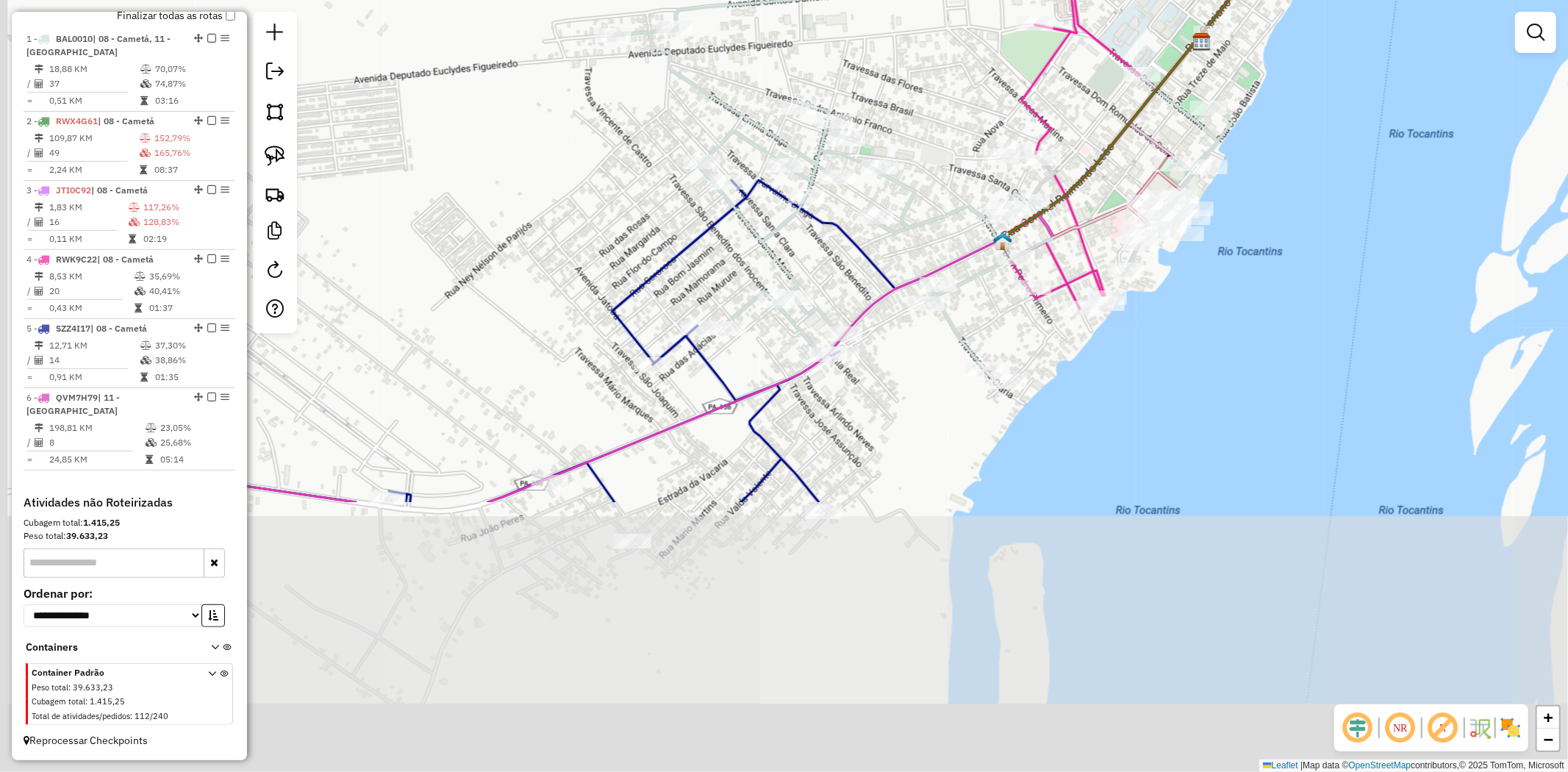
drag, startPoint x: 408, startPoint y: 303, endPoint x: 584, endPoint y: -43, distance: 388.2
click at [584, 0] on html "Aguarde... Pop-up bloqueado! Seu navegador bloqueou automáticamente a abertura …" at bounding box center [784, 386] width 1568 height 772
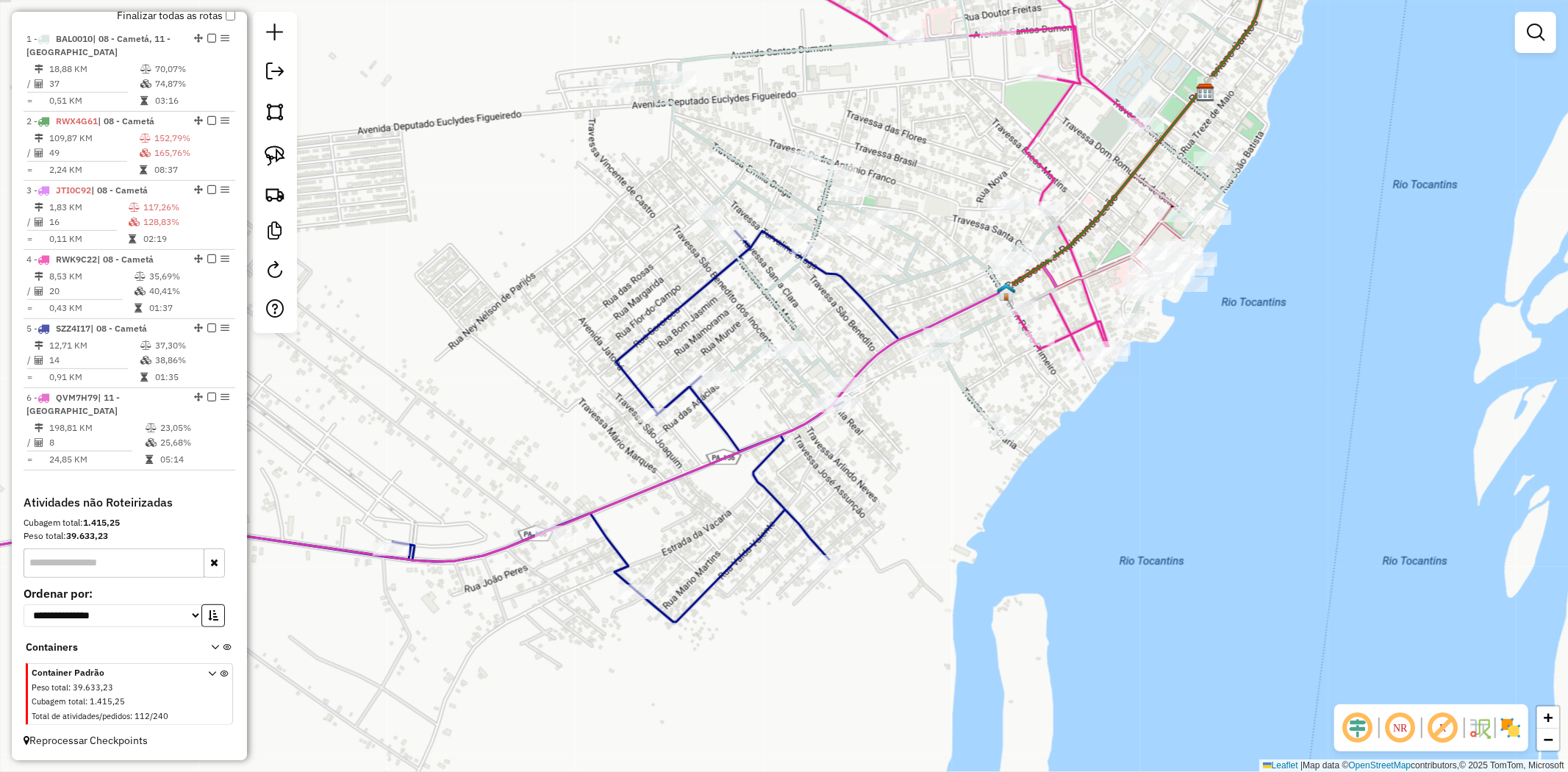
drag, startPoint x: 774, startPoint y: 265, endPoint x: 778, endPoint y: 316, distance: 51.2
click at [778, 316] on icon at bounding box center [926, 206] width 620 height 466
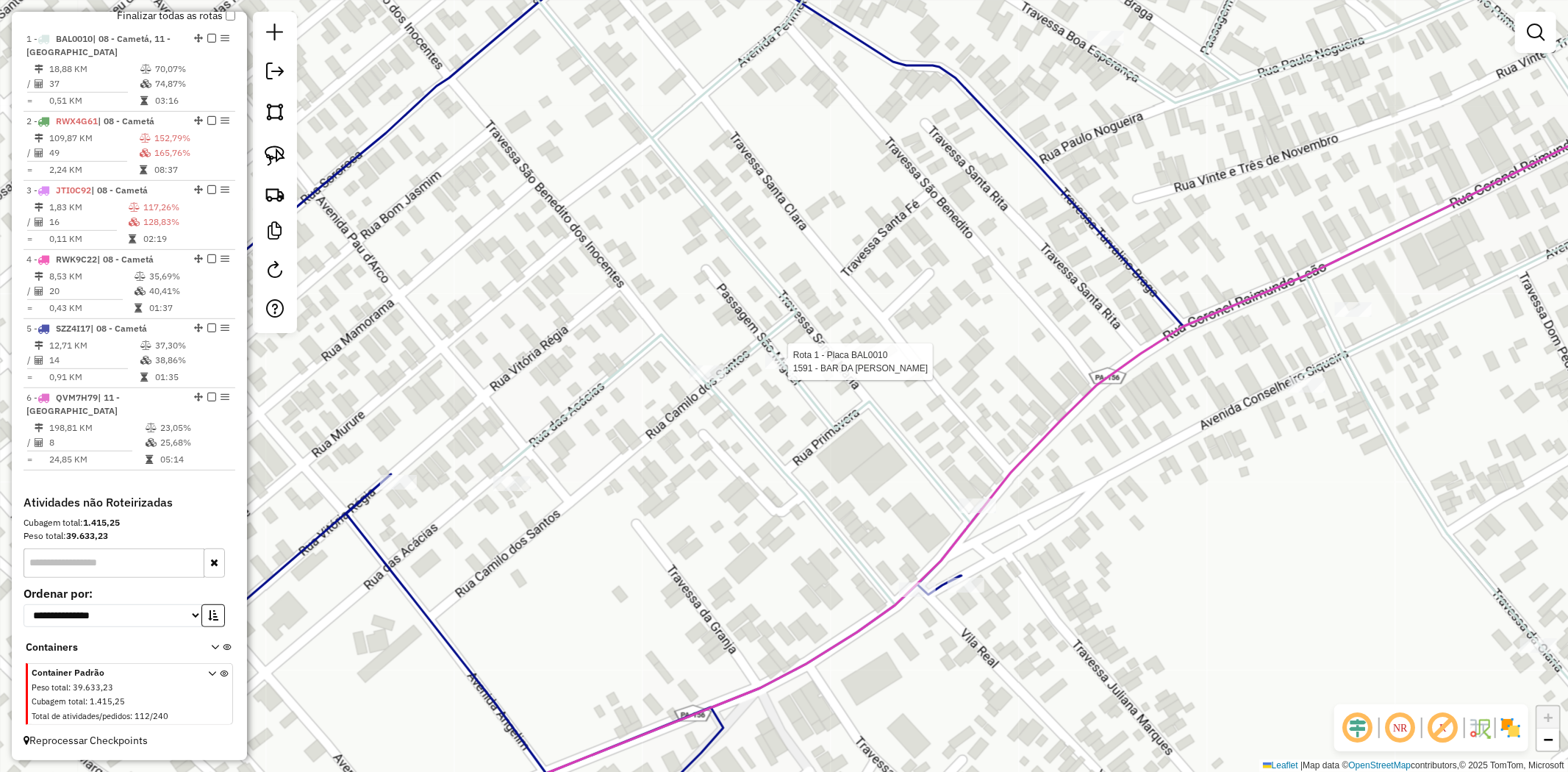
click at [791, 369] on div at bounding box center [783, 361] width 37 height 14
select select "**********"
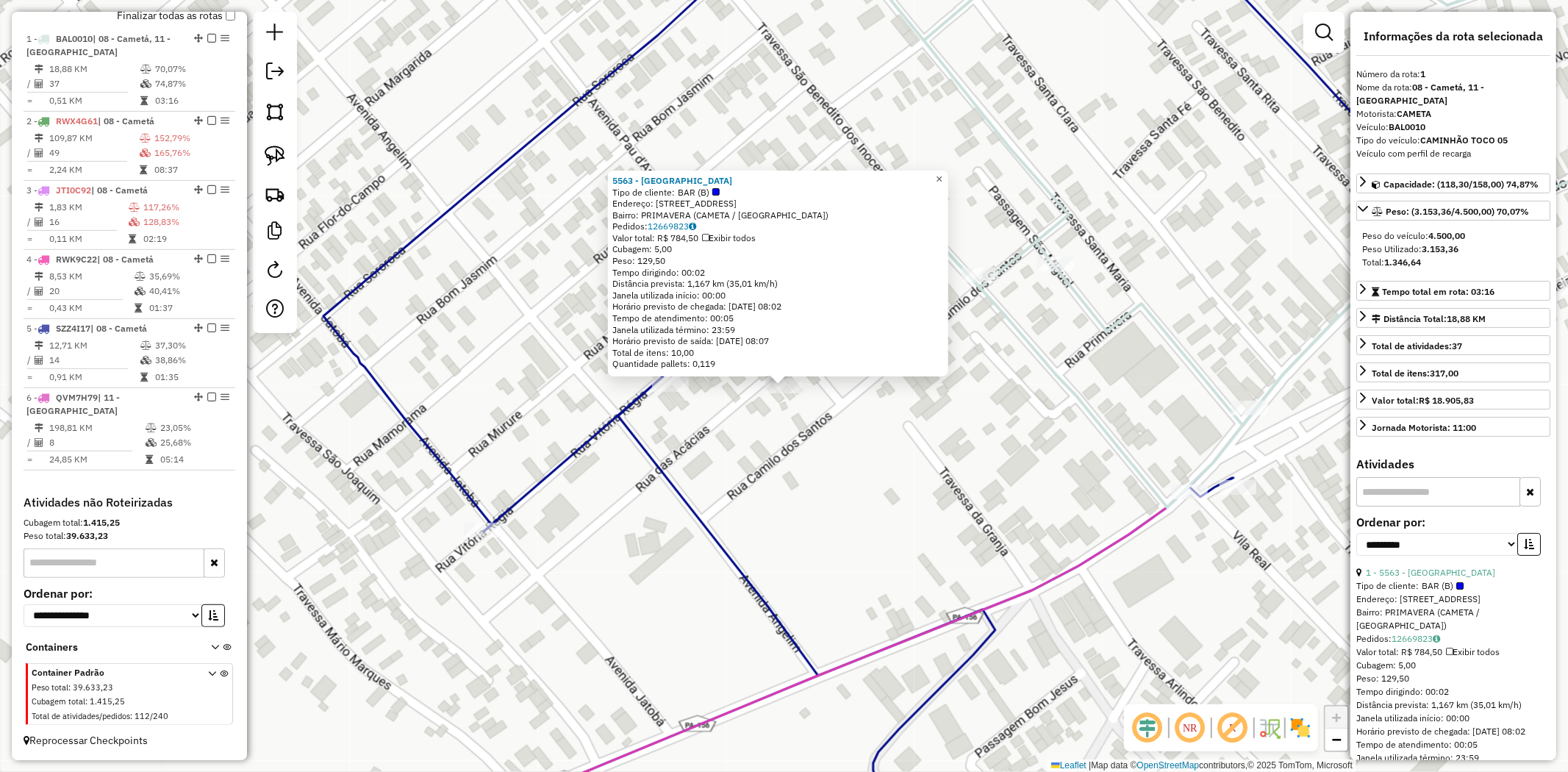
click at [942, 173] on span "×" at bounding box center [939, 179] width 6 height 13
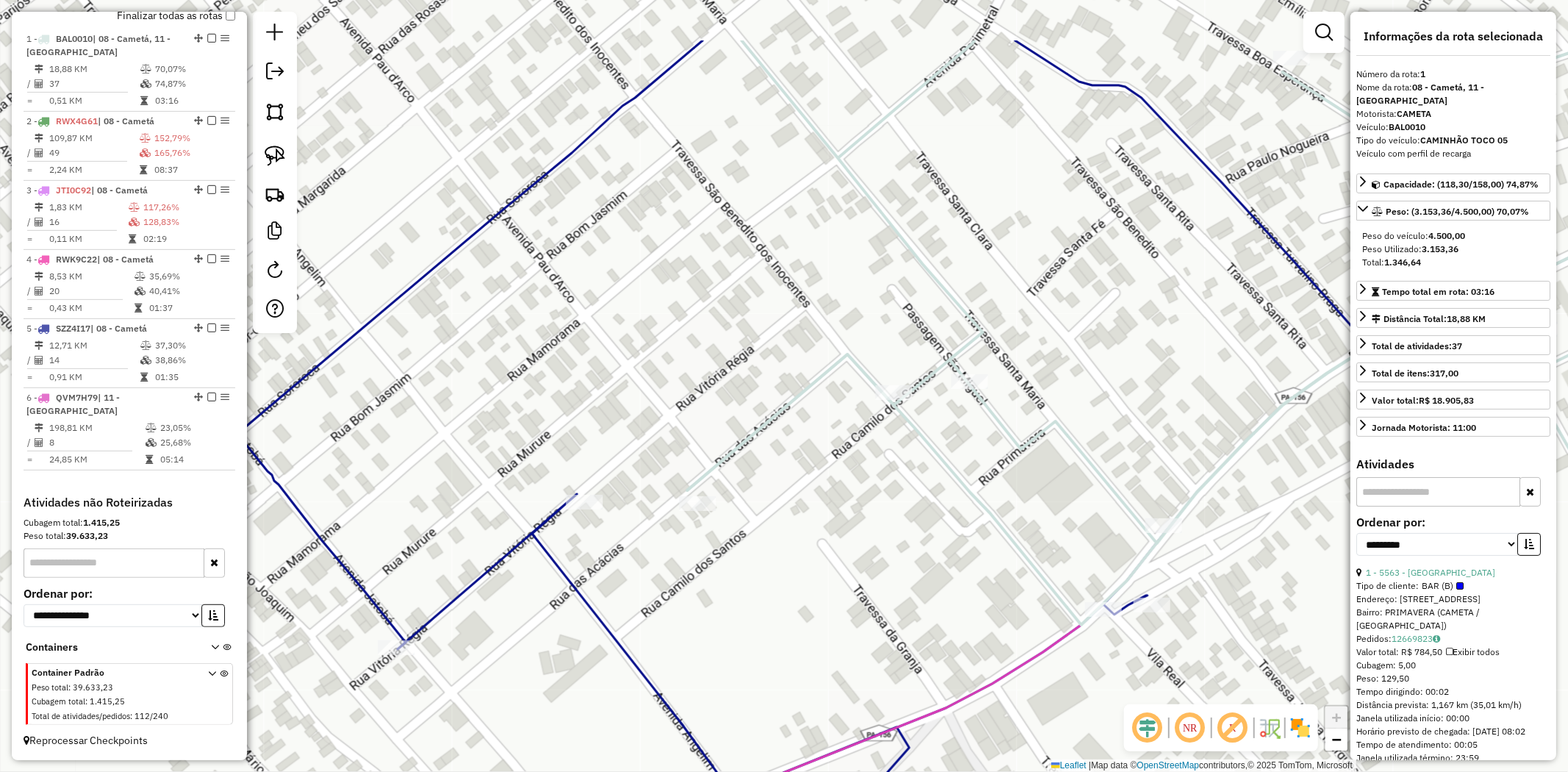
drag, startPoint x: 938, startPoint y: 213, endPoint x: 840, endPoint y: 364, distance: 180.0
click at [840, 364] on div "Janela de atendimento Grade de atendimento Capacidade Transportadoras Veículos …" at bounding box center [784, 386] width 1568 height 772
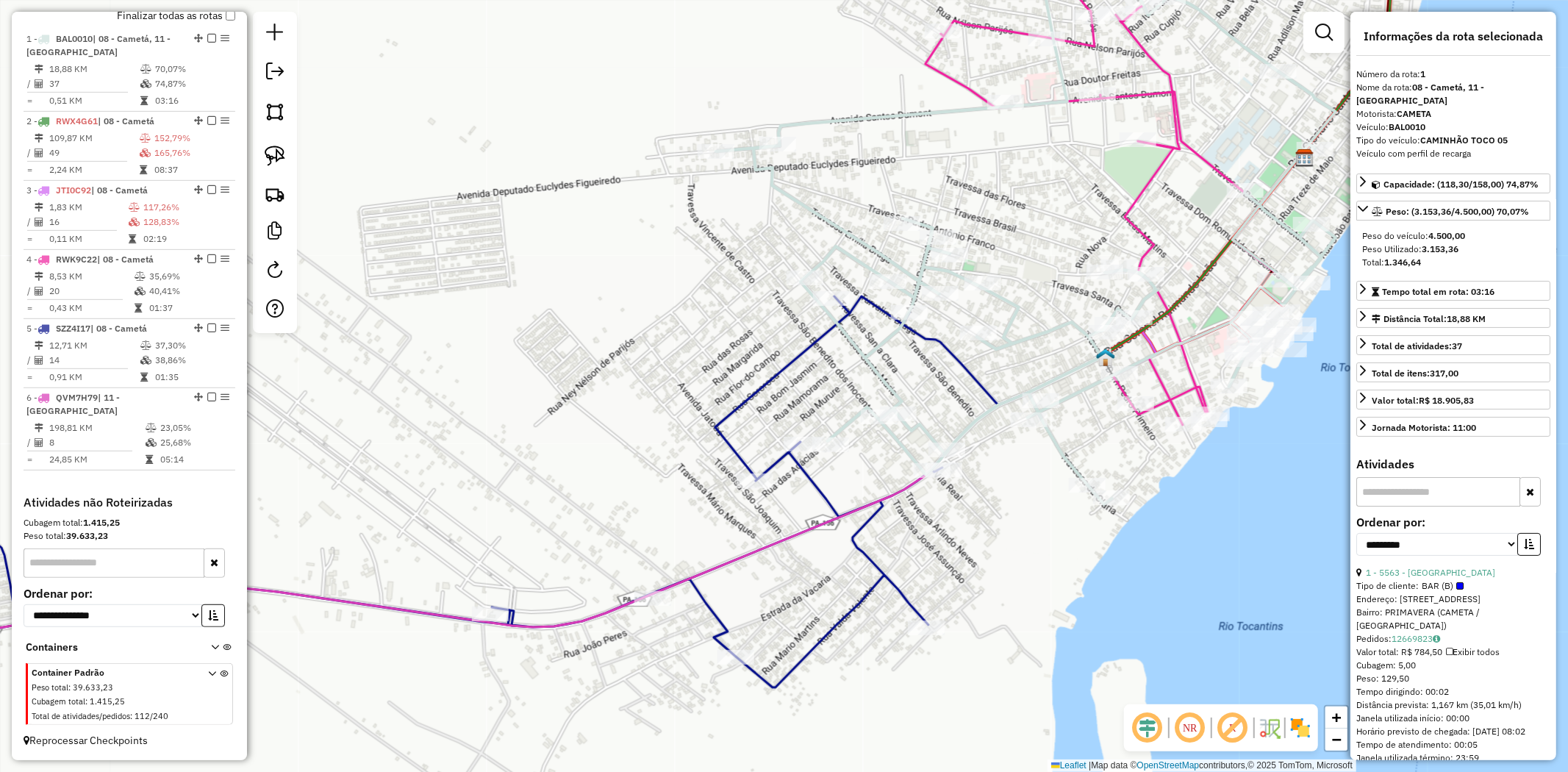
drag, startPoint x: 840, startPoint y: 362, endPoint x: 778, endPoint y: 427, distance: 89.8
click at [778, 427] on div "Janela de atendimento Grade de atendimento Capacidade Transportadoras Veículos …" at bounding box center [784, 386] width 1568 height 772
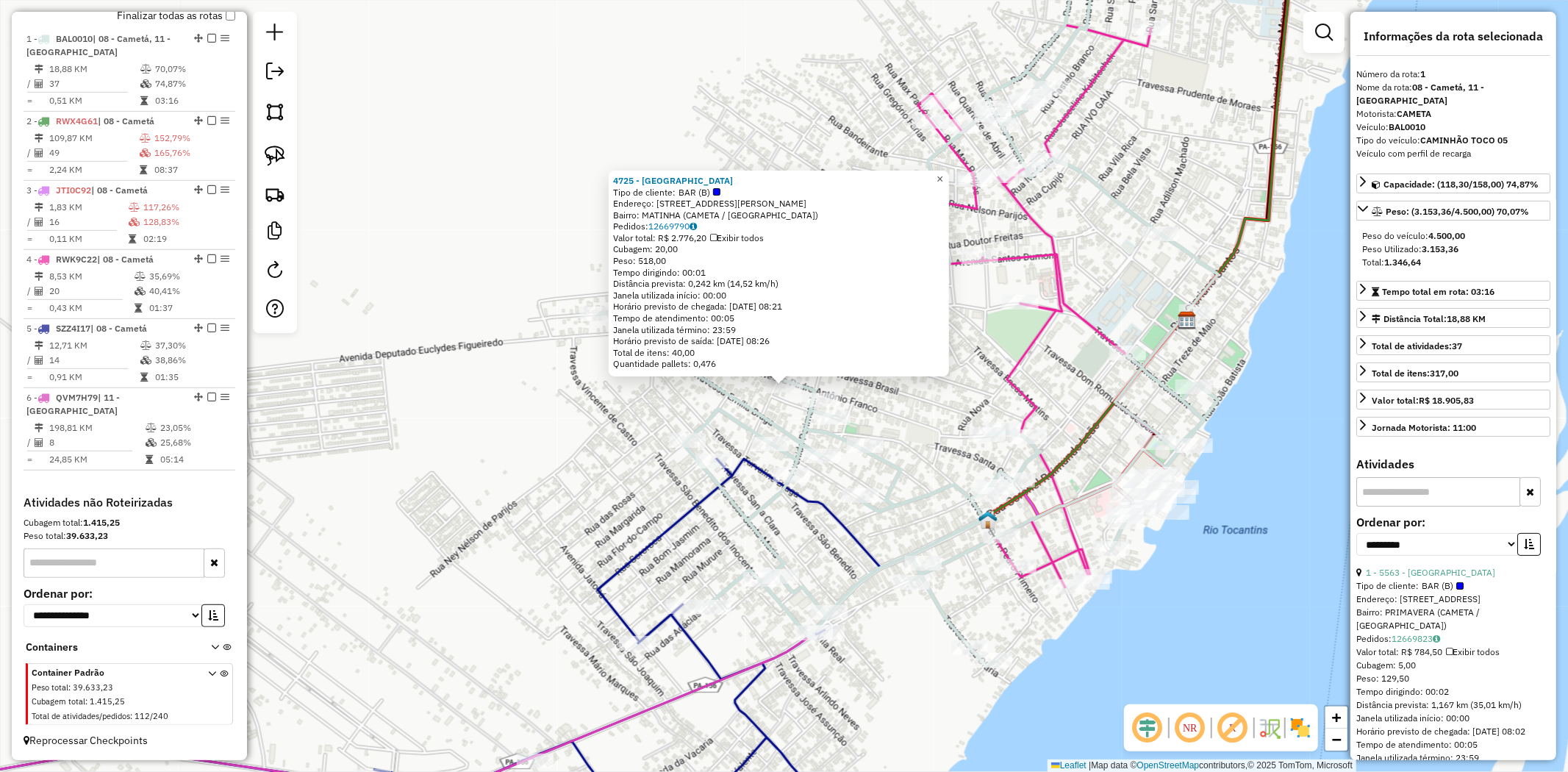
click at [943, 175] on span "×" at bounding box center [940, 179] width 6 height 13
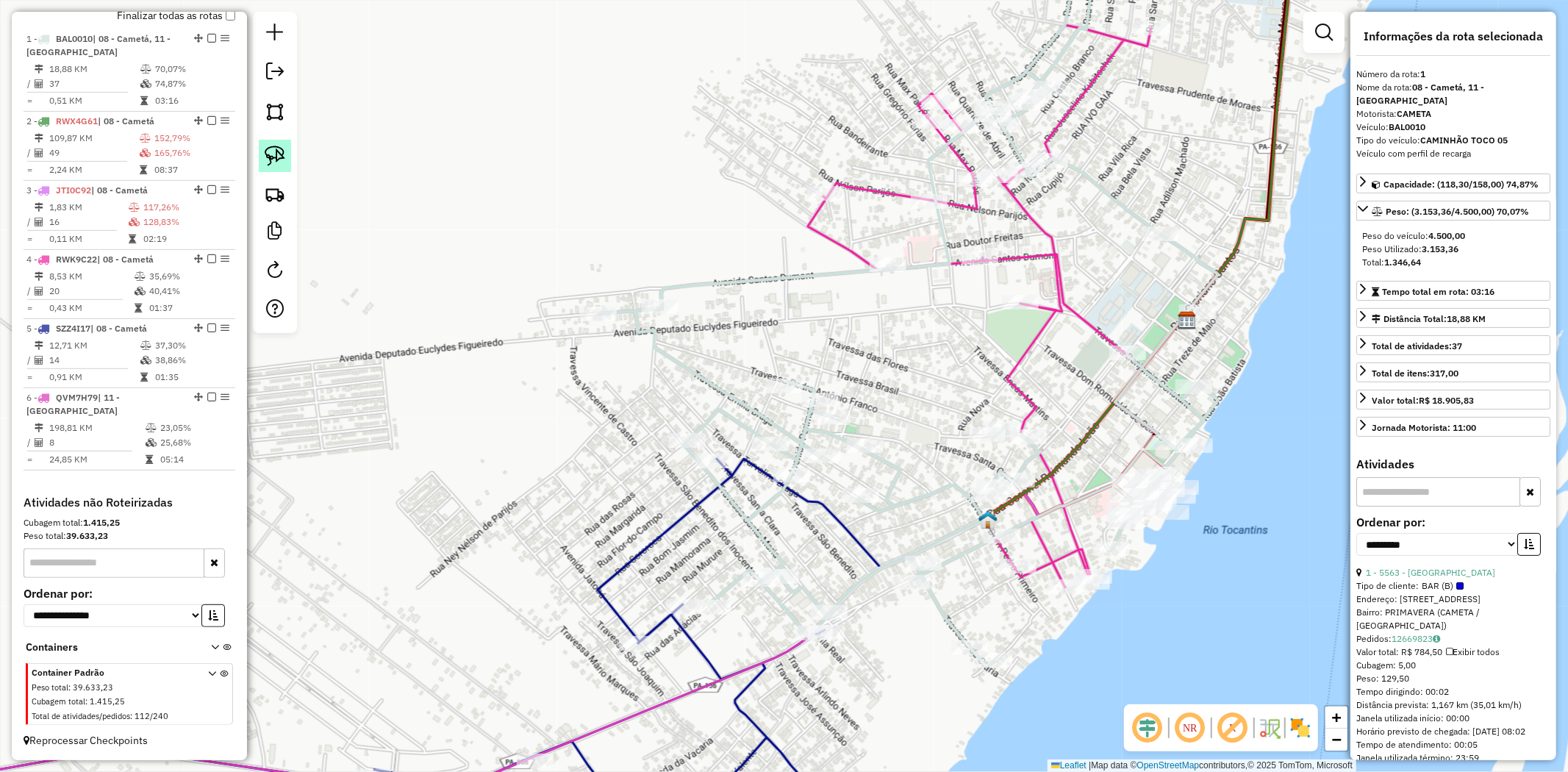
click at [272, 154] on img at bounding box center [275, 156] width 21 height 21
drag, startPoint x: 739, startPoint y: 396, endPoint x: 811, endPoint y: 370, distance: 76.6
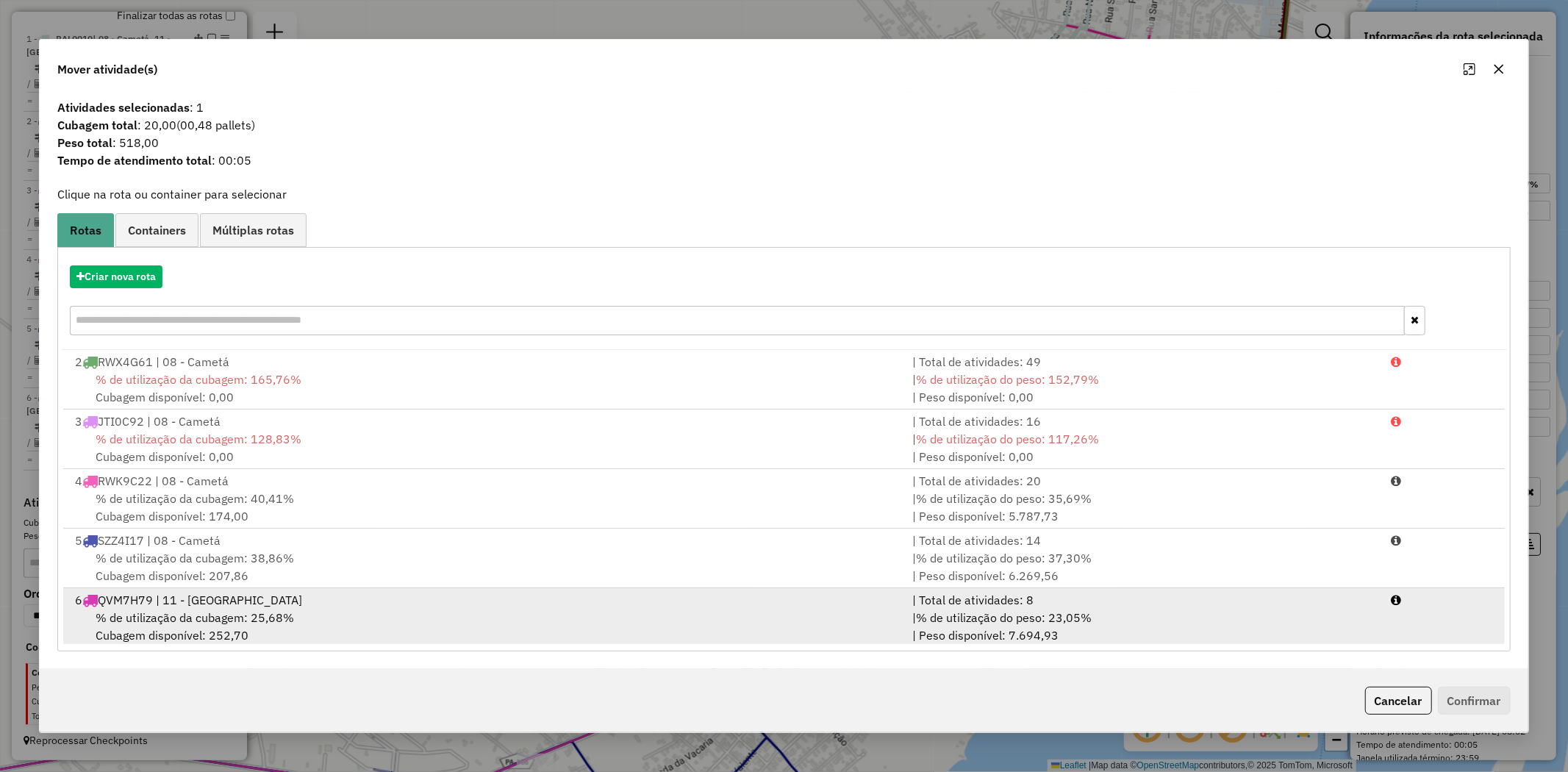
scroll to position [4, 0]
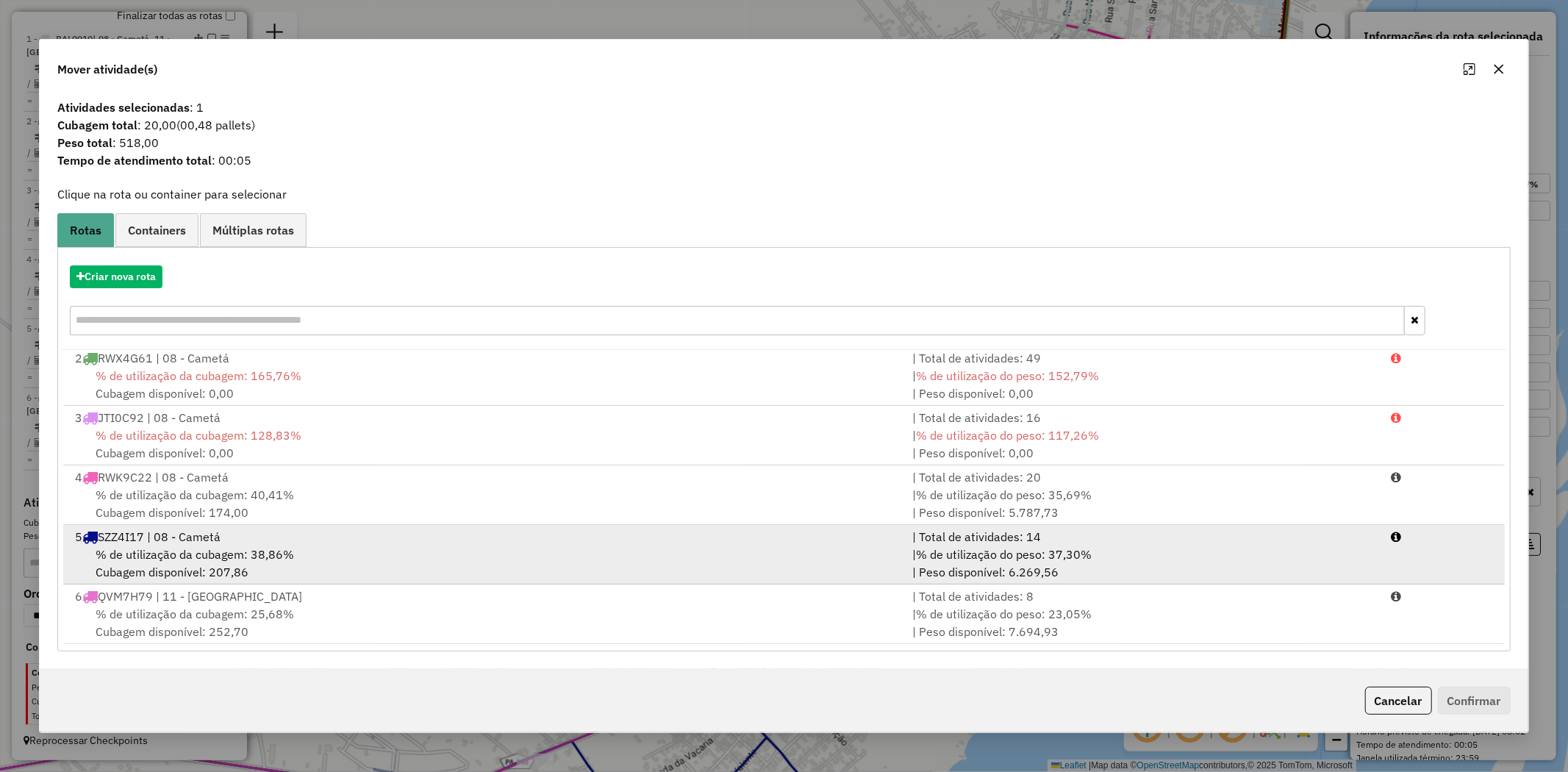
click at [188, 556] on span "% de utilização da cubagem: 38,86%" at bounding box center [194, 554] width 198 height 14
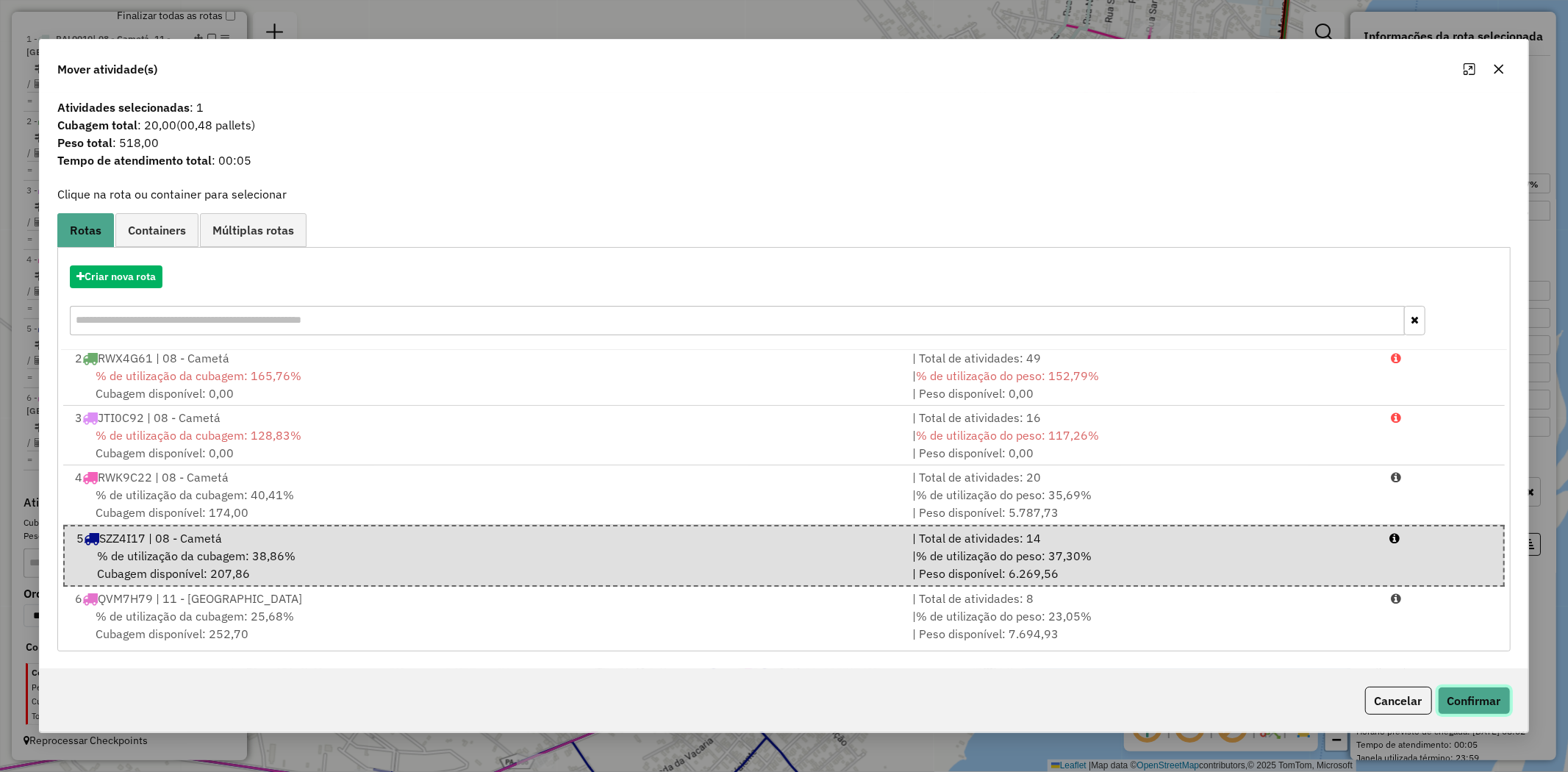
click at [1461, 707] on button "Confirmar" at bounding box center [1474, 700] width 72 height 28
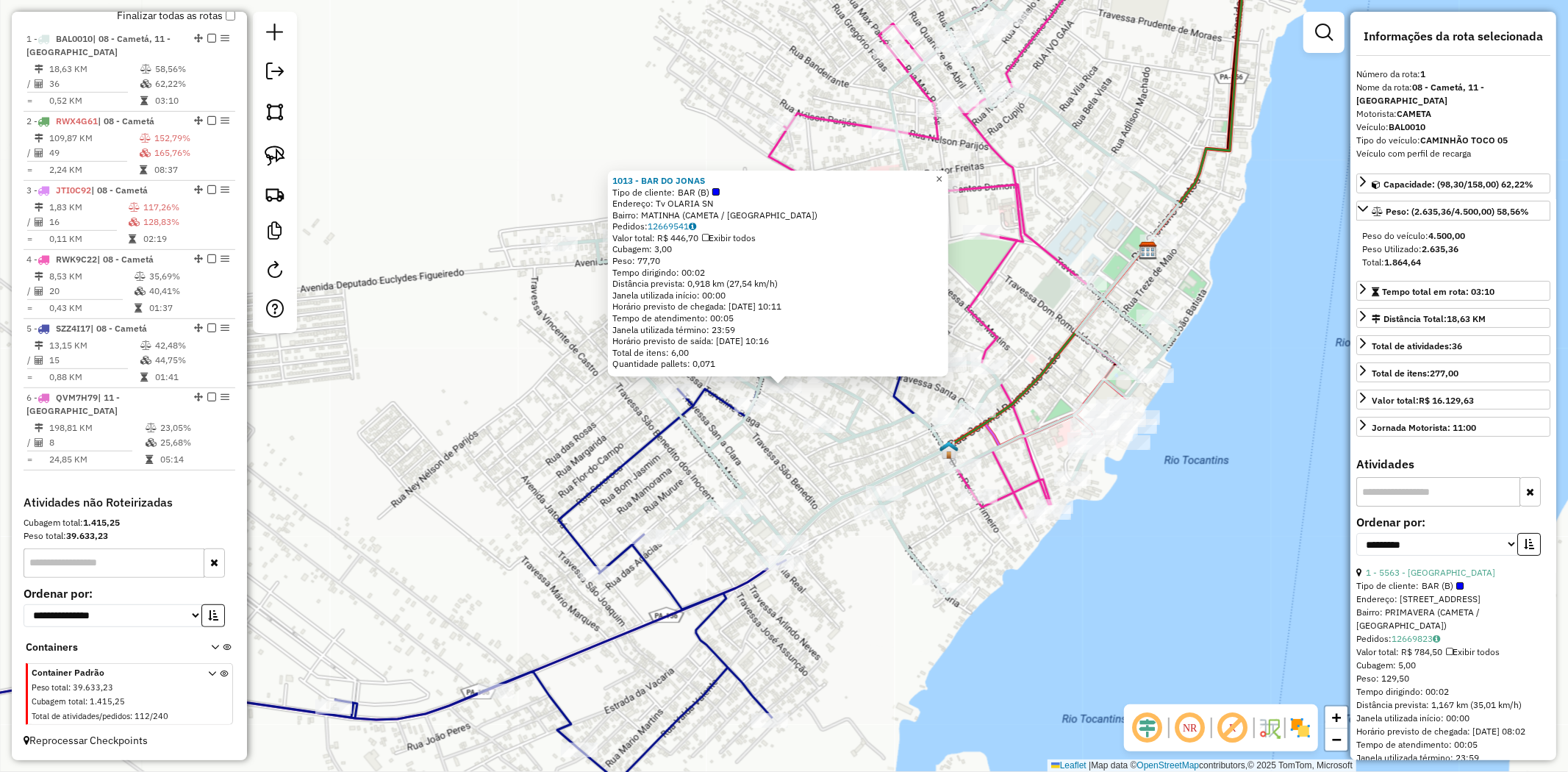
click at [942, 173] on span "×" at bounding box center [939, 179] width 6 height 13
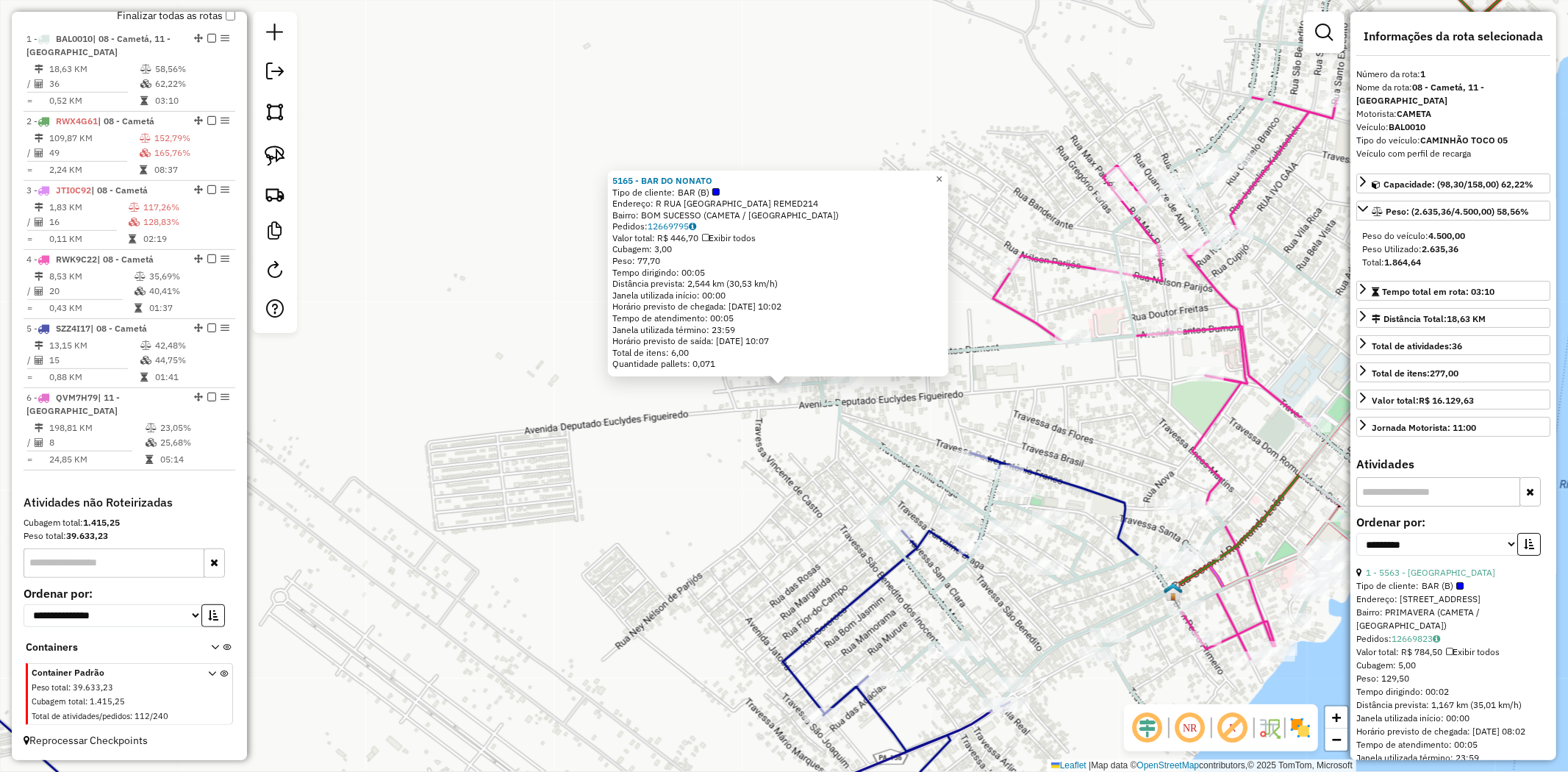
click at [942, 174] on span "×" at bounding box center [939, 179] width 6 height 13
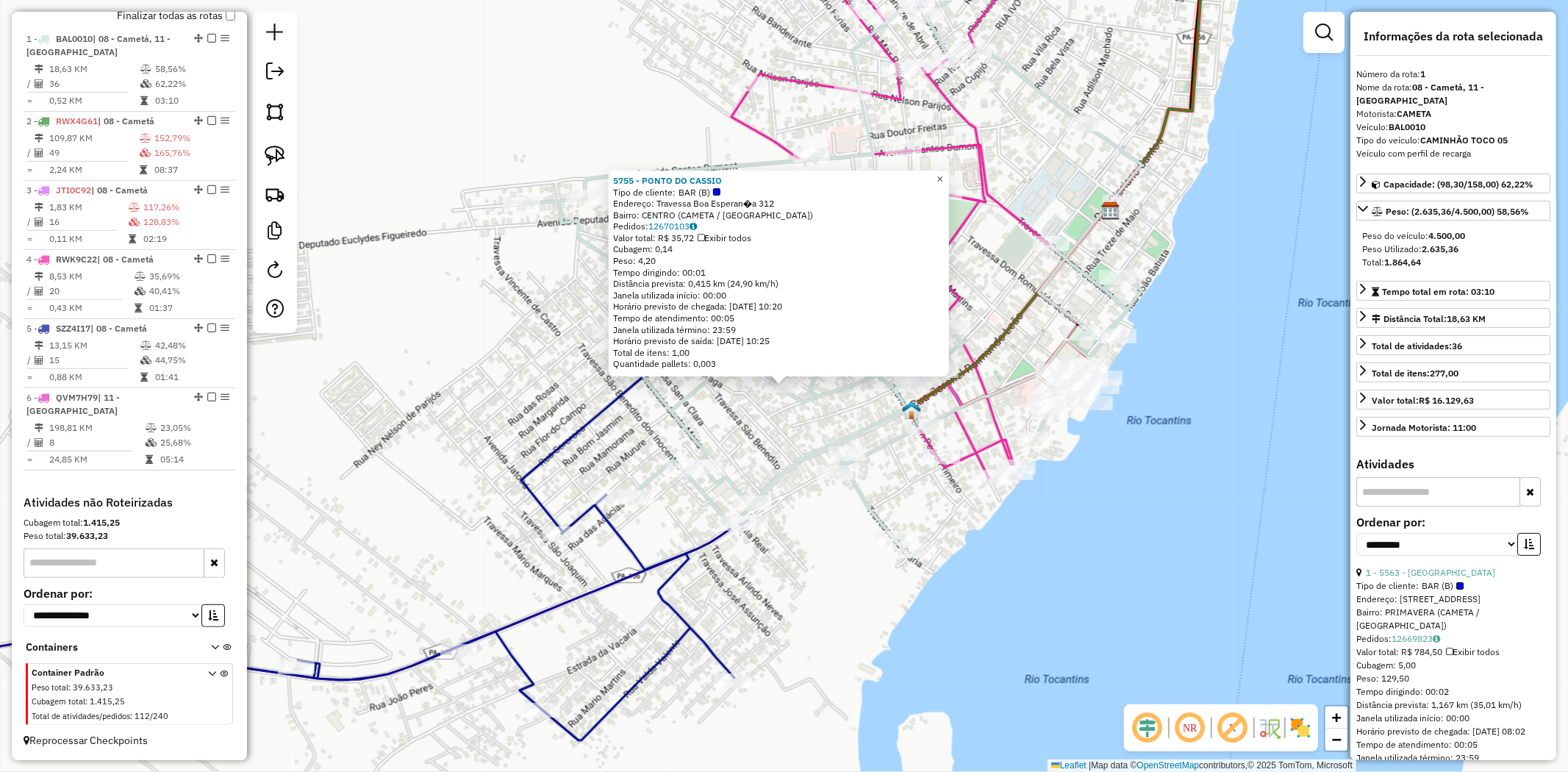
click at [943, 173] on span "×" at bounding box center [940, 179] width 6 height 13
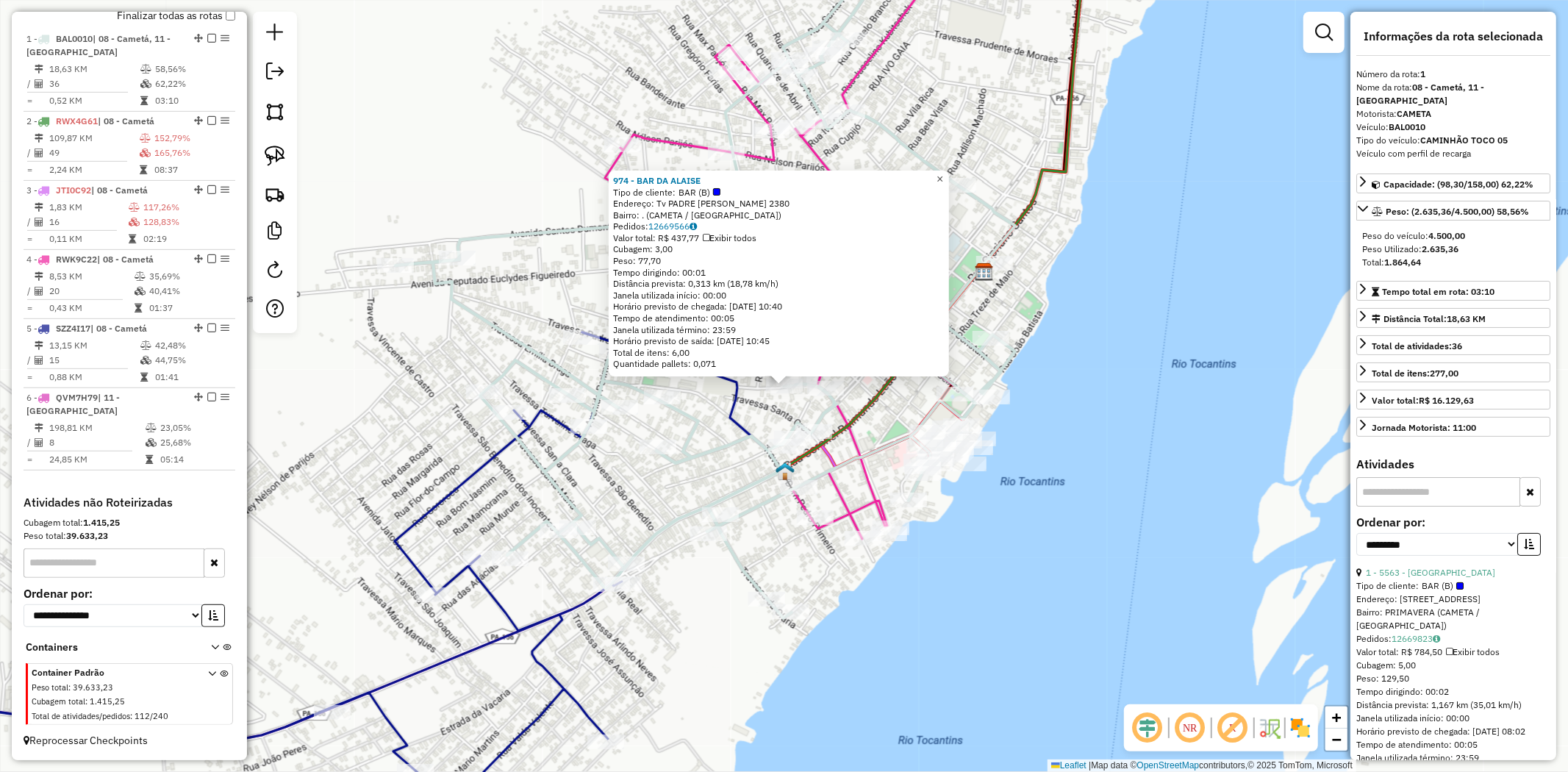
click at [943, 178] on span "×" at bounding box center [940, 179] width 6 height 13
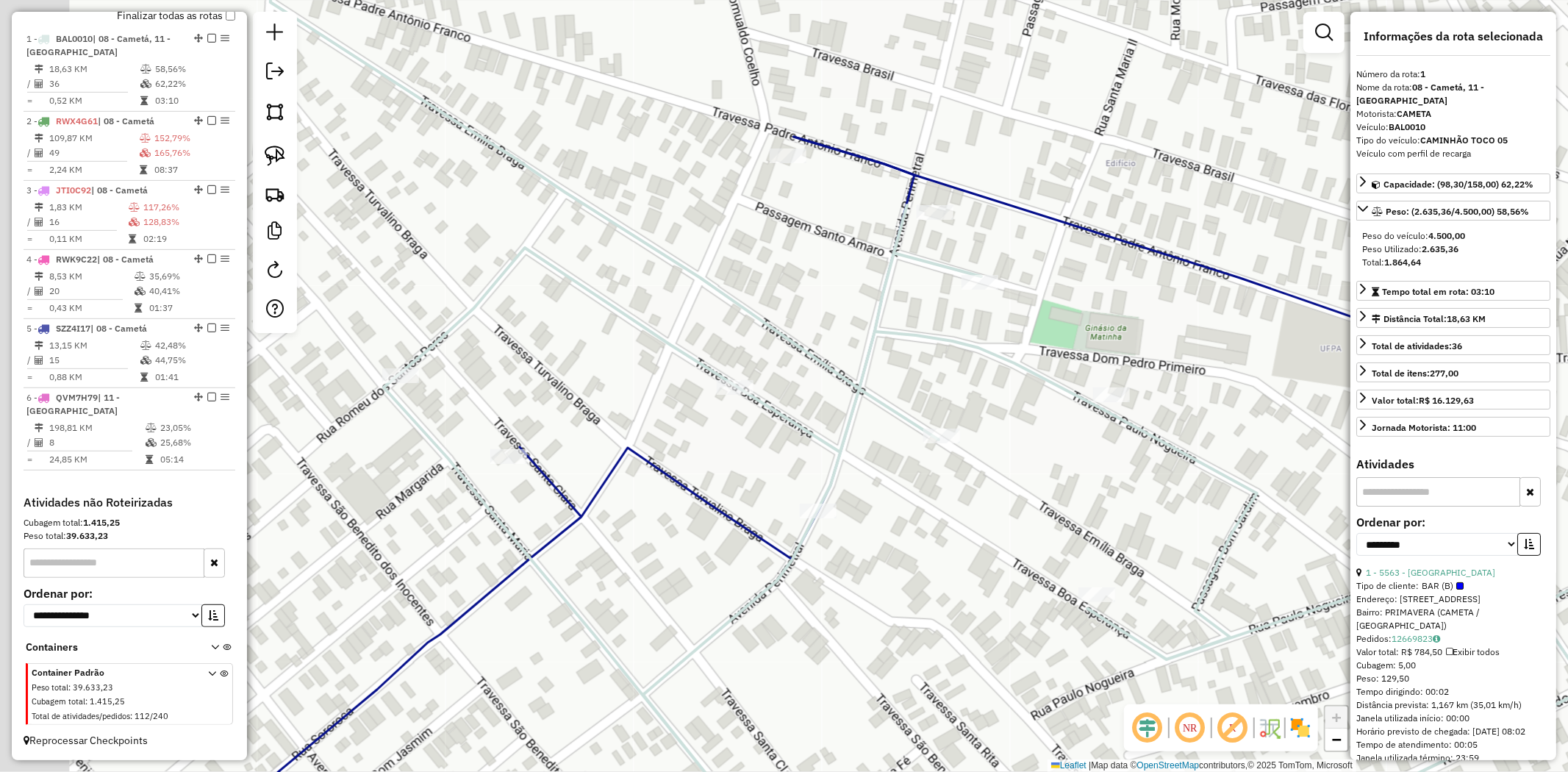
drag, startPoint x: 466, startPoint y: 355, endPoint x: 792, endPoint y: 322, distance: 327.7
click at [792, 322] on div "Janela de atendimento Grade de atendimento Capacidade Transportadoras Veículos …" at bounding box center [784, 386] width 1568 height 772
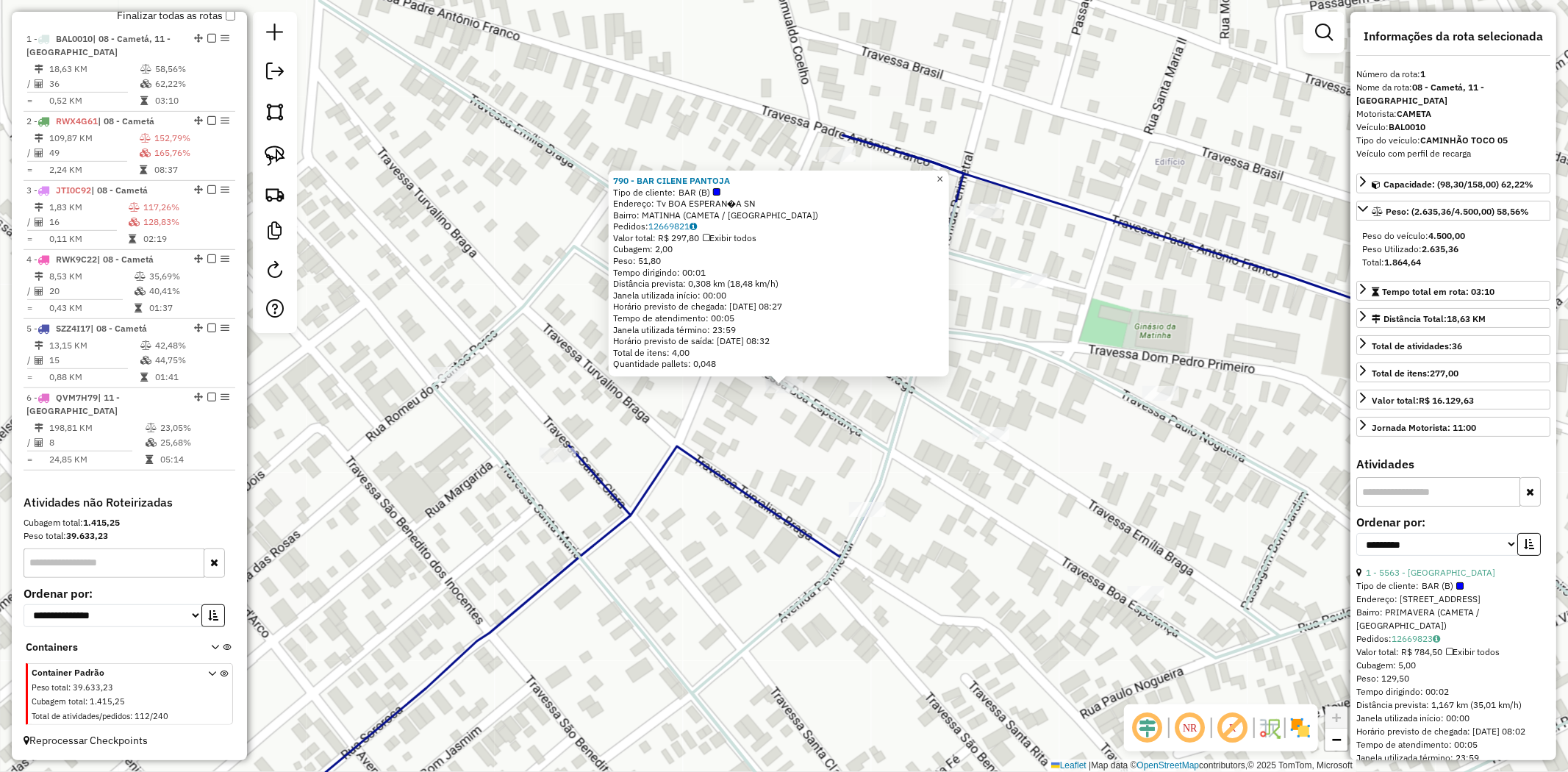
click at [943, 179] on span "×" at bounding box center [940, 179] width 6 height 13
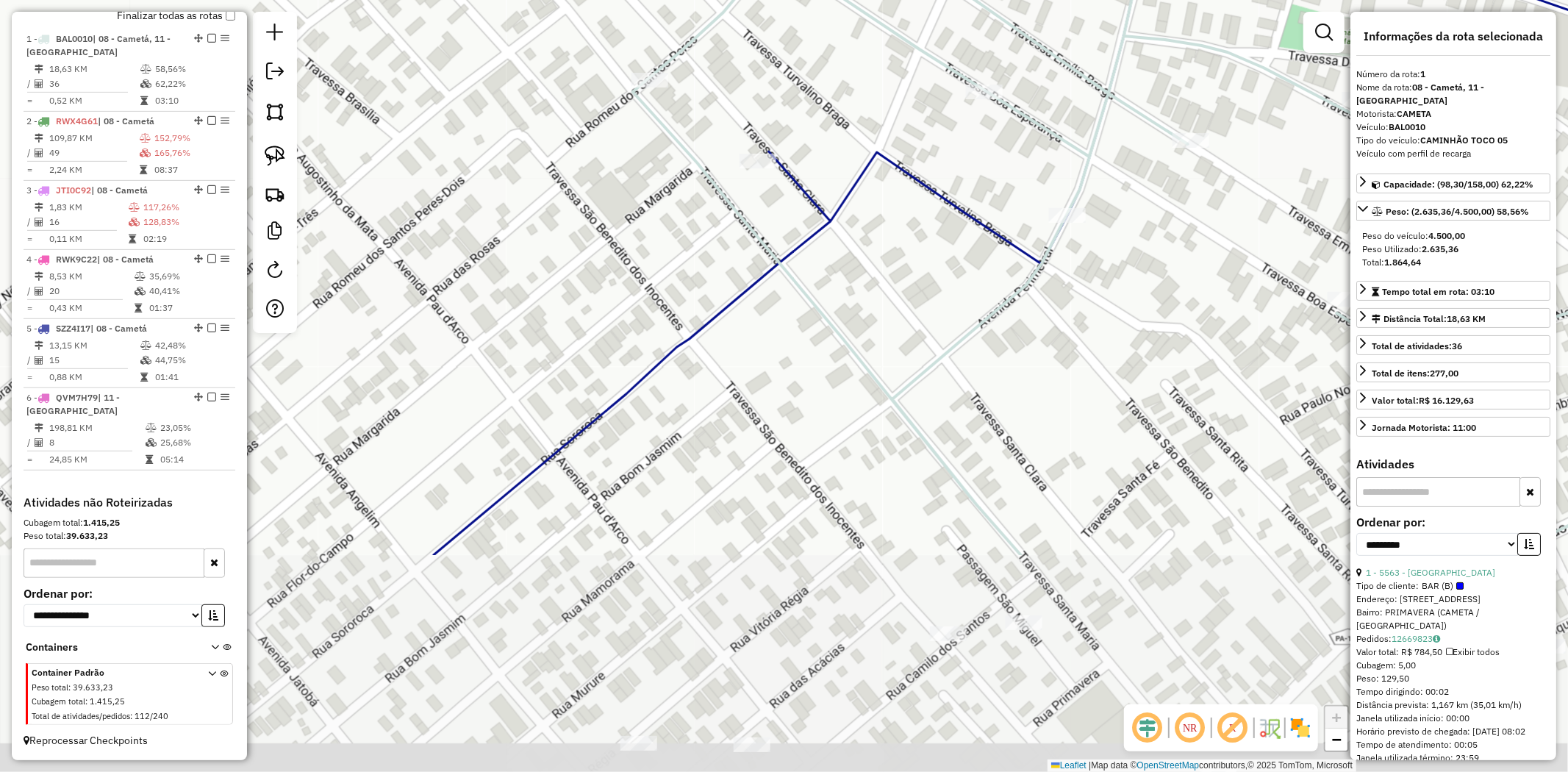
drag, startPoint x: 781, startPoint y: 452, endPoint x: 981, endPoint y: 158, distance: 355.6
click at [981, 158] on div "Janela de atendimento Grade de atendimento Capacidade Transportadoras Veículos …" at bounding box center [784, 386] width 1568 height 772
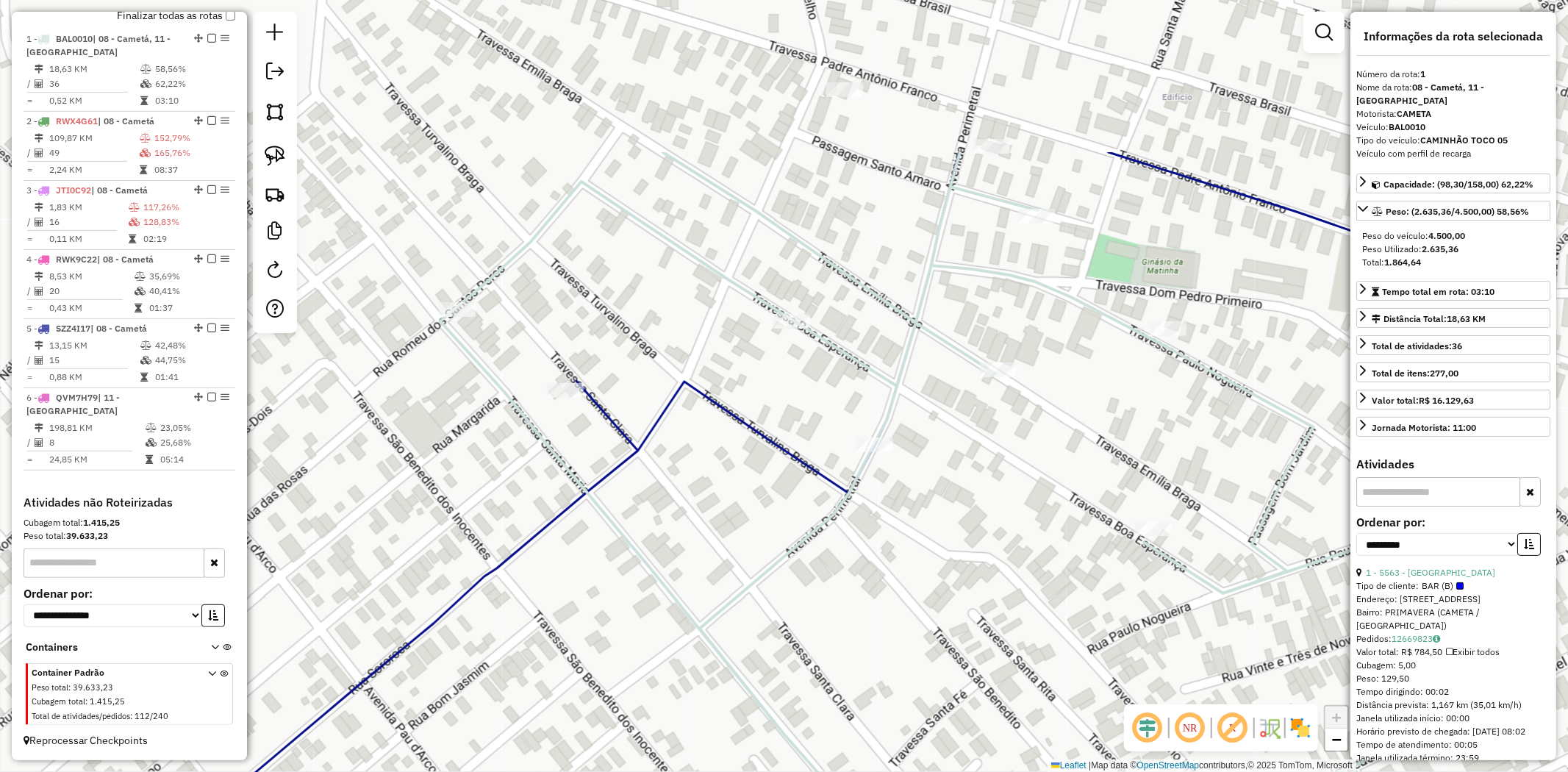
drag, startPoint x: 1123, startPoint y: 207, endPoint x: 930, endPoint y: 437, distance: 300.2
click at [930, 437] on div "Janela de atendimento Grade de atendimento Capacidade Transportadoras Veículos …" at bounding box center [784, 386] width 1568 height 772
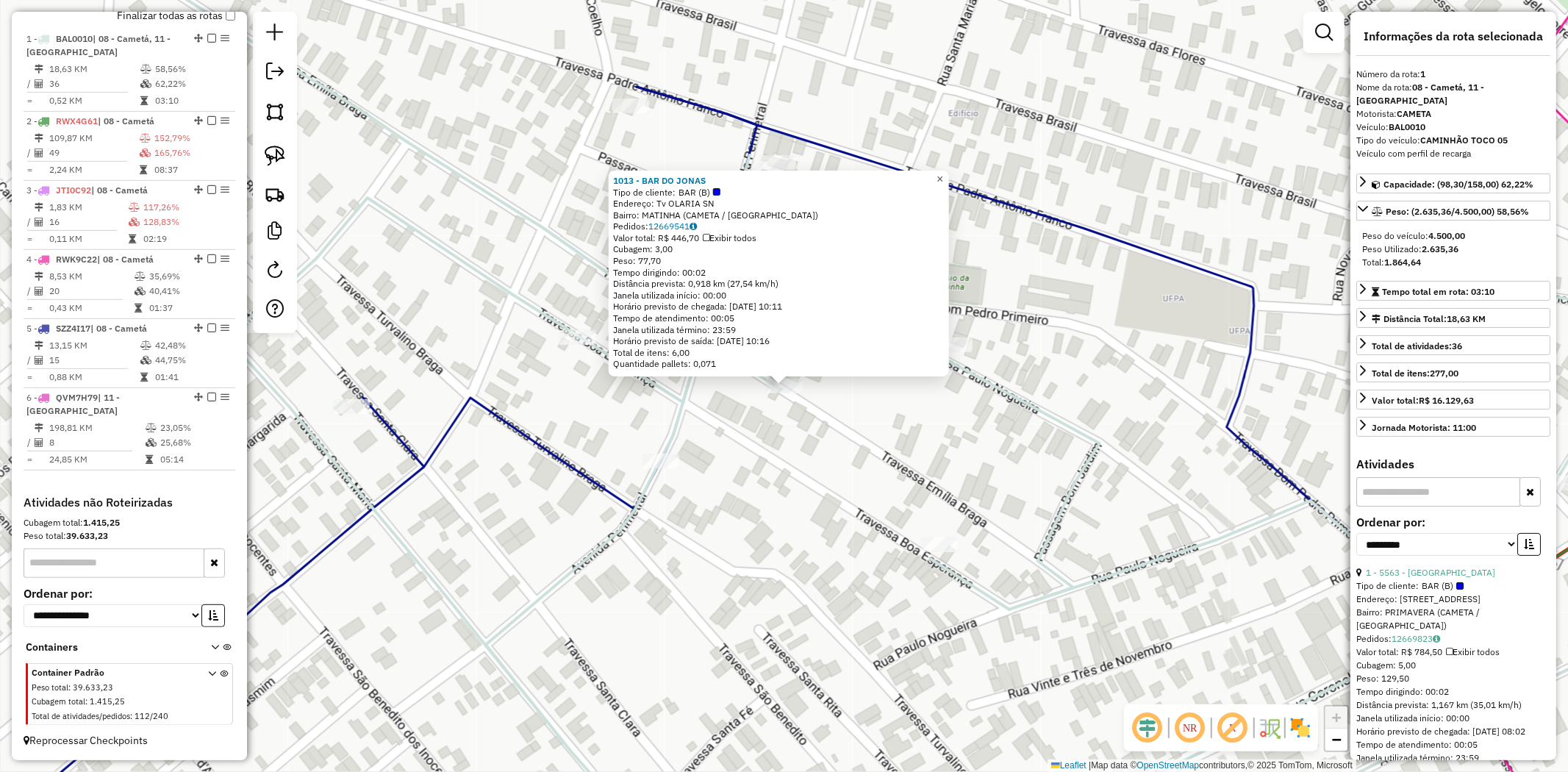
click at [943, 178] on span "×" at bounding box center [940, 179] width 6 height 13
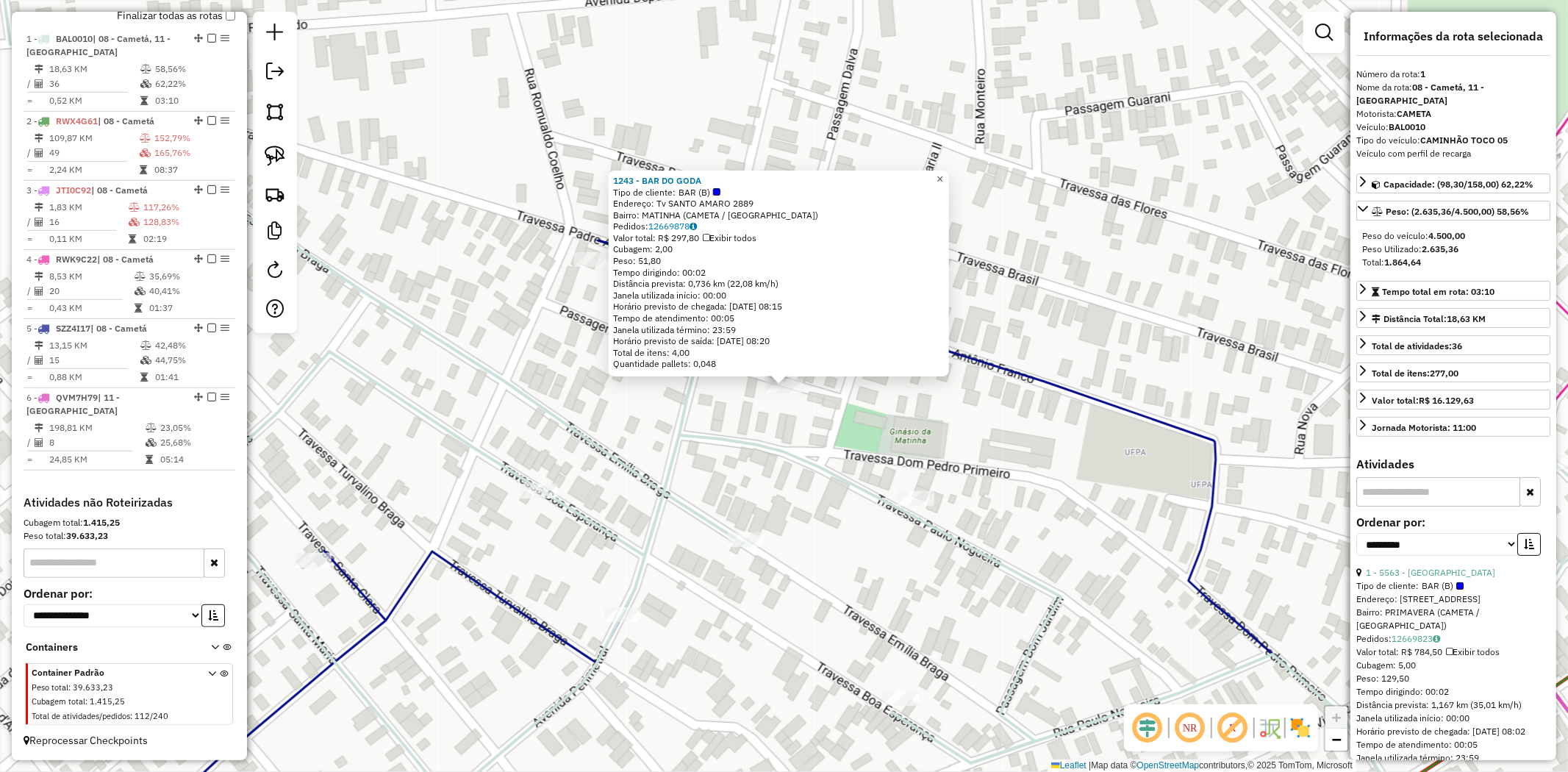
click at [949, 177] on link "×" at bounding box center [940, 179] width 18 height 18
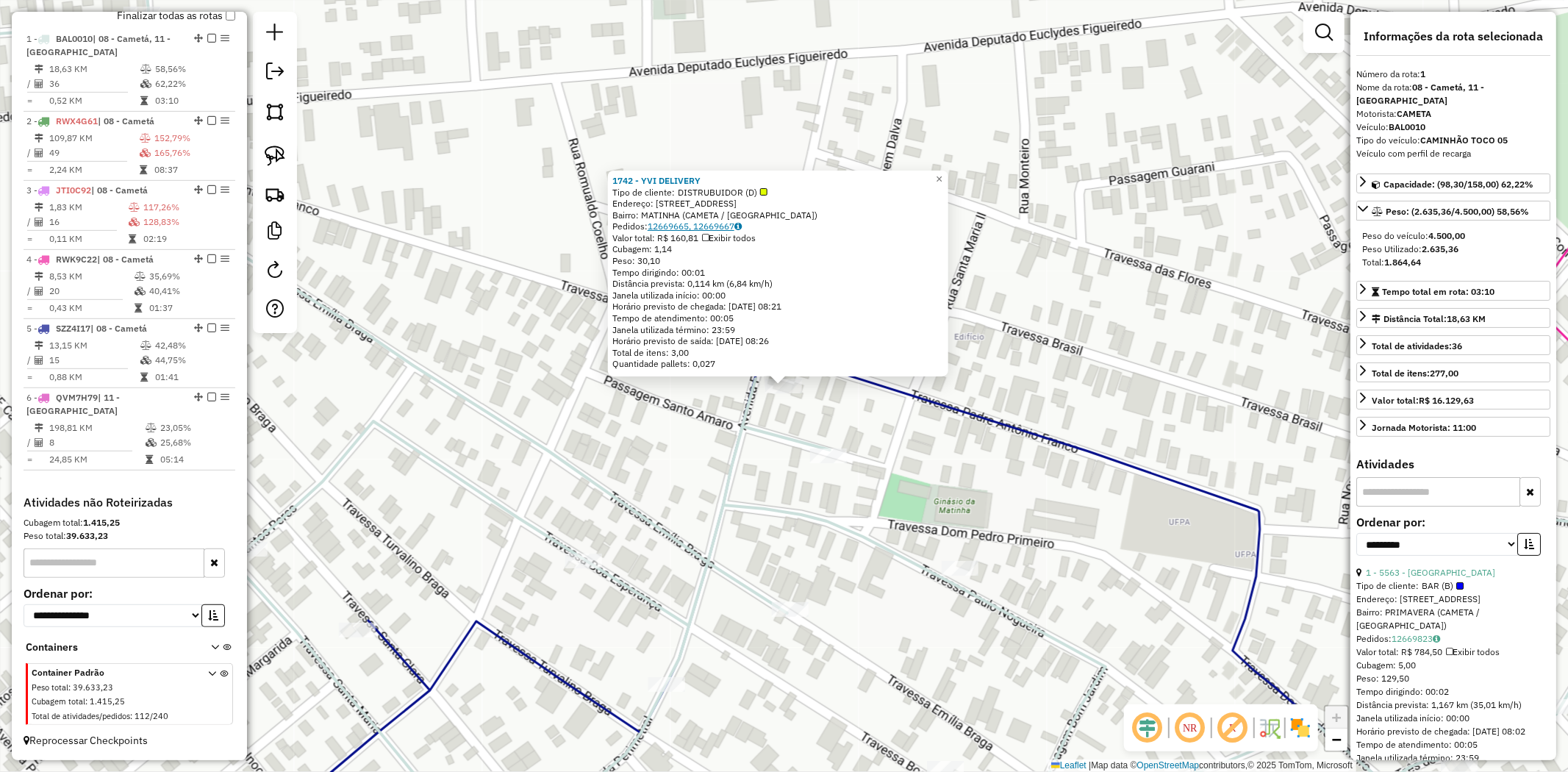
click at [684, 226] on link "12669665, 12669667" at bounding box center [695, 226] width 94 height 11
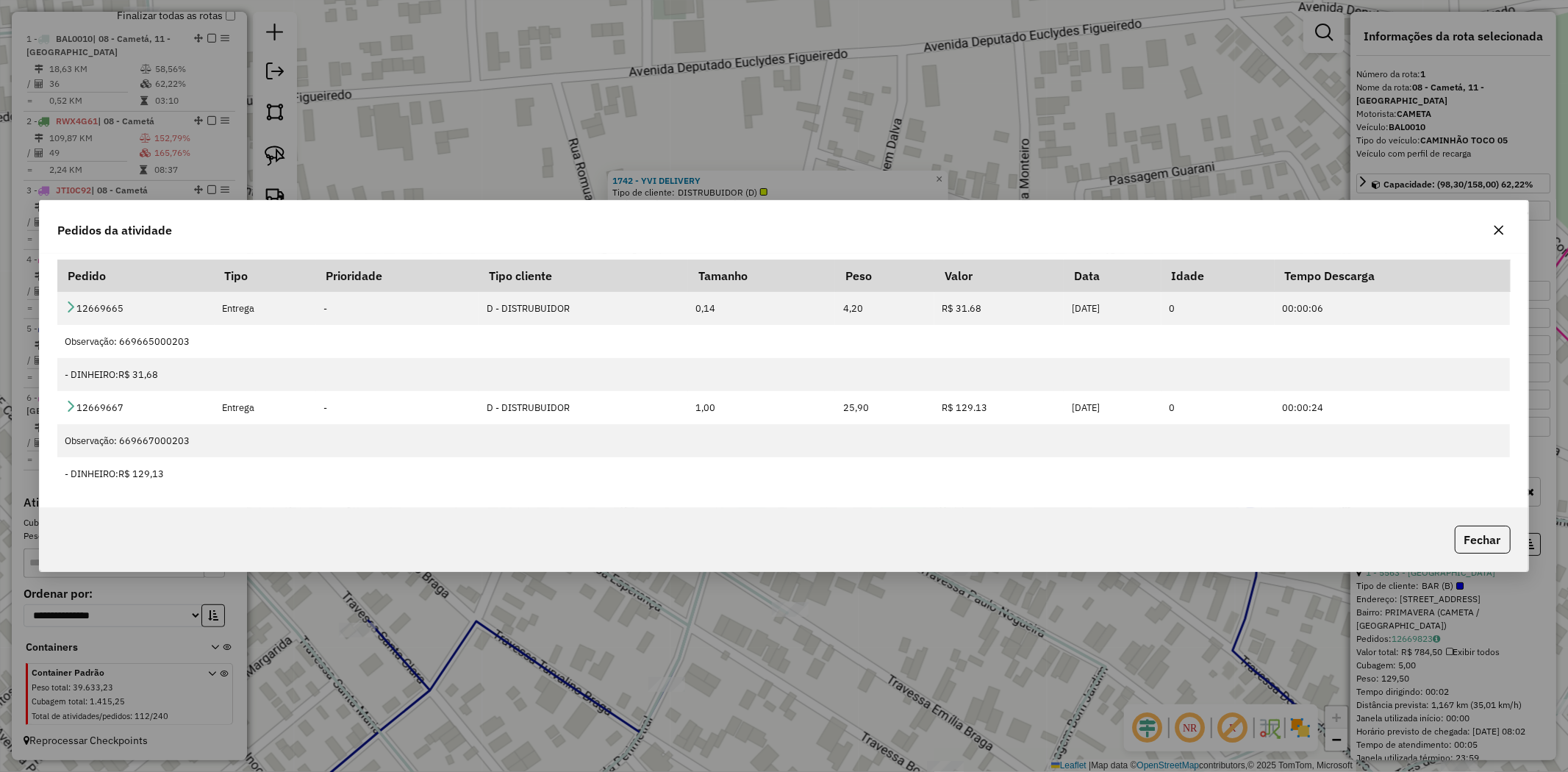
click at [1501, 228] on icon "button" at bounding box center [1499, 230] width 12 height 12
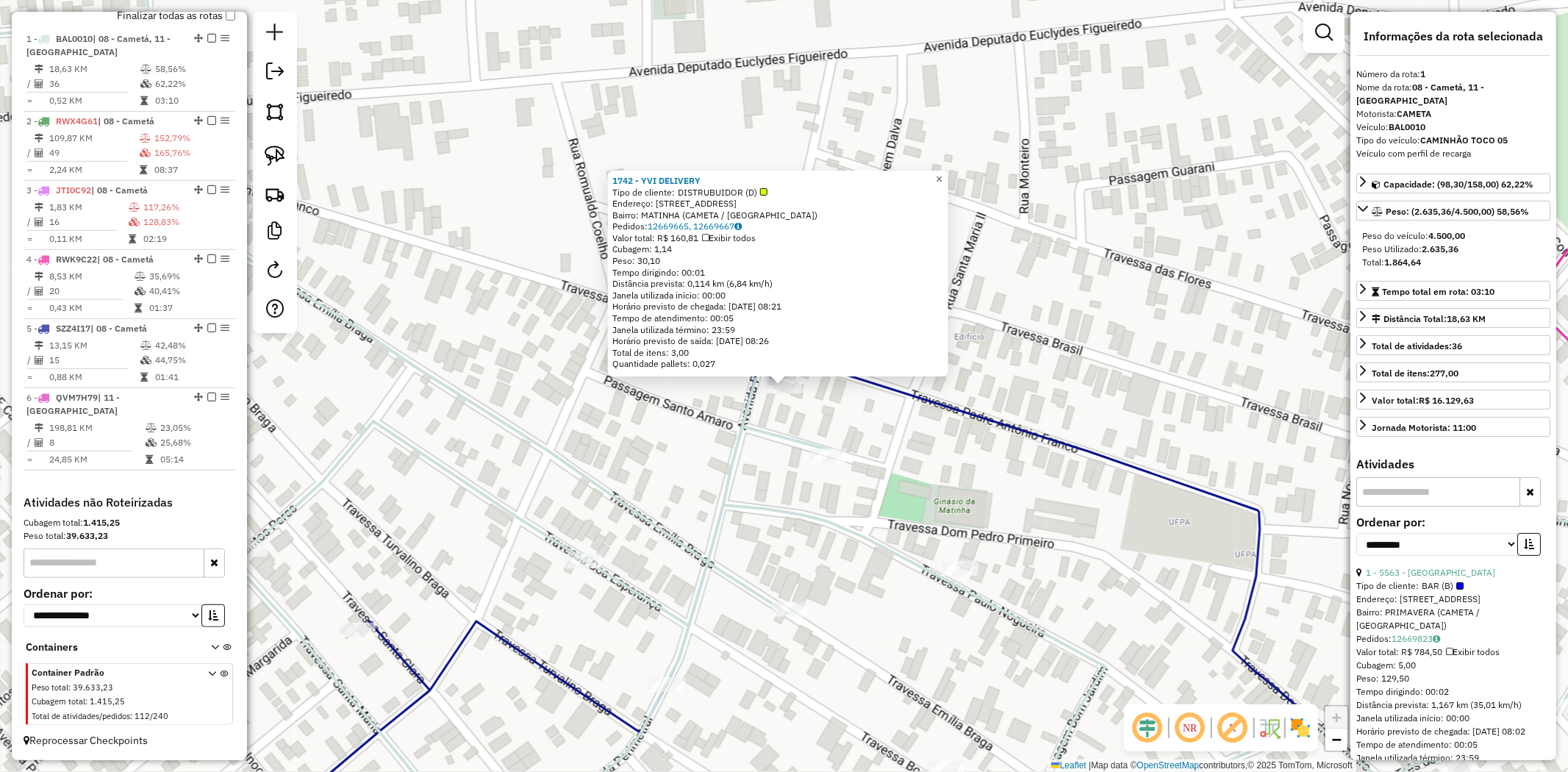
click at [942, 178] on span "×" at bounding box center [939, 179] width 6 height 13
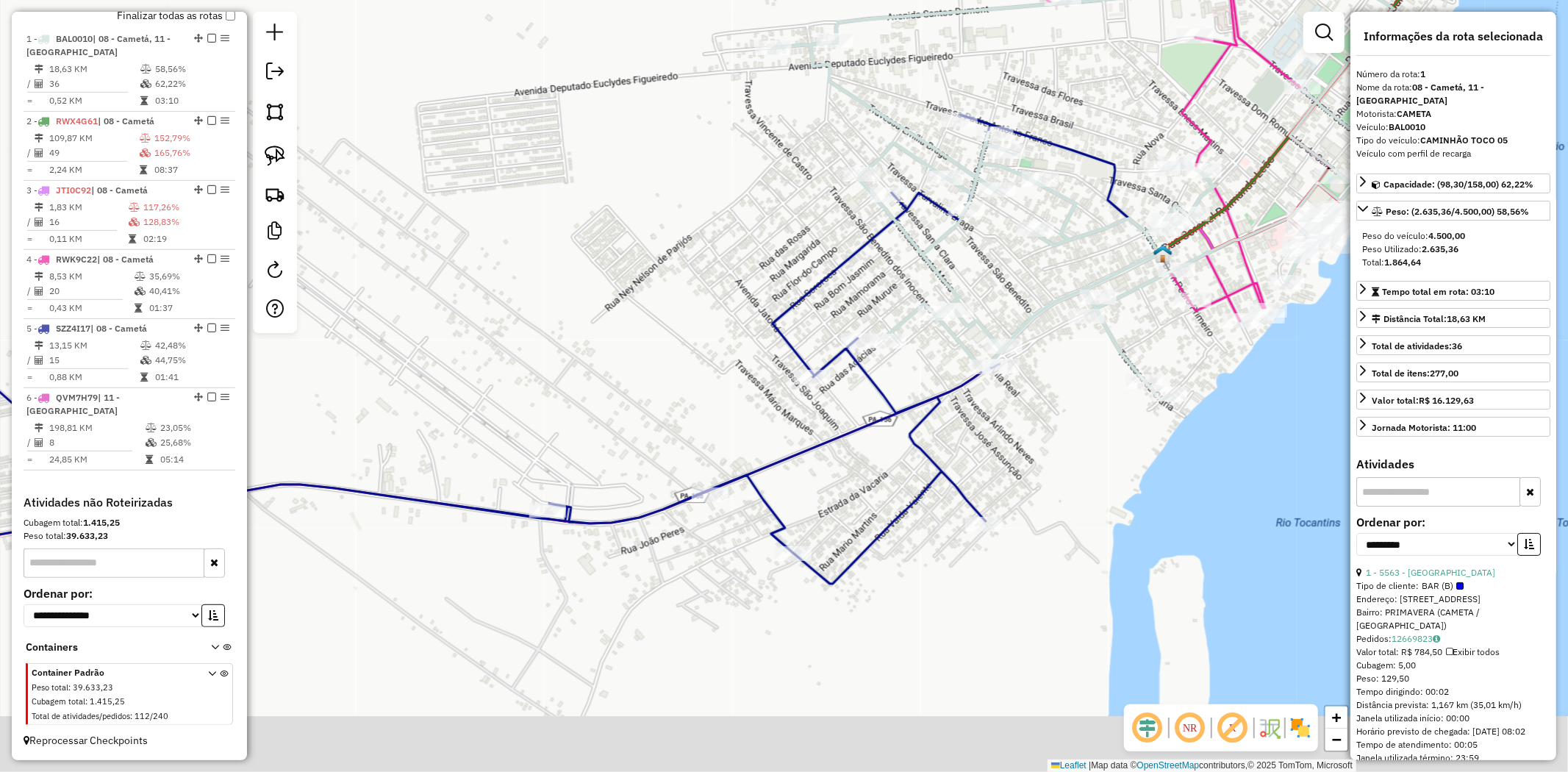
drag, startPoint x: 755, startPoint y: 588, endPoint x: 880, endPoint y: 424, distance: 206.2
click at [846, 463] on div "Janela de atendimento Grade de atendimento Capacidade Transportadoras Veículos …" at bounding box center [784, 386] width 1568 height 772
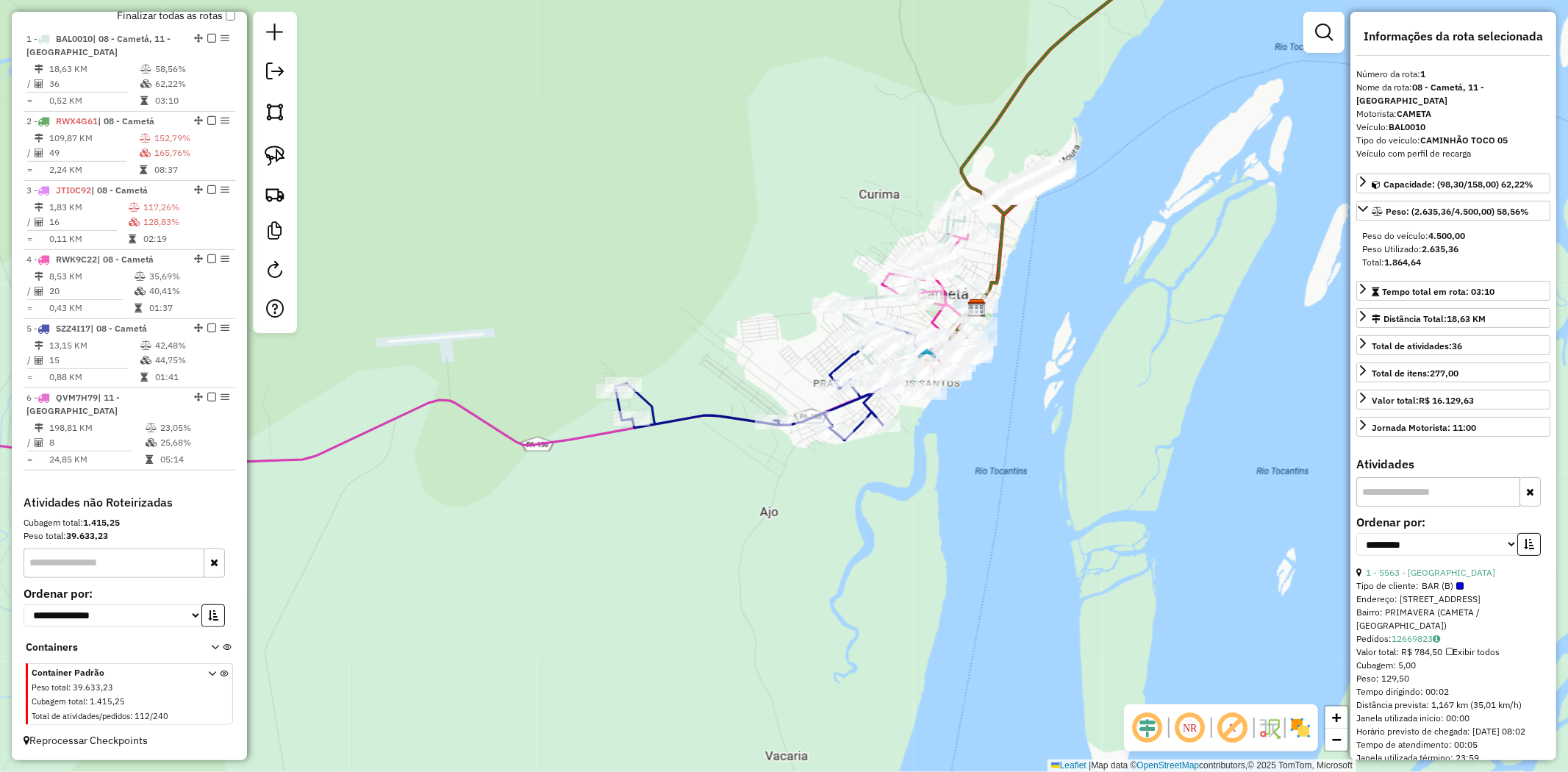
drag, startPoint x: 577, startPoint y: 502, endPoint x: 871, endPoint y: 416, distance: 306.3
click at [717, 450] on div "Janela de atendimento Grade de atendimento Capacidade Transportadoras Veículos …" at bounding box center [784, 386] width 1568 height 772
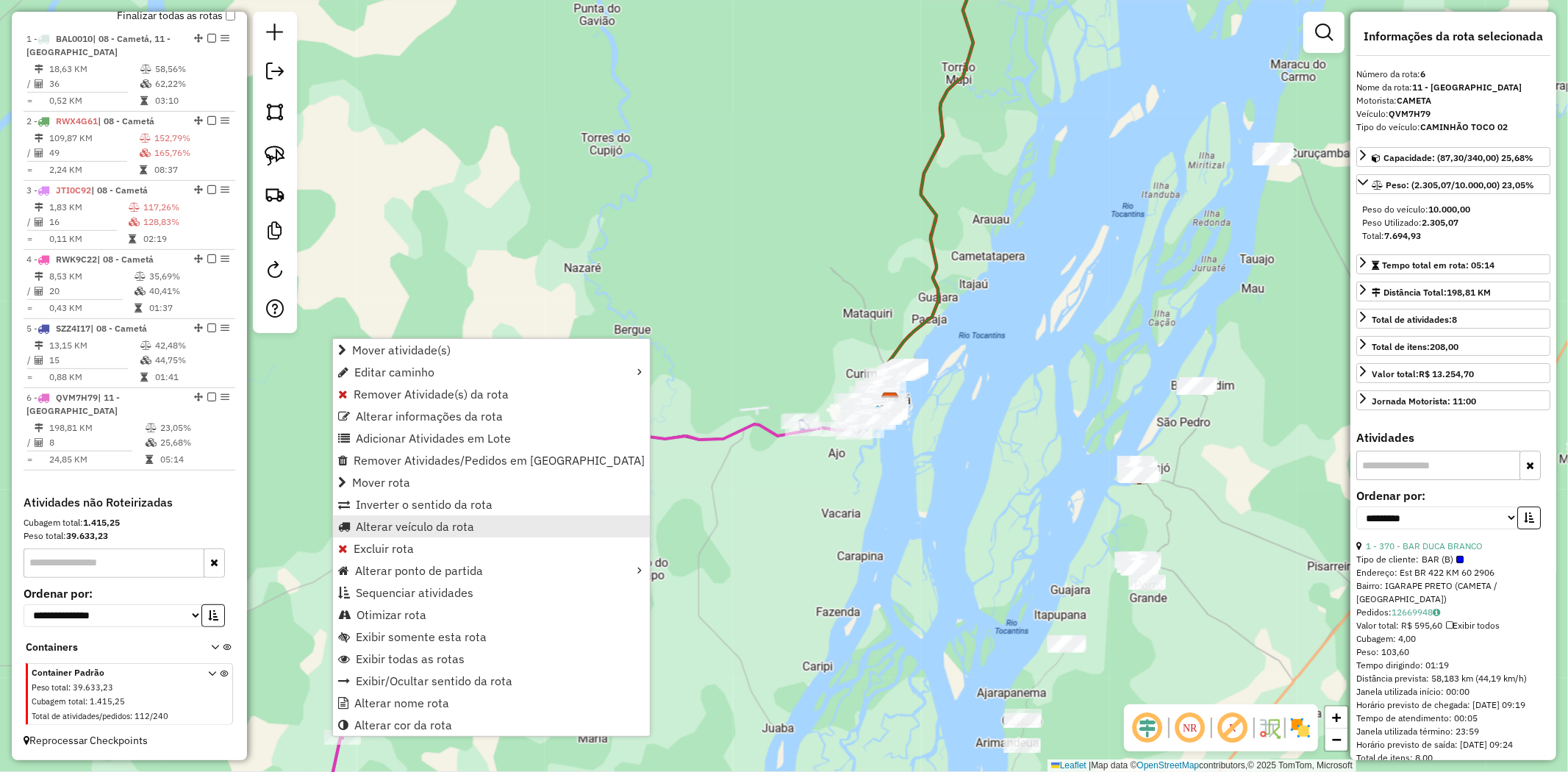
click at [413, 531] on span "Alterar veículo da rota" at bounding box center [415, 526] width 119 height 12
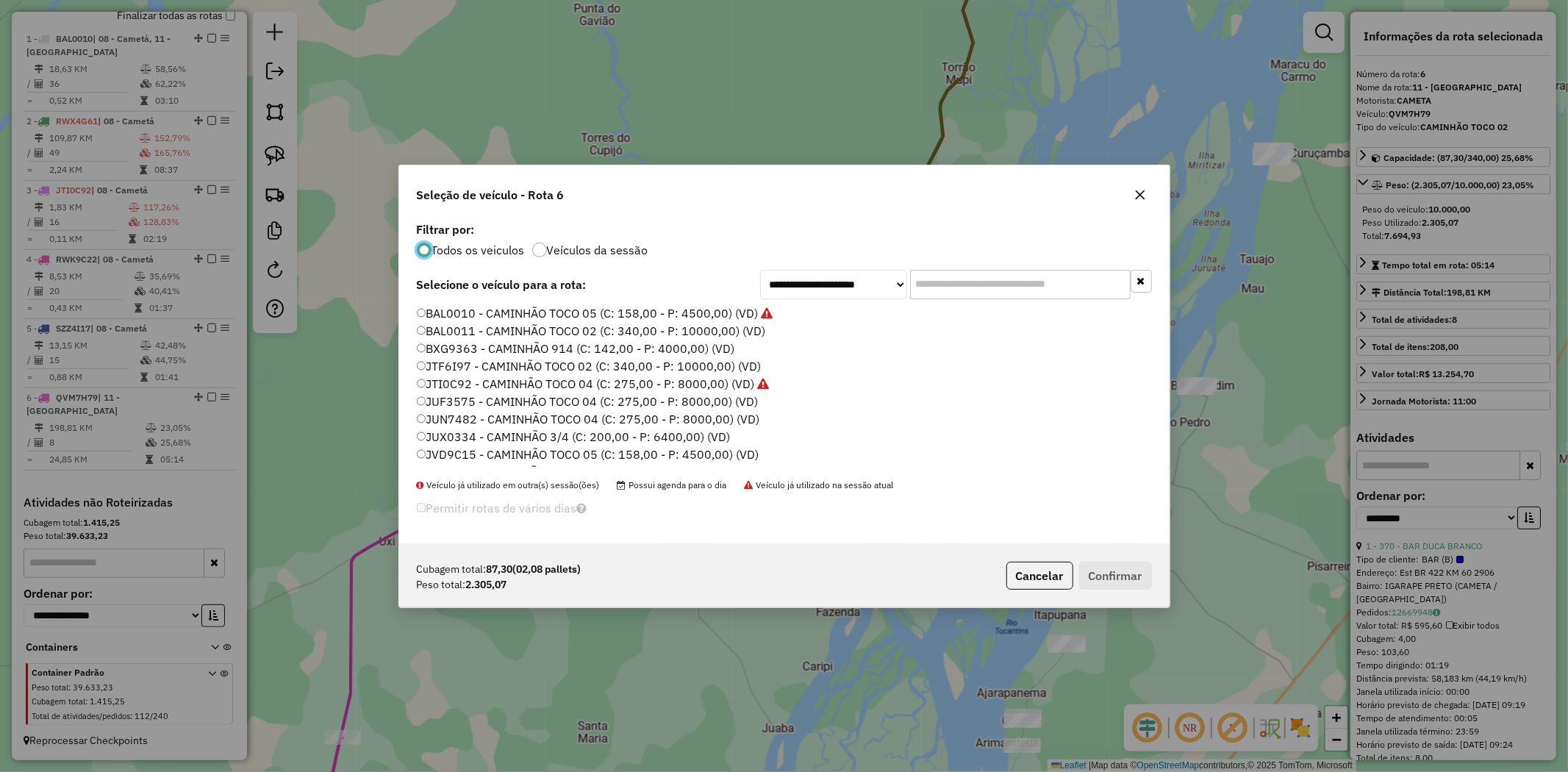
scroll to position [244, 0]
click at [573, 443] on label "SZZ4I17 - CAMINHÃO TOCO 02 (C: 340,00 - P: 10000,00) (VD)" at bounding box center [597, 439] width 361 height 18
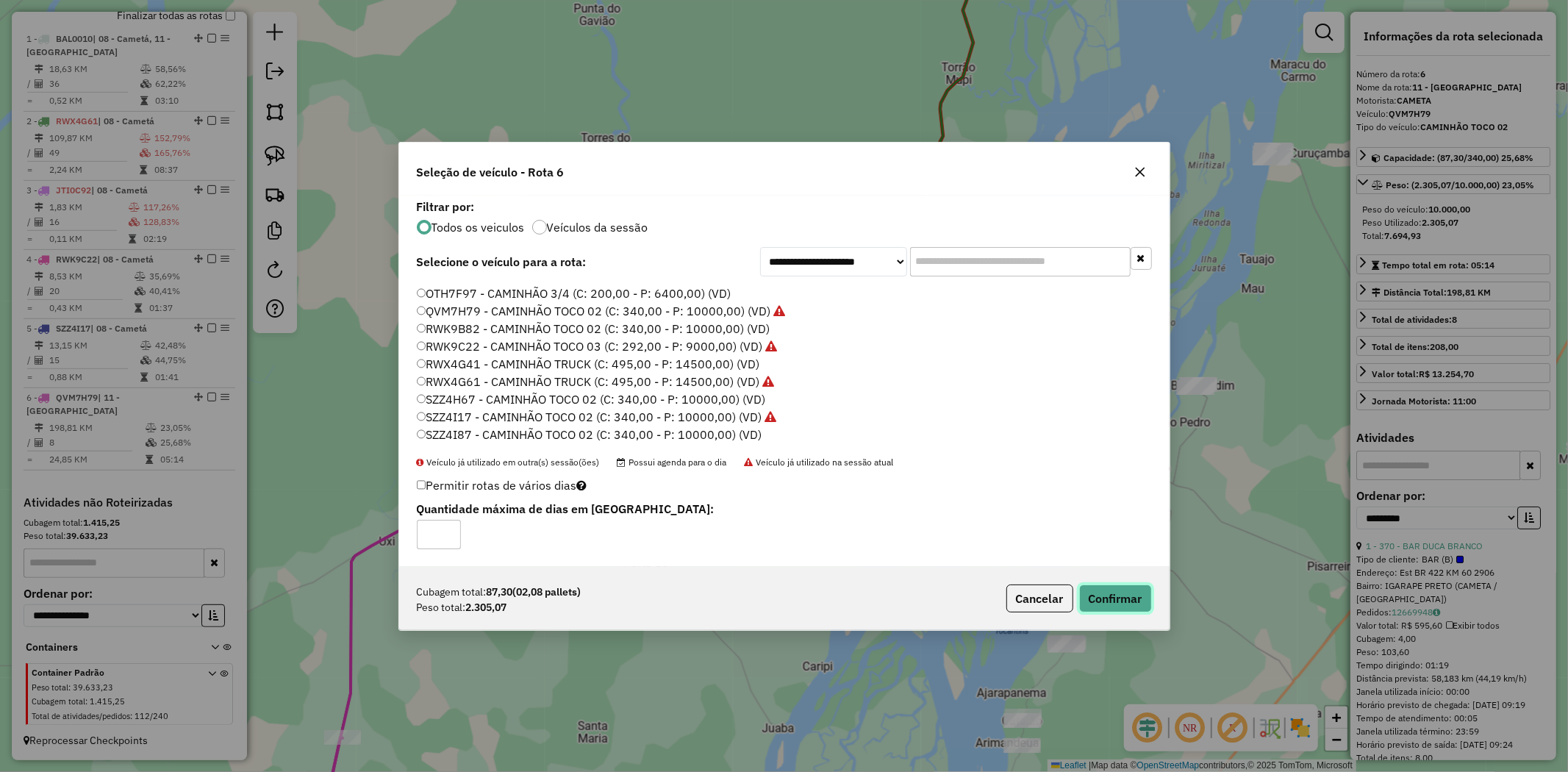
click at [1129, 593] on button "Confirmar" at bounding box center [1115, 598] width 72 height 28
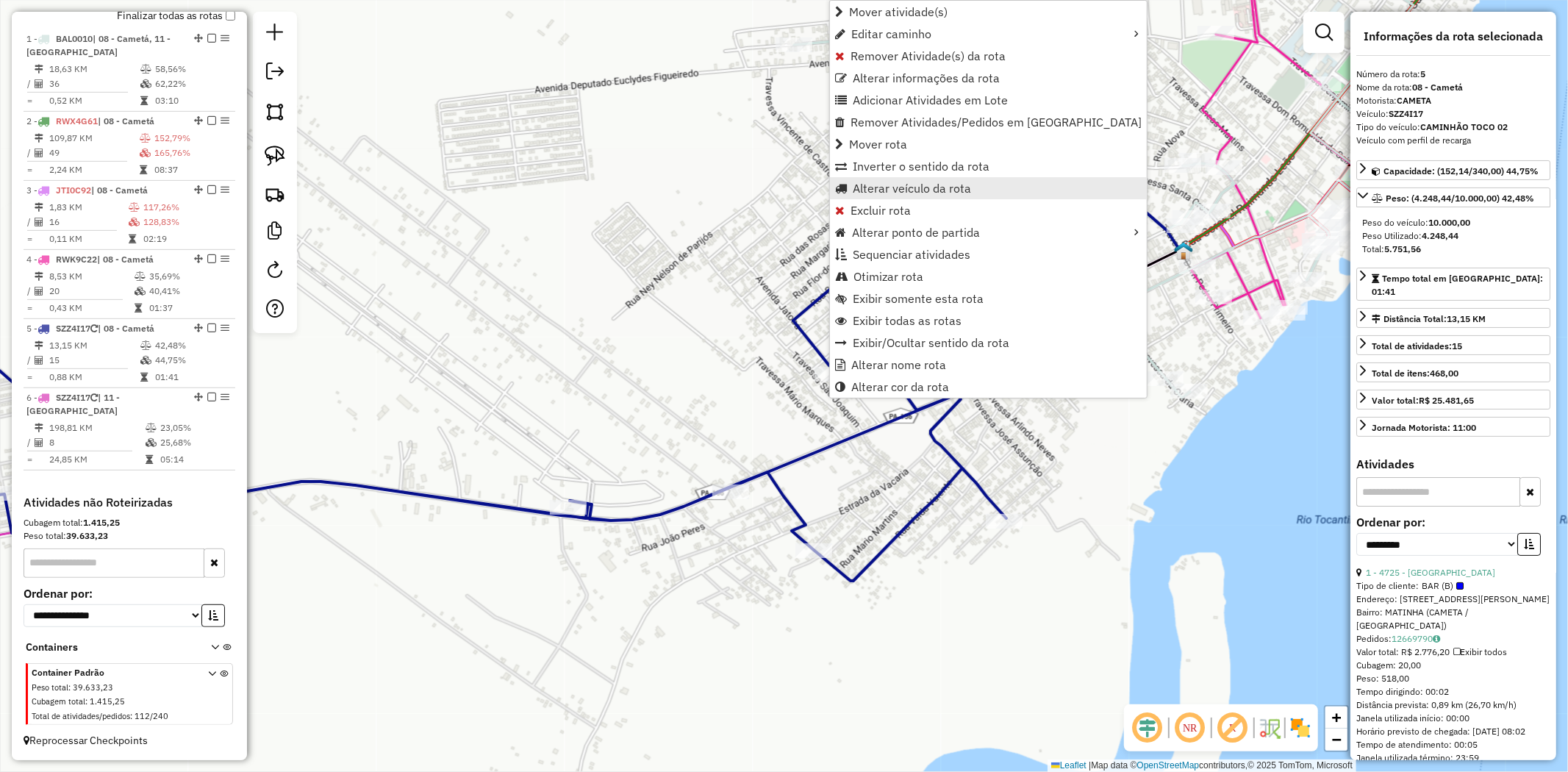
click at [997, 179] on link "Alterar veículo da rota" at bounding box center [989, 189] width 317 height 22
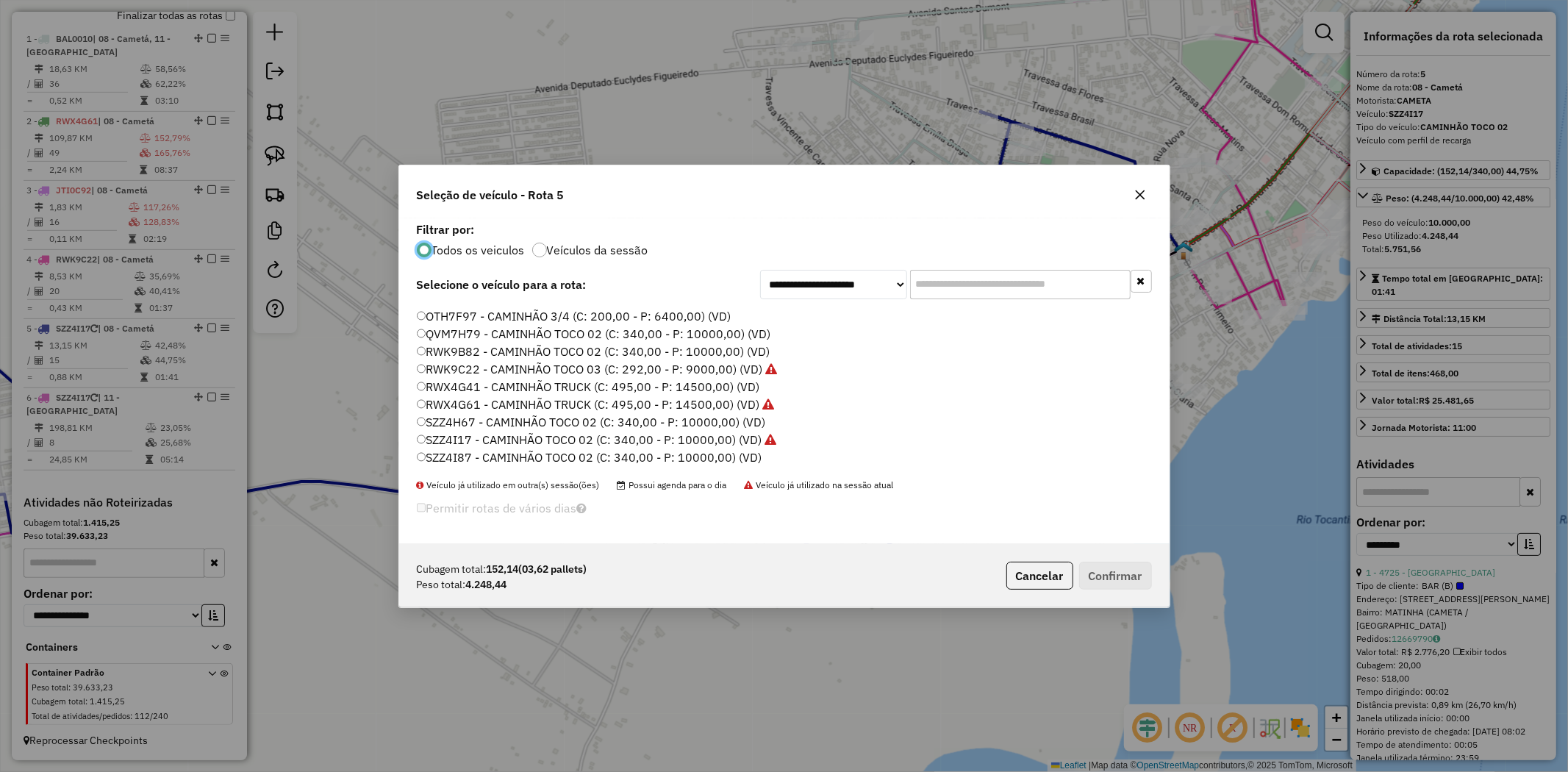
click at [475, 337] on label "QVM7H79 - CAMINHÃO TOCO 02 (C: 340,00 - P: 10000,00) (VD)" at bounding box center [594, 333] width 354 height 18
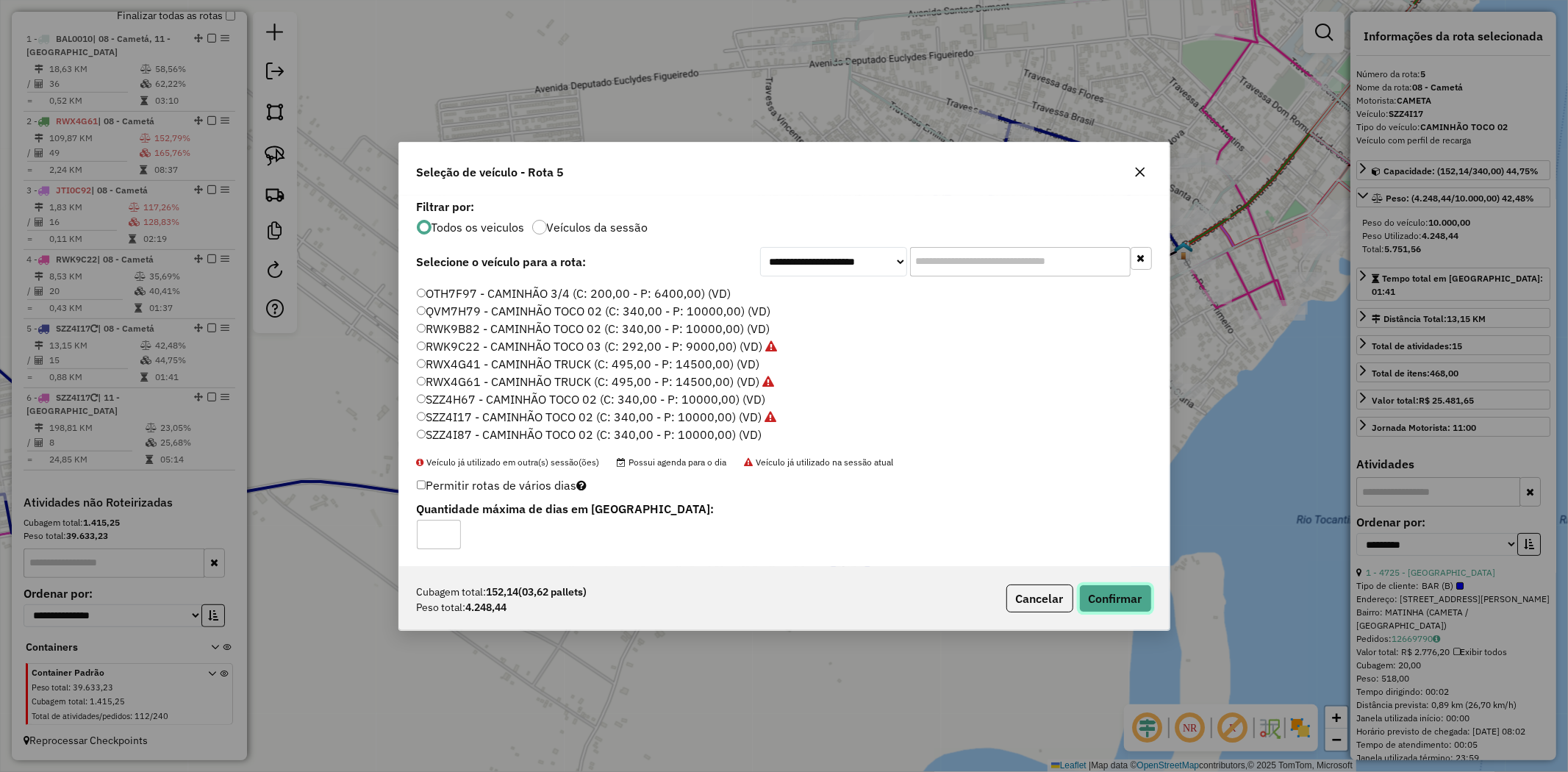
click at [1119, 607] on button "Confirmar" at bounding box center [1115, 598] width 72 height 28
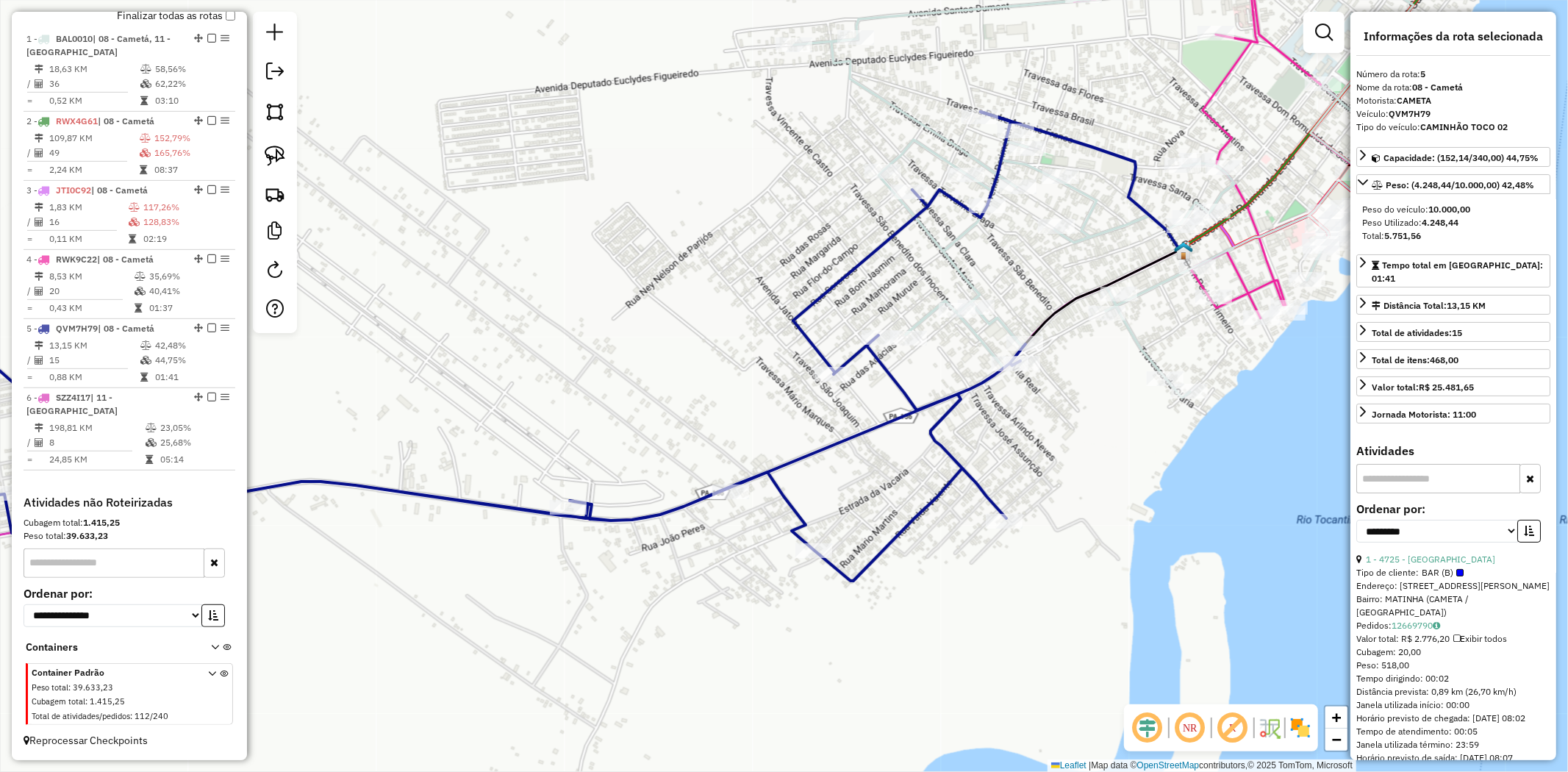
scroll to position [537, 0]
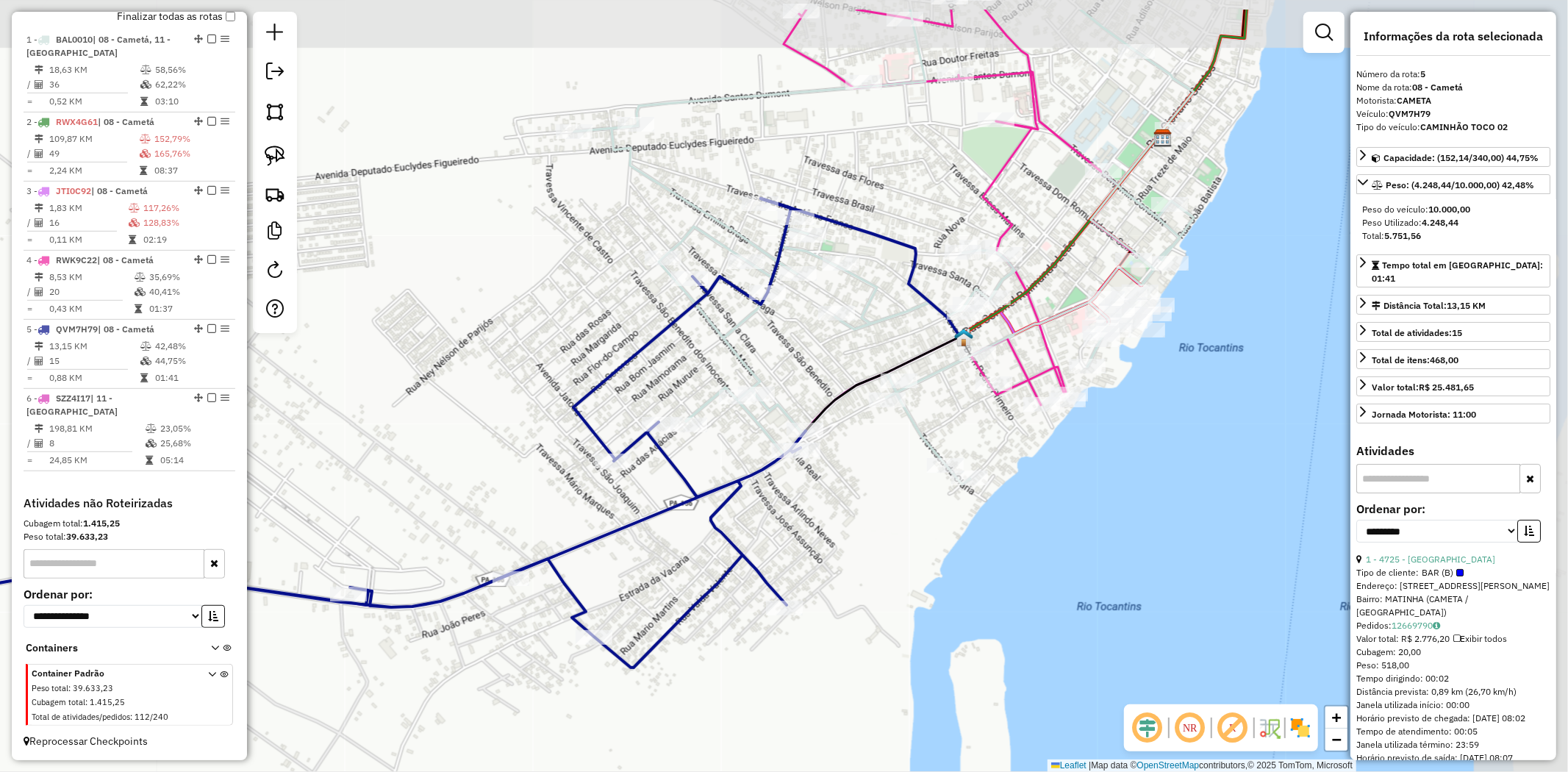
drag, startPoint x: 1046, startPoint y: 437, endPoint x: 813, endPoint y: 526, distance: 249.4
click at [813, 526] on div "Janela de atendimento Grade de atendimento Capacidade Transportadoras Veículos …" at bounding box center [784, 386] width 1568 height 772
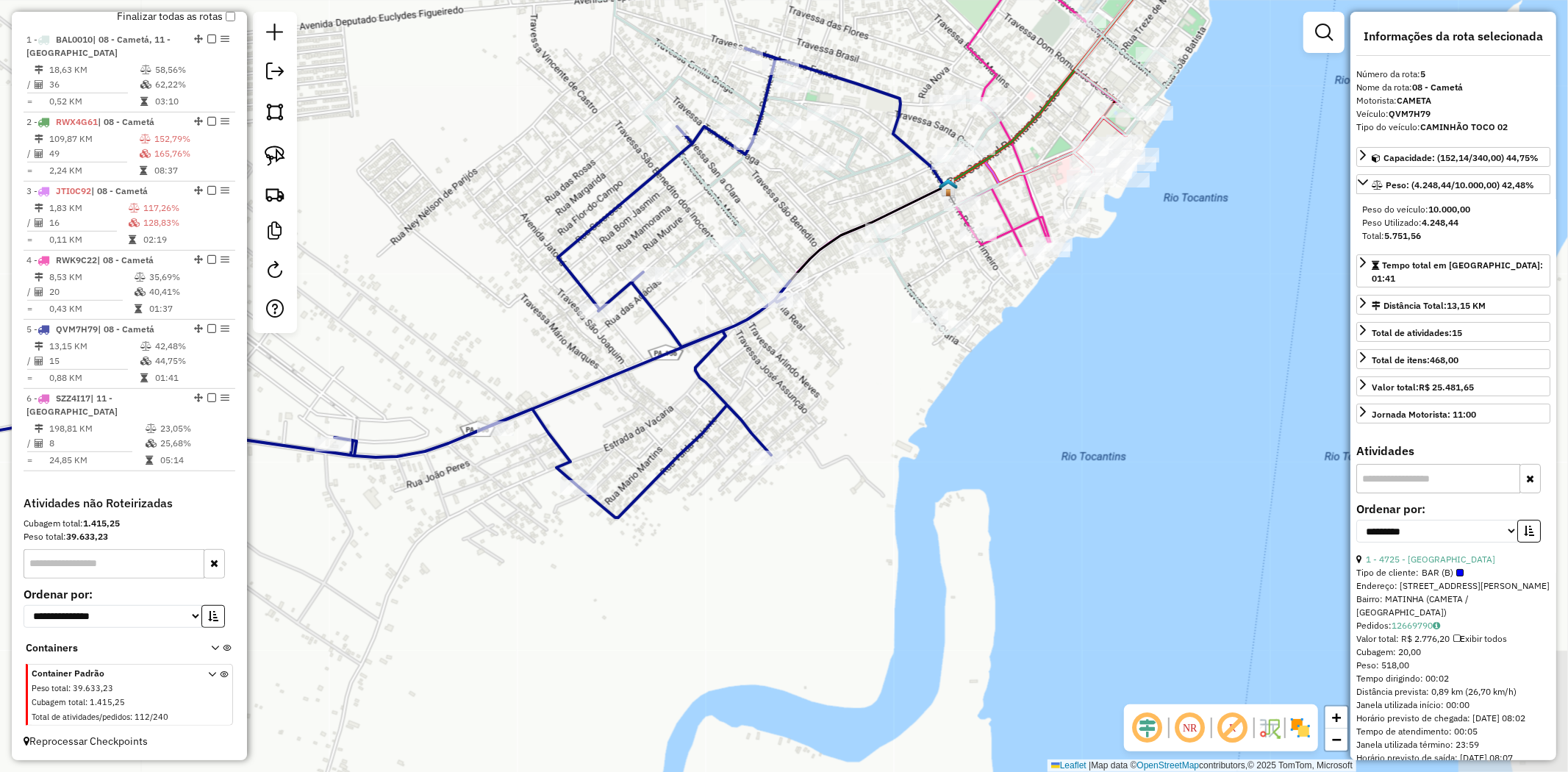
drag, startPoint x: 872, startPoint y: 339, endPoint x: 872, endPoint y: 185, distance: 154.0
click at [872, 185] on div "Janela de atendimento Grade de atendimento Capacidade Transportadoras Veículos …" at bounding box center [784, 386] width 1568 height 772
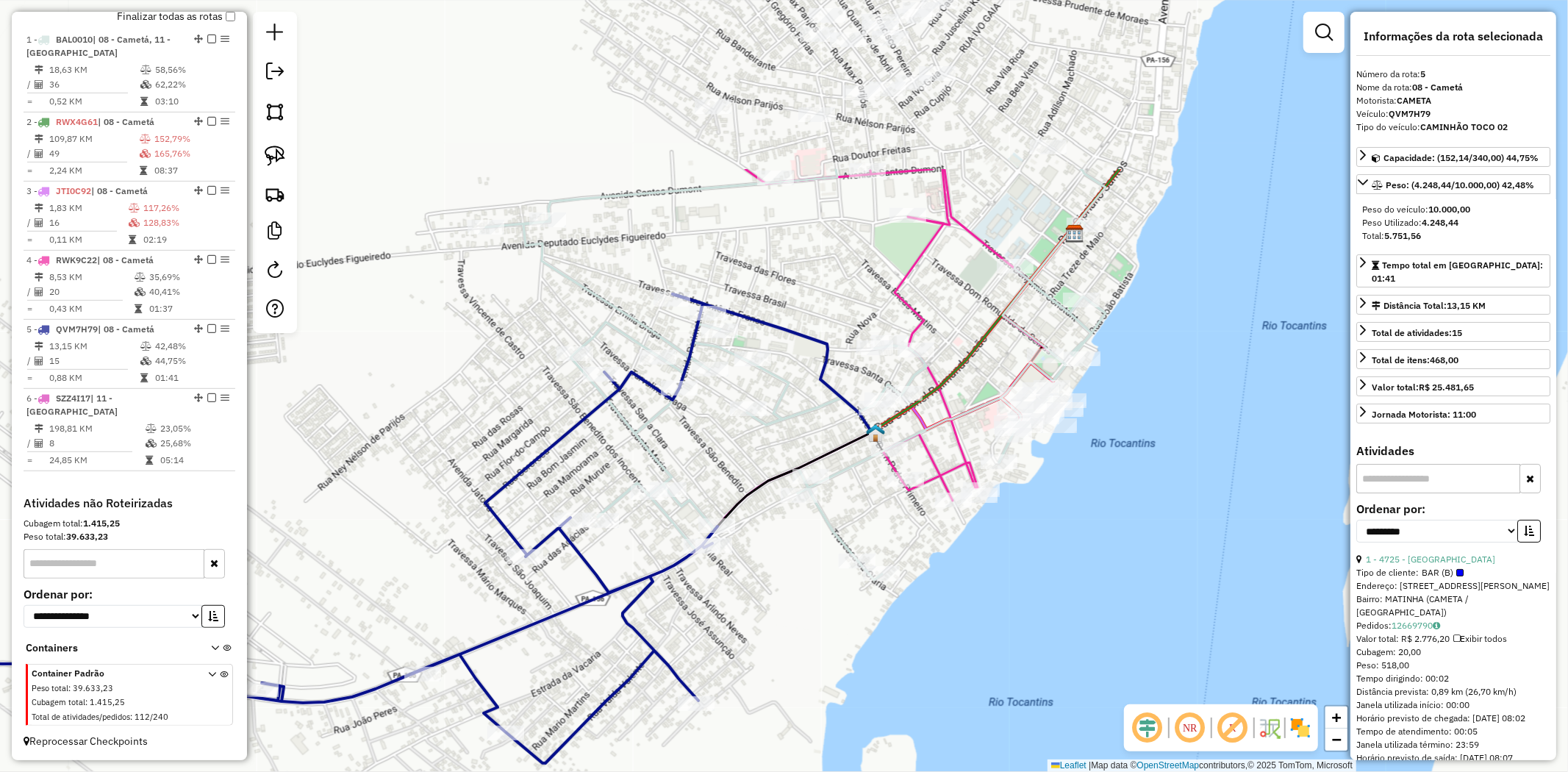
drag, startPoint x: 796, startPoint y: 223, endPoint x: 724, endPoint y: 469, distance: 256.3
click at [724, 469] on div "Janela de atendimento Grade de atendimento Capacidade Transportadoras Veículos …" at bounding box center [784, 386] width 1568 height 772
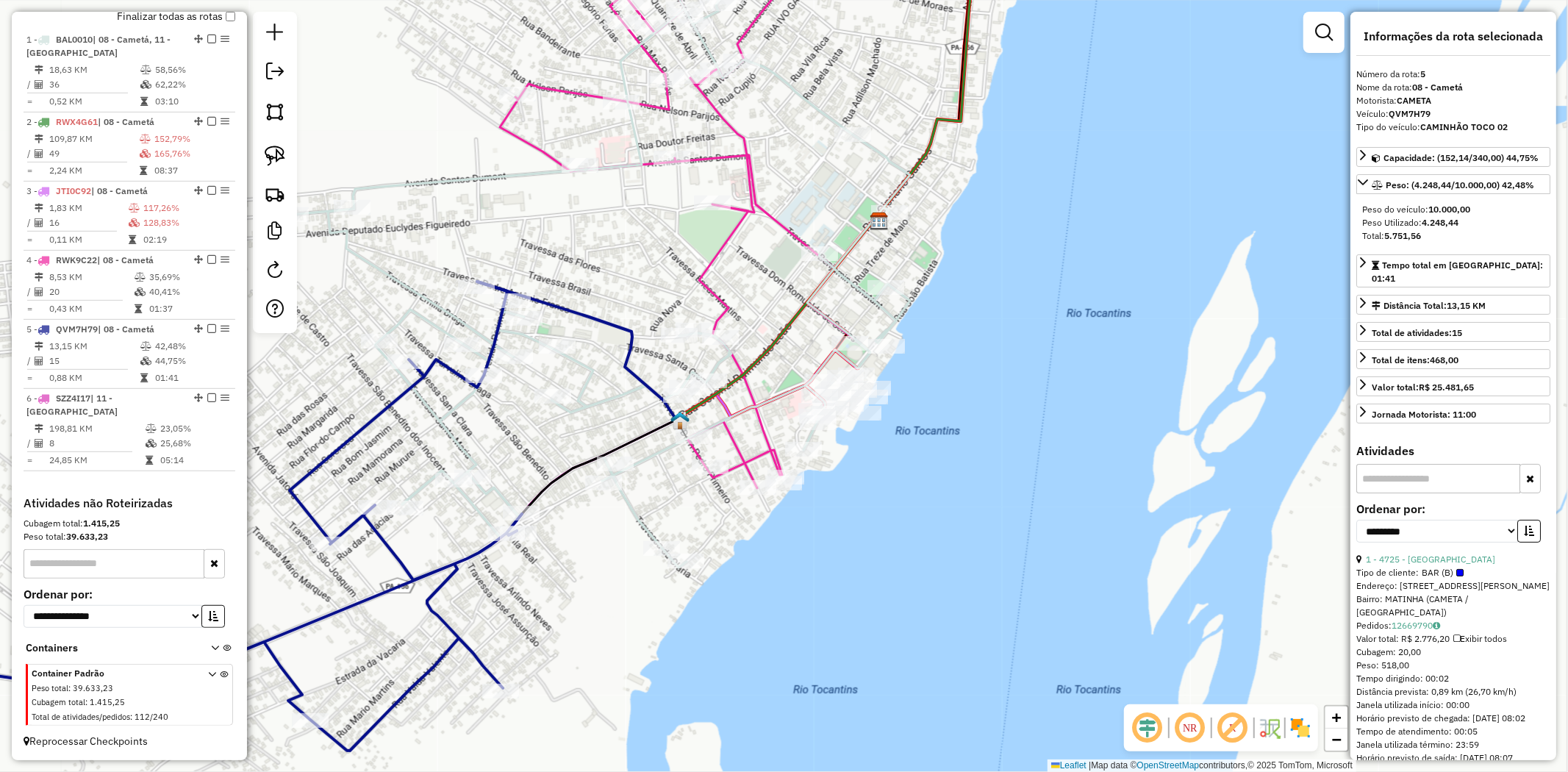
drag, startPoint x: 1197, startPoint y: 372, endPoint x: 1001, endPoint y: 361, distance: 196.3
click at [1001, 361] on div "Janela de atendimento Grade de atendimento Capacidade Transportadoras Veículos …" at bounding box center [784, 386] width 1568 height 772
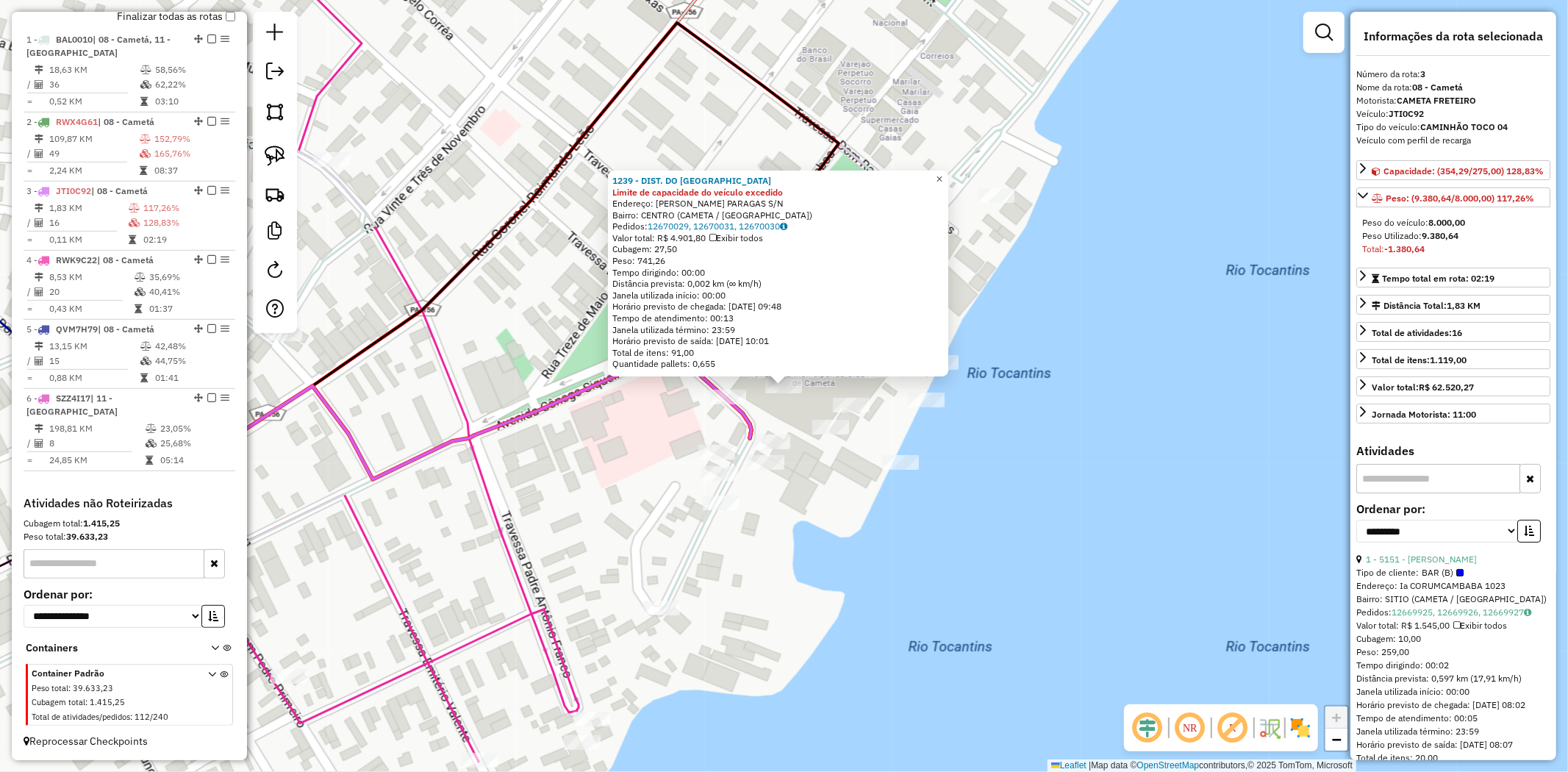
click at [942, 178] on span "×" at bounding box center [939, 179] width 6 height 13
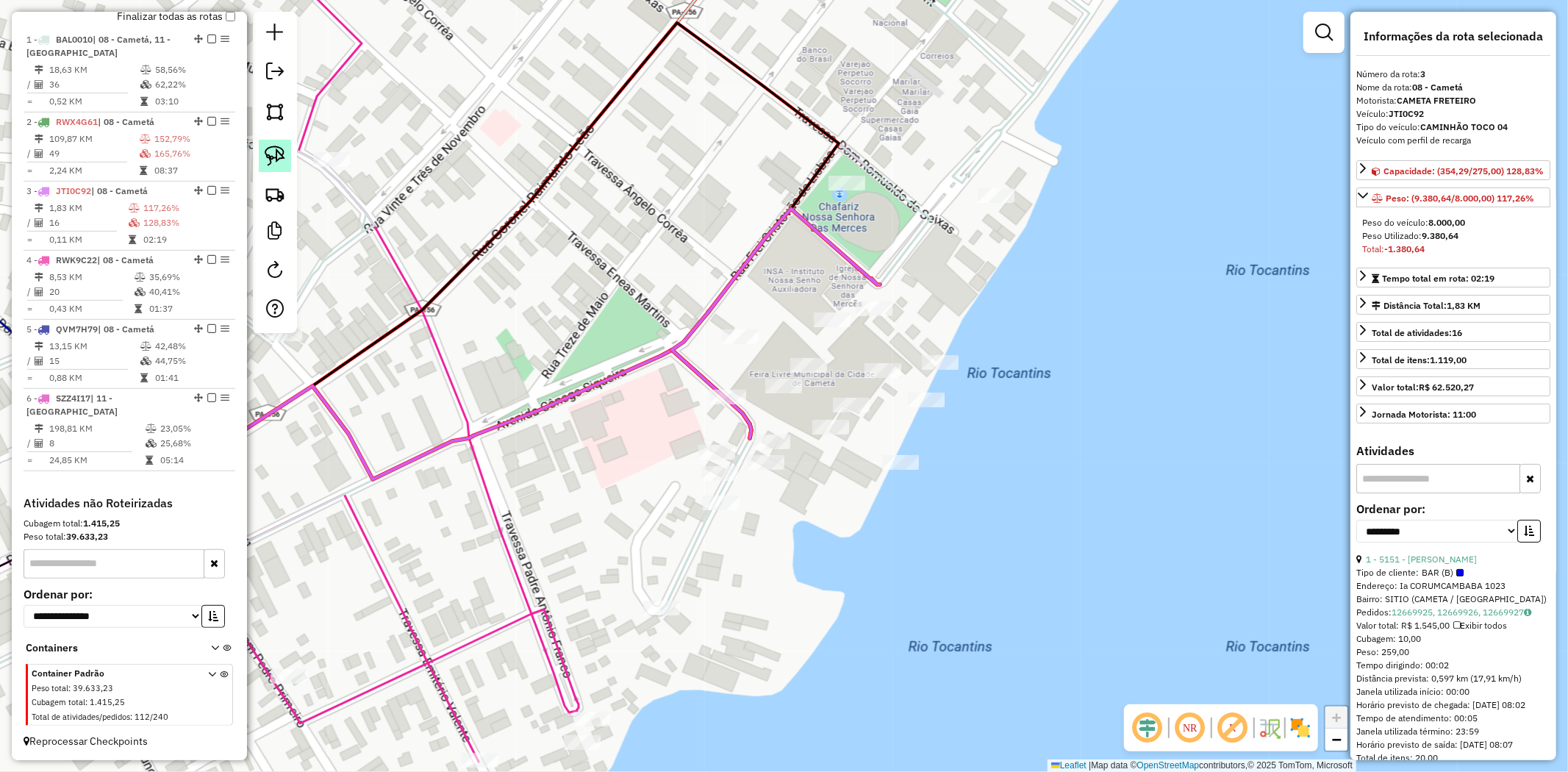
click at [266, 156] on img at bounding box center [275, 156] width 21 height 21
drag, startPoint x: 766, startPoint y: 359, endPoint x: 813, endPoint y: 388, distance: 55.2
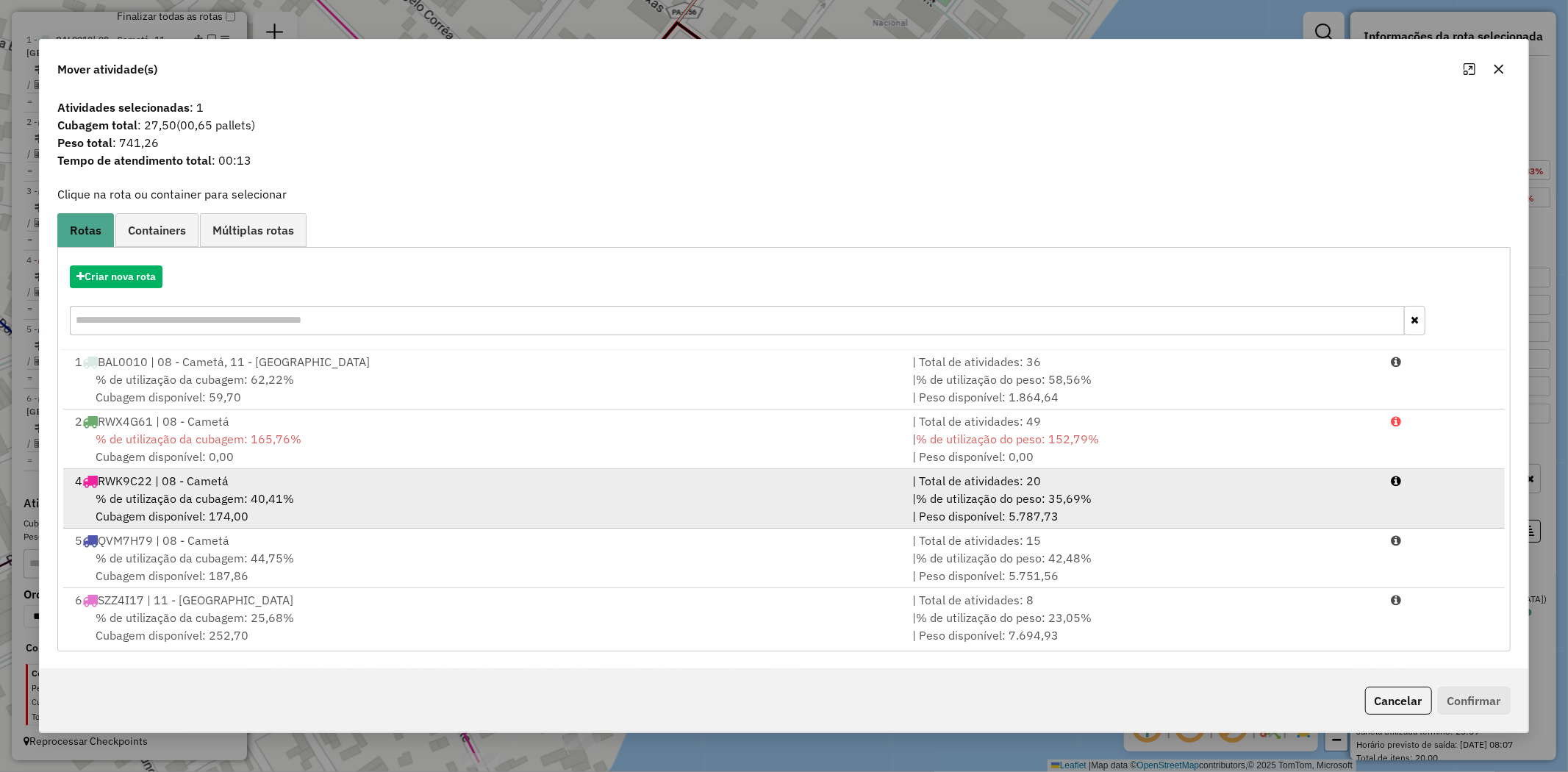
click at [206, 495] on span "% de utilização da cubagem: 40,41%" at bounding box center [194, 498] width 198 height 14
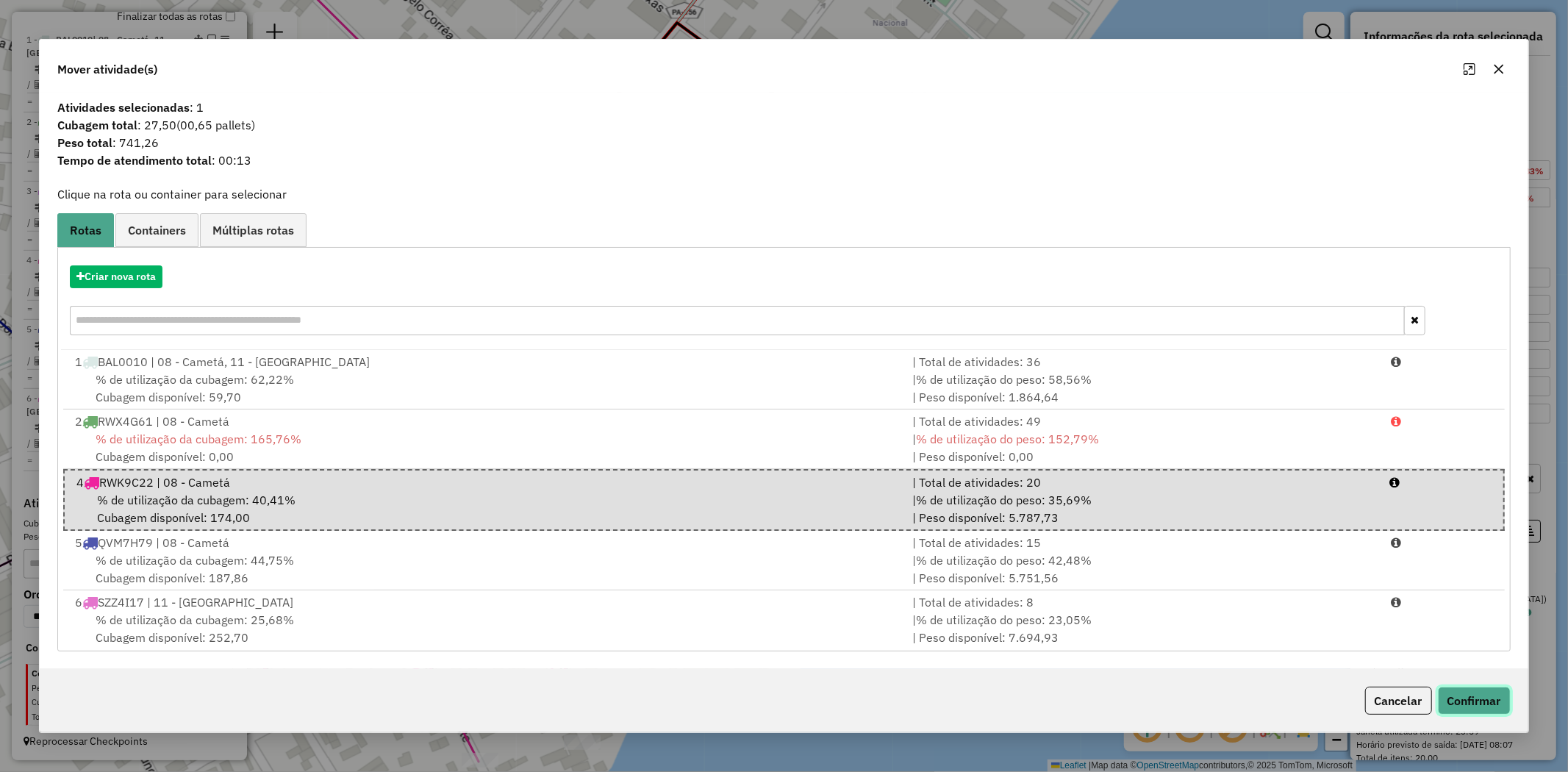
click at [1463, 702] on button "Confirmar" at bounding box center [1474, 700] width 72 height 28
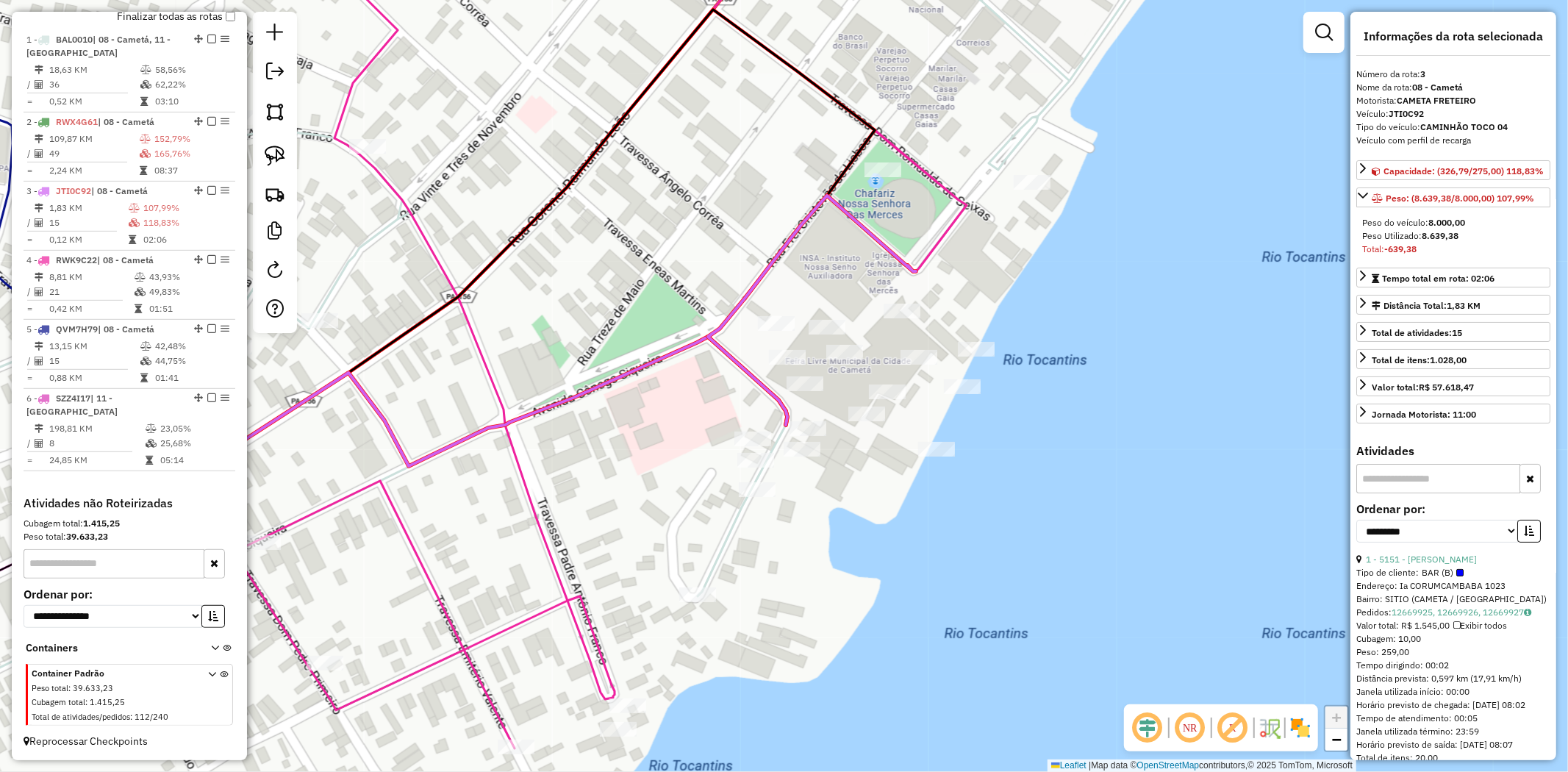
drag, startPoint x: 396, startPoint y: 521, endPoint x: 454, endPoint y: 503, distance: 60.7
click at [441, 505] on div "Janela de atendimento Grade de atendimento Capacidade Transportadoras Veículos …" at bounding box center [784, 386] width 1568 height 772
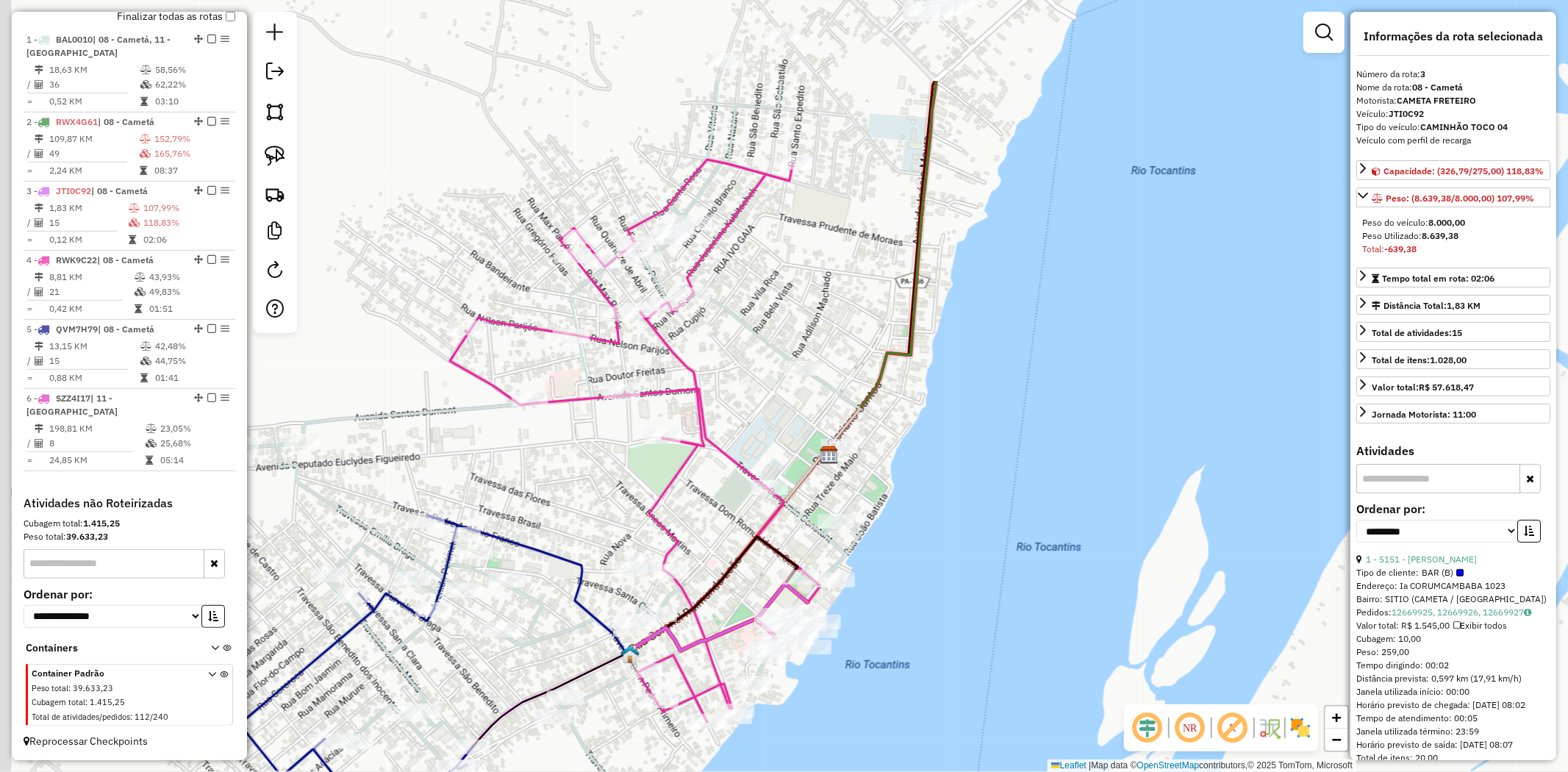
drag, startPoint x: 787, startPoint y: 239, endPoint x: 1086, endPoint y: 345, distance: 317.2
click at [1086, 345] on div "Janela de atendimento Grade de atendimento Capacidade Transportadoras Veículos …" at bounding box center [784, 386] width 1568 height 772
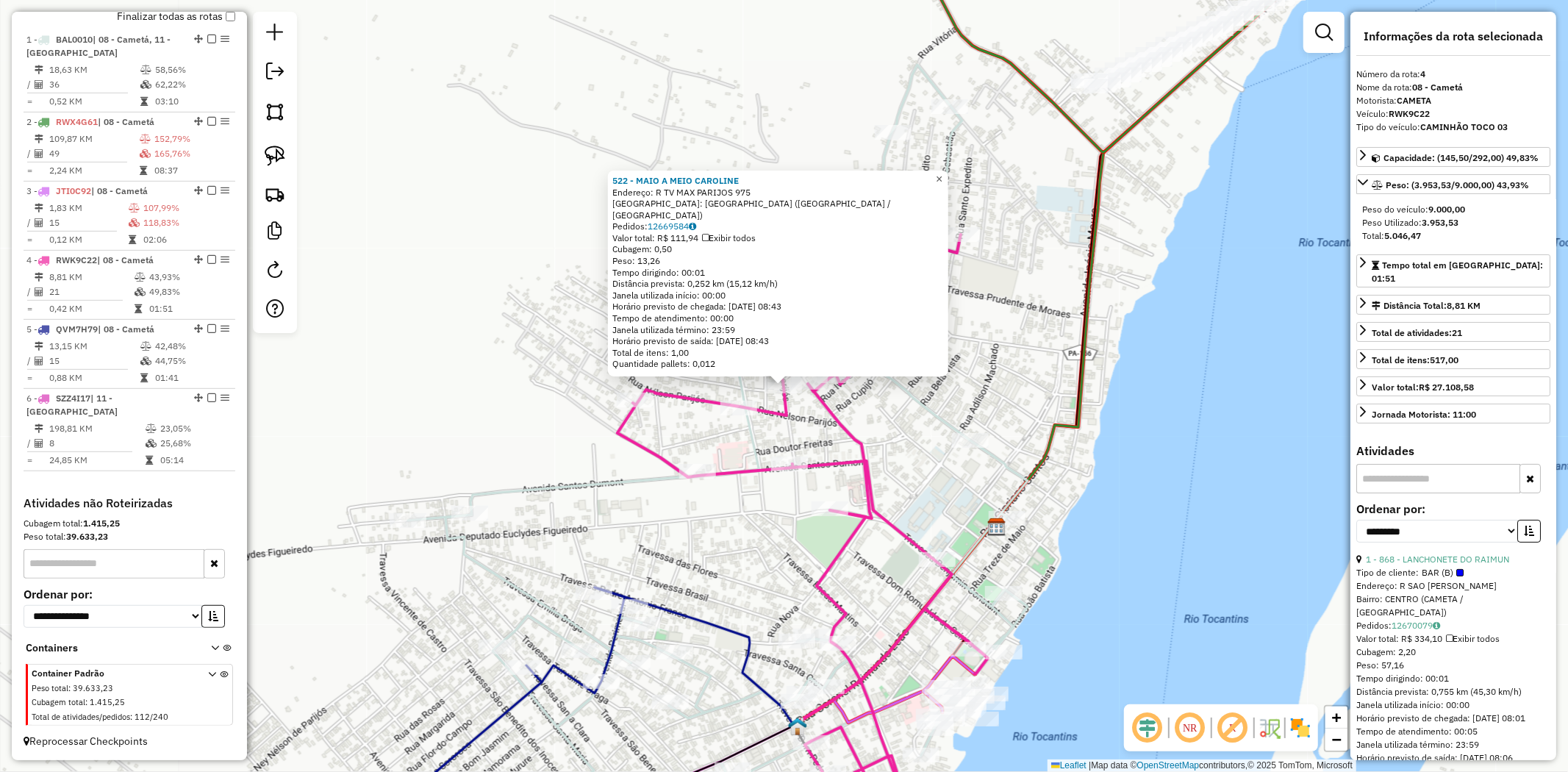
click at [948, 188] on link "×" at bounding box center [939, 179] width 18 height 18
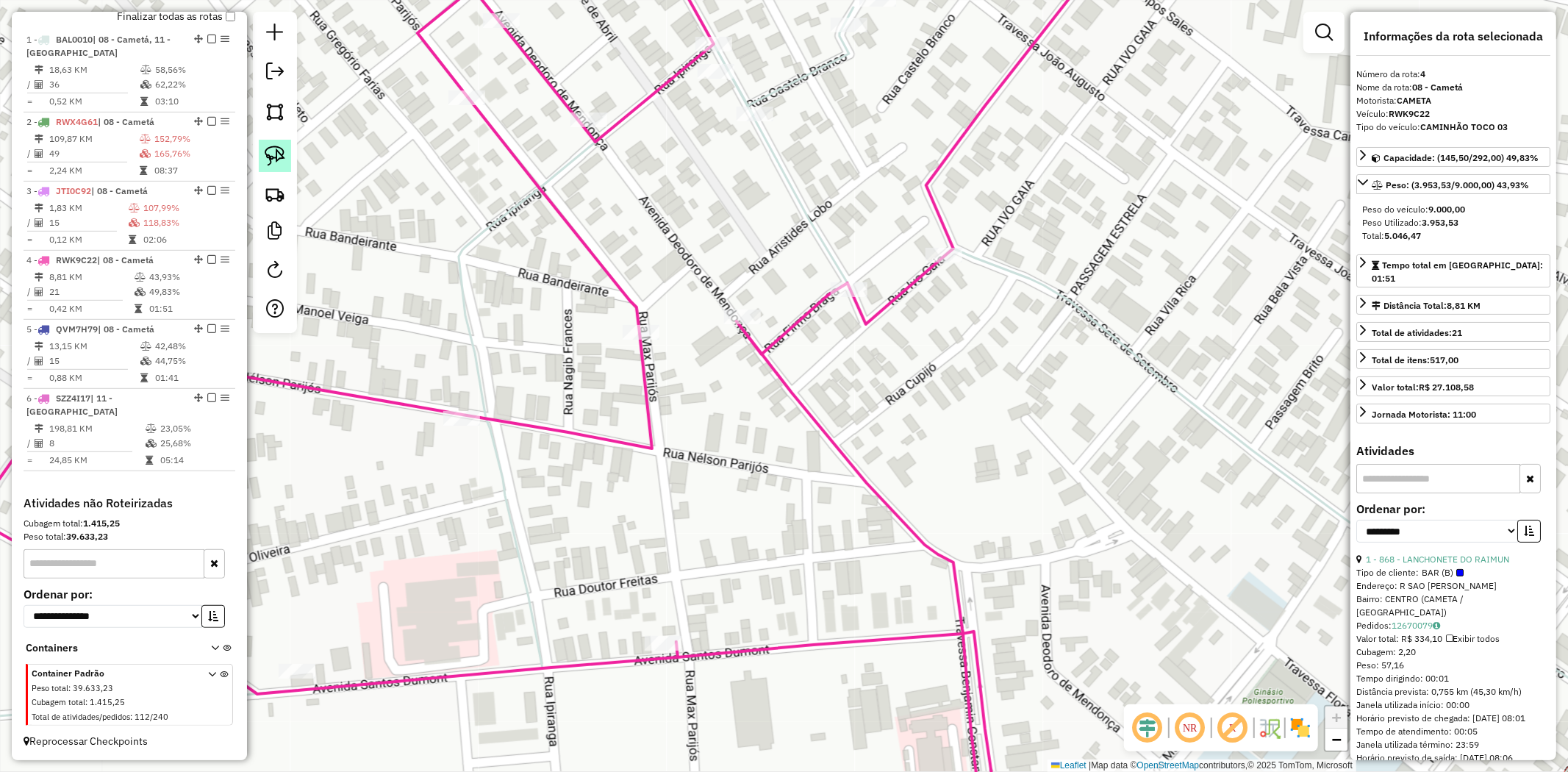
click at [277, 153] on img at bounding box center [275, 156] width 21 height 21
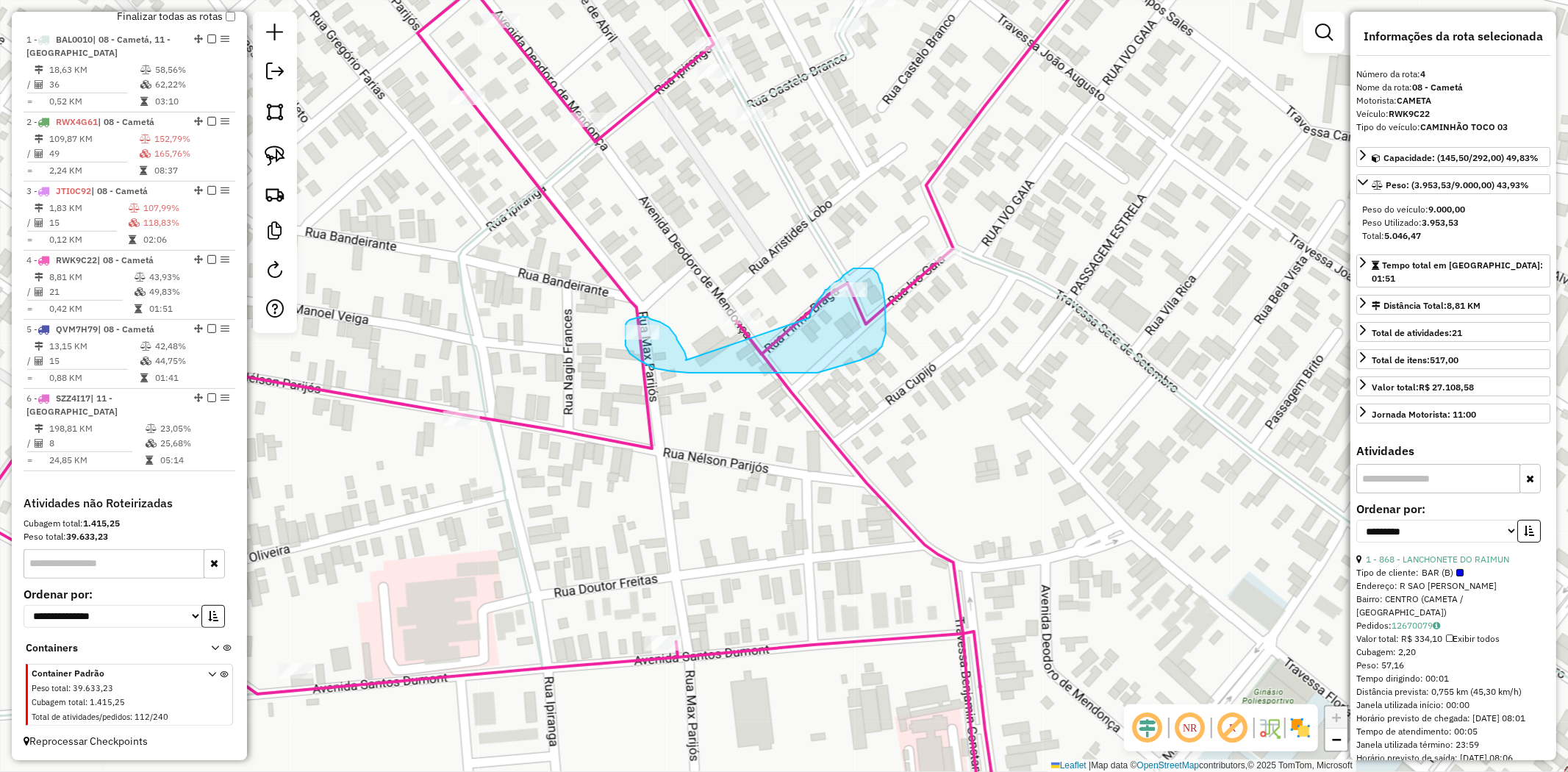
drag, startPoint x: 687, startPoint y: 361, endPoint x: 809, endPoint y: 318, distance: 129.4
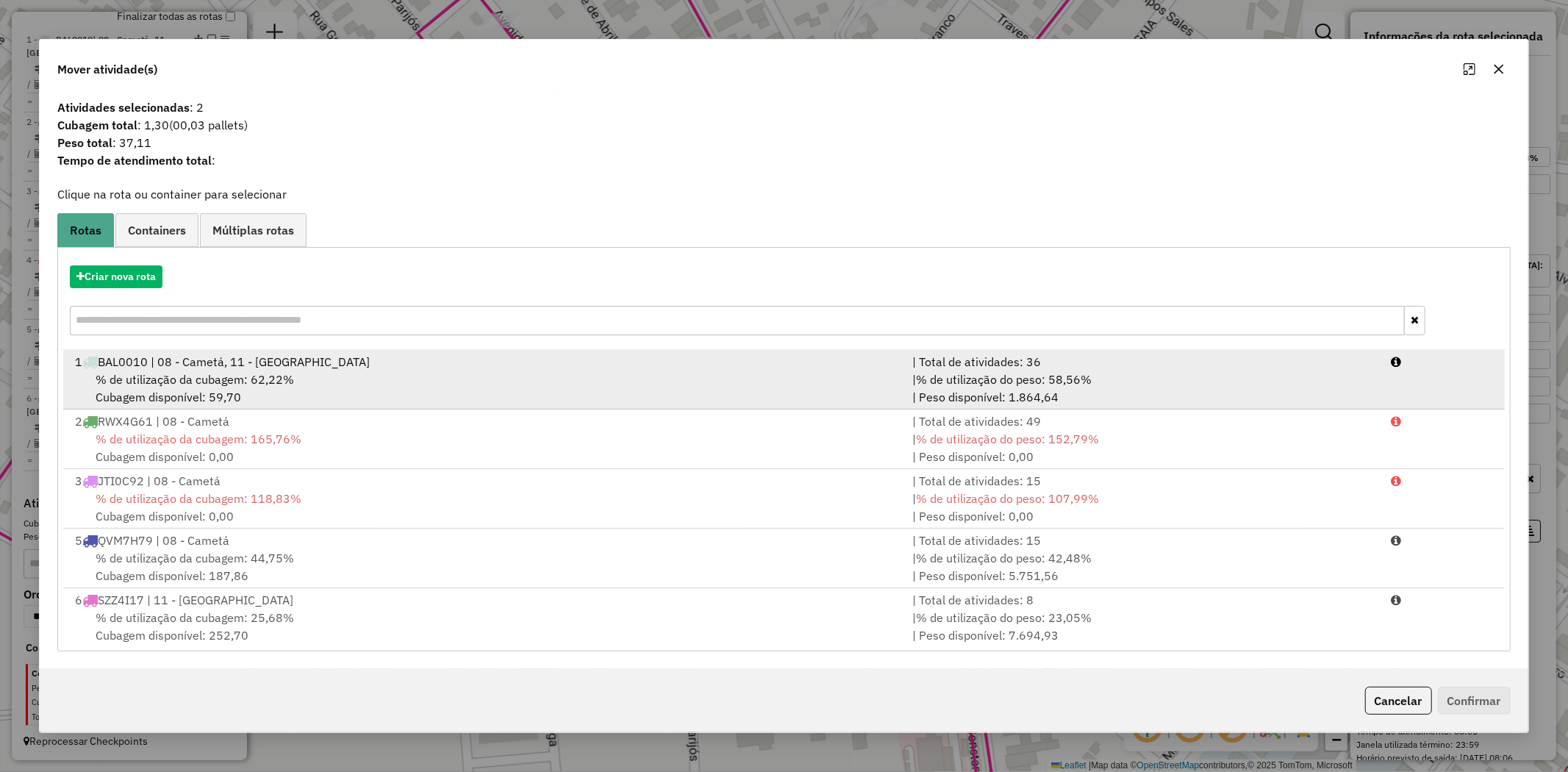
click at [170, 382] on span "% de utilização da cubagem: 62,22%" at bounding box center [194, 379] width 198 height 14
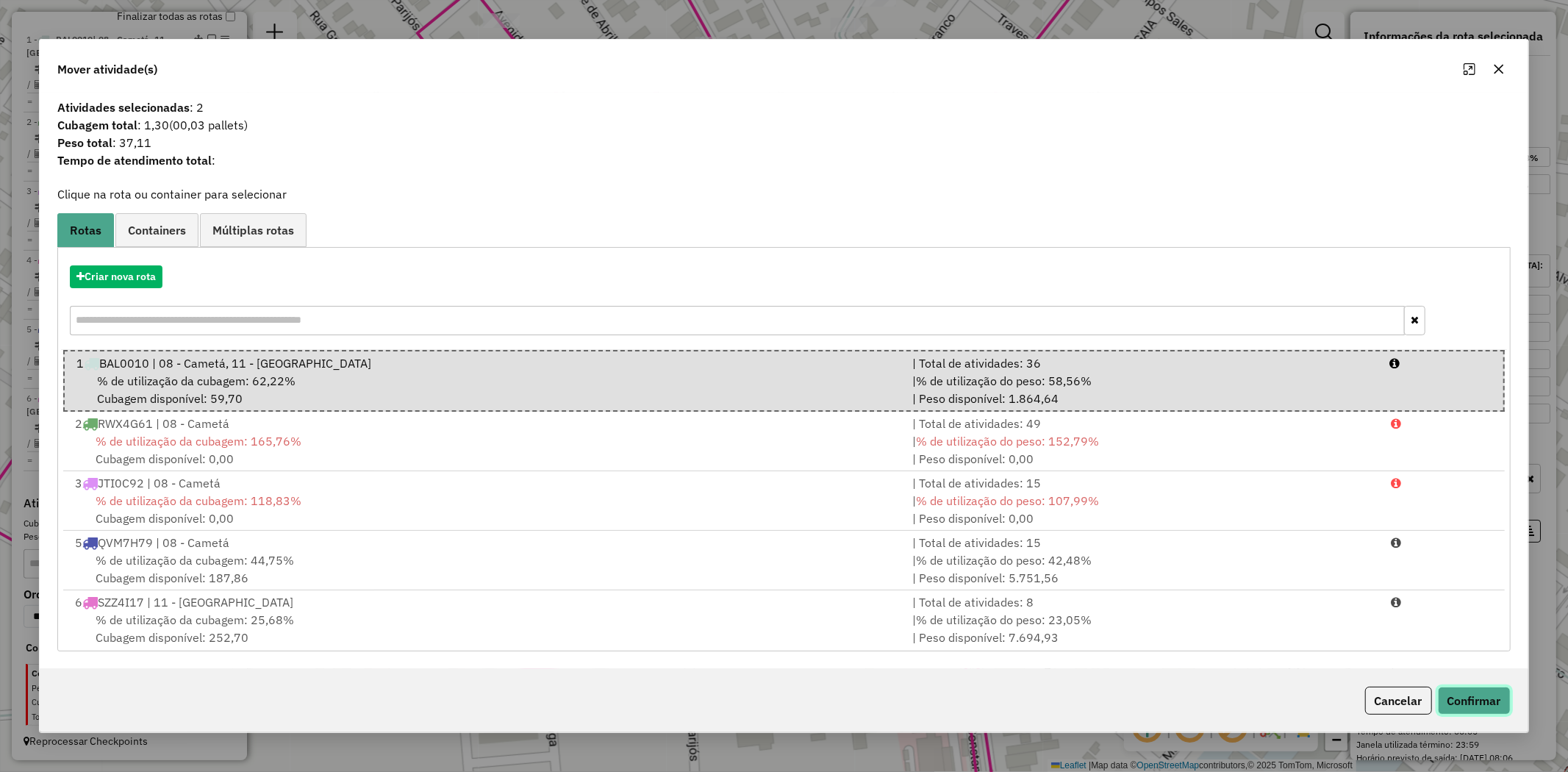
click at [1485, 700] on button "Confirmar" at bounding box center [1474, 700] width 72 height 28
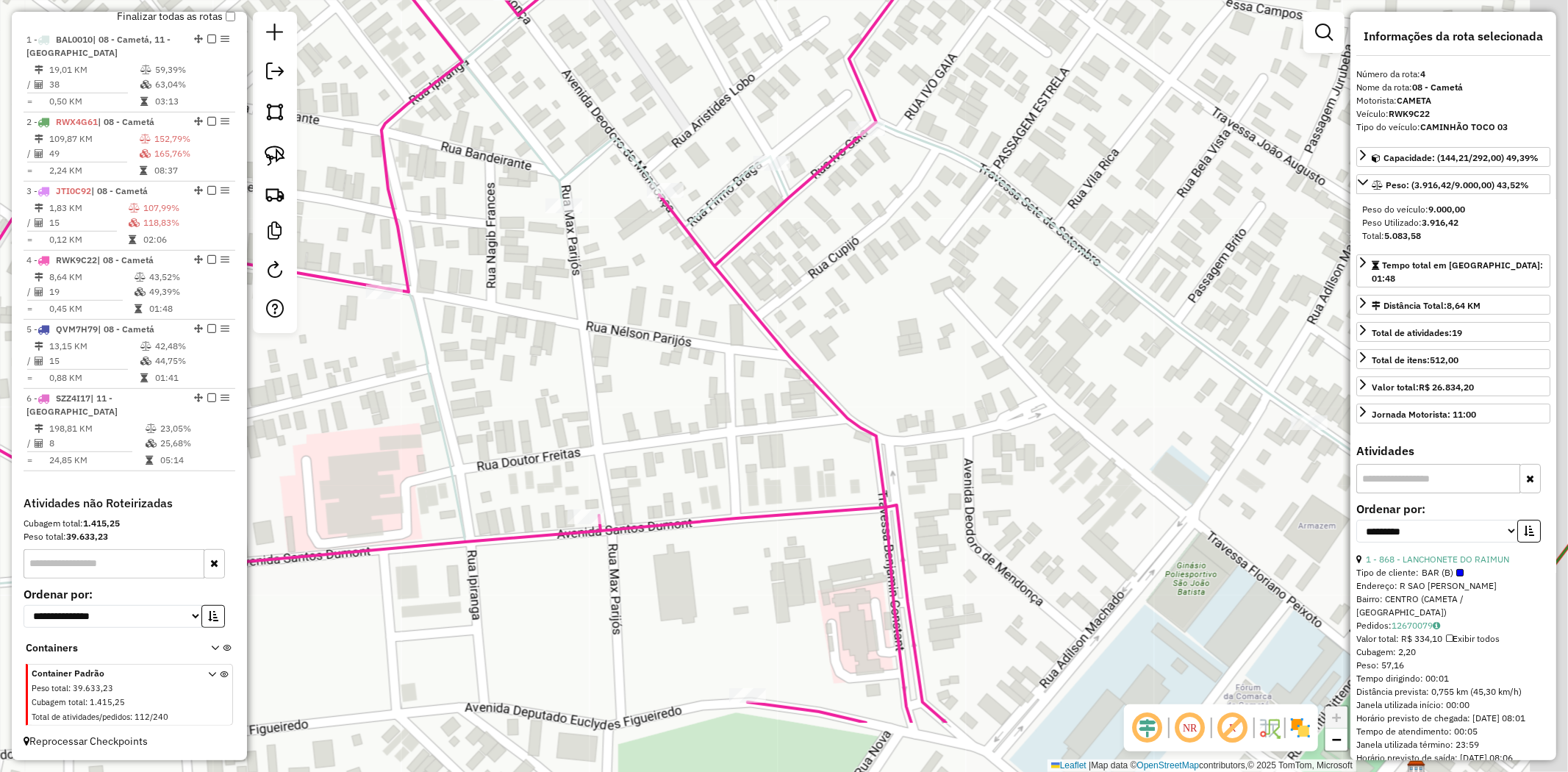
drag, startPoint x: 986, startPoint y: 487, endPoint x: 898, endPoint y: 370, distance: 146.4
click at [915, 387] on div "Janela de atendimento Grade de atendimento Capacidade Transportadoras Veículos …" at bounding box center [784, 386] width 1568 height 772
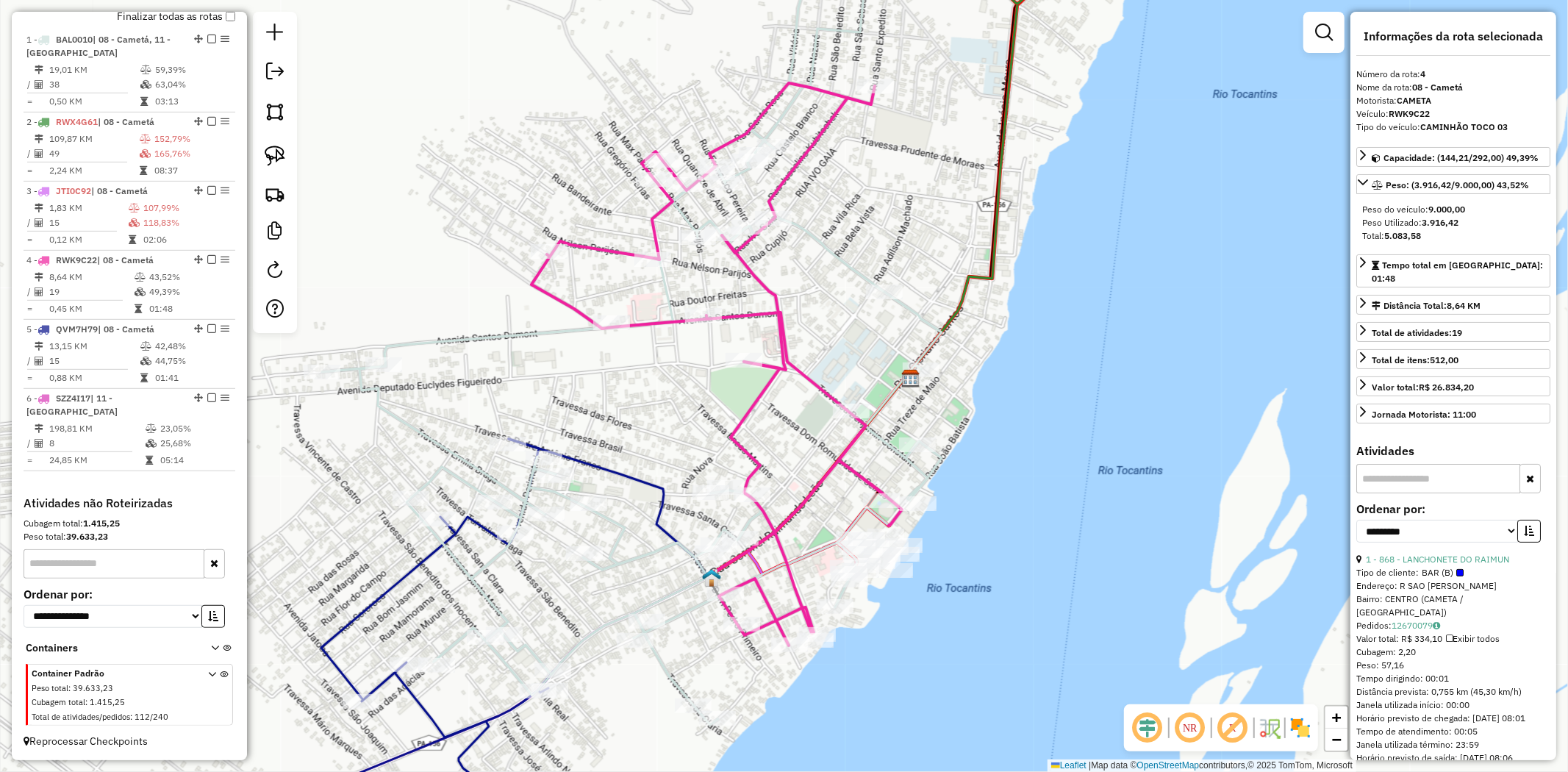
drag, startPoint x: 790, startPoint y: 450, endPoint x: 794, endPoint y: 332, distance: 118.1
click at [794, 332] on div "Janela de atendimento Grade de atendimento Capacidade Transportadoras Veículos …" at bounding box center [784, 386] width 1568 height 772
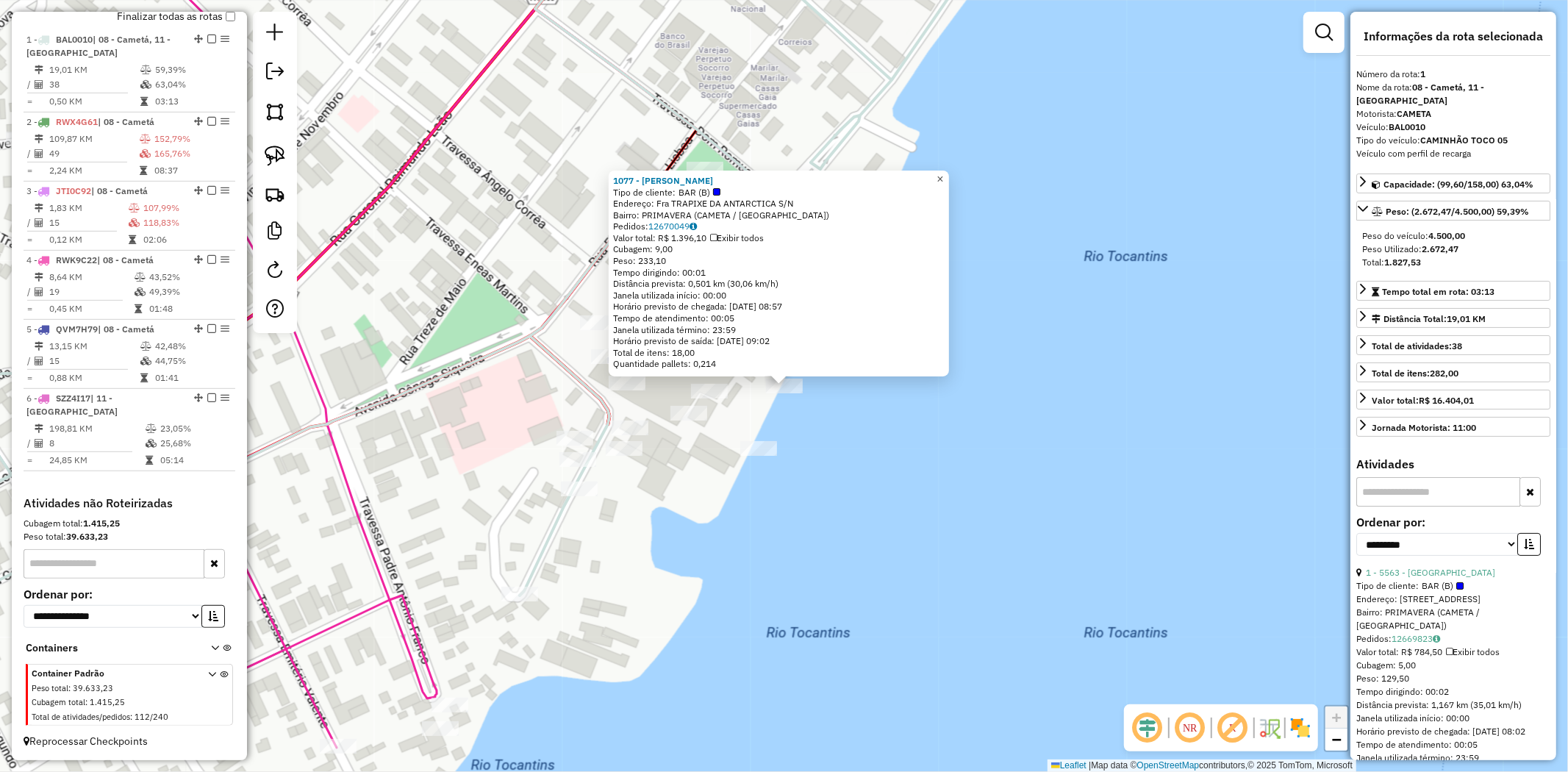
click at [943, 173] on span "×" at bounding box center [940, 179] width 6 height 13
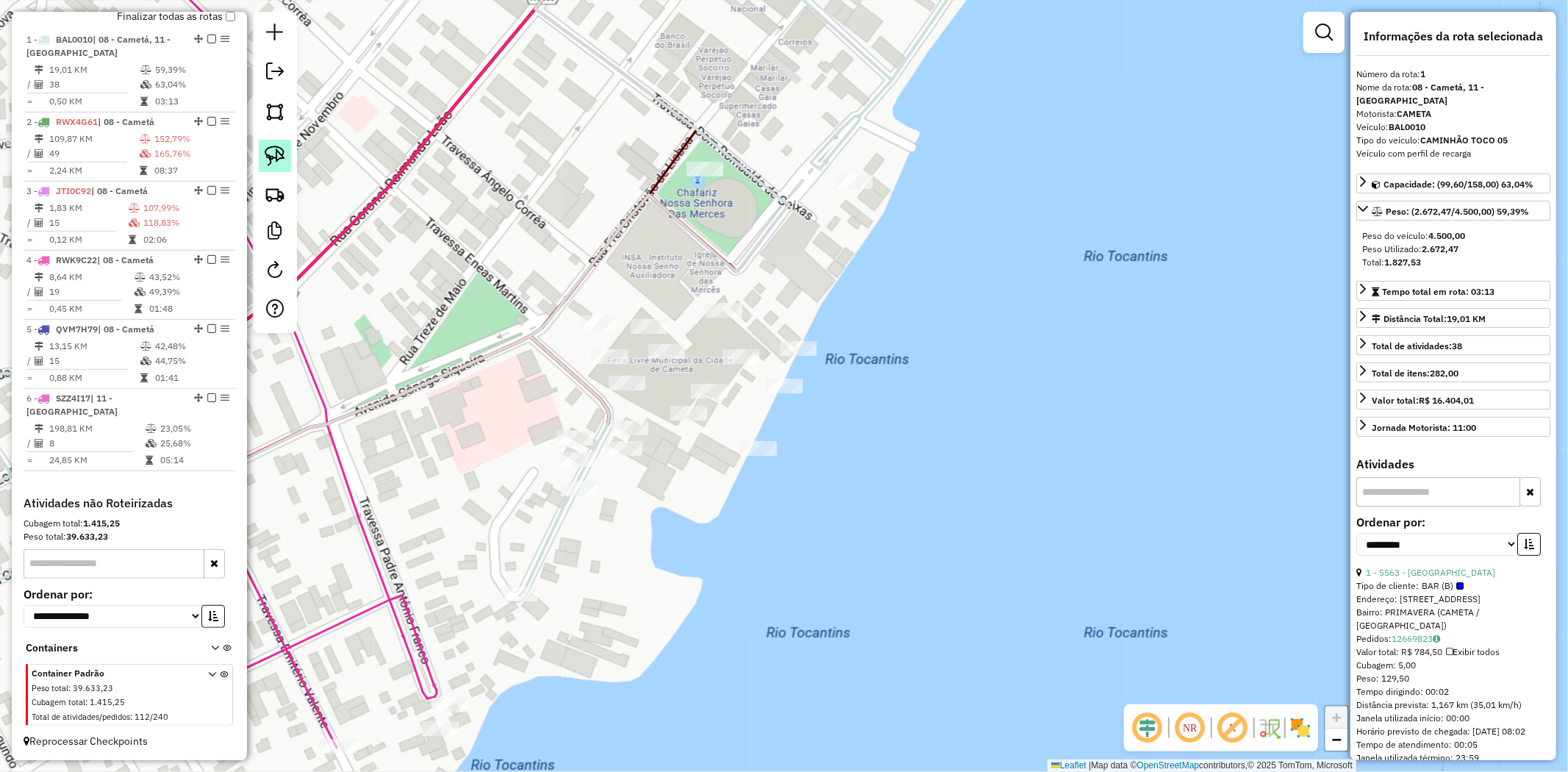
click at [280, 158] on img at bounding box center [275, 156] width 21 height 21
drag, startPoint x: 821, startPoint y: 388, endPoint x: 799, endPoint y: 416, distance: 35.6
click at [799, 416] on div "Janela de atendimento Grade de atendimento Capacidade Transportadoras Veículos …" at bounding box center [784, 386] width 1568 height 772
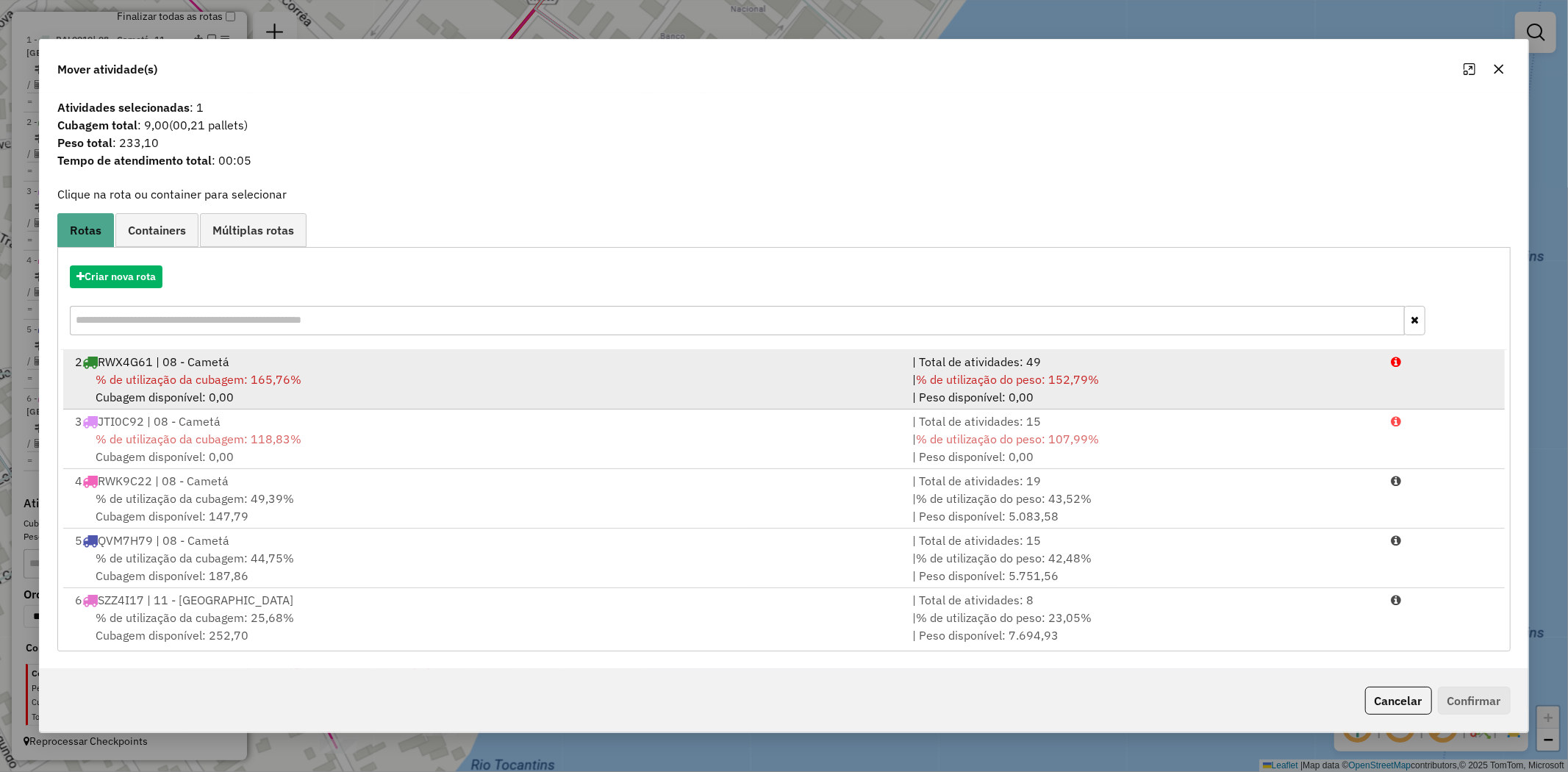
click at [377, 366] on div "2 RWX4G61 | 08 - Cametá" at bounding box center [485, 361] width 837 height 18
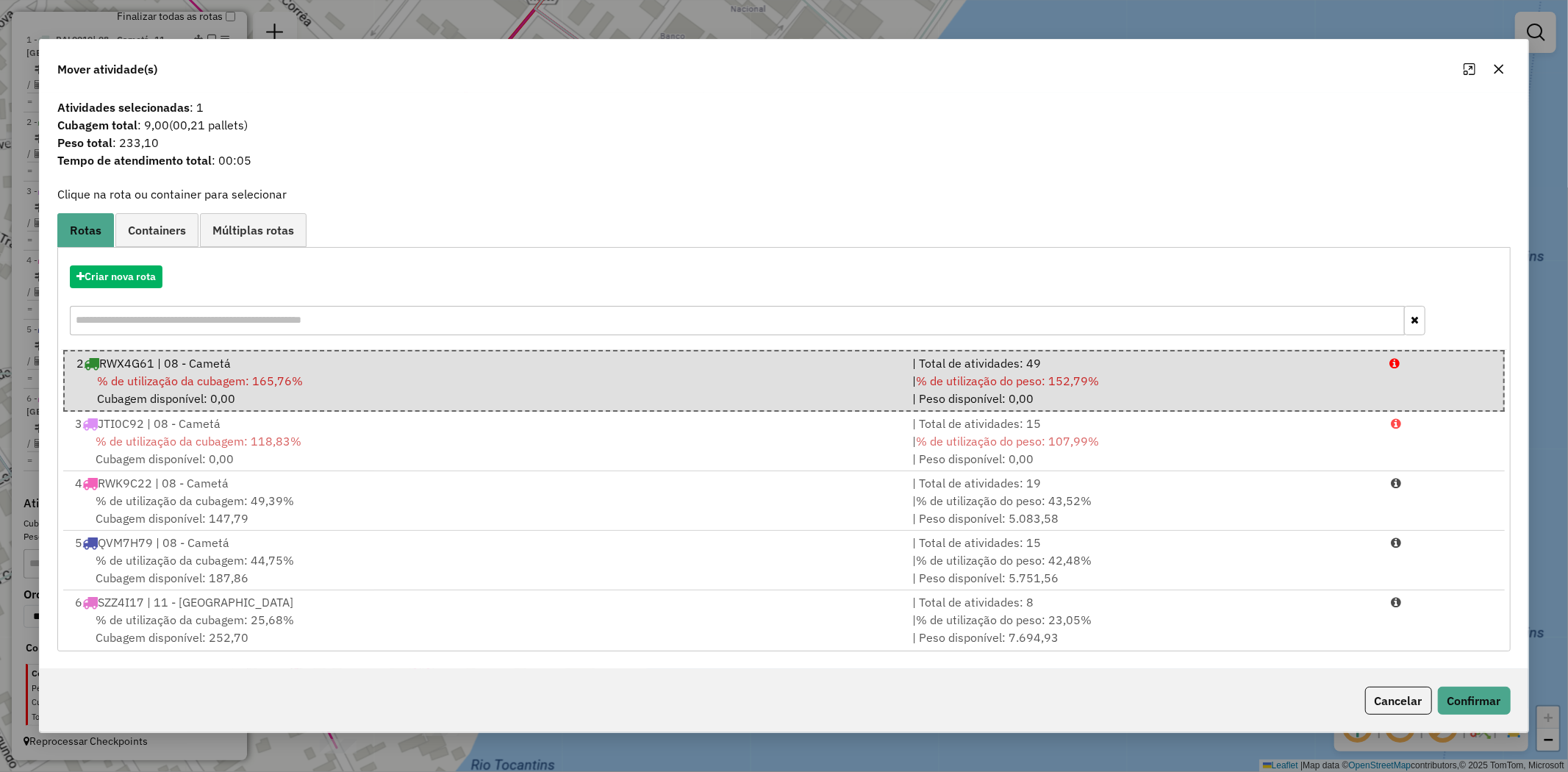
click at [1502, 67] on icon "button" at bounding box center [1499, 68] width 12 height 12
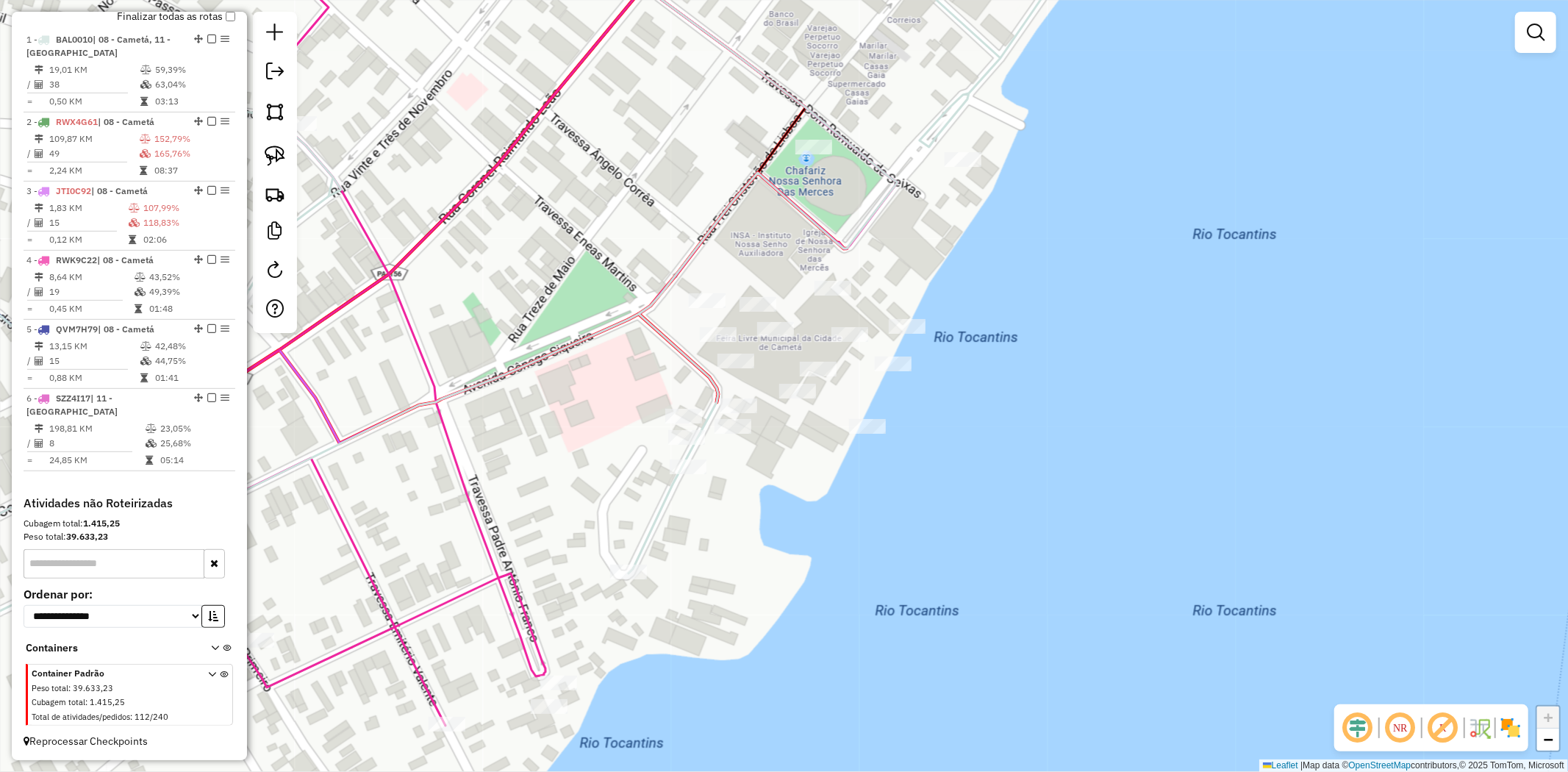
drag, startPoint x: 925, startPoint y: 216, endPoint x: 970, endPoint y: 213, distance: 45.1
click at [970, 213] on div "Janela de atendimento Grade de atendimento Capacidade Transportadoras Veículos …" at bounding box center [784, 386] width 1568 height 772
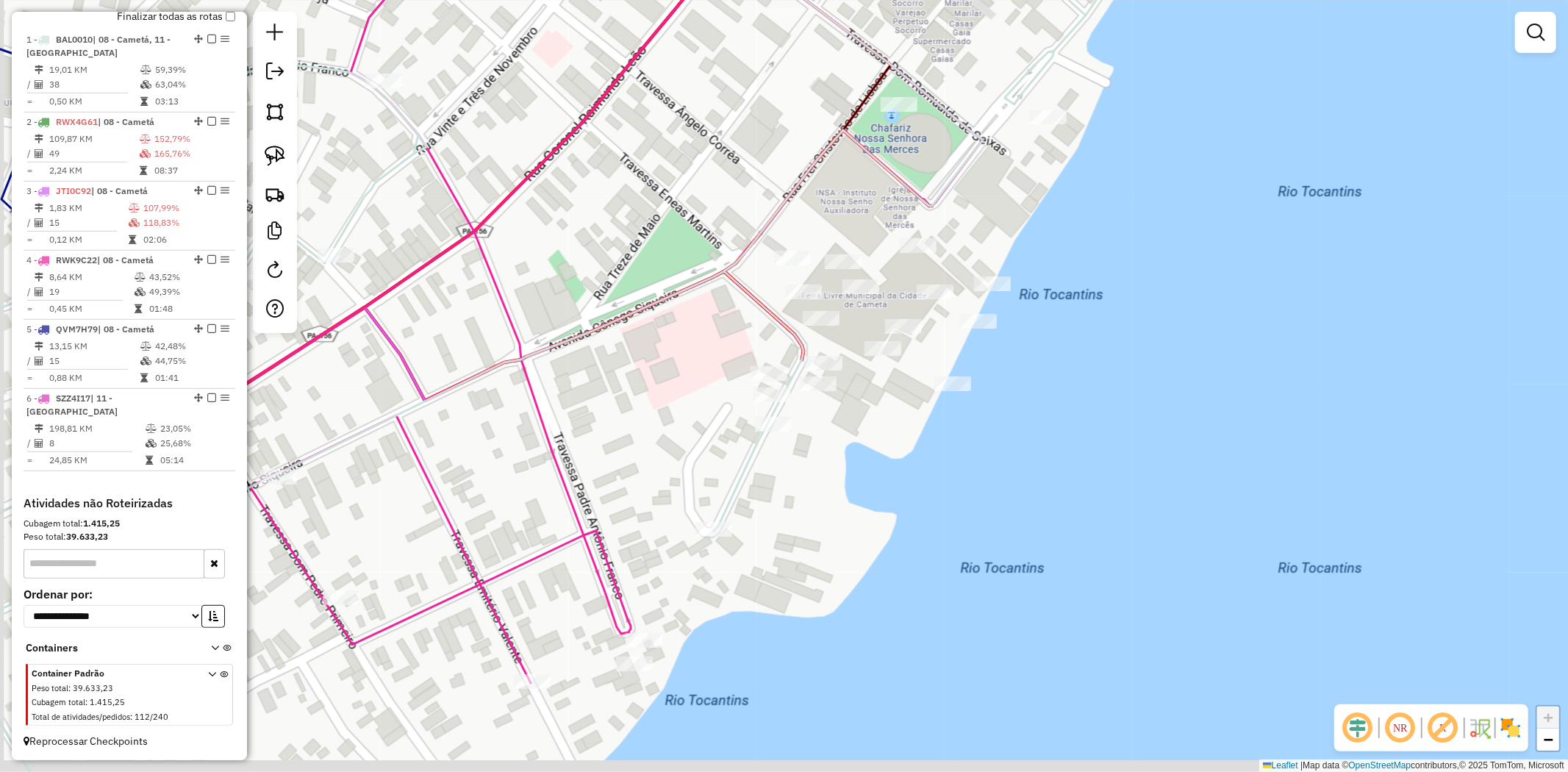
drag, startPoint x: 512, startPoint y: 236, endPoint x: 627, endPoint y: 178, distance: 128.8
click at [627, 178] on div "Janela de atendimento Grade de atendimento Capacidade Transportadoras Veículos …" at bounding box center [784, 386] width 1568 height 772
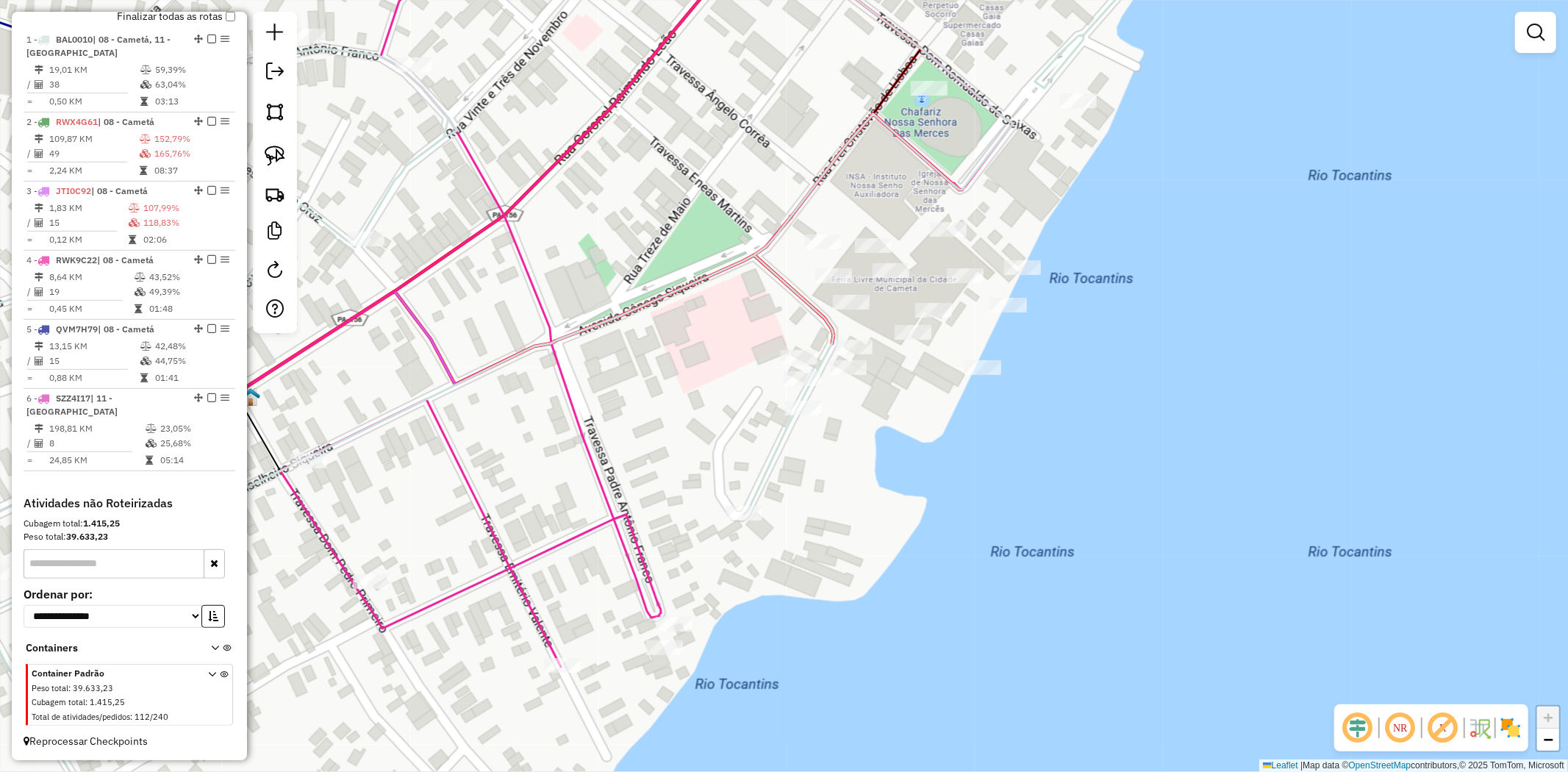
drag, startPoint x: 645, startPoint y: 215, endPoint x: 932, endPoint y: 111, distance: 305.3
click at [877, 130] on div "Janela de atendimento Grade de atendimento Capacidade Transportadoras Veículos …" at bounding box center [784, 386] width 1568 height 772
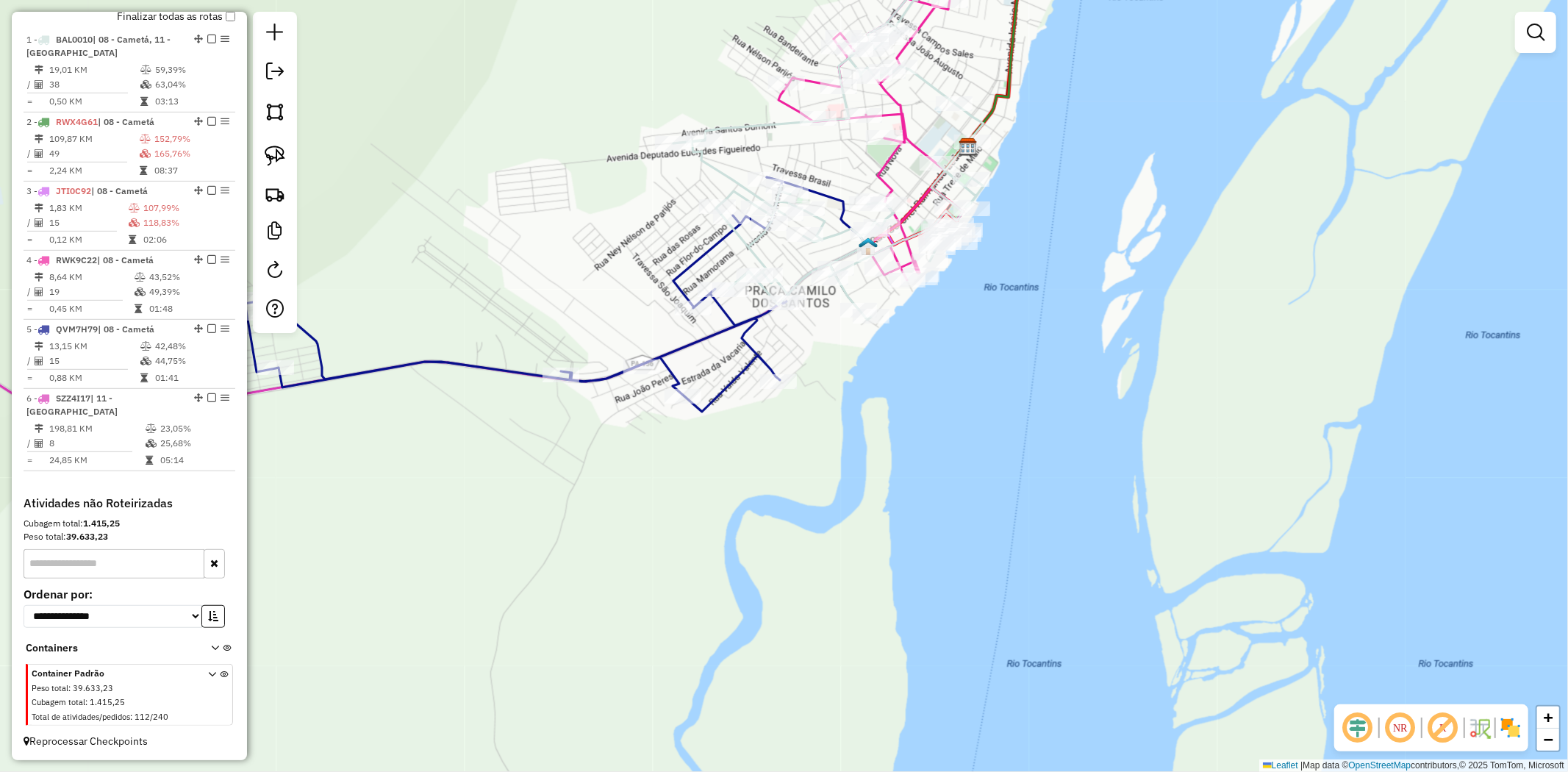
drag, startPoint x: 819, startPoint y: 485, endPoint x: 956, endPoint y: 376, distance: 175.1
click at [956, 385] on div "Janela de atendimento Grade de atendimento Capacidade Transportadoras Veículos …" at bounding box center [784, 386] width 1568 height 772
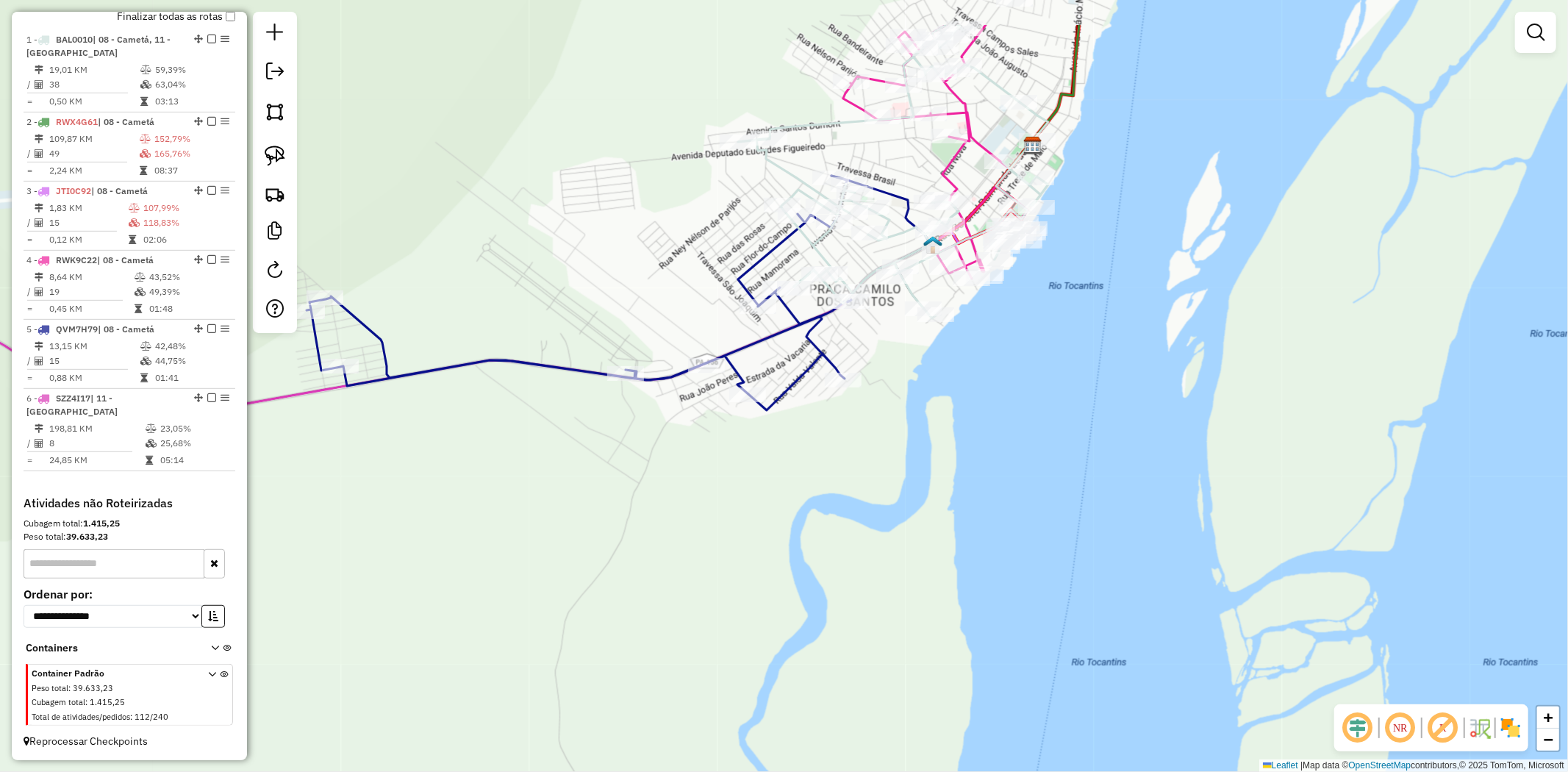
drag, startPoint x: 747, startPoint y: 328, endPoint x: 729, endPoint y: 339, distance: 21.1
click at [729, 339] on div "Janela de atendimento Grade de atendimento Capacidade Transportadoras Veículos …" at bounding box center [784, 386] width 1568 height 772
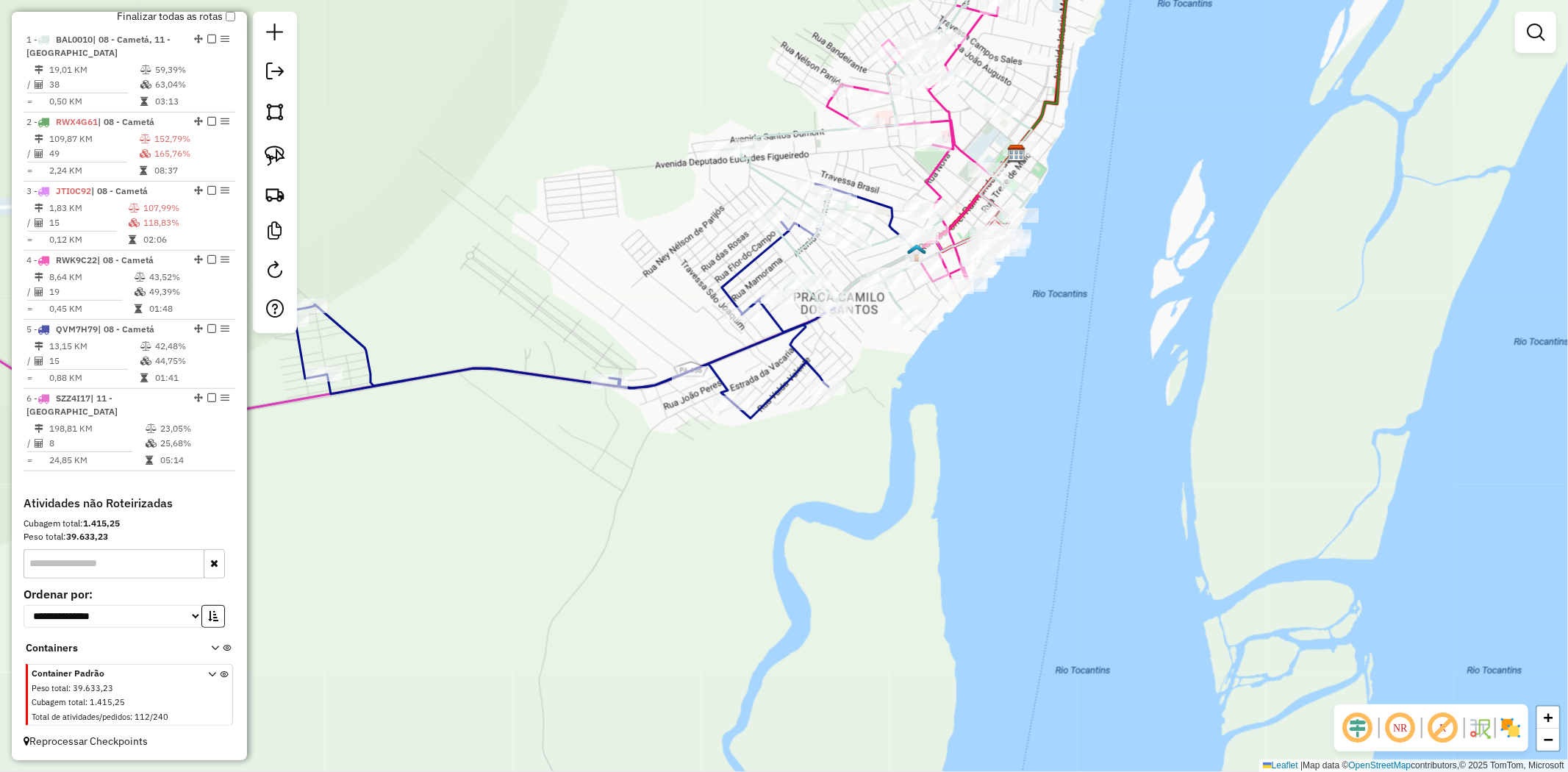
drag, startPoint x: 716, startPoint y: 536, endPoint x: 804, endPoint y: 347, distance: 208.5
click at [794, 371] on div "Janela de atendimento Grade de atendimento Capacidade Transportadoras Veículos …" at bounding box center [784, 386] width 1568 height 772
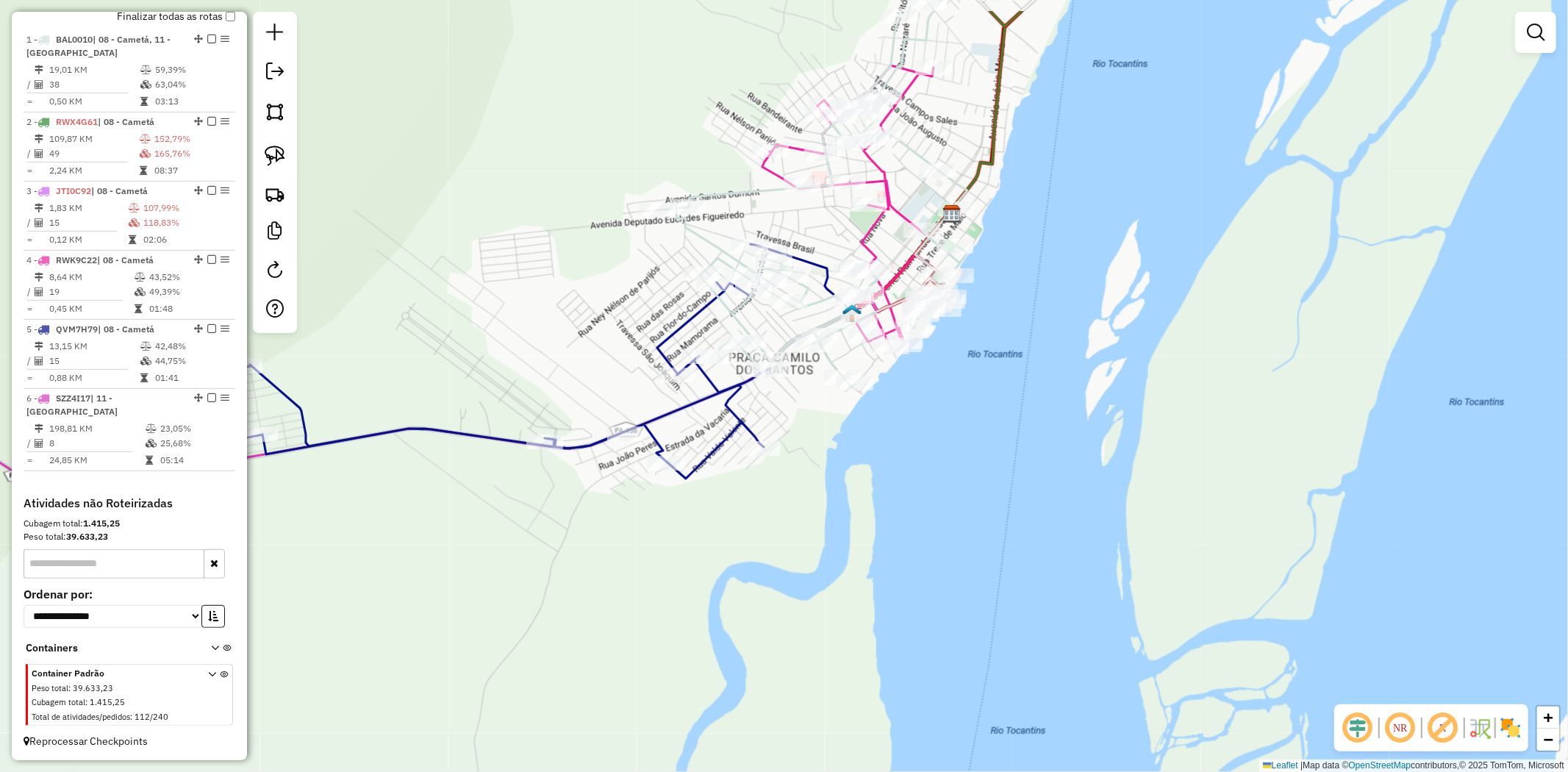
drag, startPoint x: 524, startPoint y: 160, endPoint x: 560, endPoint y: 277, distance: 122.4
click at [560, 277] on div "Janela de atendimento Grade de atendimento Capacidade Transportadoras Veículos …" at bounding box center [784, 386] width 1568 height 772
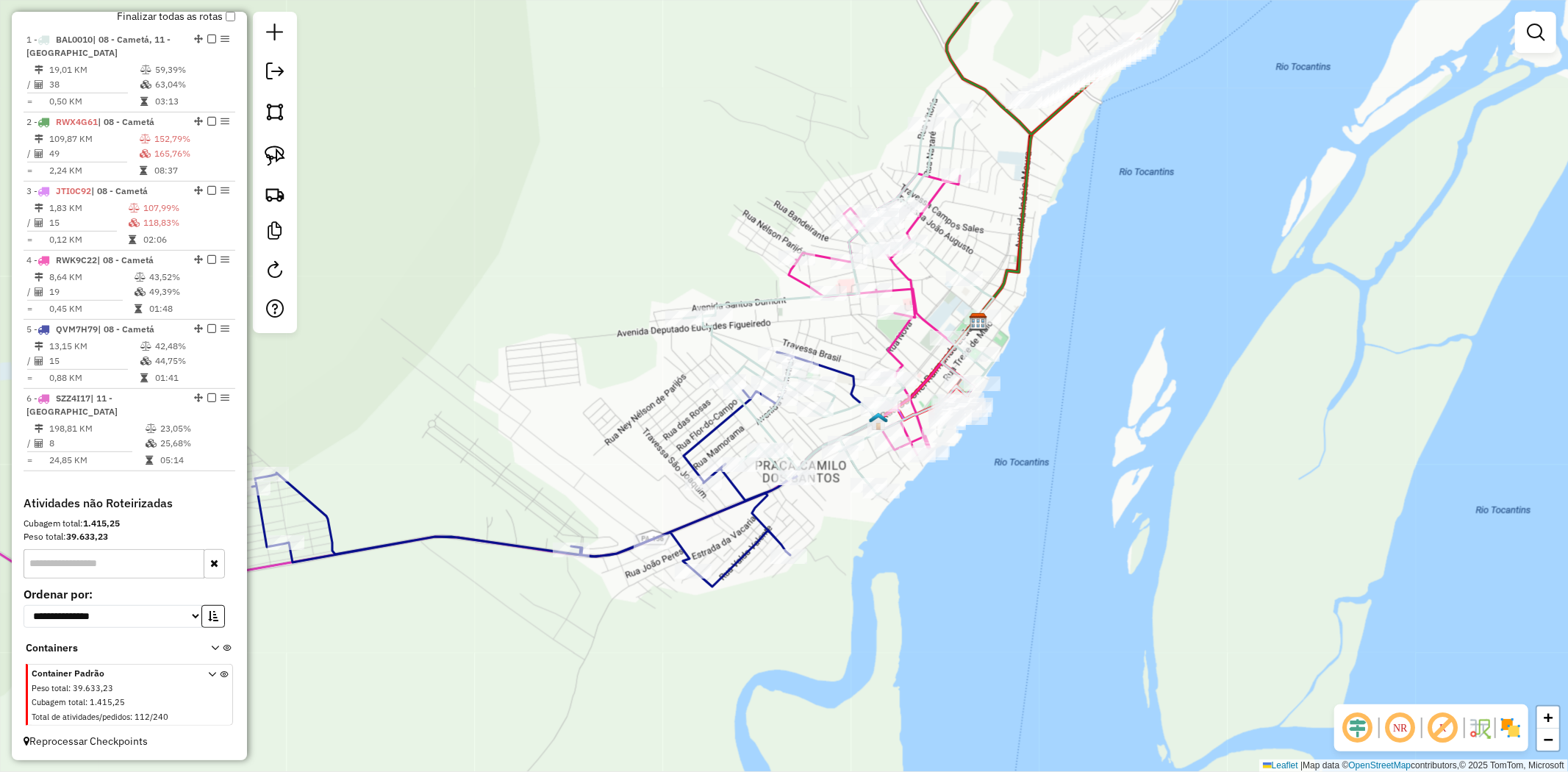
drag, startPoint x: 1098, startPoint y: 202, endPoint x: 1066, endPoint y: 247, distance: 55.2
click at [1106, 284] on div "Janela de atendimento Grade de atendimento Capacidade Transportadoras Veículos …" at bounding box center [784, 386] width 1568 height 772
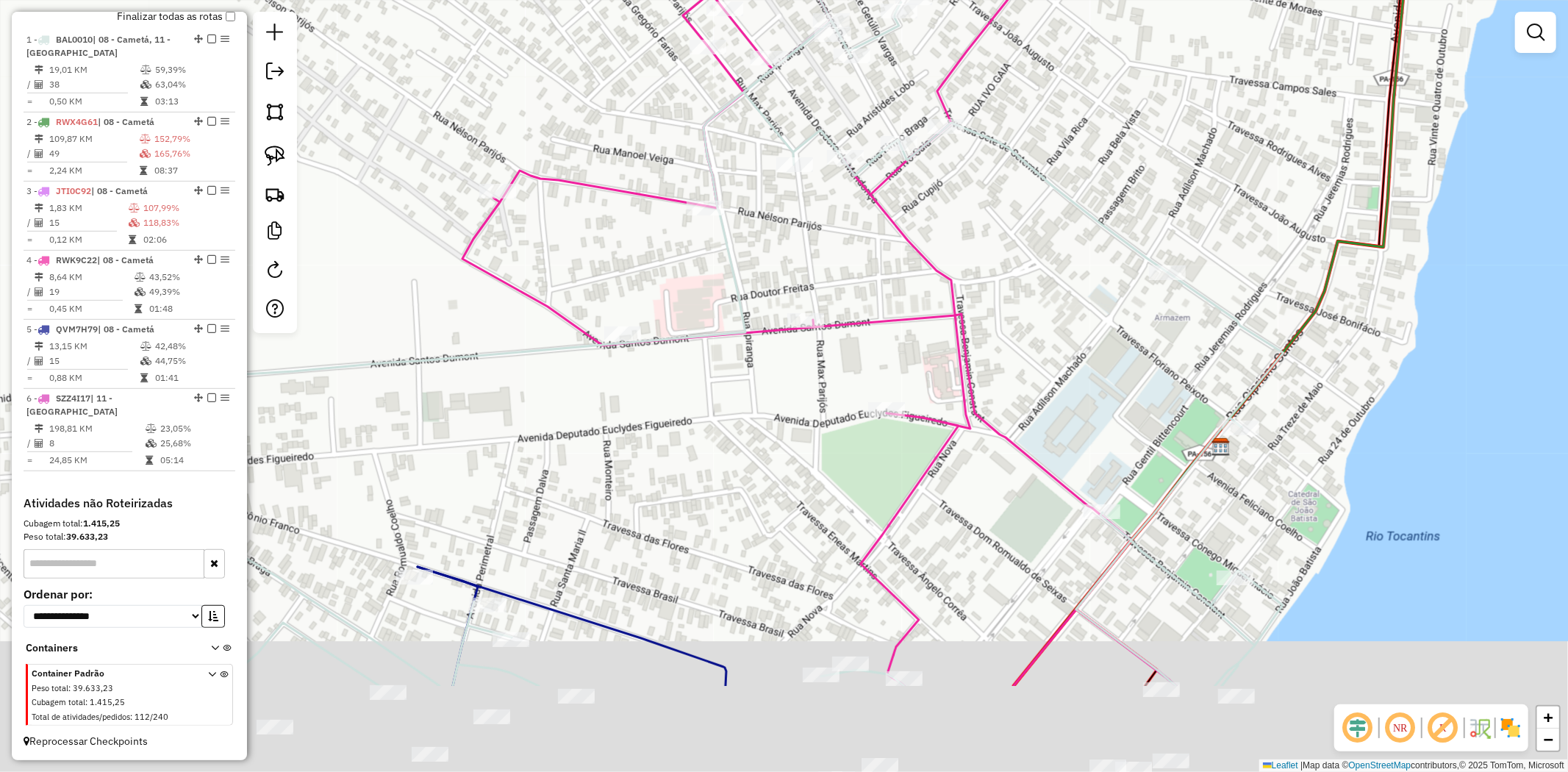
drag, startPoint x: 875, startPoint y: 454, endPoint x: 898, endPoint y: 228, distance: 227.2
click at [898, 228] on div "Janela de atendimento Grade de atendimento Capacidade Transportadoras Veículos …" at bounding box center [784, 386] width 1568 height 772
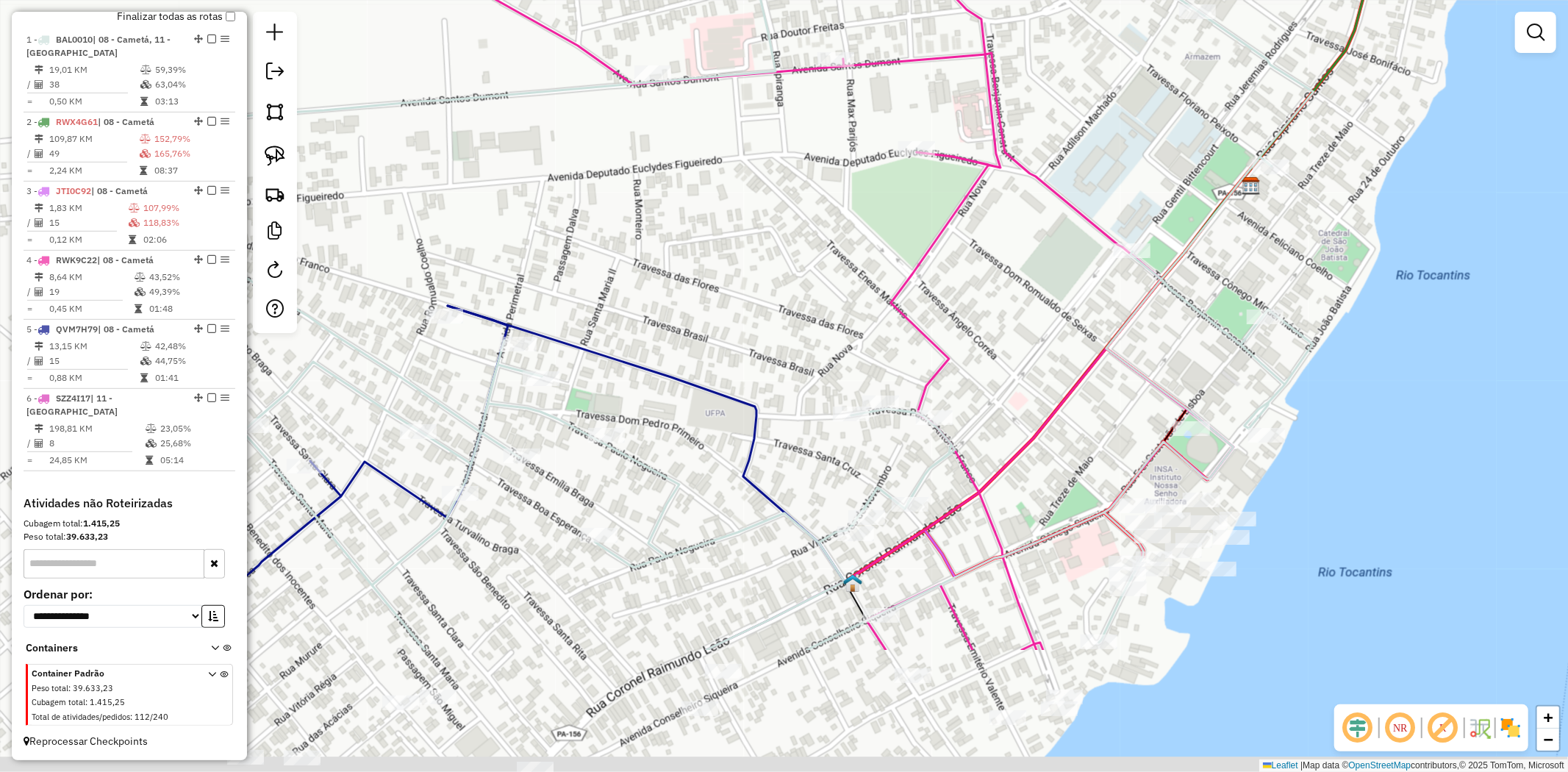
drag, startPoint x: 993, startPoint y: 556, endPoint x: 1008, endPoint y: 407, distance: 149.8
click at [1008, 407] on div "Janela de atendimento Grade de atendimento Capacidade Transportadoras Veículos …" at bounding box center [784, 386] width 1568 height 772
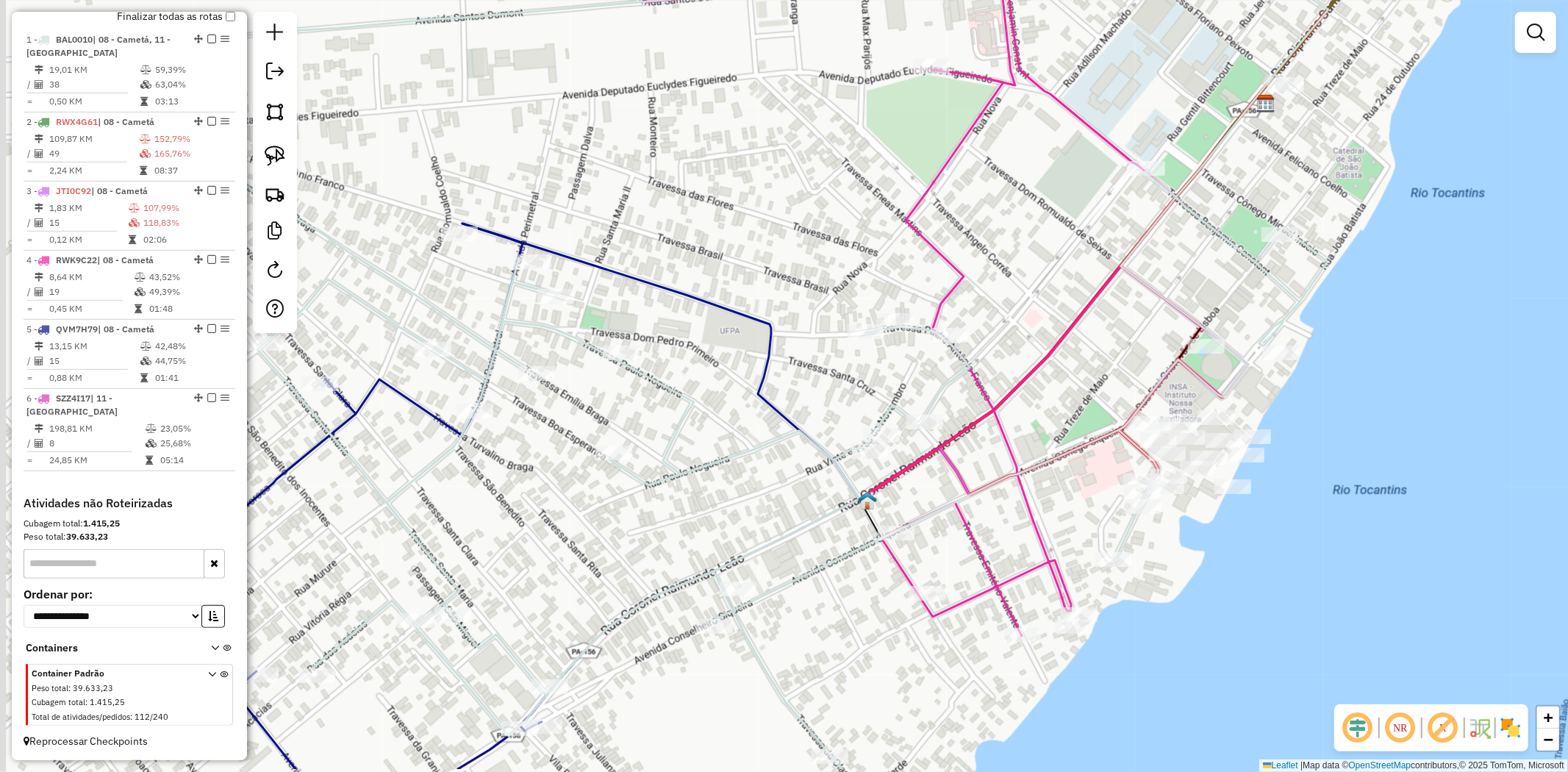
drag, startPoint x: 936, startPoint y: 562, endPoint x: 958, endPoint y: 345, distance: 218.1
click at [958, 345] on div "Janela de atendimento Grade de atendimento Capacidade Transportadoras Veículos …" at bounding box center [784, 386] width 1568 height 772
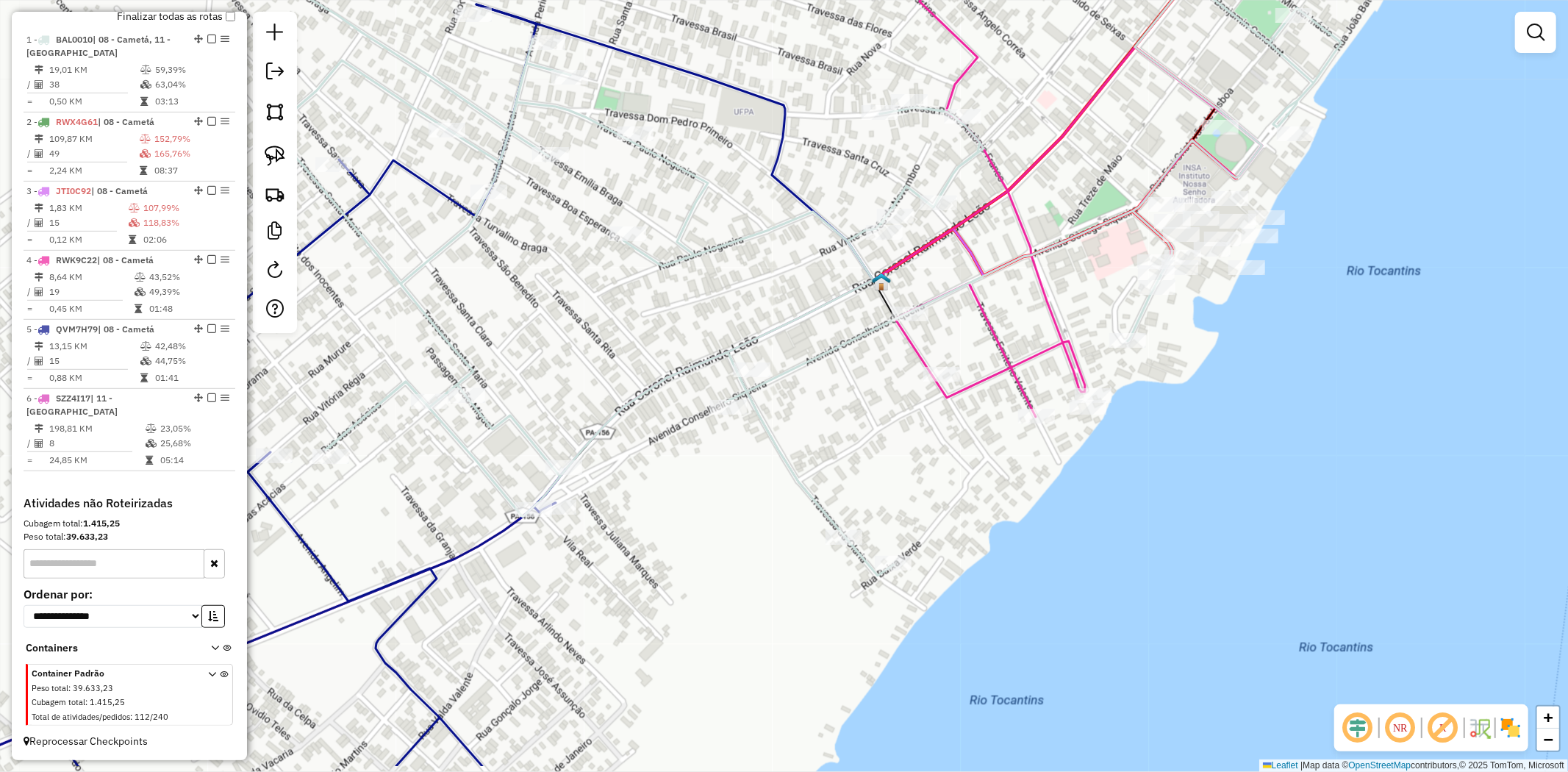
drag, startPoint x: 1044, startPoint y: 511, endPoint x: 1165, endPoint y: 132, distance: 397.8
click at [1168, 114] on div "Rota 4 - Placa RWK9C22 4641 - MERCADINHO RODRIGUES Janela de atendimento Grade …" at bounding box center [784, 386] width 1568 height 772
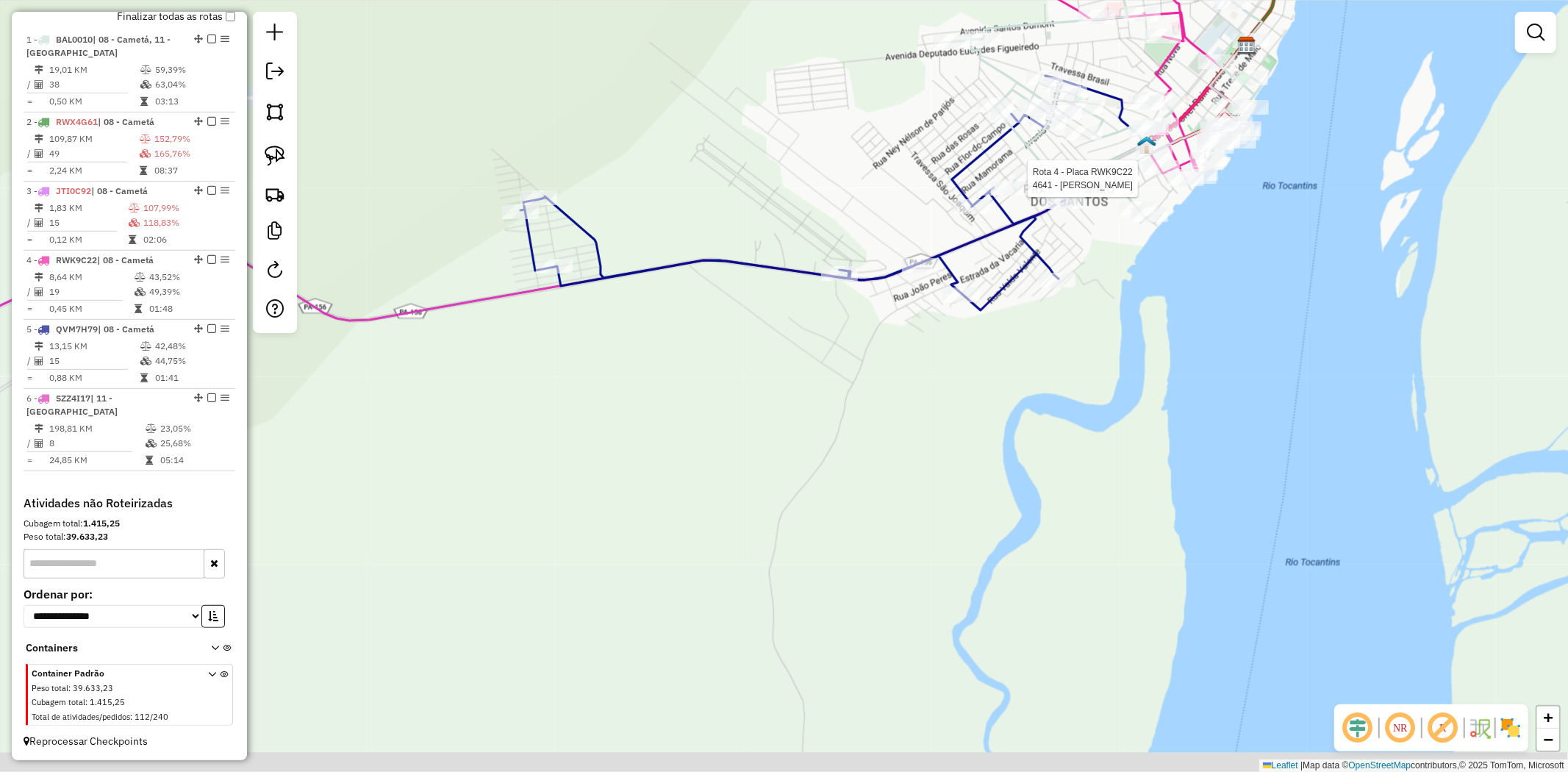
drag, startPoint x: 890, startPoint y: 579, endPoint x: 1054, endPoint y: 436, distance: 217.6
click at [1054, 436] on div "Rota 4 - Placa RWK9C22 4641 - MERCADINHO RODRIGUES Janela de atendimento Grade …" at bounding box center [784, 386] width 1568 height 772
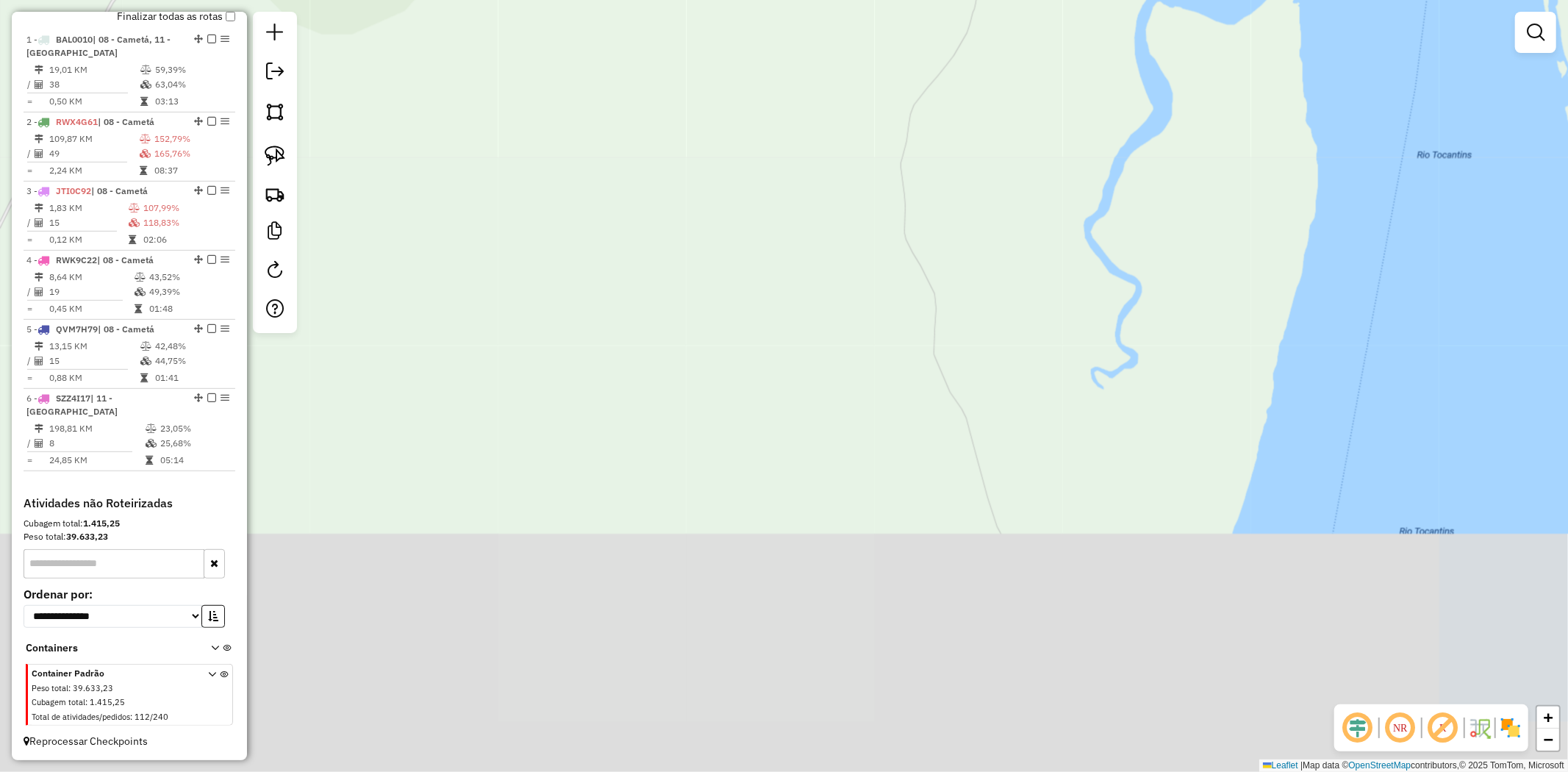
drag, startPoint x: 957, startPoint y: 606, endPoint x: 996, endPoint y: 312, distance: 296.6
click at [996, 312] on div "Rota 4 - Placa RWK9C22 4641 - MERCADINHO RODRIGUES Janela de atendimento Grade …" at bounding box center [784, 386] width 1568 height 772
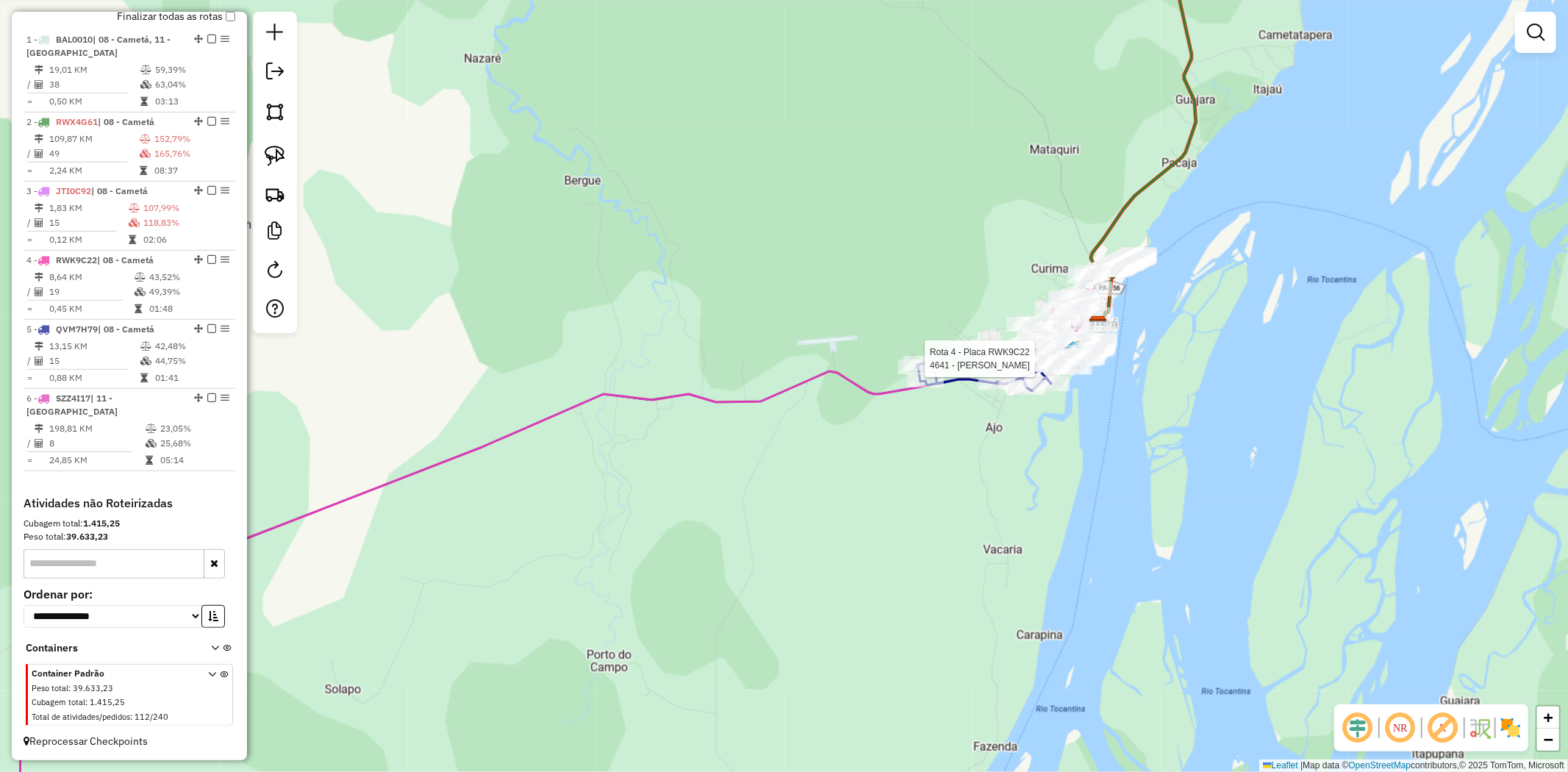
drag, startPoint x: 1095, startPoint y: 546, endPoint x: 1109, endPoint y: 630, distance: 85.2
click at [1109, 637] on div "Rota 4 - Placa RWK9C22 4641 - MERCADINHO RODRIGUES Janela de atendimento Grade …" at bounding box center [784, 386] width 1568 height 772
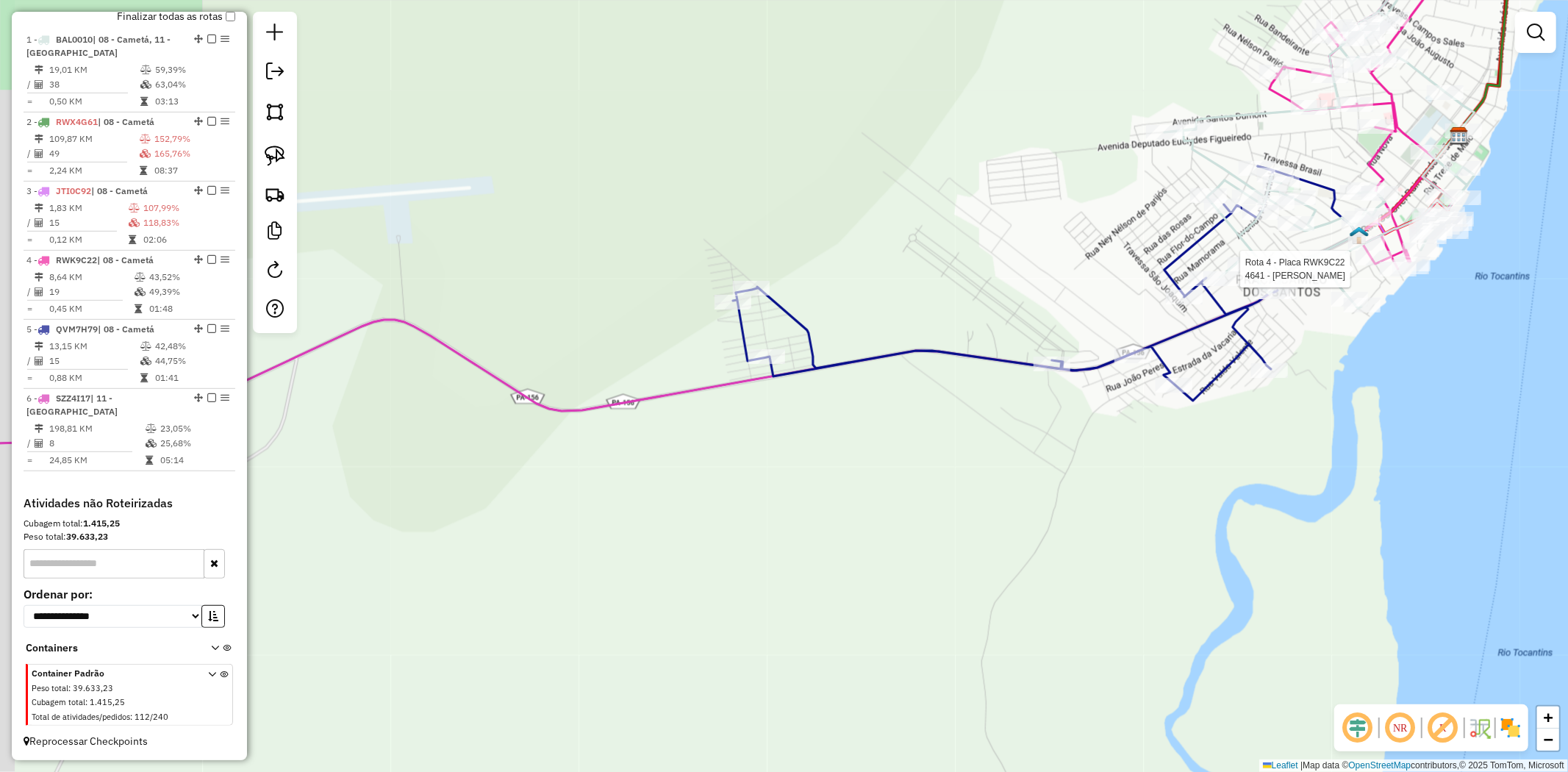
drag, startPoint x: 902, startPoint y: 474, endPoint x: 925, endPoint y: 487, distance: 26.4
click at [925, 487] on div "Rota 4 - Placa RWK9C22 4641 - MERCADINHO RODRIGUES Janela de atendimento Grade …" at bounding box center [784, 386] width 1568 height 772
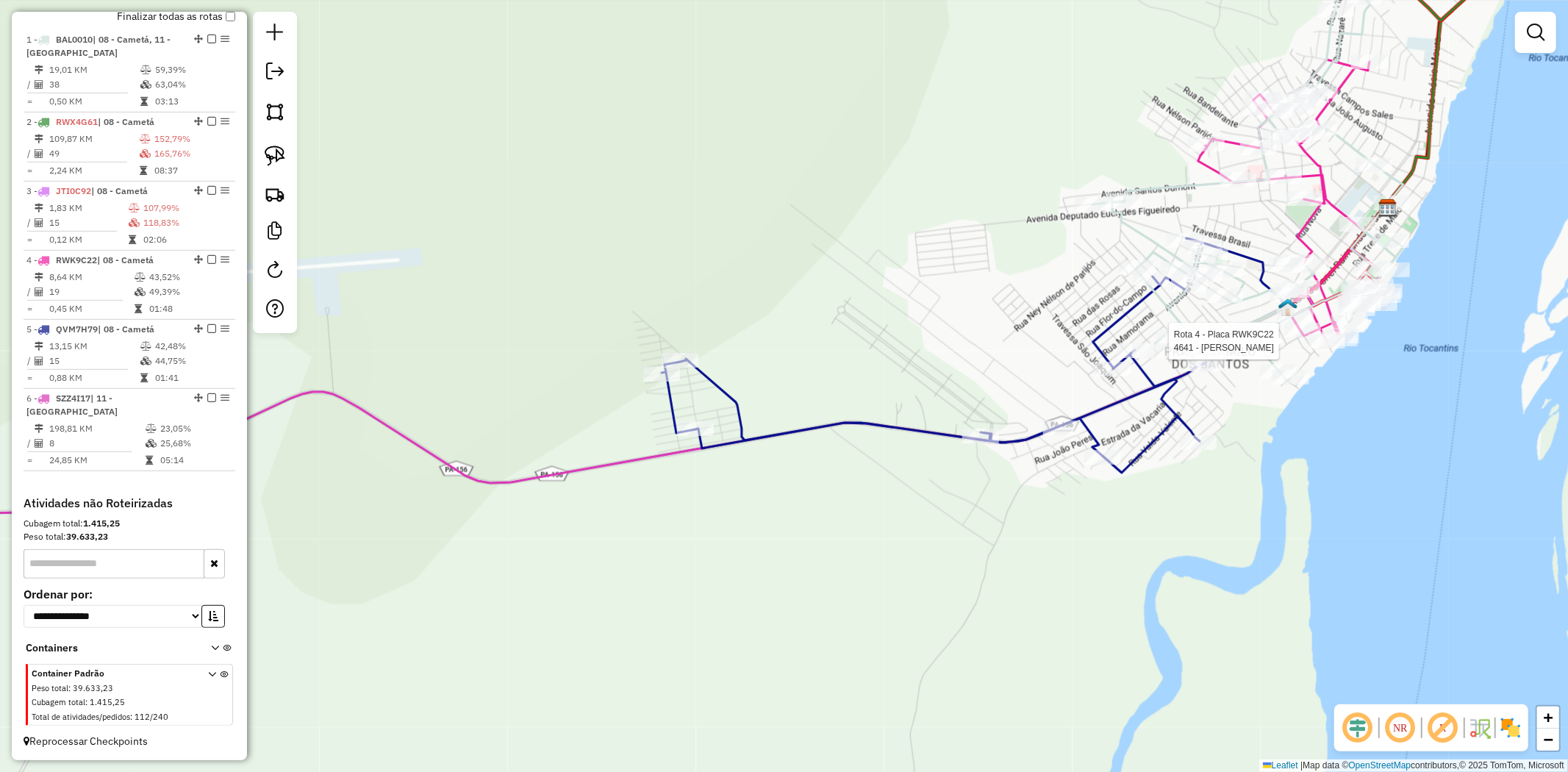
drag, startPoint x: 996, startPoint y: 486, endPoint x: 911, endPoint y: 523, distance: 92.7
click at [911, 523] on div "Rota 4 - Placa RWK9C22 4641 - MERCADINHO RODRIGUES Janela de atendimento Grade …" at bounding box center [784, 386] width 1568 height 772
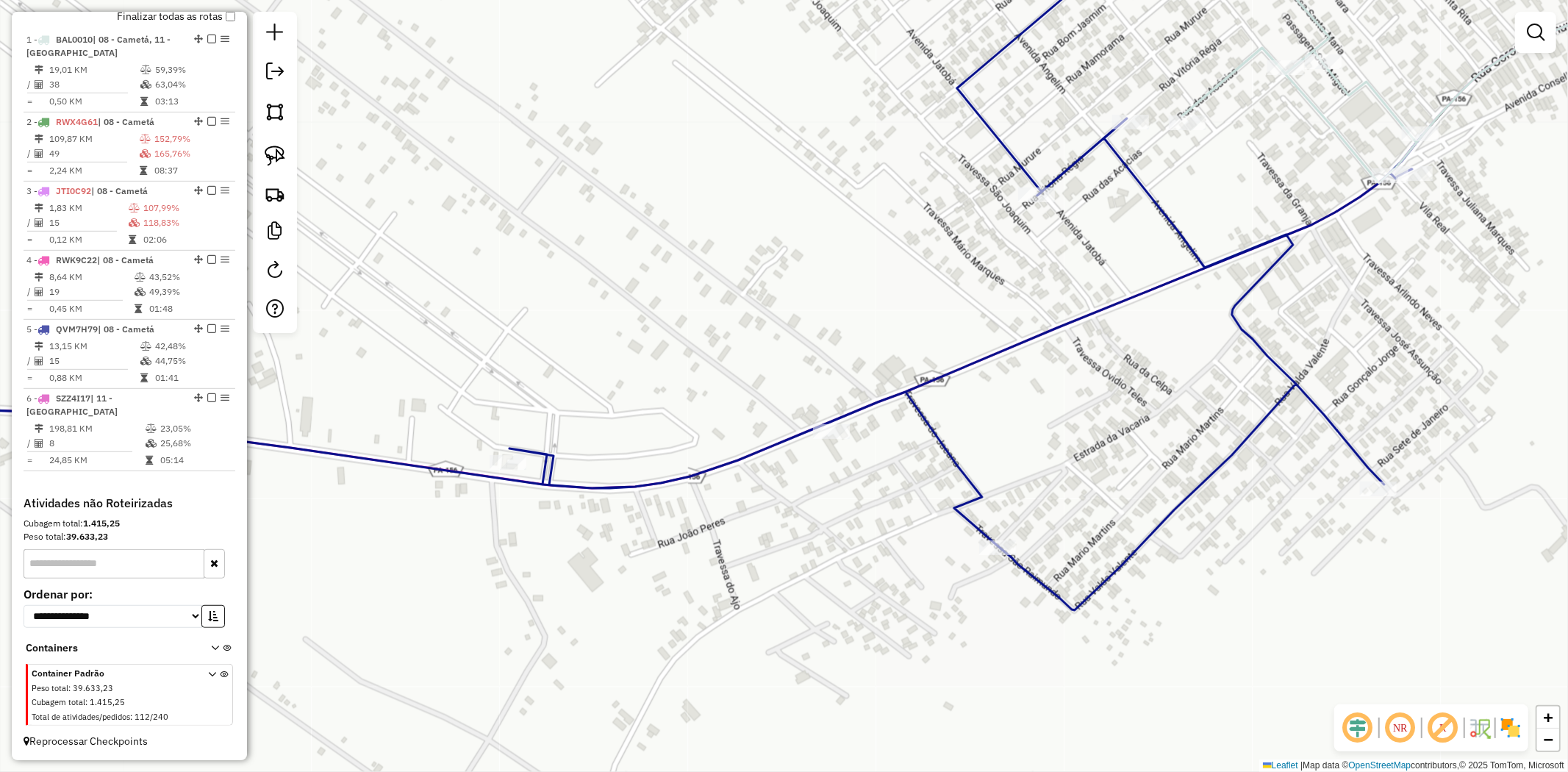
drag, startPoint x: 1211, startPoint y: 280, endPoint x: 856, endPoint y: 430, distance: 385.4
click at [918, 431] on div "Rota 4 - Placa RWK9C22 4641 - MERCADINHO RODRIGUES Janela de atendimento Grade …" at bounding box center [784, 386] width 1568 height 772
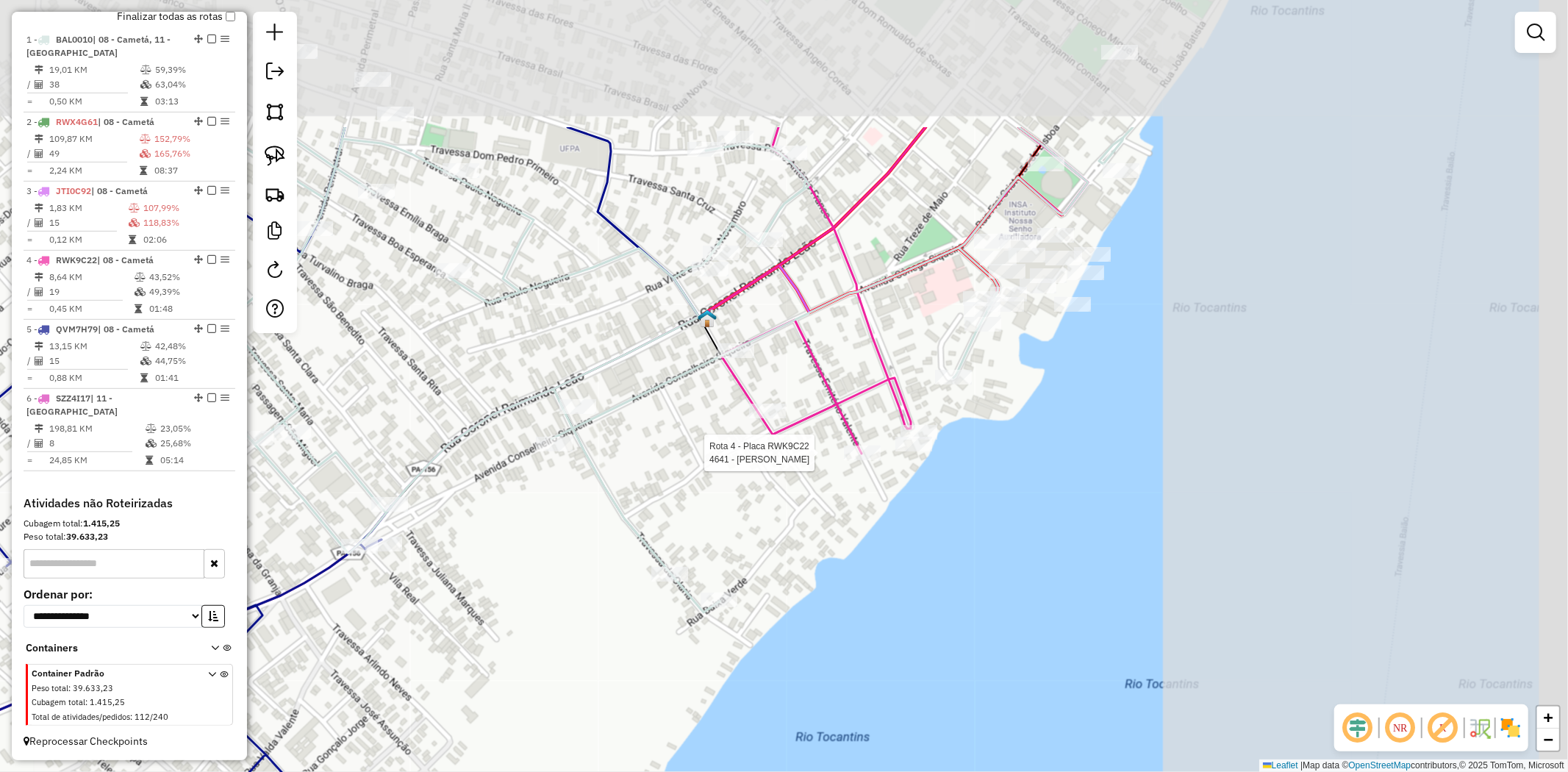
drag, startPoint x: 1465, startPoint y: 343, endPoint x: 954, endPoint y: 524, distance: 542.1
click at [954, 524] on div "Rota 4 - Placa RWK9C22 4641 - MERCADINHO RODRIGUES Janela de atendimento Grade …" at bounding box center [784, 386] width 1568 height 772
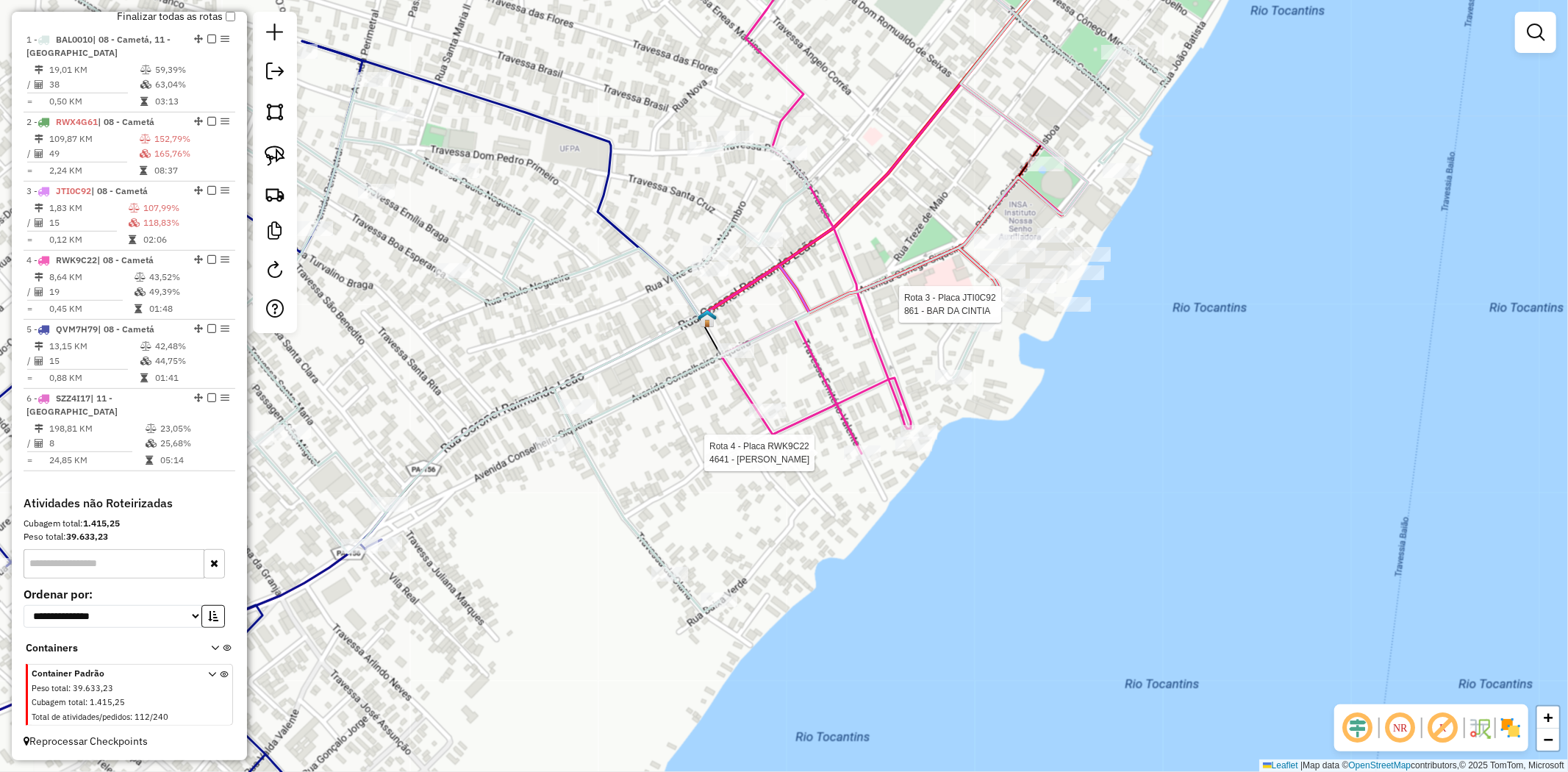
select select "**********"
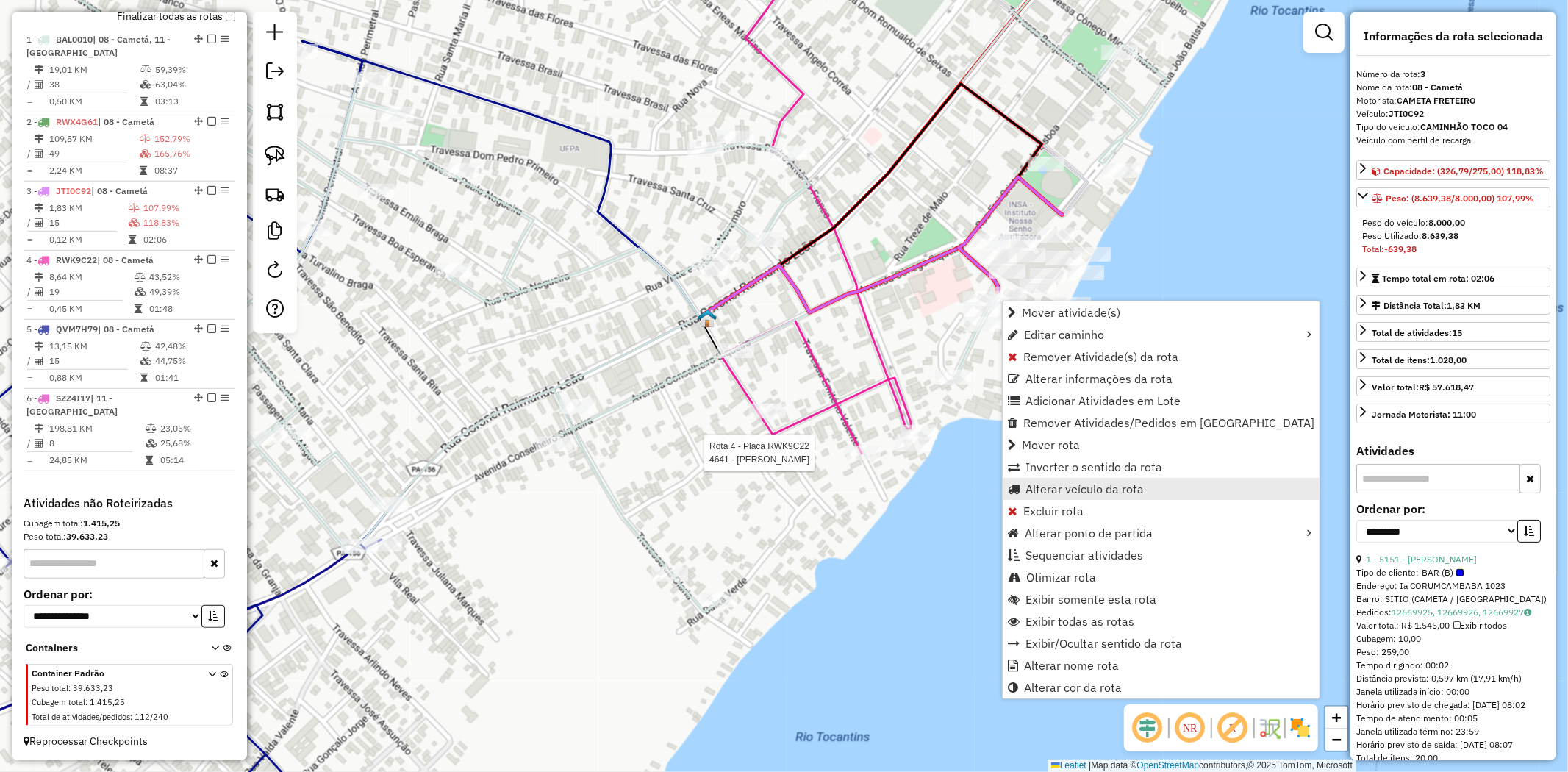
click at [1082, 483] on span "Alterar veículo da rota" at bounding box center [1084, 489] width 119 height 12
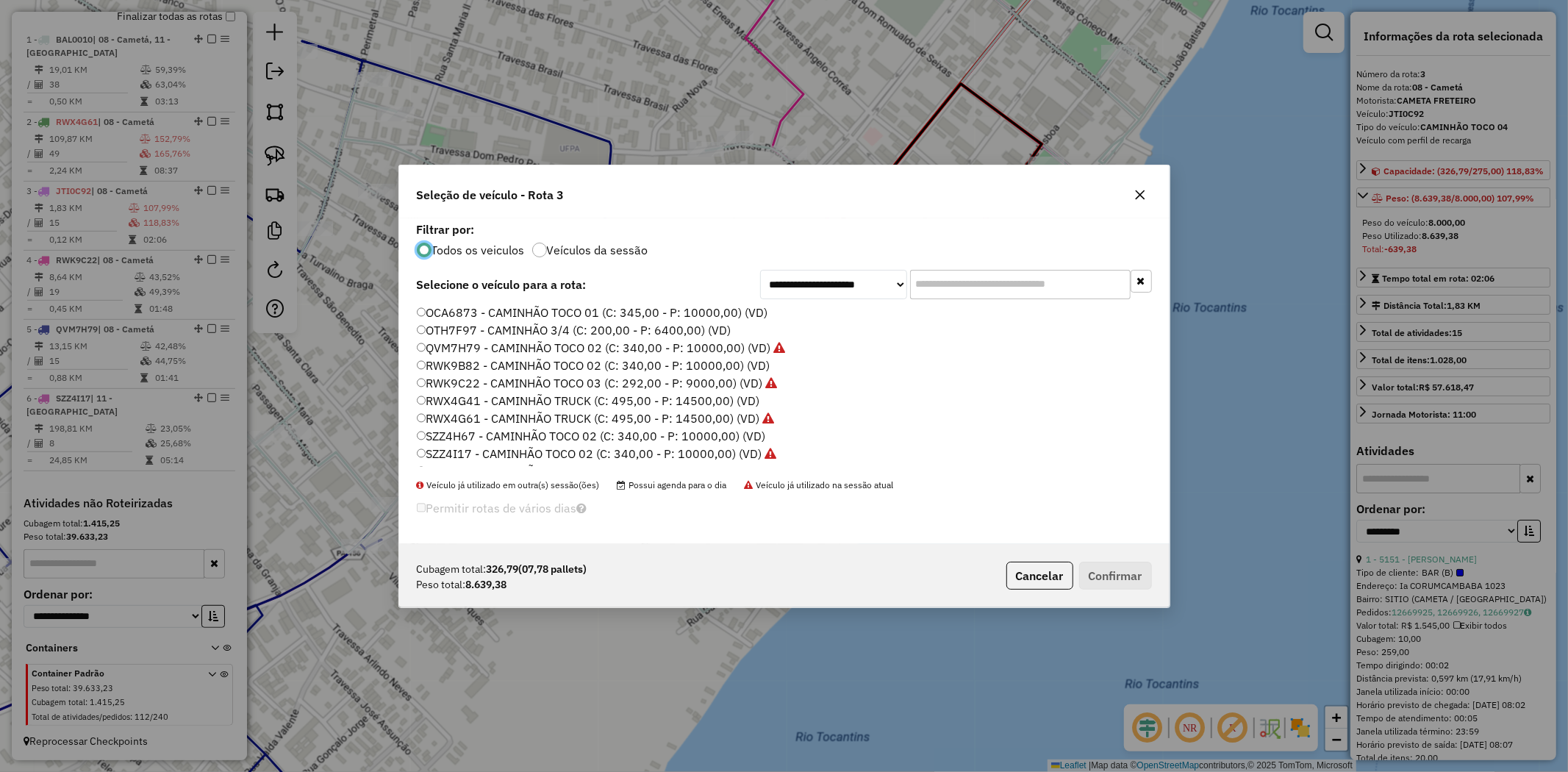
scroll to position [244, 0]
click at [673, 350] on label "RWK9B82 - CAMINHÃO TOCO 02 (C: 340,00 - P: 10000,00) (VD)" at bounding box center [593, 351] width 353 height 18
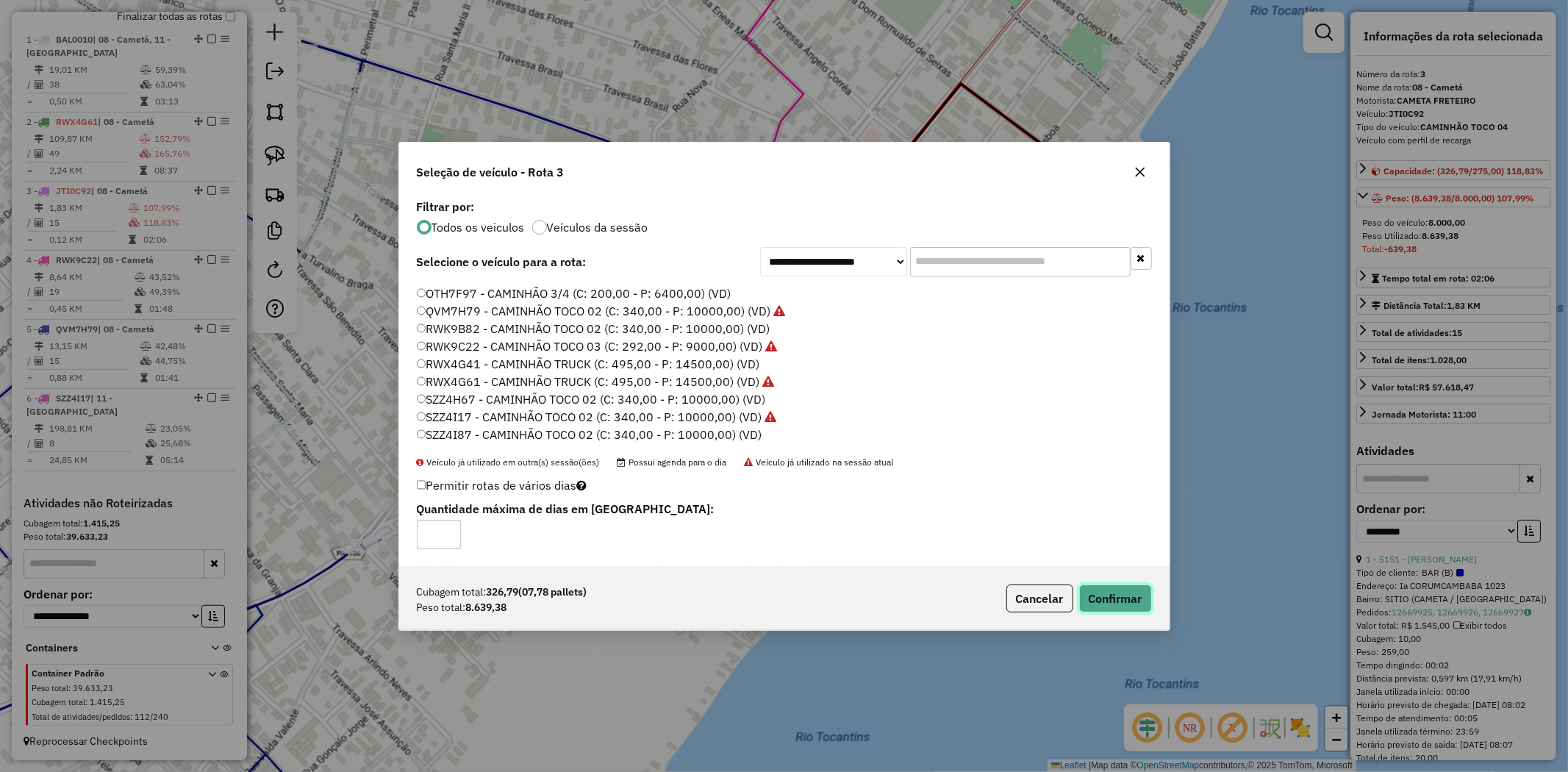
click at [1121, 604] on button "Confirmar" at bounding box center [1115, 598] width 72 height 28
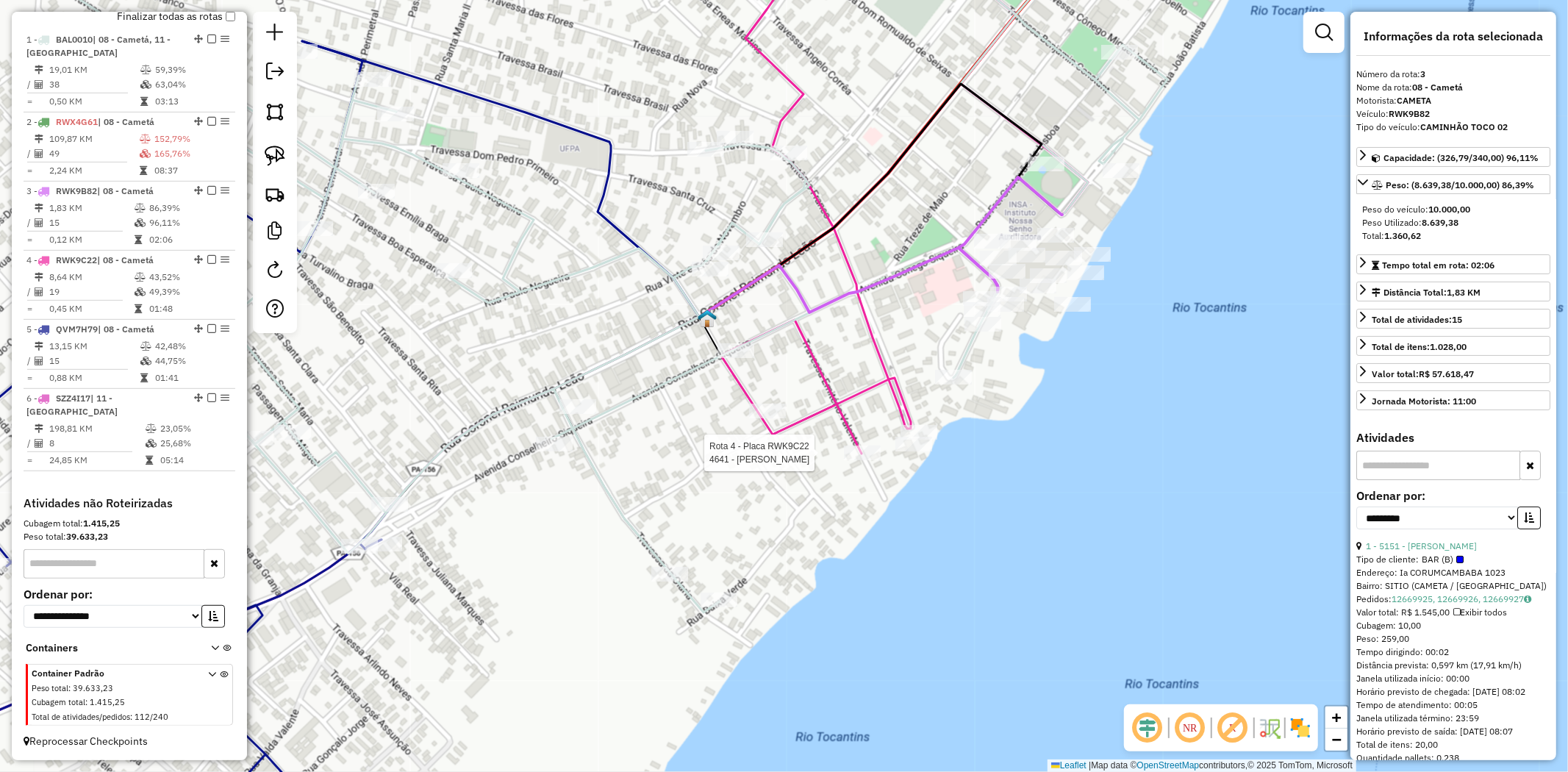
drag, startPoint x: 818, startPoint y: 134, endPoint x: 826, endPoint y: 237, distance: 103.3
click at [826, 236] on div "Rota 4 - Placa RWK9C22 4641 - MERCADINHO RODRIGUES Janela de atendimento Grade …" at bounding box center [784, 386] width 1568 height 772
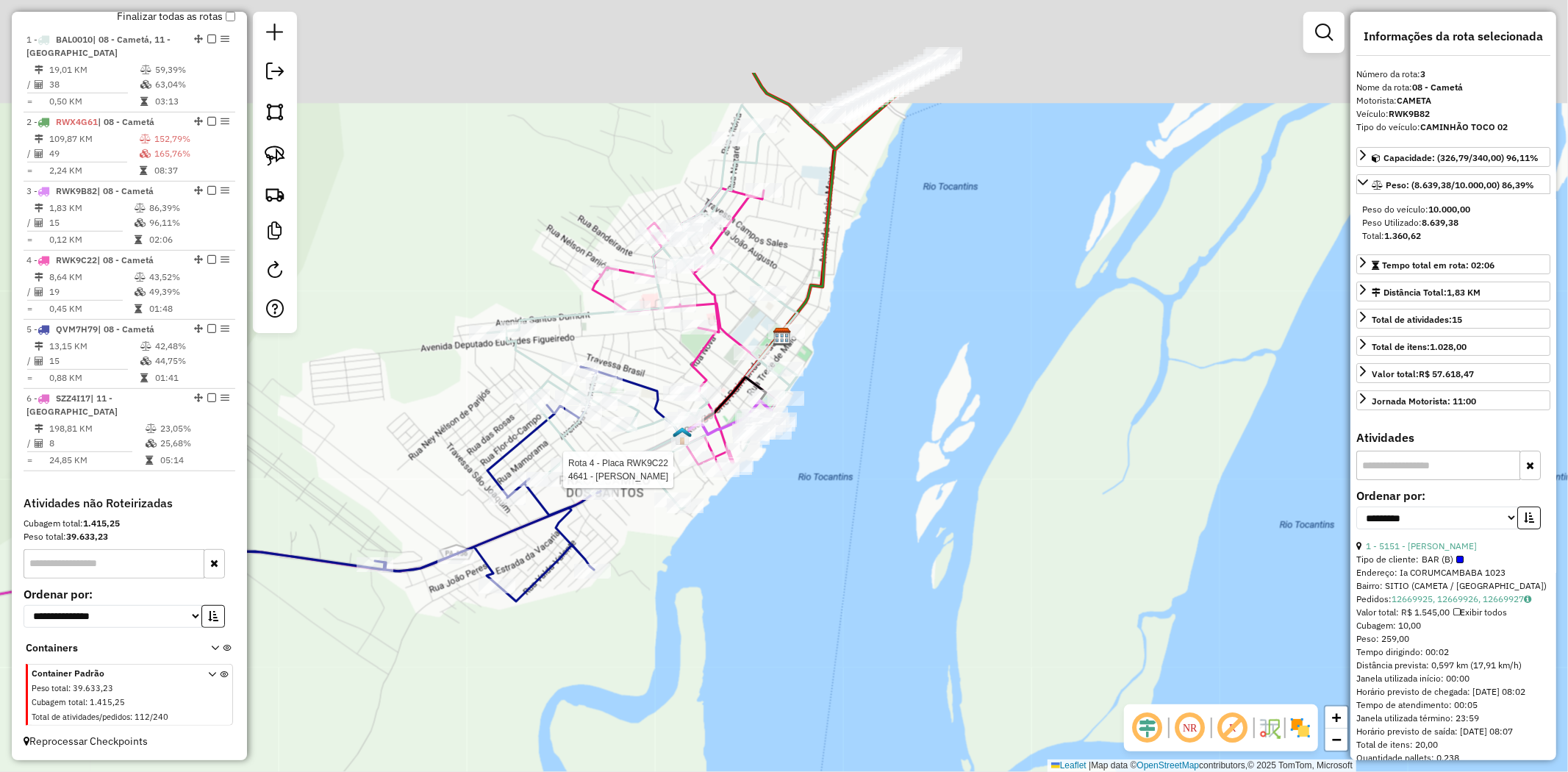
drag, startPoint x: 972, startPoint y: 140, endPoint x: 890, endPoint y: 222, distance: 116.0
click at [890, 222] on div "Rota 4 - Placa RWK9C22 4641 - MERCADINHO RODRIGUES Janela de atendimento Grade …" at bounding box center [784, 386] width 1568 height 772
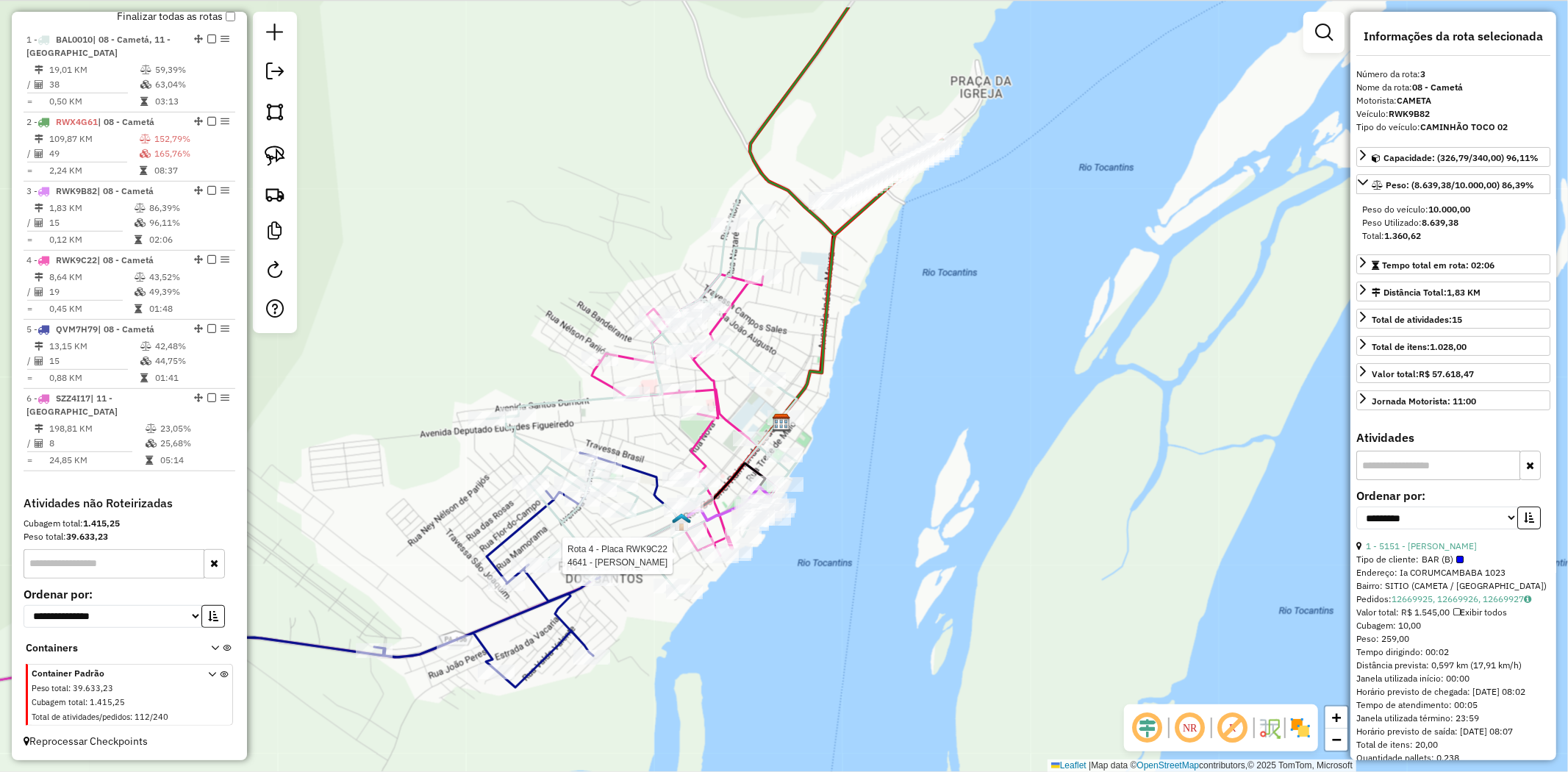
drag, startPoint x: 989, startPoint y: 147, endPoint x: 996, endPoint y: 302, distance: 155.2
click at [998, 302] on div "Rota 4 - Placa RWK9C22 4641 - MERCADINHO RODRIGUES Janela de atendimento Grade …" at bounding box center [784, 386] width 1568 height 772
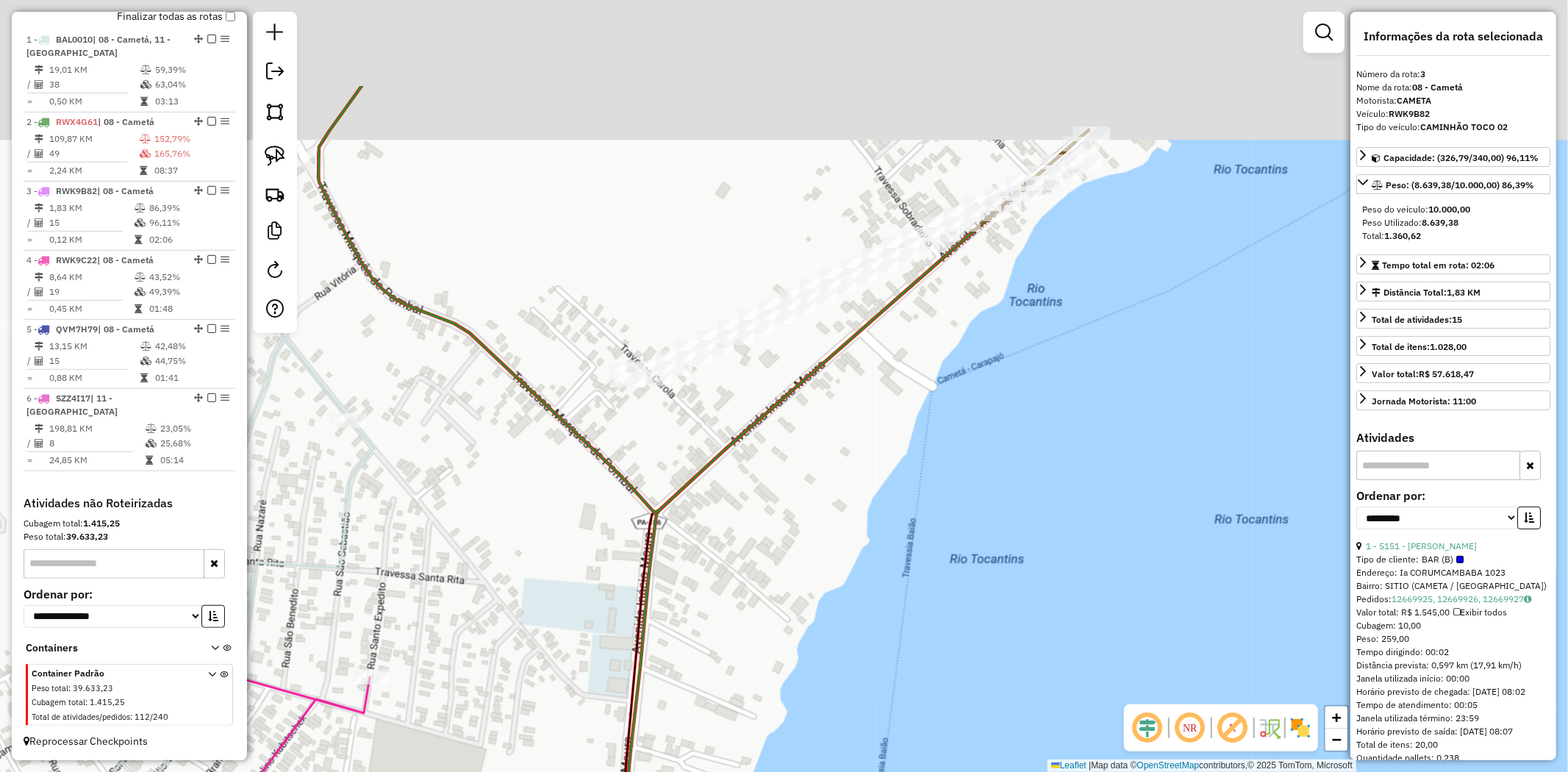
drag, startPoint x: 841, startPoint y: 236, endPoint x: 841, endPoint y: 400, distance: 164.0
click at [841, 400] on div "Rota 4 - Placa RWK9C22 4641 - MERCADINHO RODRIGUES Janela de atendimento Grade …" at bounding box center [784, 386] width 1568 height 772
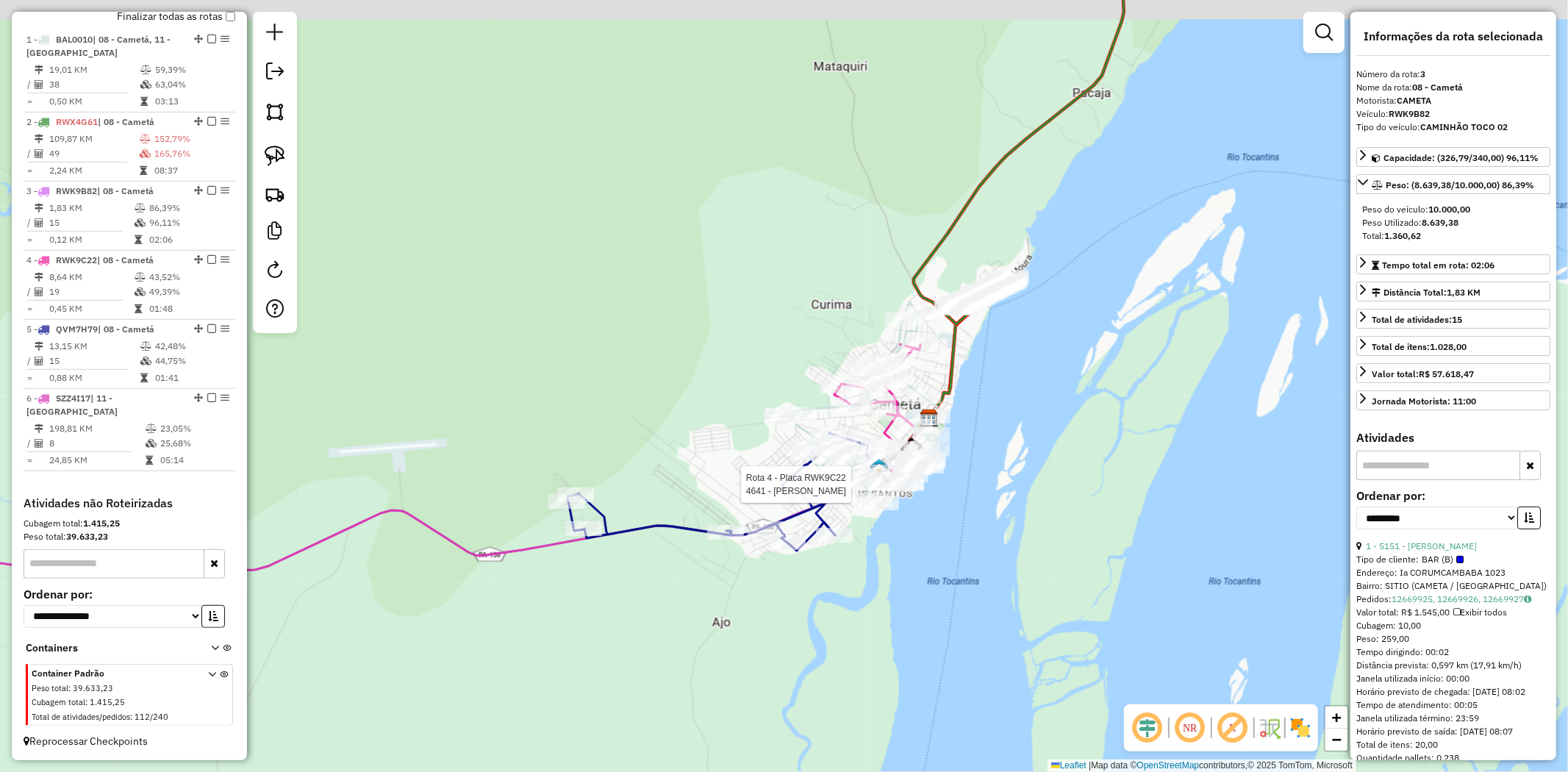
drag, startPoint x: 1132, startPoint y: 223, endPoint x: 1064, endPoint y: 334, distance: 130.2
click at [1064, 334] on div "Rota 4 - Placa RWK9C22 4641 - MERCADINHO RODRIGUES Janela de atendimento Grade …" at bounding box center [784, 386] width 1568 height 772
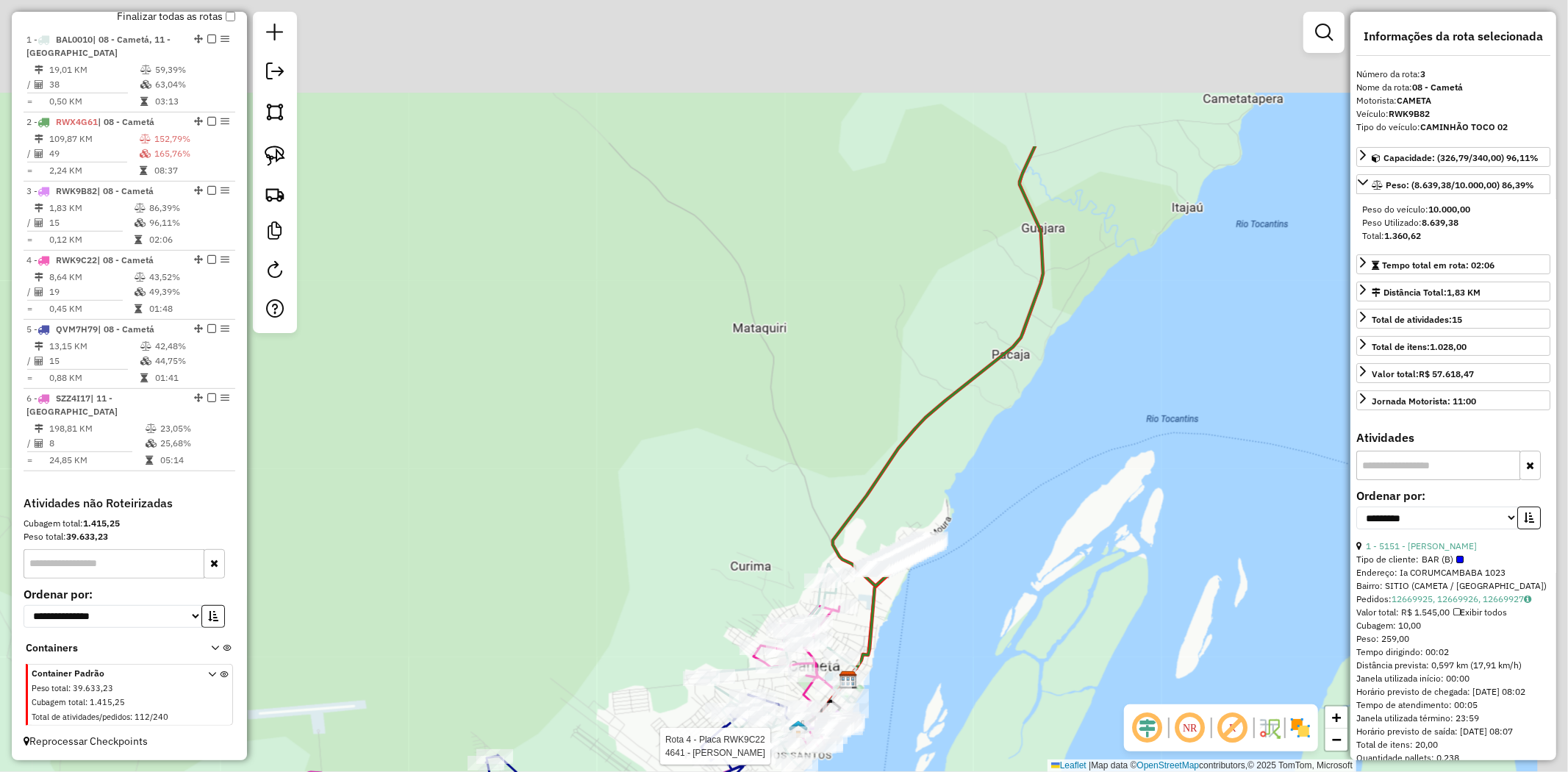
drag, startPoint x: 1063, startPoint y: 139, endPoint x: 1016, endPoint y: 350, distance: 216.2
click at [1013, 368] on div "Rota 4 - Placa RWK9C22 4641 - MERCADINHO RODRIGUES Janela de atendimento Grade …" at bounding box center [784, 386] width 1568 height 772
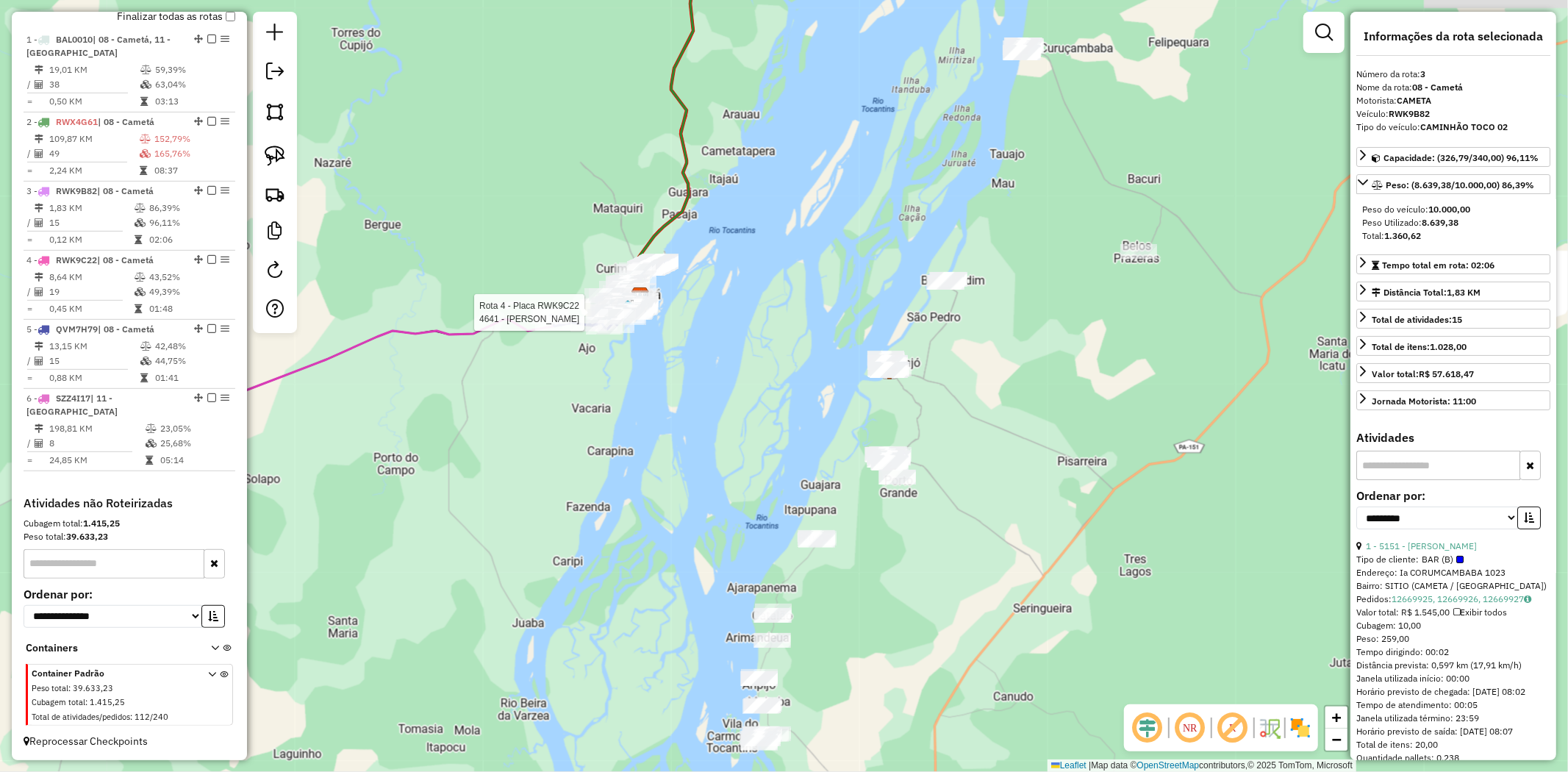
drag, startPoint x: 1161, startPoint y: 299, endPoint x: 784, endPoint y: 232, distance: 382.9
click at [787, 229] on div "Rota 4 - Placa RWK9C22 4641 - MERCADINHO RODRIGUES Janela de atendimento Grade …" at bounding box center [784, 386] width 1568 height 772
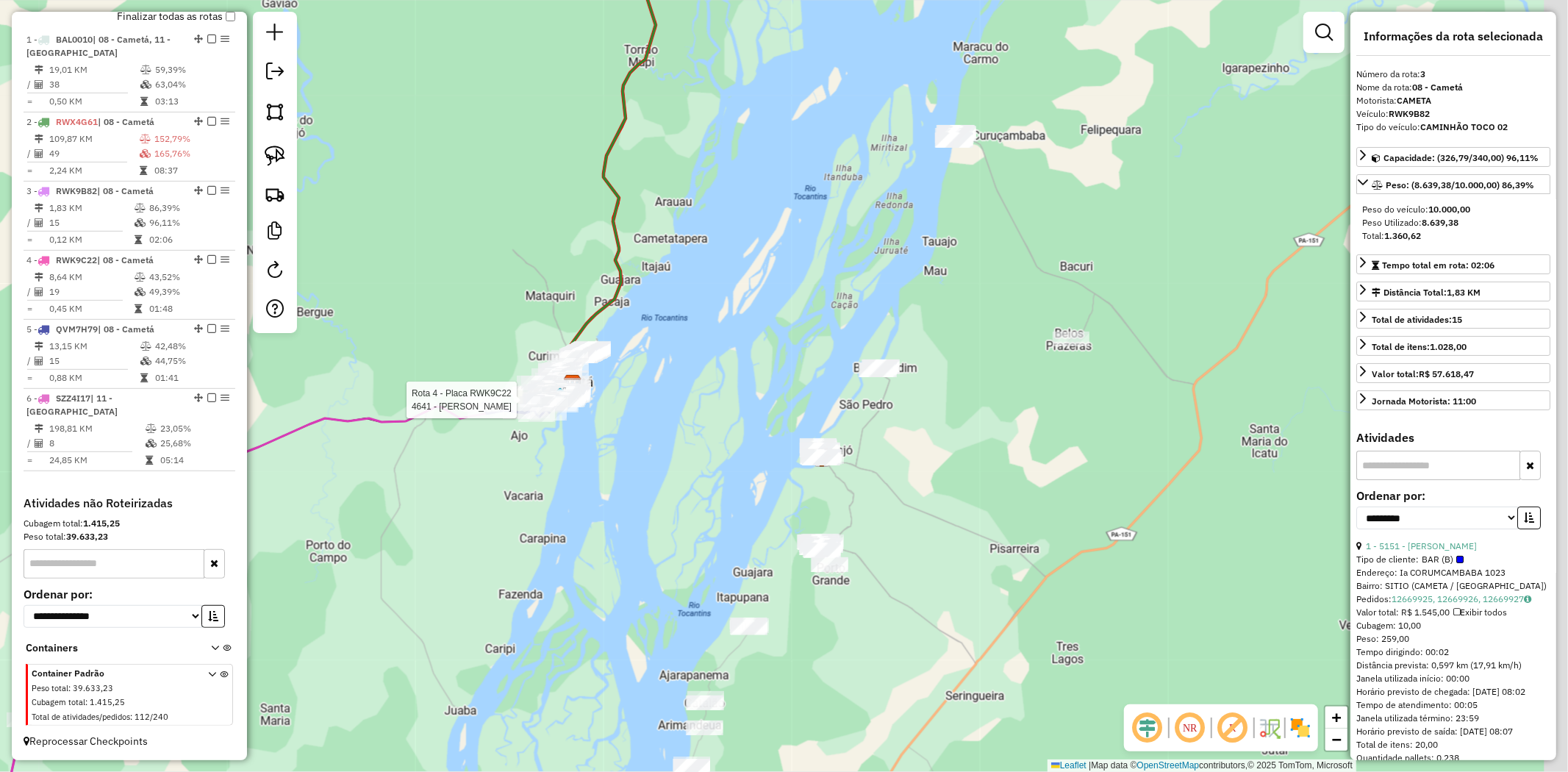
drag, startPoint x: 871, startPoint y: 221, endPoint x: 816, endPoint y: 238, distance: 57.6
click at [828, 238] on div "Rota 4 - Placa RWK9C22 4641 - MERCADINHO RODRIGUES Janela de atendimento Grade …" at bounding box center [784, 386] width 1568 height 772
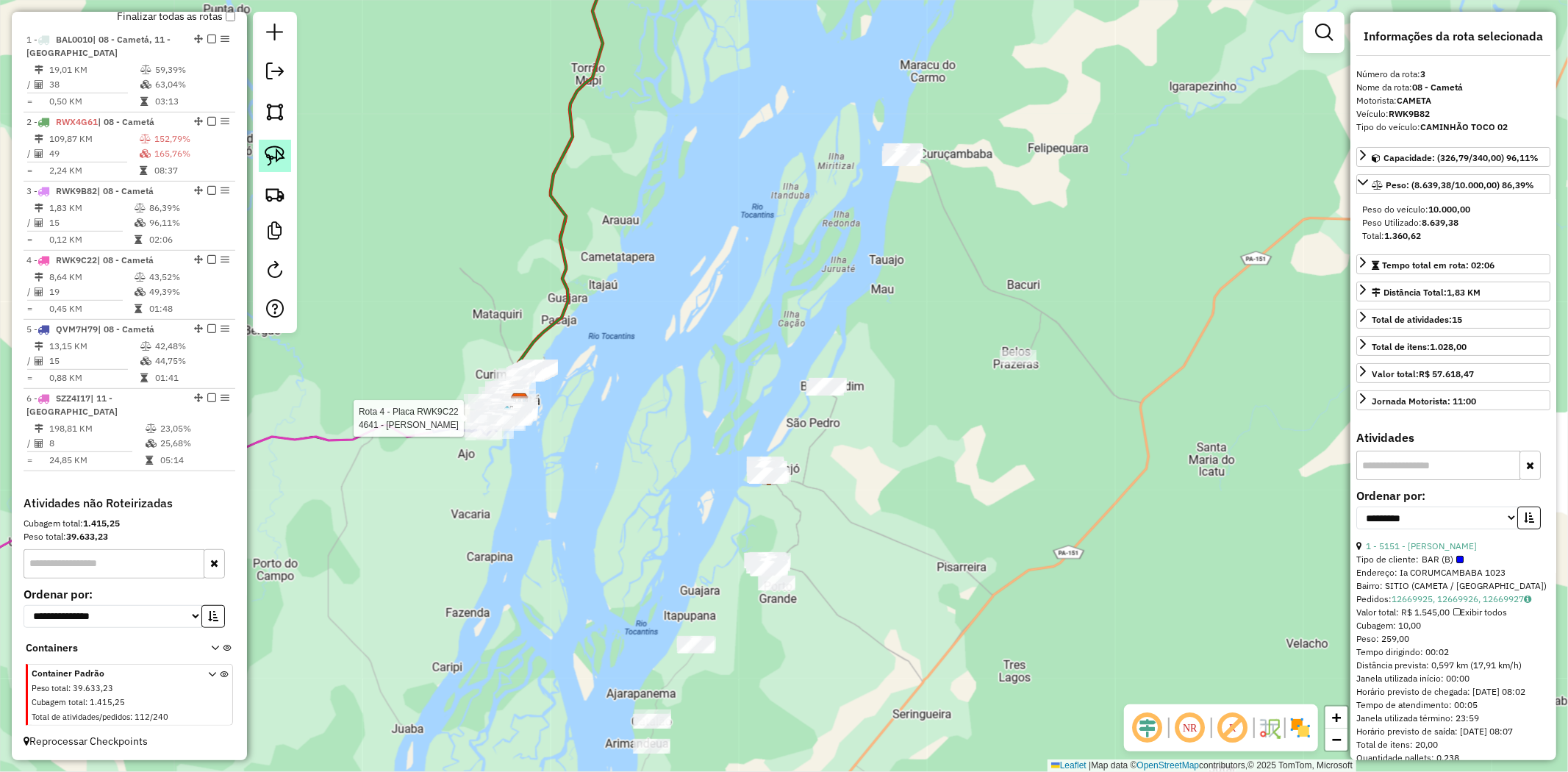
click at [273, 153] on img at bounding box center [275, 156] width 21 height 21
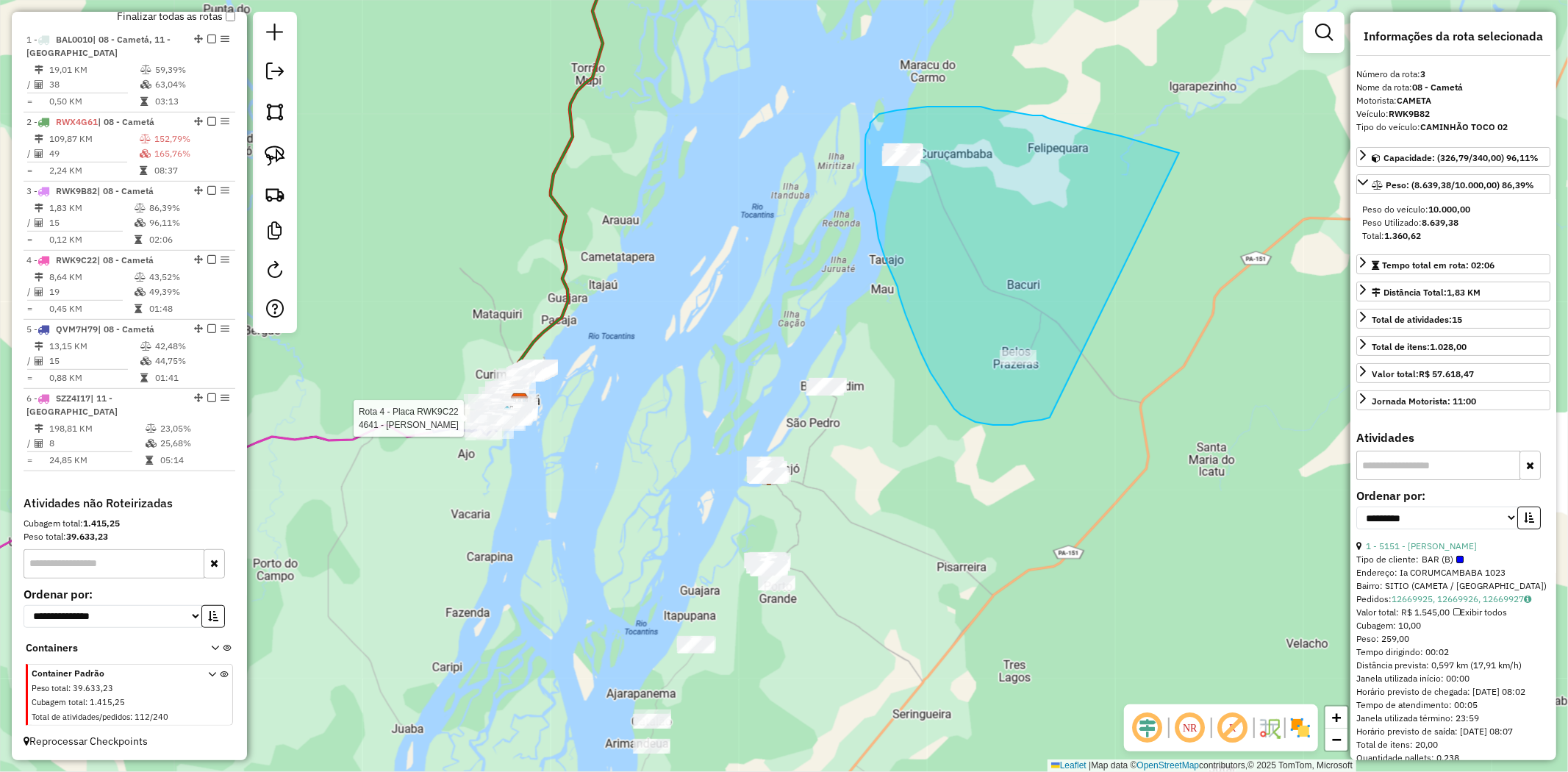
drag, startPoint x: 1179, startPoint y: 153, endPoint x: 1050, endPoint y: 418, distance: 294.7
click at [1050, 418] on div "Rota 4 - Placa RWK9C22 4641 - MERCADINHO RODRIGUES Janela de atendimento Grade …" at bounding box center [784, 386] width 1568 height 772
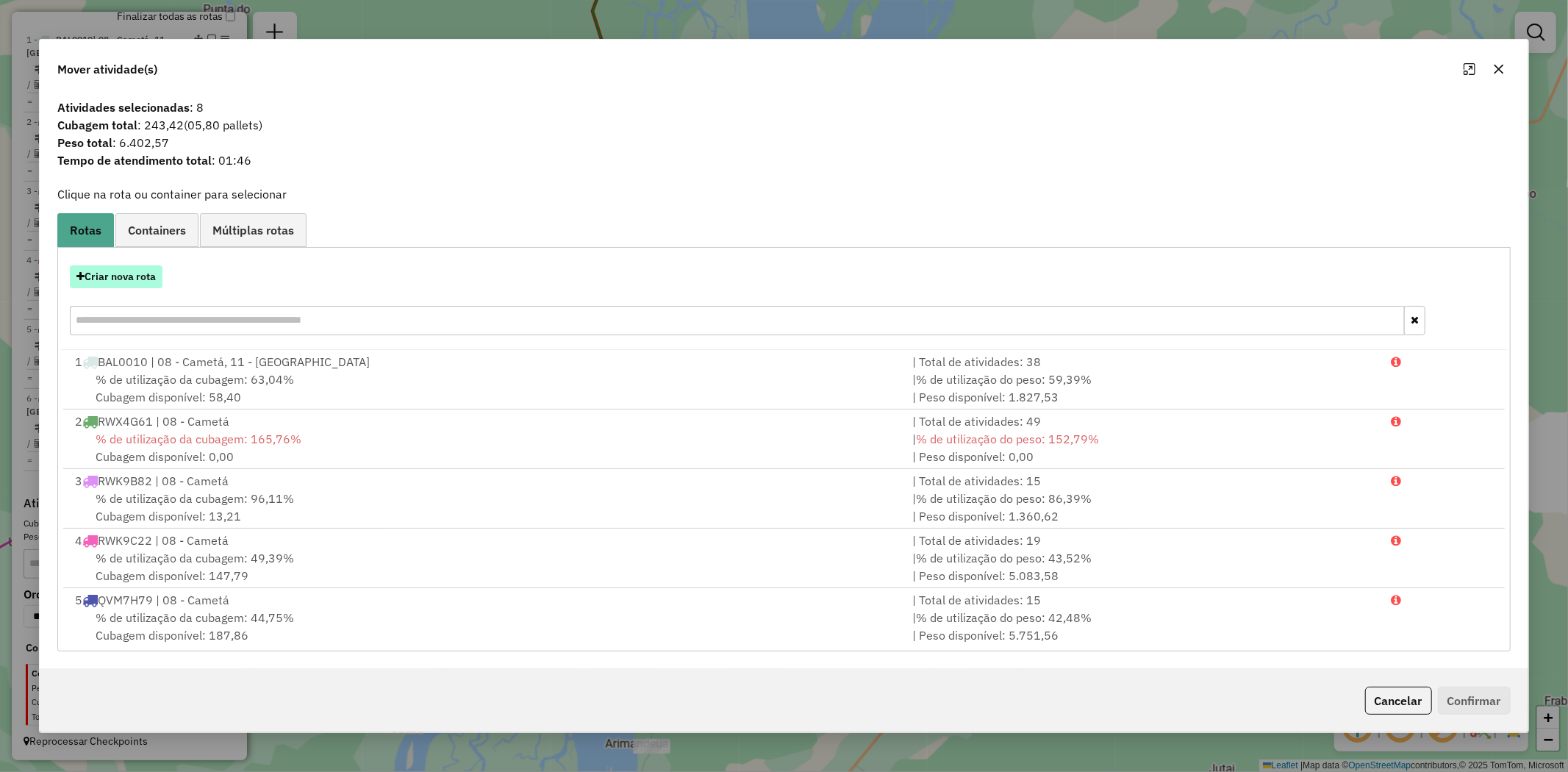
click at [108, 275] on button "Criar nova rota" at bounding box center [116, 276] width 92 height 23
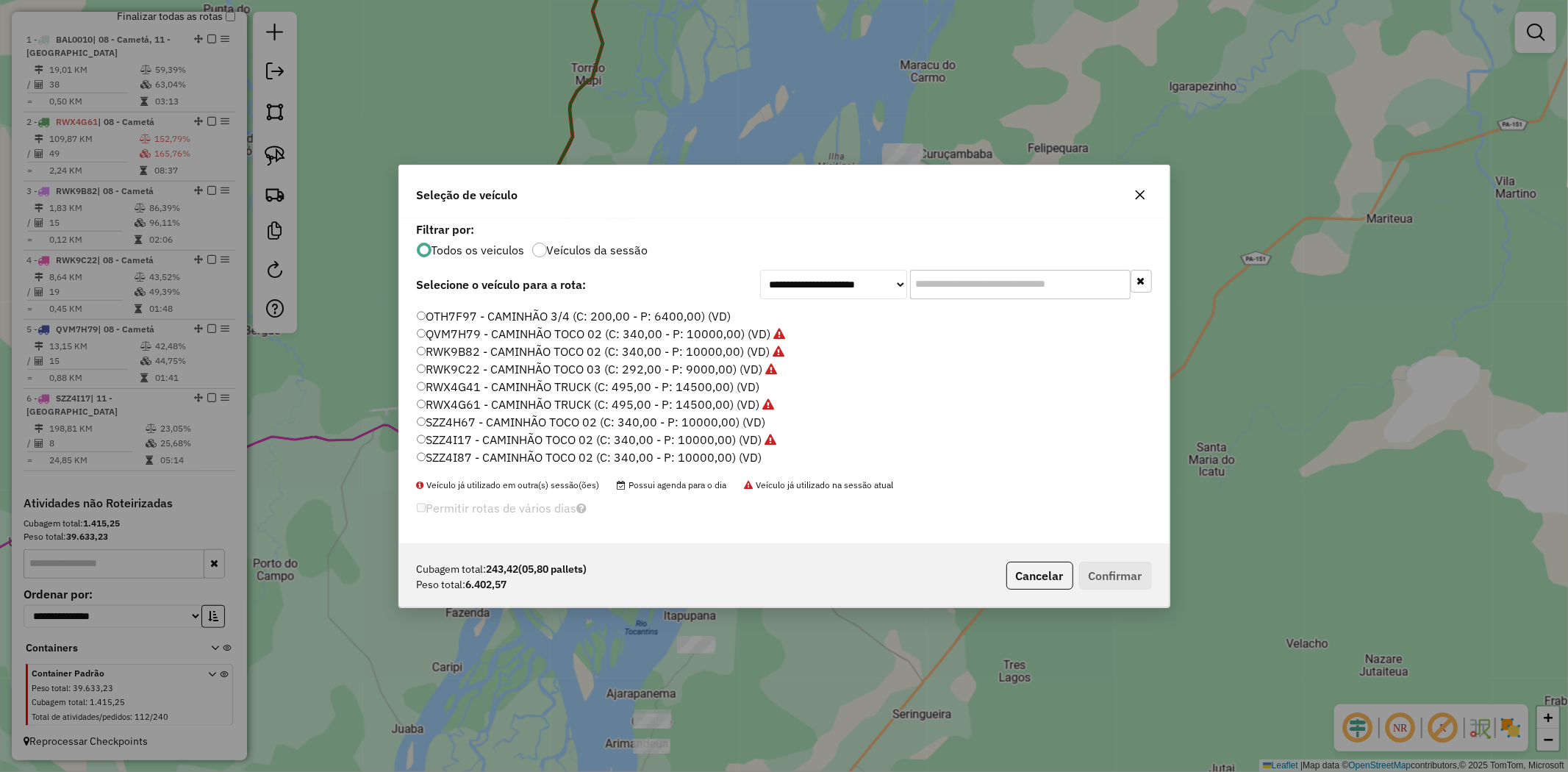
click at [523, 457] on label "SZZ4I87 - CAMINHÃO TOCO 02 (C: 340,00 - P: 10000,00) (VD)" at bounding box center [590, 457] width 345 height 18
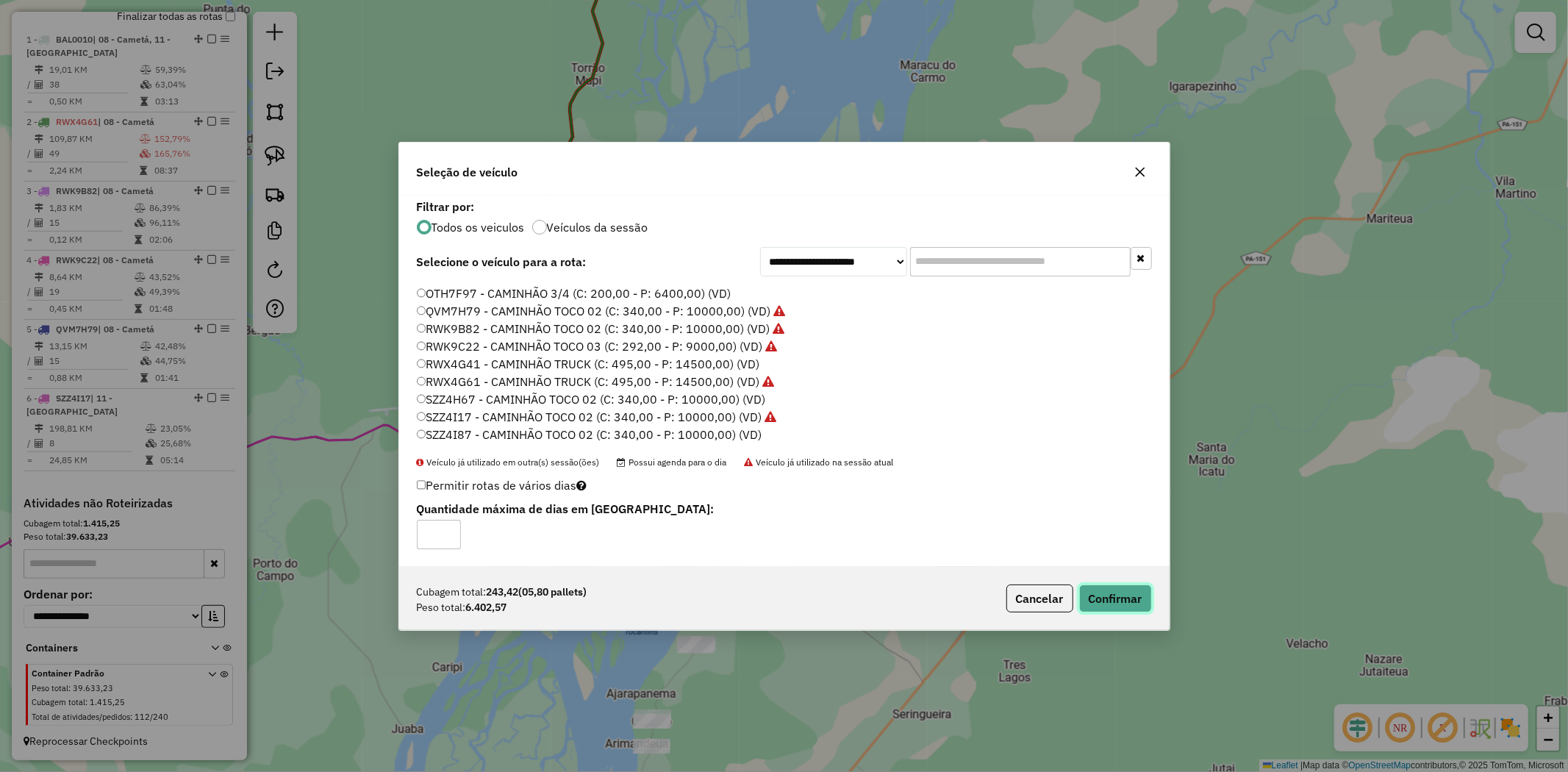
click at [1137, 598] on button "Confirmar" at bounding box center [1115, 598] width 72 height 28
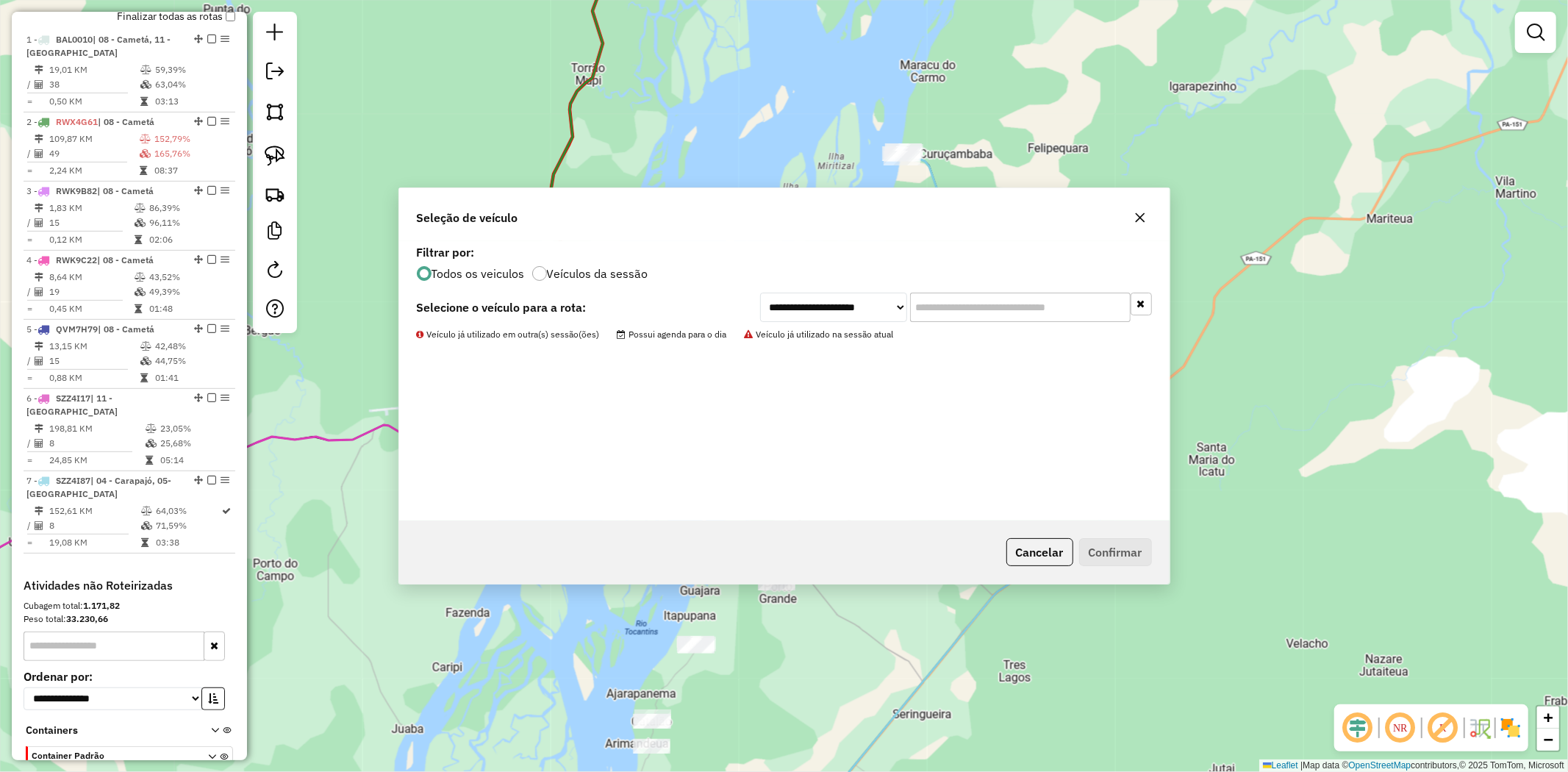
scroll to position [550, 0]
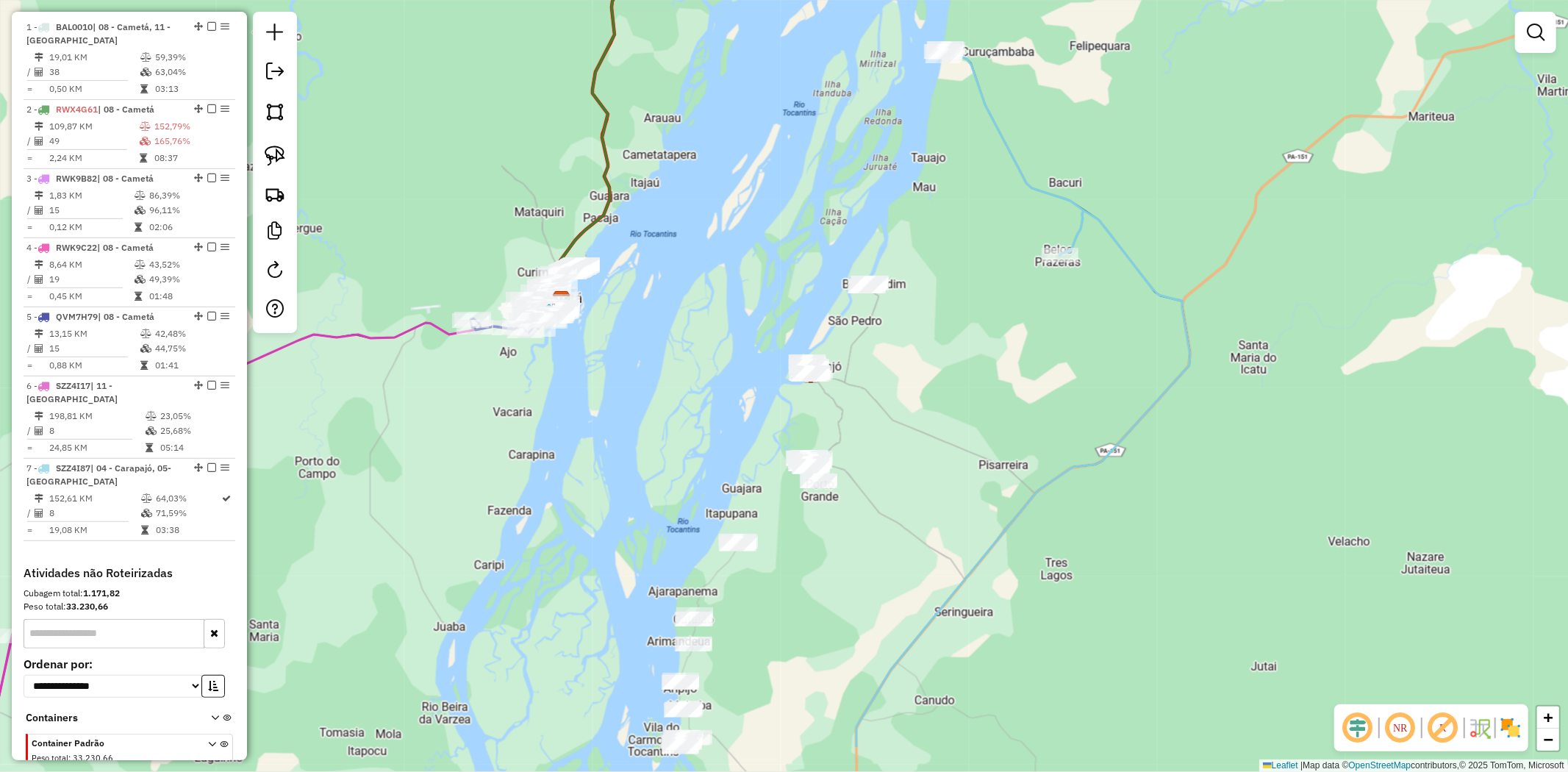
drag, startPoint x: 1009, startPoint y: 513, endPoint x: 968, endPoint y: 388, distance: 131.6
click at [1054, 388] on div "Janela de atendimento Grade de atendimento Capacidade Transportadoras Veículos …" at bounding box center [784, 386] width 1568 height 772
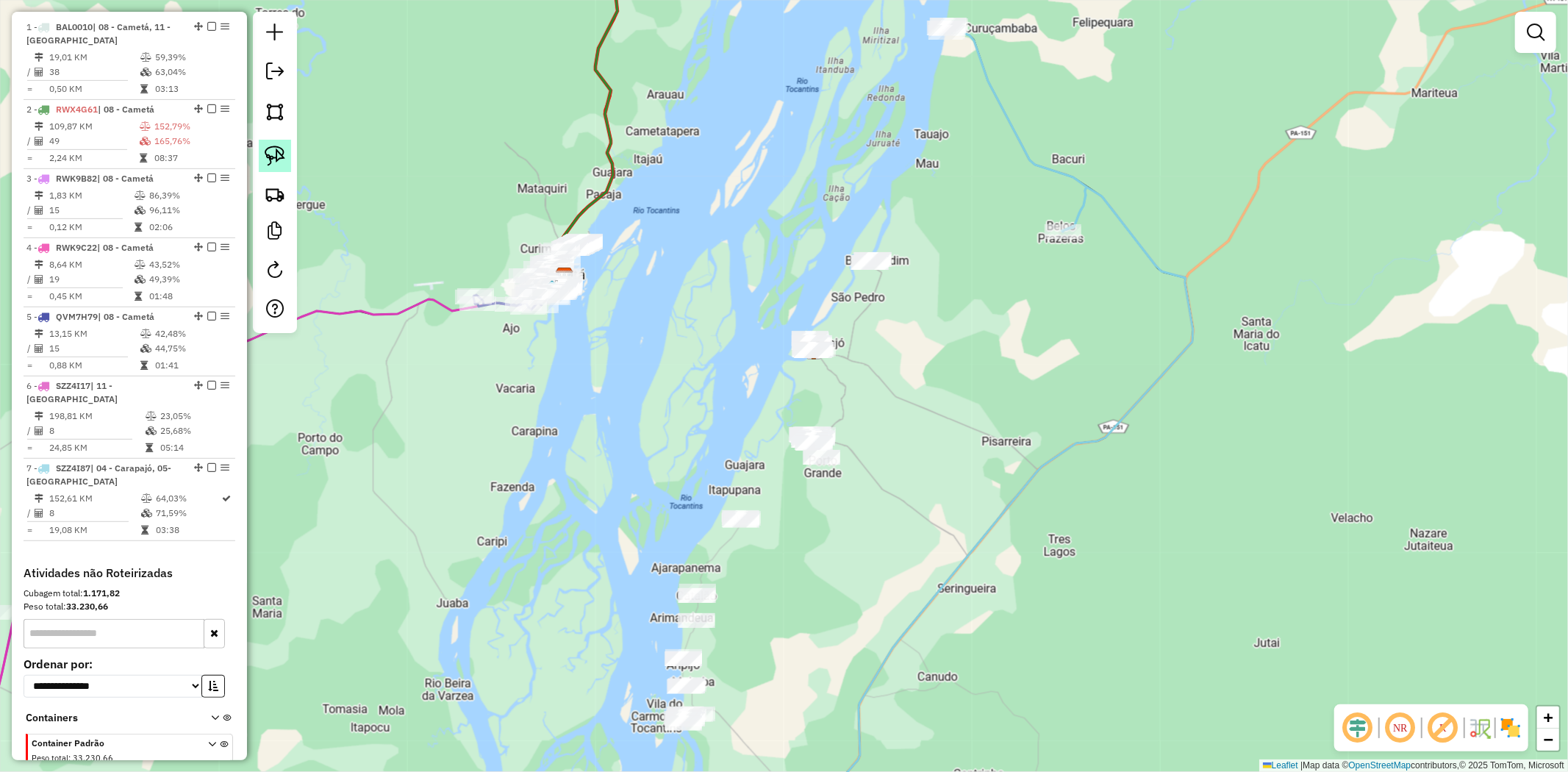
click at [273, 156] on img at bounding box center [275, 156] width 21 height 21
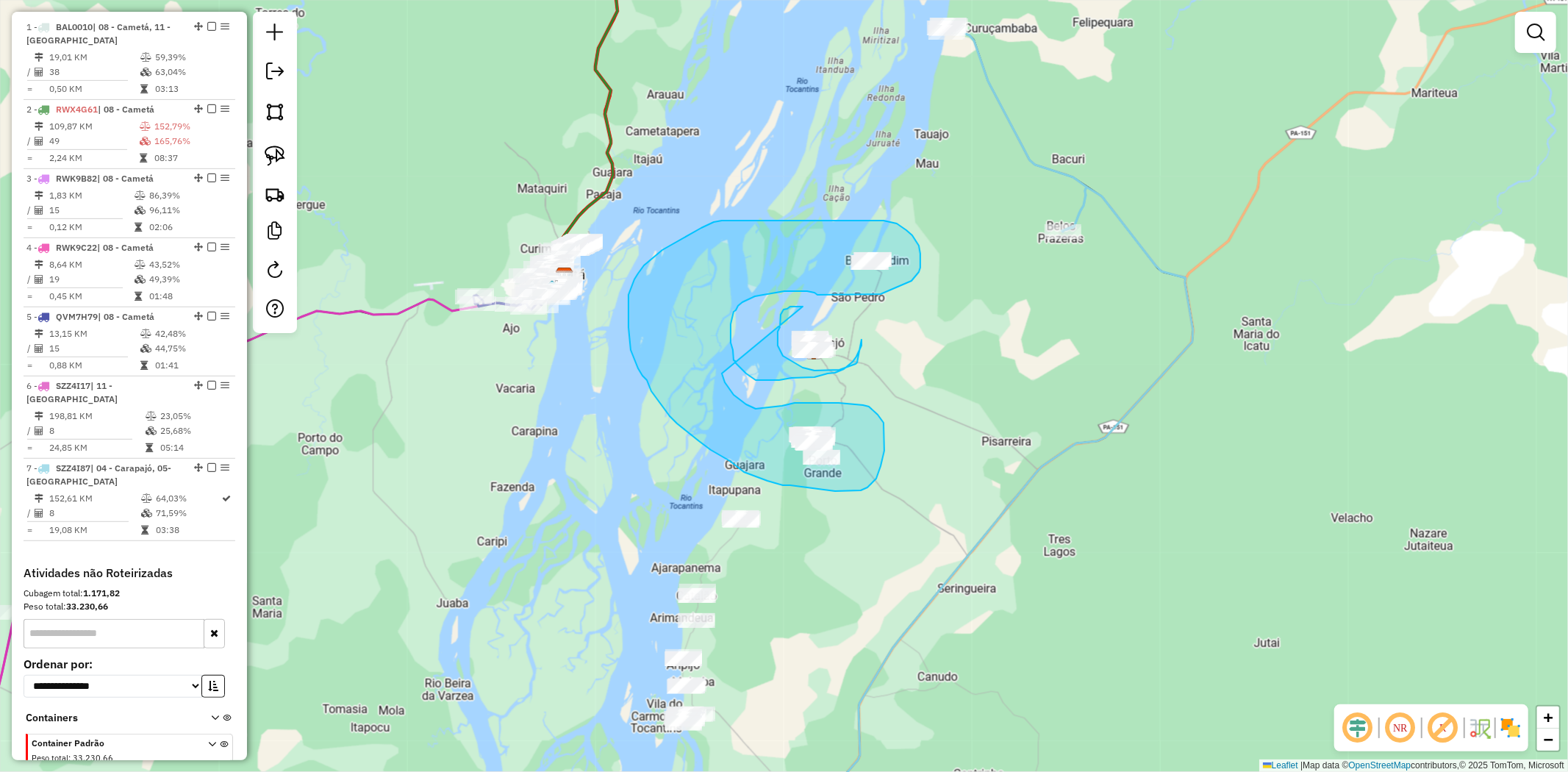
drag, startPoint x: 803, startPoint y: 306, endPoint x: 722, endPoint y: 373, distance: 105.1
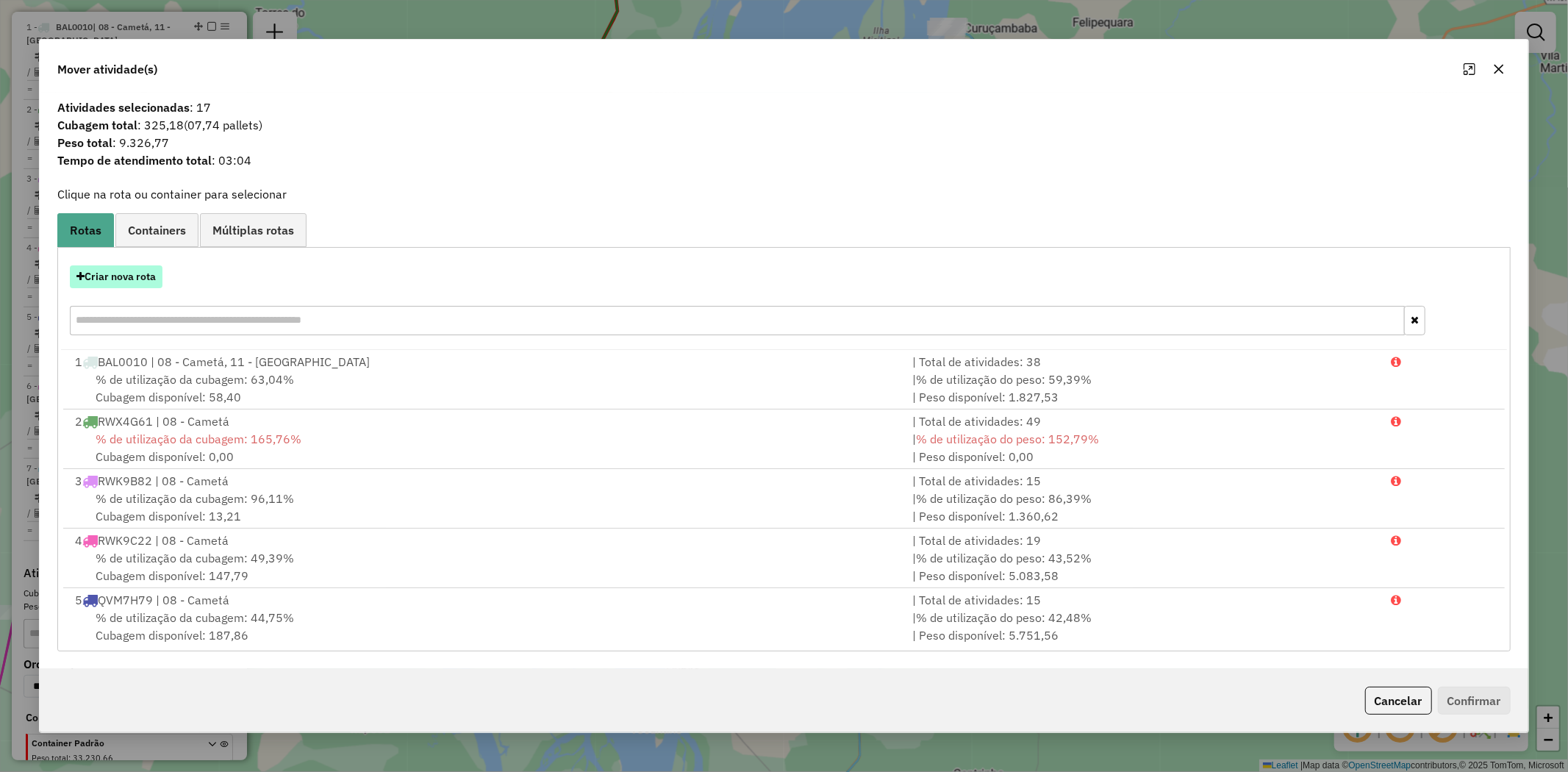
click at [118, 267] on button "Criar nova rota" at bounding box center [116, 276] width 92 height 23
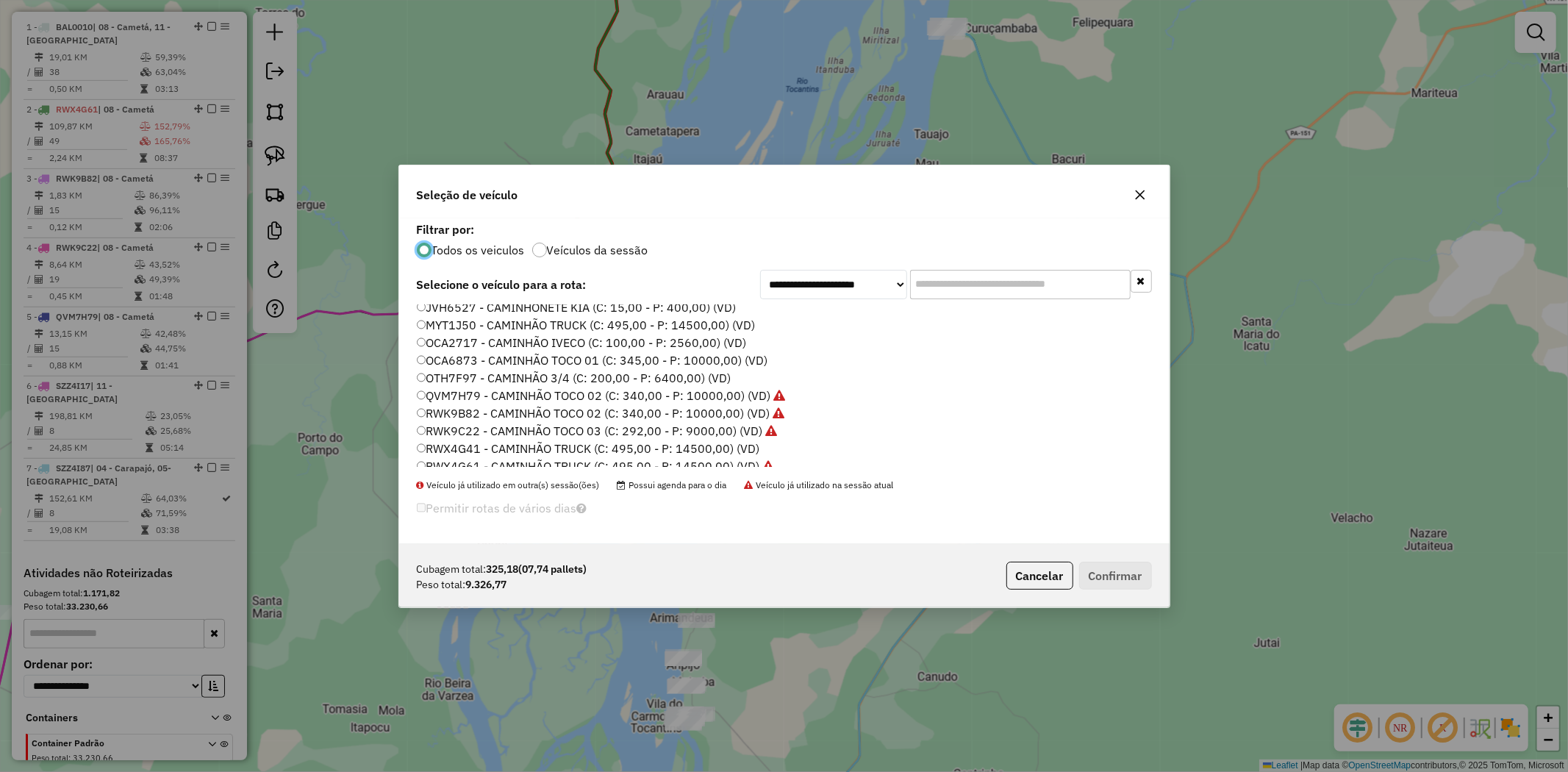
scroll to position [180, 0]
click at [688, 357] on label "OCA6873 - CAMINHÃO TOCO 01 (C: 345,00 - P: 10000,00) (VD)" at bounding box center [592, 362] width 351 height 18
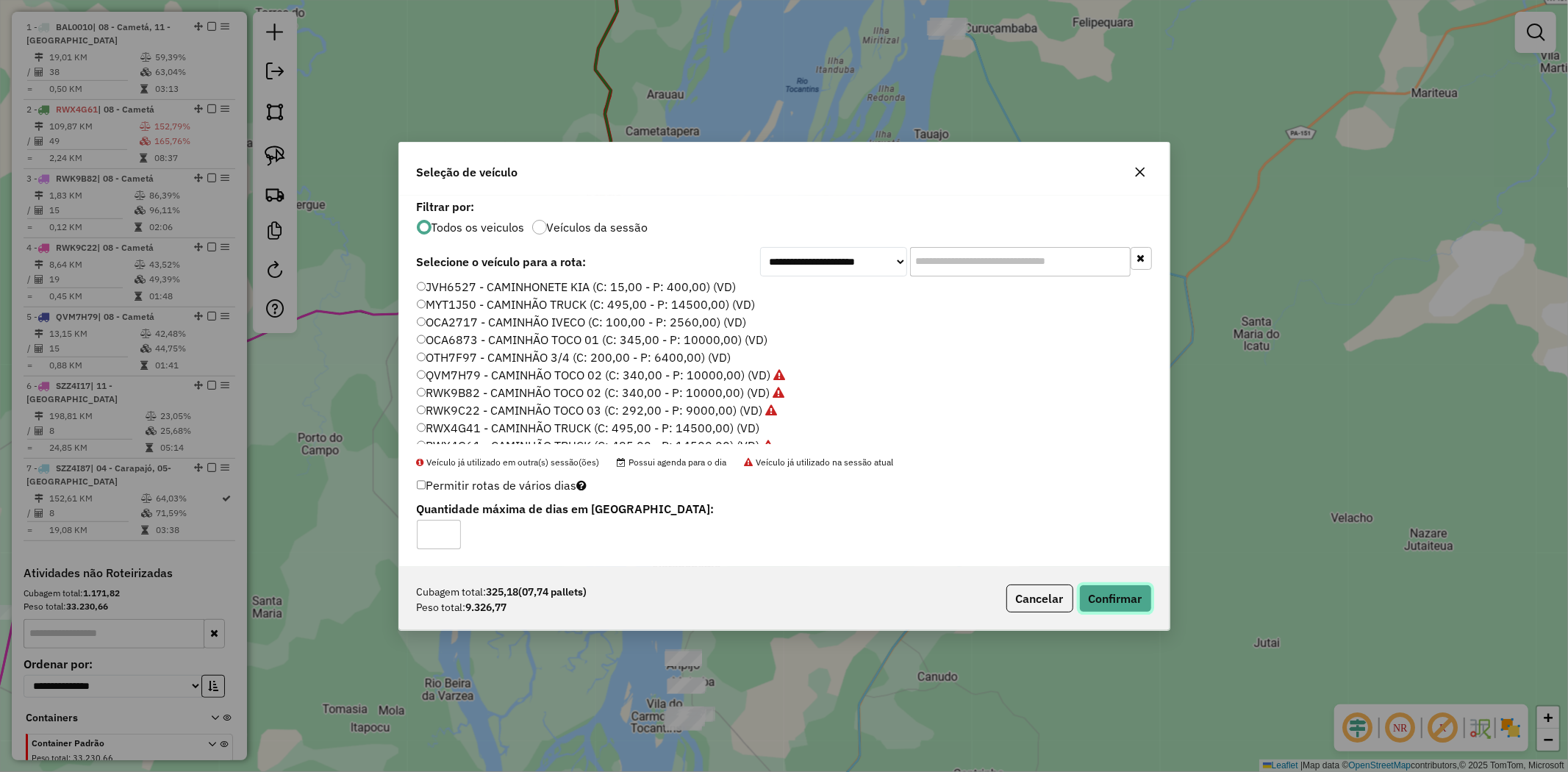
click at [1135, 592] on button "Confirmar" at bounding box center [1115, 598] width 72 height 28
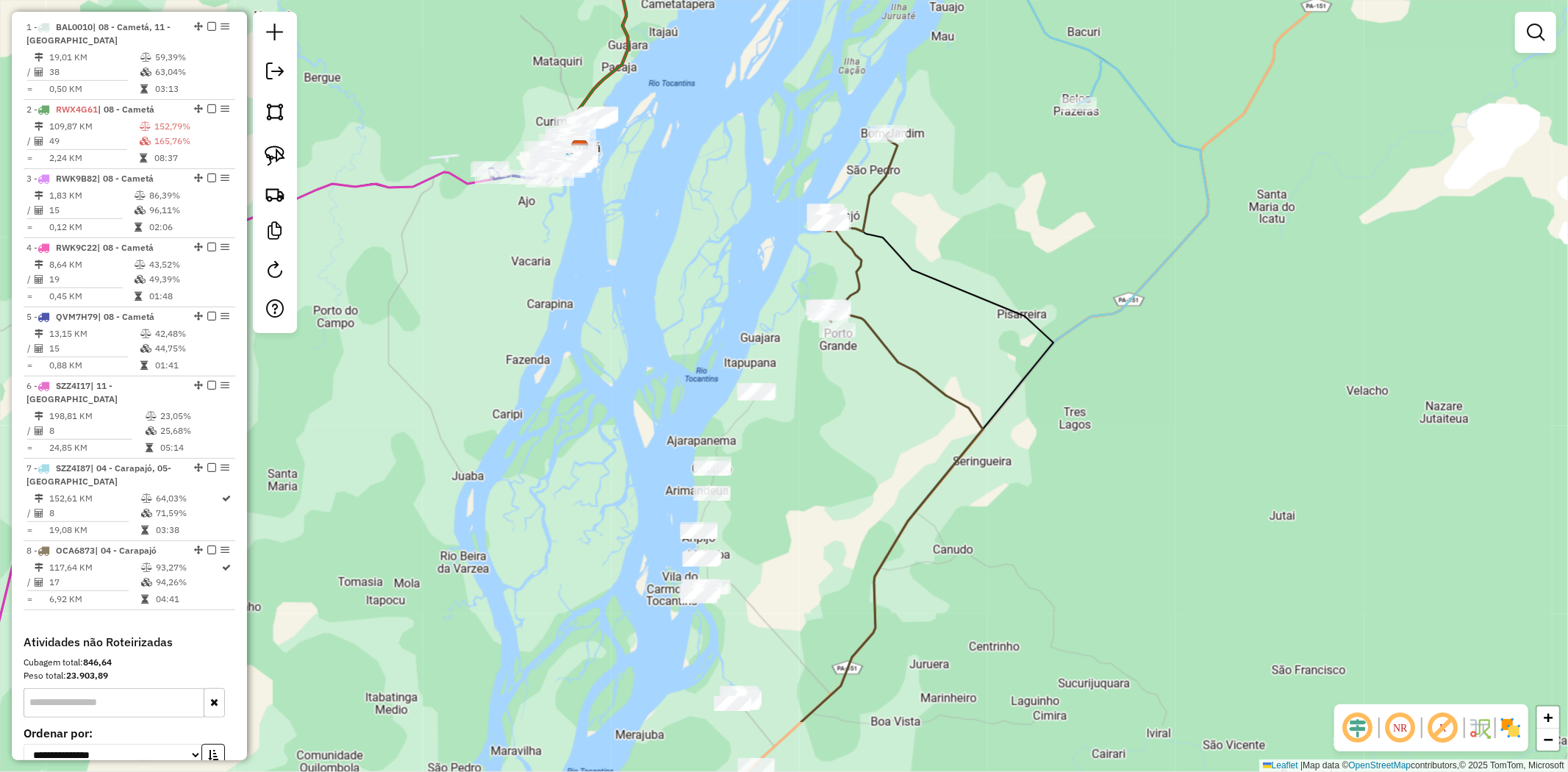
drag, startPoint x: 910, startPoint y: 490, endPoint x: 925, endPoint y: 326, distance: 164.7
click at [925, 326] on div "Janela de atendimento Grade de atendimento Capacidade Transportadoras Veículos …" at bounding box center [784, 386] width 1568 height 772
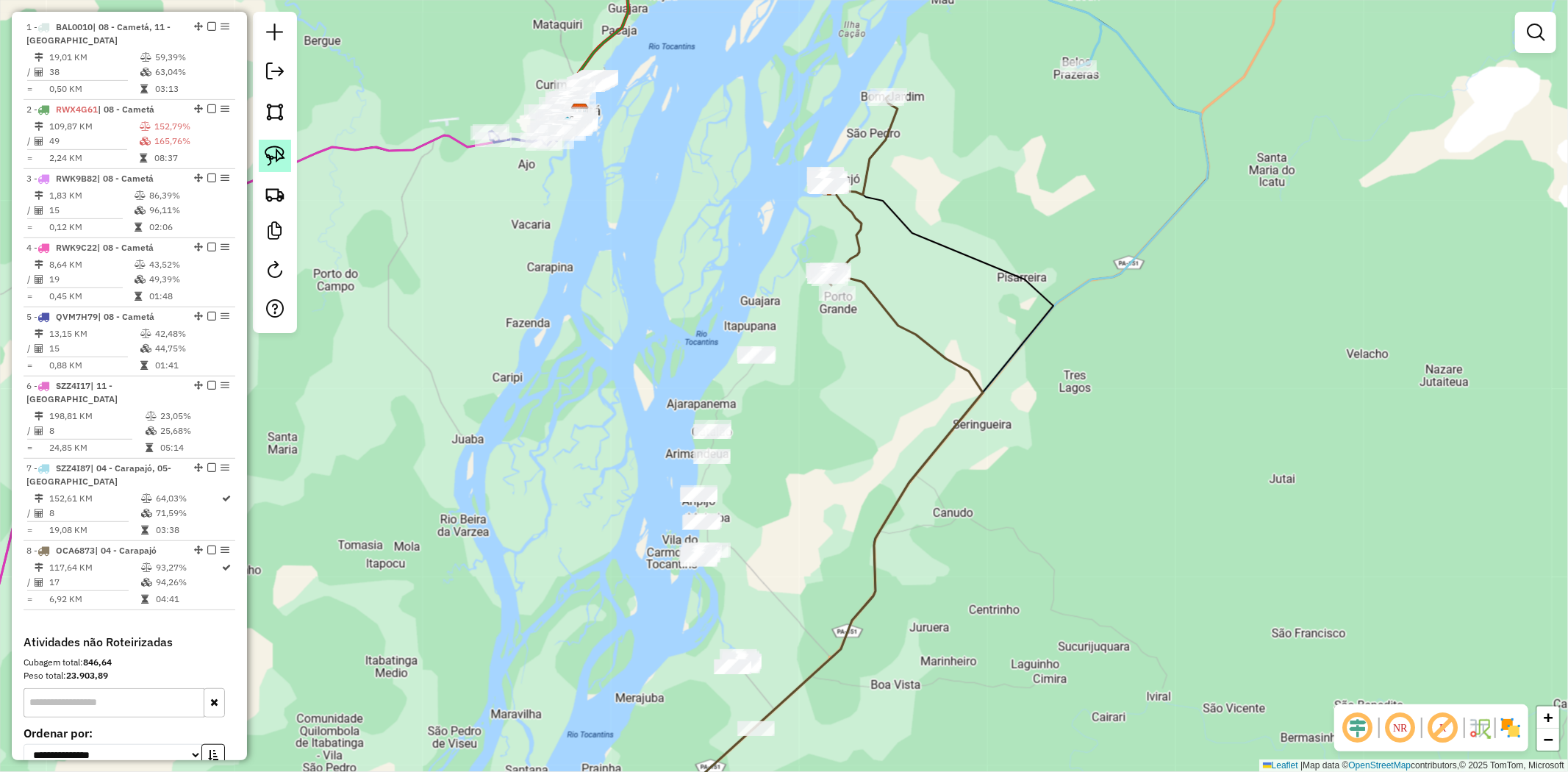
click at [277, 168] on link at bounding box center [275, 155] width 33 height 33
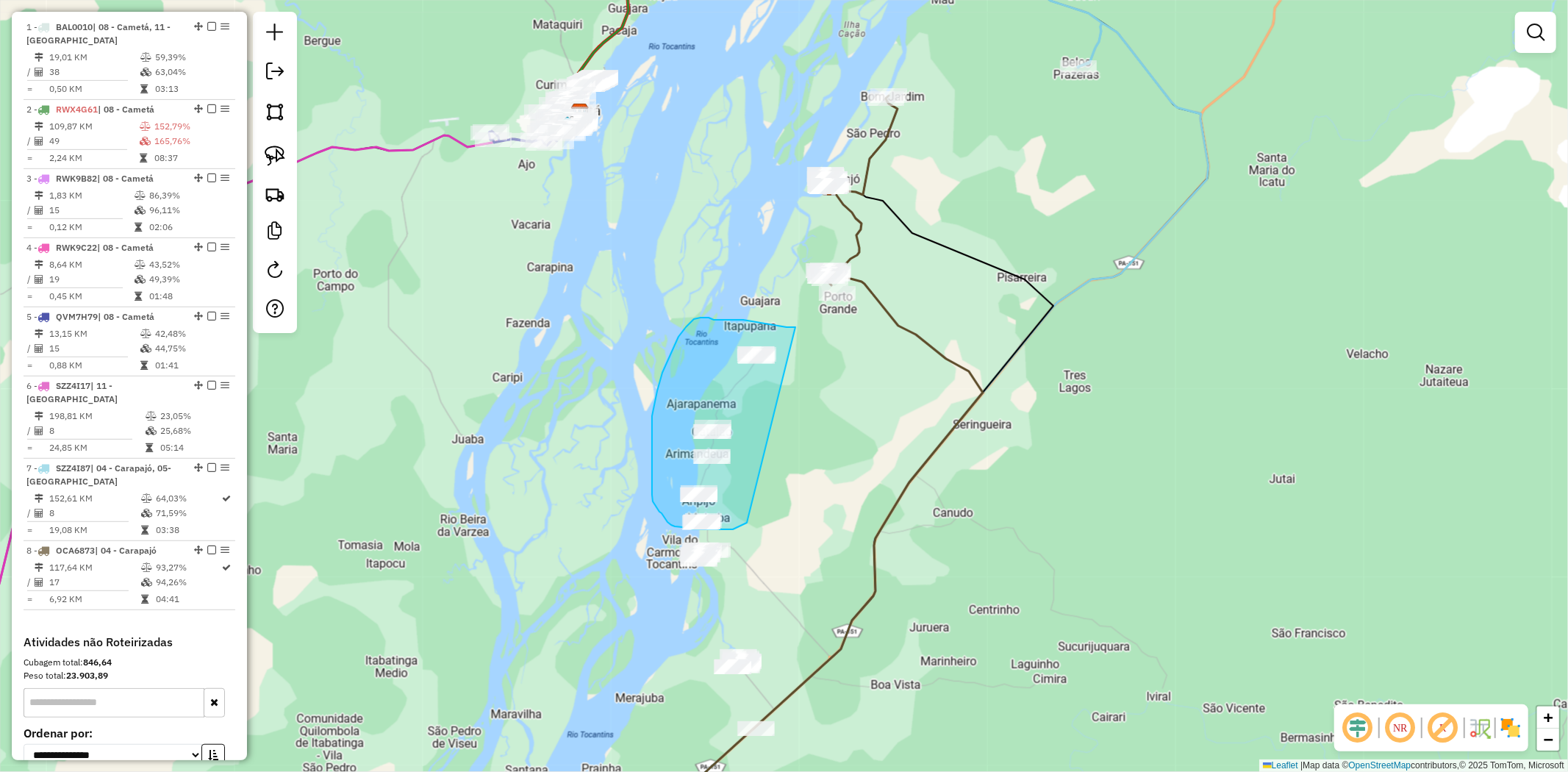
drag, startPoint x: 795, startPoint y: 327, endPoint x: 747, endPoint y: 523, distance: 201.8
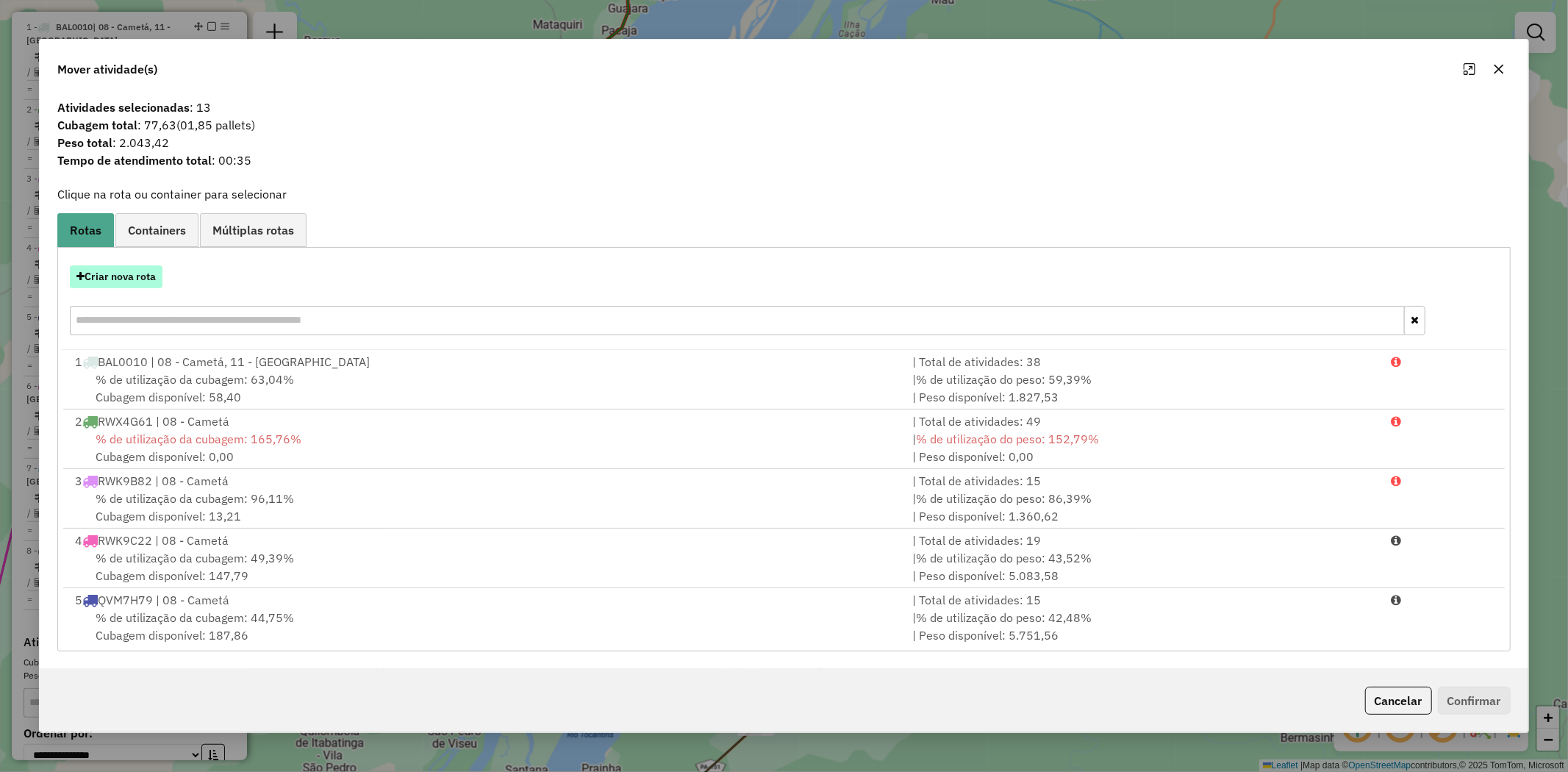
click at [130, 270] on button "Criar nova rota" at bounding box center [116, 276] width 92 height 23
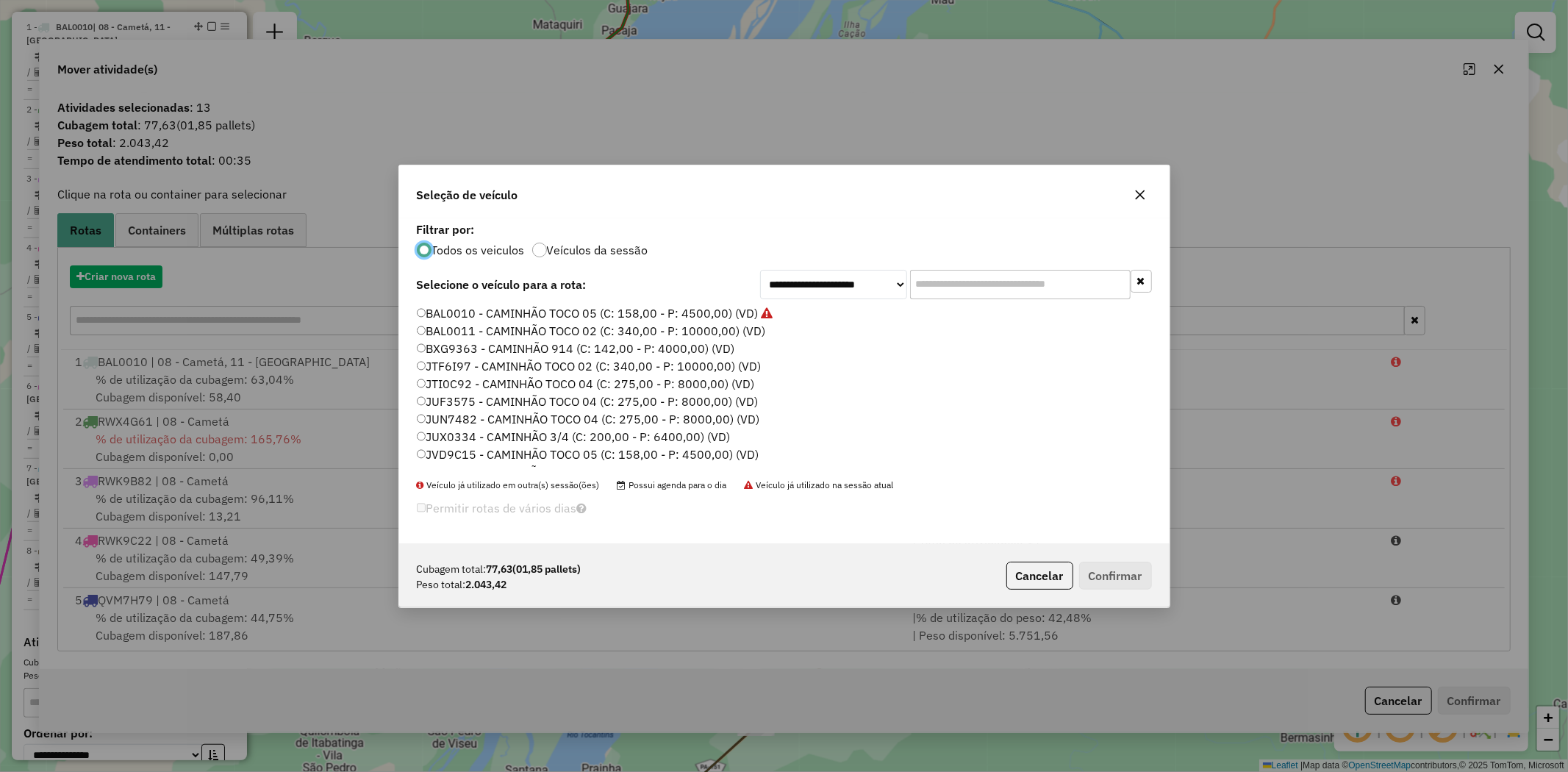
scroll to position [8, 4]
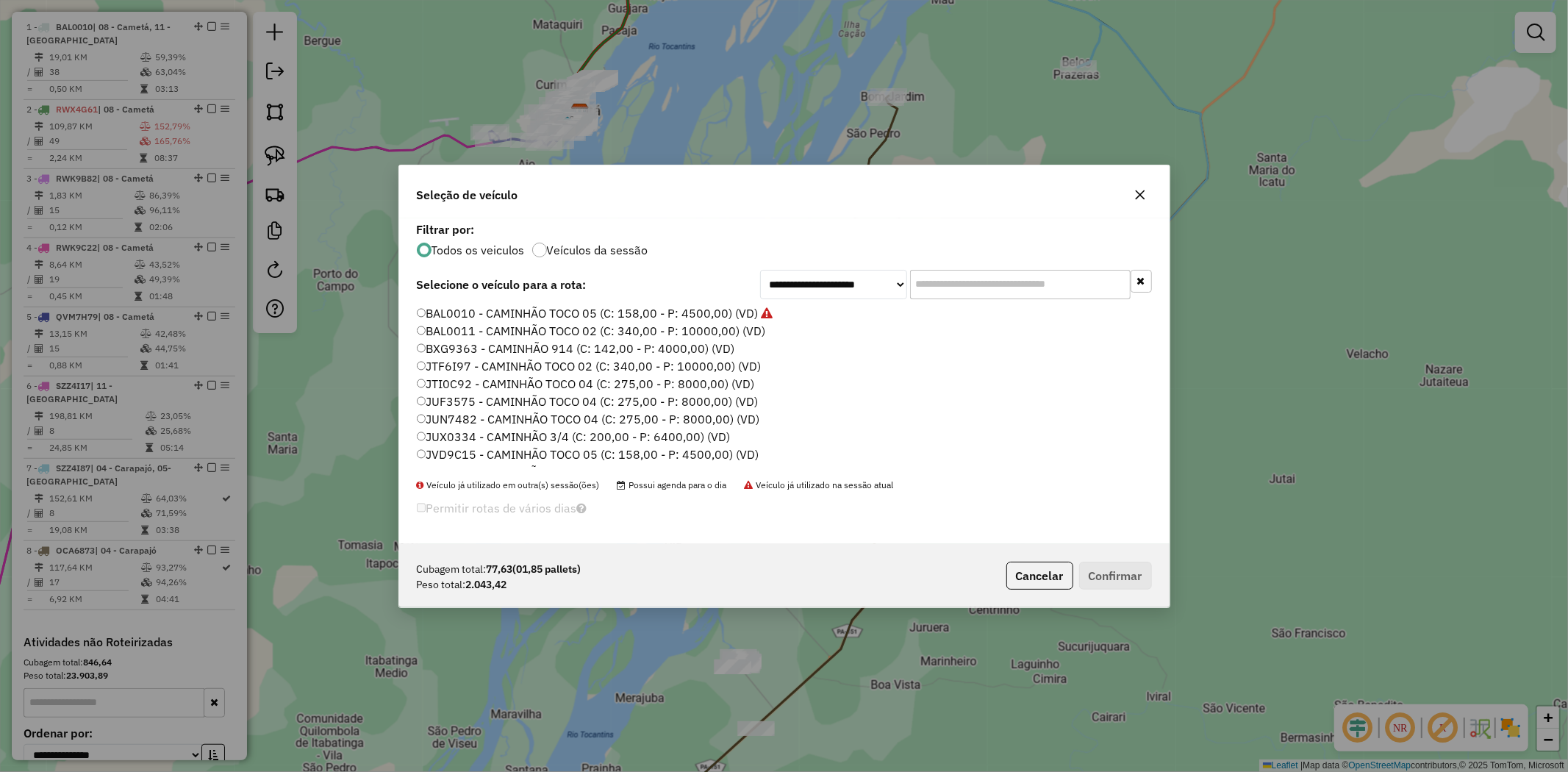
click at [466, 347] on label "BXG9363 - CAMINHÃO 914 (C: 142,00 - P: 4000,00) (VD)" at bounding box center [576, 349] width 318 height 18
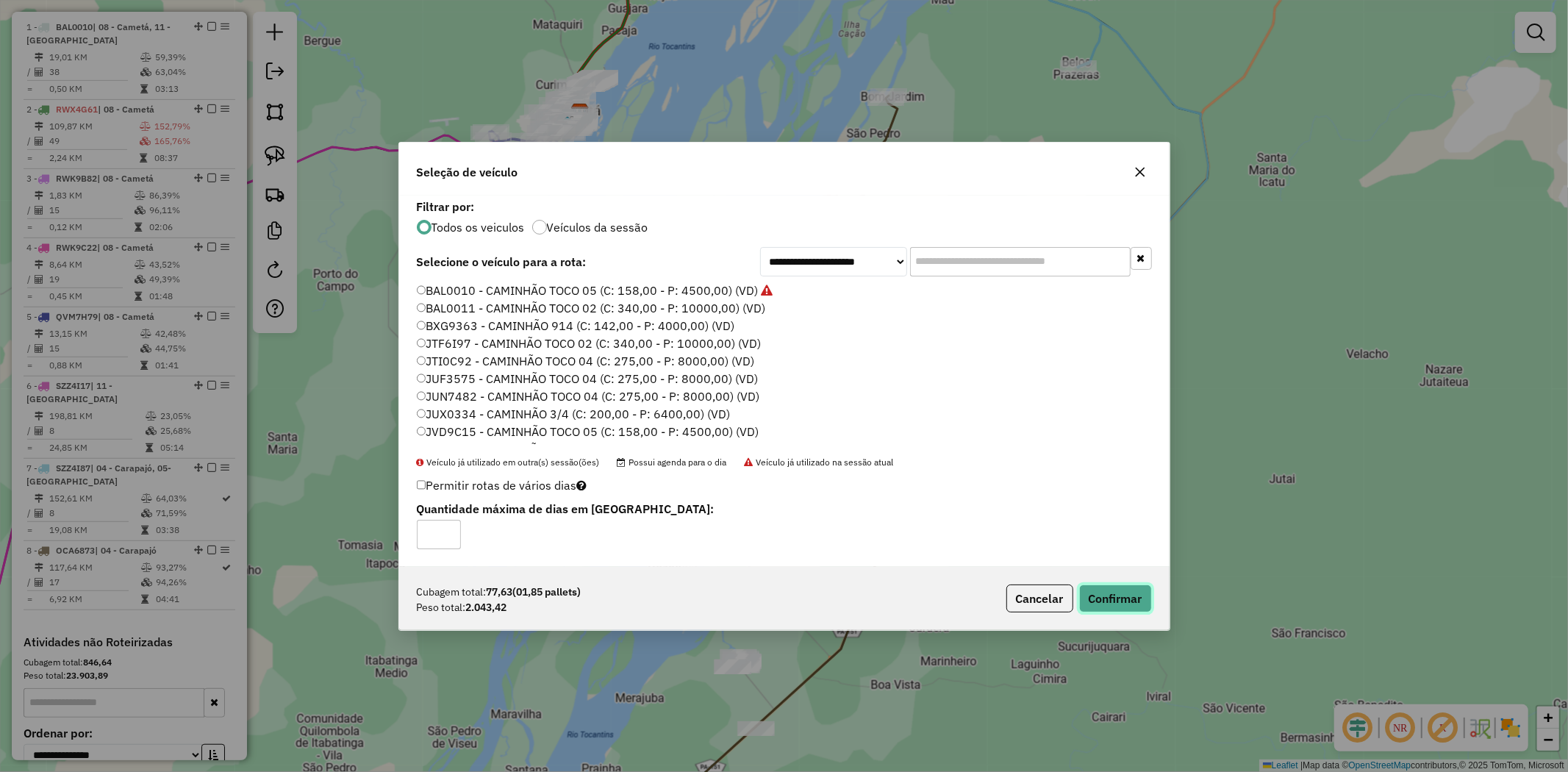
click at [1119, 602] on button "Confirmar" at bounding box center [1115, 598] width 72 height 28
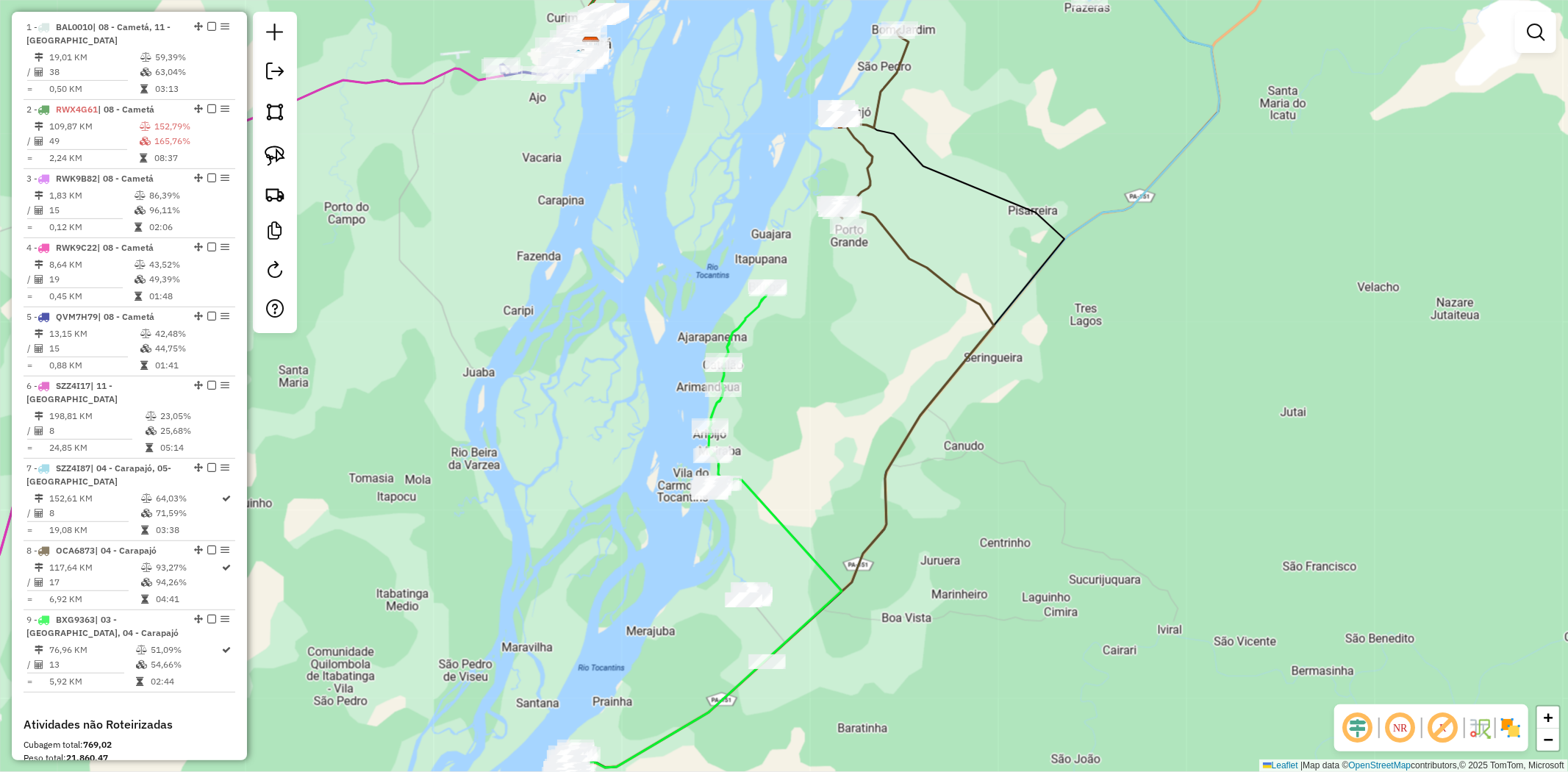
drag, startPoint x: 839, startPoint y: 511, endPoint x: 856, endPoint y: 427, distance: 85.7
click at [856, 427] on div "Janela de atendimento Grade de atendimento Capacidade Transportadoras Veículos …" at bounding box center [784, 386] width 1568 height 772
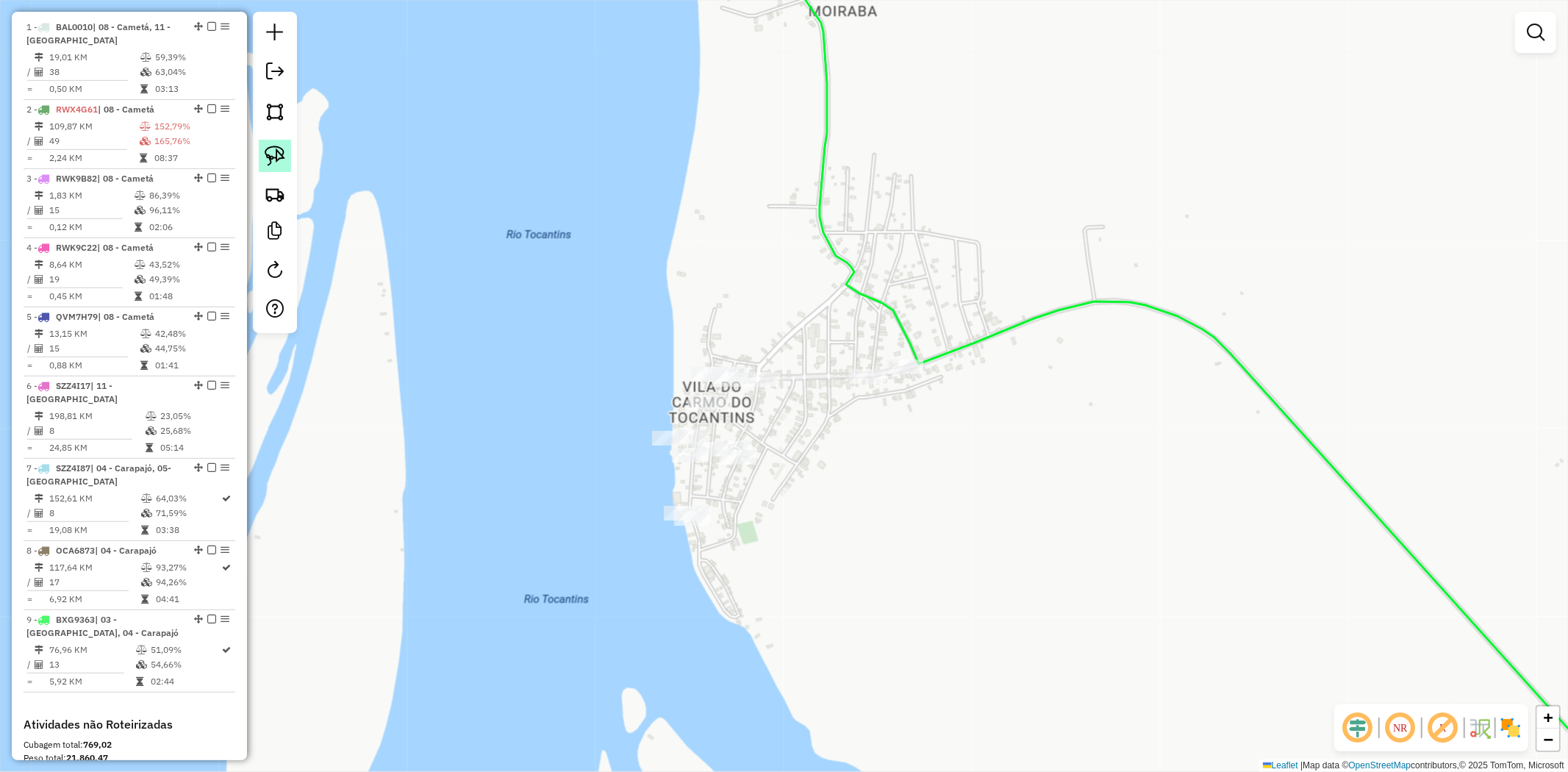
click at [275, 156] on img at bounding box center [275, 156] width 21 height 21
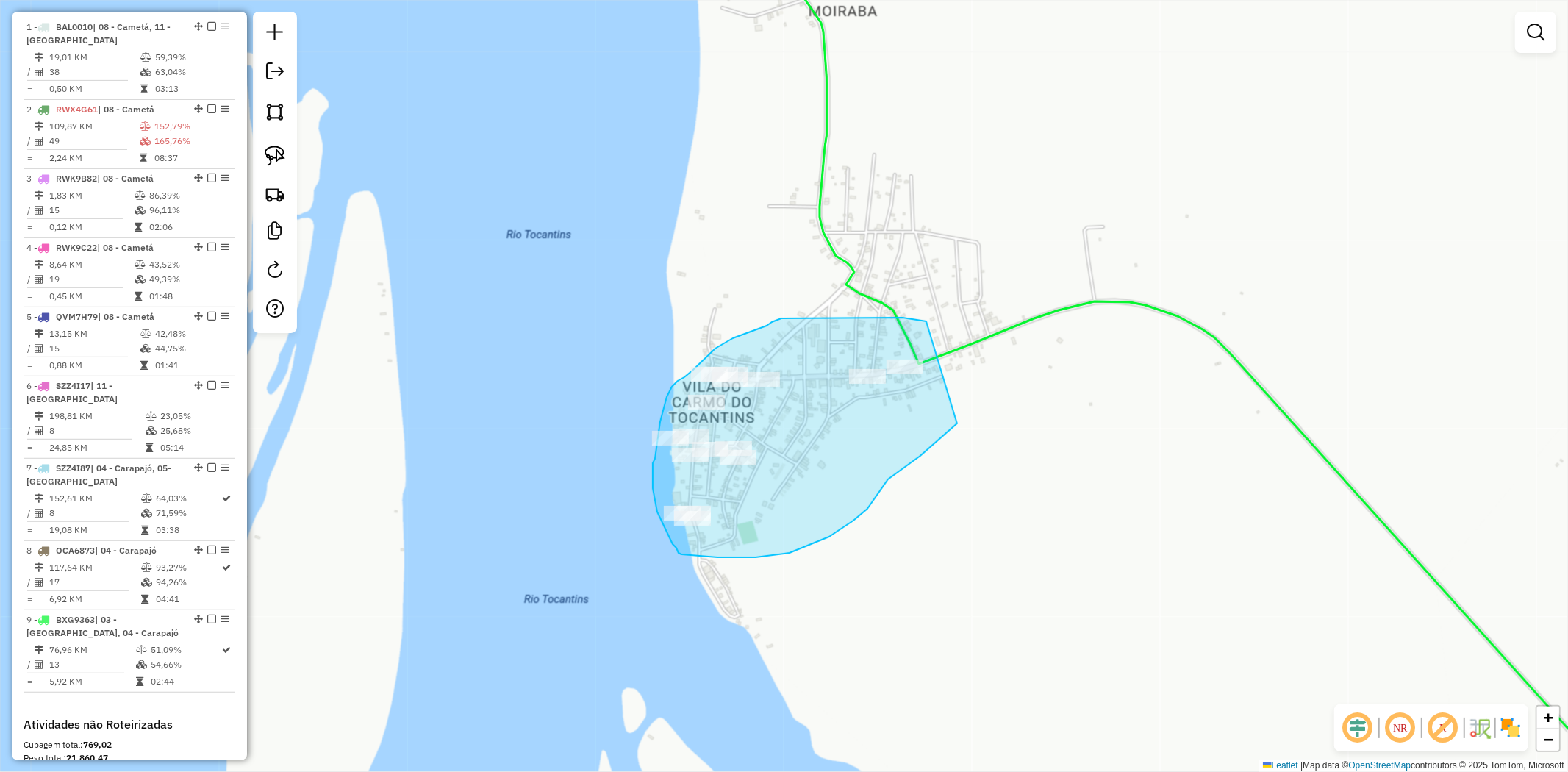
drag, startPoint x: 913, startPoint y: 320, endPoint x: 958, endPoint y: 423, distance: 112.4
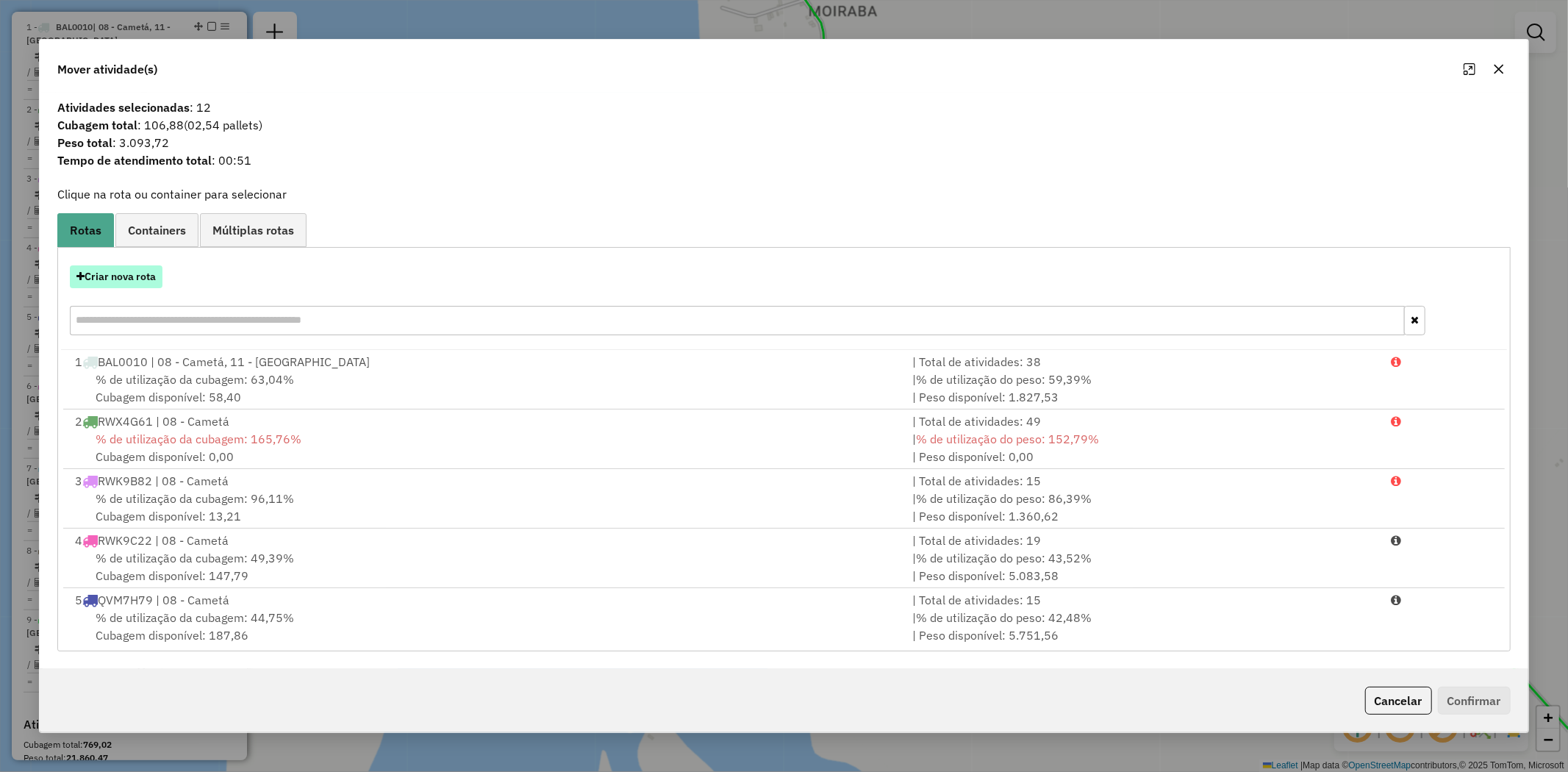
click at [142, 279] on button "Criar nova rota" at bounding box center [116, 276] width 92 height 23
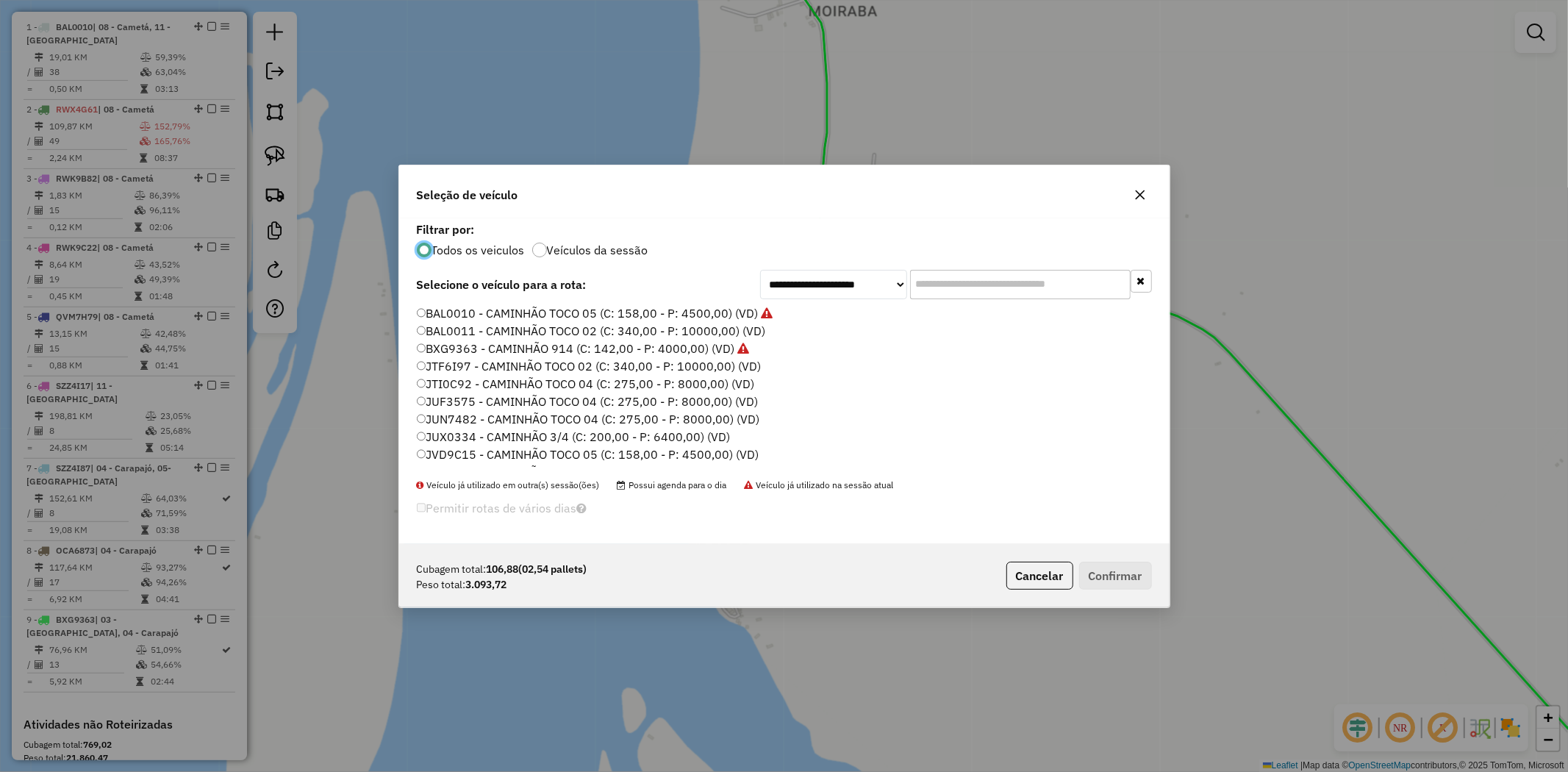
click at [456, 458] on label "JVD9C15 - CAMINHÃO TOCO 05 (C: 158,00 - P: 4500,00) (VD)" at bounding box center [588, 454] width 342 height 18
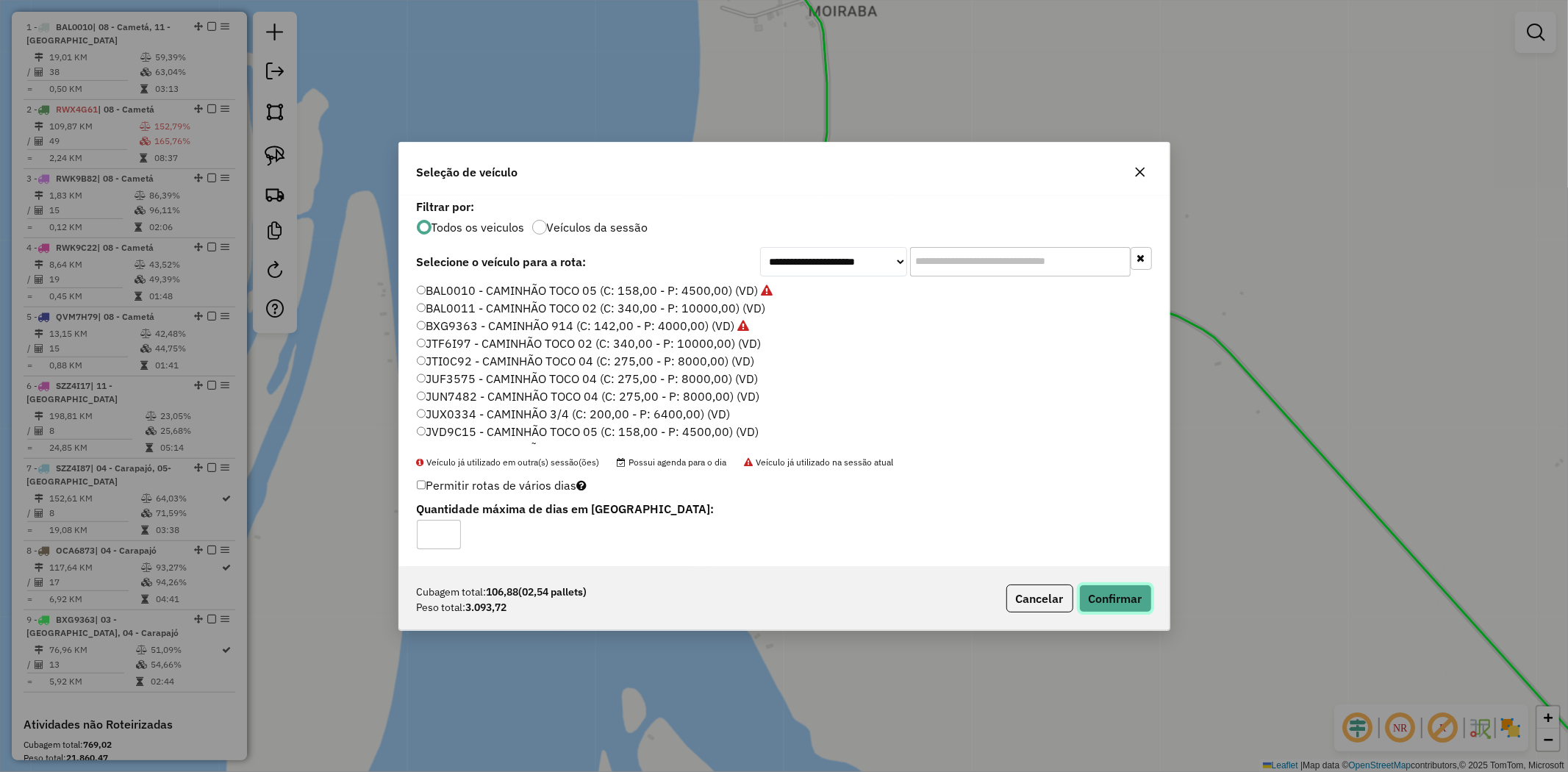
click at [1120, 592] on button "Confirmar" at bounding box center [1115, 598] width 72 height 28
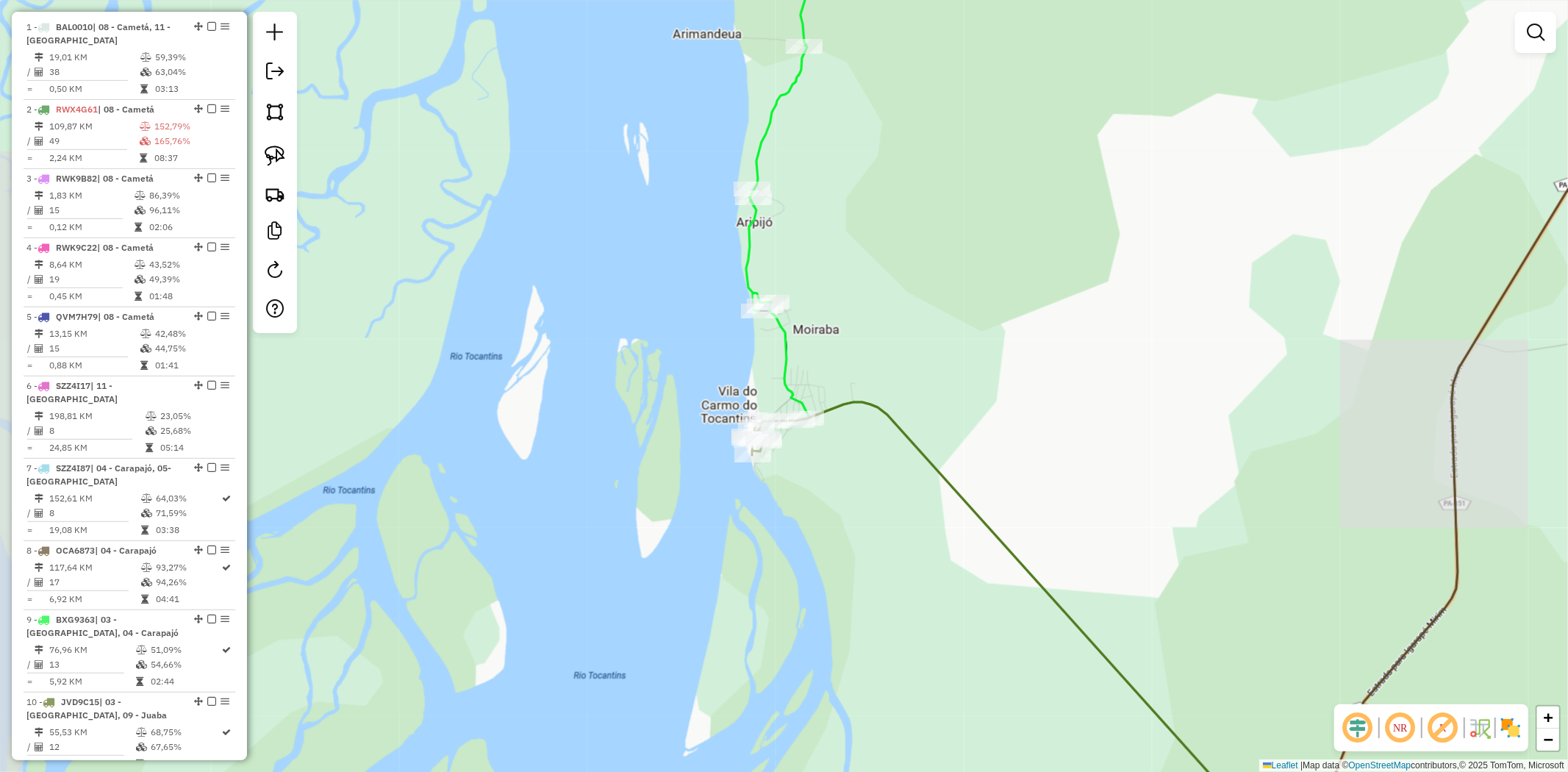
drag, startPoint x: 949, startPoint y: 640, endPoint x: 796, endPoint y: 401, distance: 283.8
click at [835, 468] on div "Janela de atendimento Grade de atendimento Capacidade Transportadoras Veículos …" at bounding box center [784, 386] width 1568 height 772
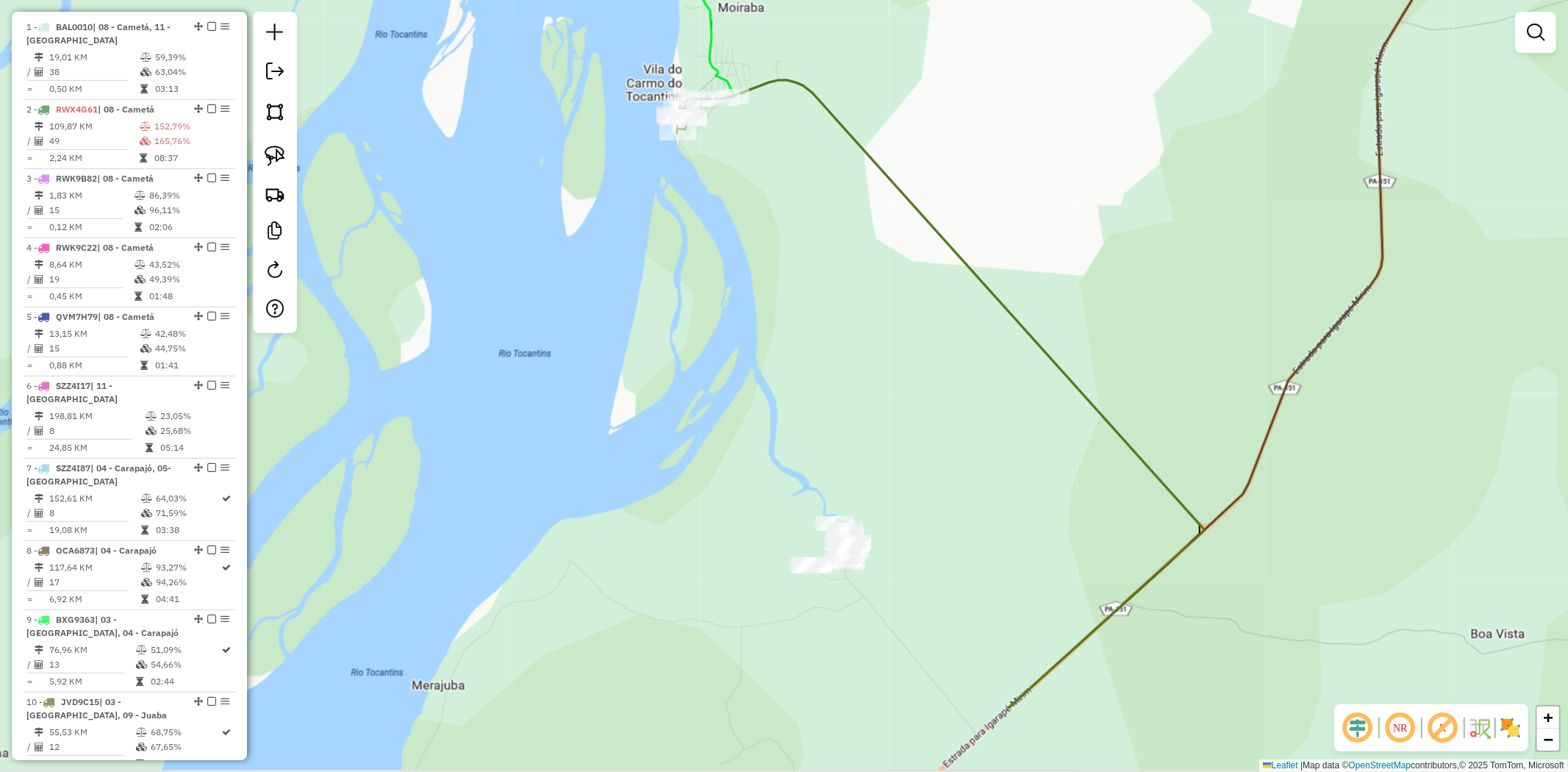
drag, startPoint x: 886, startPoint y: 536, endPoint x: 919, endPoint y: 361, distance: 178.1
click at [922, 382] on div "Janela de atendimento Grade de atendimento Capacidade Transportadoras Veículos …" at bounding box center [784, 386] width 1568 height 772
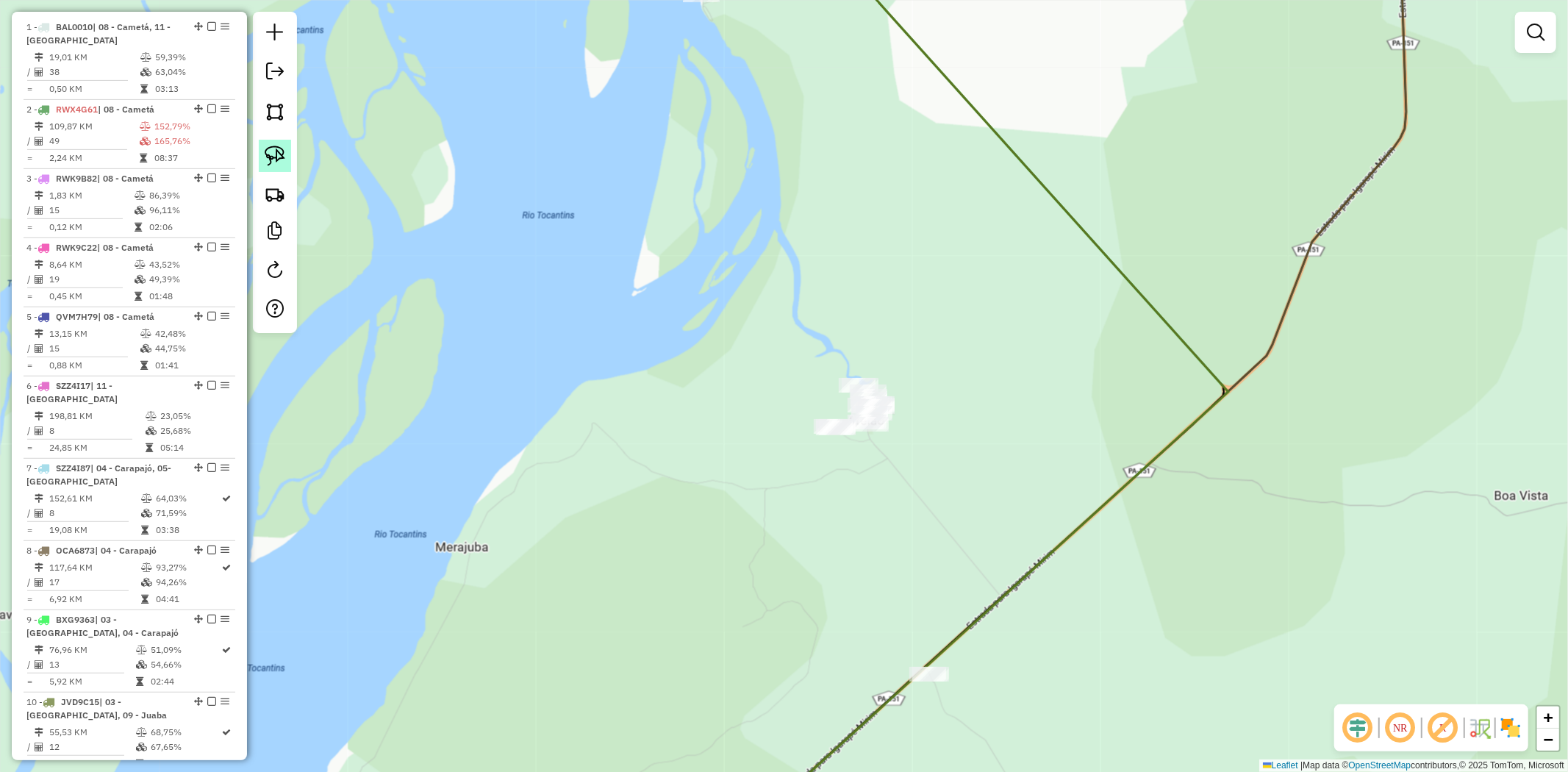
click at [276, 166] on img at bounding box center [275, 156] width 21 height 21
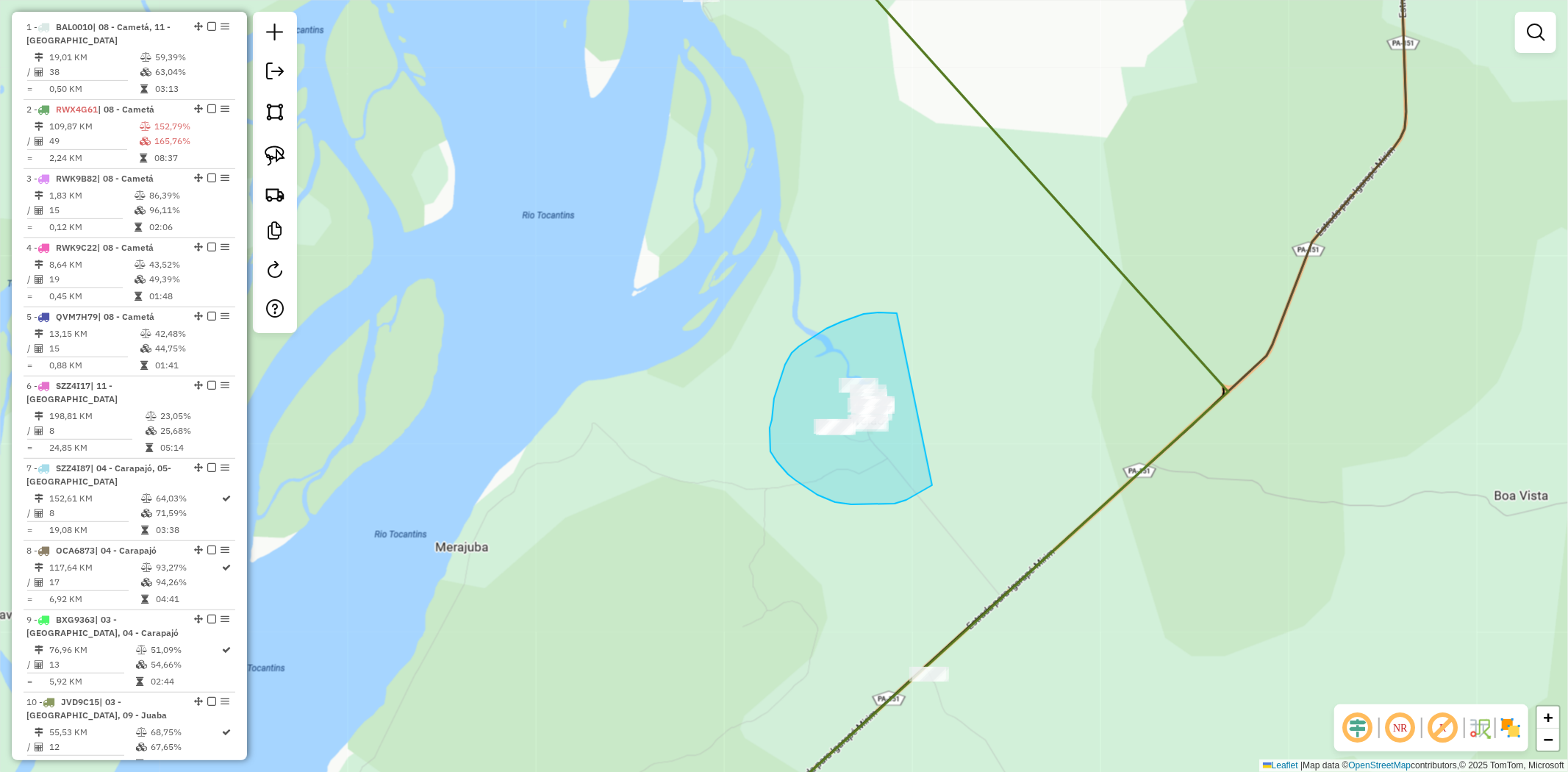
drag, startPoint x: 897, startPoint y: 313, endPoint x: 932, endPoint y: 485, distance: 175.5
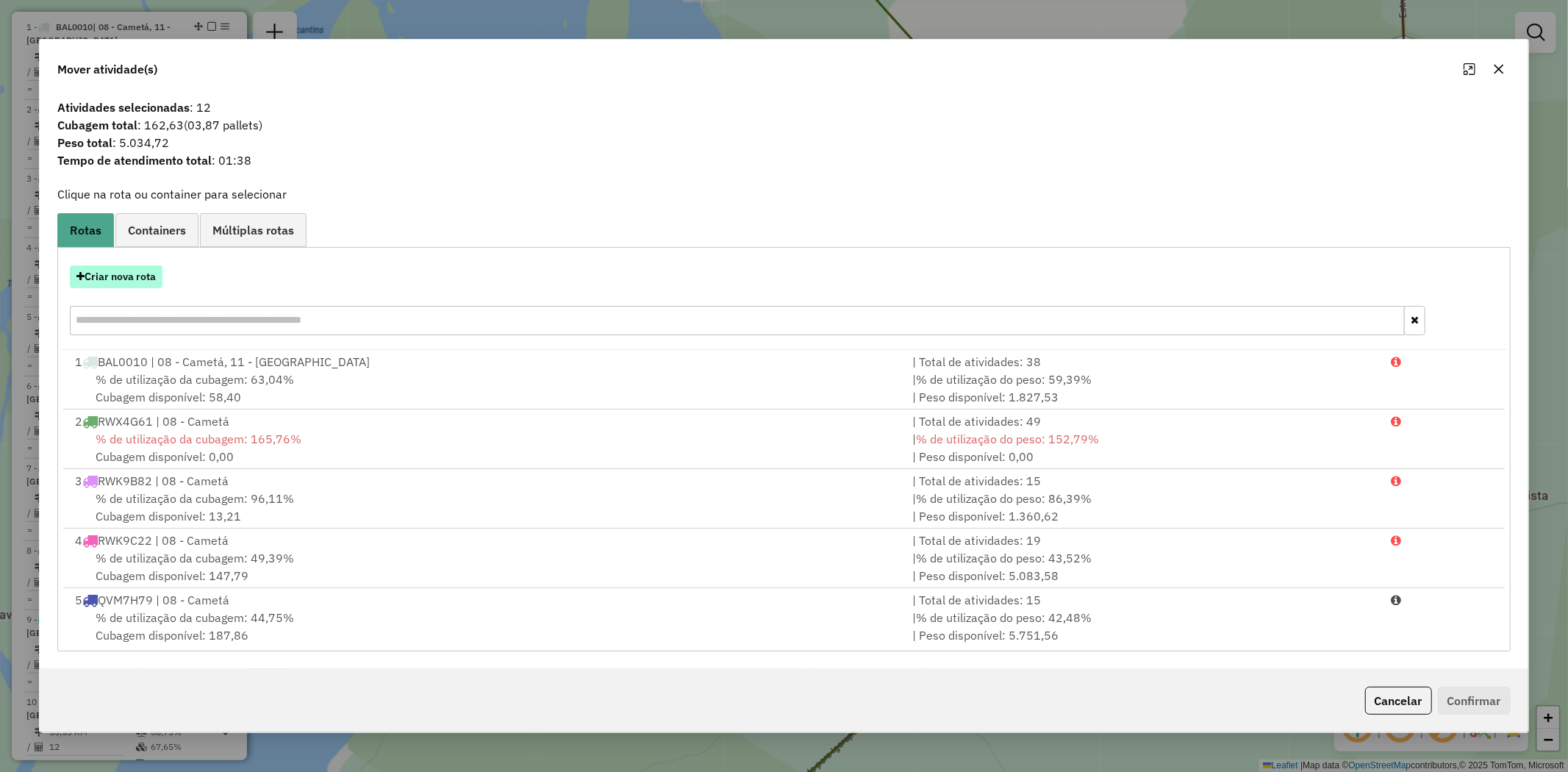
click at [138, 275] on button "Criar nova rota" at bounding box center [116, 276] width 92 height 23
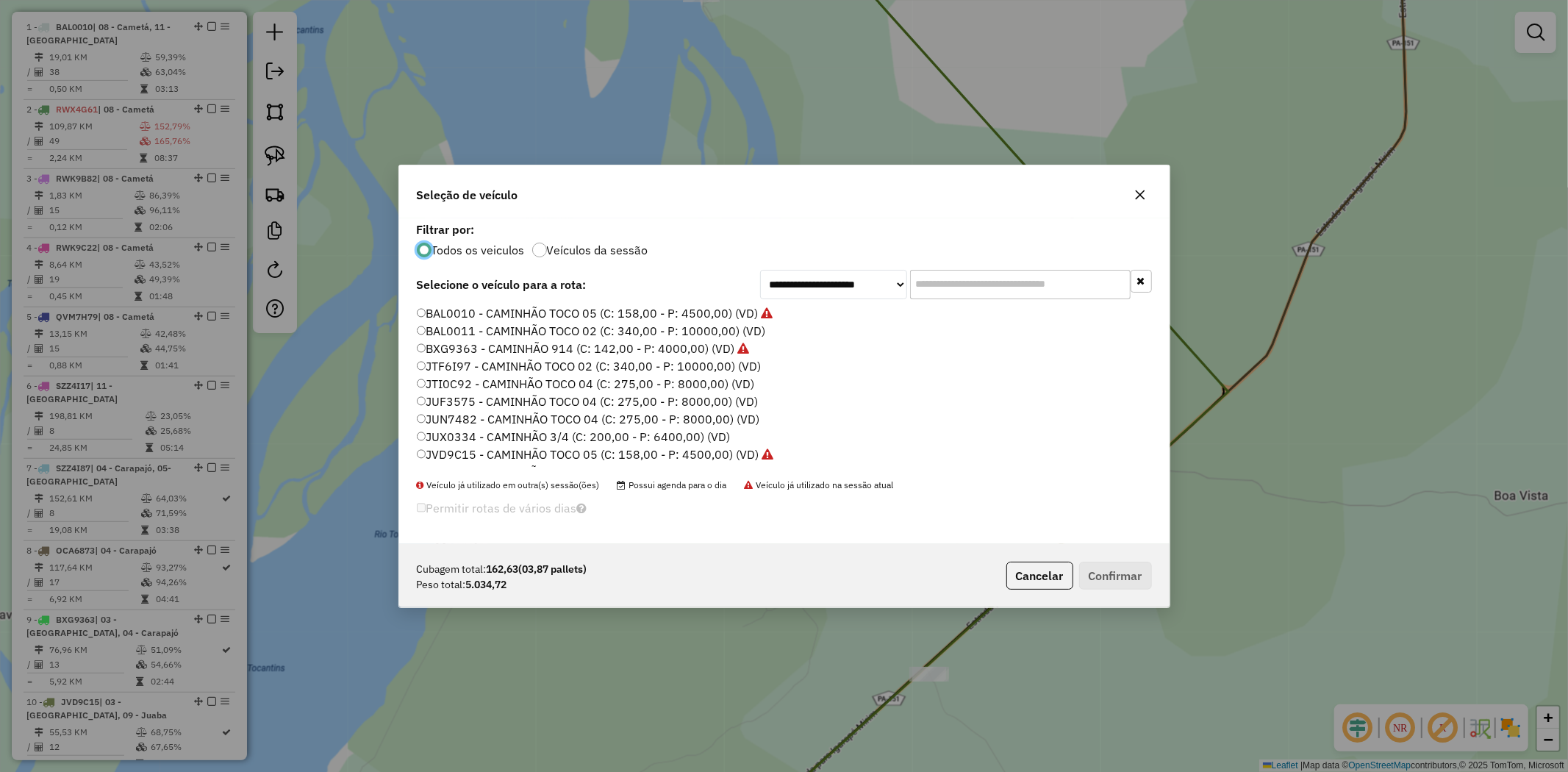
click at [1141, 189] on icon "button" at bounding box center [1140, 194] width 12 height 12
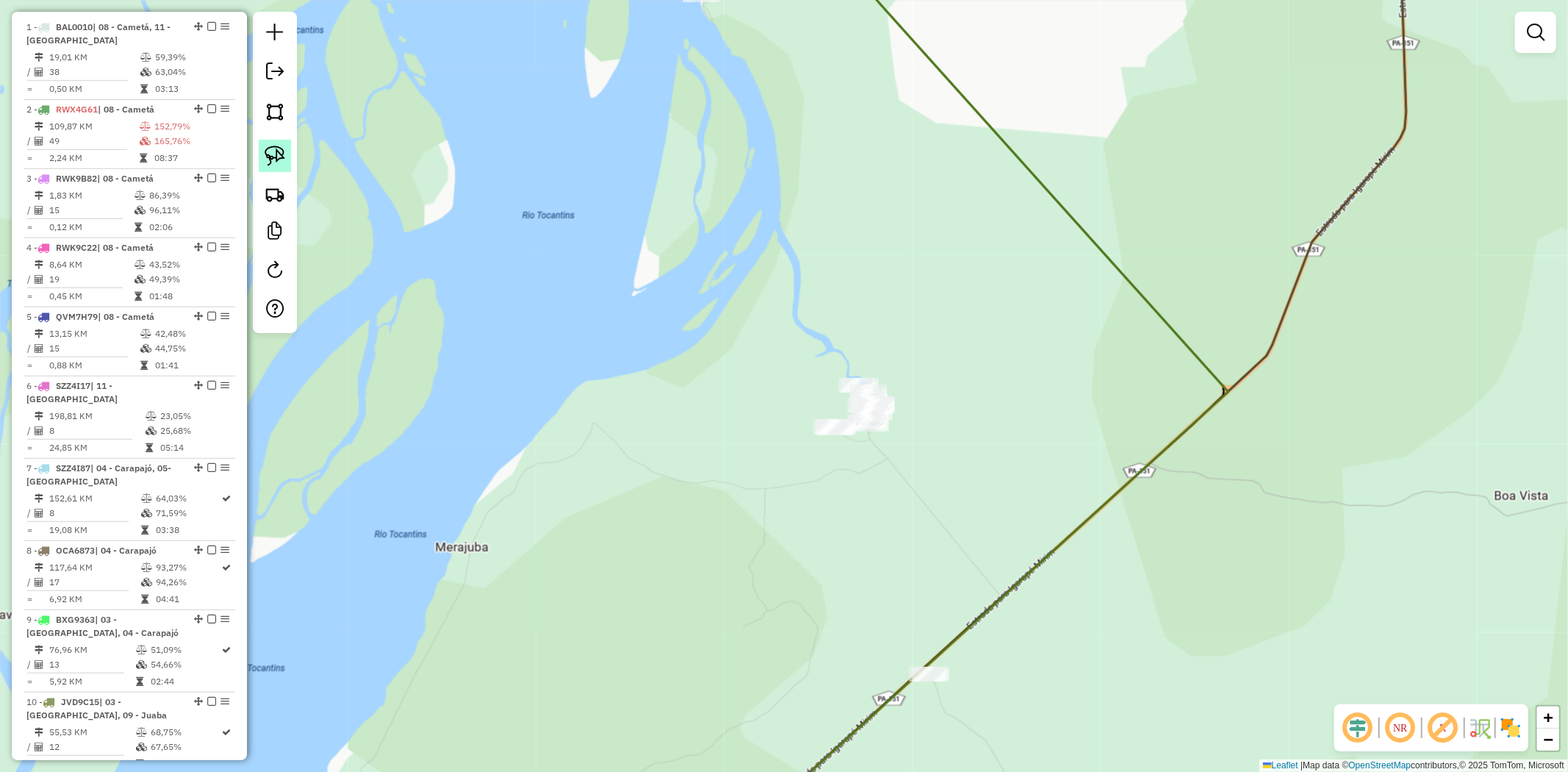
click at [267, 150] on img at bounding box center [275, 156] width 21 height 21
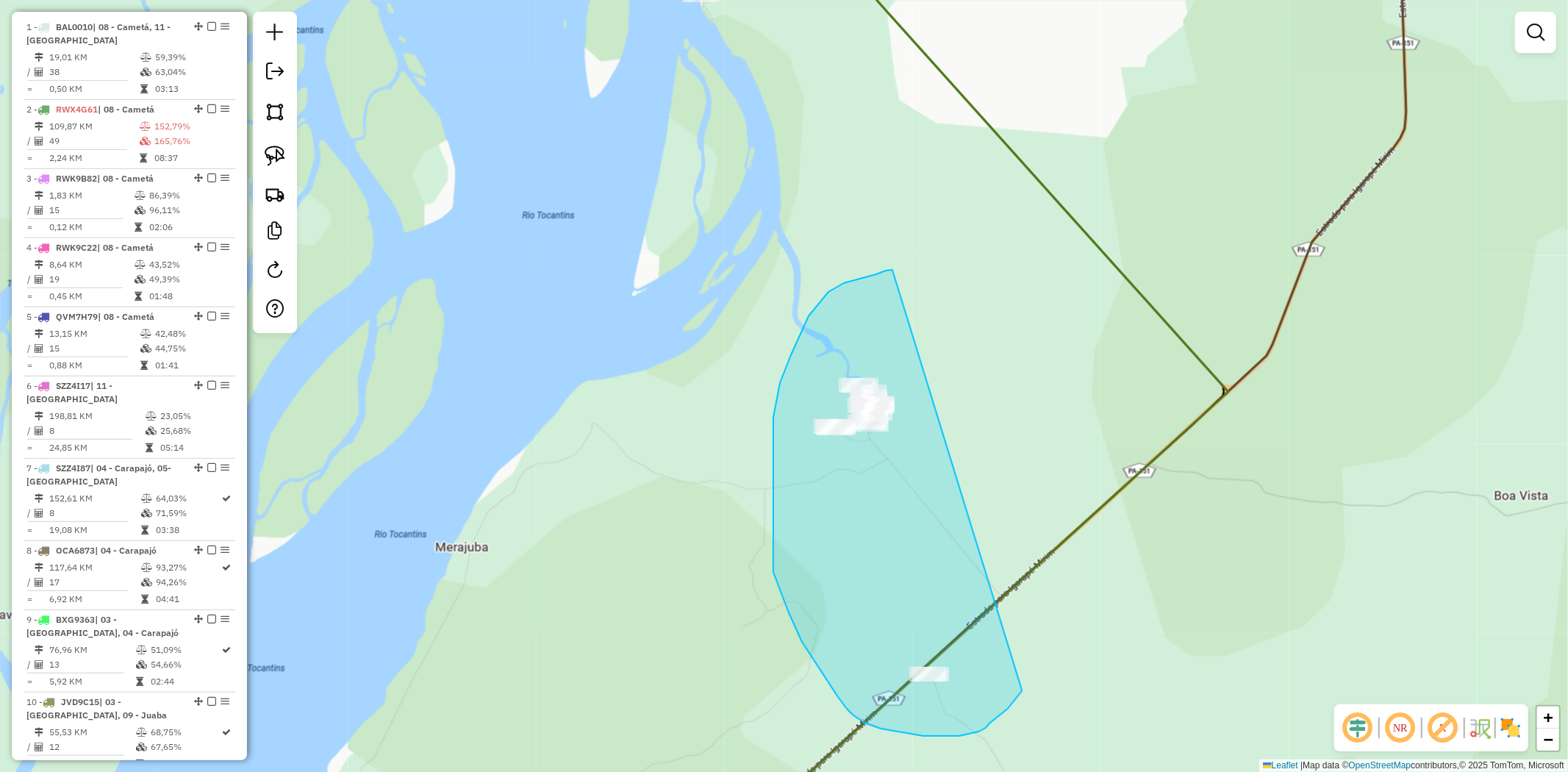
drag, startPoint x: 888, startPoint y: 271, endPoint x: 1022, endPoint y: 689, distance: 439.0
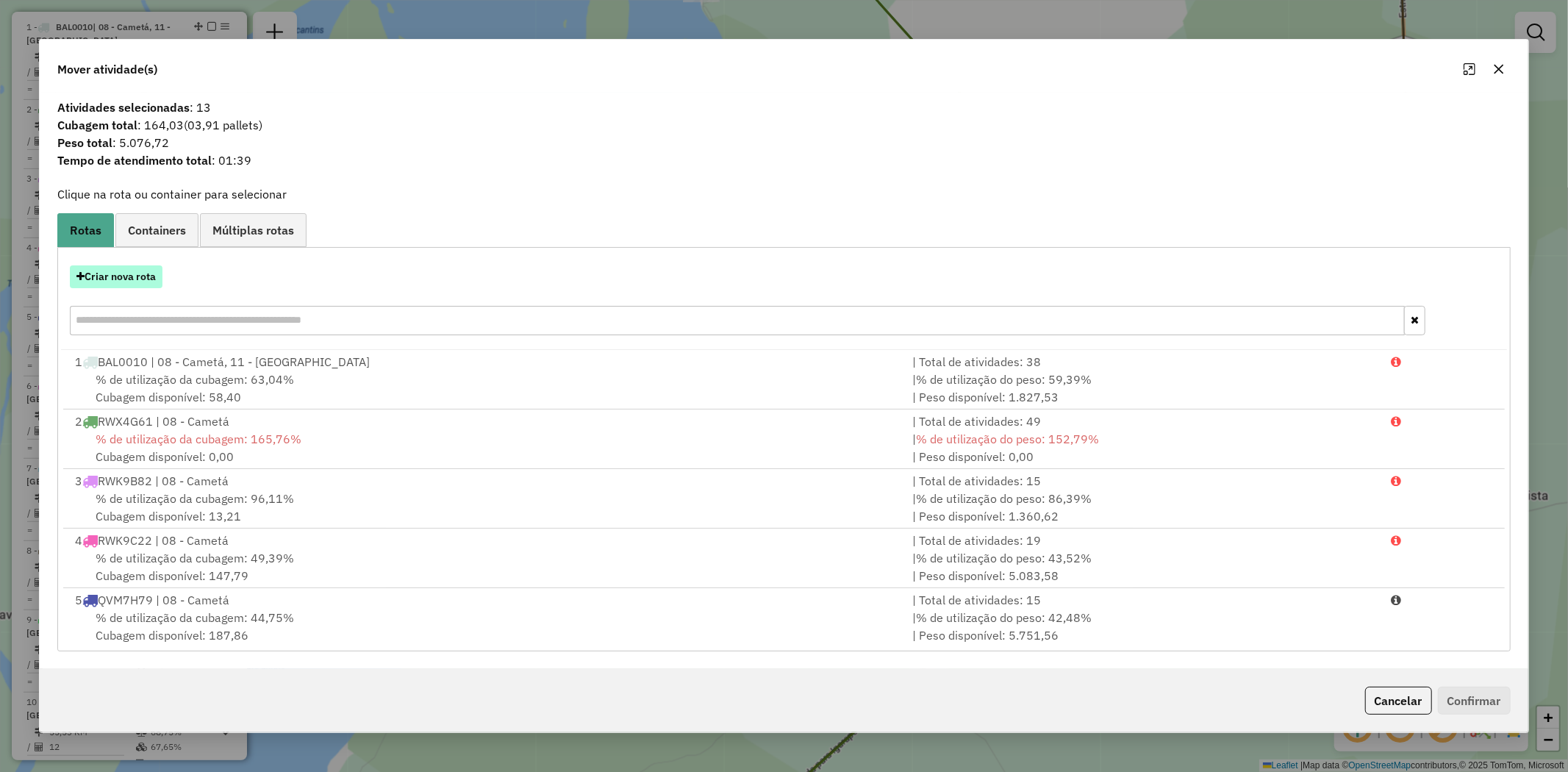
click at [129, 277] on button "Criar nova rota" at bounding box center [116, 276] width 92 height 23
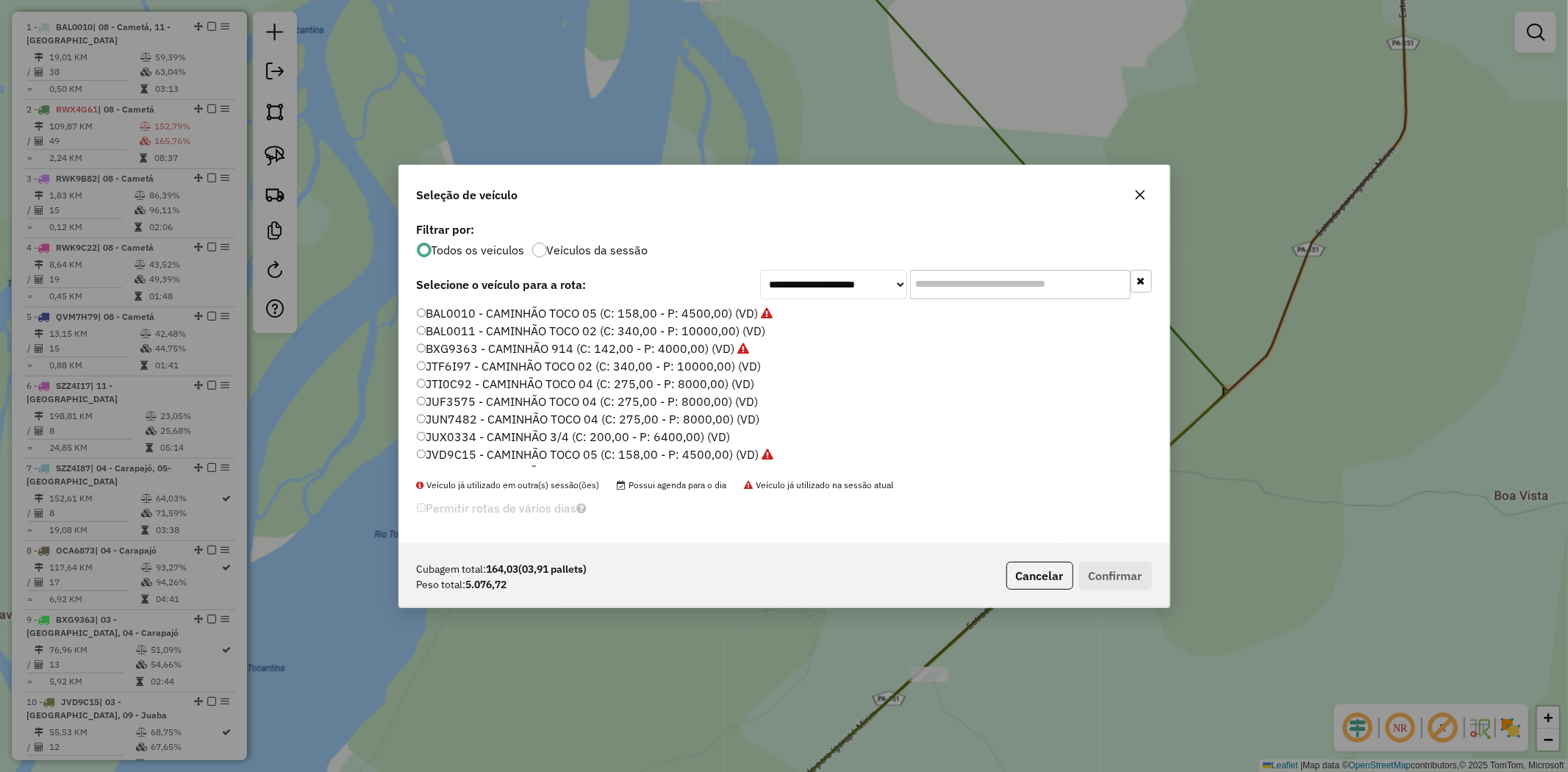
click at [446, 422] on label "JUN7482 - CAMINHÃO TOCO 04 (C: 275,00 - P: 8000,00) (VD)" at bounding box center [588, 419] width 343 height 18
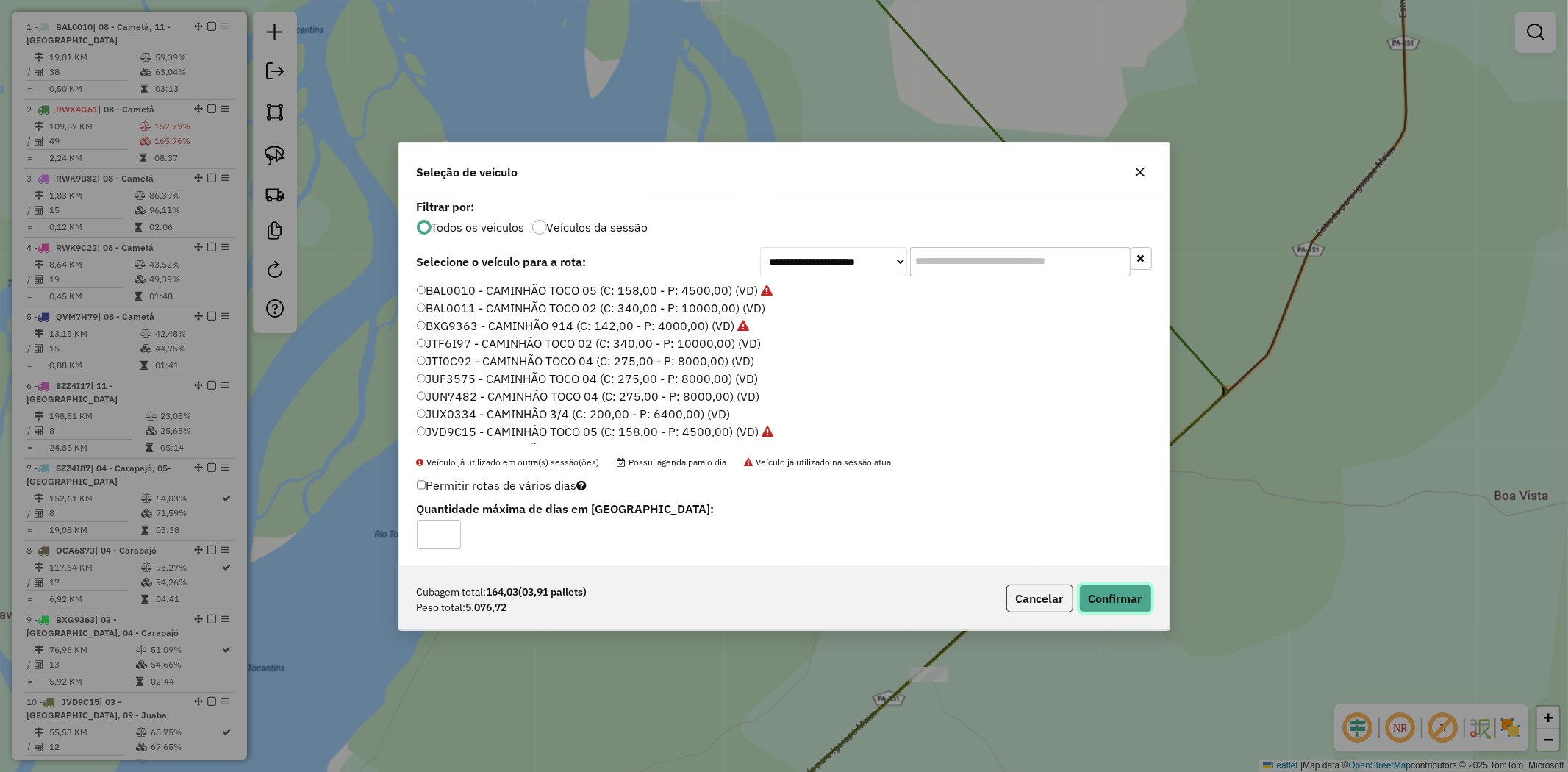
click at [1105, 598] on button "Confirmar" at bounding box center [1115, 598] width 72 height 28
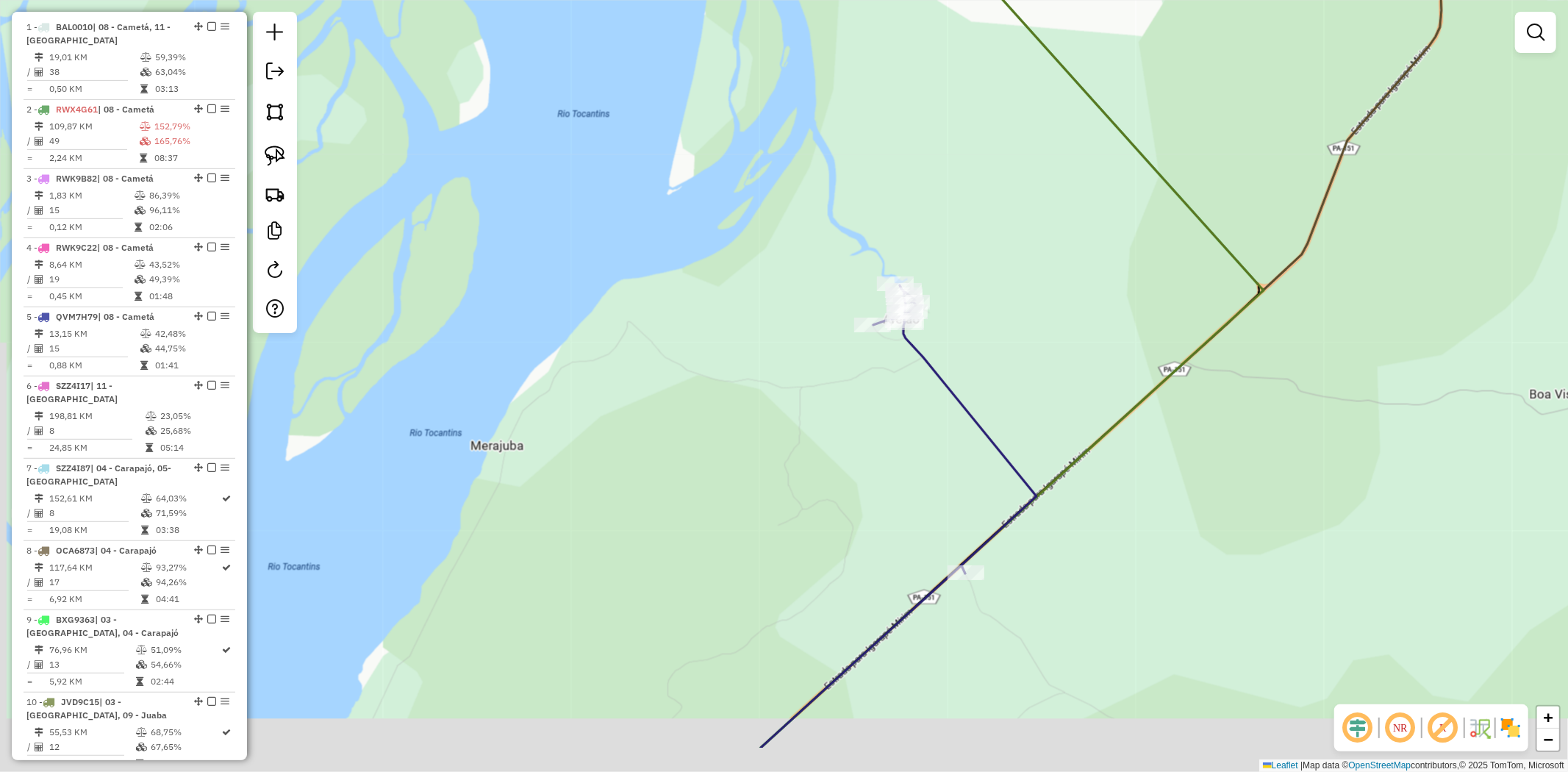
drag, startPoint x: 859, startPoint y: 504, endPoint x: 893, endPoint y: 392, distance: 117.0
click at [893, 396] on div "Janela de atendimento Grade de atendimento Capacidade Transportadoras Veículos …" at bounding box center [784, 386] width 1568 height 772
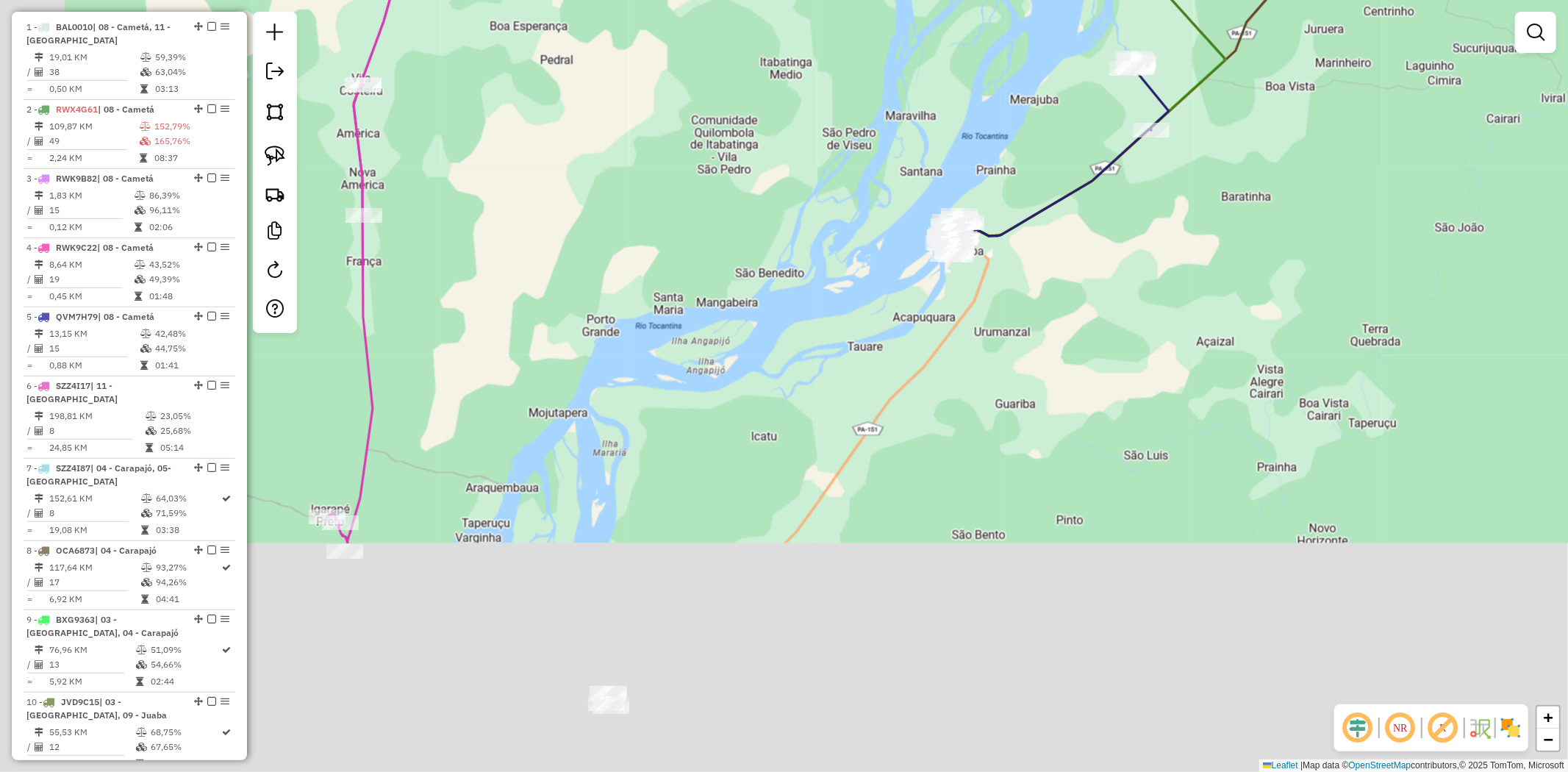
drag, startPoint x: 887, startPoint y: 530, endPoint x: 1123, endPoint y: 212, distance: 396.0
click at [1123, 214] on div "Janela de atendimento Grade de atendimento Capacidade Transportadoras Veículos …" at bounding box center [784, 386] width 1568 height 772
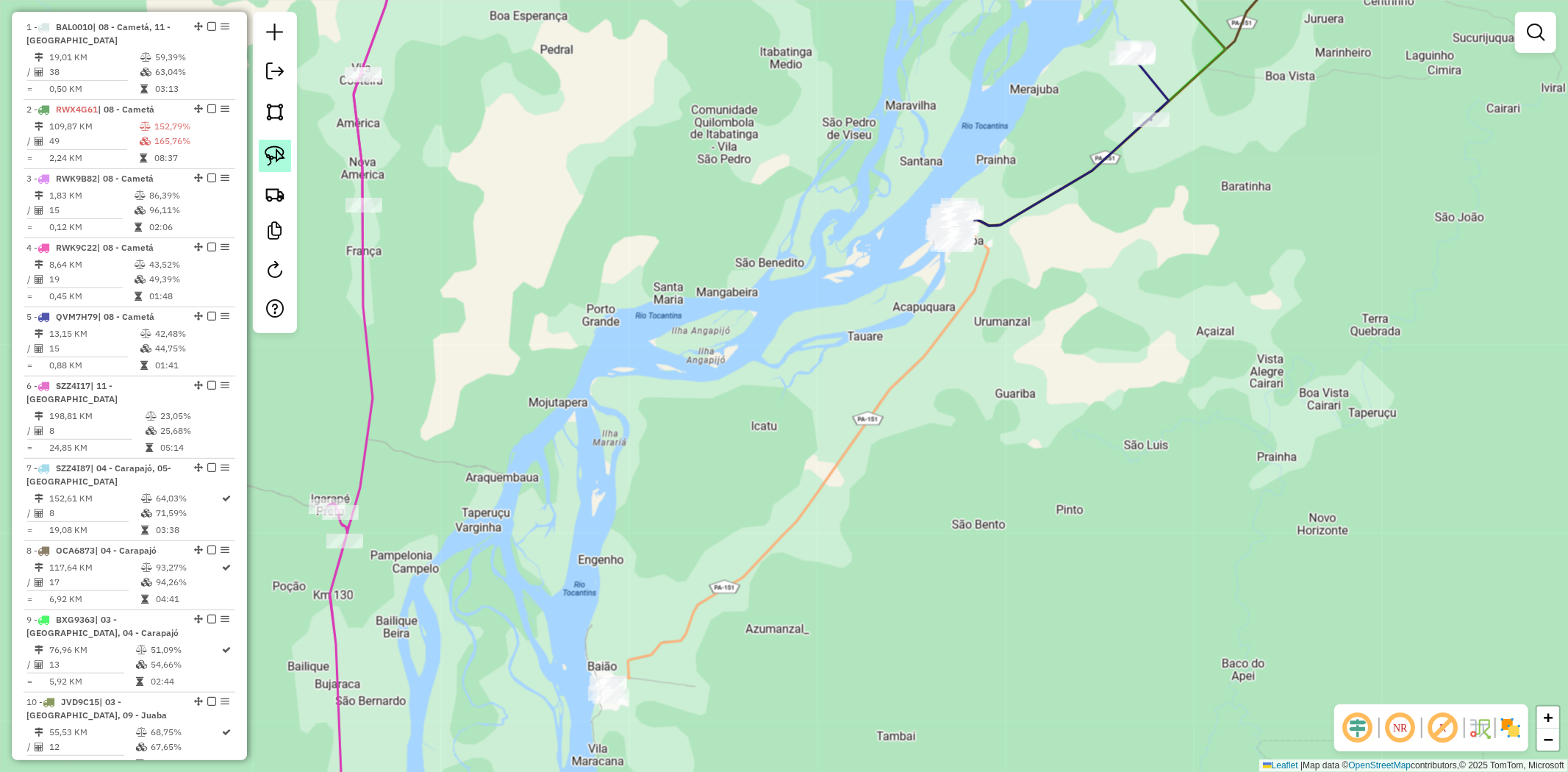
click at [280, 154] on img at bounding box center [275, 156] width 21 height 21
drag, startPoint x: 965, startPoint y: 149, endPoint x: 1115, endPoint y: 225, distance: 168.2
click at [1115, 225] on div "Janela de atendimento Grade de atendimento Capacidade Transportadoras Veículos …" at bounding box center [784, 386] width 1568 height 772
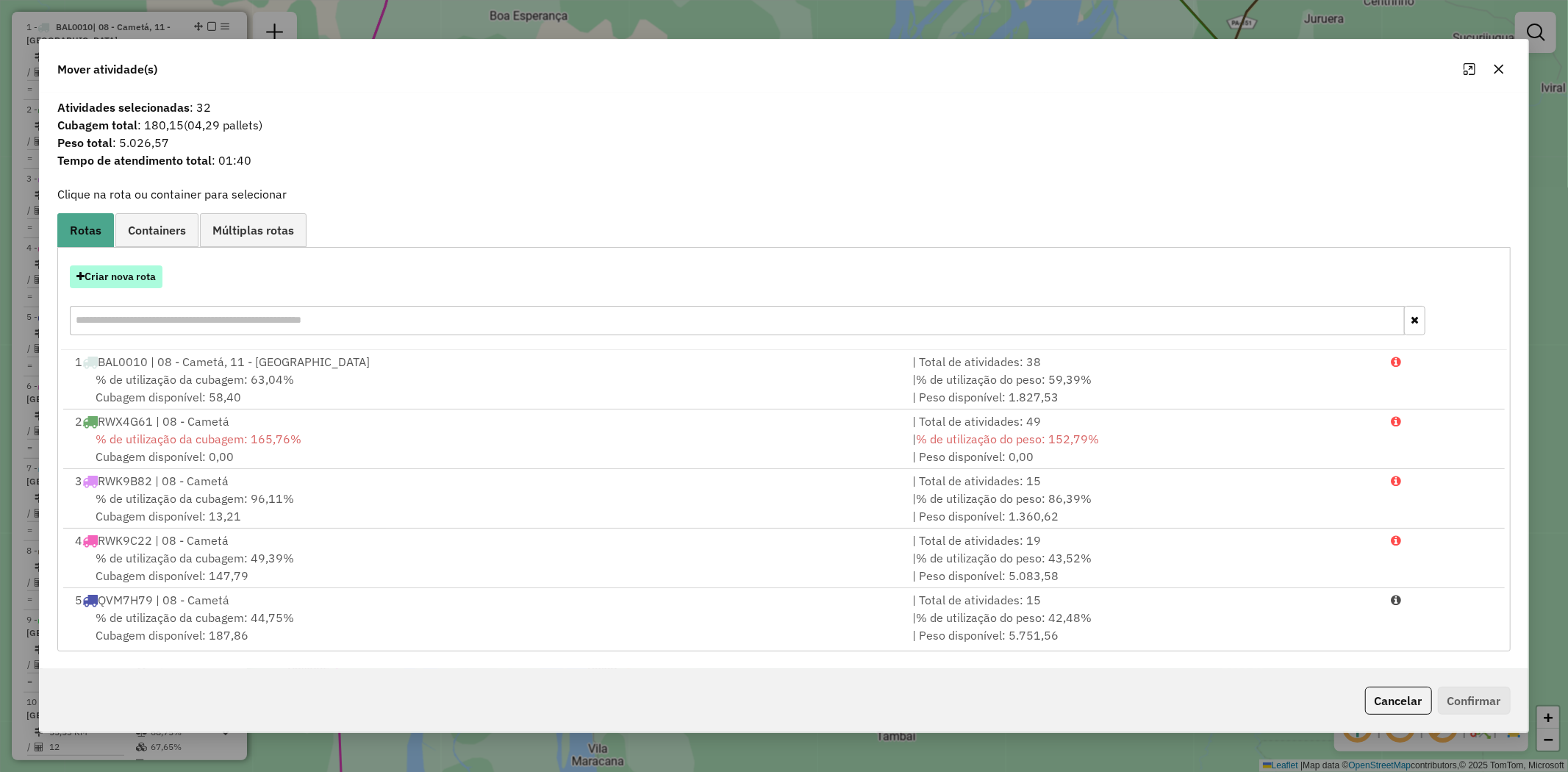
click at [143, 277] on button "Criar nova rota" at bounding box center [116, 276] width 92 height 23
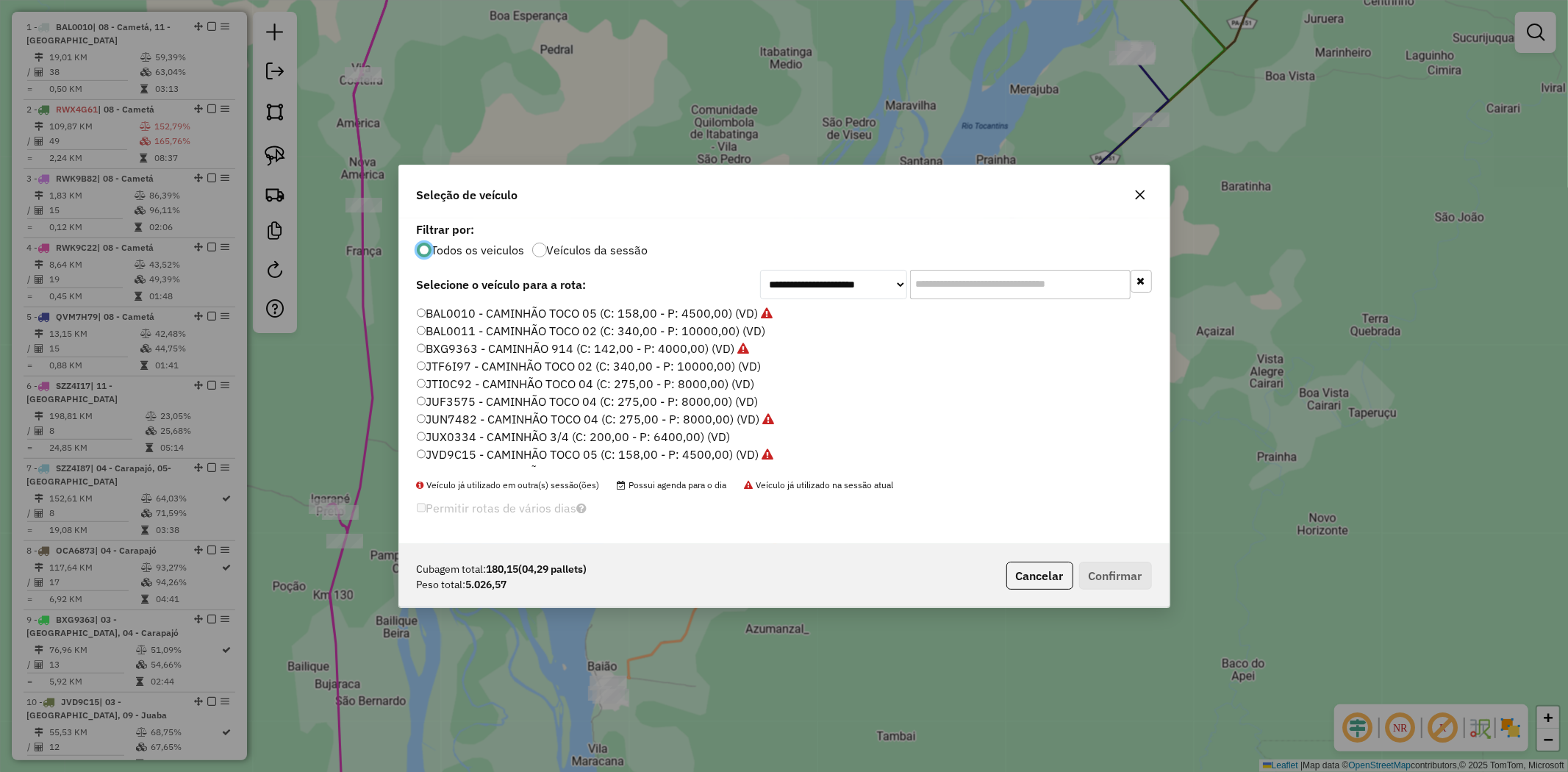
click at [490, 329] on label "BAL0011 - CAMINHÃO TOCO 02 (C: 340,00 - P: 10000,00) (VD)" at bounding box center [591, 331] width 349 height 18
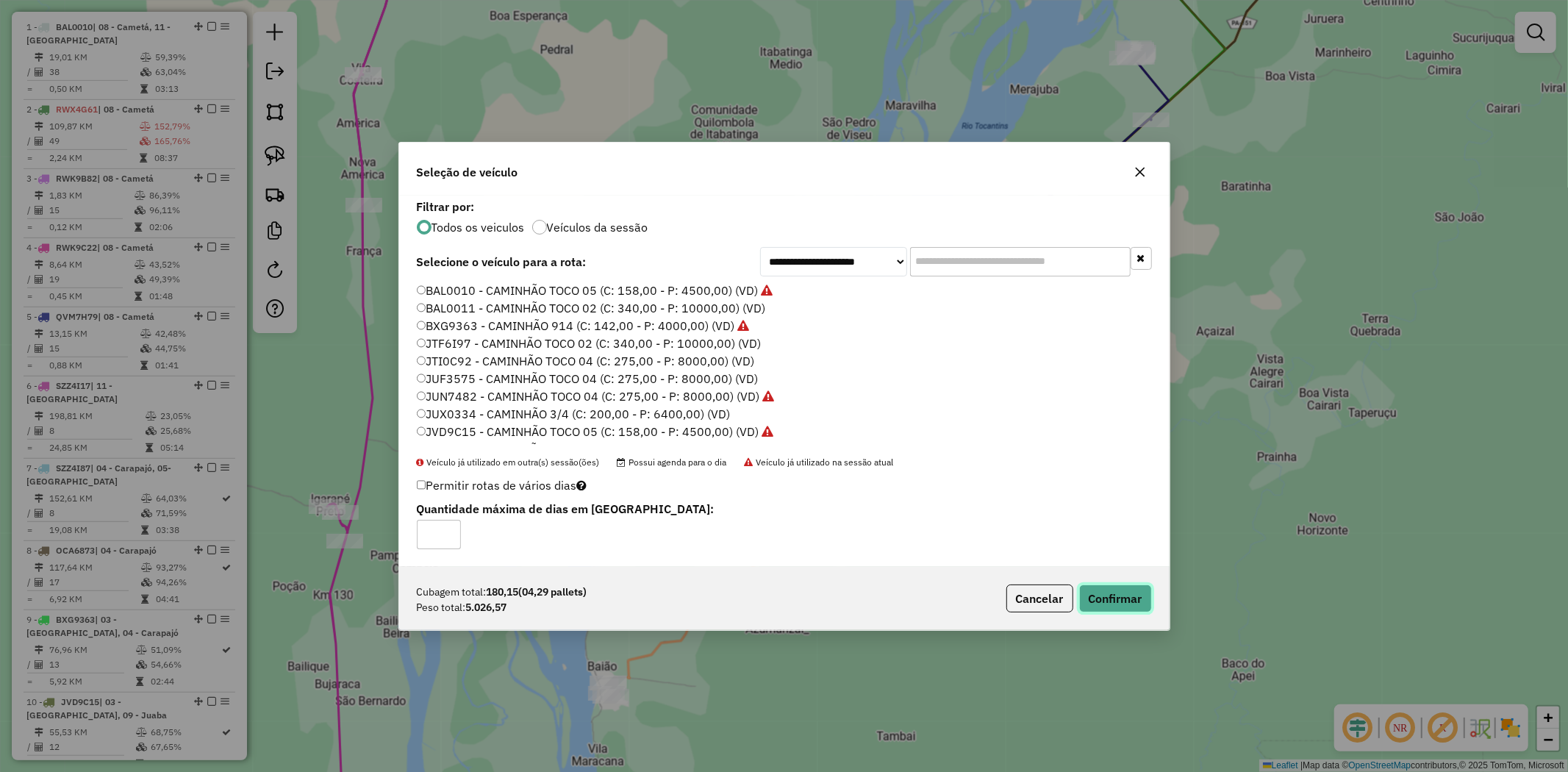
click at [1120, 599] on button "Confirmar" at bounding box center [1115, 598] width 72 height 28
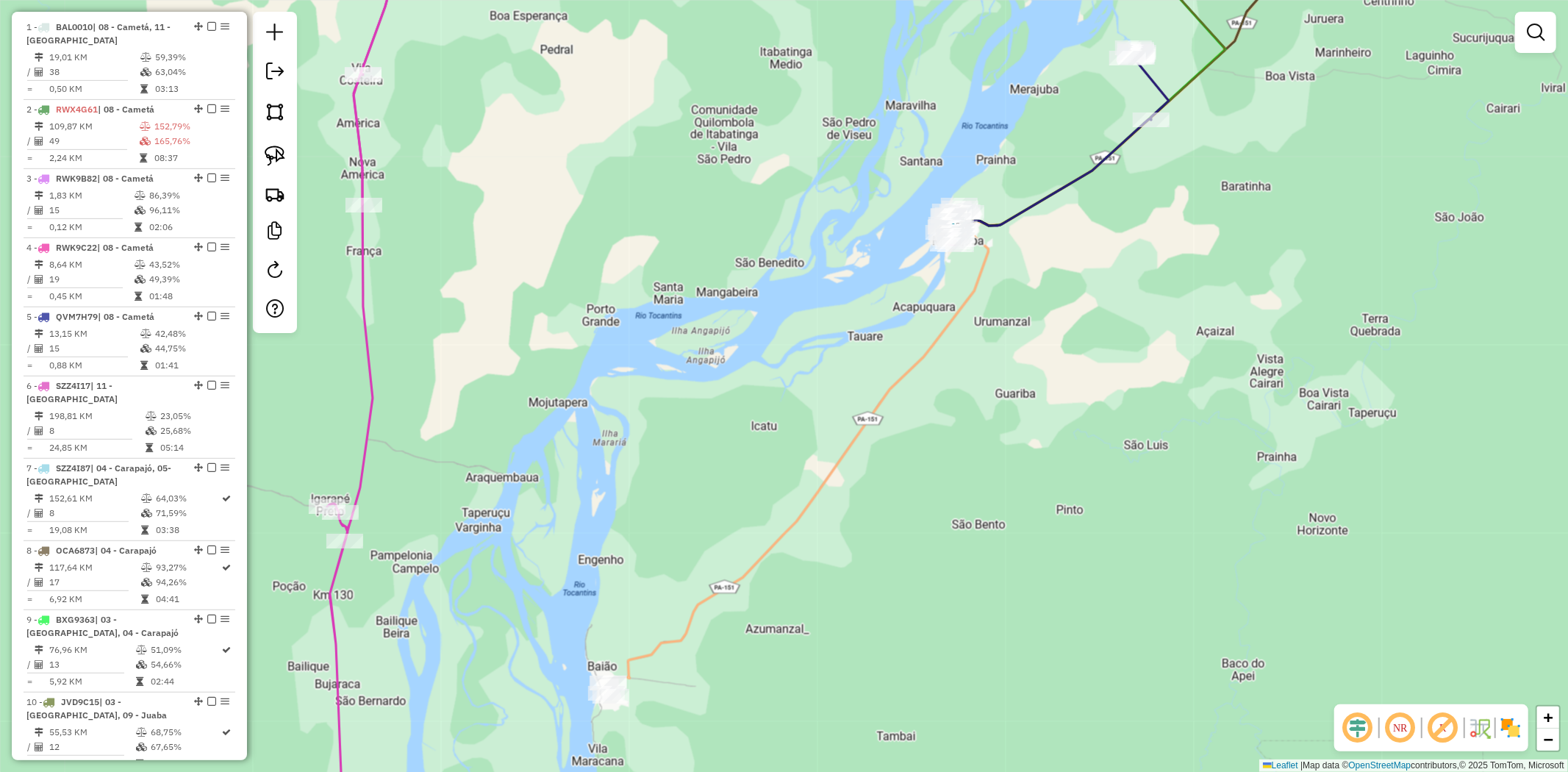
drag, startPoint x: 785, startPoint y: 583, endPoint x: 879, endPoint y: 318, distance: 281.2
click at [879, 324] on div "Janela de atendimento Grade de atendimento Capacidade Transportadoras Veículos …" at bounding box center [784, 386] width 1568 height 772
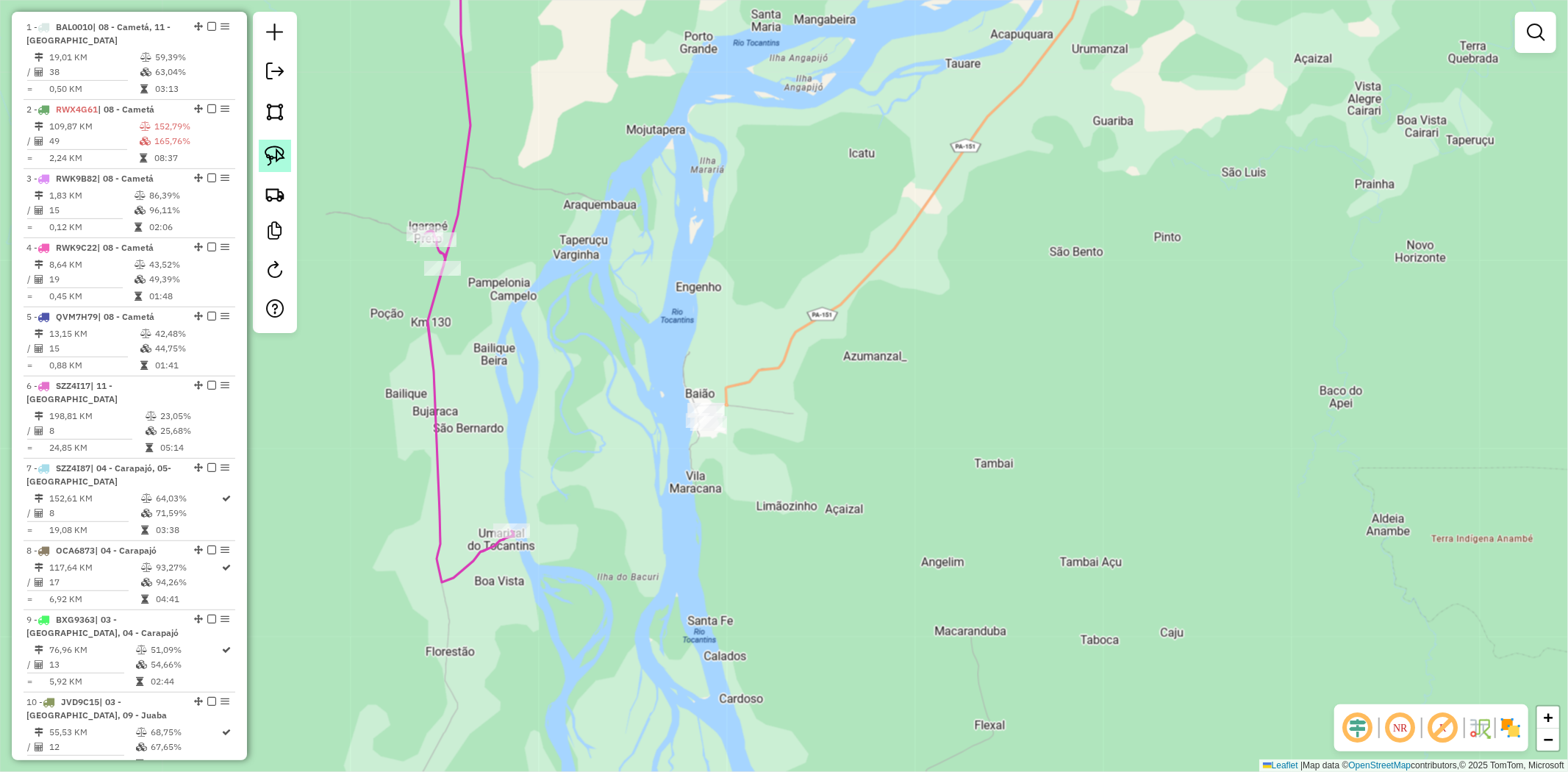
click at [260, 158] on link at bounding box center [275, 155] width 33 height 33
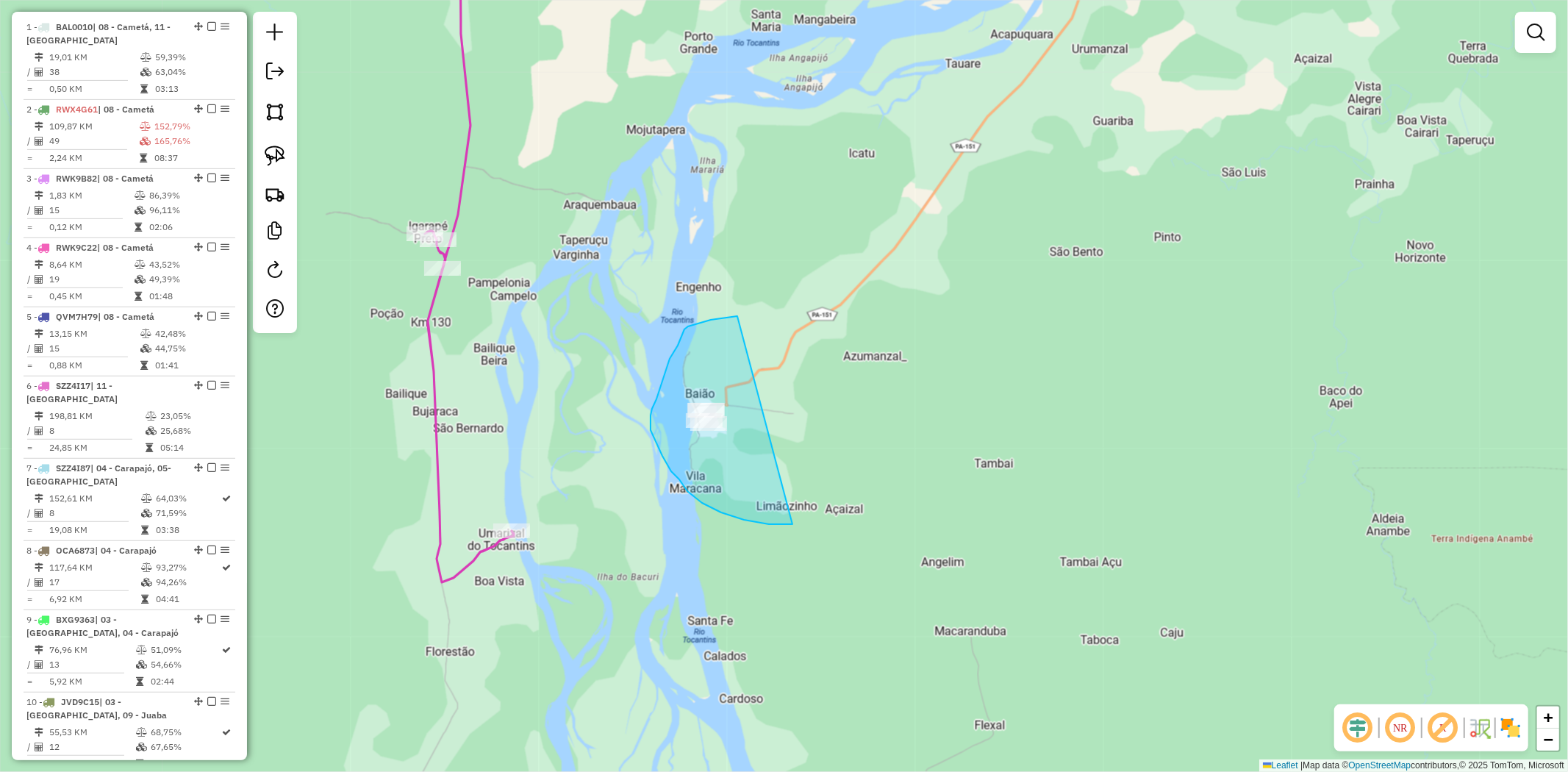
drag, startPoint x: 681, startPoint y: 336, endPoint x: 826, endPoint y: 486, distance: 208.6
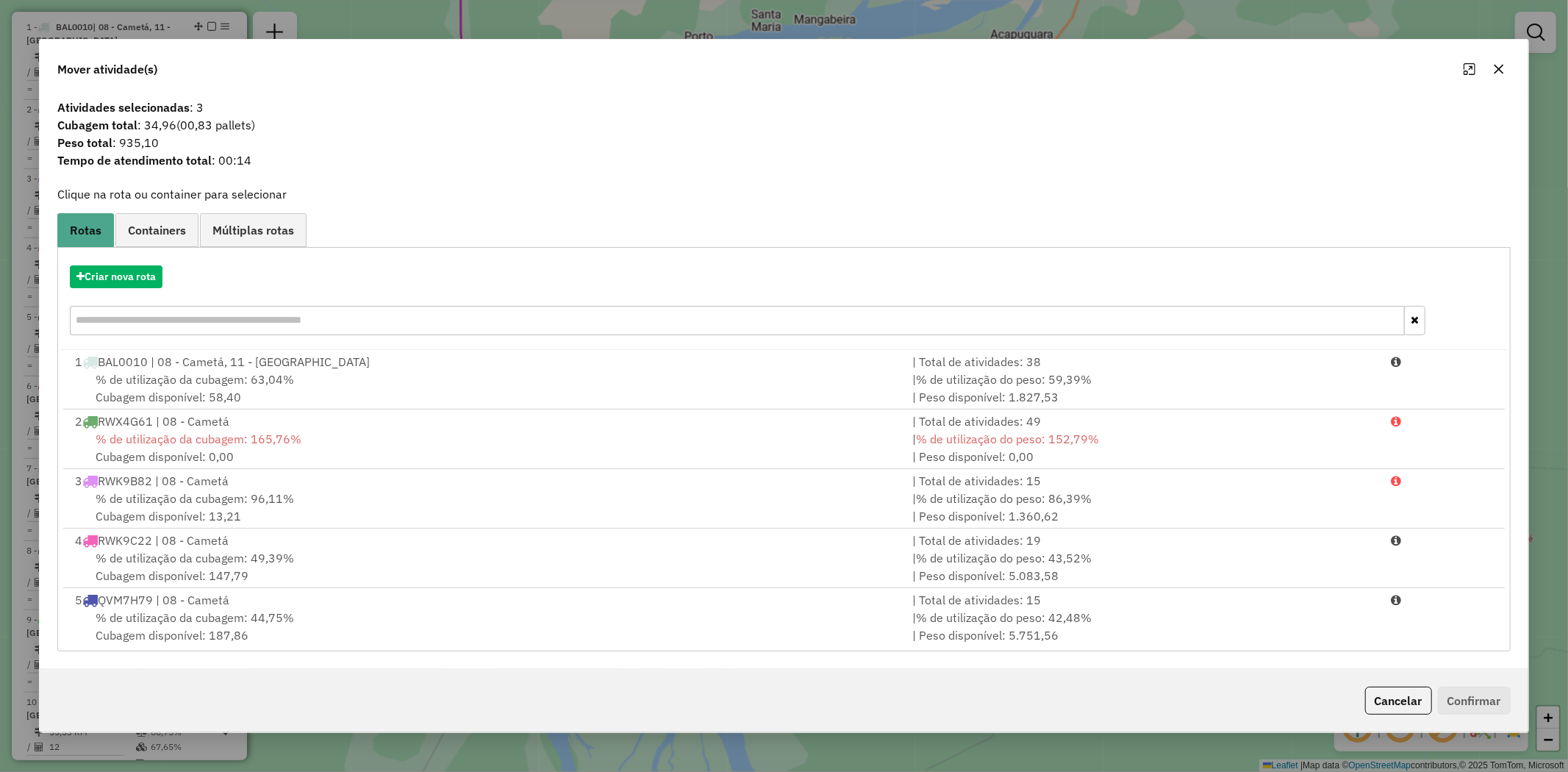
click at [1505, 64] on button "button" at bounding box center [1499, 69] width 24 height 24
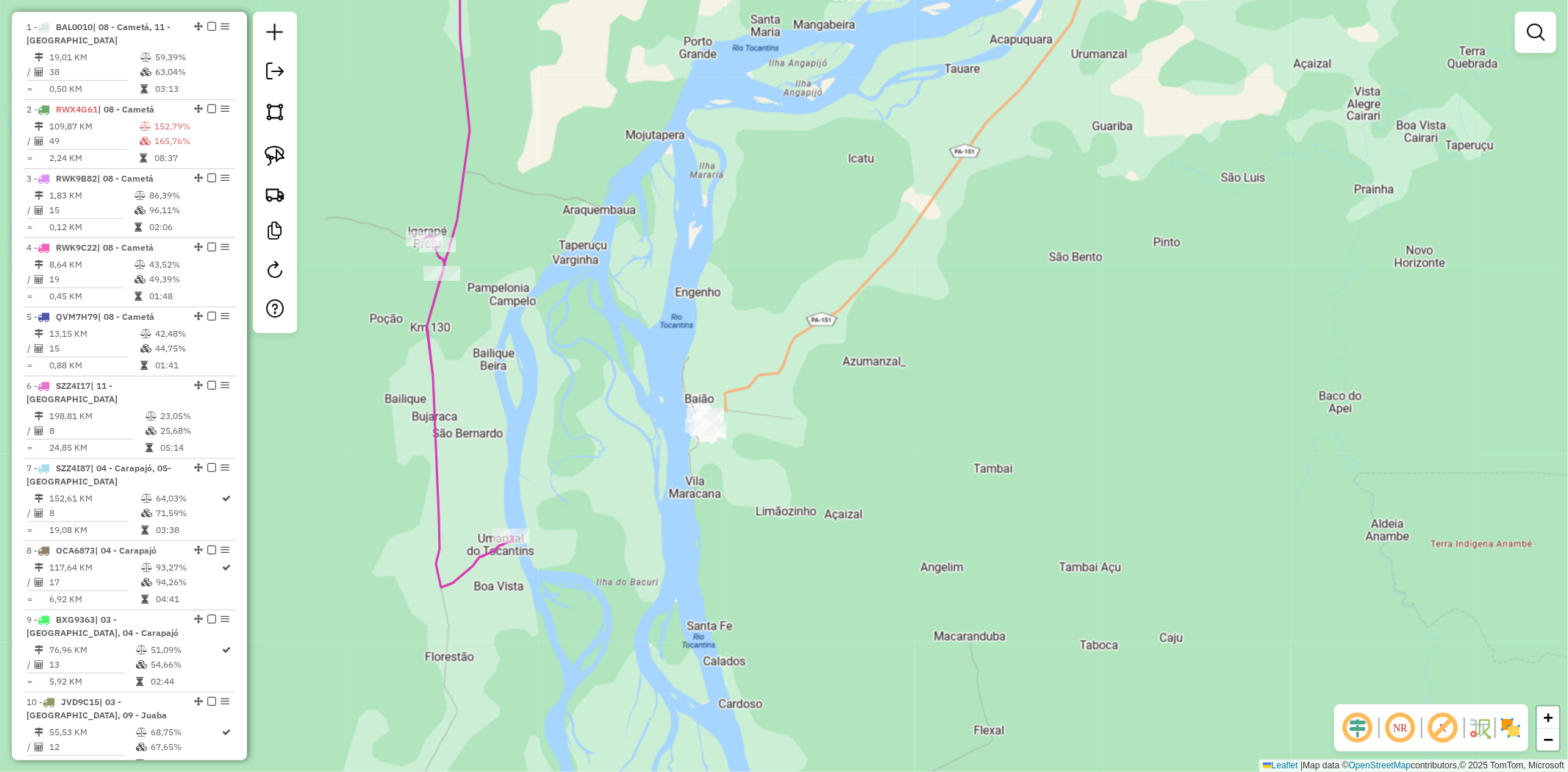
drag, startPoint x: 1121, startPoint y: 236, endPoint x: 1054, endPoint y: 465, distance: 238.6
click at [1068, 467] on div "Janela de atendimento Grade de atendimento Capacidade Transportadoras Veículos …" at bounding box center [784, 386] width 1568 height 772
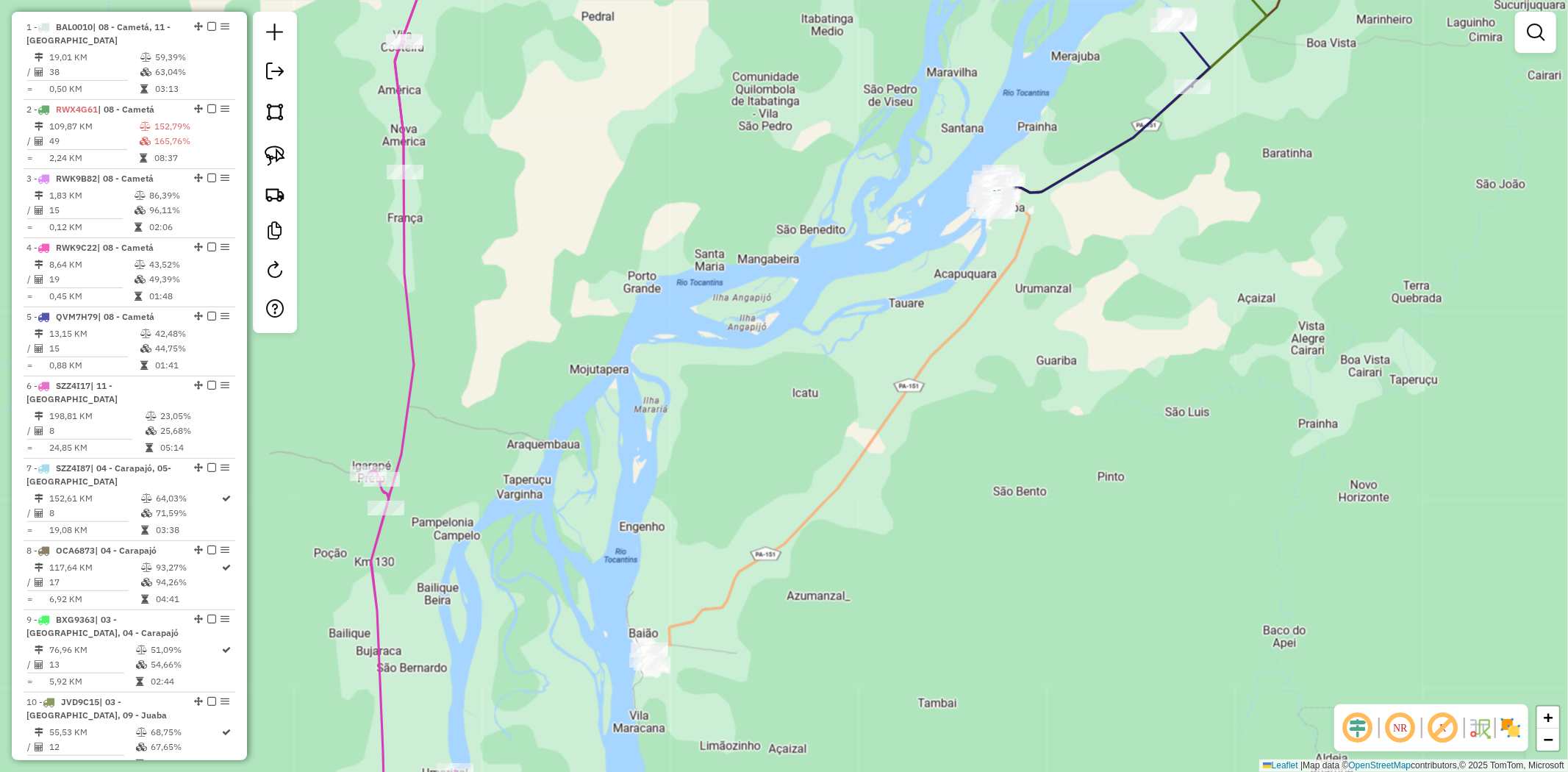
click at [1074, 436] on div "Janela de atendimento Grade de atendimento Capacidade Transportadoras Veículos …" at bounding box center [784, 386] width 1568 height 772
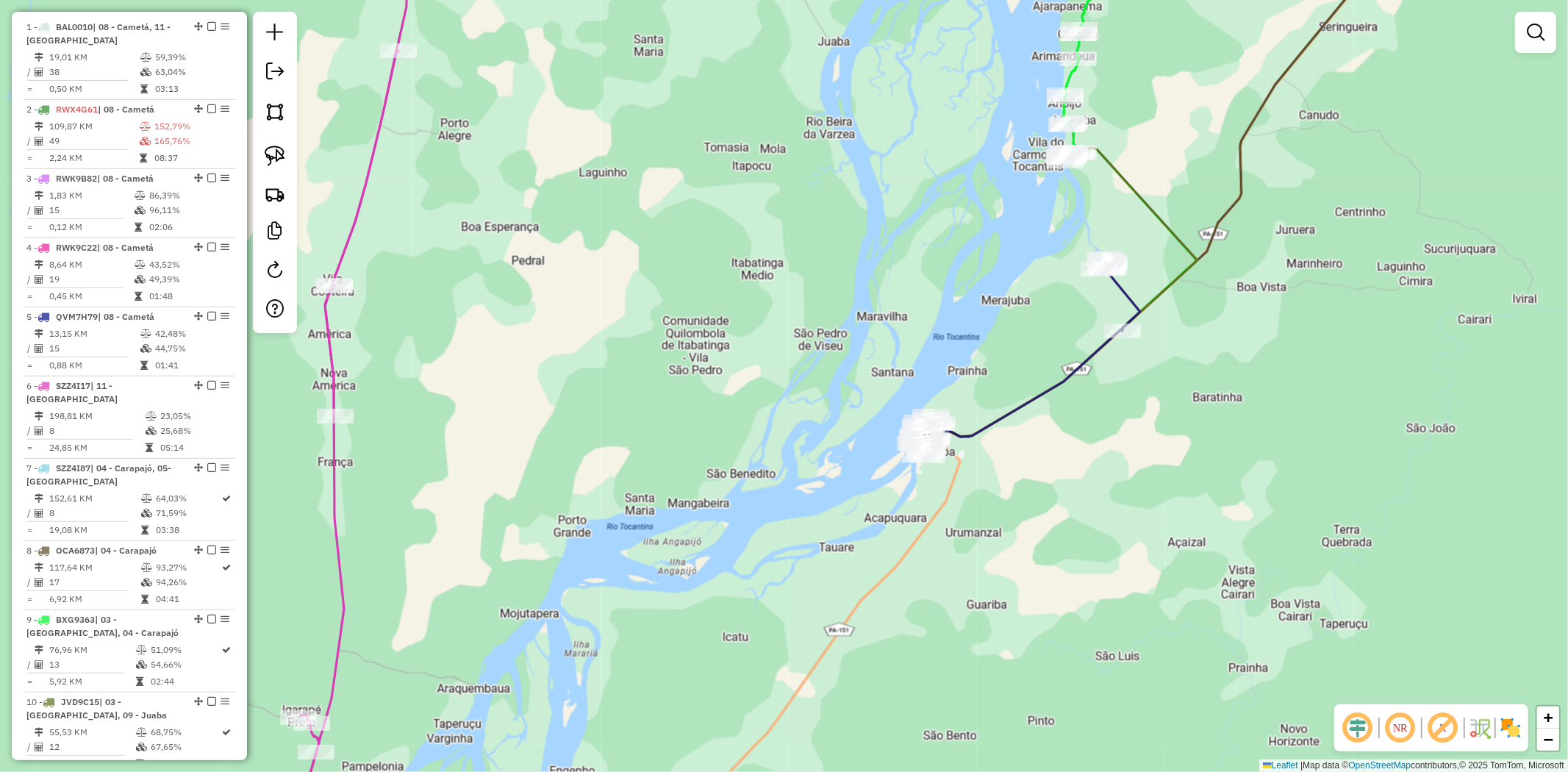
drag, startPoint x: 1290, startPoint y: 280, endPoint x: 1215, endPoint y: 346, distance: 99.9
click at [1265, 348] on div "Janela de atendimento Grade de atendimento Capacidade Transportadoras Veículos …" at bounding box center [784, 386] width 1568 height 772
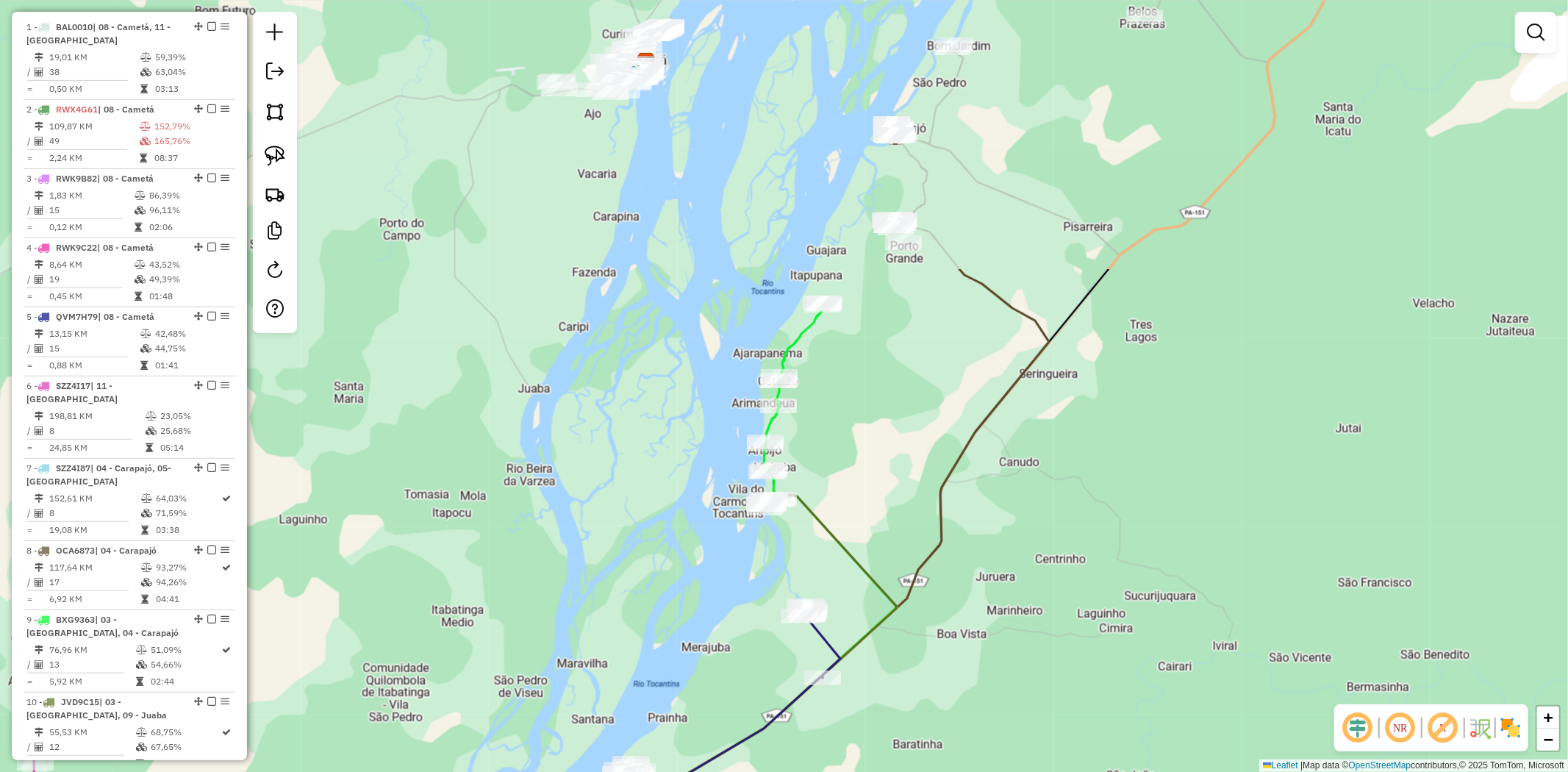
drag, startPoint x: 1179, startPoint y: 216, endPoint x: 880, endPoint y: 563, distance: 458.1
click at [880, 563] on div "Janela de atendimento Grade de atendimento Capacidade Transportadoras Veículos …" at bounding box center [784, 386] width 1568 height 772
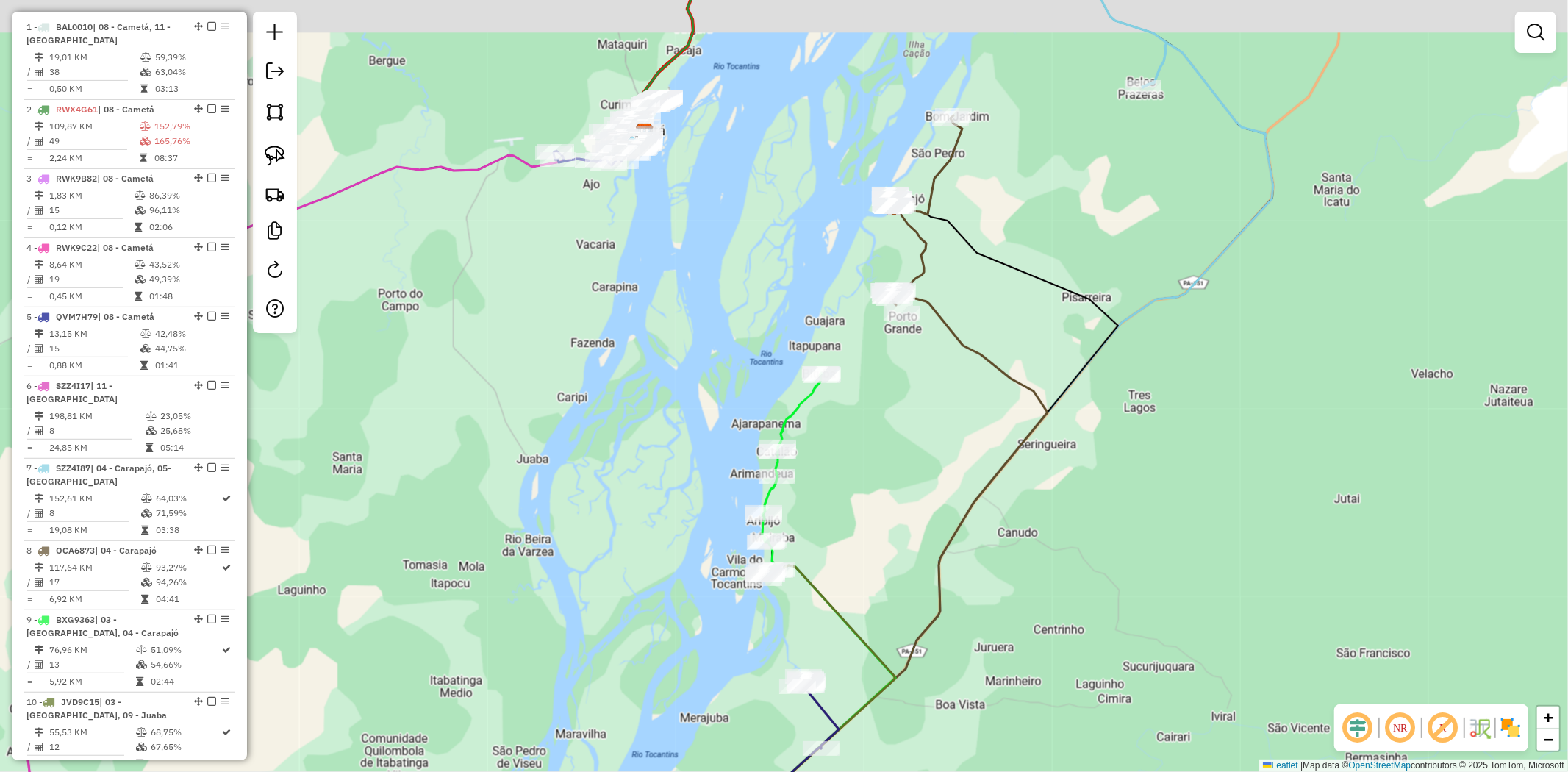
drag, startPoint x: 1008, startPoint y: 233, endPoint x: 1001, endPoint y: 372, distance: 139.2
click at [1001, 372] on div "Janela de atendimento Grade de atendimento Capacidade Transportadoras Veículos …" at bounding box center [784, 386] width 1568 height 772
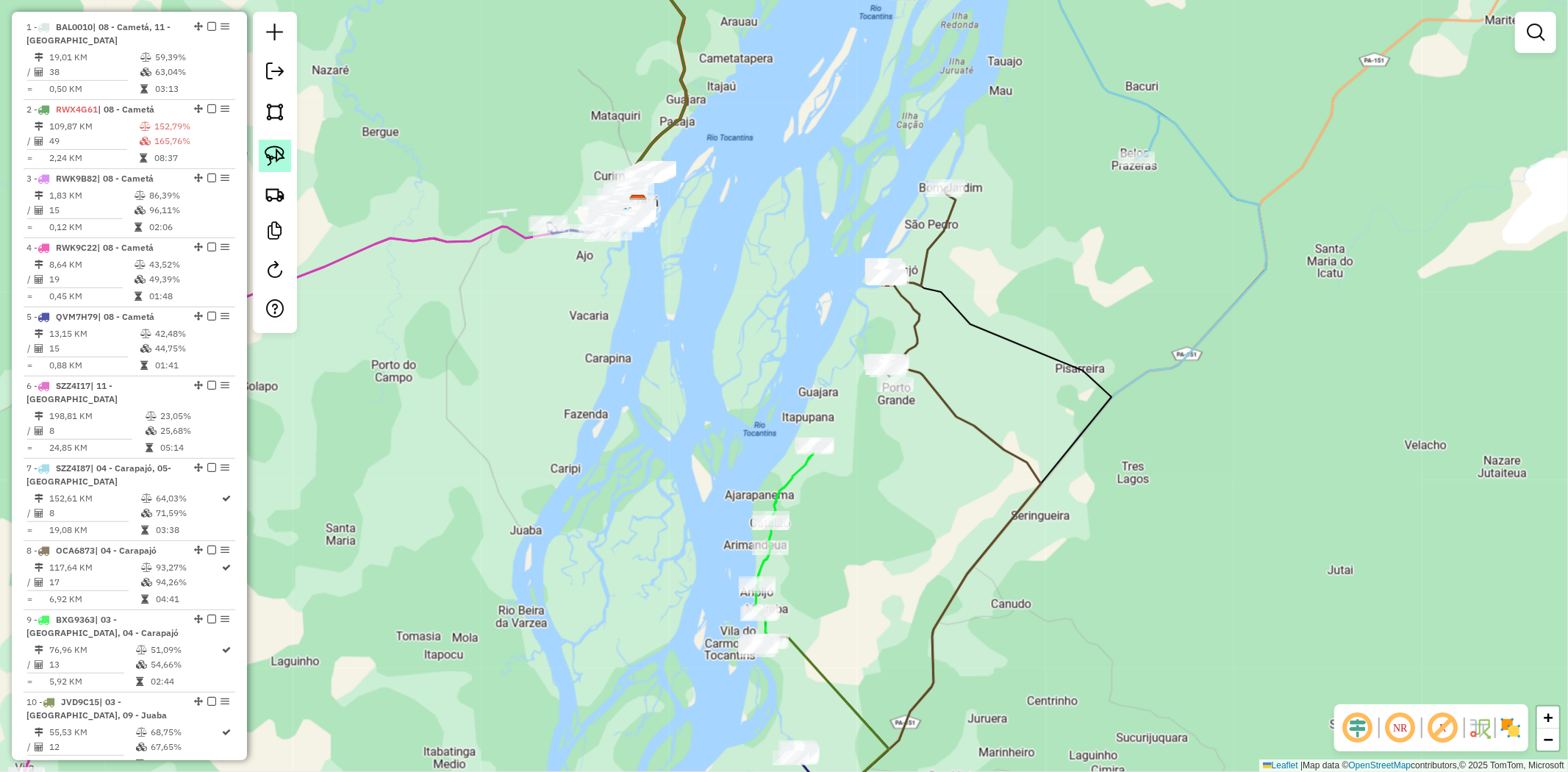
click at [278, 165] on img at bounding box center [275, 156] width 21 height 21
drag, startPoint x: 1015, startPoint y: 159, endPoint x: 936, endPoint y: 222, distance: 101.0
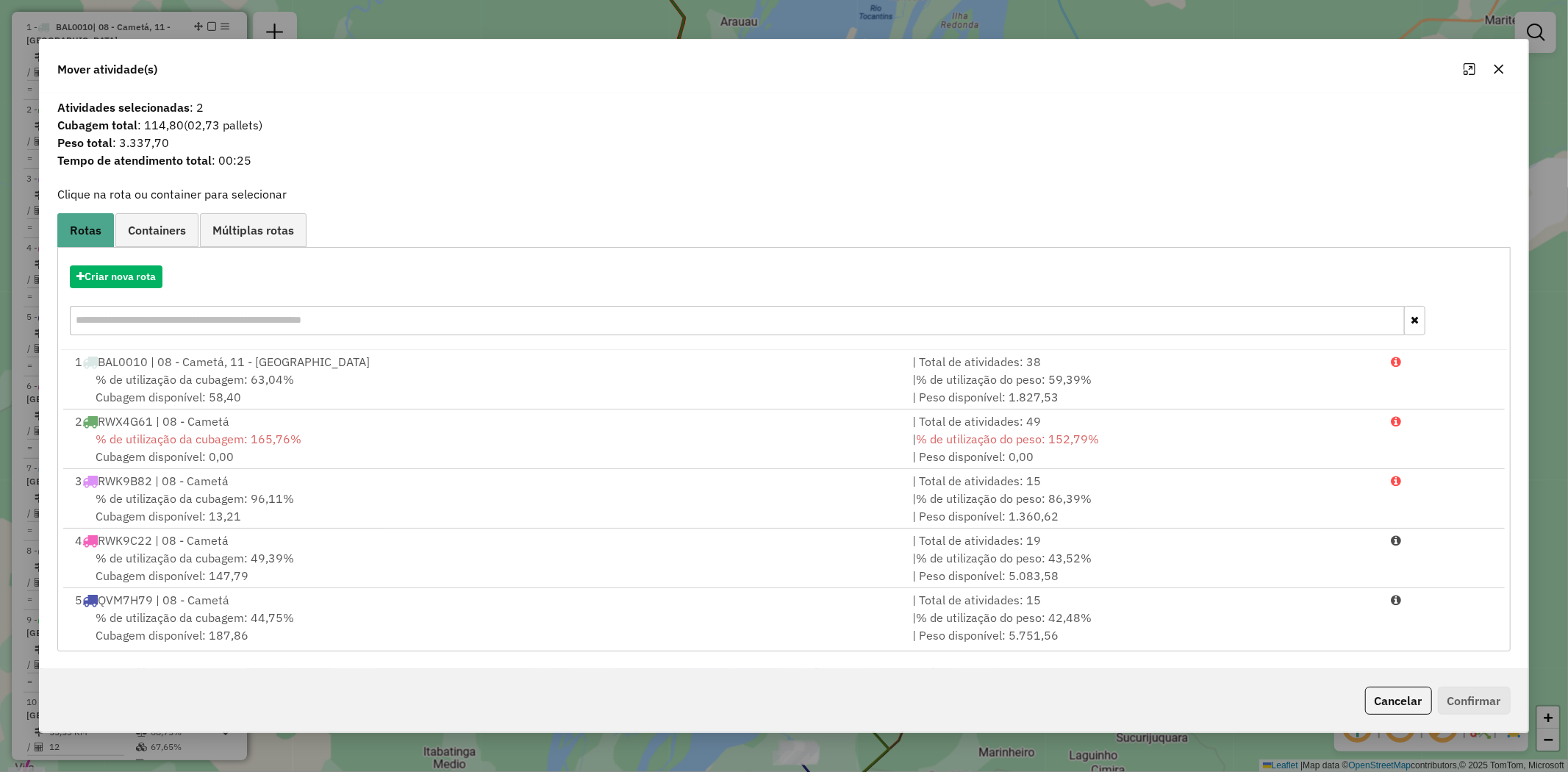
click at [1503, 66] on icon "button" at bounding box center [1499, 68] width 12 height 12
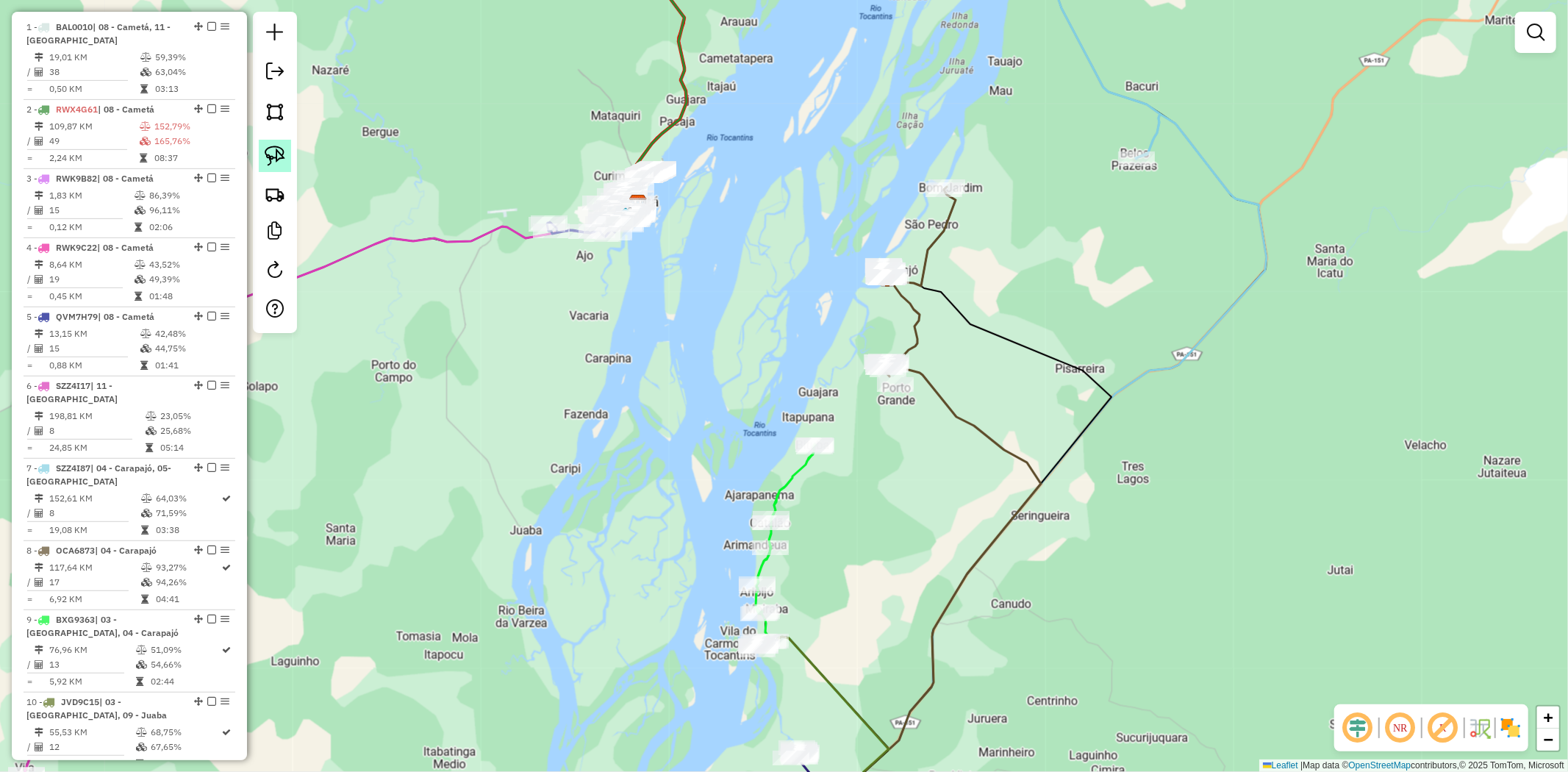
click at [275, 157] on img at bounding box center [275, 156] width 21 height 21
drag, startPoint x: 821, startPoint y: 236, endPoint x: 922, endPoint y: 262, distance: 104.3
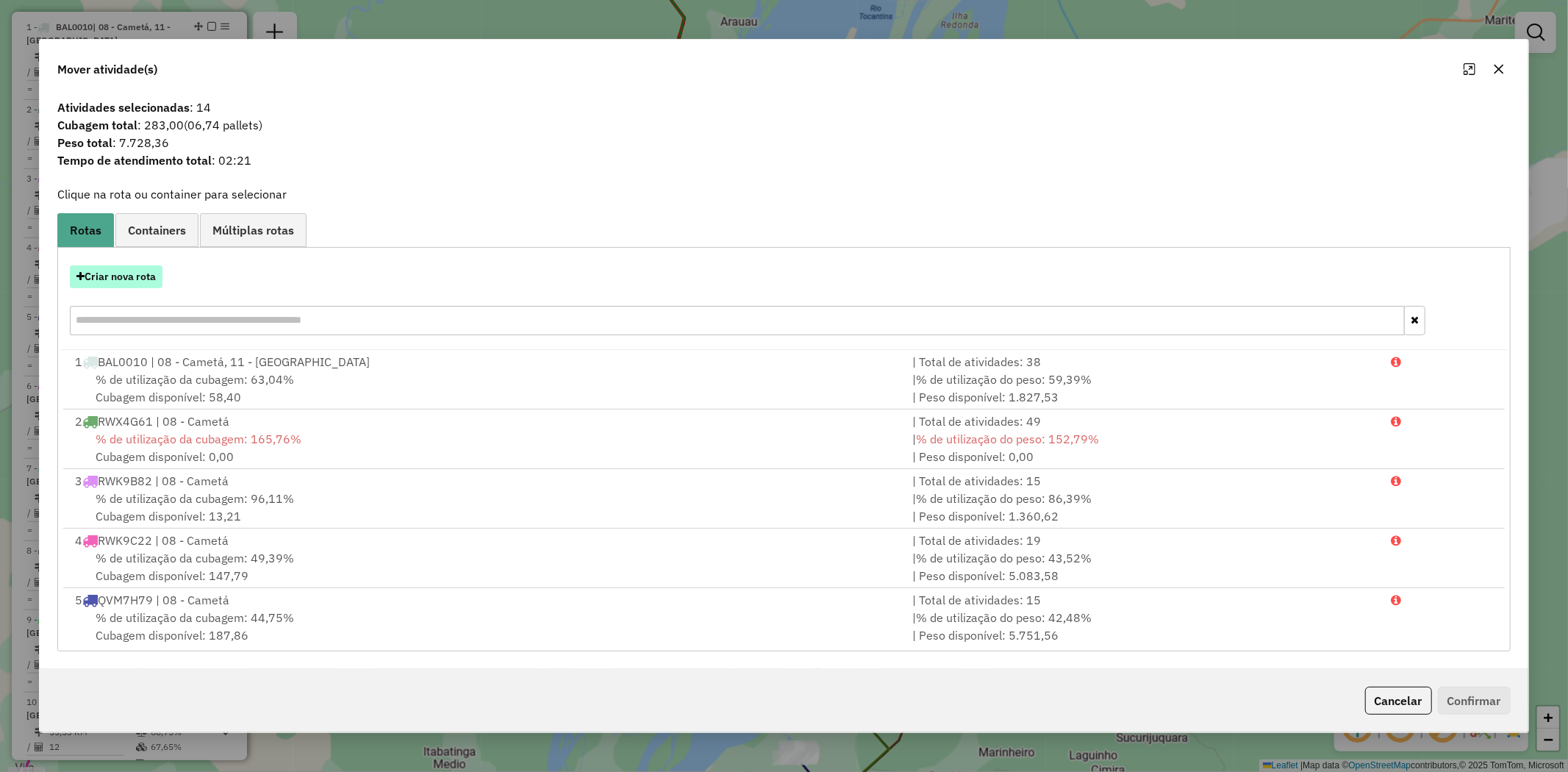
click at [136, 277] on button "Criar nova rota" at bounding box center [116, 276] width 92 height 23
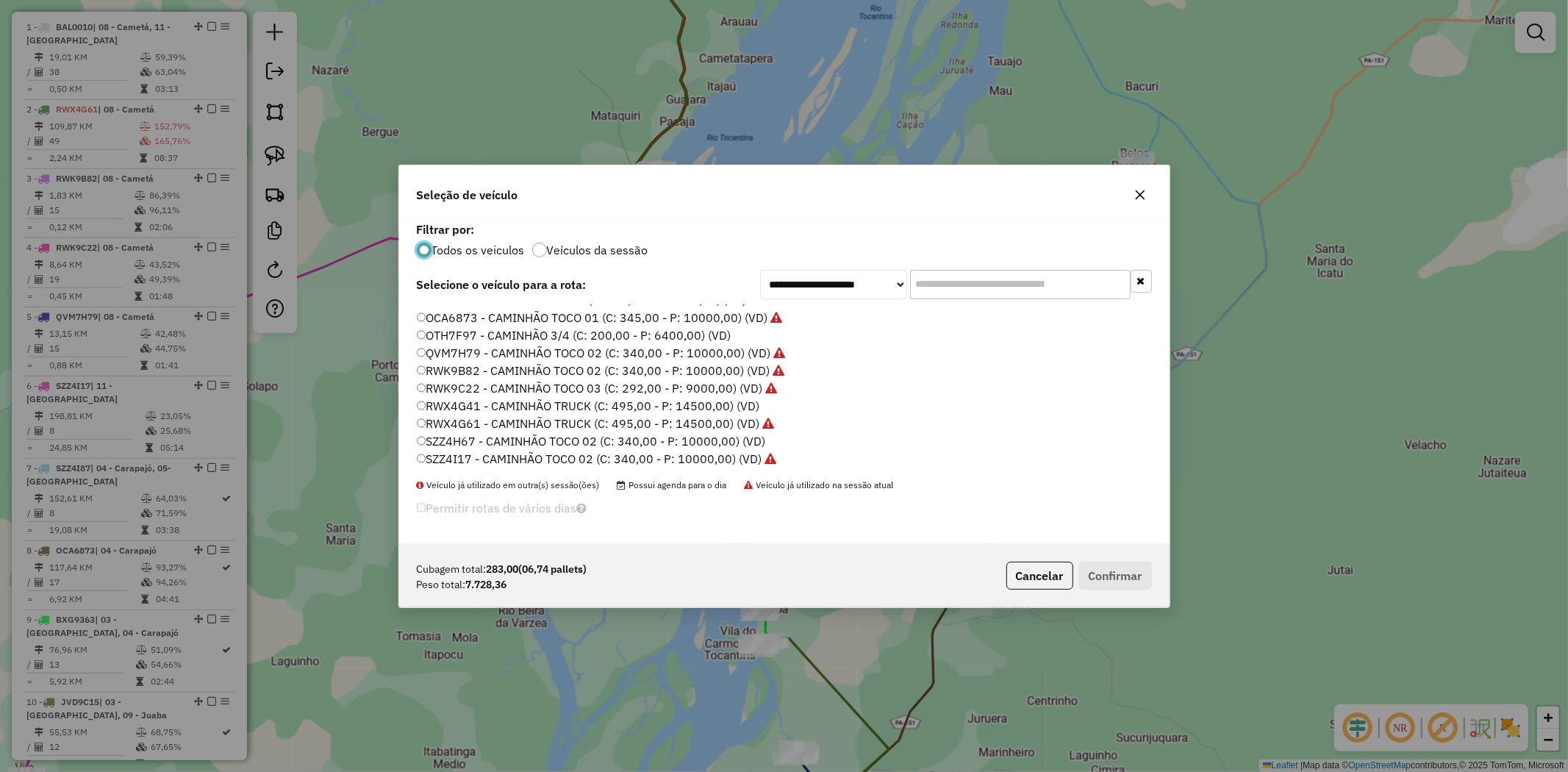
scroll to position [234, 0]
click at [679, 395] on label "RWX4G41 - CAMINHÃO TRUCK (C: 495,00 - P: 14500,00) (VD)" at bounding box center [588, 397] width 343 height 18
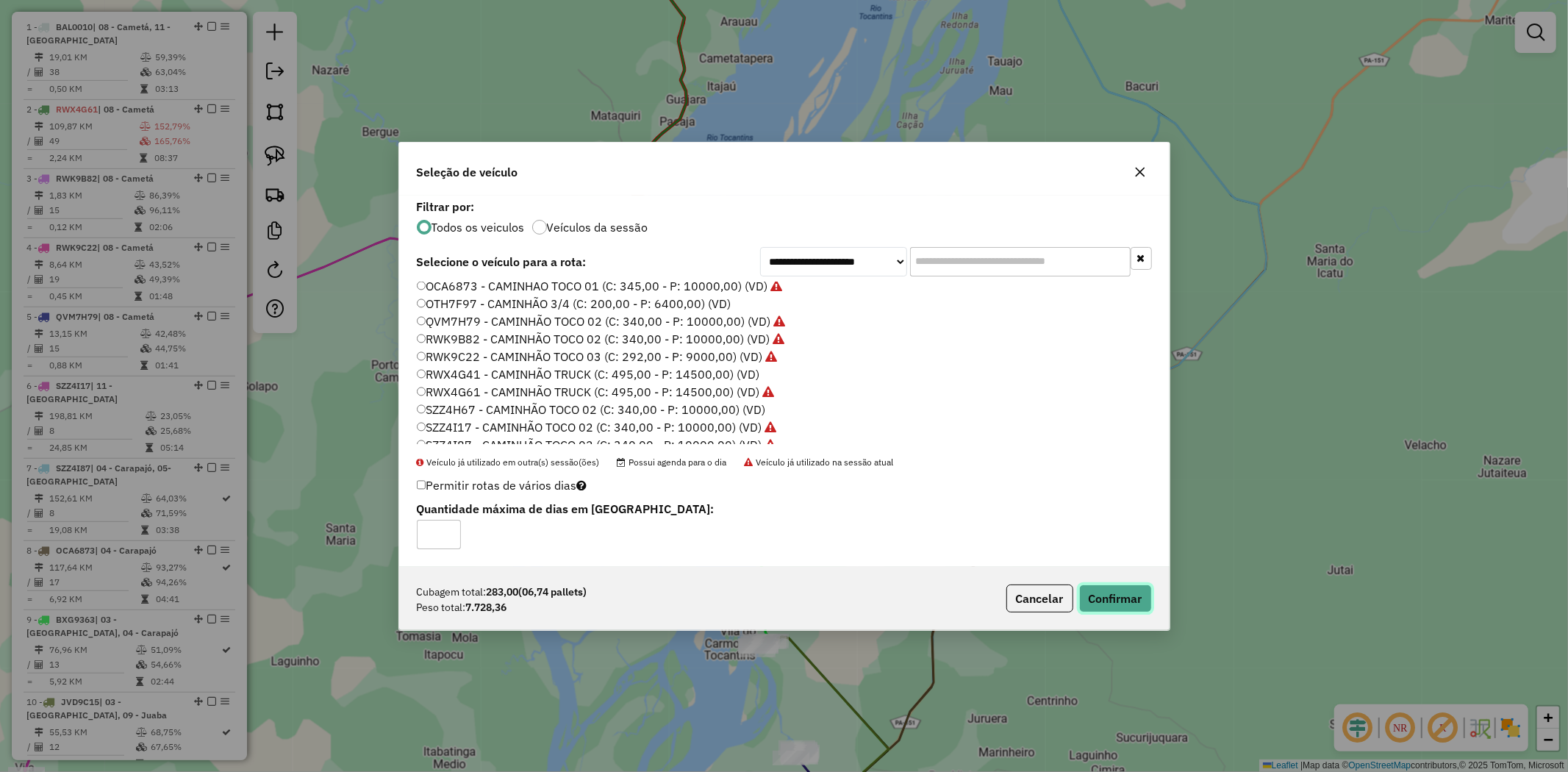
click at [1119, 597] on button "Confirmar" at bounding box center [1115, 598] width 72 height 28
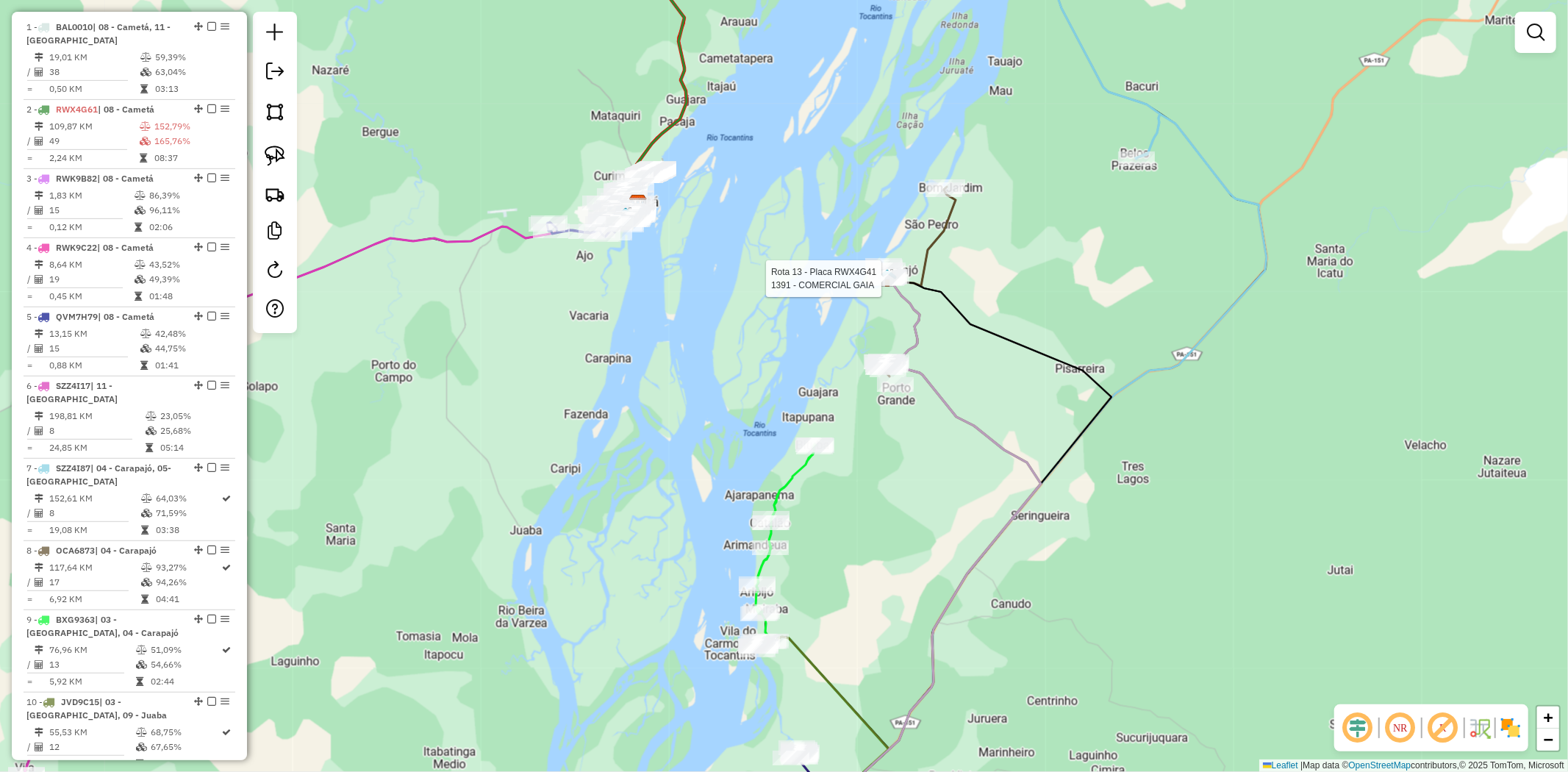
select select "**********"
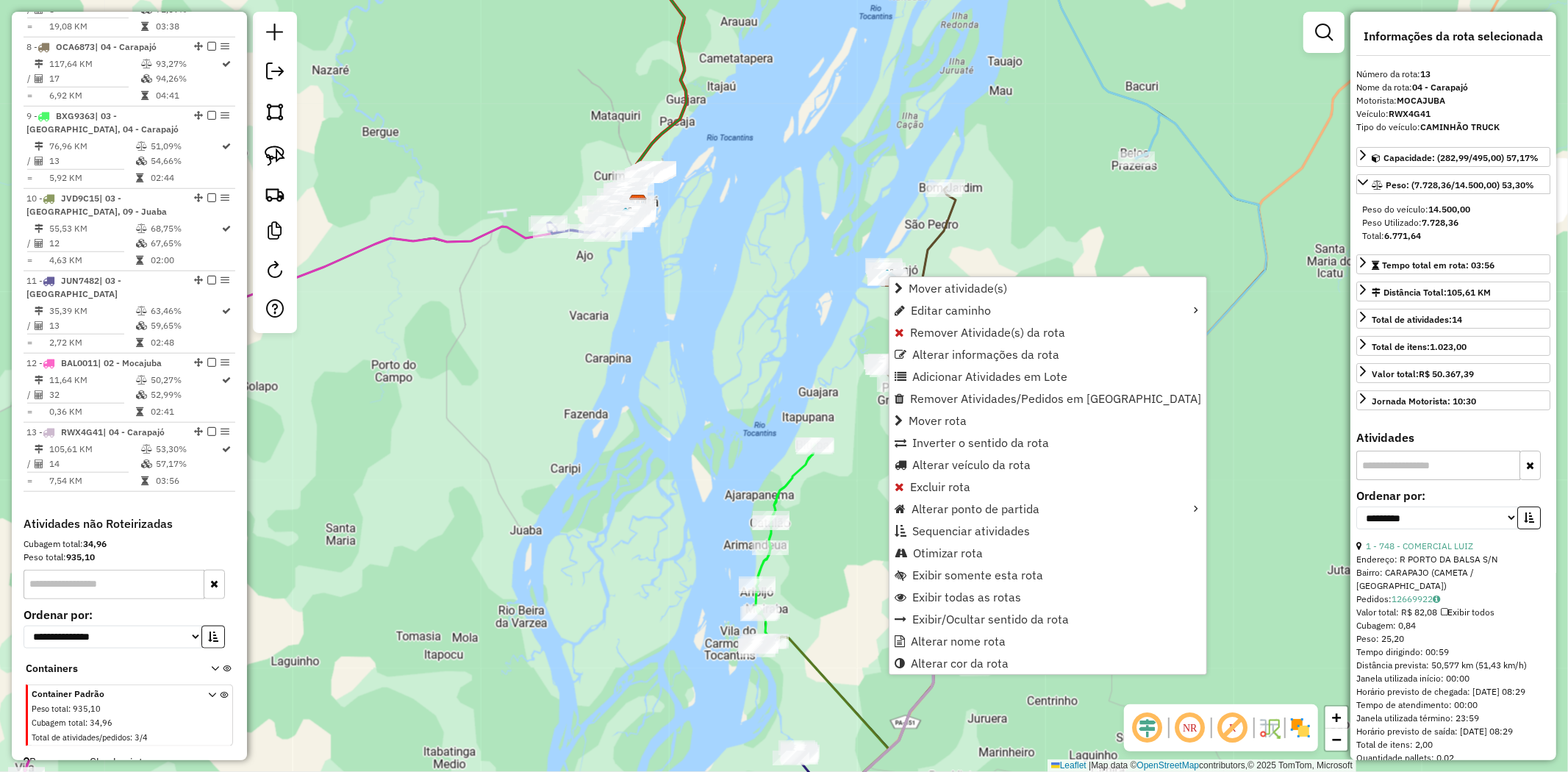
scroll to position [1074, 0]
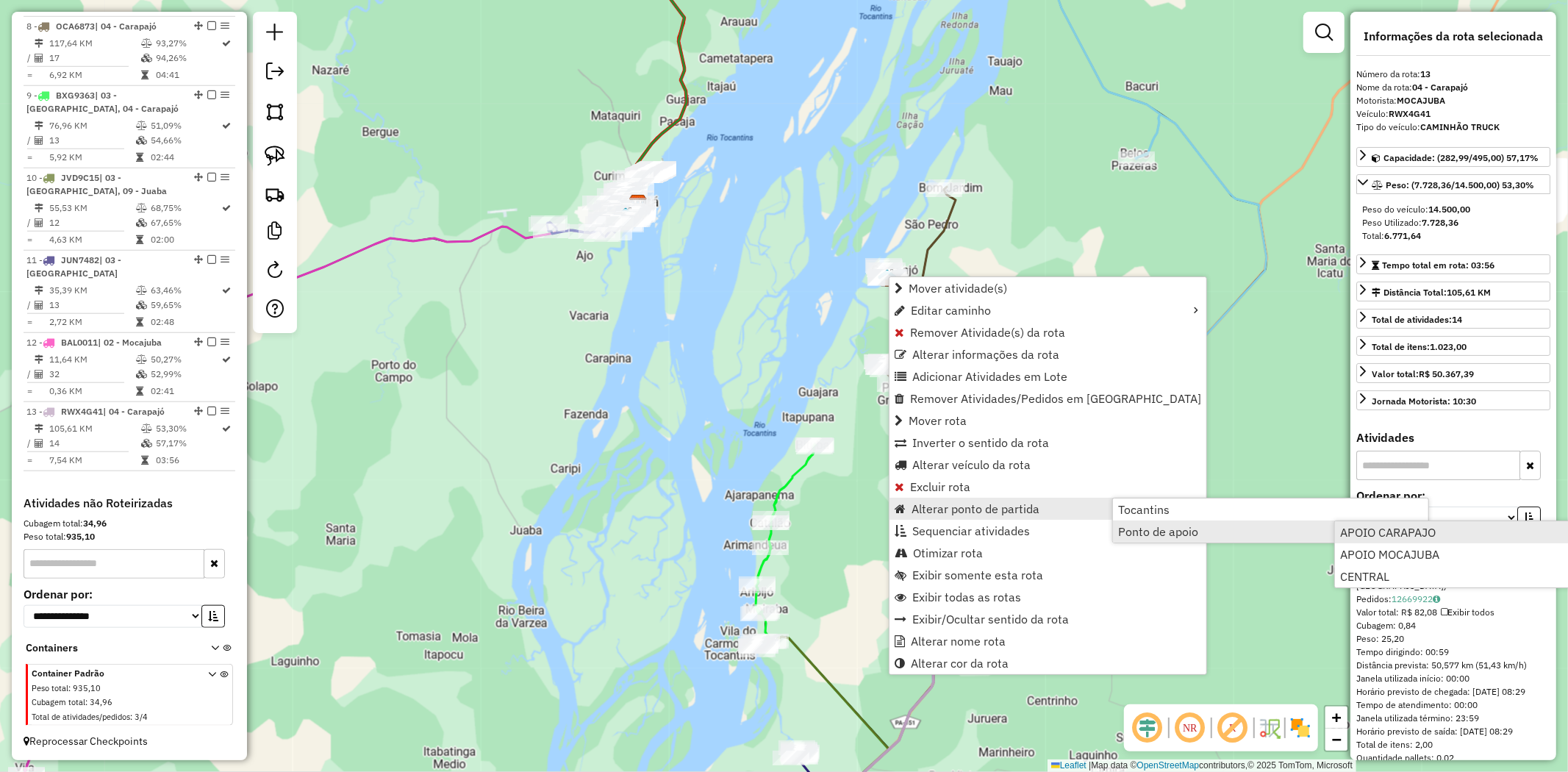
click at [1388, 537] on span "APOIO CARAPAJO" at bounding box center [1388, 532] width 96 height 12
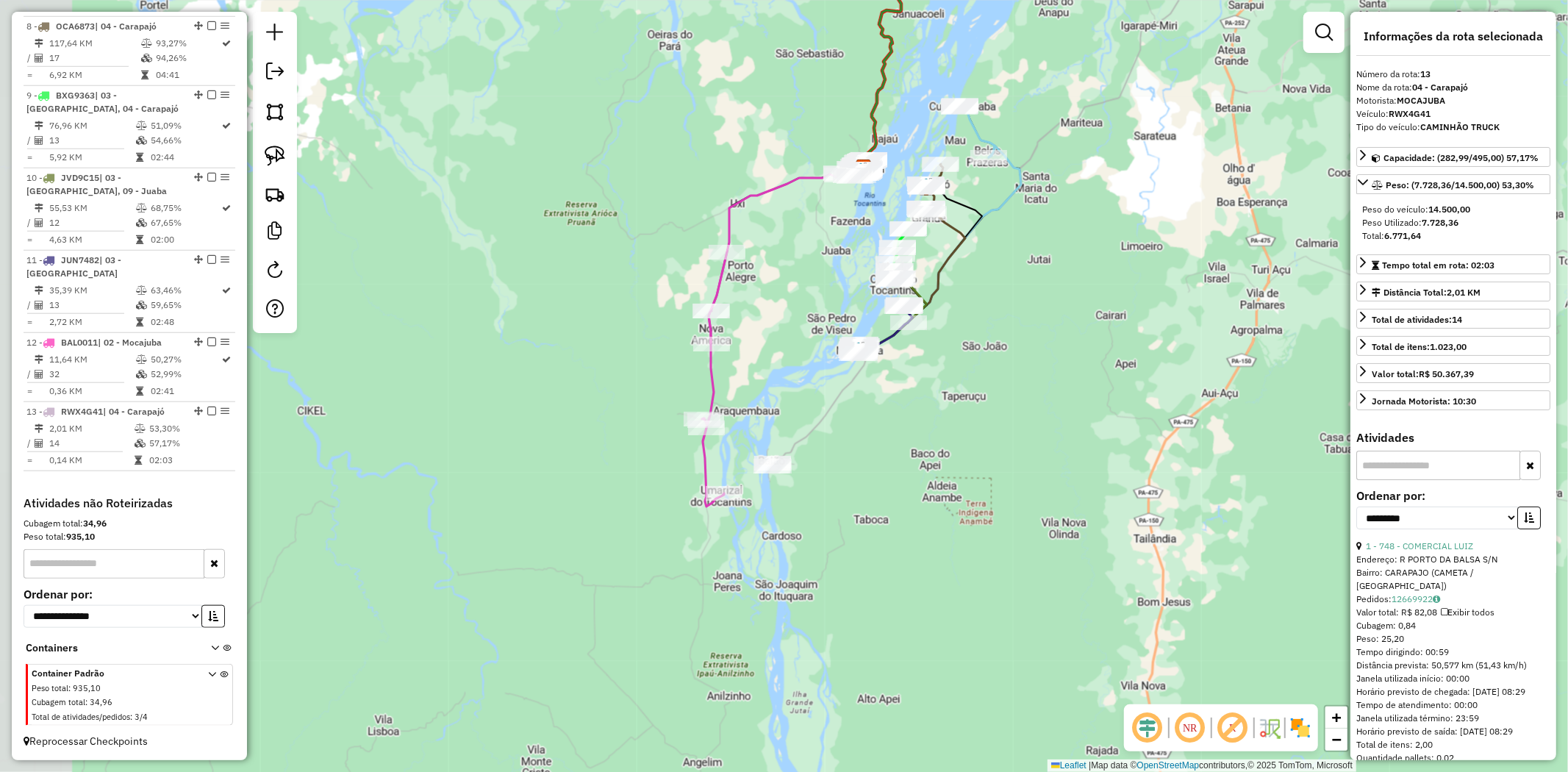
drag, startPoint x: 743, startPoint y: 579, endPoint x: 858, endPoint y: 505, distance: 136.8
click at [858, 505] on div "Janela de atendimento Grade de atendimento Capacidade Transportadoras Veículos …" at bounding box center [784, 386] width 1568 height 772
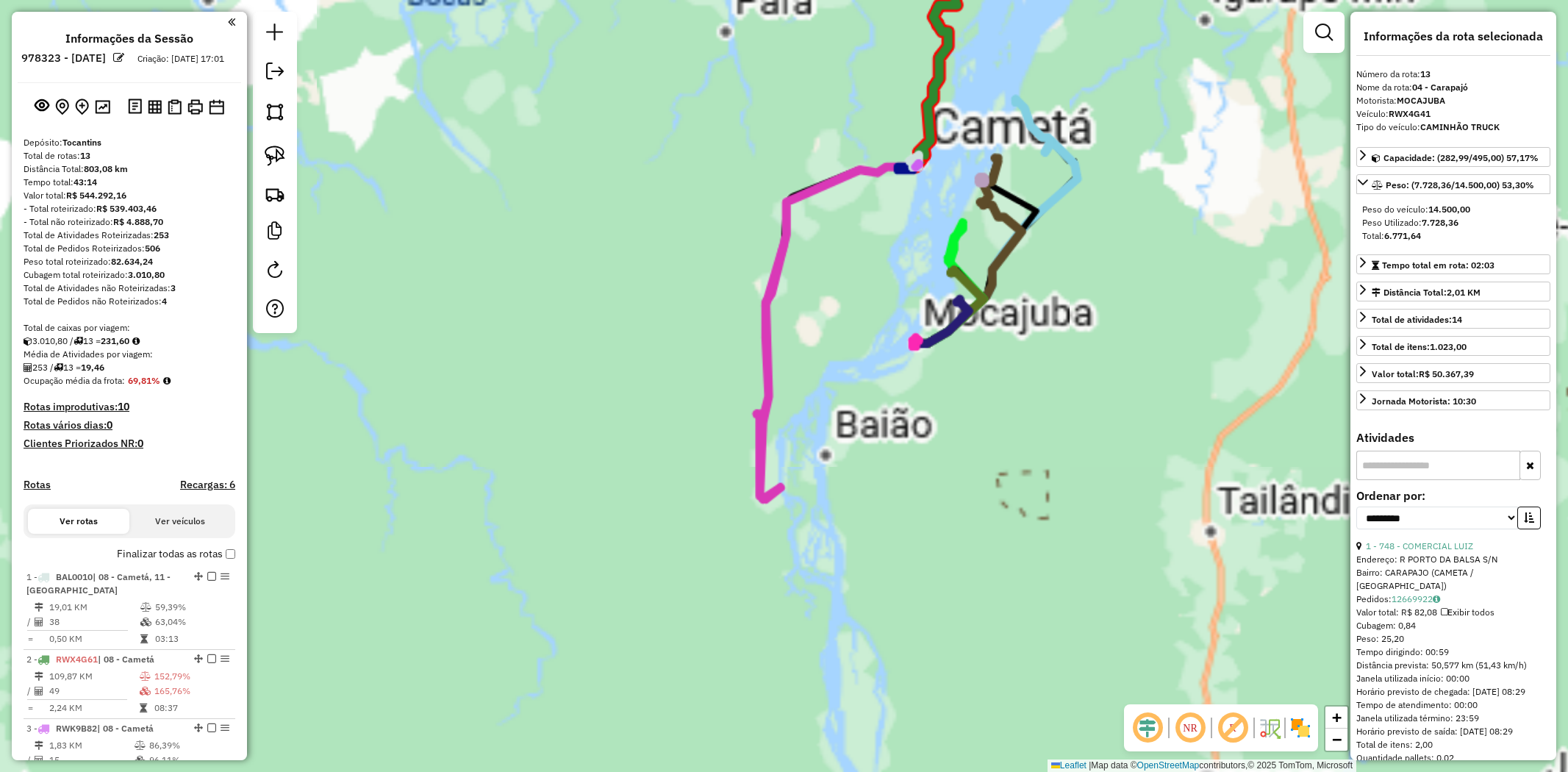
select select "**********"
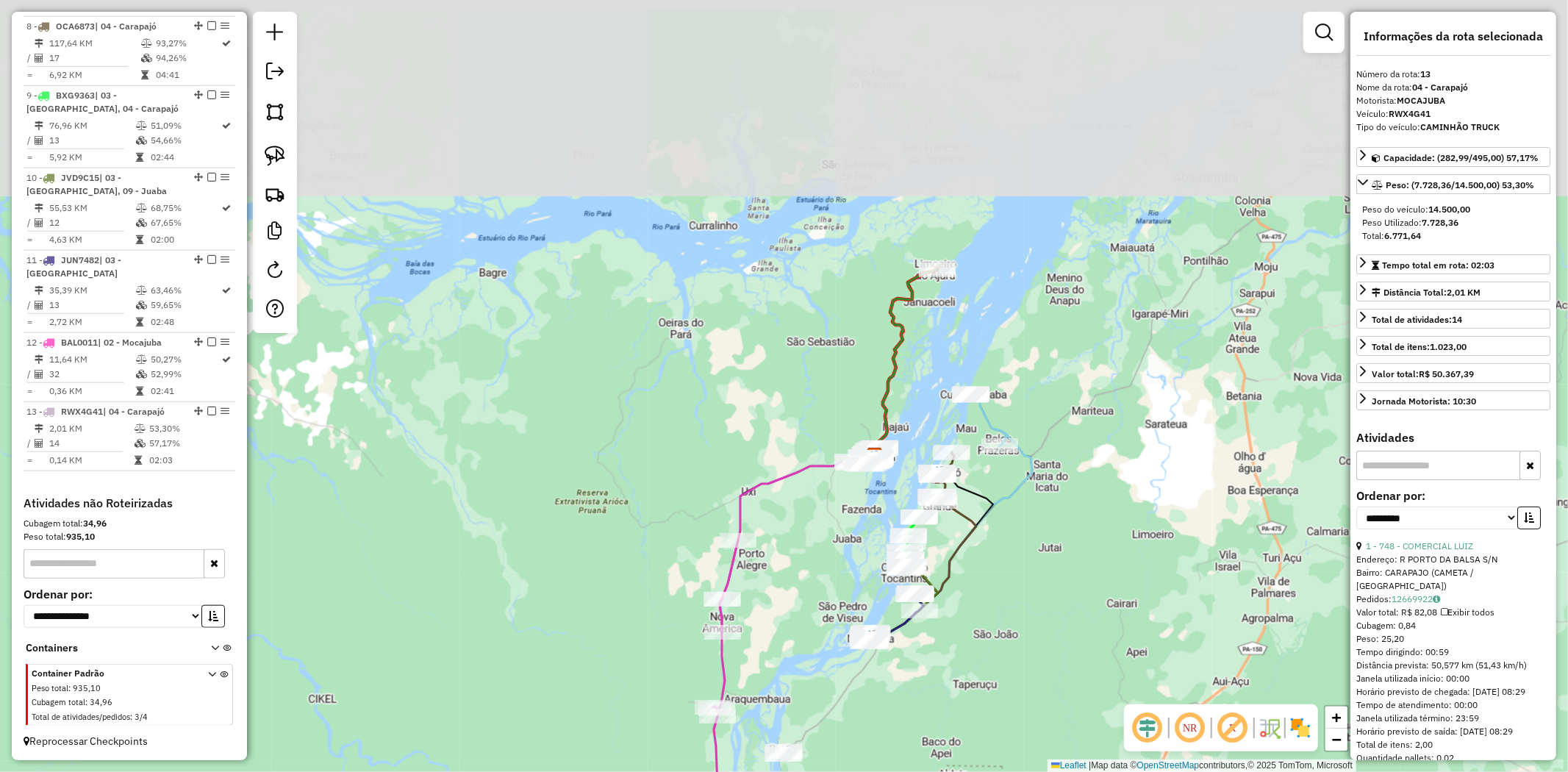
drag, startPoint x: 825, startPoint y: 318, endPoint x: 781, endPoint y: 609, distance: 294.3
click at [781, 609] on div "Janela de atendimento Grade de atendimento Capacidade Transportadoras Veículos …" at bounding box center [784, 386] width 1568 height 772
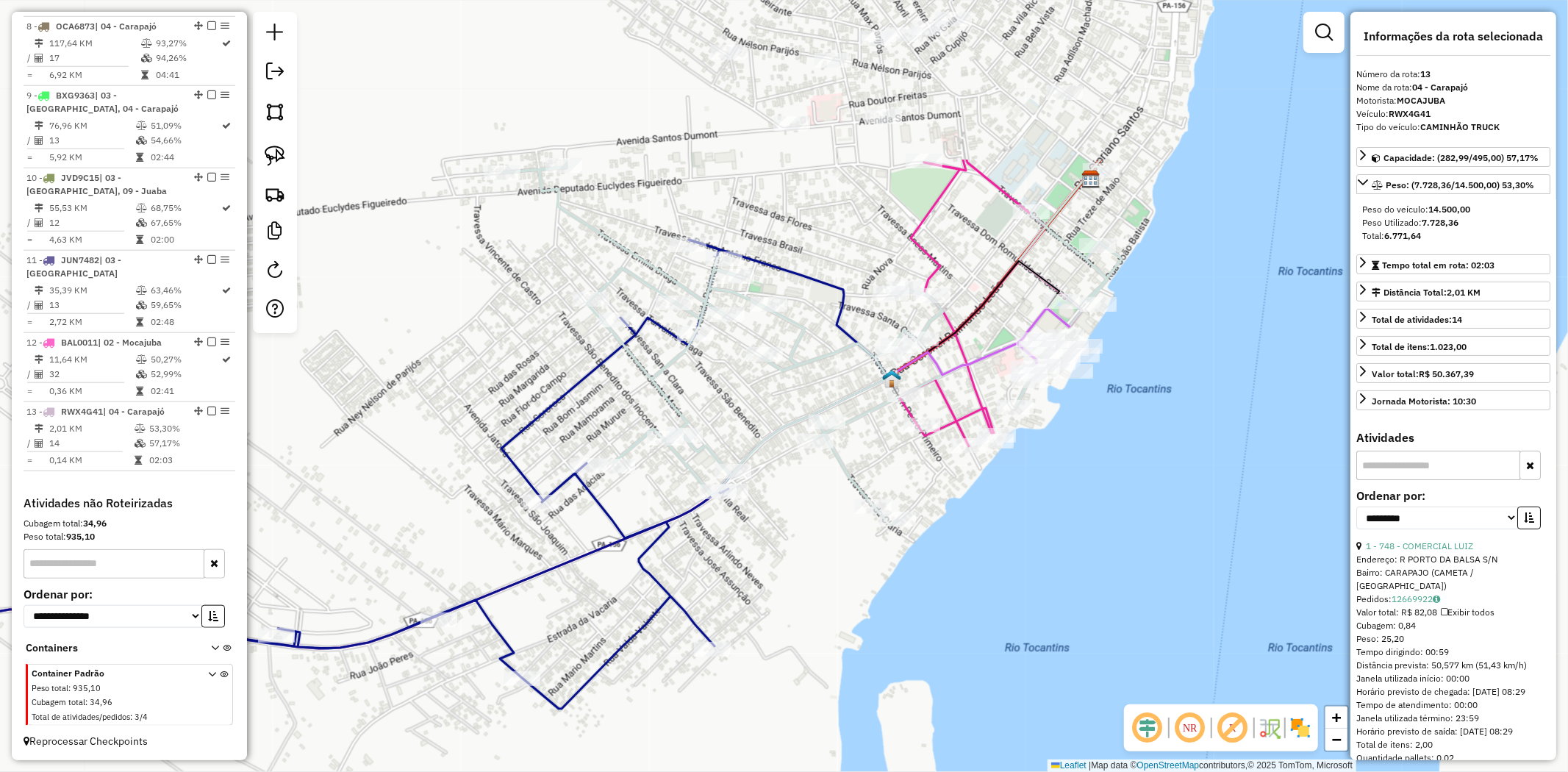
drag, startPoint x: 914, startPoint y: 322, endPoint x: 823, endPoint y: 559, distance: 253.9
click at [823, 559] on div "Janela de atendimento Grade de atendimento Capacidade Transportadoras Veículos …" at bounding box center [784, 386] width 1568 height 772
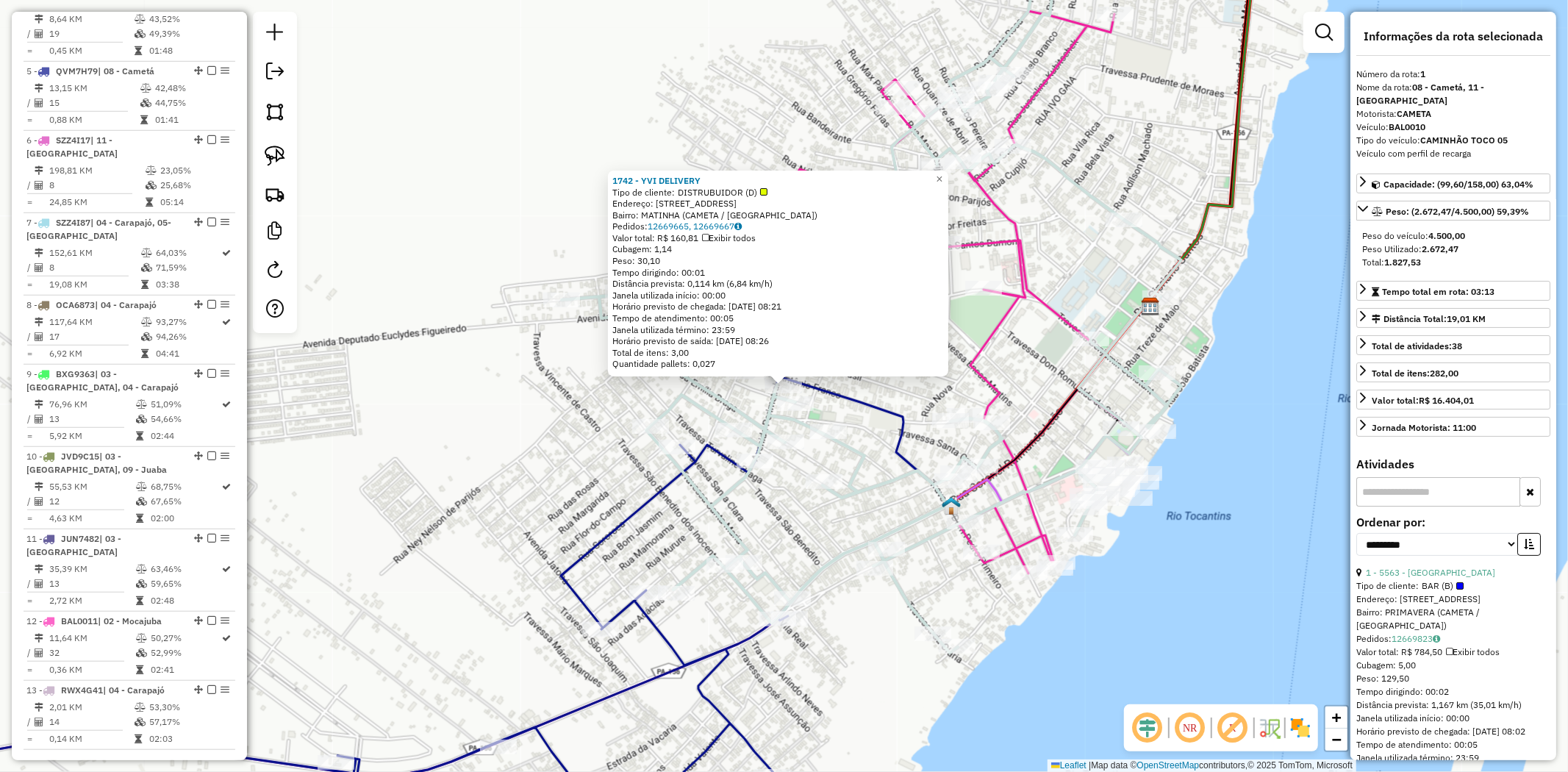
scroll to position [568, 0]
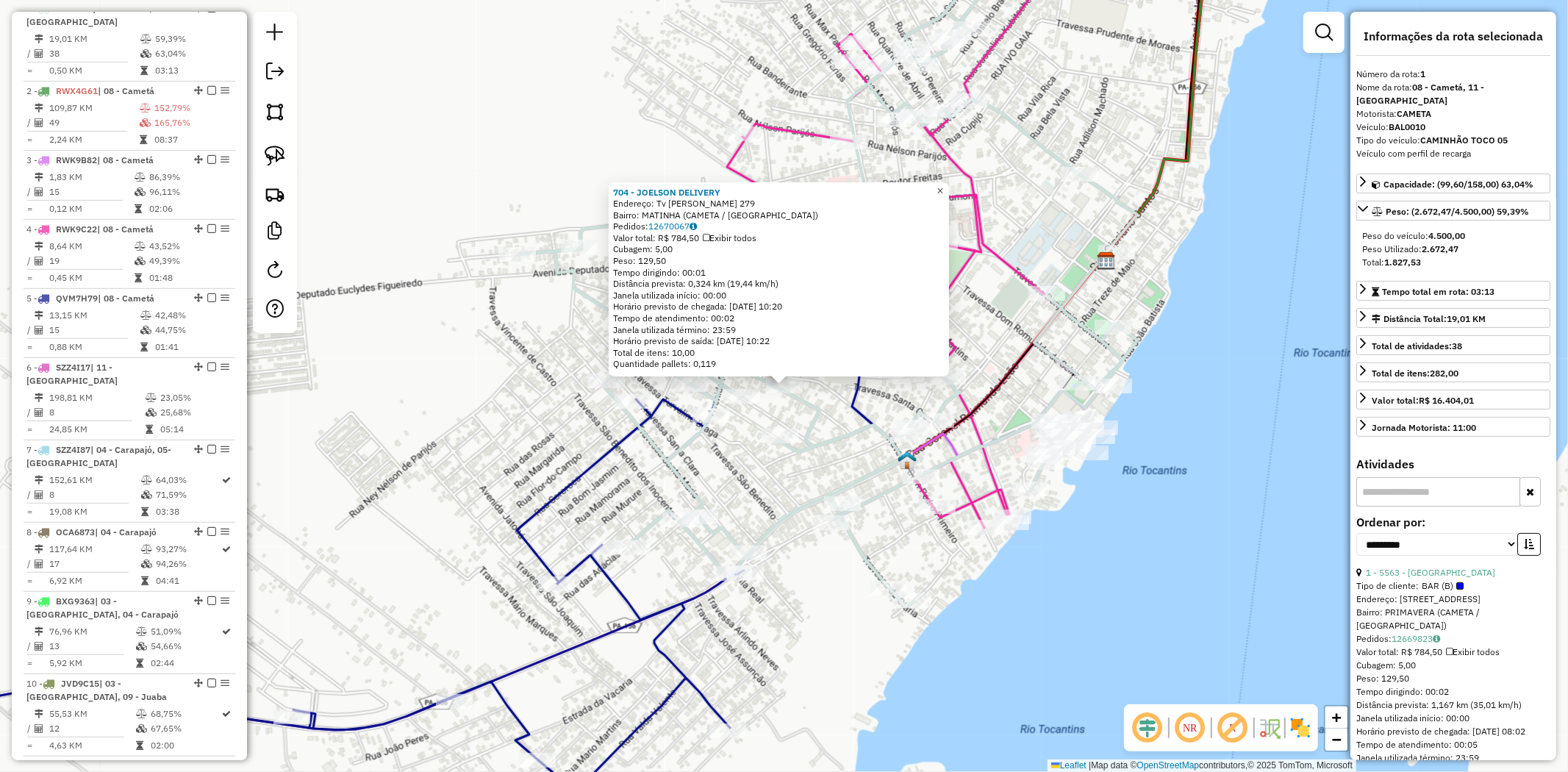
click at [949, 193] on link "×" at bounding box center [940, 191] width 18 height 18
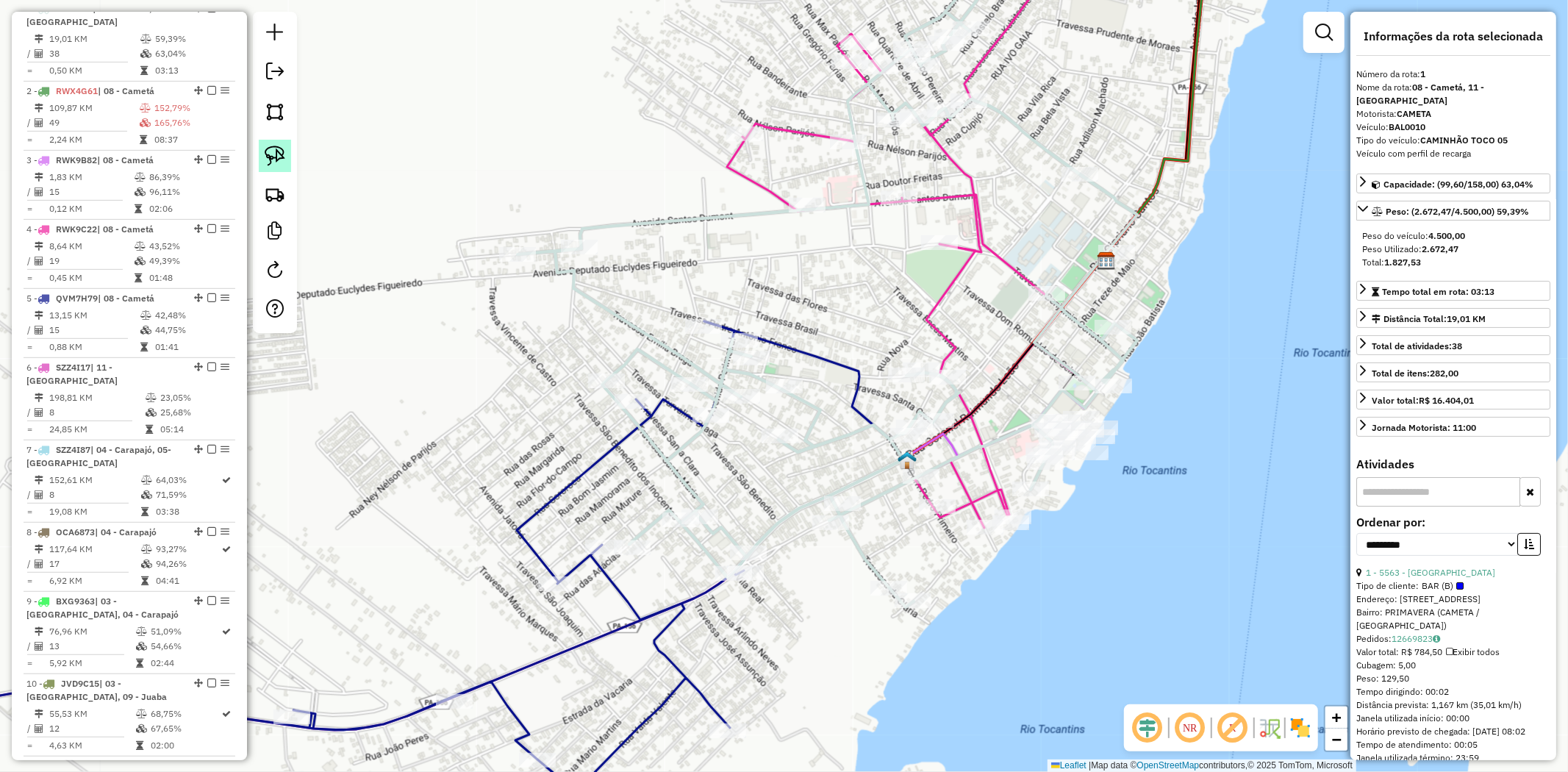
click at [291, 159] on link at bounding box center [275, 155] width 33 height 33
drag, startPoint x: 810, startPoint y: 372, endPoint x: 790, endPoint y: 415, distance: 47.4
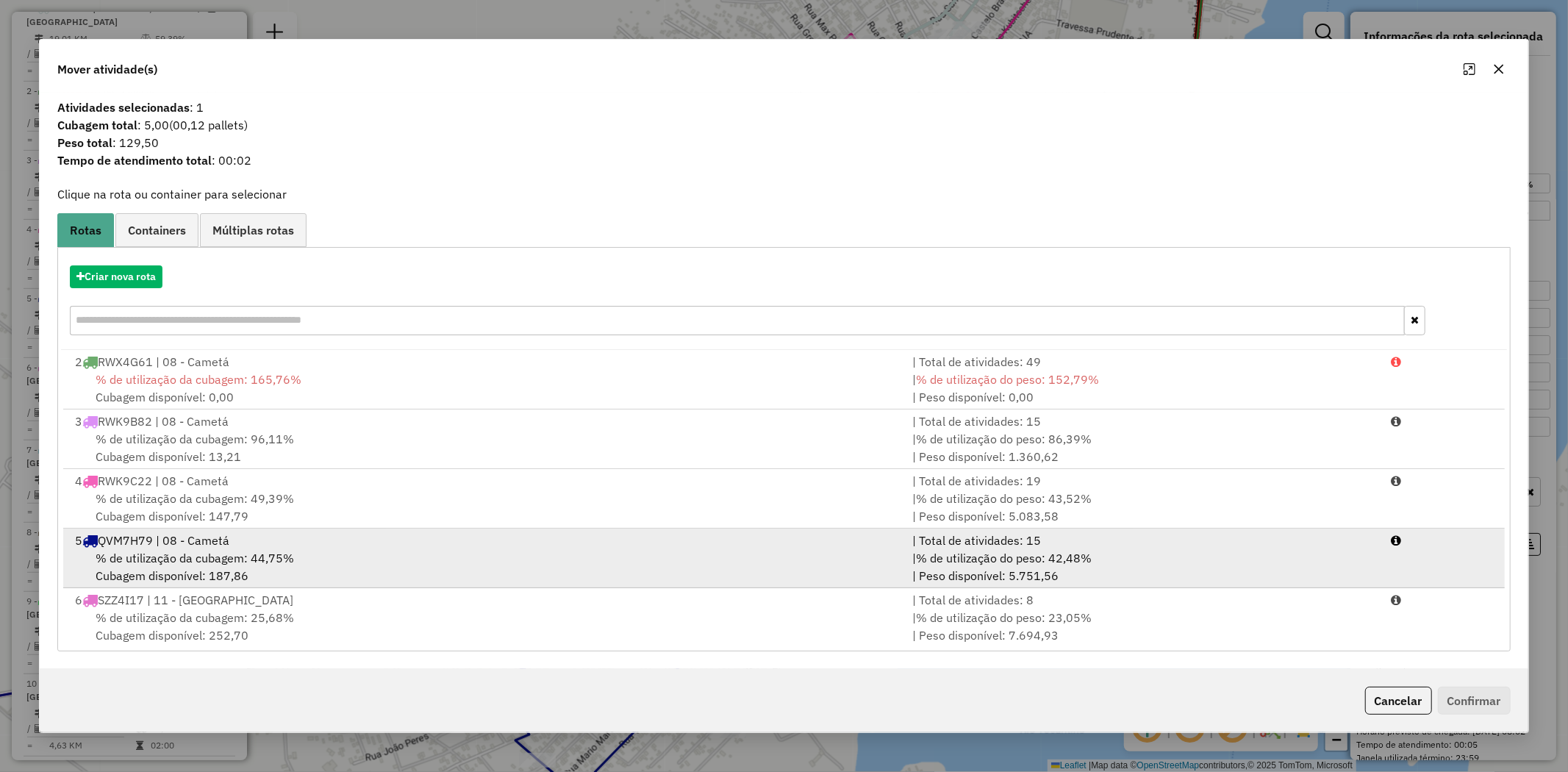
click at [209, 545] on div "5 QVM7H79 | 08 - Cametá" at bounding box center [485, 540] width 837 height 18
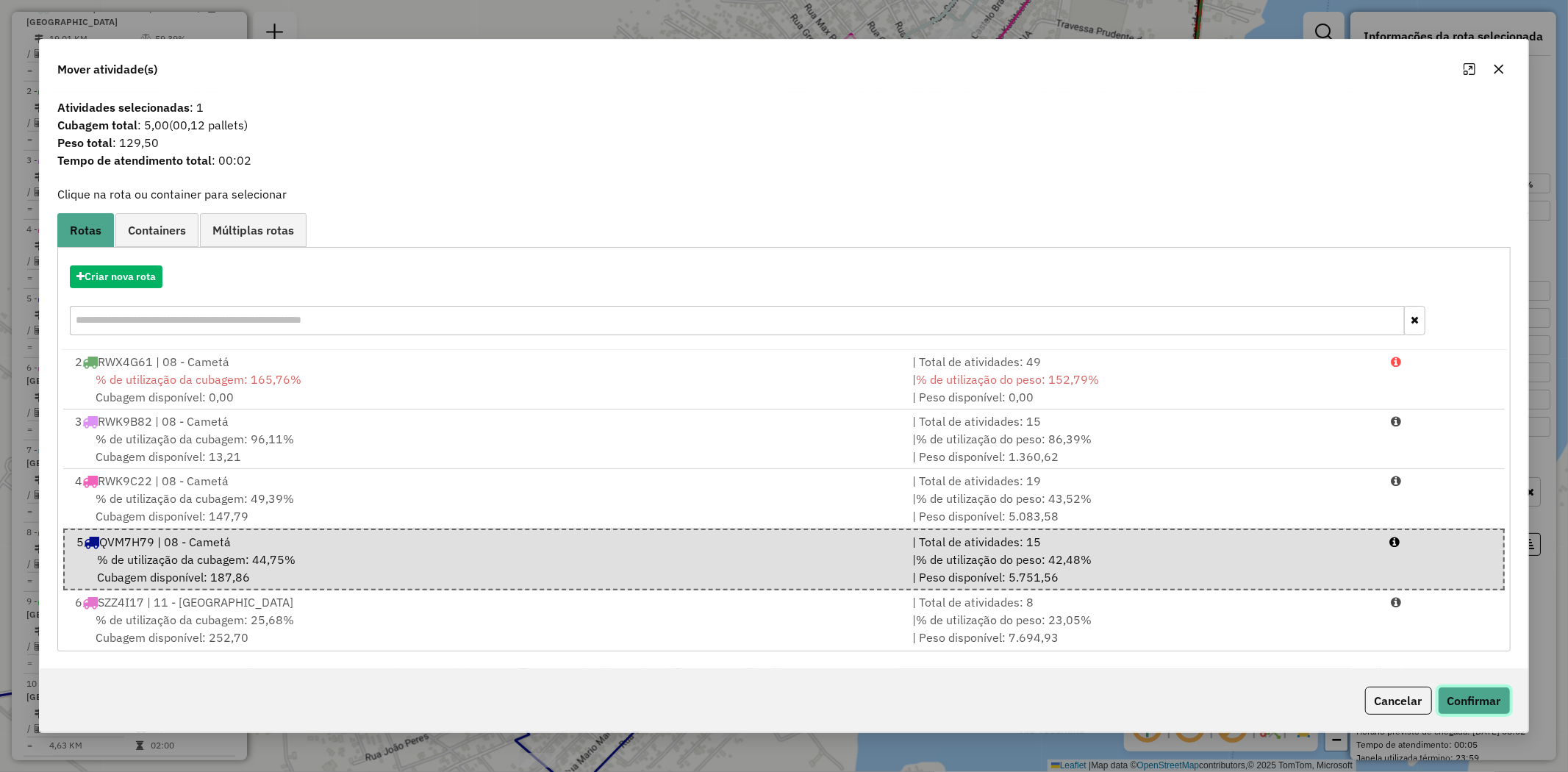
click at [1496, 707] on button "Confirmar" at bounding box center [1474, 700] width 72 height 28
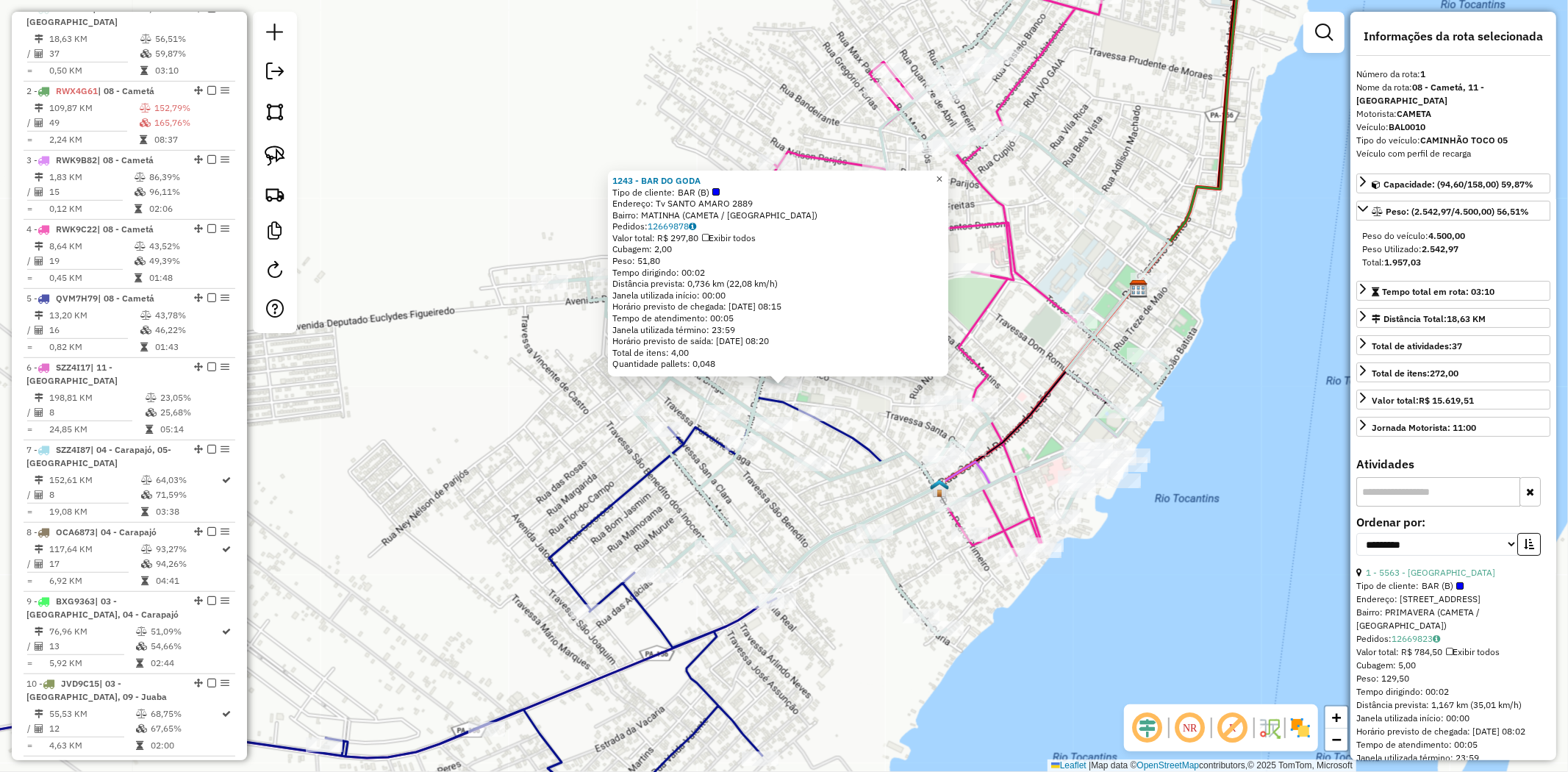
click at [942, 173] on span "×" at bounding box center [939, 179] width 6 height 13
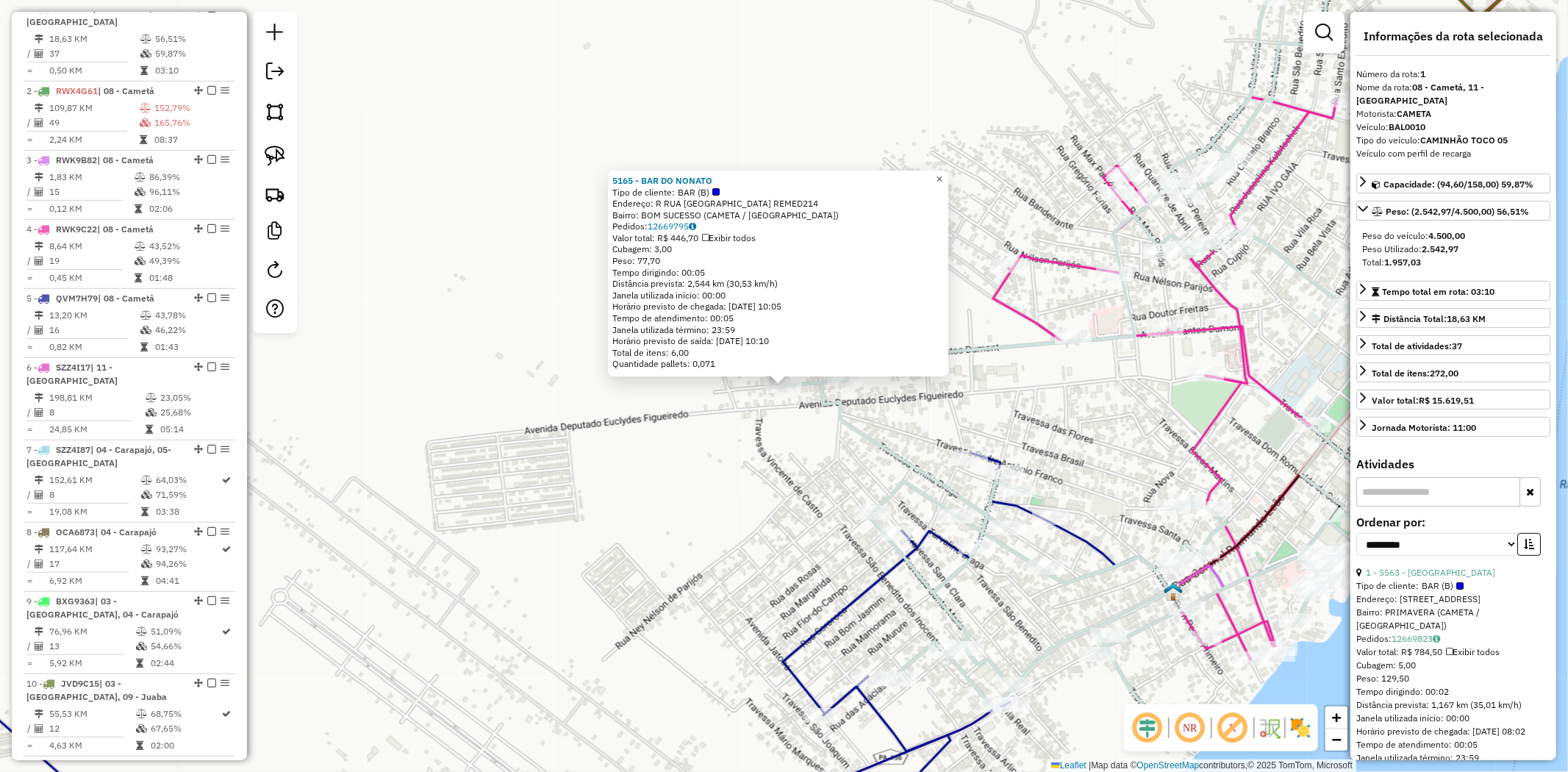
click at [942, 178] on span "×" at bounding box center [939, 179] width 6 height 13
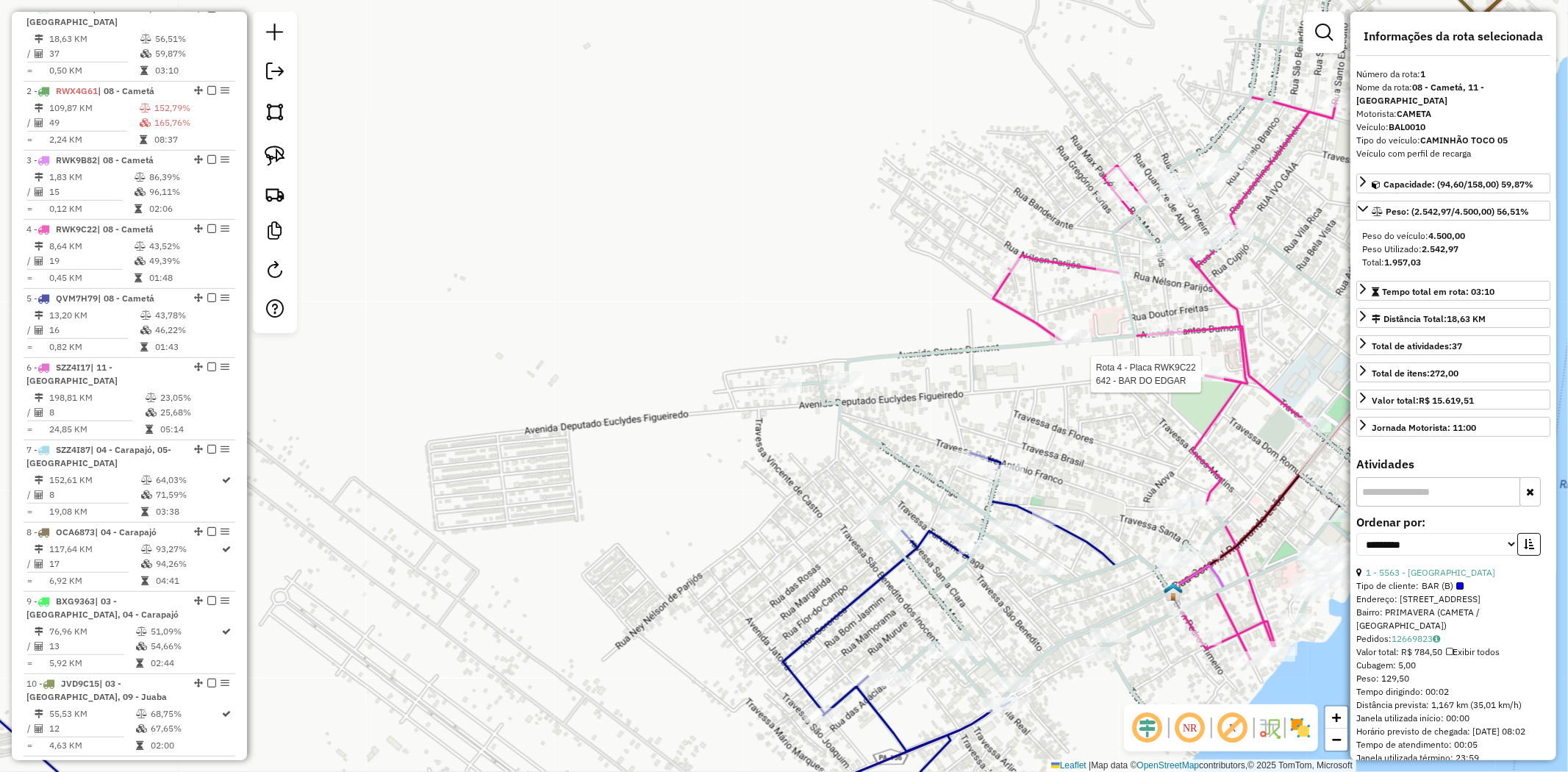
click at [1223, 381] on div at bounding box center [1206, 374] width 37 height 14
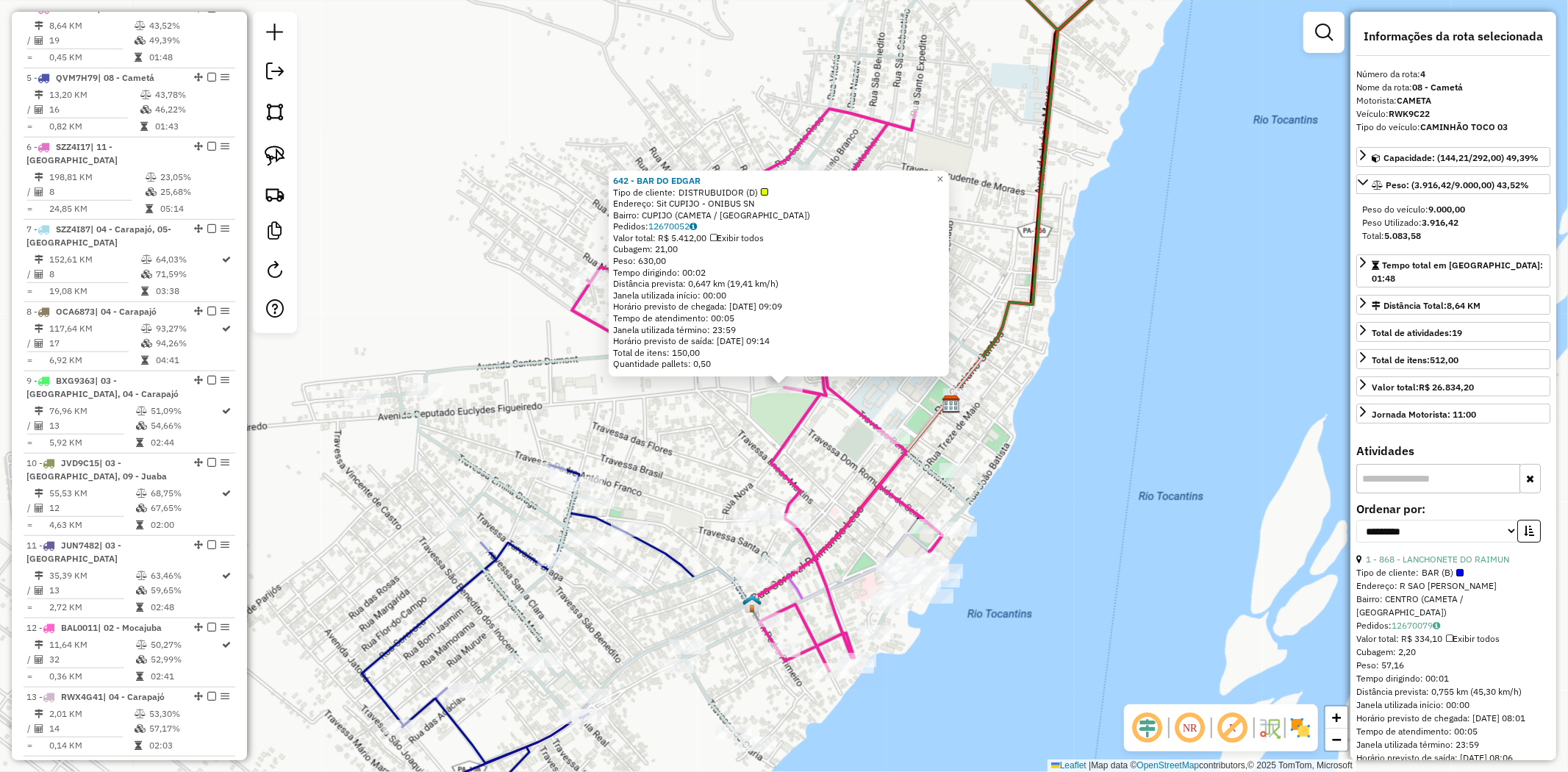
scroll to position [789, 0]
click at [949, 180] on link "×" at bounding box center [940, 179] width 18 height 18
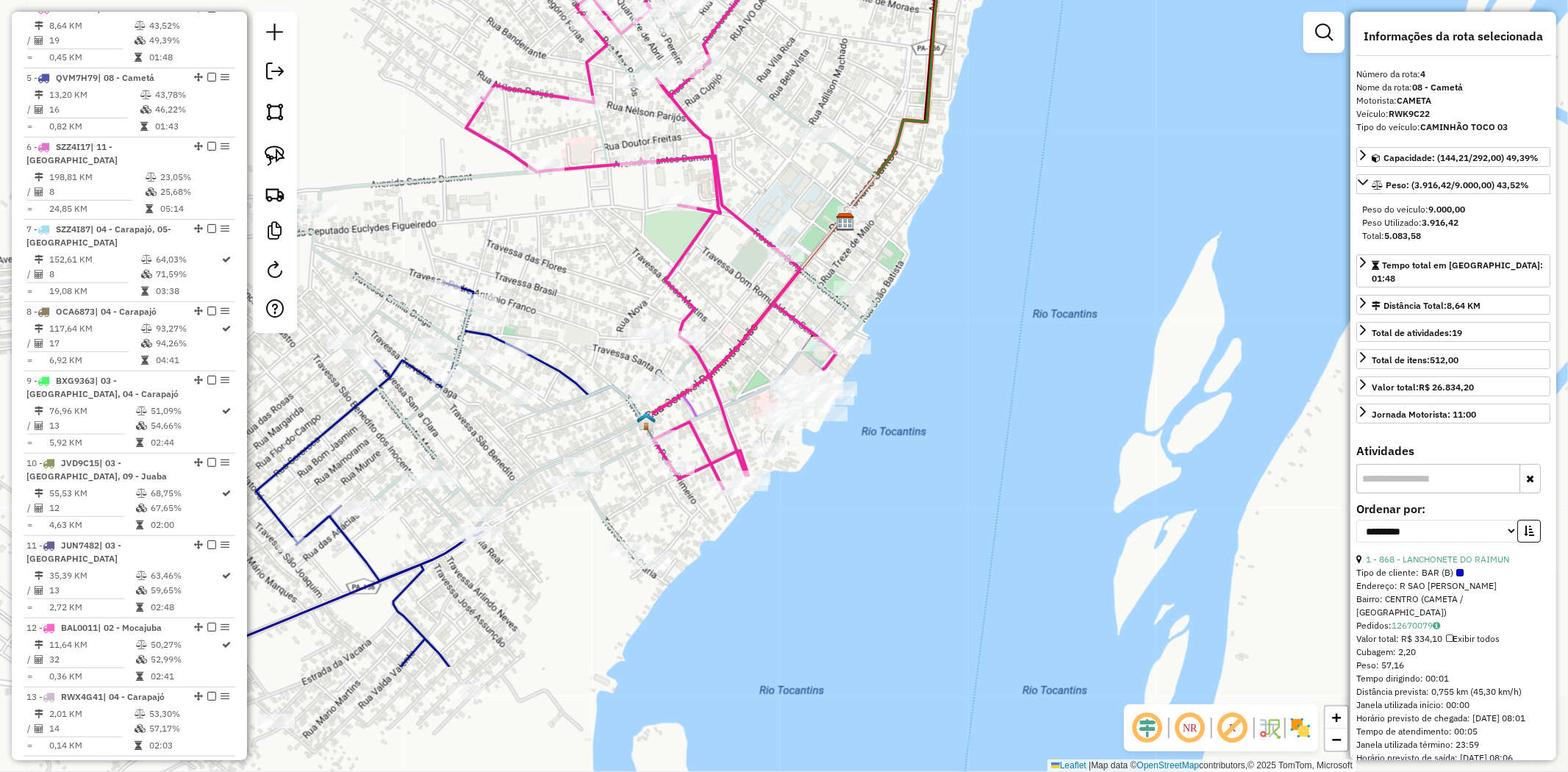
drag, startPoint x: 1044, startPoint y: 310, endPoint x: 938, endPoint y: 128, distance: 210.6
click at [938, 128] on div "Janela de atendimento Grade de atendimento Capacidade Transportadoras Veículos …" at bounding box center [784, 386] width 1568 height 772
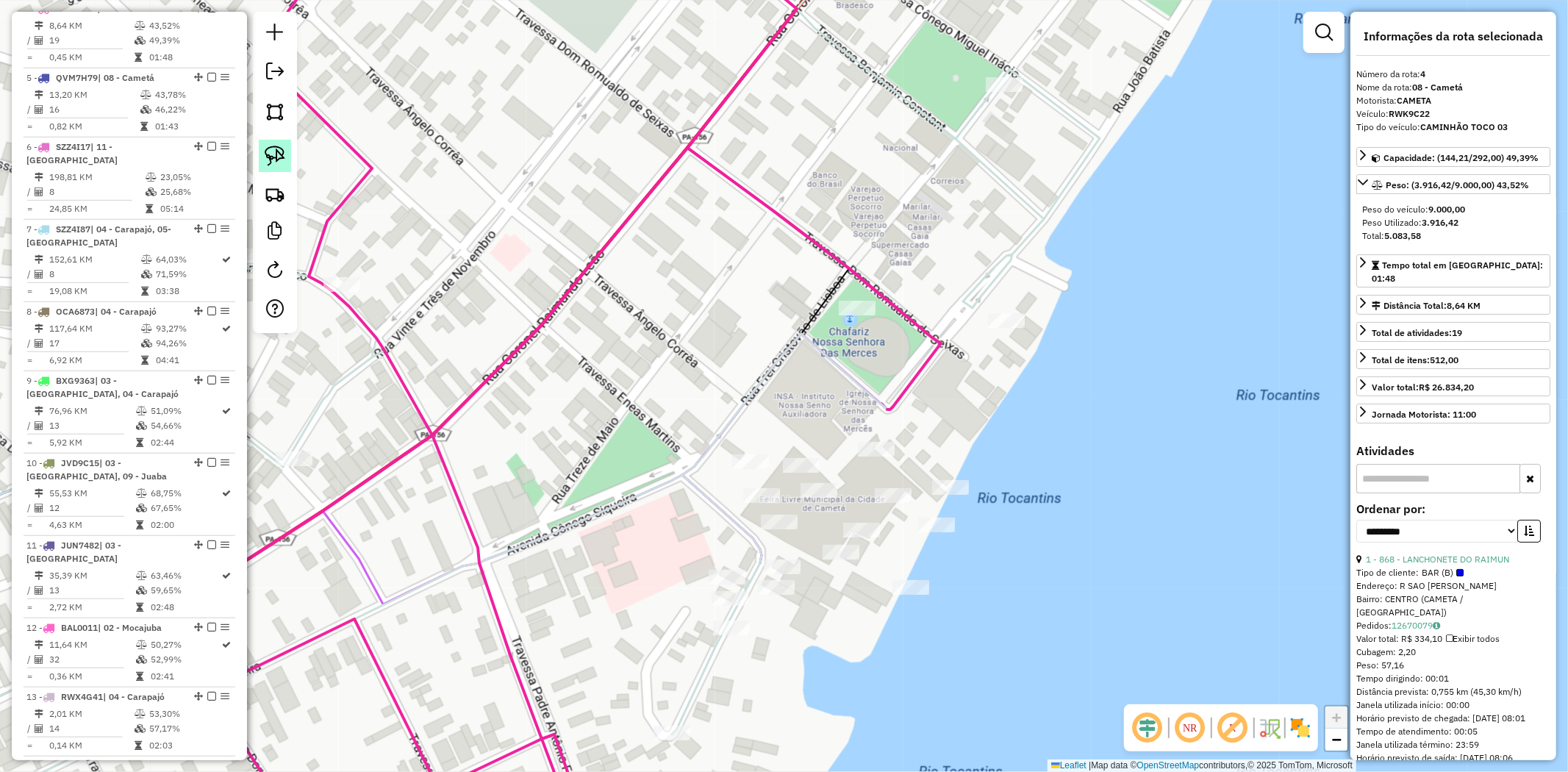
click at [274, 160] on img at bounding box center [275, 156] width 21 height 21
drag, startPoint x: 823, startPoint y: 269, endPoint x: 900, endPoint y: 299, distance: 82.6
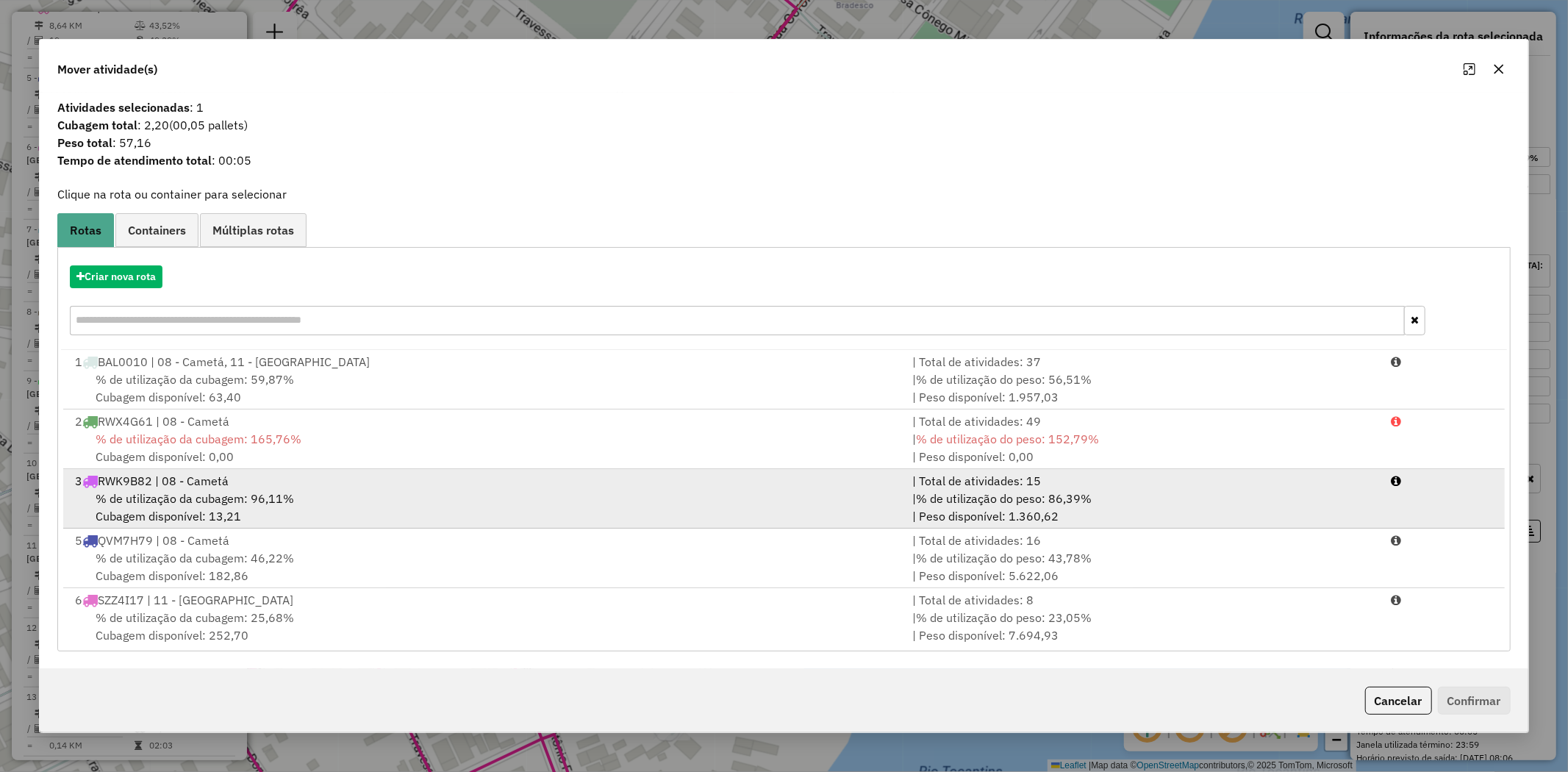
click at [170, 486] on div "3 RWK9B82 | 08 - Cametá" at bounding box center [485, 481] width 837 height 18
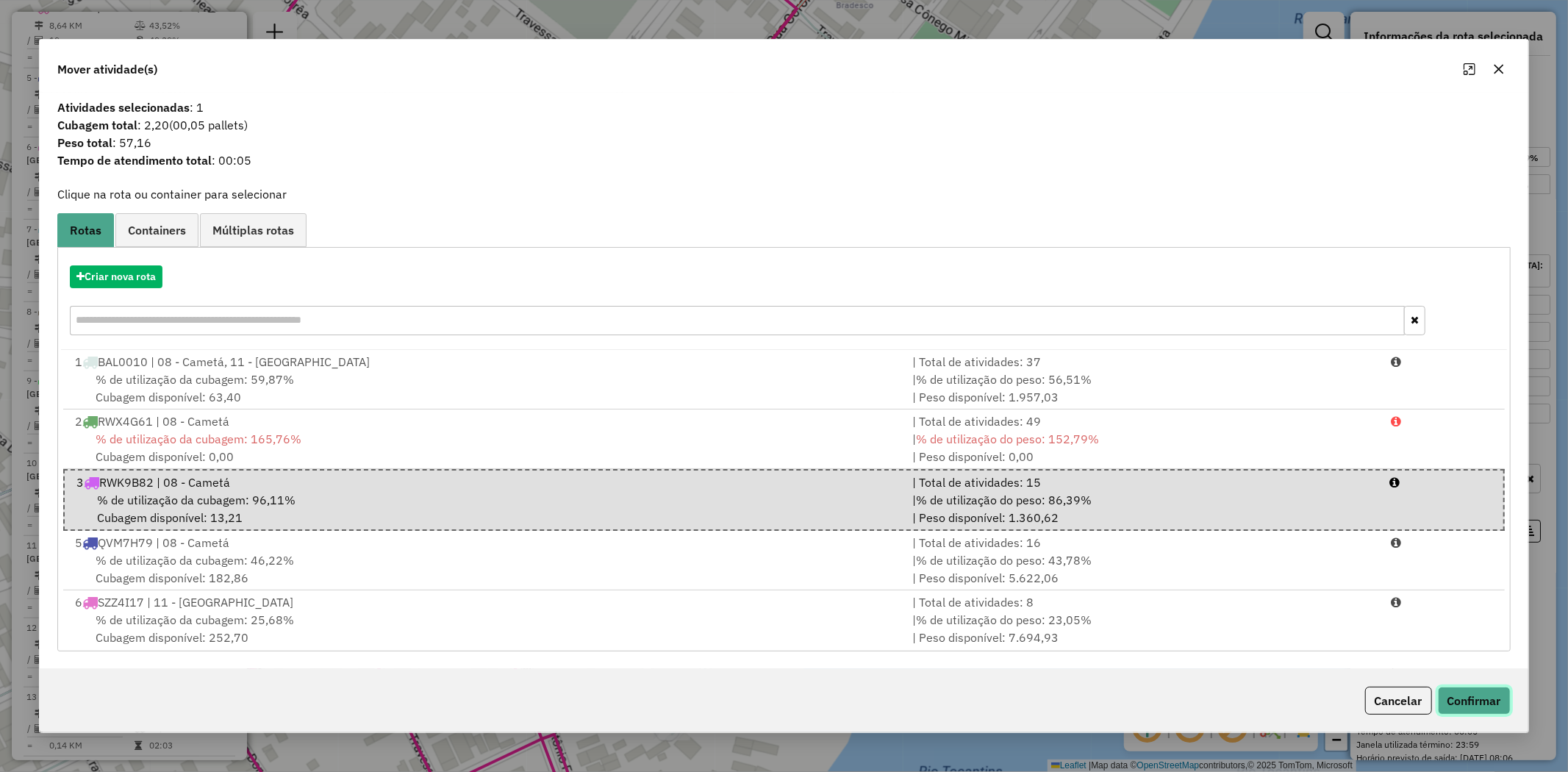
click at [1465, 702] on button "Confirmar" at bounding box center [1474, 700] width 72 height 28
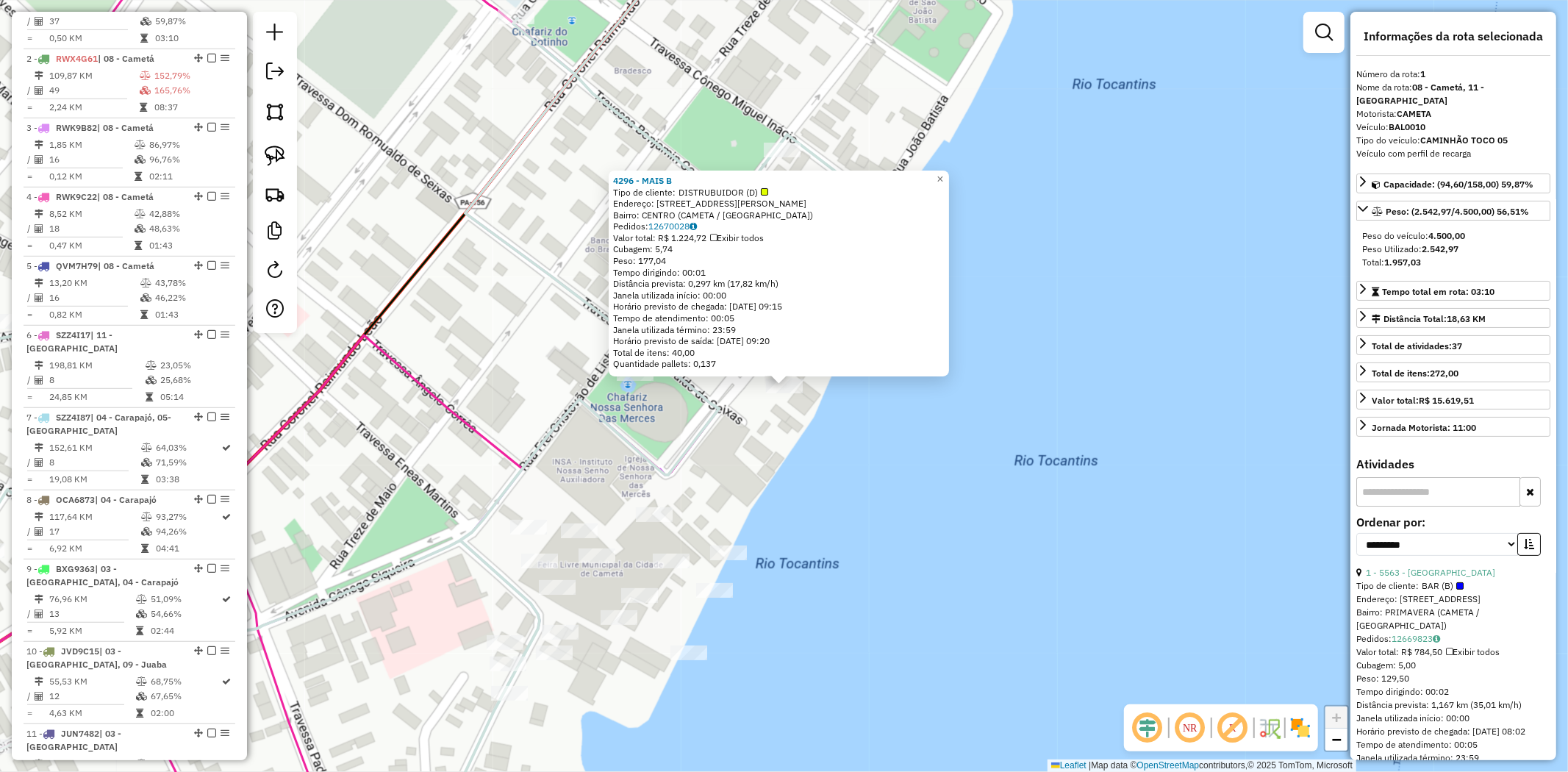
scroll to position [568, 0]
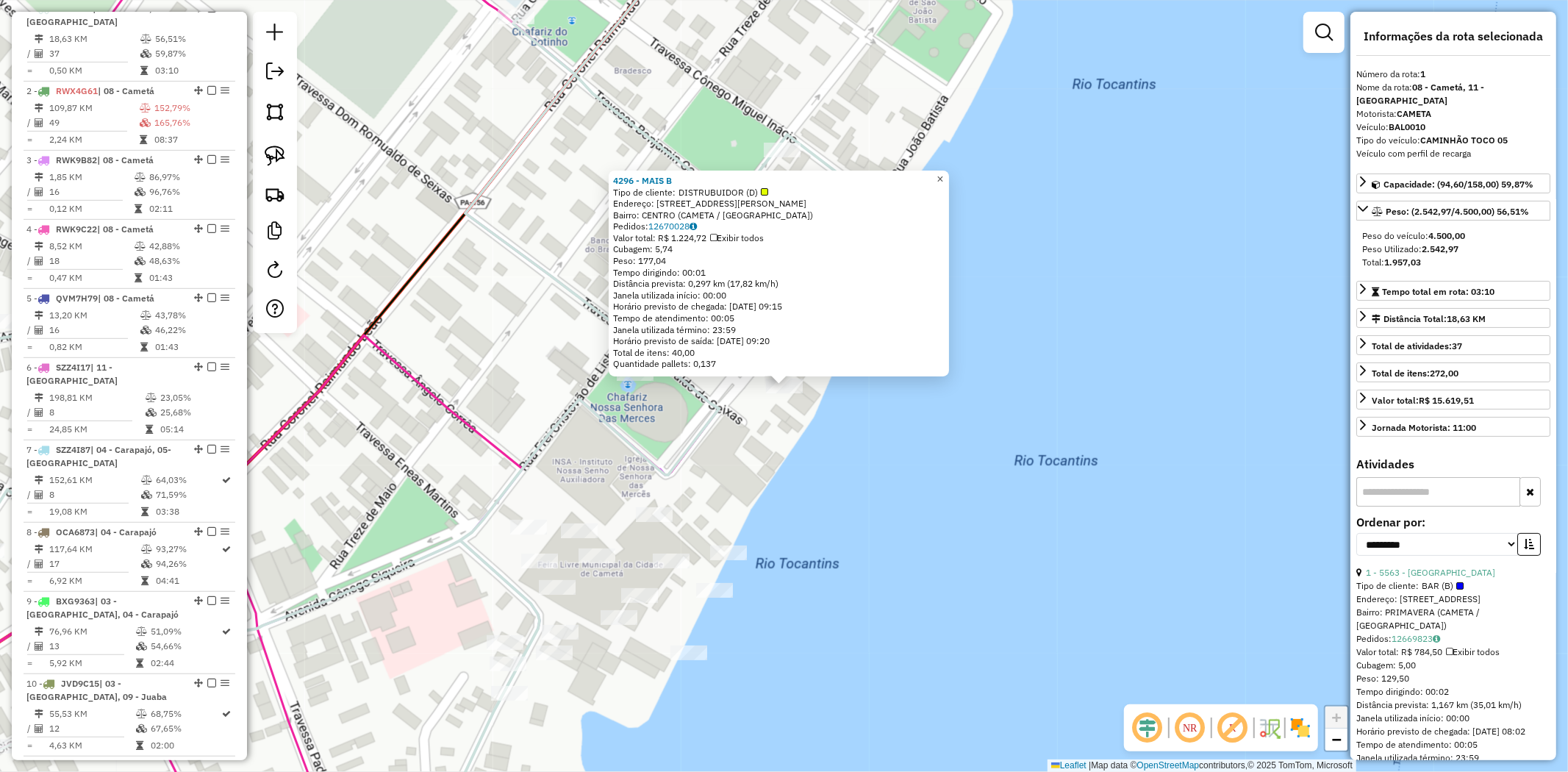
click at [943, 174] on span "×" at bounding box center [940, 179] width 6 height 13
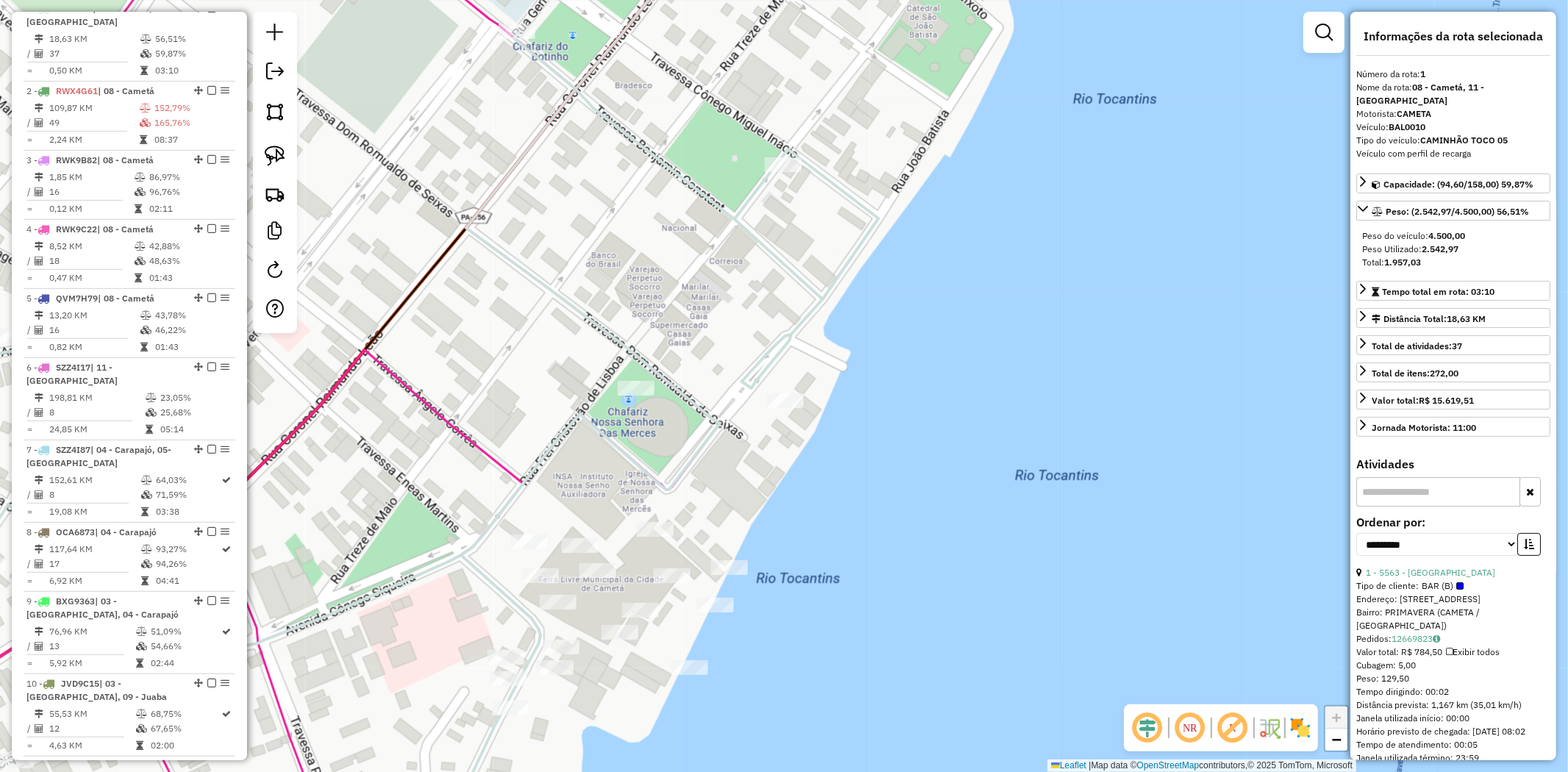
drag, startPoint x: 784, startPoint y: 241, endPoint x: 989, endPoint y: 583, distance: 398.7
click at [989, 581] on div "Rota 1 - Placa BAL0010 1602 - MODESTO Janela de atendimento Grade de atendiment…" at bounding box center [784, 386] width 1568 height 772
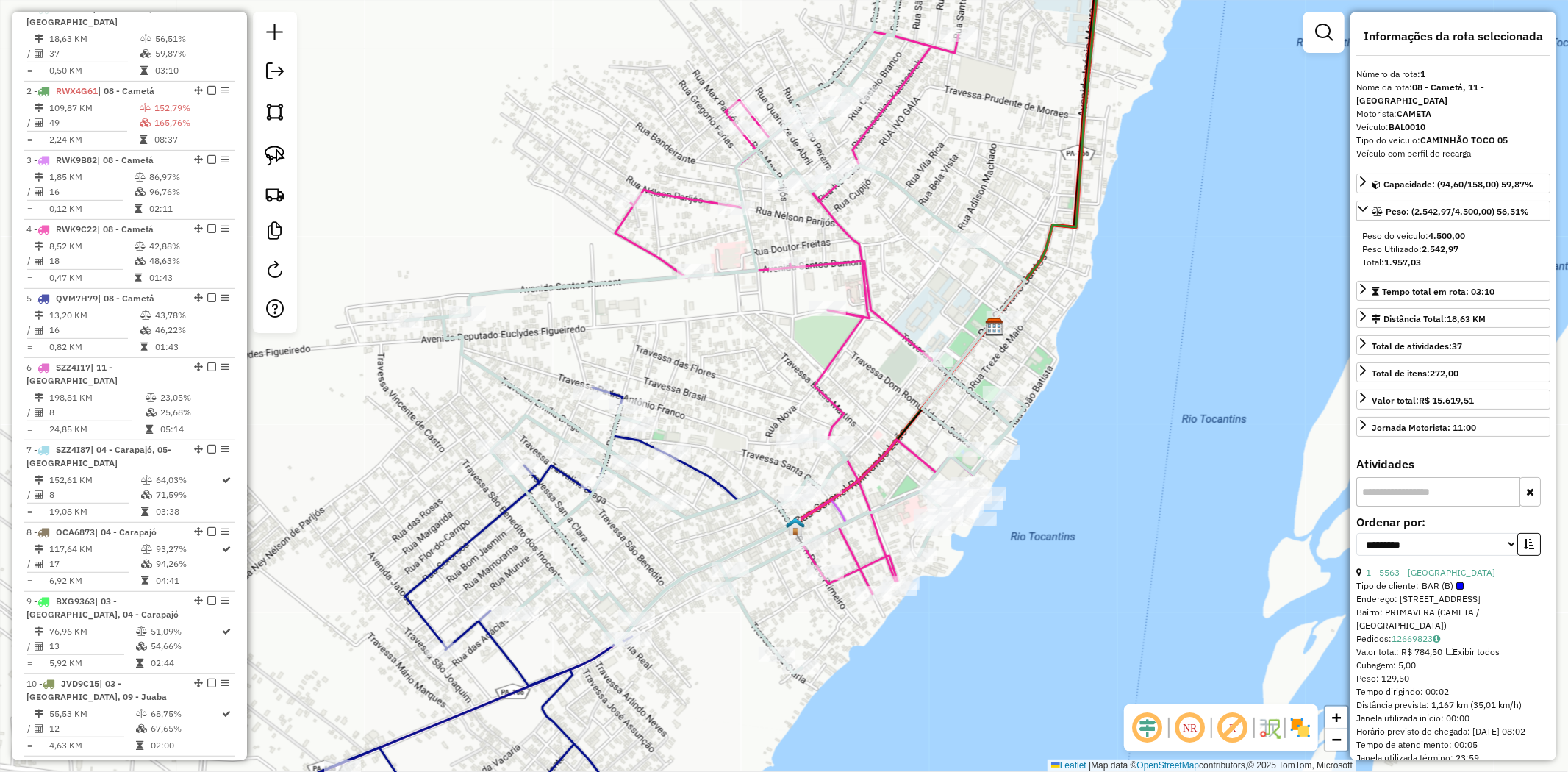
drag, startPoint x: 938, startPoint y: 342, endPoint x: 1136, endPoint y: 318, distance: 199.4
click at [1136, 318] on div "Janela de atendimento Grade de atendimento Capacidade Transportadoras Veículos …" at bounding box center [784, 386] width 1568 height 772
click at [265, 156] on img at bounding box center [275, 156] width 21 height 21
drag, startPoint x: 856, startPoint y: 293, endPoint x: 831, endPoint y: 333, distance: 47.2
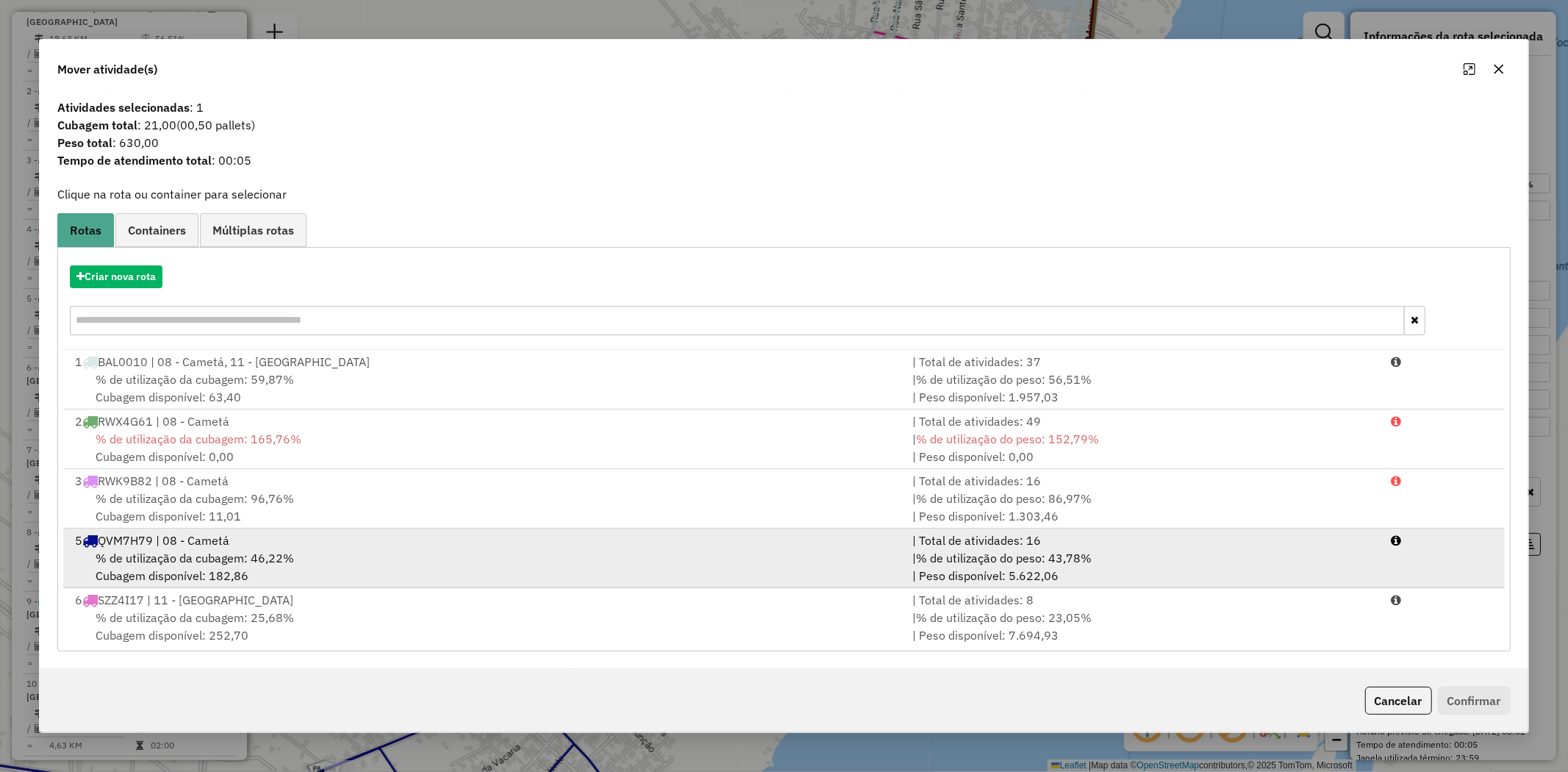
click at [163, 559] on span "% de utilização da cubagem: 46,22%" at bounding box center [194, 558] width 198 height 14
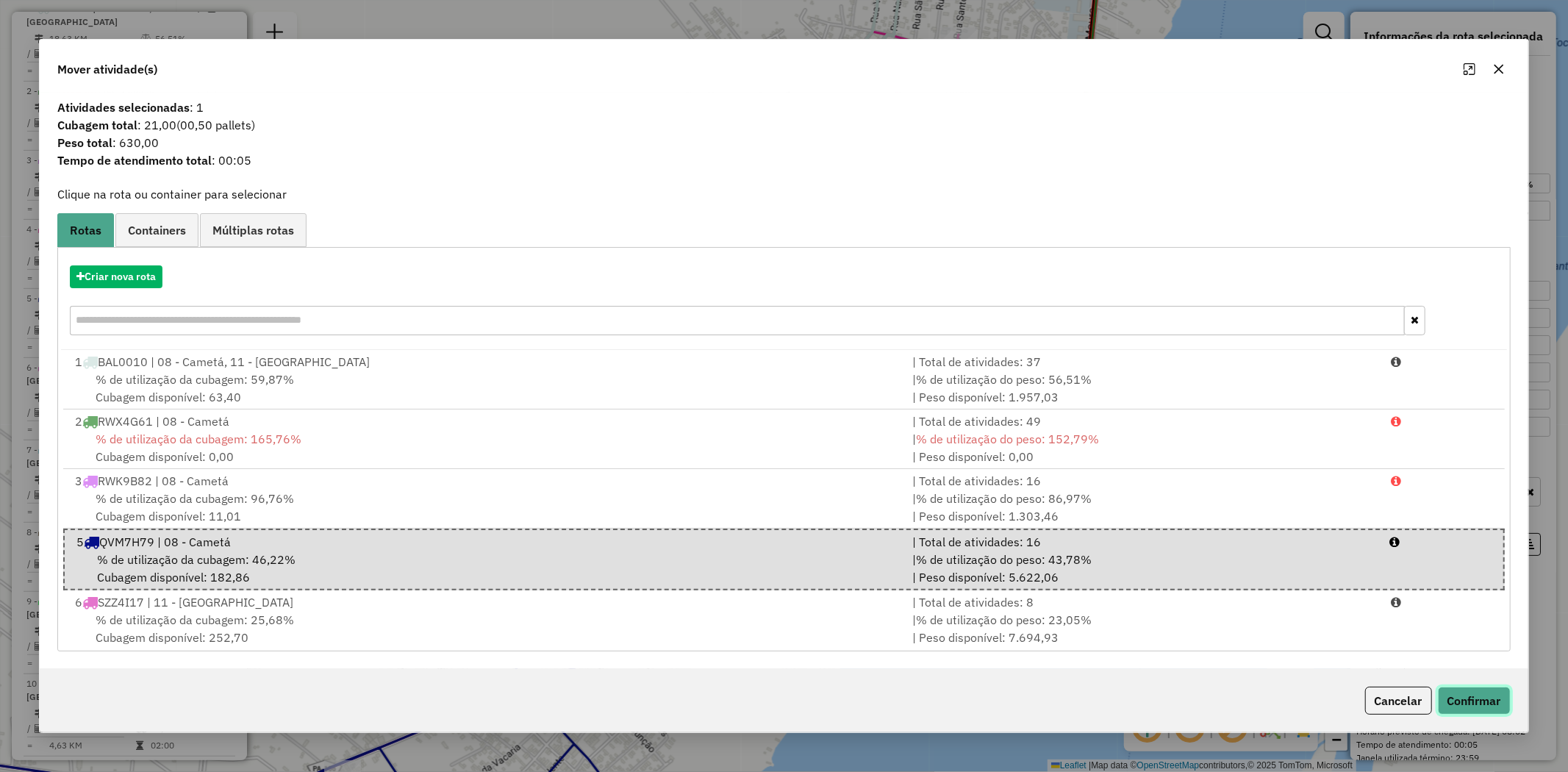
click at [1496, 700] on button "Confirmar" at bounding box center [1474, 700] width 72 height 28
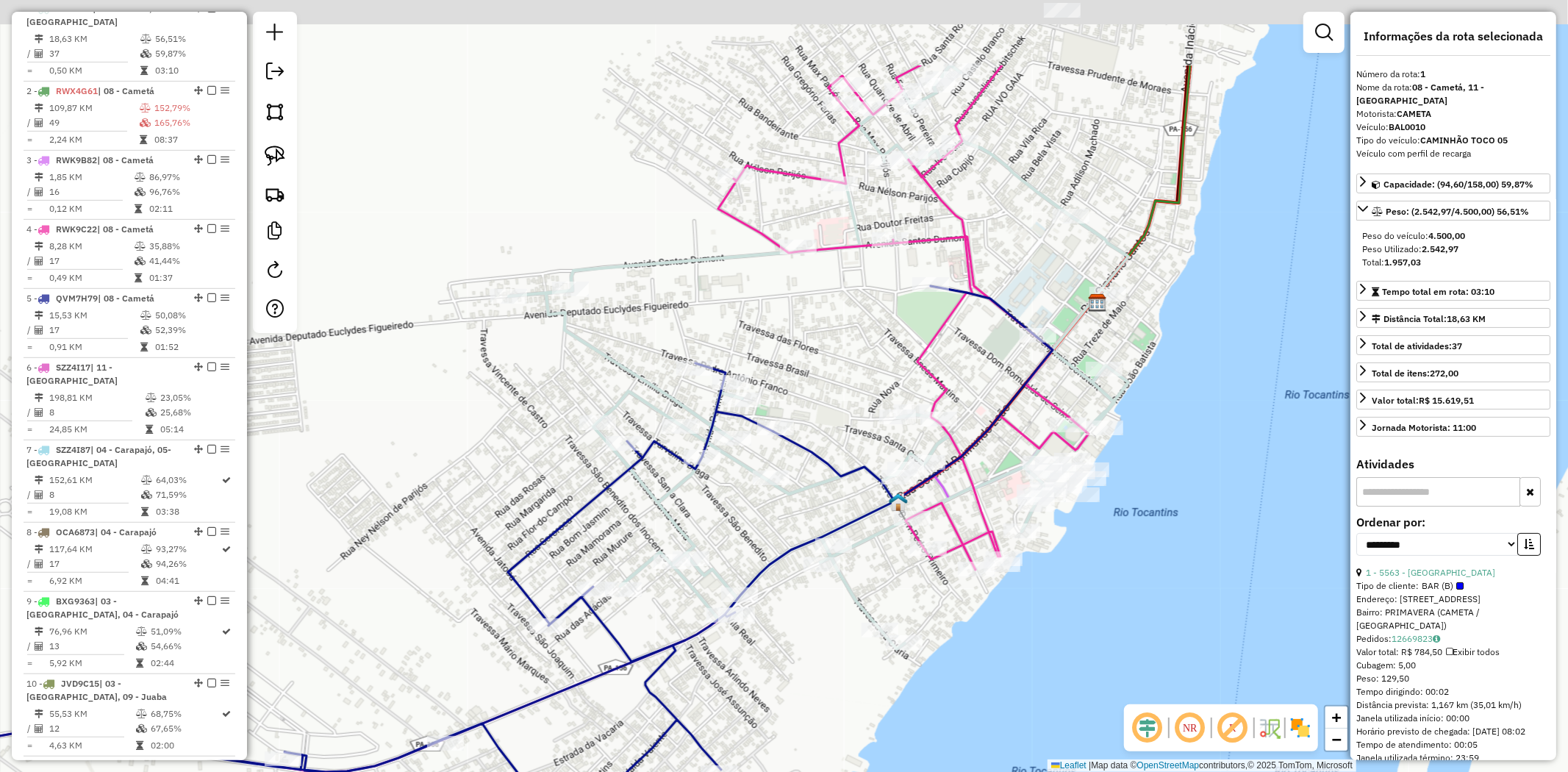
drag, startPoint x: 1019, startPoint y: 191, endPoint x: 862, endPoint y: 340, distance: 216.4
click at [862, 340] on div "Janela de atendimento Grade de atendimento Capacidade Transportadoras Veículos …" at bounding box center [784, 386] width 1568 height 772
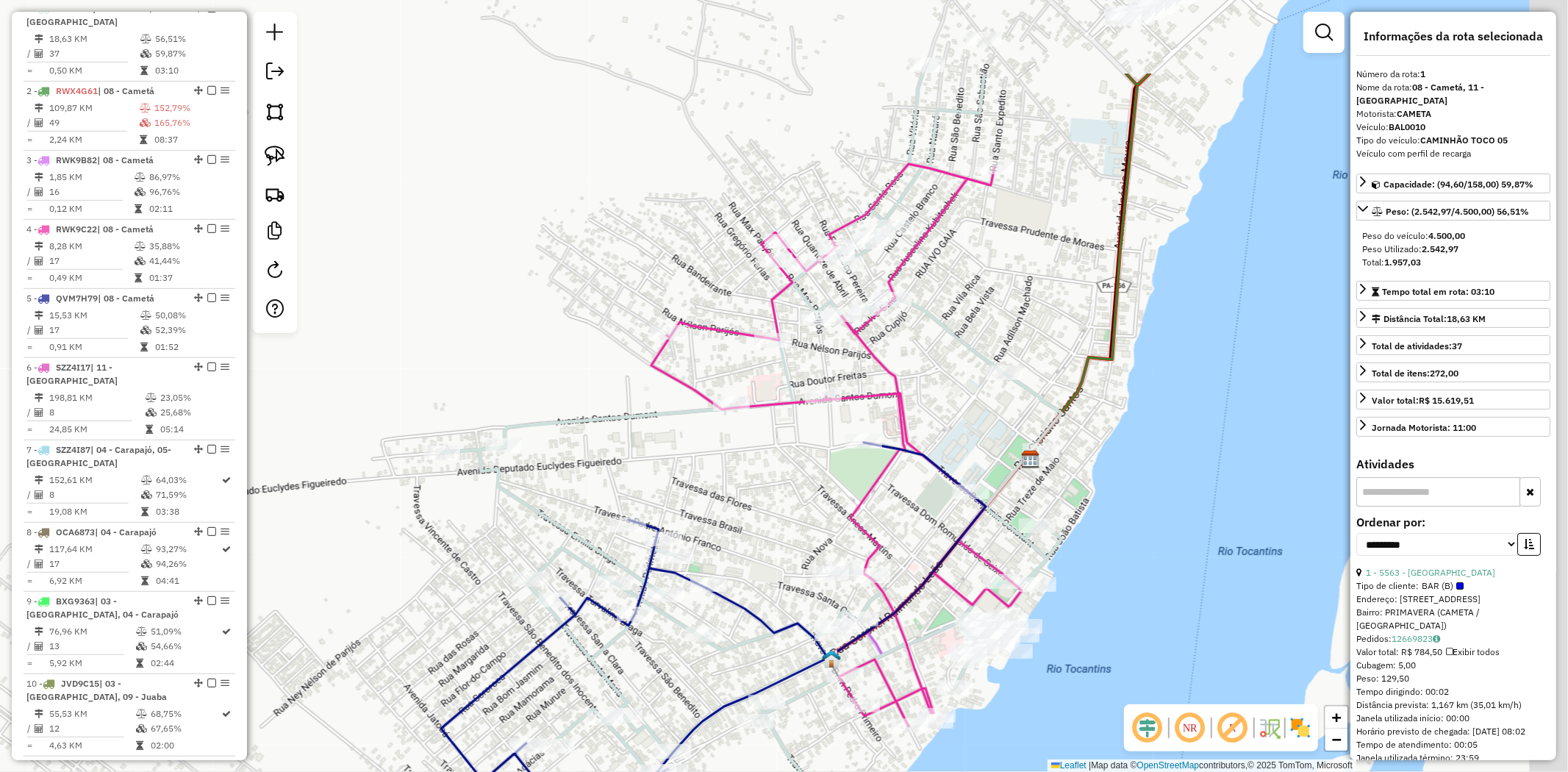
drag, startPoint x: 1116, startPoint y: 243, endPoint x: 900, endPoint y: 536, distance: 364.0
click at [906, 536] on div "Janela de atendimento Grade de atendimento Capacidade Transportadoras Veículos …" at bounding box center [784, 386] width 1568 height 772
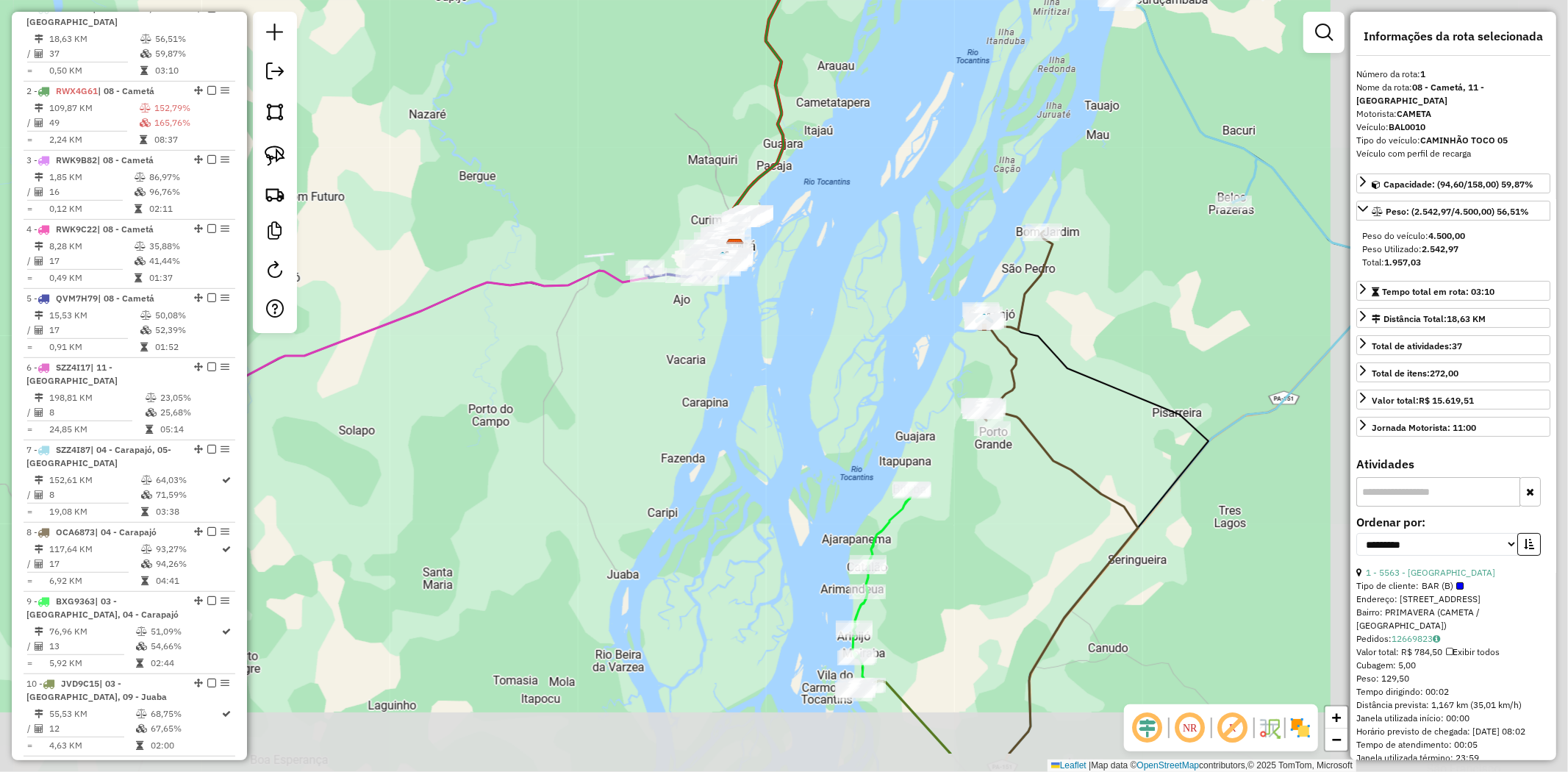
drag, startPoint x: 1078, startPoint y: 445, endPoint x: 774, endPoint y: 349, distance: 318.8
click at [774, 349] on div "Janela de atendimento Grade de atendimento Capacidade Transportadoras Veículos …" at bounding box center [784, 386] width 1568 height 772
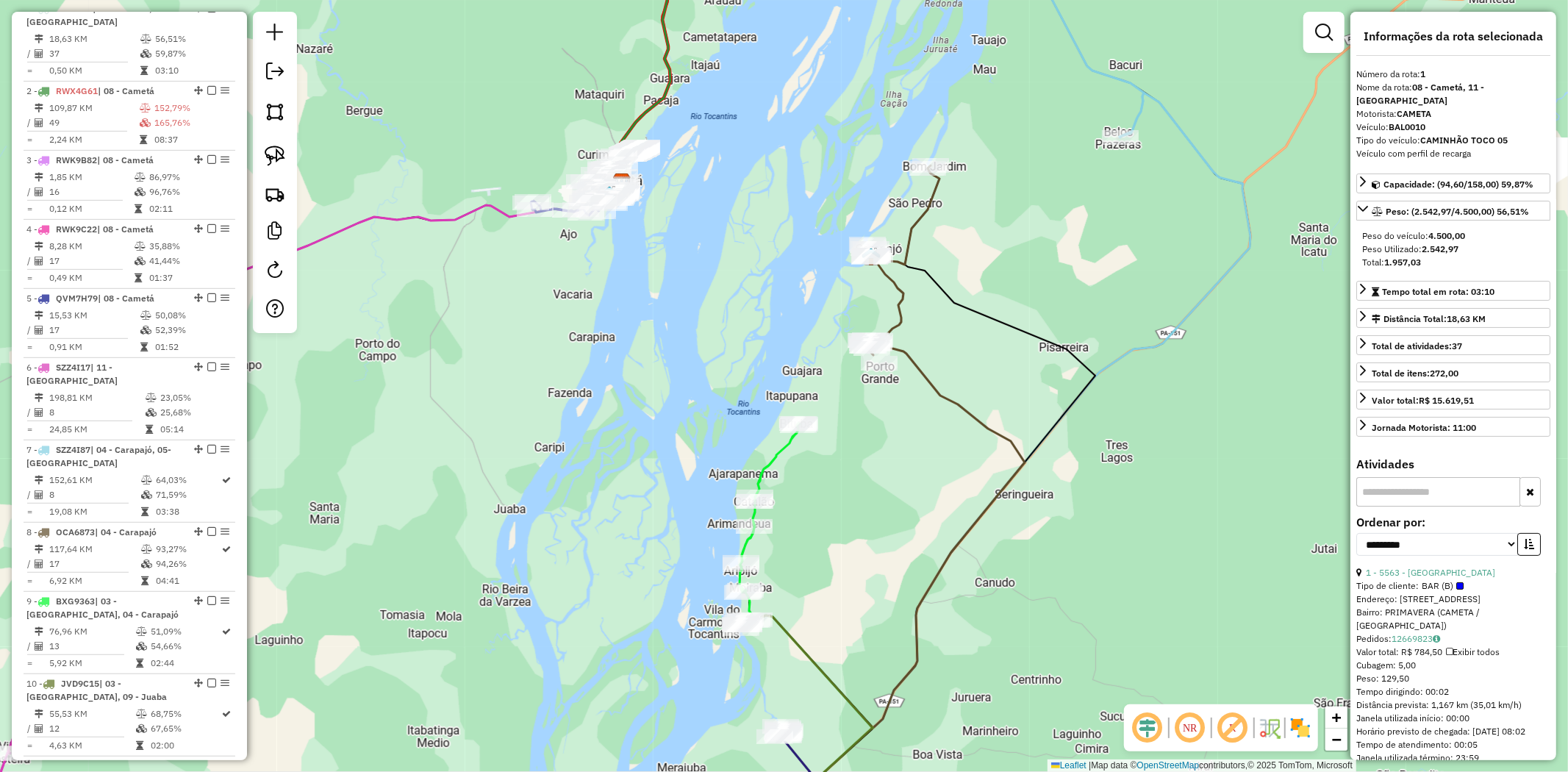
drag, startPoint x: 1073, startPoint y: 468, endPoint x: 882, endPoint y: 510, distance: 195.6
click at [883, 512] on div "Janela de atendimento Grade de atendimento Capacidade Transportadoras Veículos …" at bounding box center [784, 386] width 1568 height 772
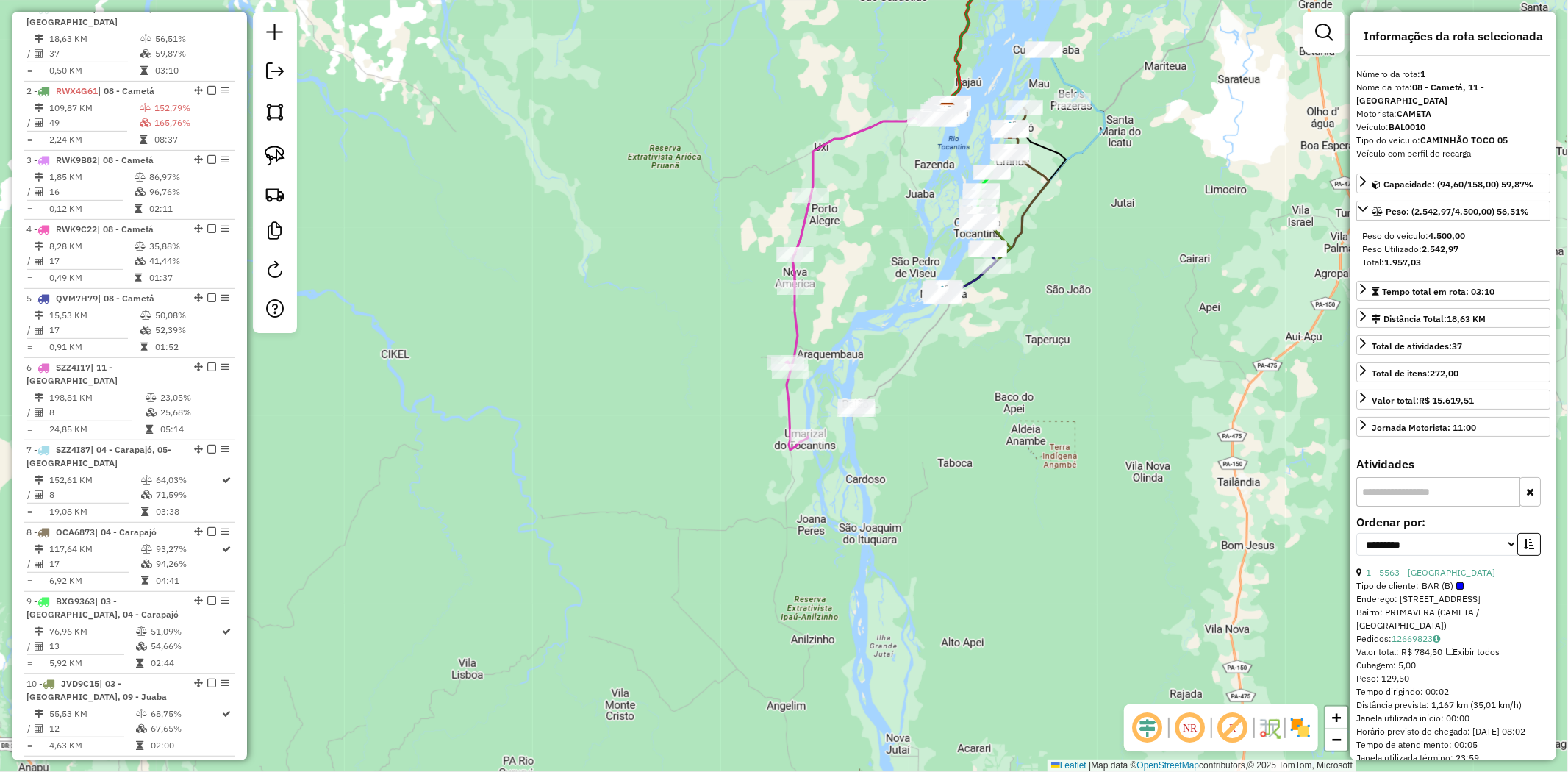
drag, startPoint x: 1091, startPoint y: 422, endPoint x: 1188, endPoint y: 126, distance: 311.5
click at [1188, 126] on div "Janela de atendimento Grade de atendimento Capacidade Transportadoras Veículos …" at bounding box center [784, 386] width 1568 height 772
click at [269, 72] on em at bounding box center [275, 72] width 18 height 18
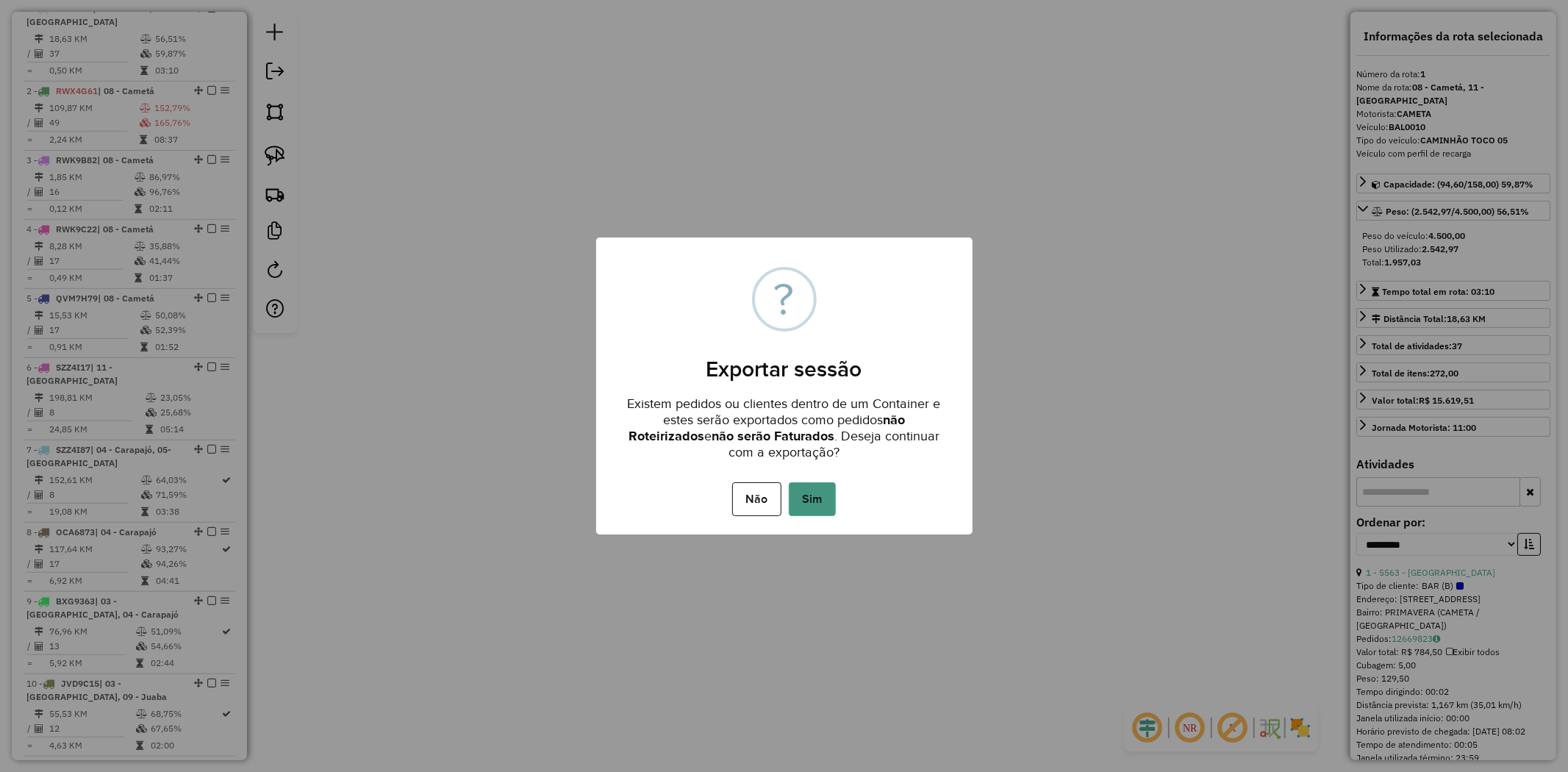
click at [816, 500] on button "Sim" at bounding box center [812, 499] width 47 height 33
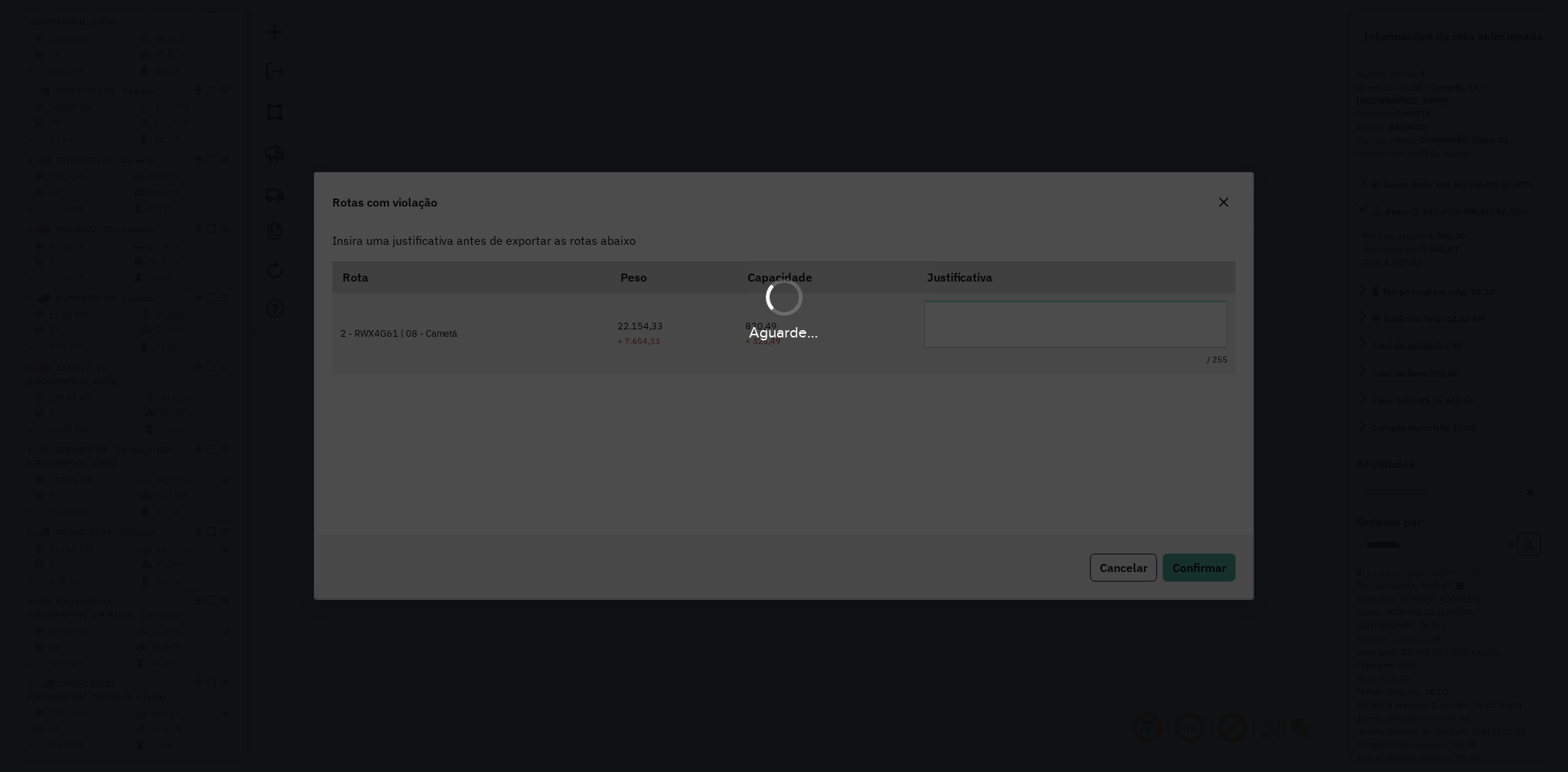
scroll to position [0, 0]
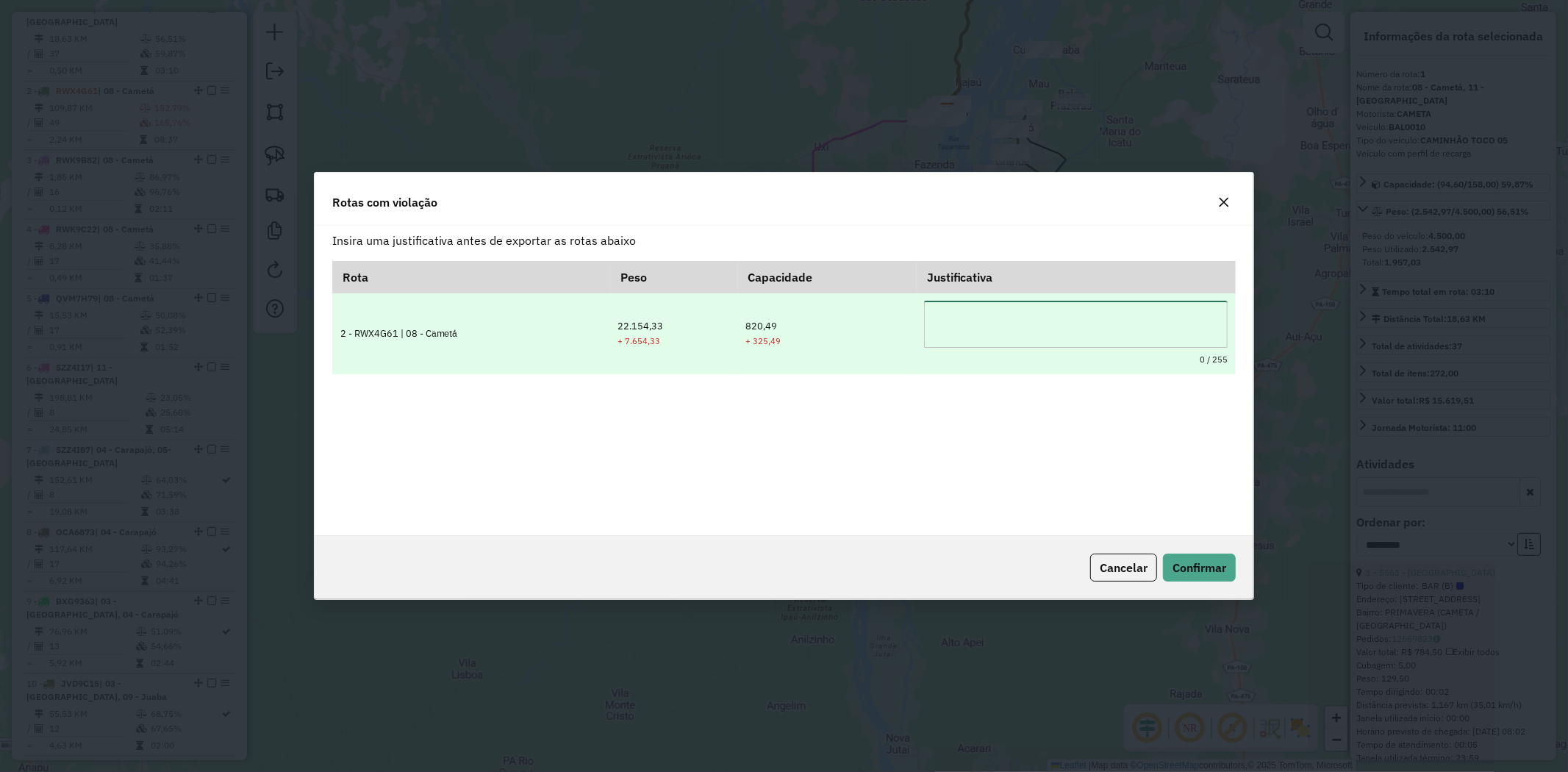
click at [1025, 332] on textarea at bounding box center [1075, 324] width 303 height 47
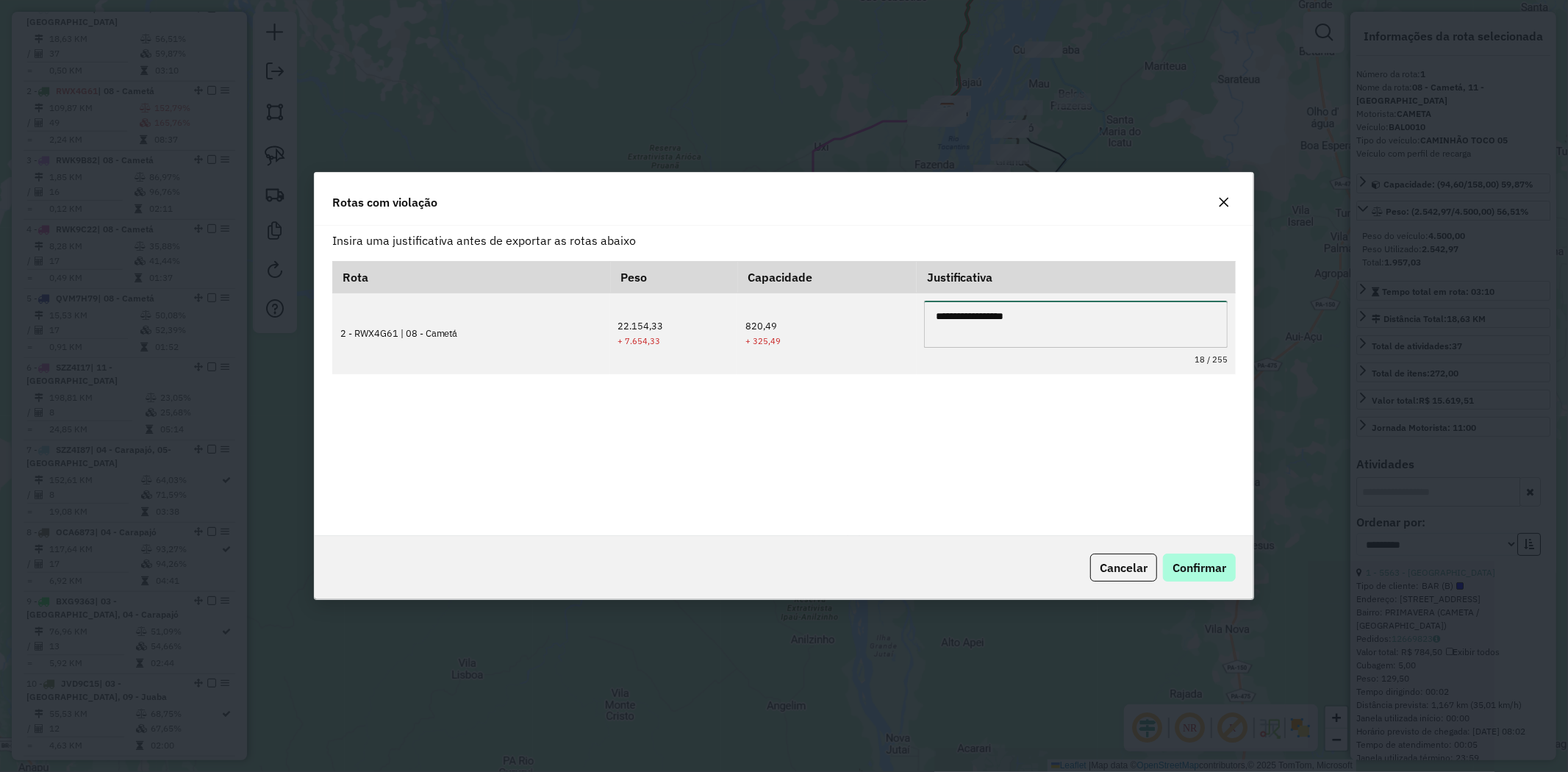
type textarea "**********"
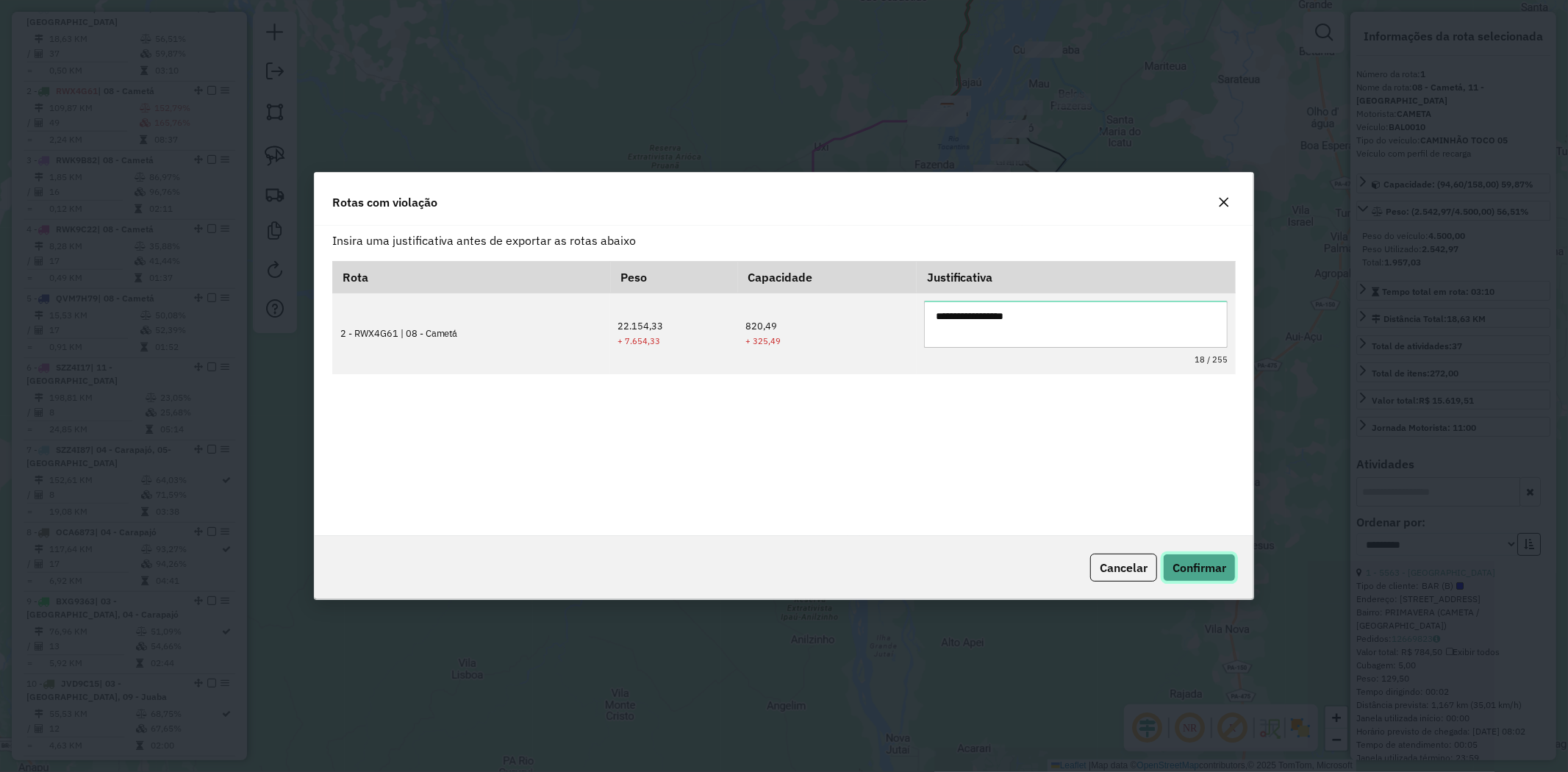
click at [1198, 564] on span "Confirmar" at bounding box center [1199, 567] width 53 height 14
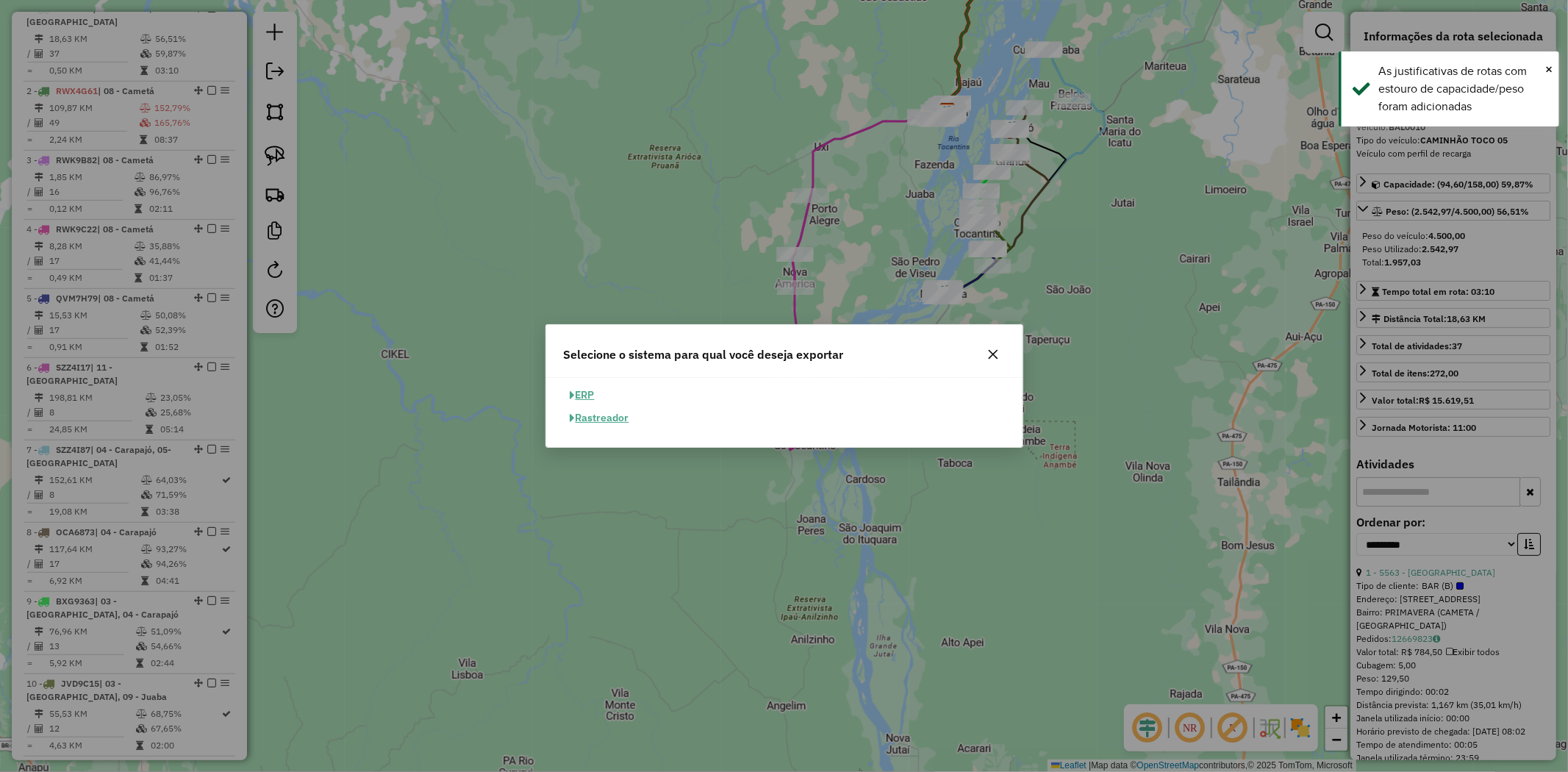
click at [587, 398] on button "ERP" at bounding box center [582, 395] width 37 height 23
select select "**"
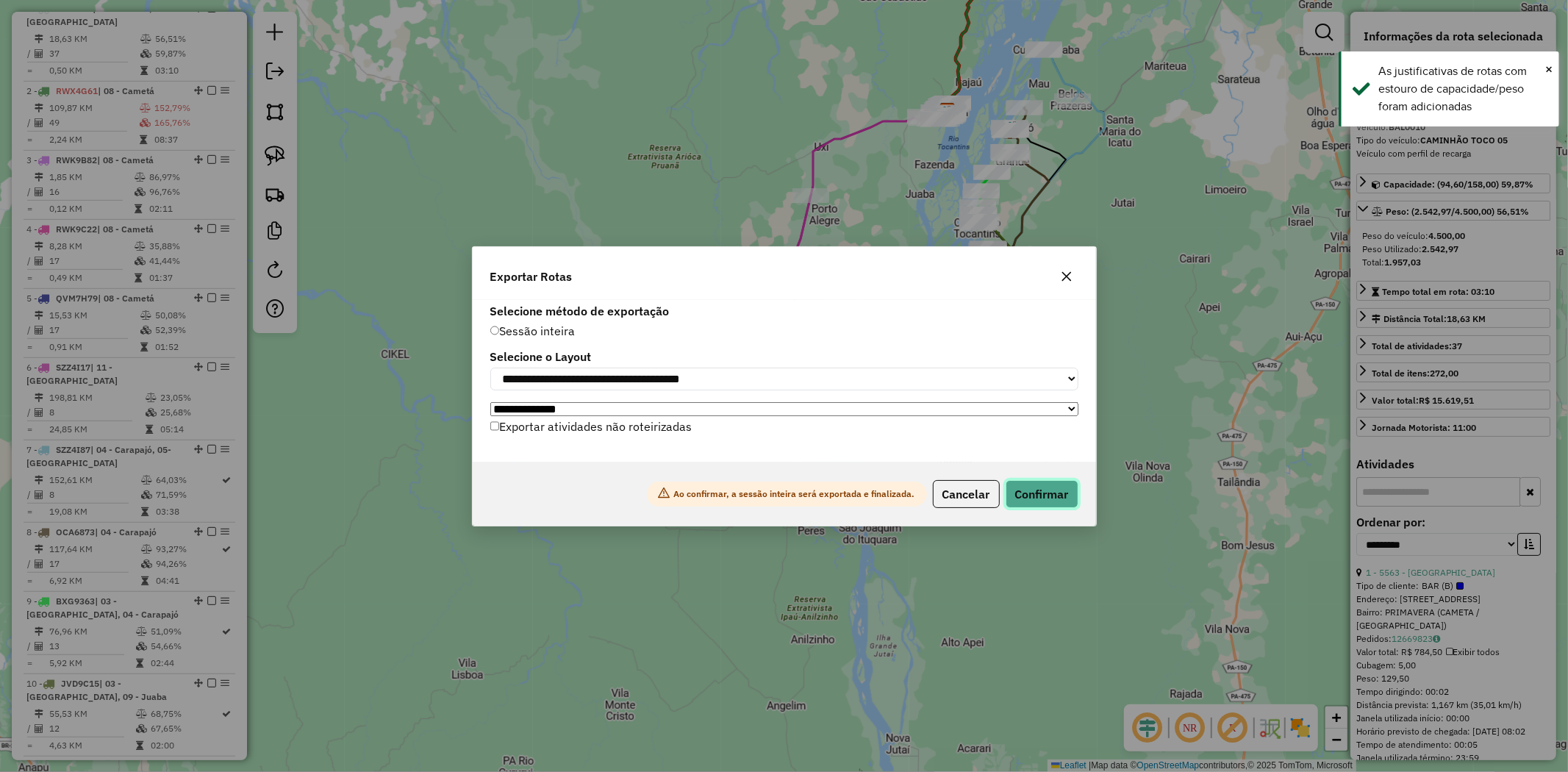
click at [1059, 501] on button "Confirmar" at bounding box center [1042, 493] width 72 height 28
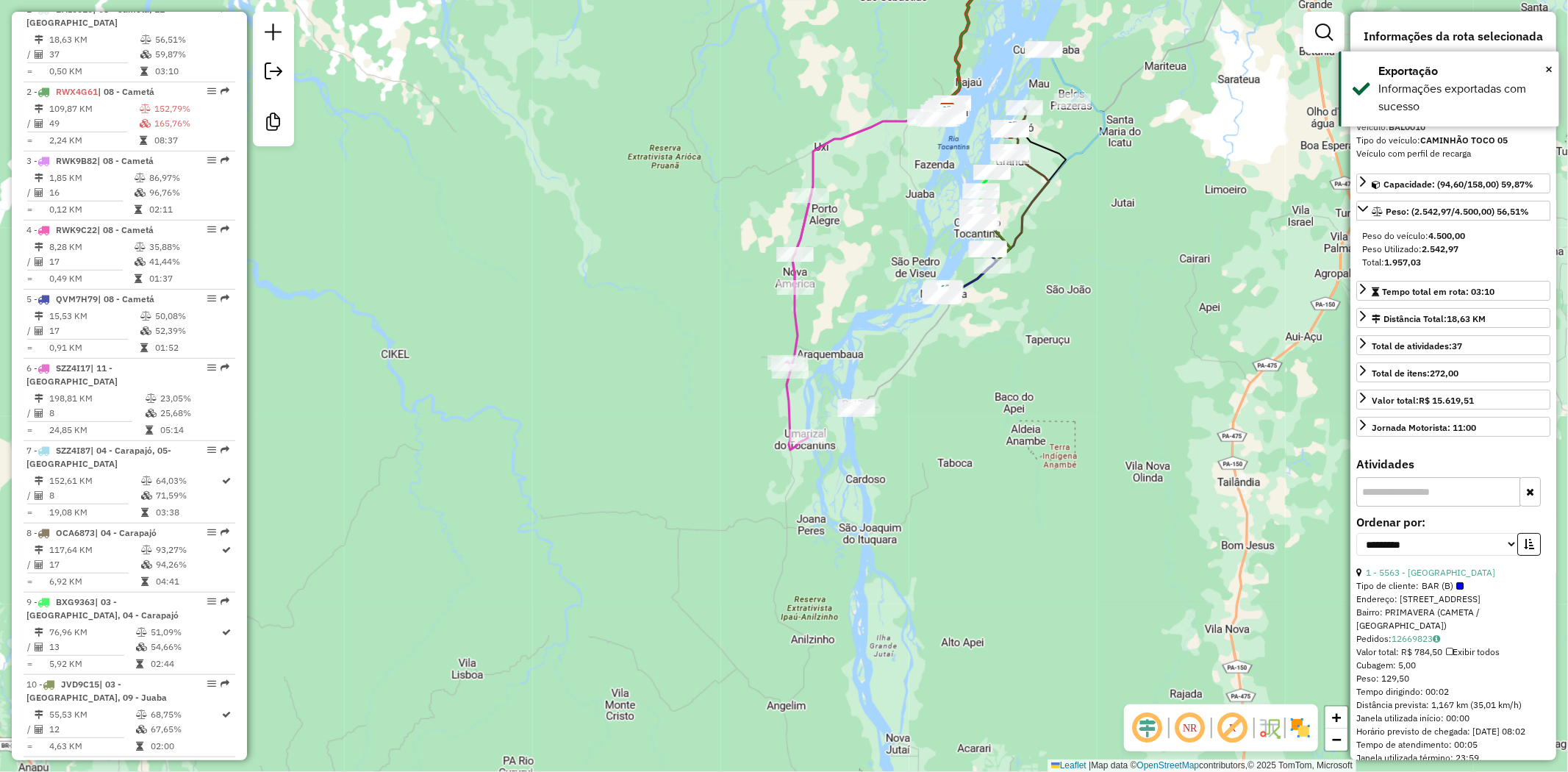
scroll to position [579, 0]
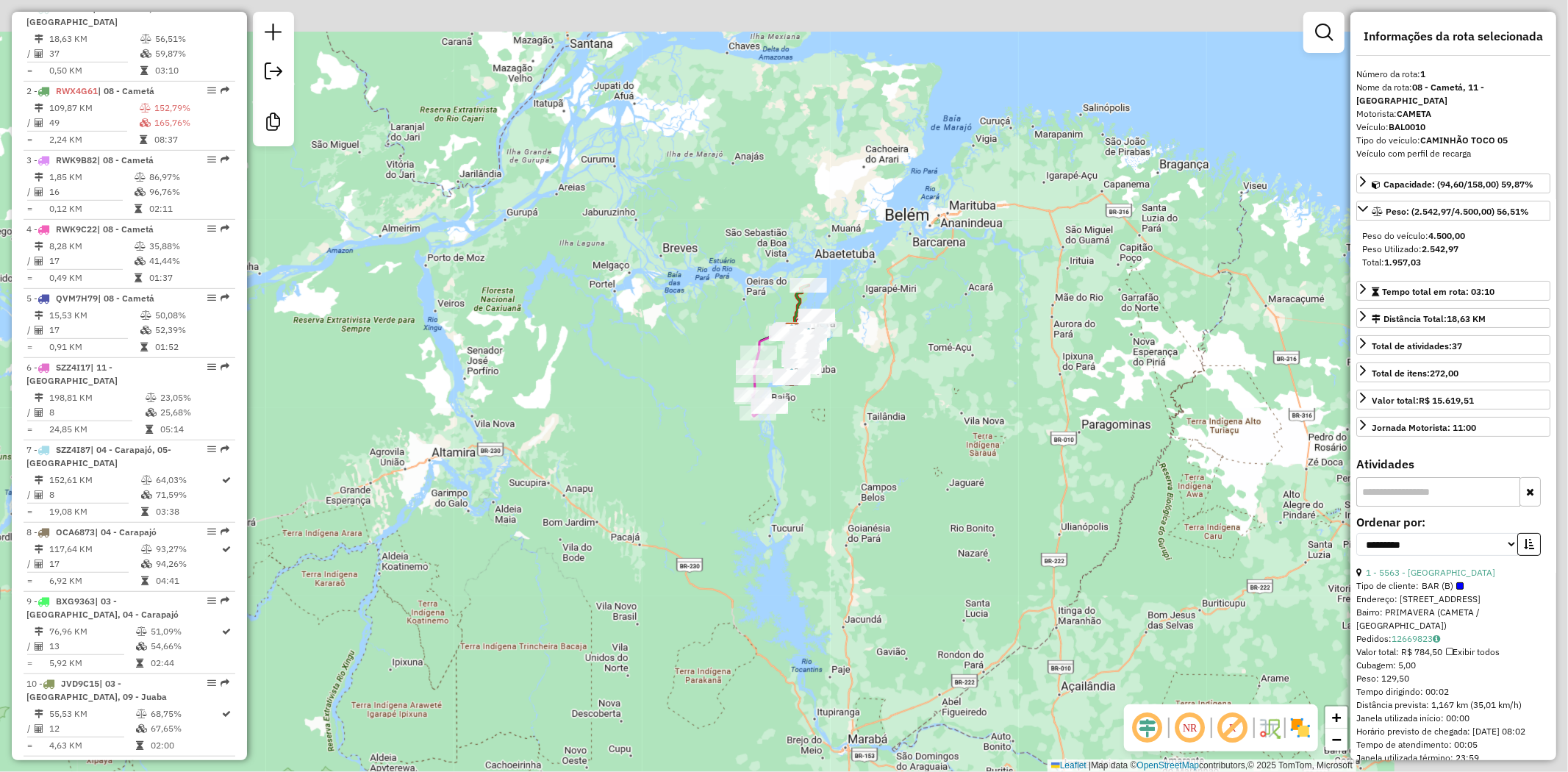
drag, startPoint x: 1226, startPoint y: 290, endPoint x: 1044, endPoint y: 325, distance: 185.3
click at [1045, 325] on div "Janela de atendimento Grade de atendimento Capacidade Transportadoras Veículos …" at bounding box center [784, 386] width 1568 height 772
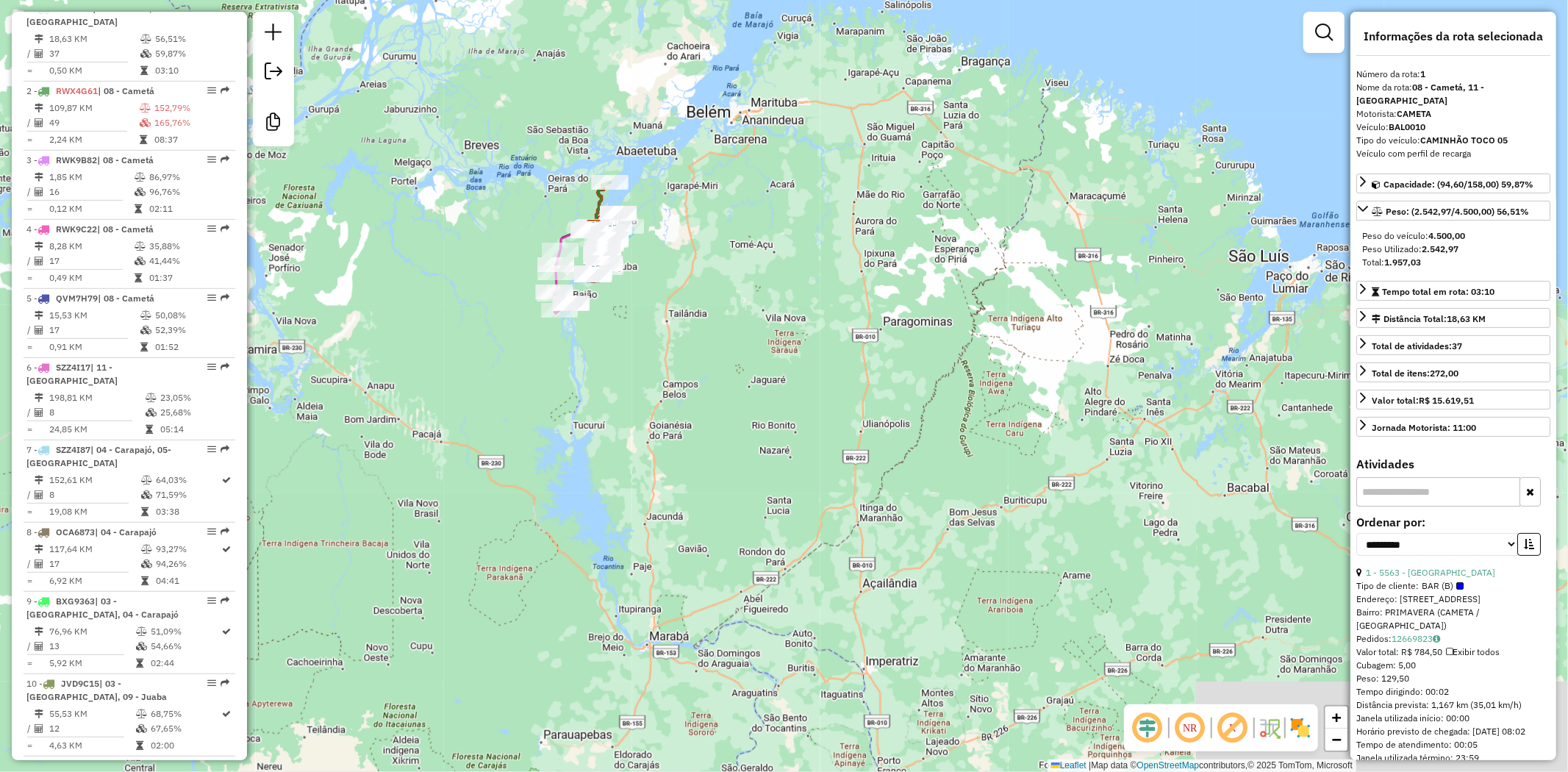
drag, startPoint x: 1051, startPoint y: 468, endPoint x: 865, endPoint y: 356, distance: 217.1
click at [865, 356] on div "Janela de atendimento Grade de atendimento Capacidade Transportadoras Veículos …" at bounding box center [784, 386] width 1568 height 772
